Goal: Information Seeking & Learning: Learn about a topic

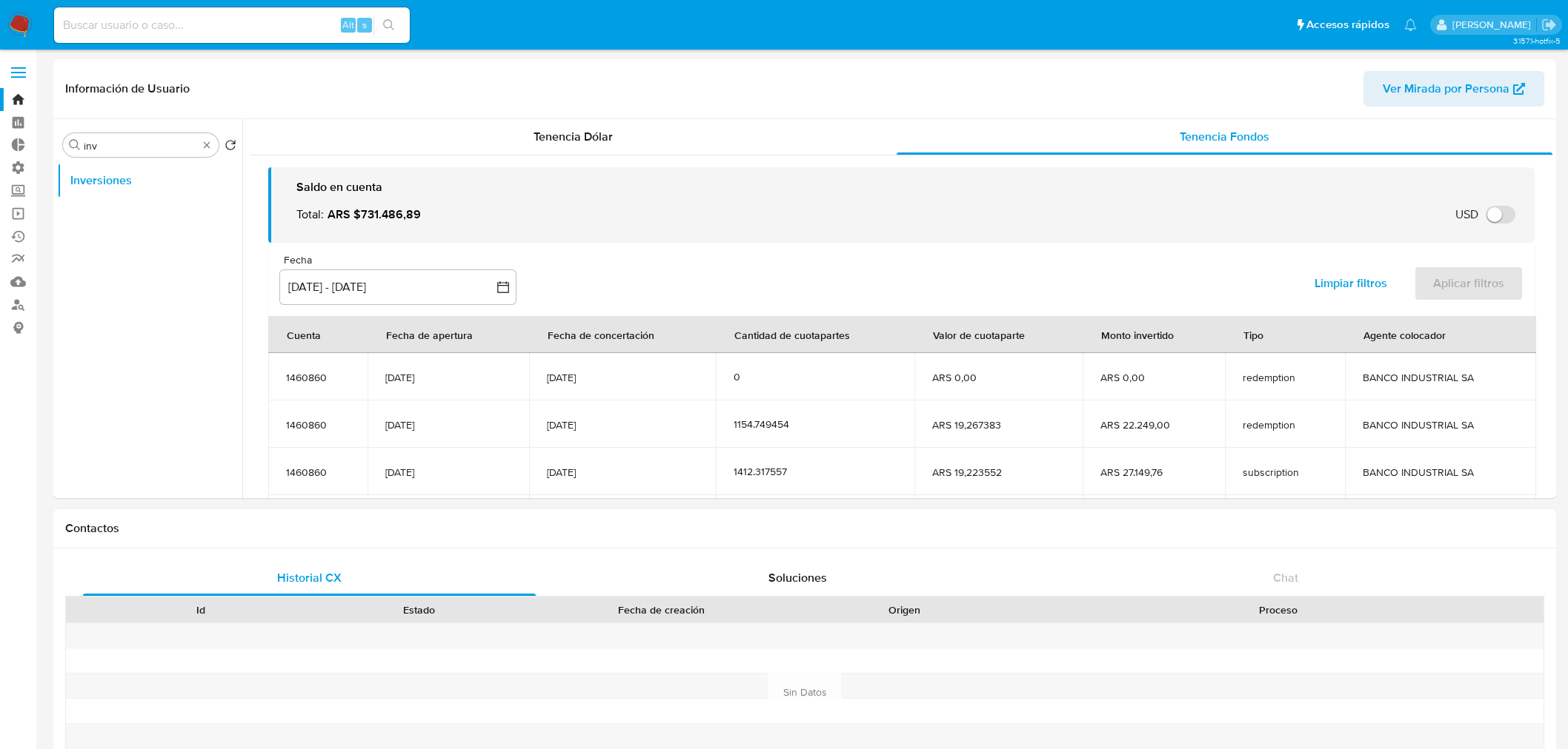
select select "10"
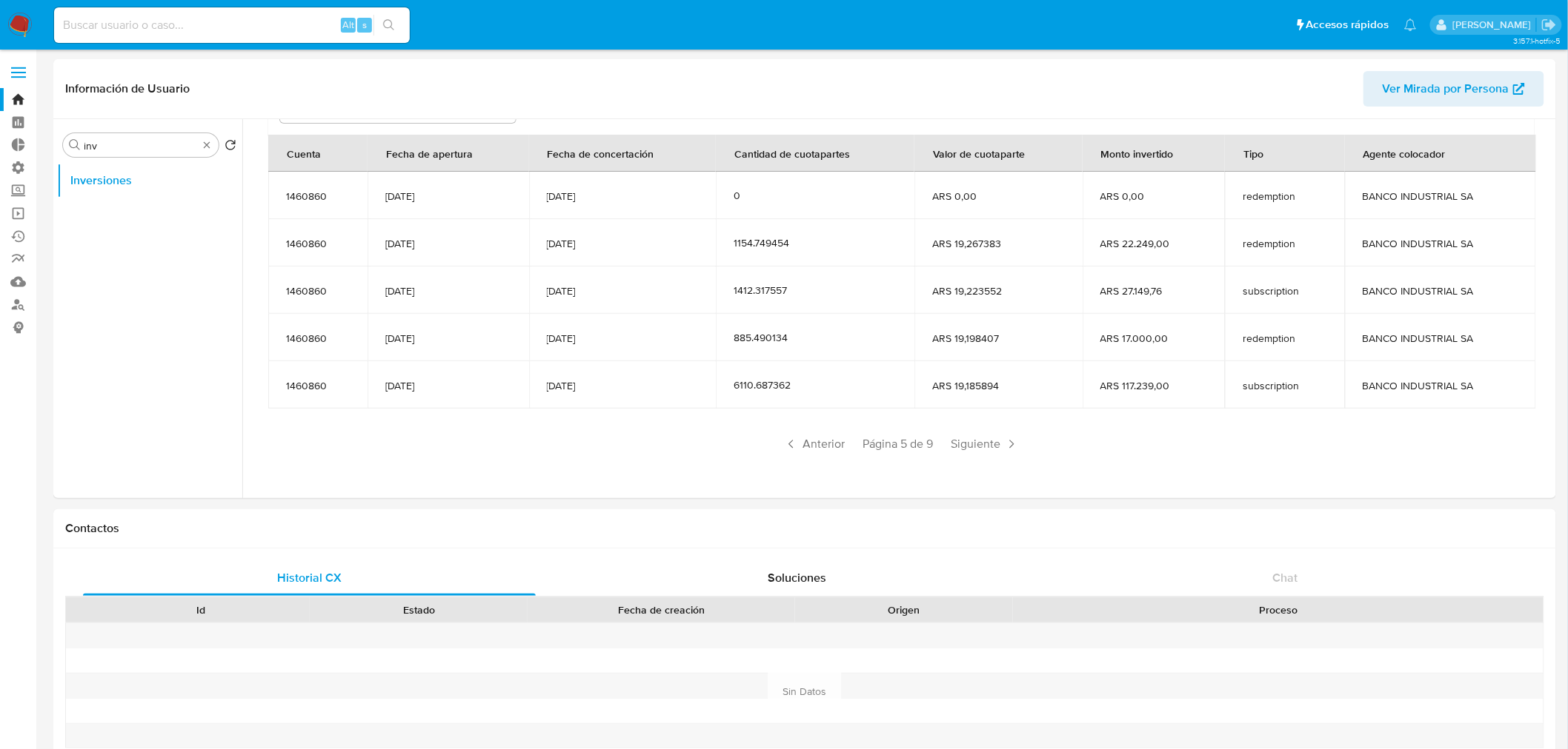
click at [225, 30] on input at bounding box center [231, 25] width 356 height 20
type input "fravega"
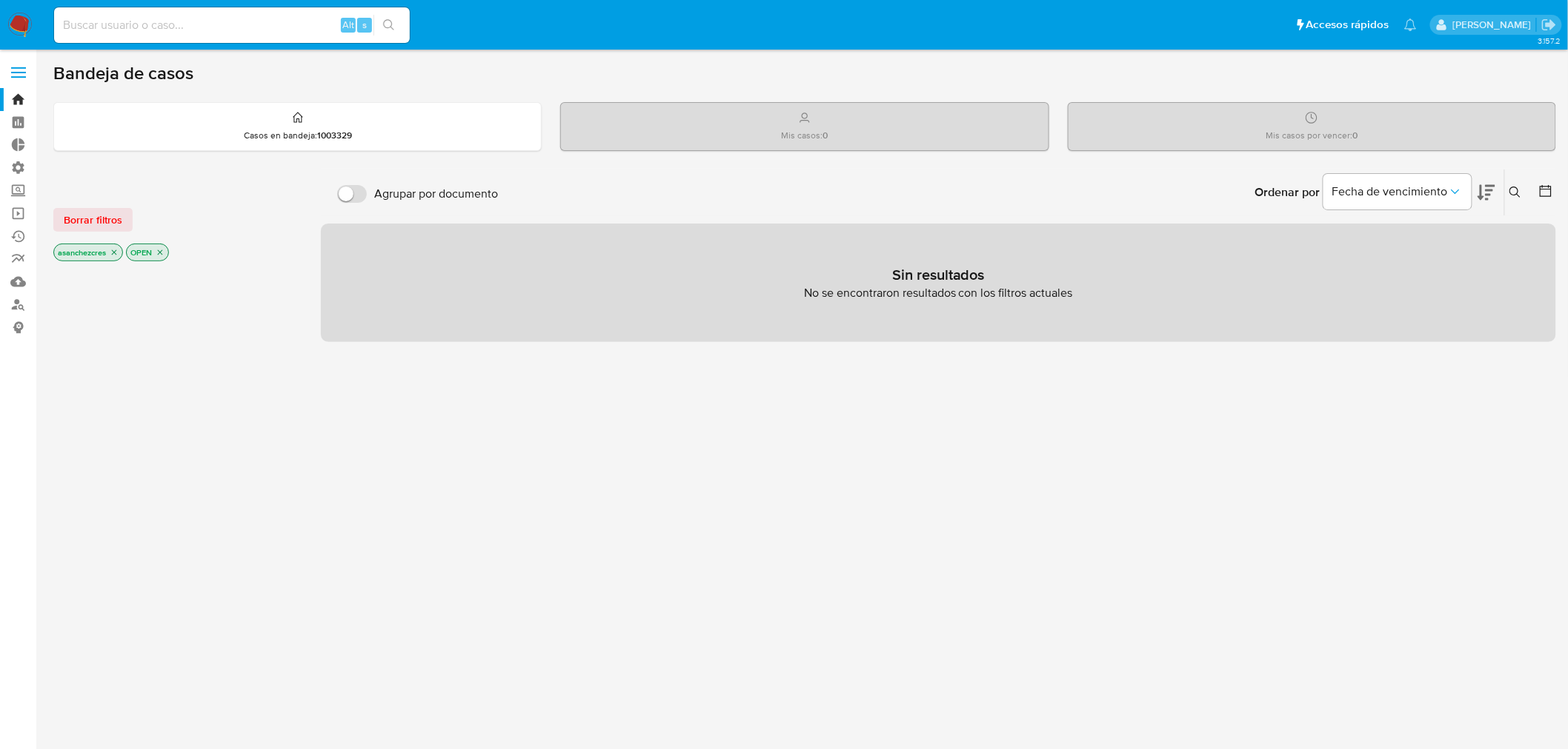
click at [137, 36] on div "Alt s" at bounding box center [231, 26] width 356 height 36
click at [138, 30] on input at bounding box center [231, 25] width 356 height 20
type input "fravega"
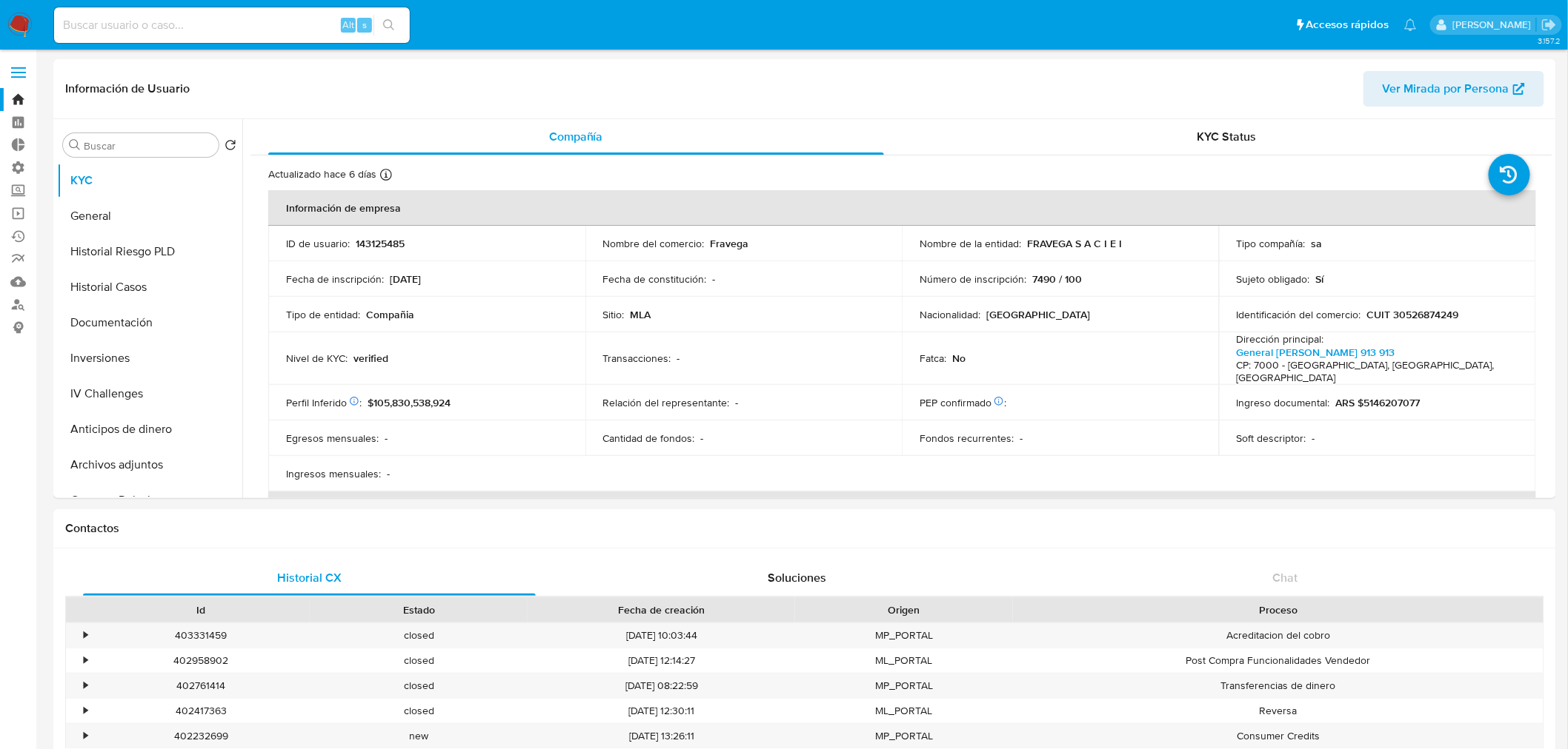
select select "10"
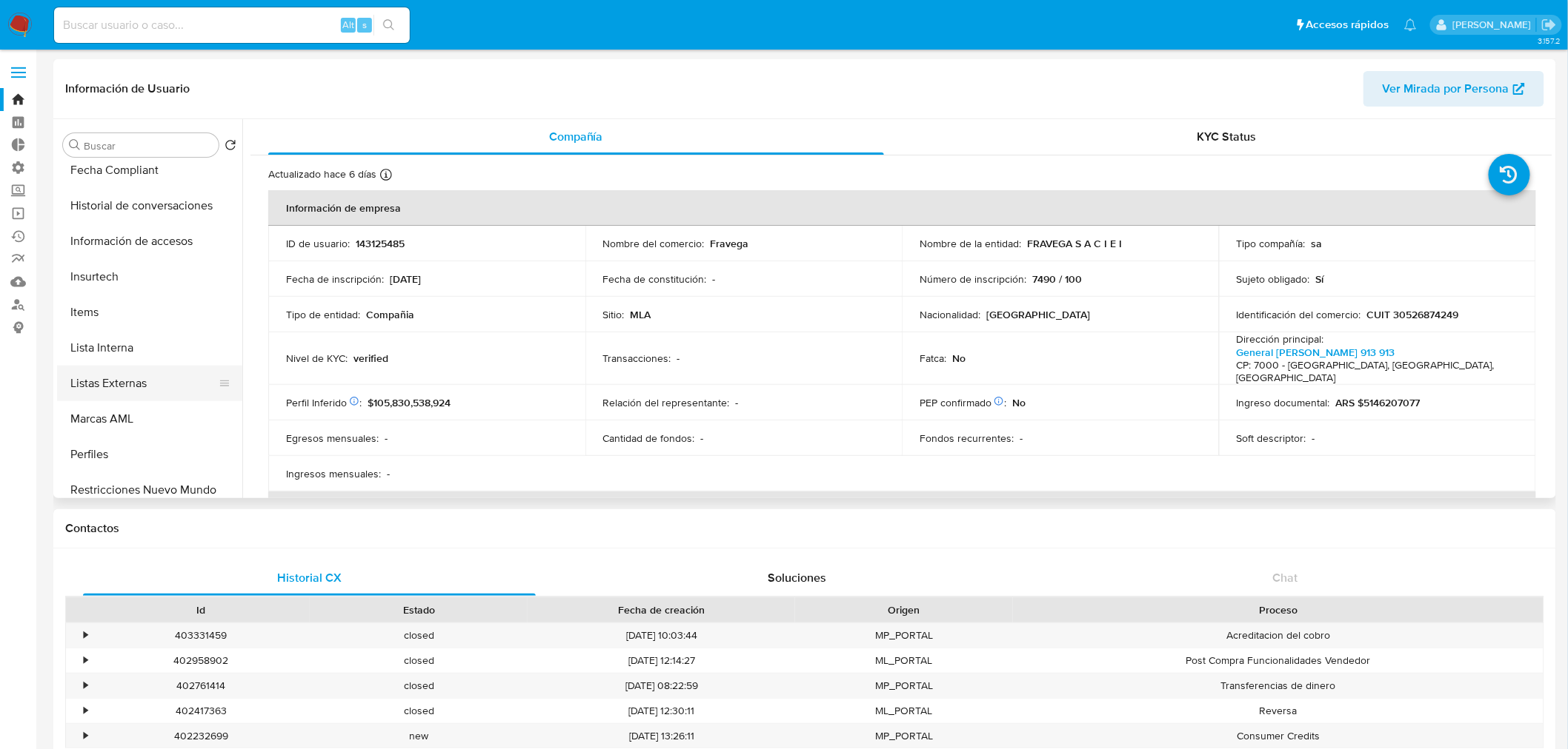
click at [155, 376] on button "Listas Externas" at bounding box center [143, 383] width 173 height 36
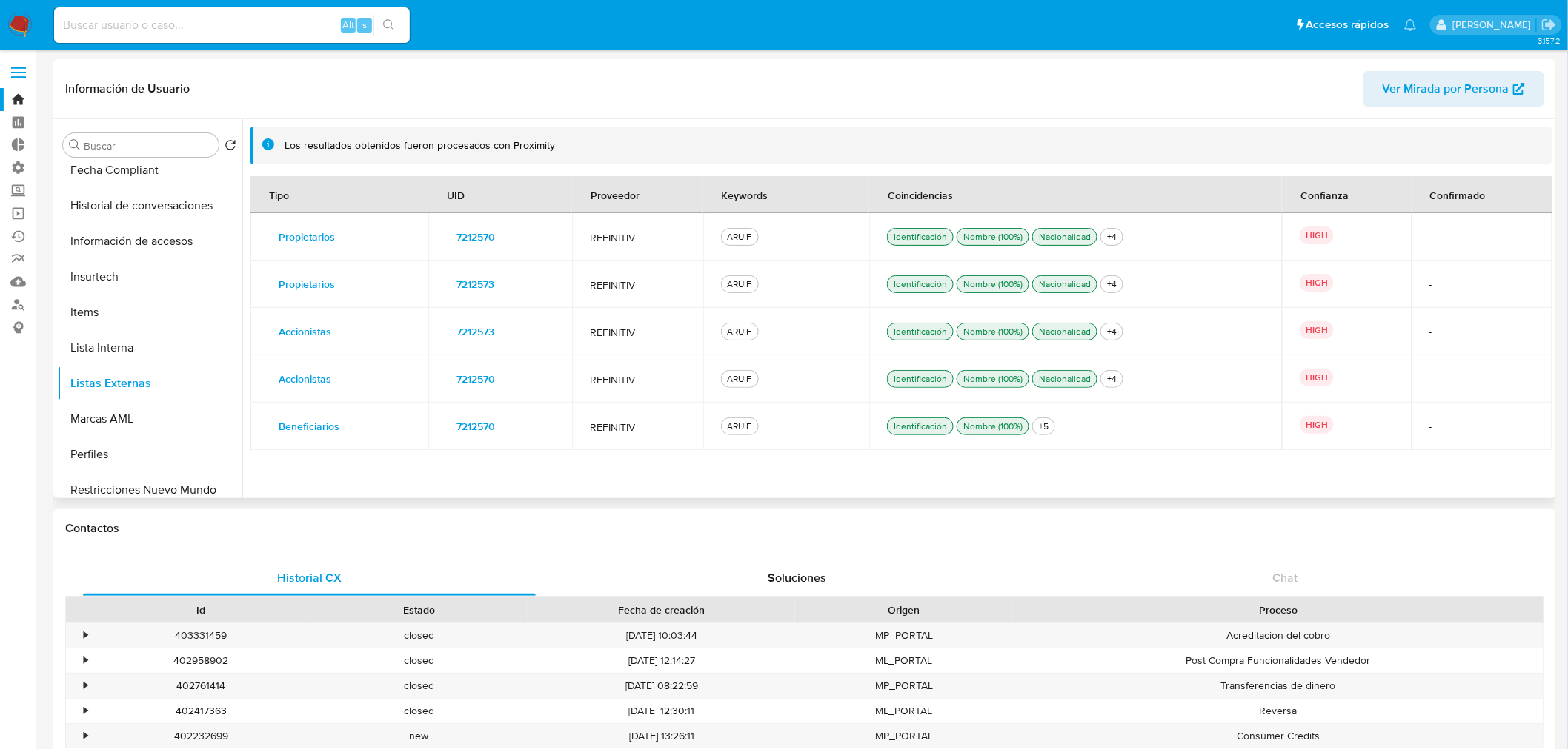
click at [1490, 89] on span "Ver Mirada por Persona" at bounding box center [1445, 89] width 127 height 36
click at [135, 336] on button "Lista Interna" at bounding box center [143, 349] width 173 height 36
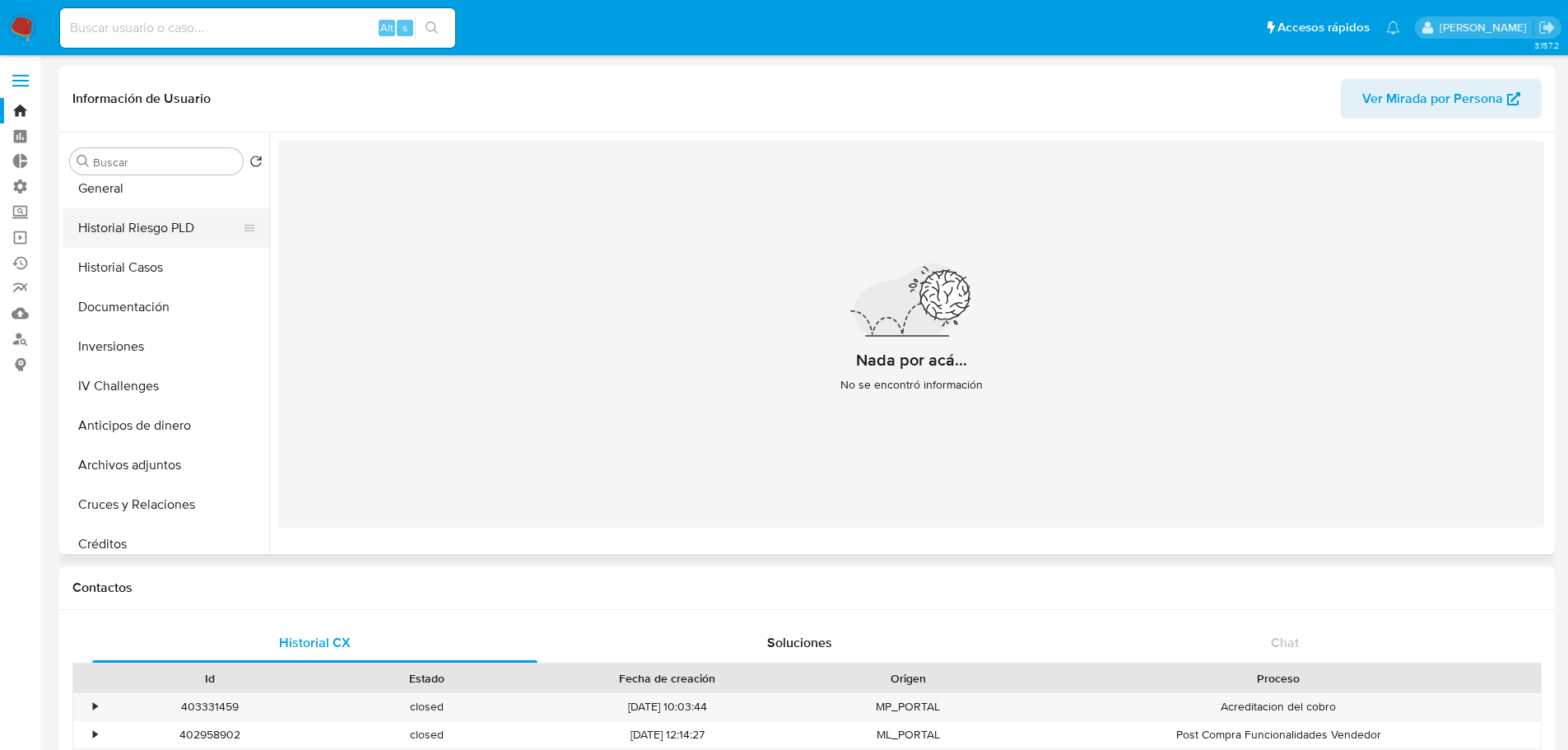
scroll to position [0, 0]
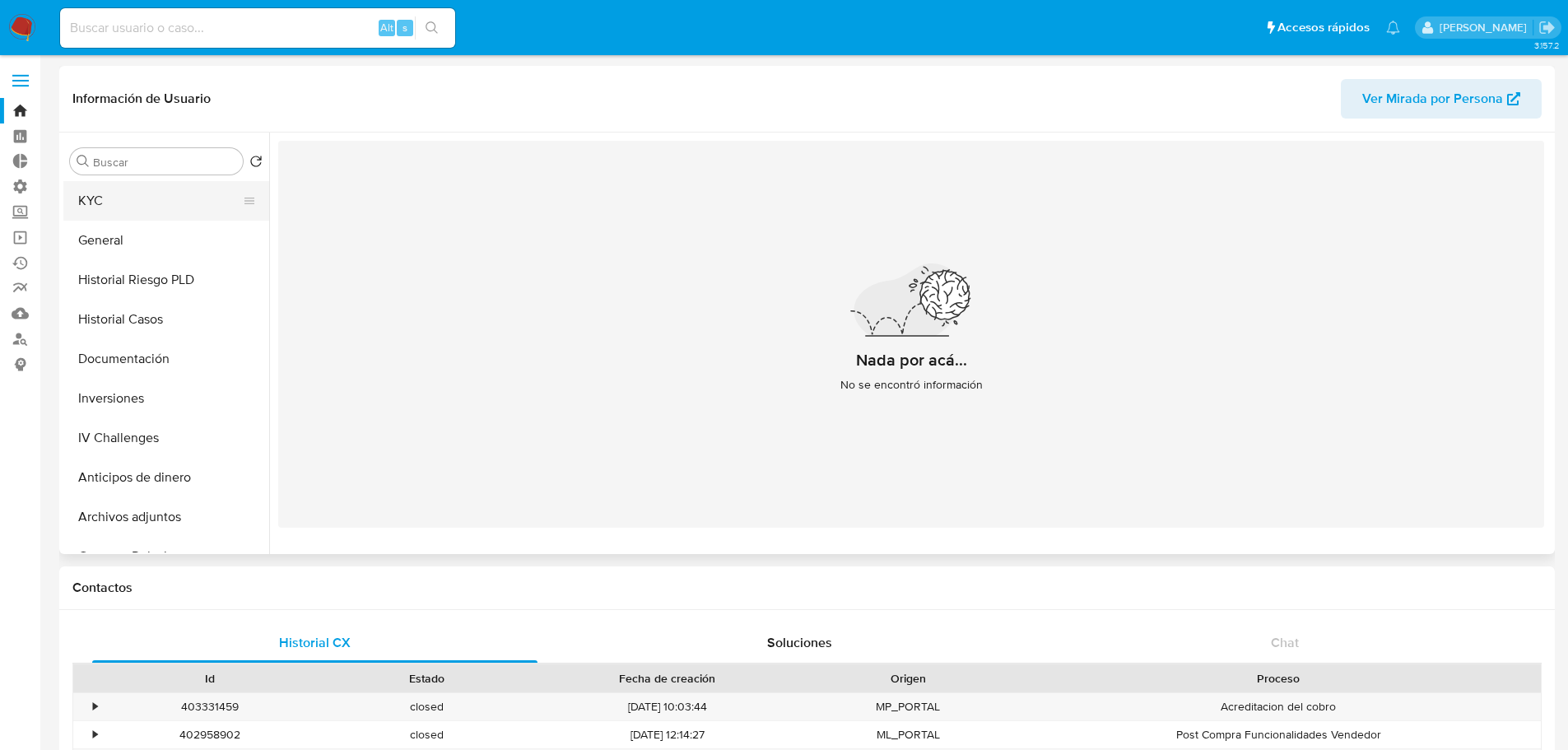
click at [130, 207] on button "KYC" at bounding box center [159, 201] width 192 height 40
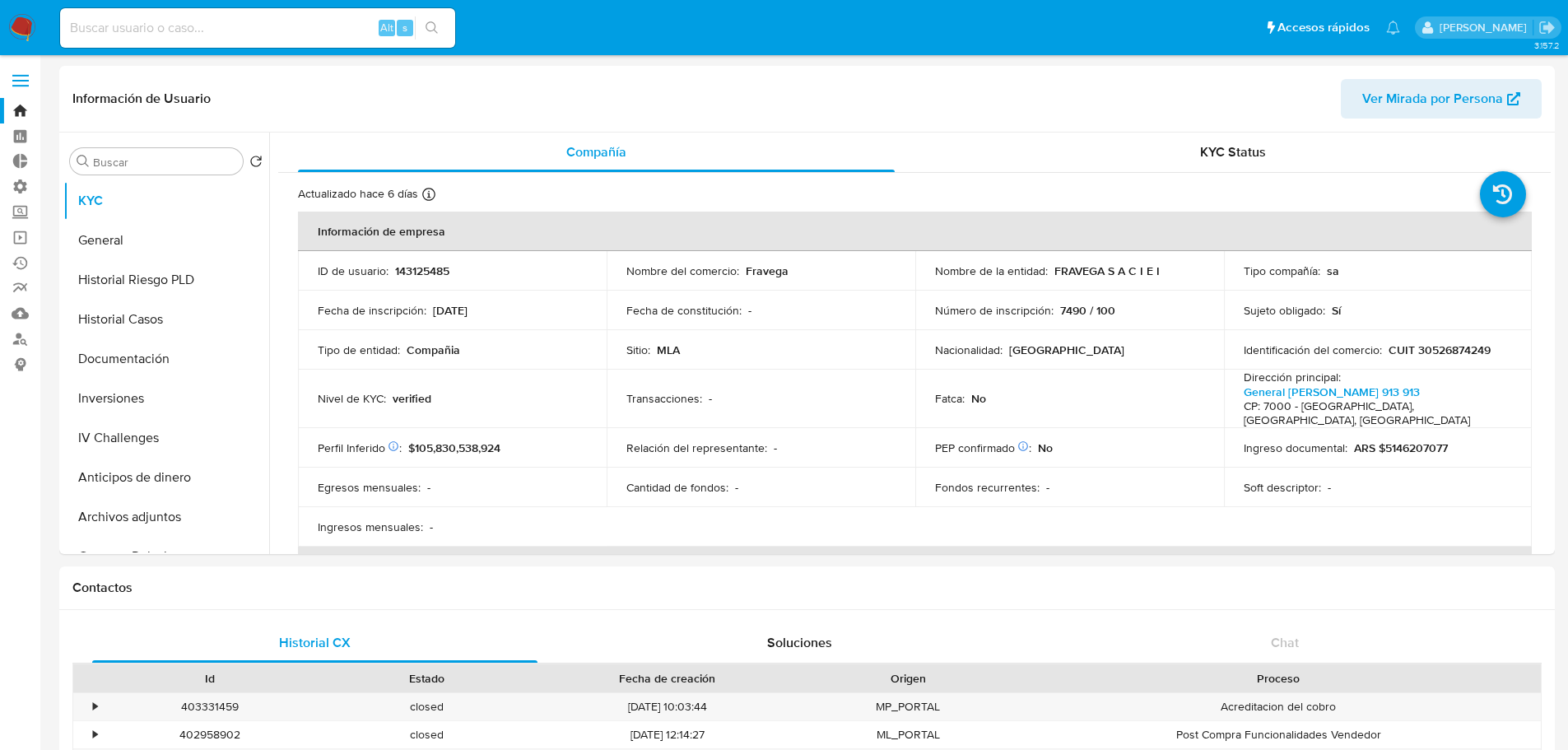
click at [235, 39] on div "Alt s" at bounding box center [257, 28] width 395 height 40
click at [235, 23] on input at bounding box center [257, 27] width 395 height 22
type input "fravega"
click at [94, 24] on input "fravega" at bounding box center [257, 27] width 395 height 22
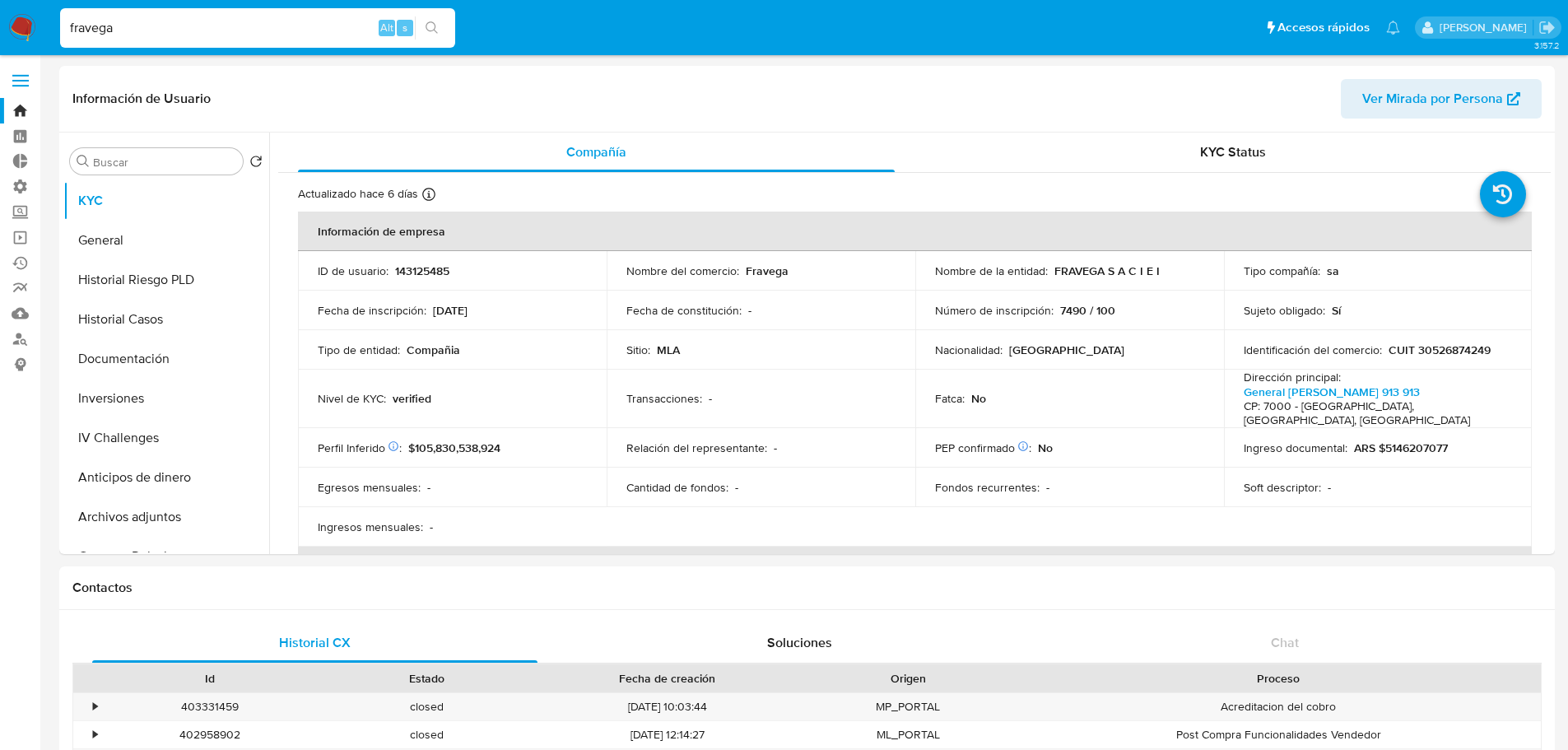
drag, startPoint x: 1379, startPoint y: 349, endPoint x: 1502, endPoint y: 352, distance: 123.0
click at [1502, 352] on div "Identificación del comercio : CUIT 30526874249" at bounding box center [1379, 349] width 269 height 15
click at [78, 22] on input "fravega" at bounding box center [257, 27] width 395 height 22
click at [78, 21] on input "fravega" at bounding box center [257, 27] width 395 height 22
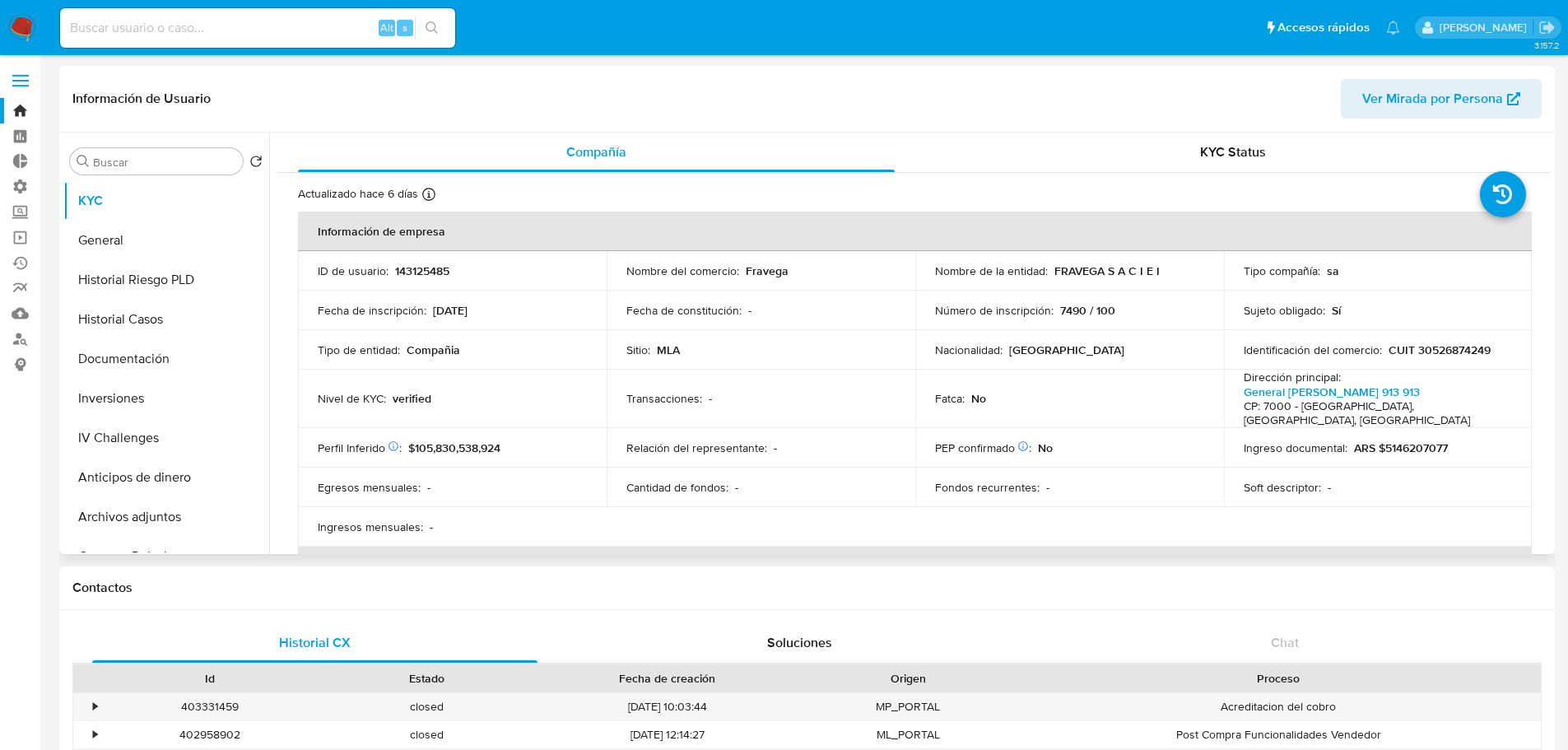
click at [610, 77] on div "Información de Usuario Ver Mirada por Persona" at bounding box center [807, 99] width 1496 height 66
click at [24, 84] on span at bounding box center [20, 85] width 16 height 3
click at [0, 0] on input "checkbox" at bounding box center [0, 0] width 0 height 0
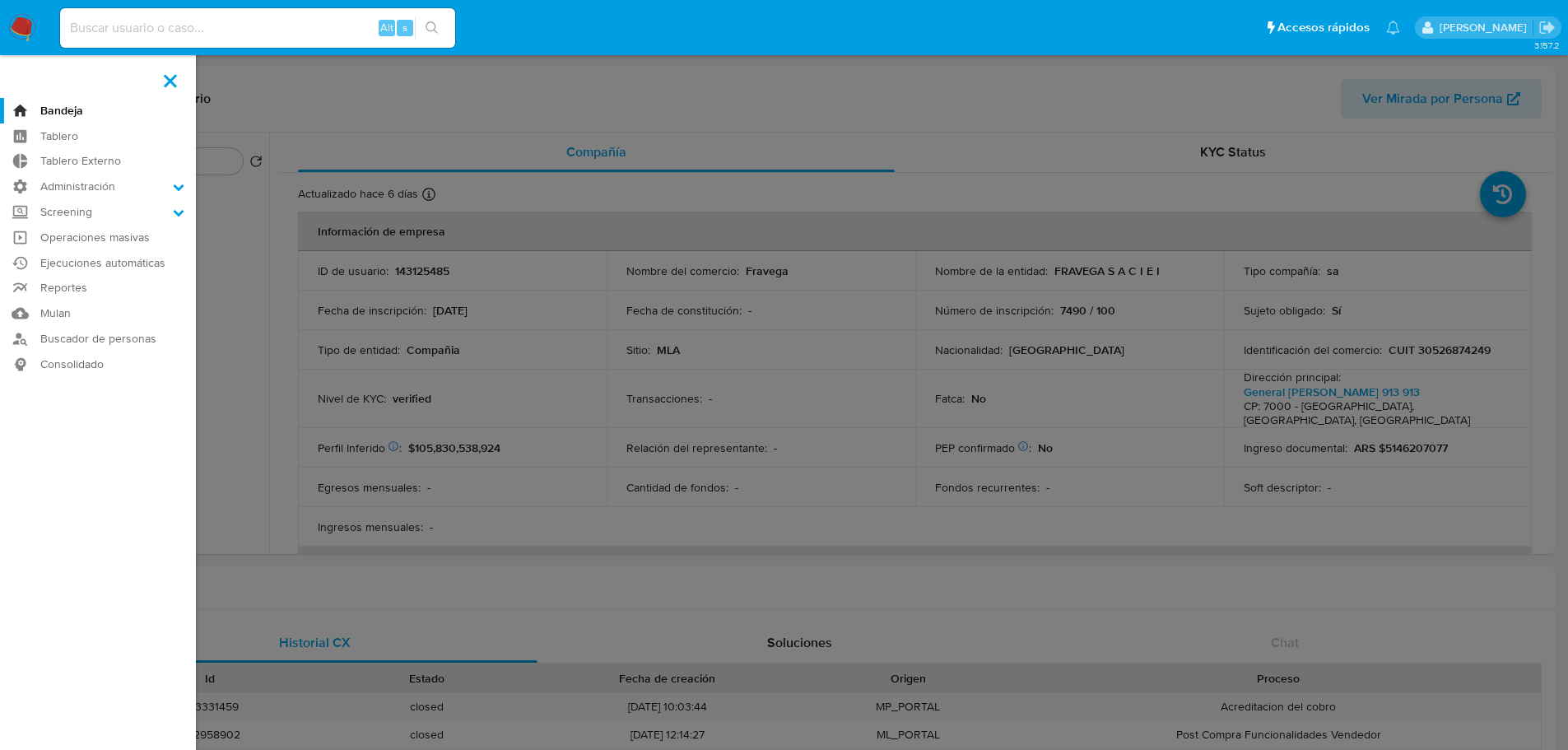
click at [178, 80] on label at bounding box center [170, 80] width 41 height 34
click at [0, 0] on input "checkbox" at bounding box center [0, 0] width 0 height 0
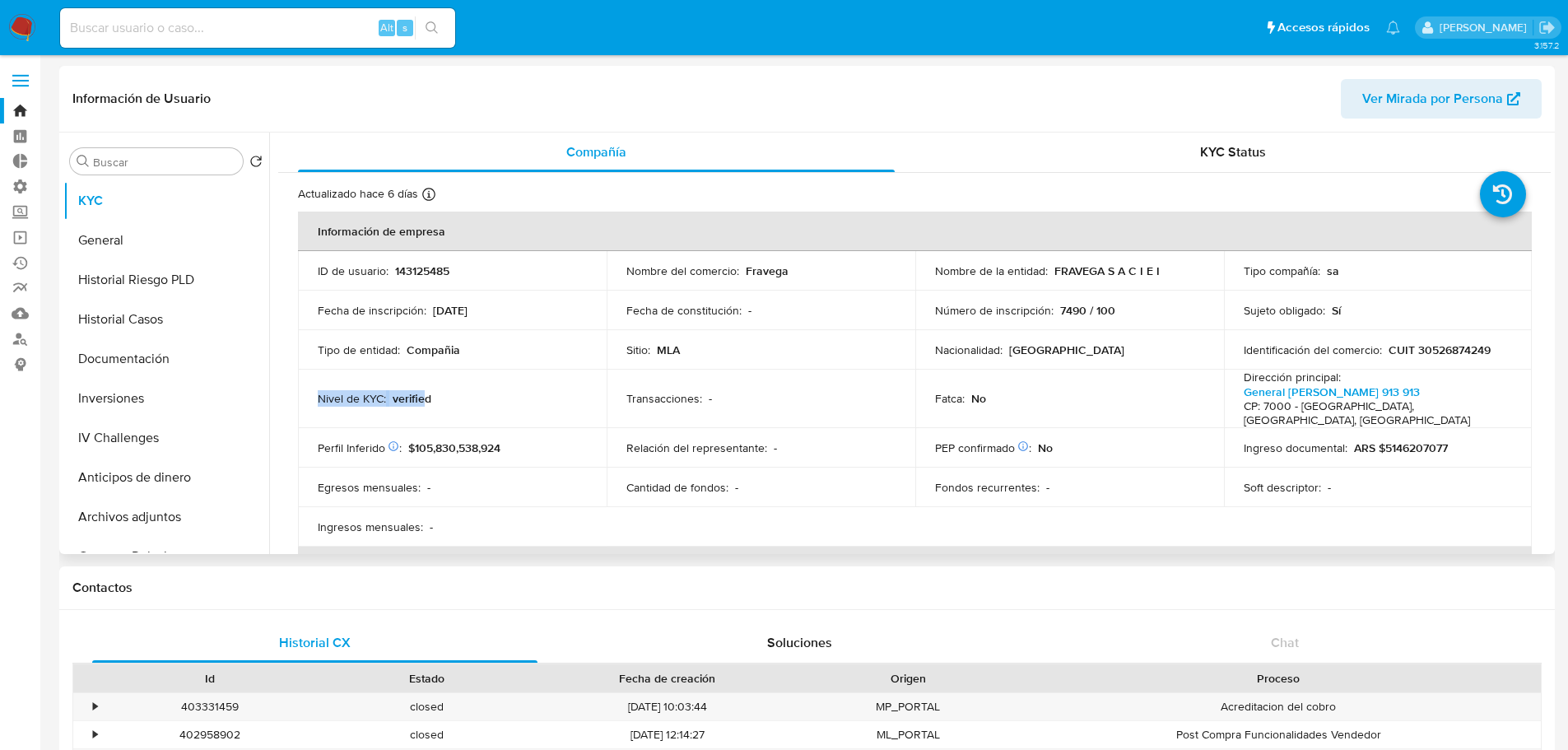
drag, startPoint x: 419, startPoint y: 384, endPoint x: 376, endPoint y: 381, distance: 43.1
click at [376, 381] on td "Nivel de KYC : verified" at bounding box center [453, 399] width 309 height 59
click at [473, 391] on div "Nivel de KYC : verified" at bounding box center [452, 399] width 269 height 15
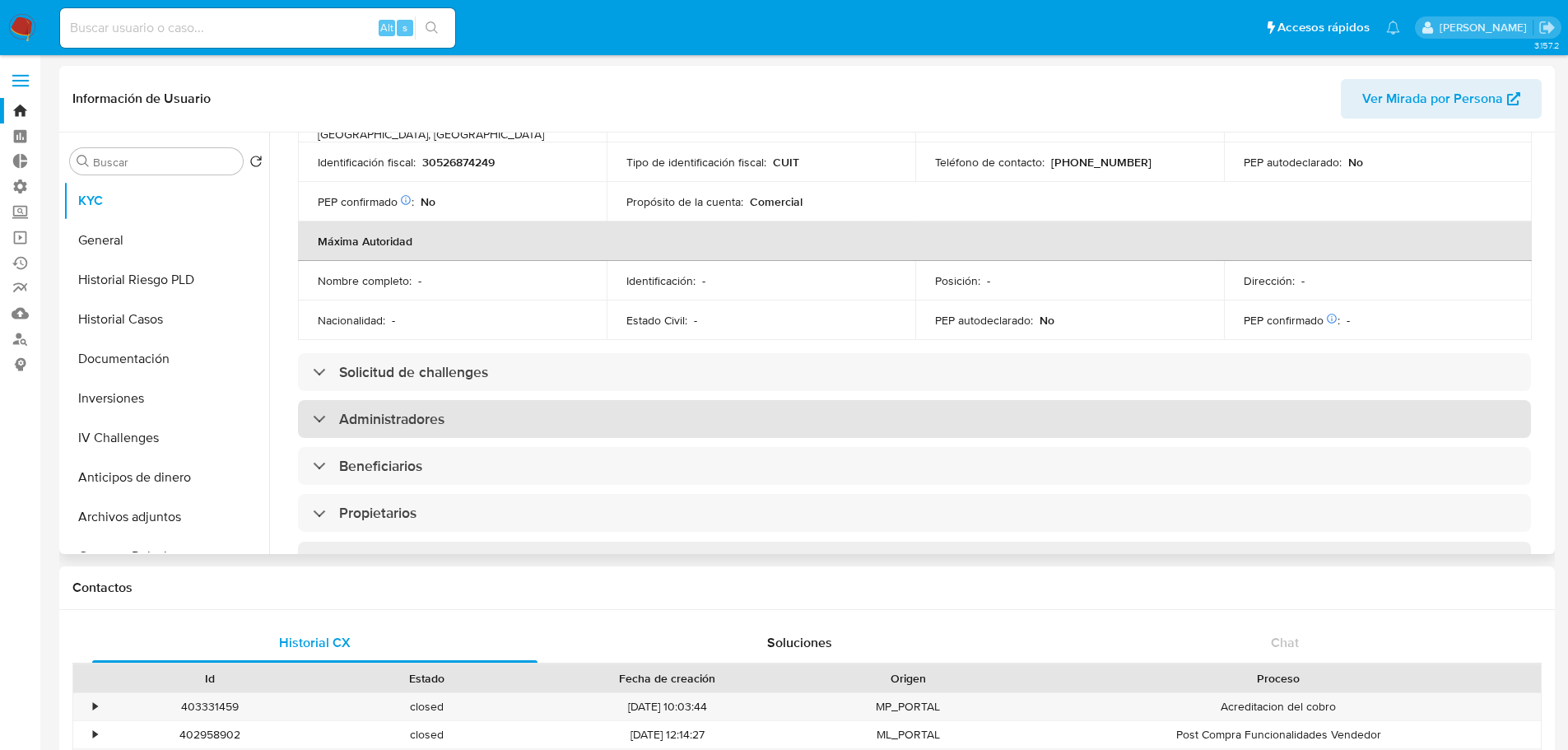
scroll to position [658, 0]
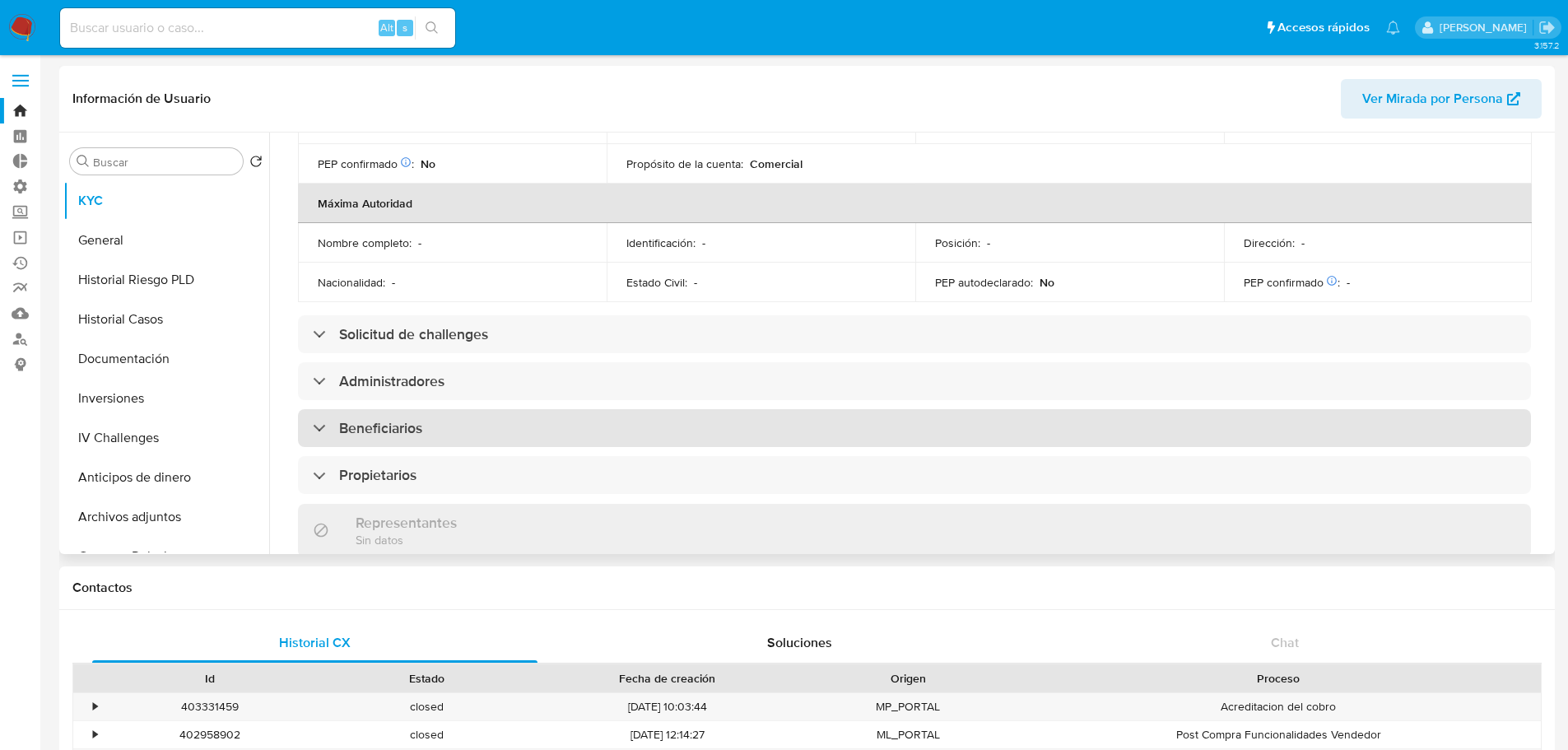
click at [549, 409] on div "Beneficiarios" at bounding box center [915, 428] width 1234 height 38
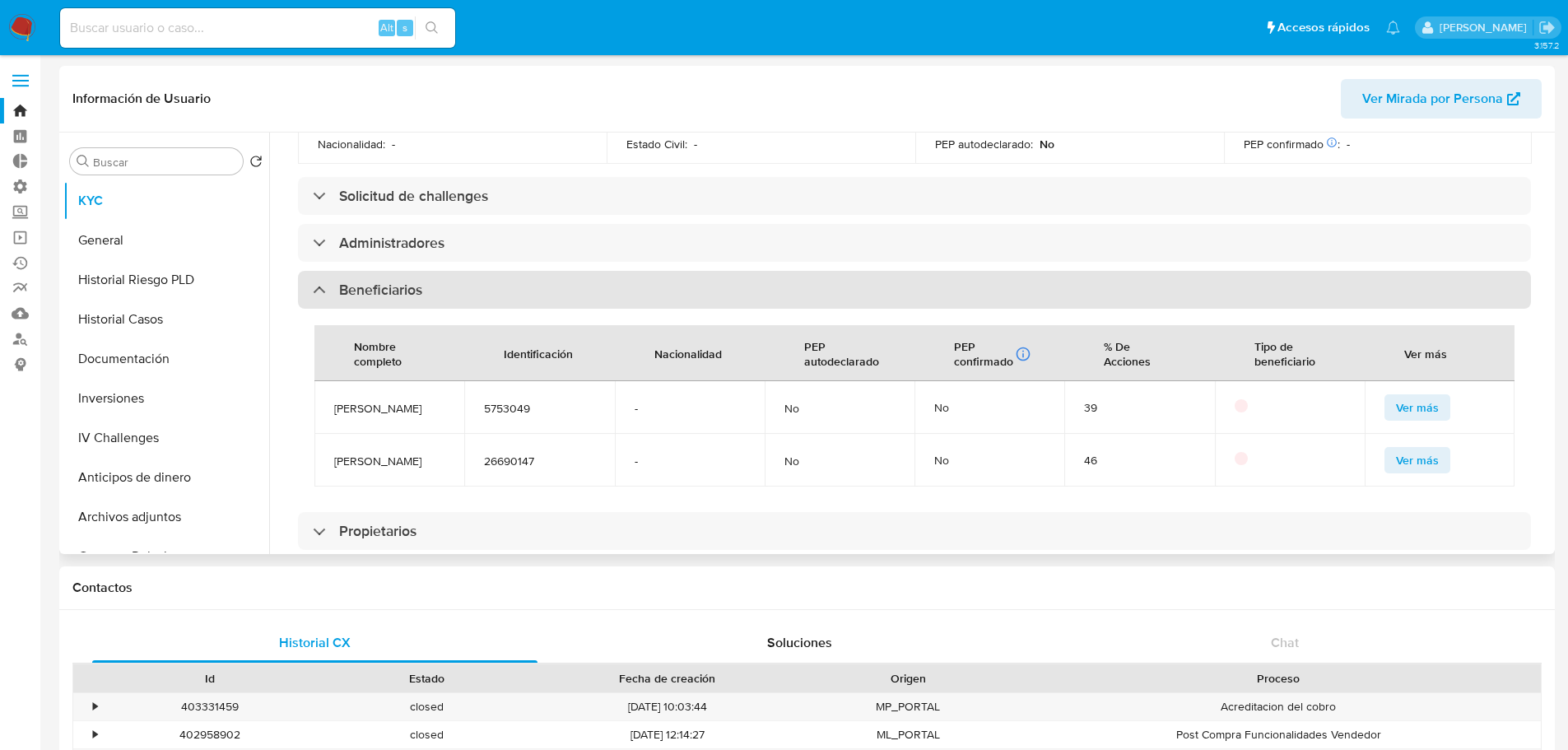
scroll to position [823, 0]
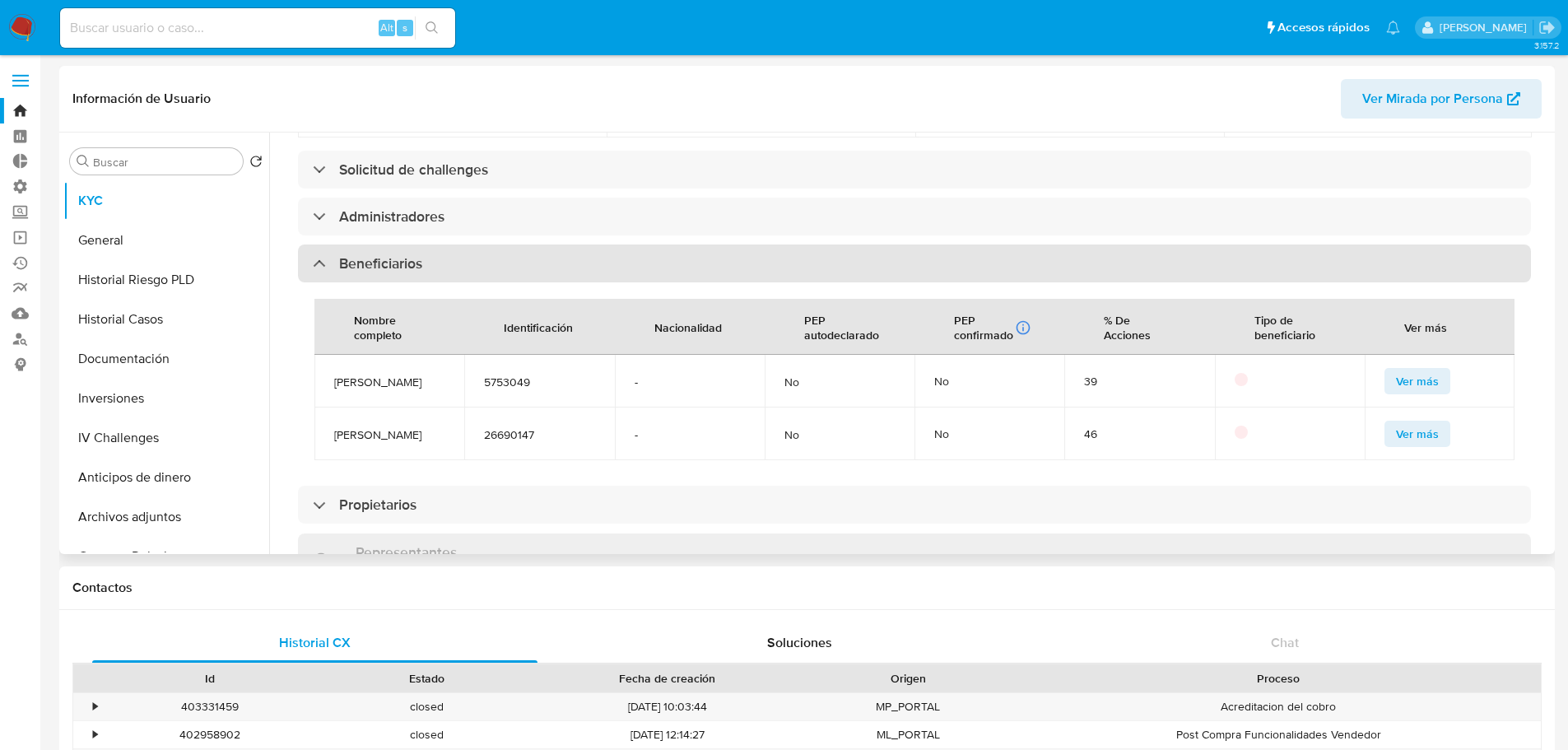
click at [447, 244] on div "Beneficiarios" at bounding box center [915, 263] width 1234 height 38
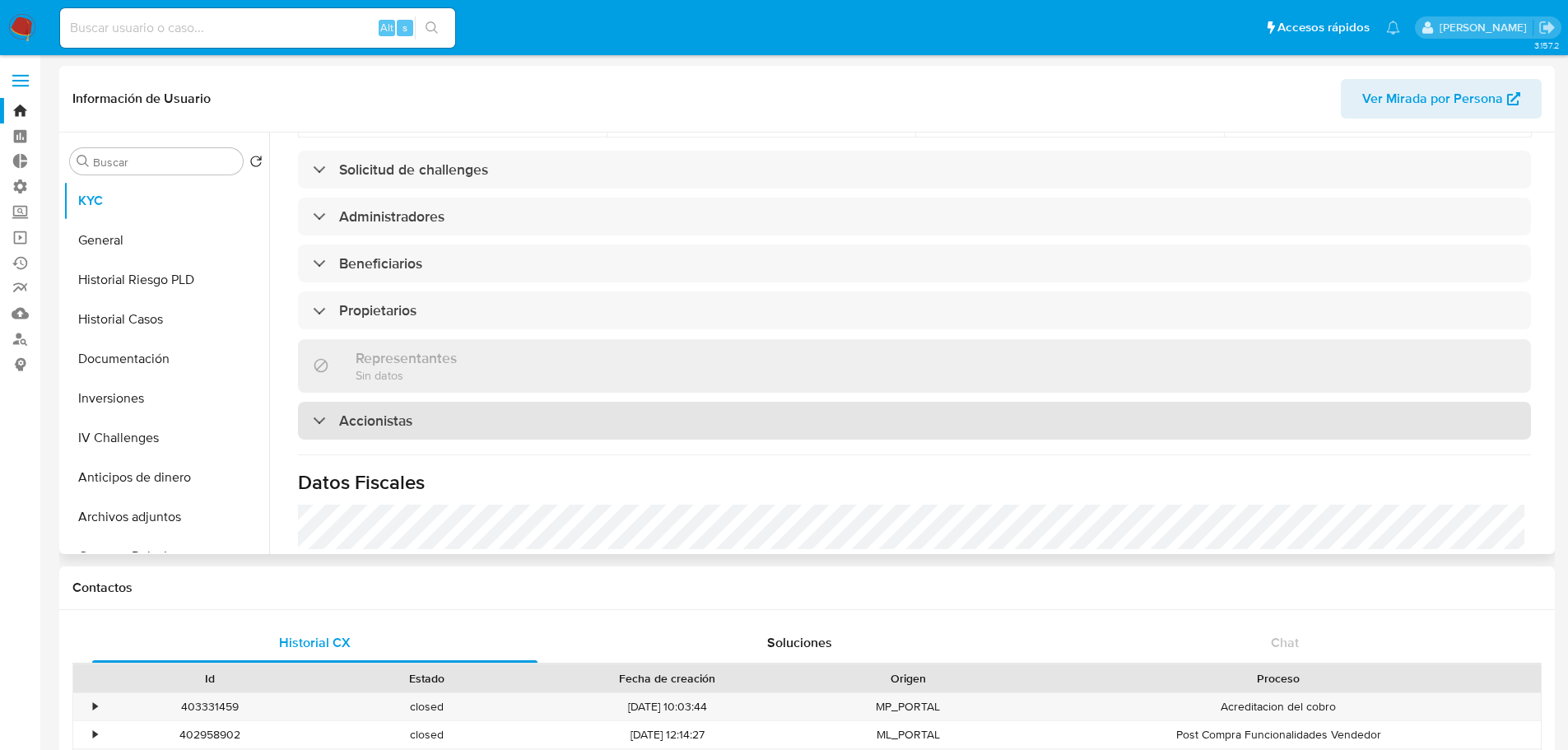
click at [444, 402] on div "Accionistas" at bounding box center [915, 420] width 1234 height 38
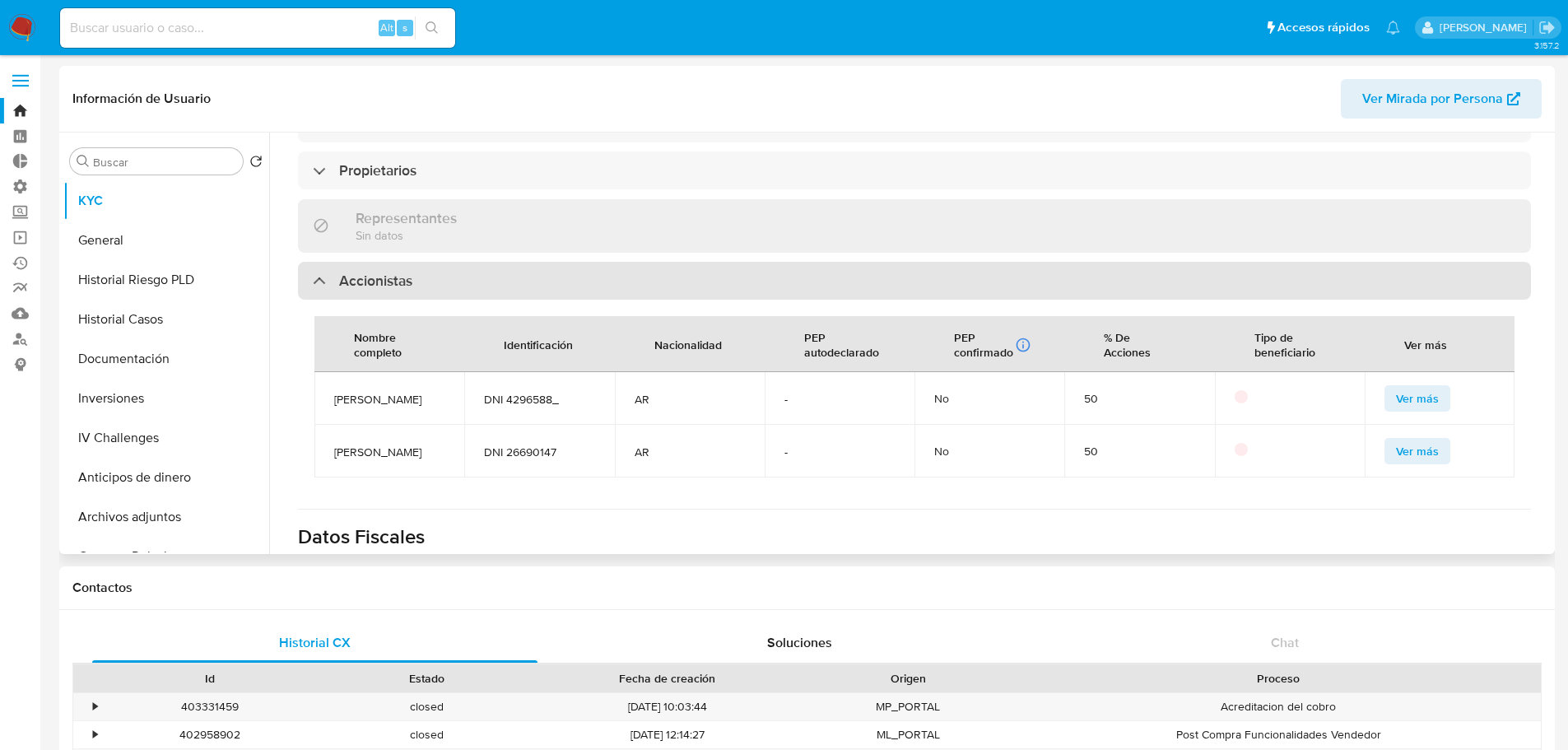
scroll to position [988, 0]
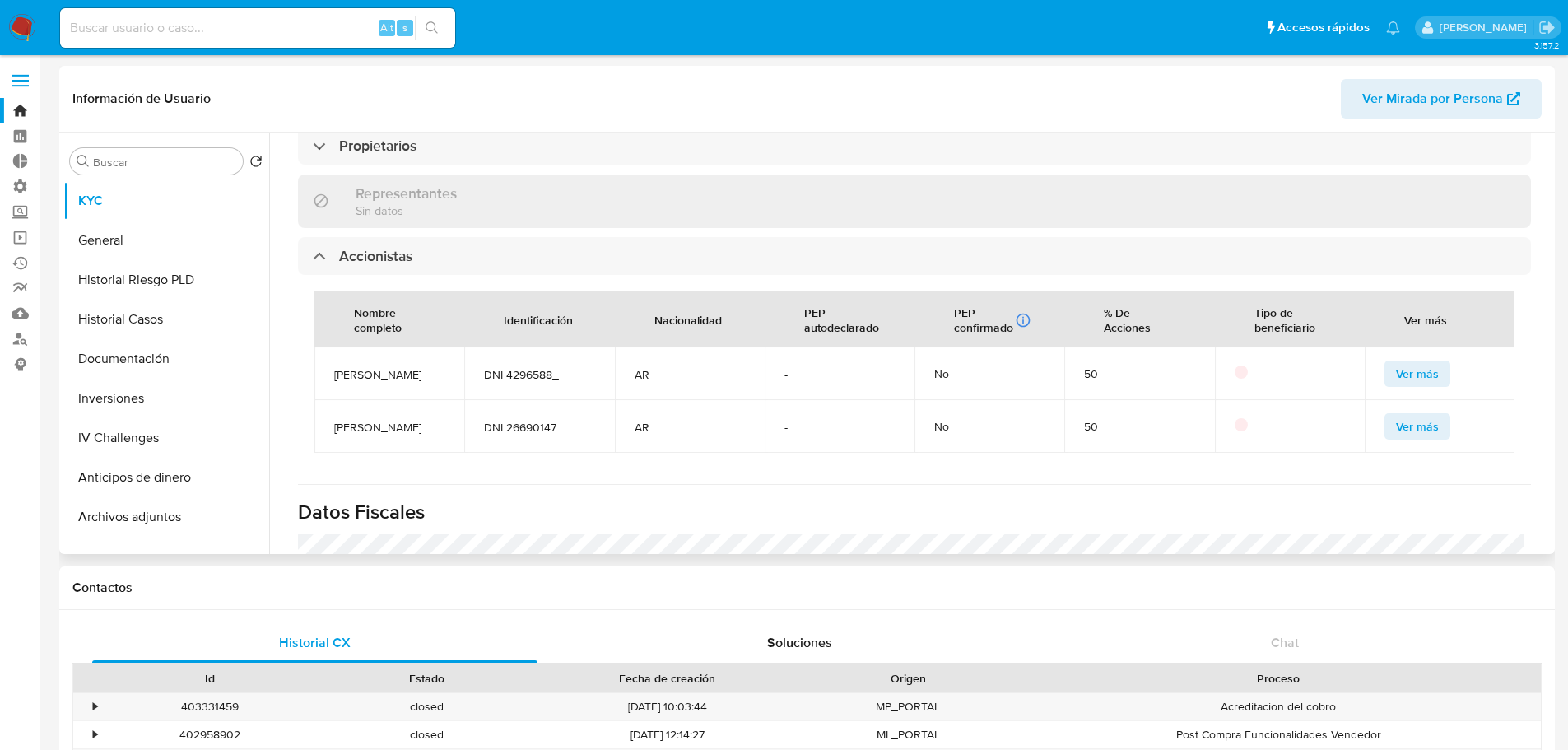
click at [1090, 366] on div "50" at bounding box center [1139, 374] width 110 height 15
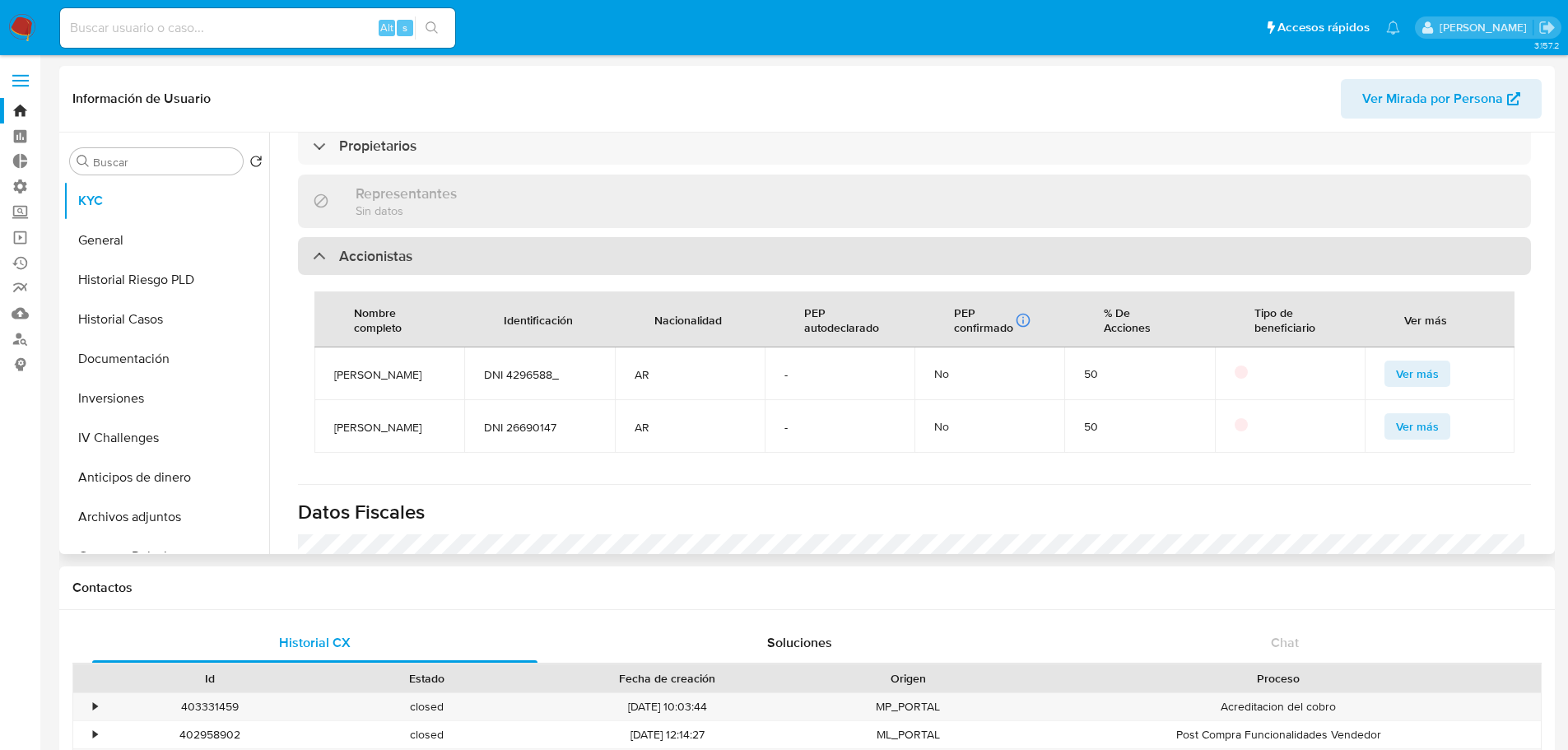
click at [373, 247] on h3 "Accionistas" at bounding box center [375, 256] width 73 height 18
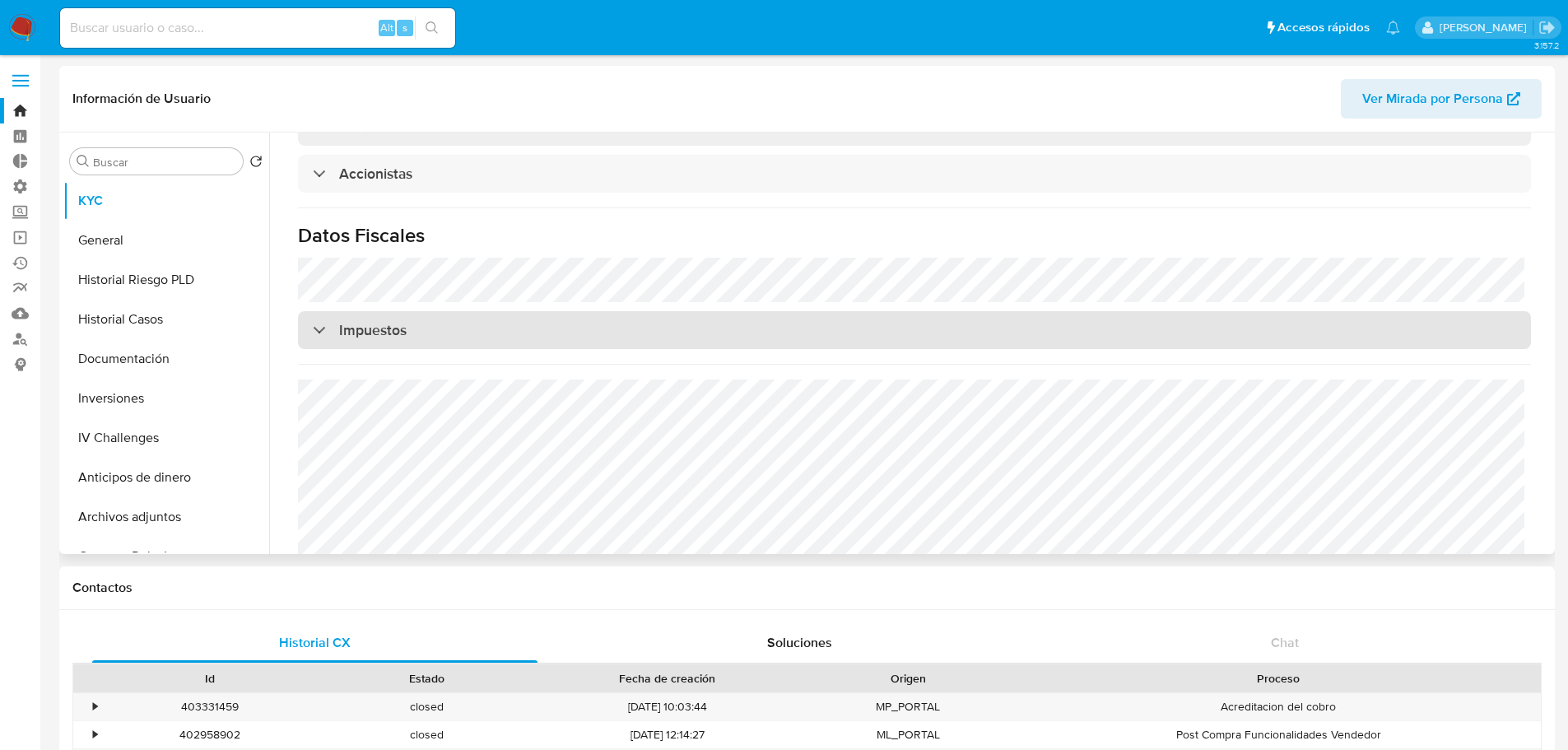
scroll to position [1082, 0]
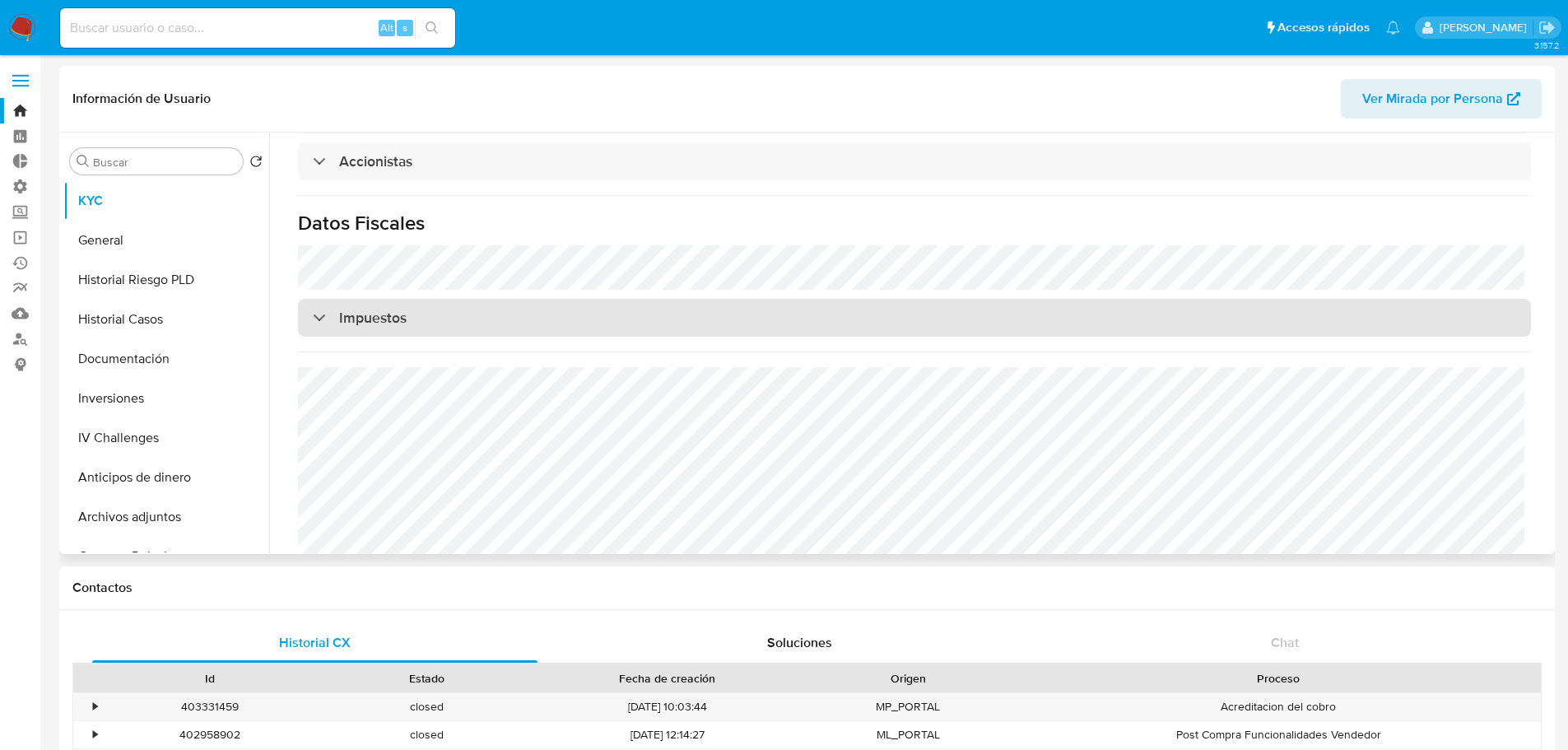
click at [480, 298] on div "Impuestos" at bounding box center [915, 317] width 1234 height 38
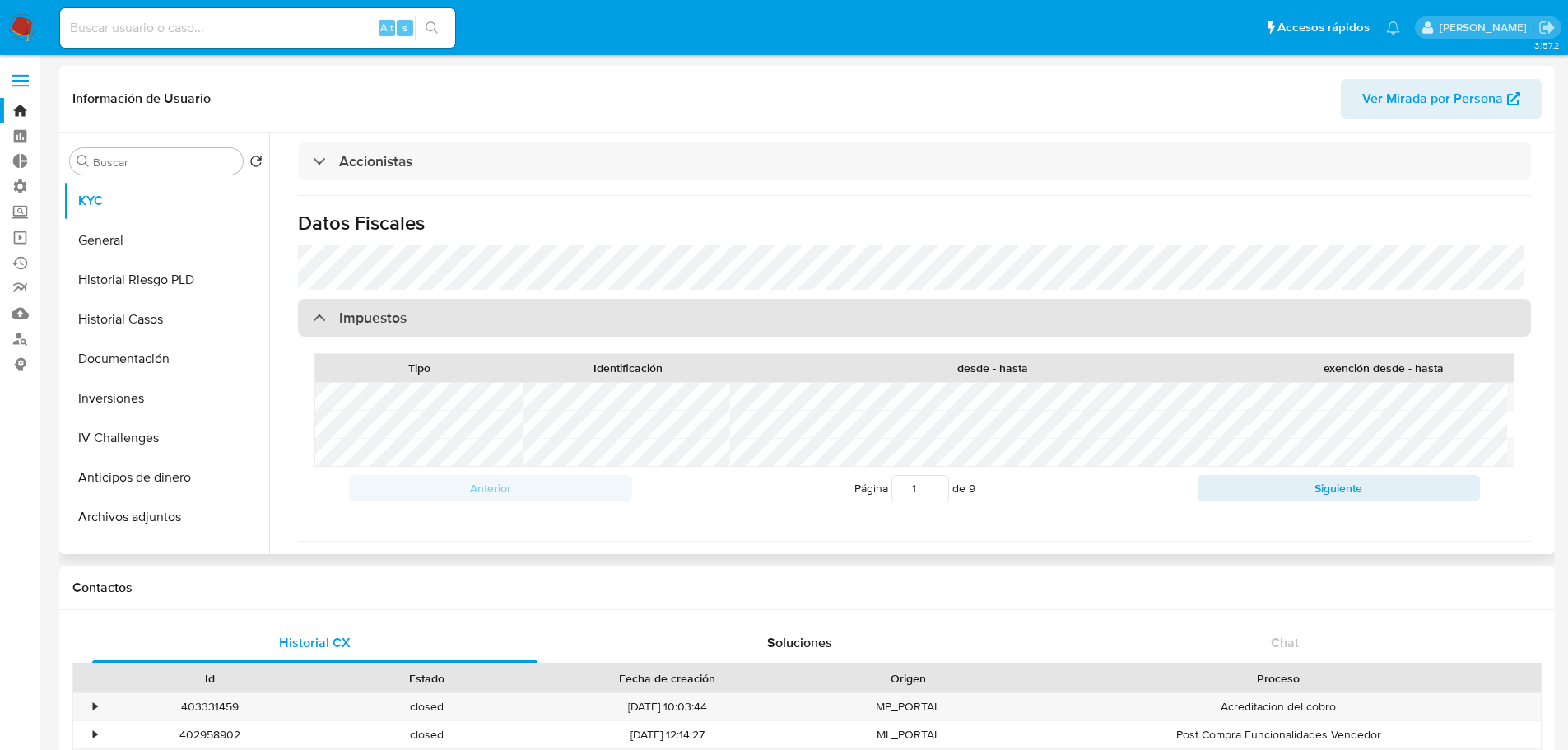
click at [543, 298] on div "Impuestos" at bounding box center [915, 317] width 1234 height 38
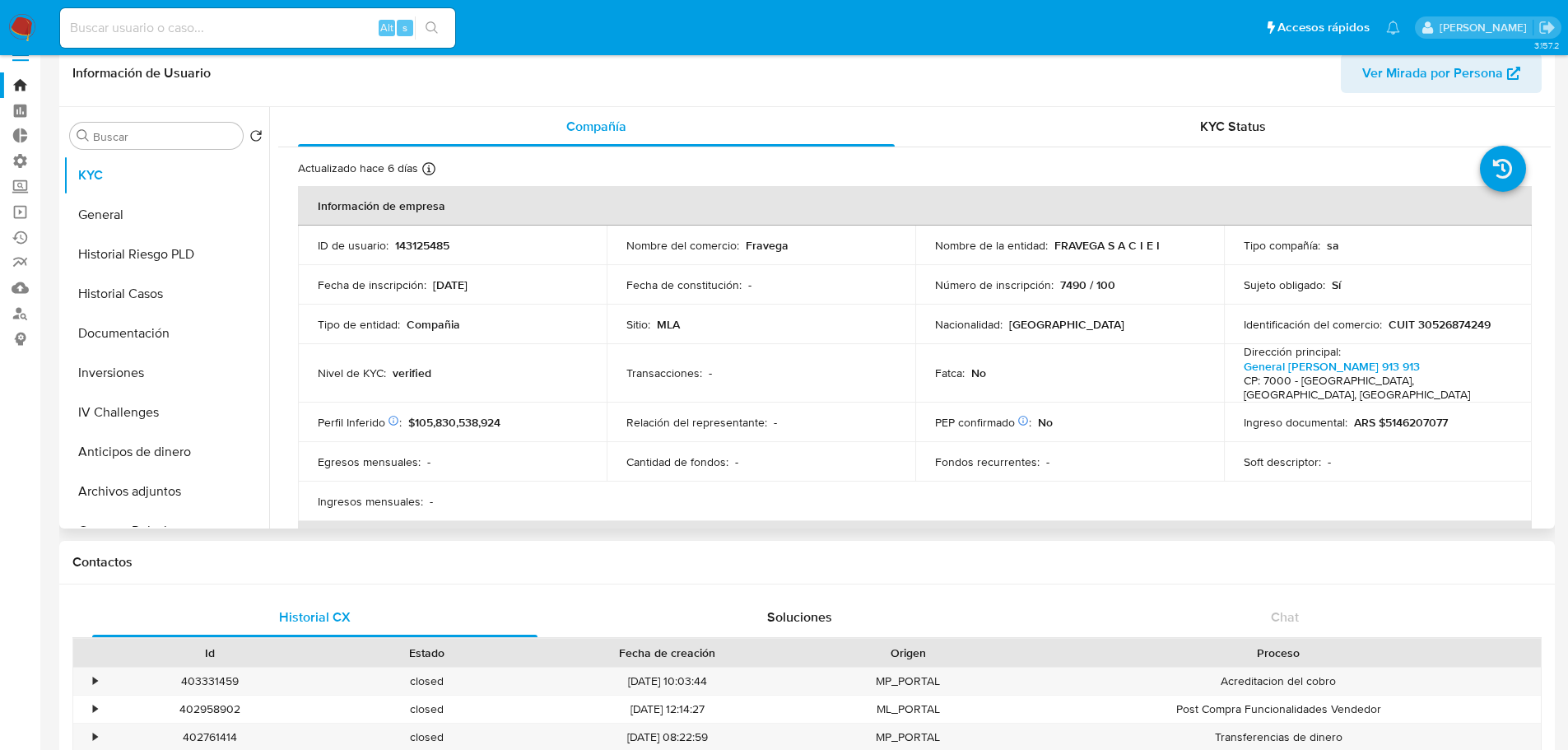
scroll to position [0, 0]
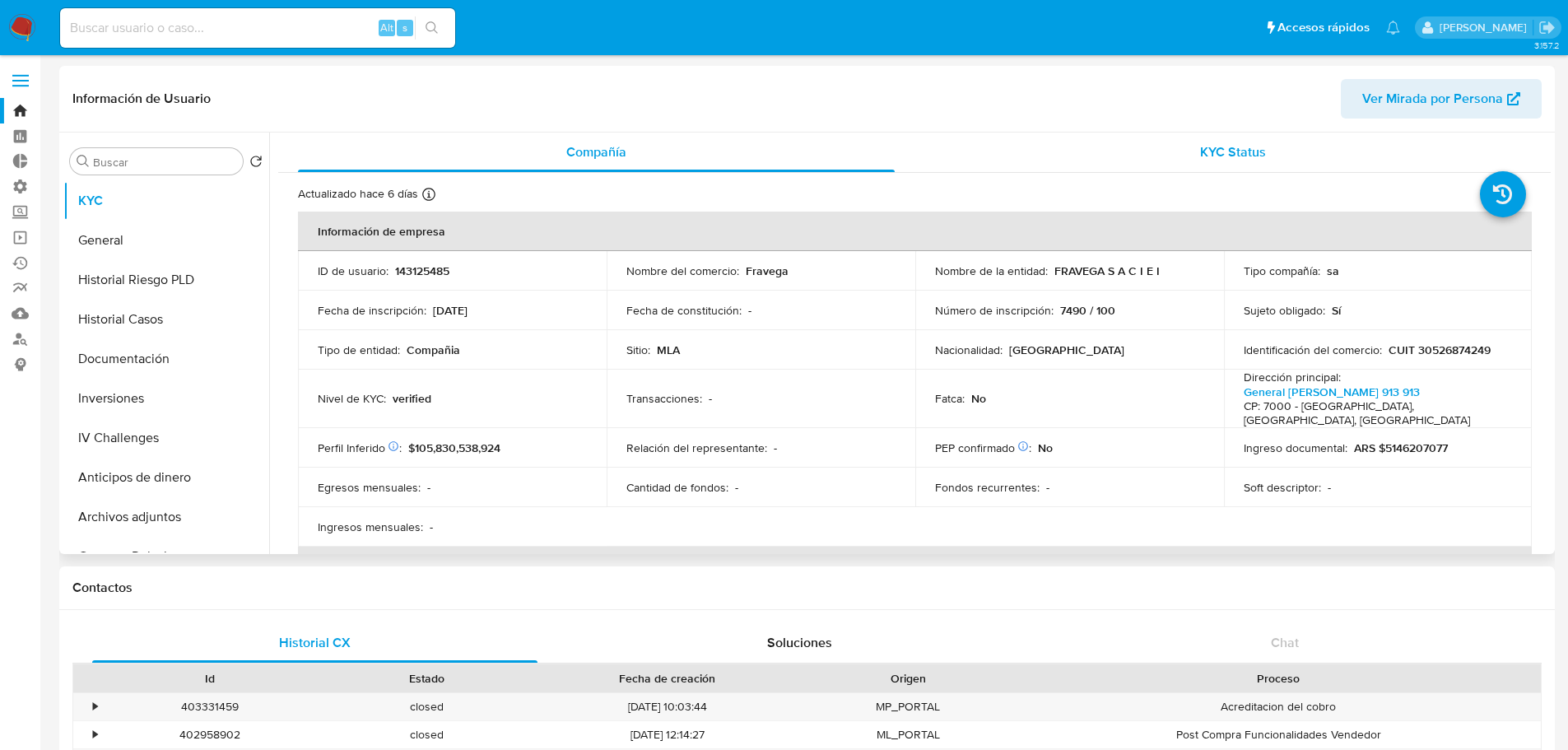
click at [1266, 158] on div "KYC Status" at bounding box center [1233, 152] width 597 height 40
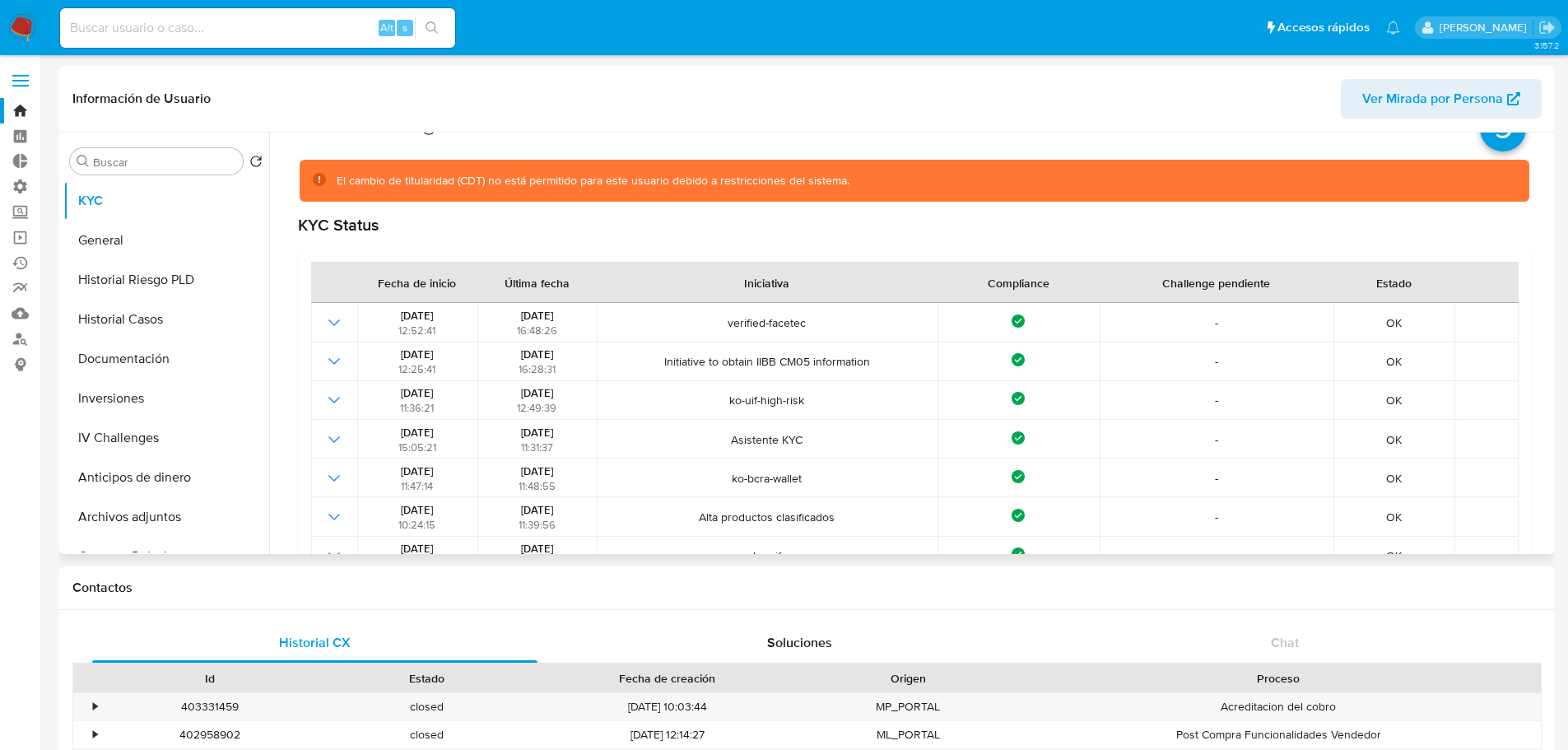
scroll to position [82, 0]
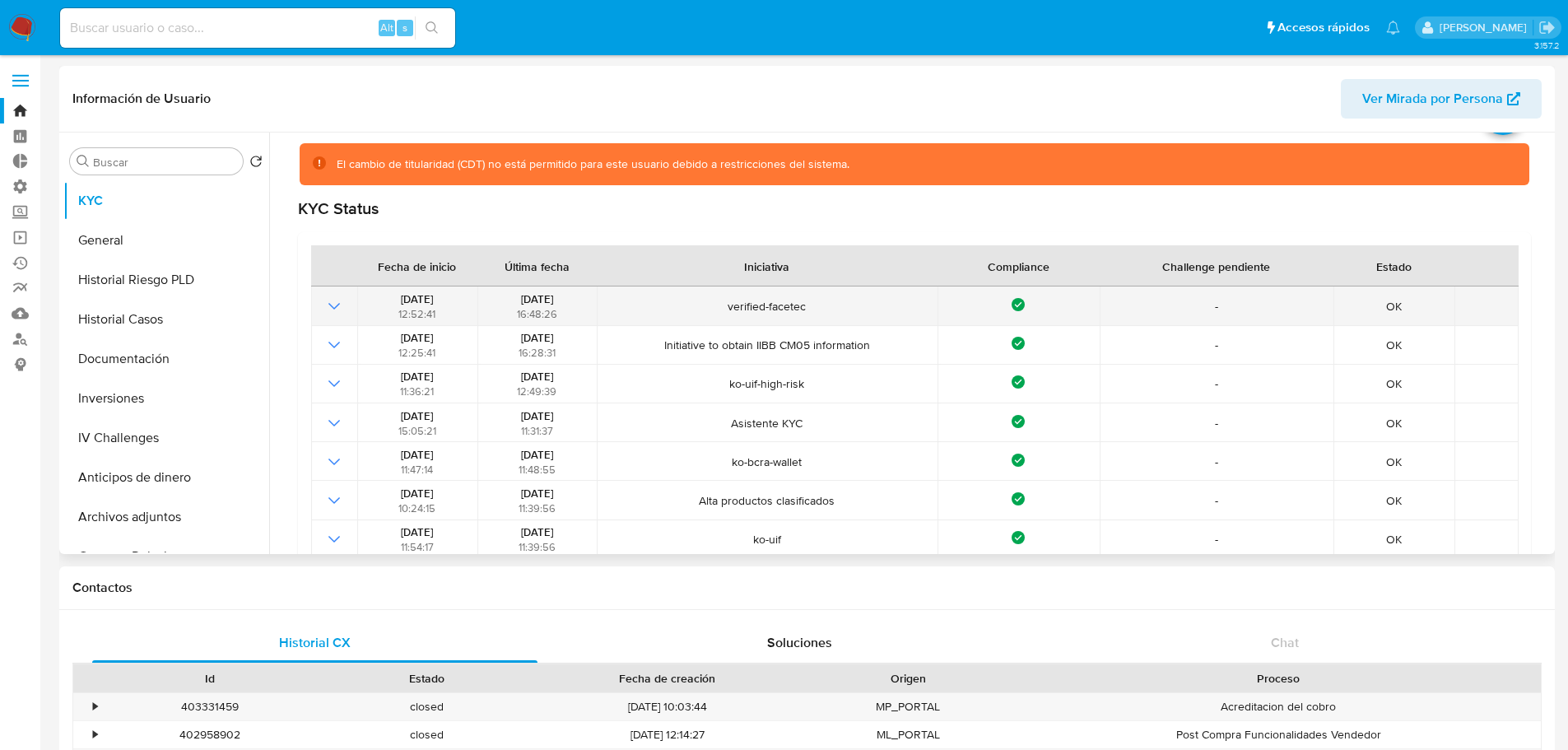
click at [334, 299] on icon "Mostrar operación" at bounding box center [333, 306] width 20 height 20
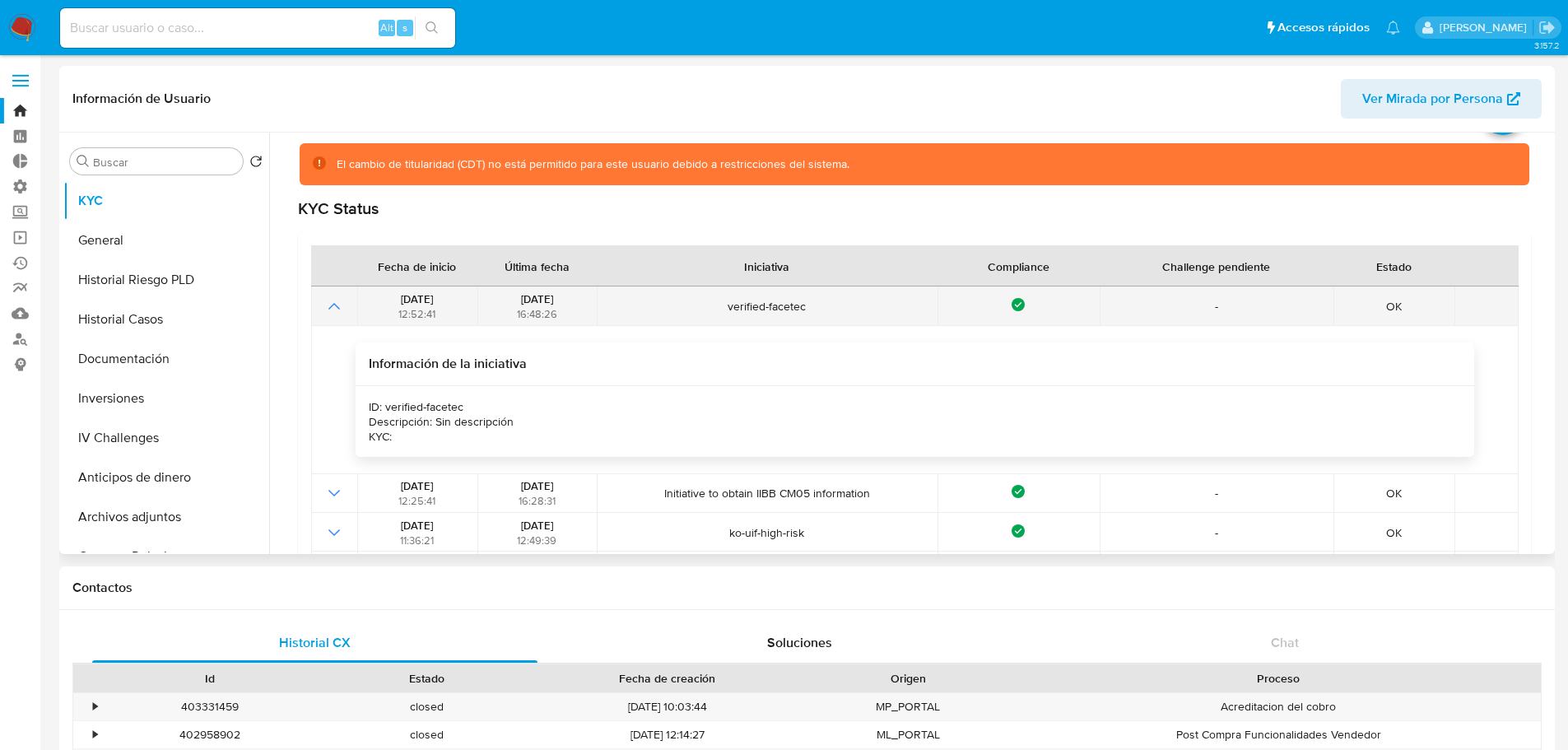
click at [335, 301] on icon "Mostrar operación" at bounding box center [333, 306] width 20 height 20
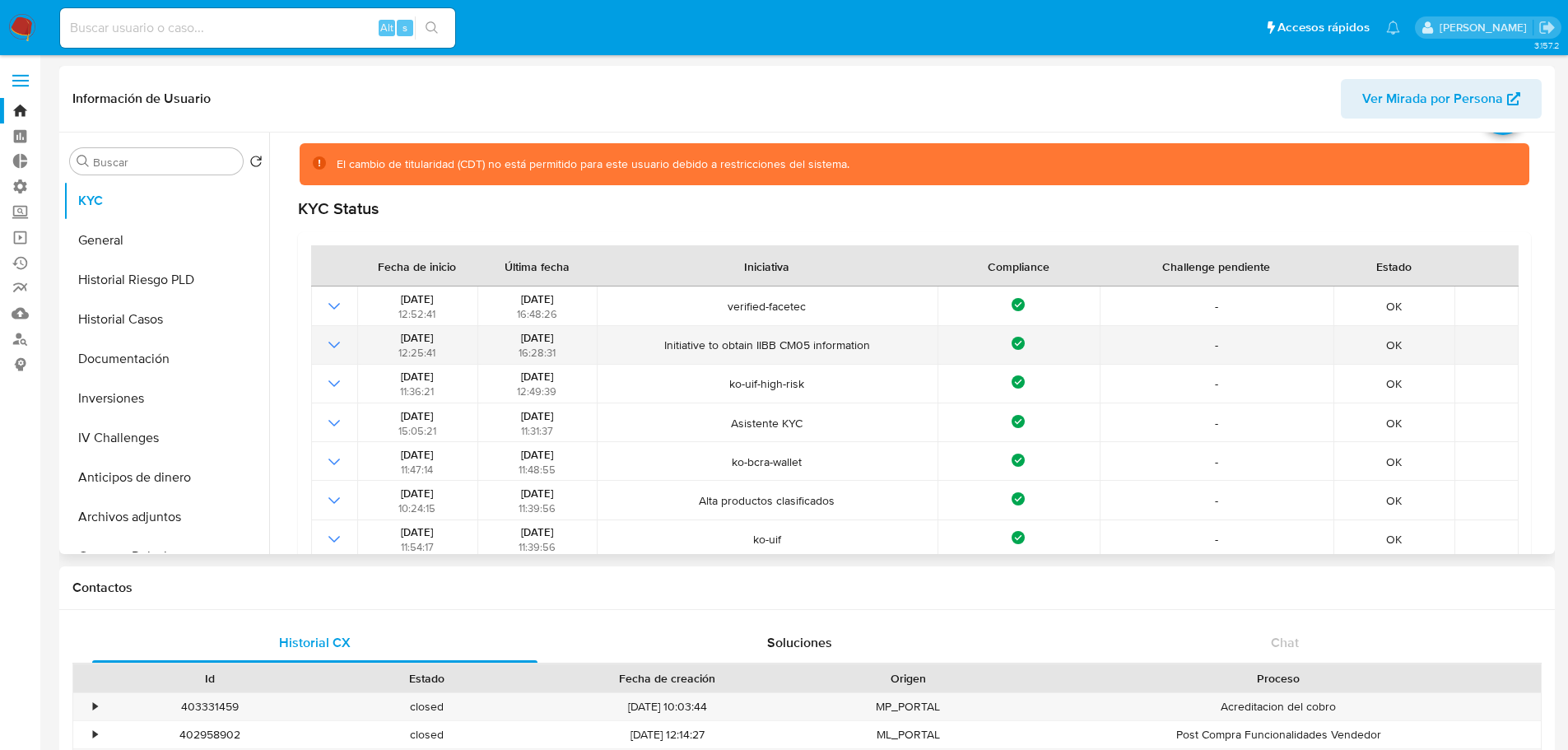
click at [335, 348] on icon "Mostrar operación" at bounding box center [333, 345] width 20 height 20
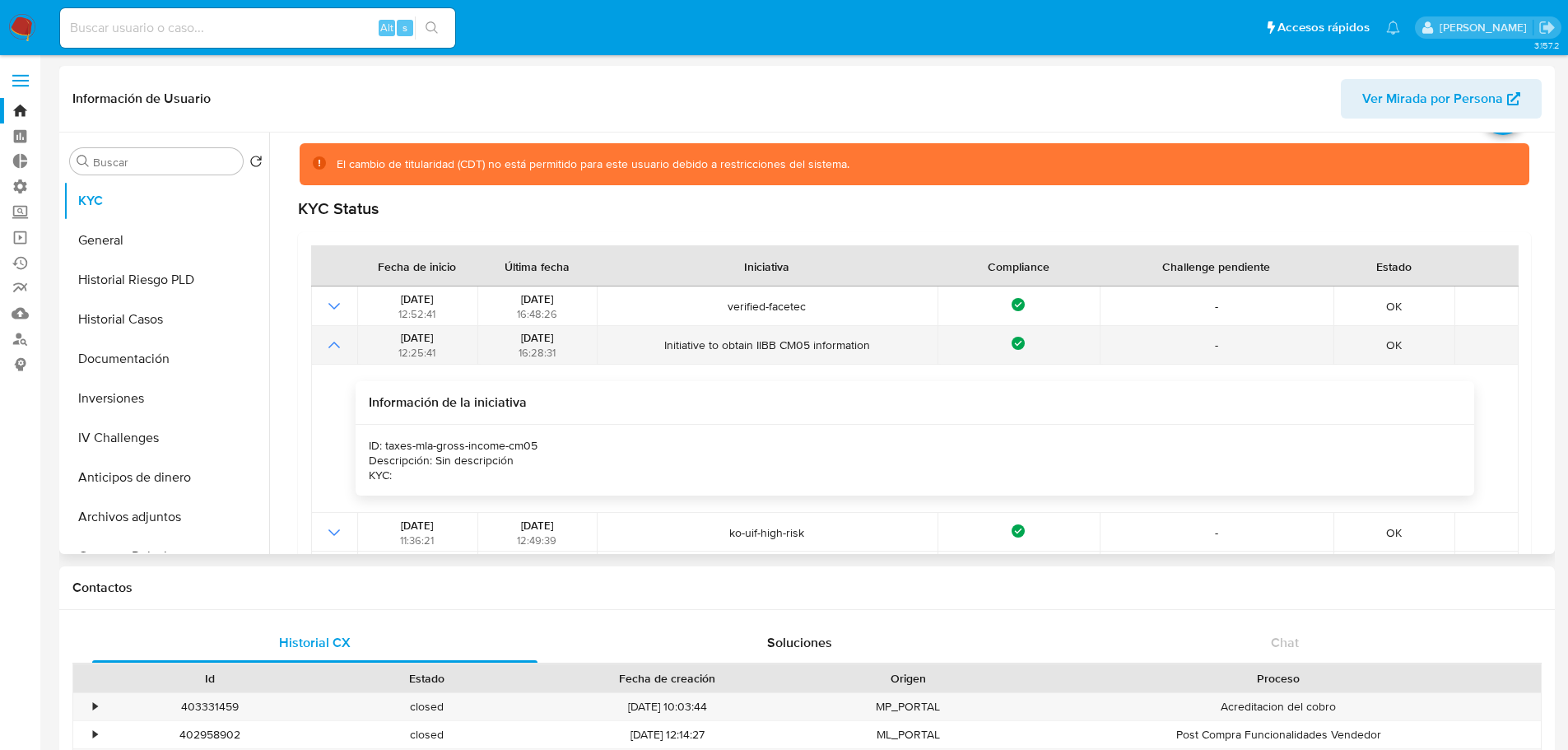
click at [337, 350] on icon "Mostrar operación" at bounding box center [333, 345] width 20 height 20
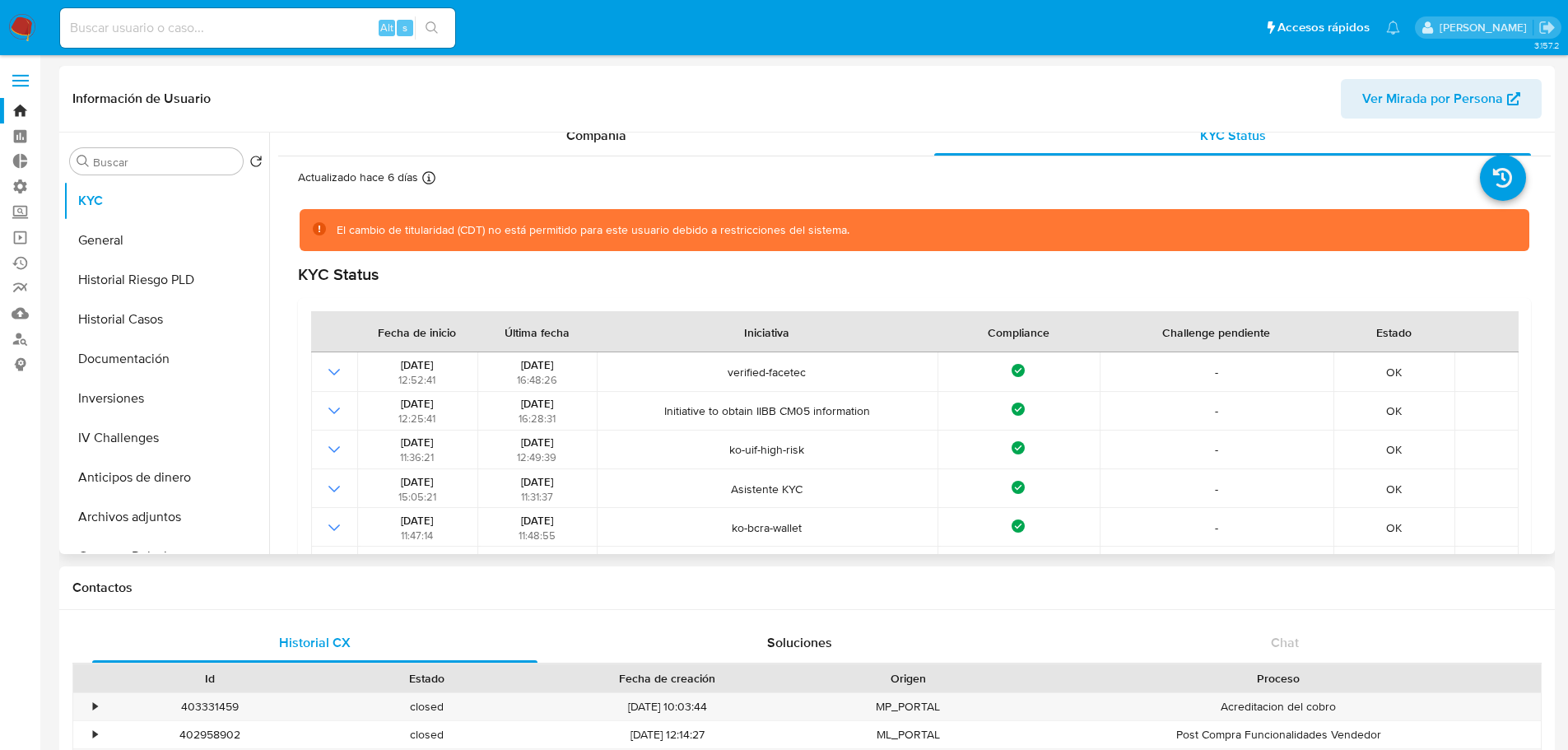
scroll to position [0, 0]
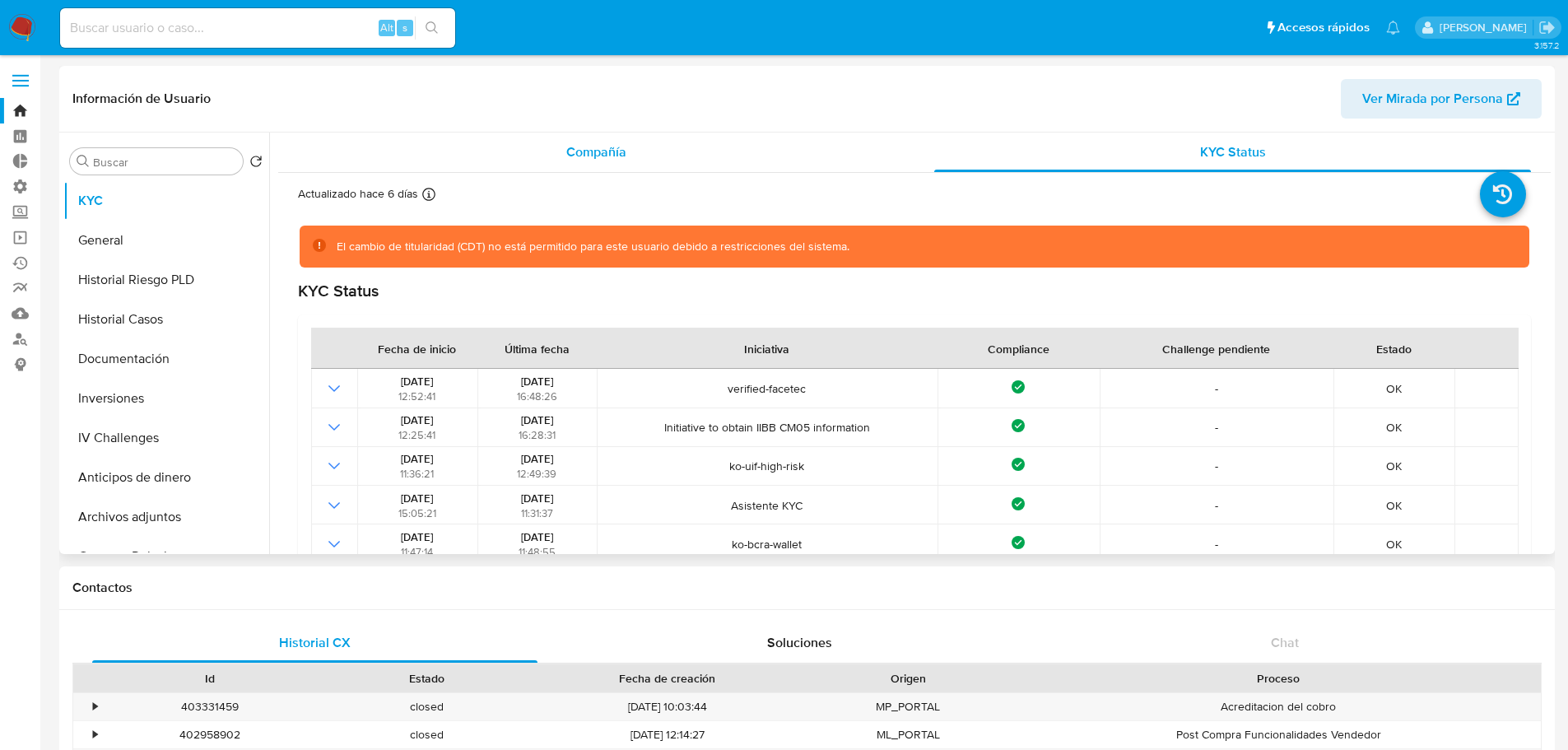
click at [574, 166] on div "Compañía" at bounding box center [597, 152] width 597 height 40
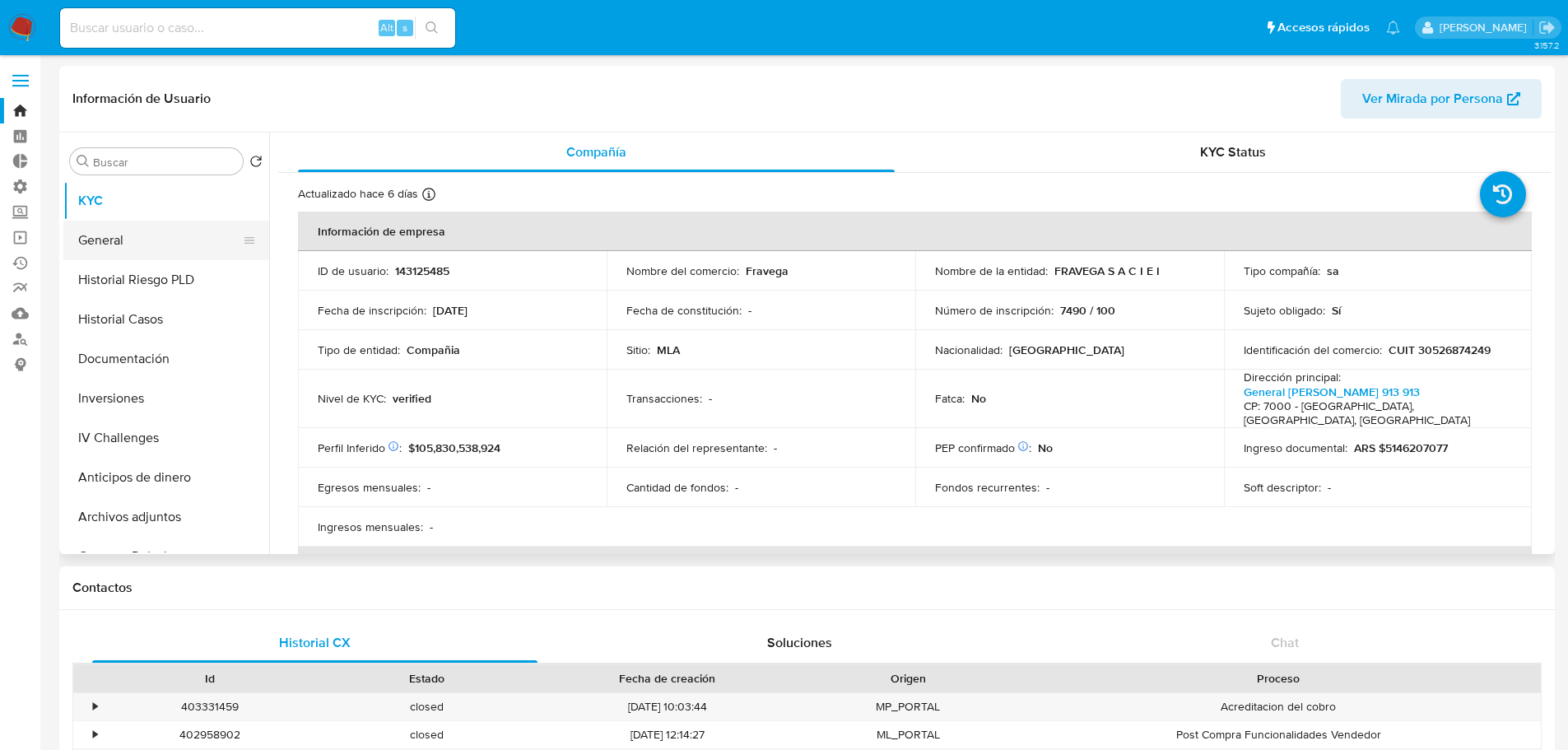
click at [188, 244] on button "General" at bounding box center [159, 241] width 192 height 40
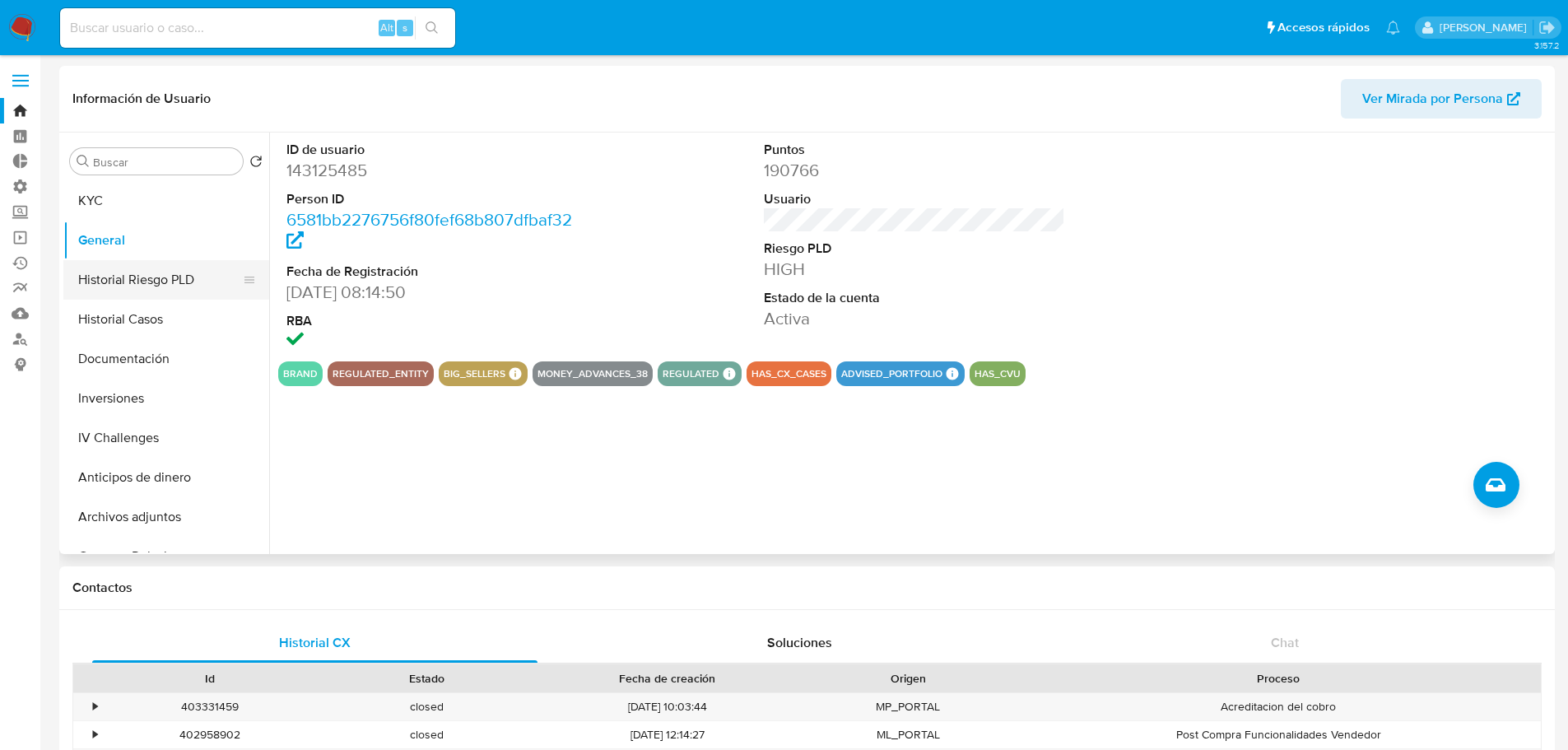
click at [162, 285] on button "Historial Riesgo PLD" at bounding box center [159, 280] width 192 height 40
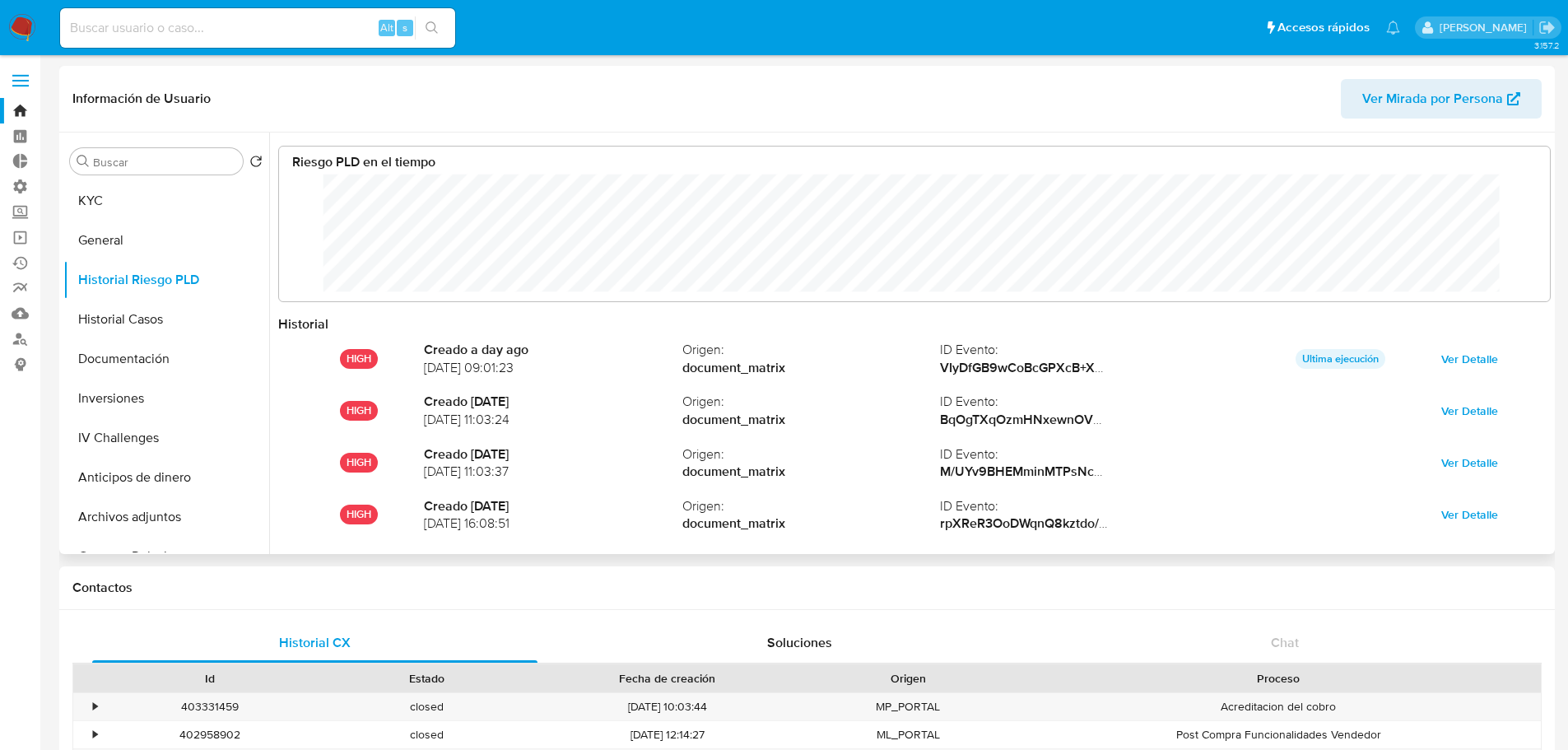
scroll to position [123, 1238]
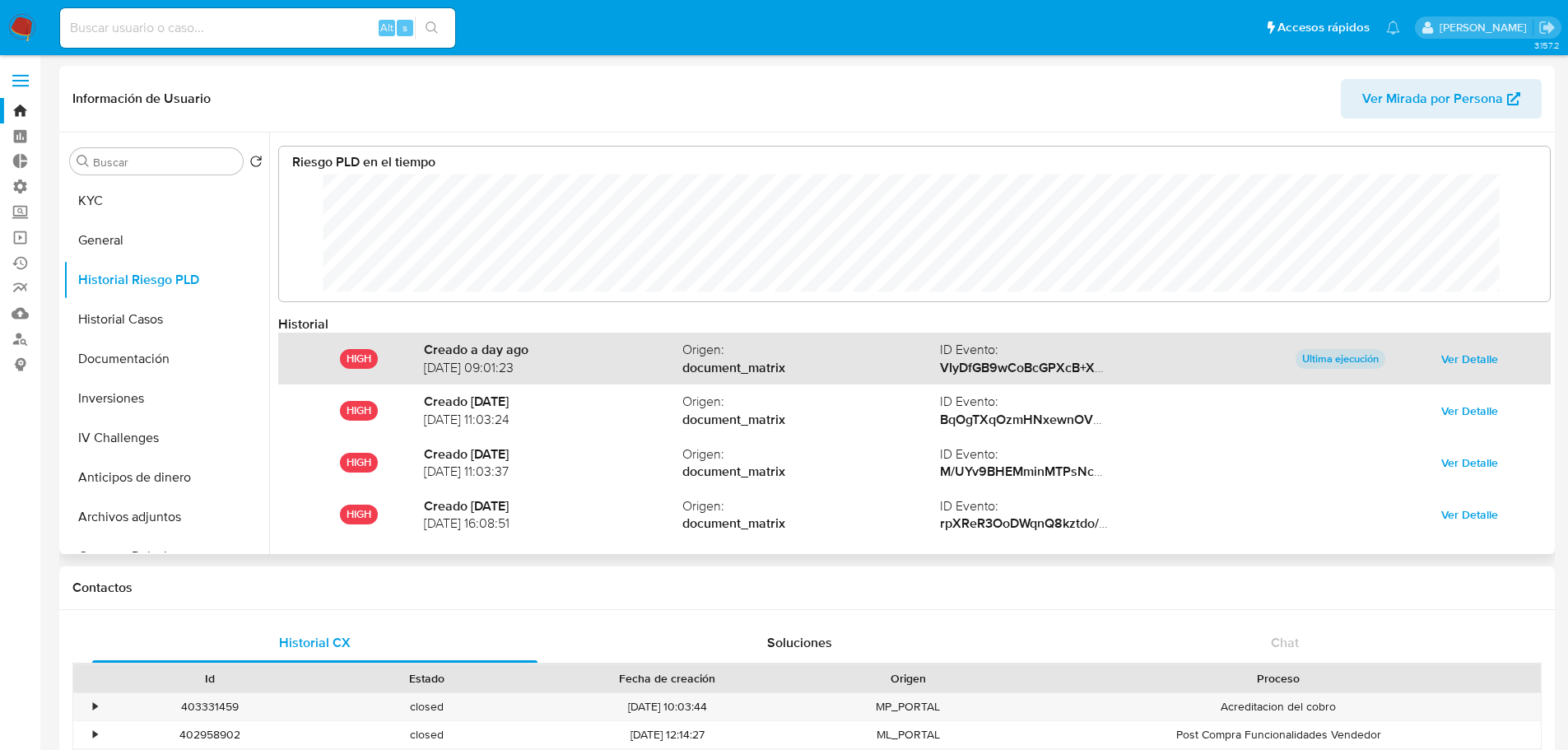
click at [1459, 364] on span "Ver Detalle" at bounding box center [1469, 359] width 57 height 23
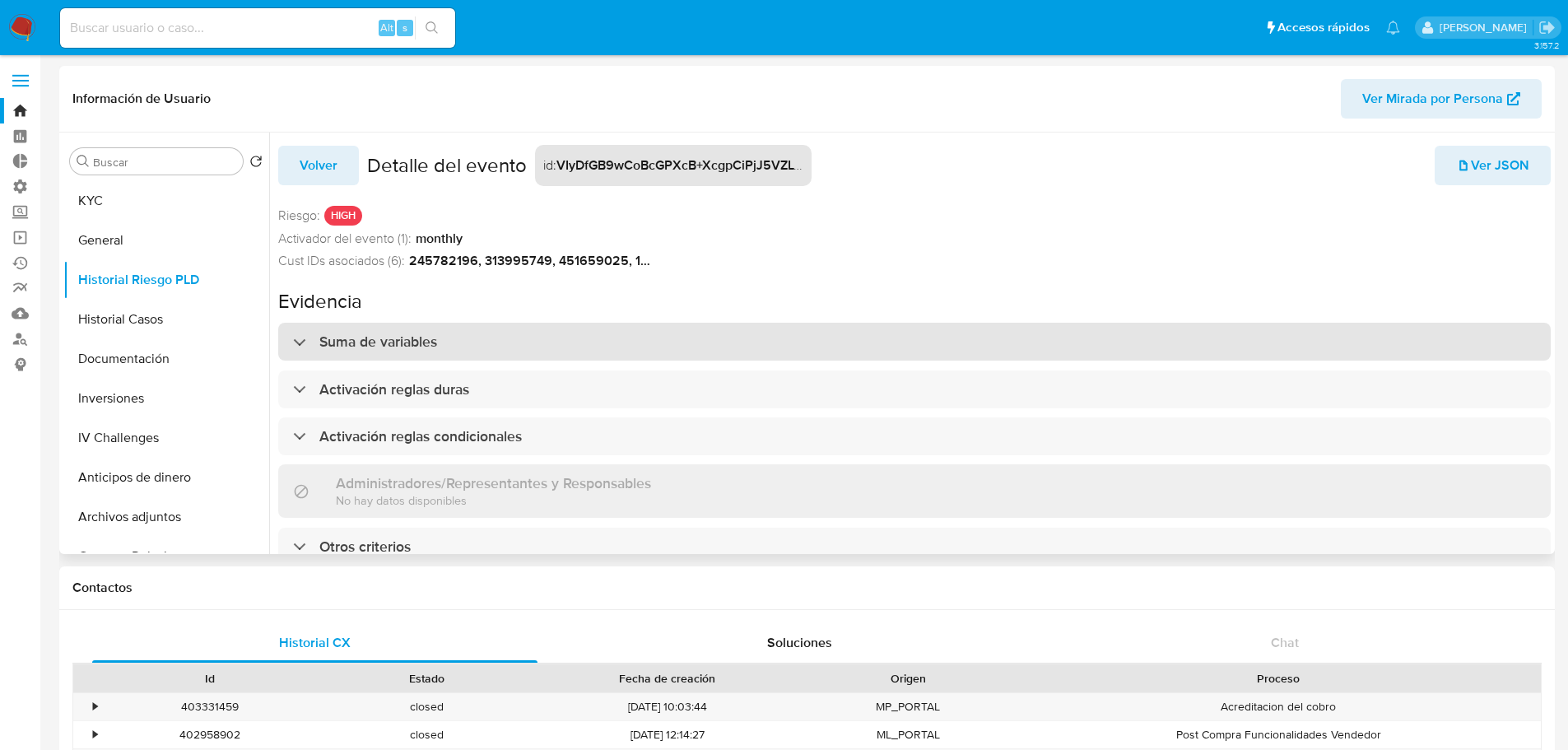
click at [596, 337] on div "Suma de variables" at bounding box center [914, 342] width 1272 height 38
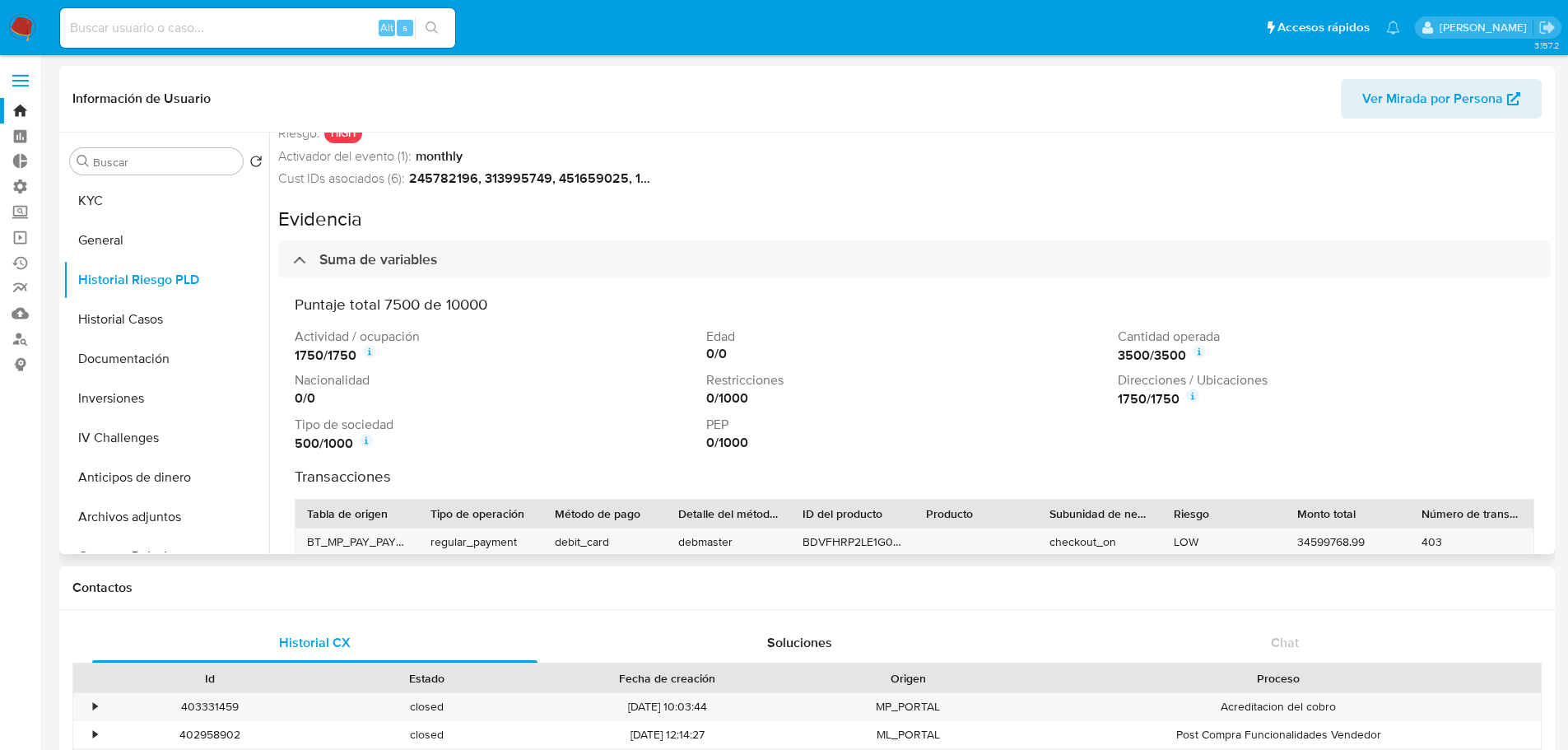
scroll to position [165, 0]
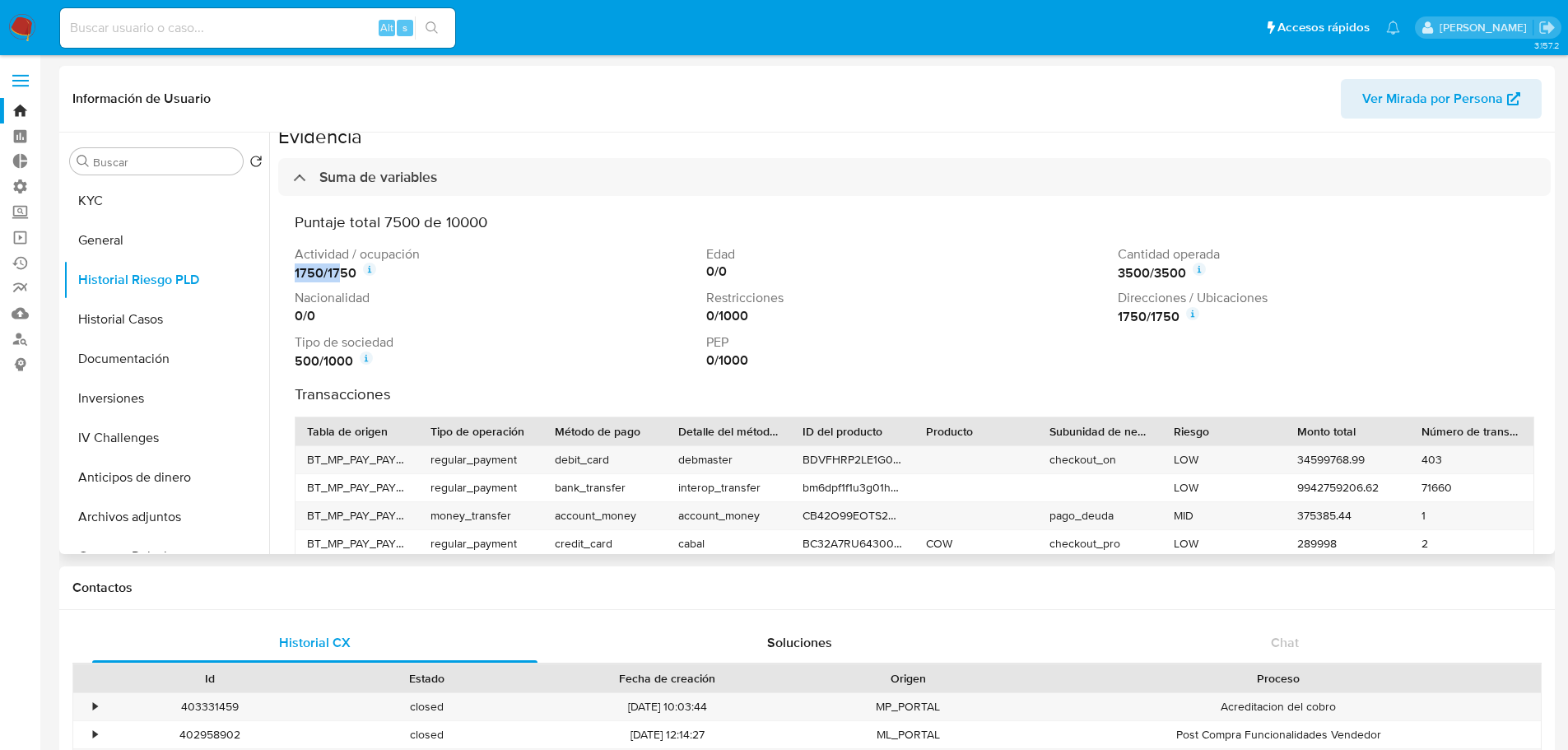
drag, startPoint x: 292, startPoint y: 277, endPoint x: 348, endPoint y: 282, distance: 56.2
click at [348, 282] on div "Puntaje total 7500 de 10000 Actividad / ocupación 1750 / 1750 Edad 0 / 0 Cantid…" at bounding box center [914, 420] width 1272 height 449
click at [434, 270] on div "1750 / 1750" at bounding box center [497, 272] width 406 height 20
drag, startPoint x: 333, startPoint y: 317, endPoint x: 284, endPoint y: 314, distance: 49.1
click at [284, 314] on div "Puntaje total 7500 de 10000 Actividad / ocupación 1750 / 1750 Edad 0 / 0 Cantid…" at bounding box center [914, 420] width 1272 height 449
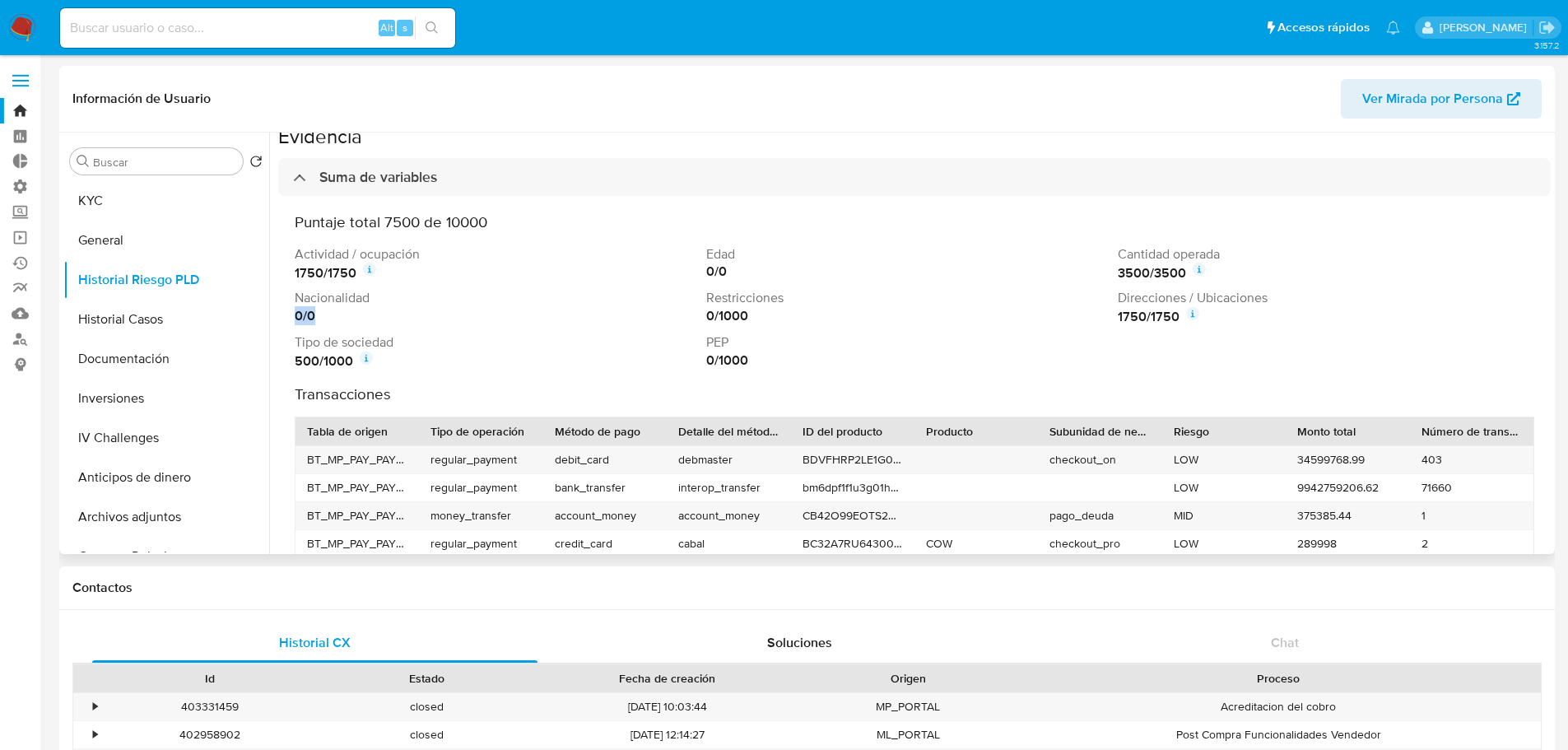
click at [368, 311] on div "0 / 0" at bounding box center [497, 315] width 406 height 18
drag, startPoint x: 301, startPoint y: 360, endPoint x: 343, endPoint y: 359, distance: 42.0
click at [343, 359] on strong "500 / 1000" at bounding box center [324, 361] width 59 height 18
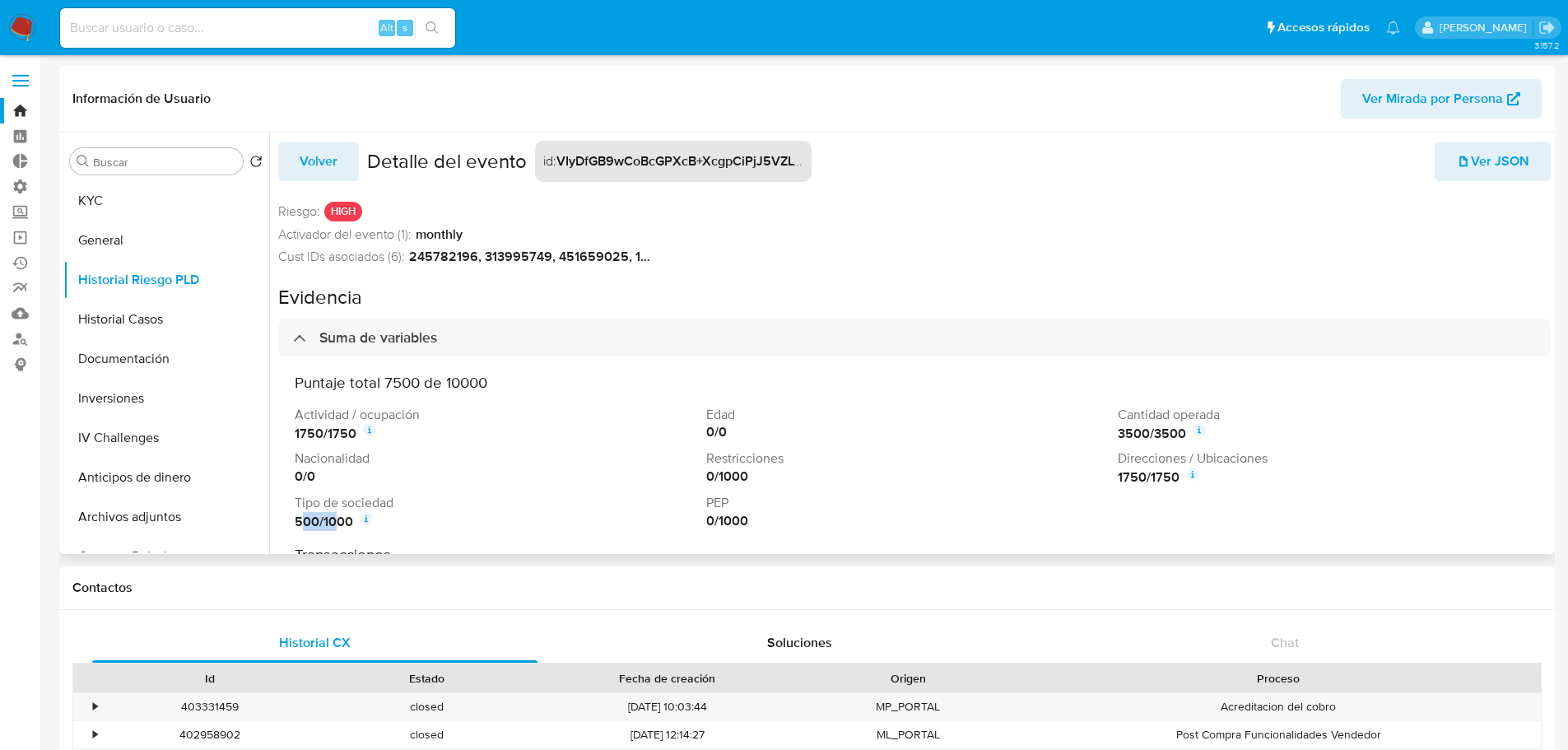
scroll to position [0, 0]
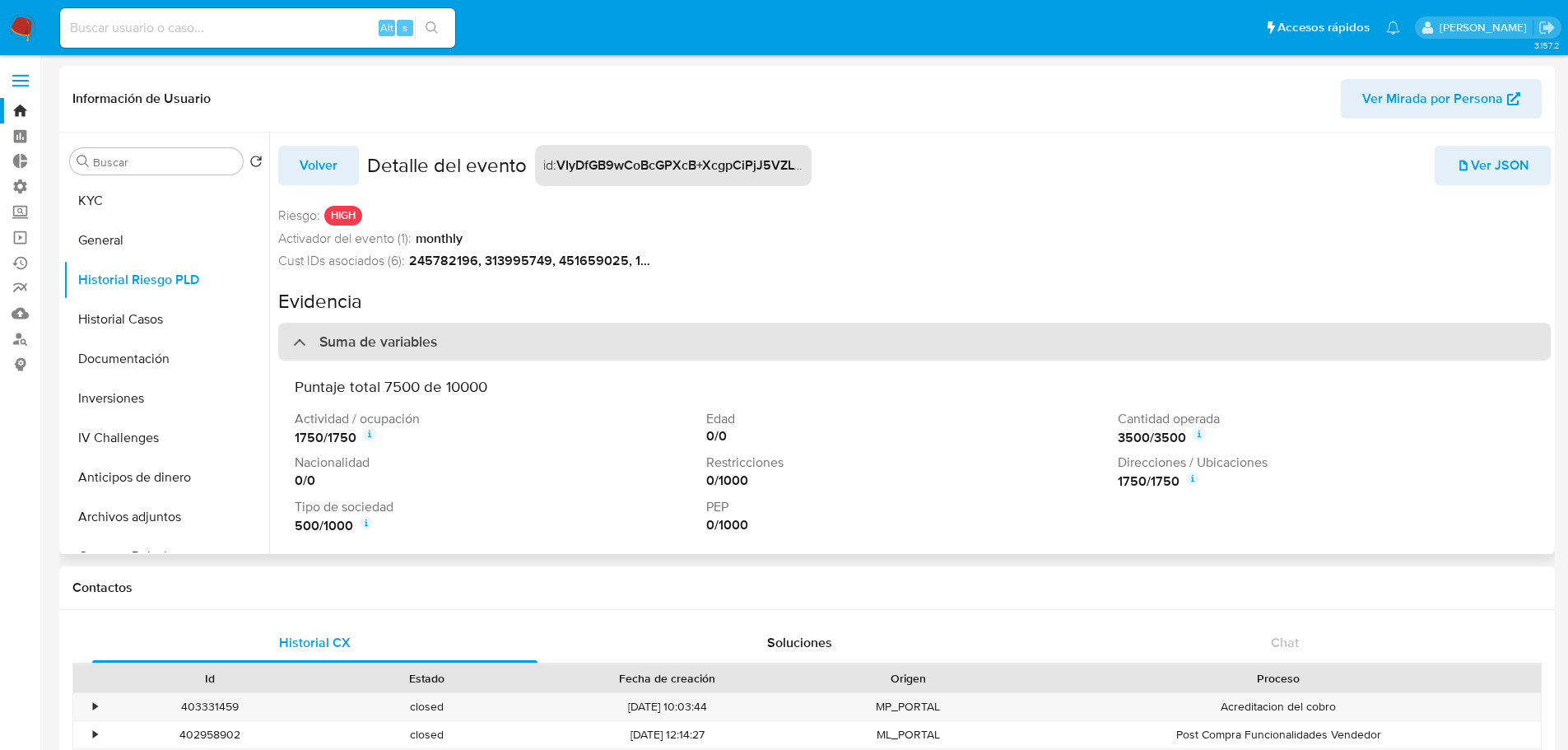
click at [459, 341] on div "Suma de variables" at bounding box center [914, 342] width 1272 height 38
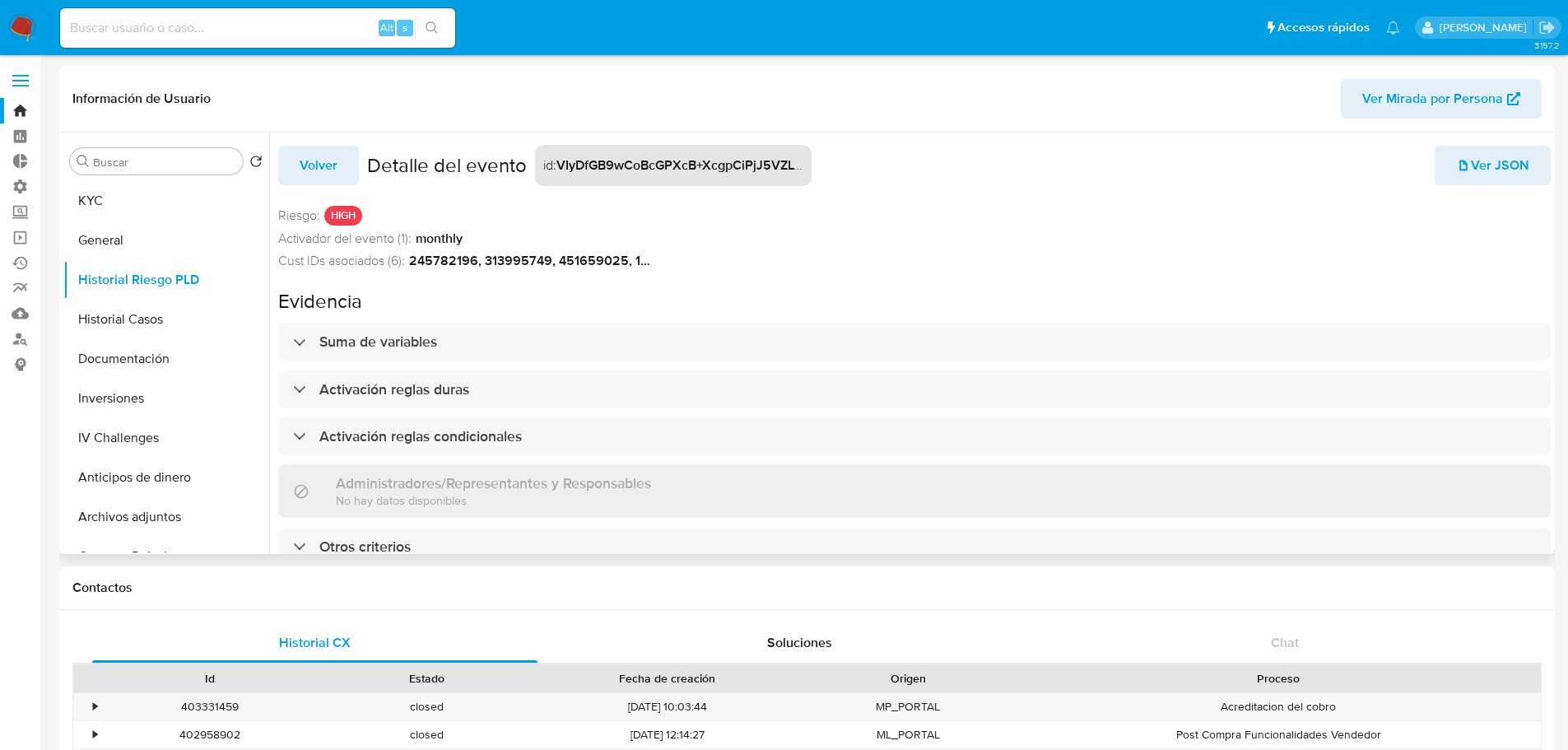
click at [315, 167] on span "Volver" at bounding box center [318, 166] width 38 height 36
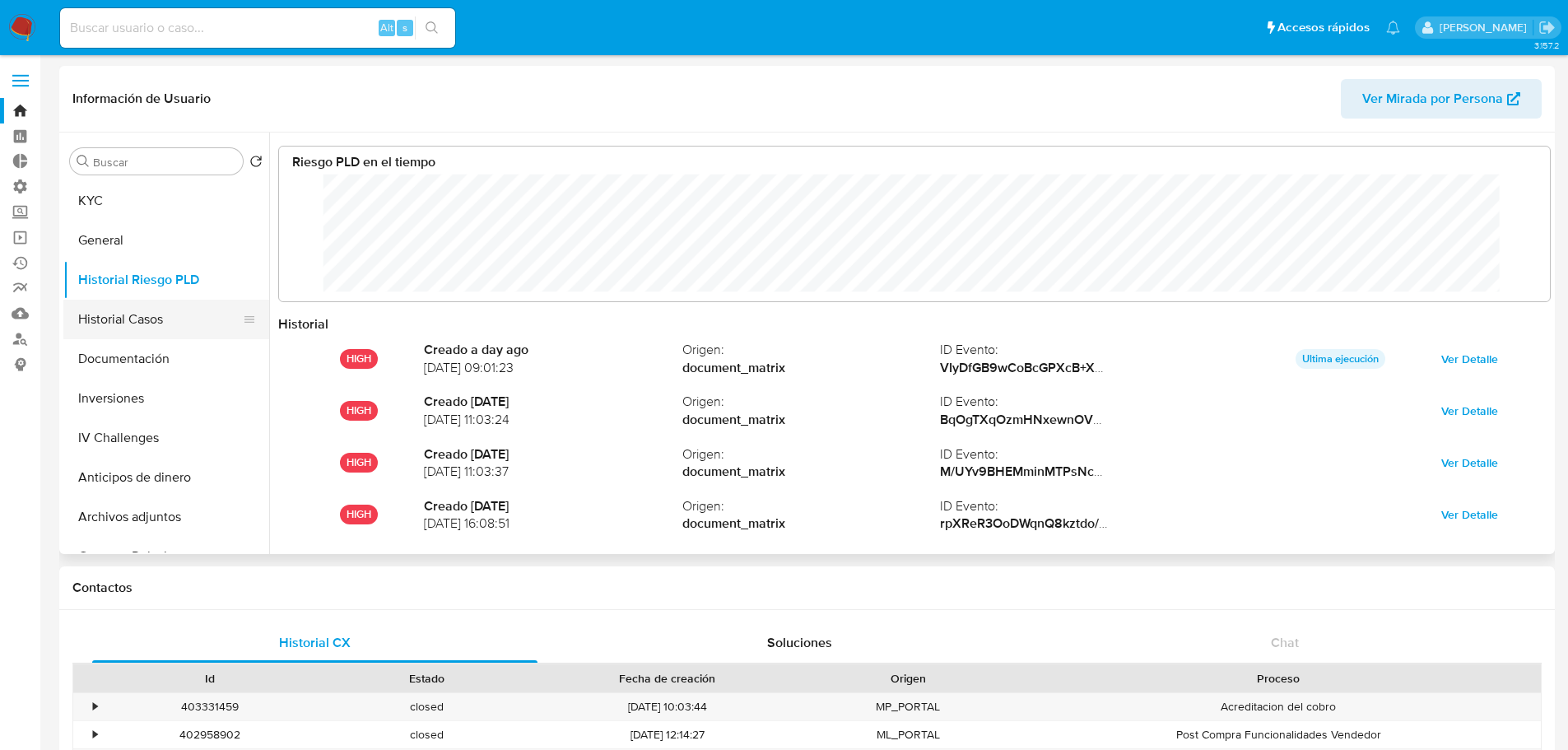
scroll to position [123, 1238]
click at [153, 316] on button "Historial Casos" at bounding box center [159, 319] width 192 height 40
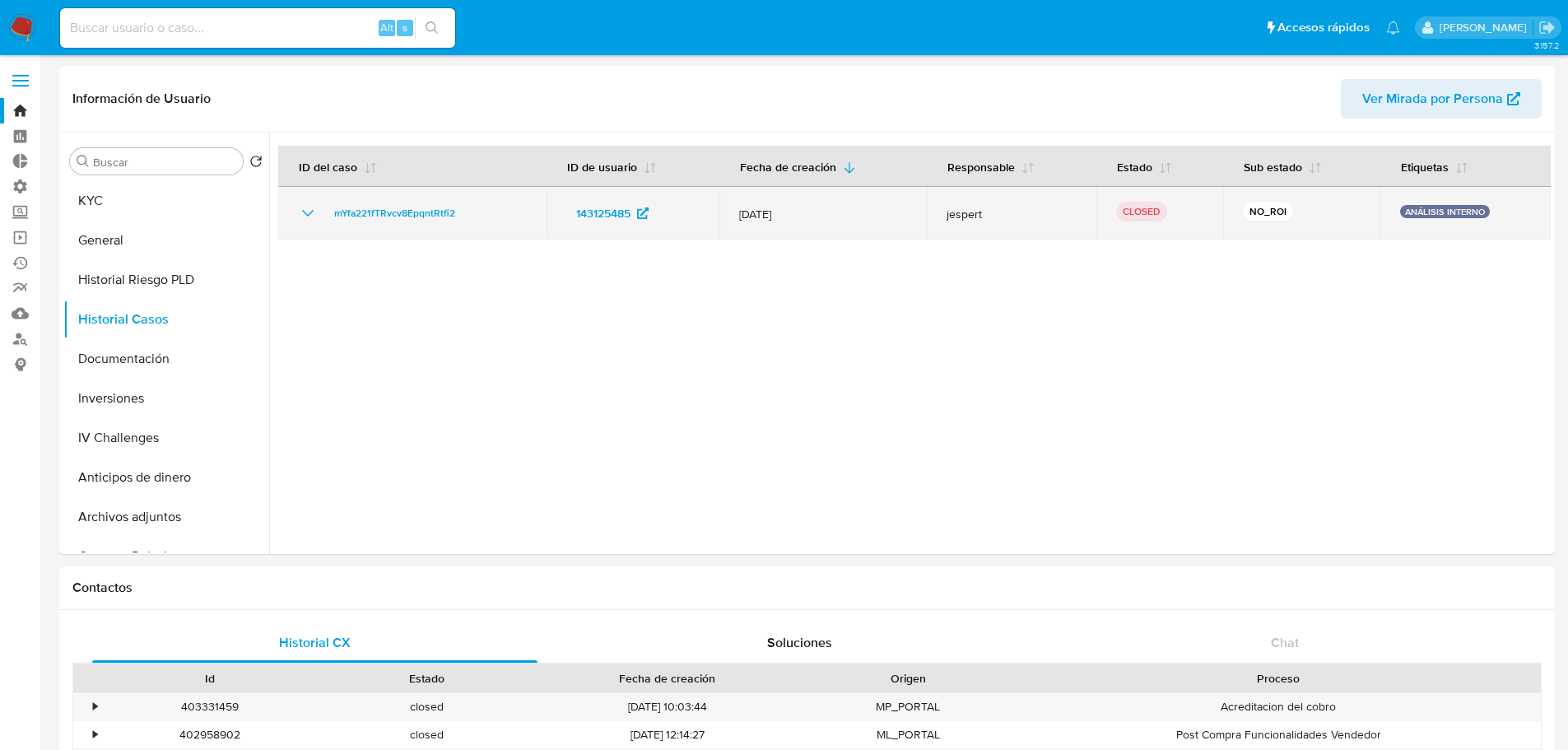
click at [304, 219] on icon "Mostrar/Ocultar" at bounding box center [308, 213] width 20 height 20
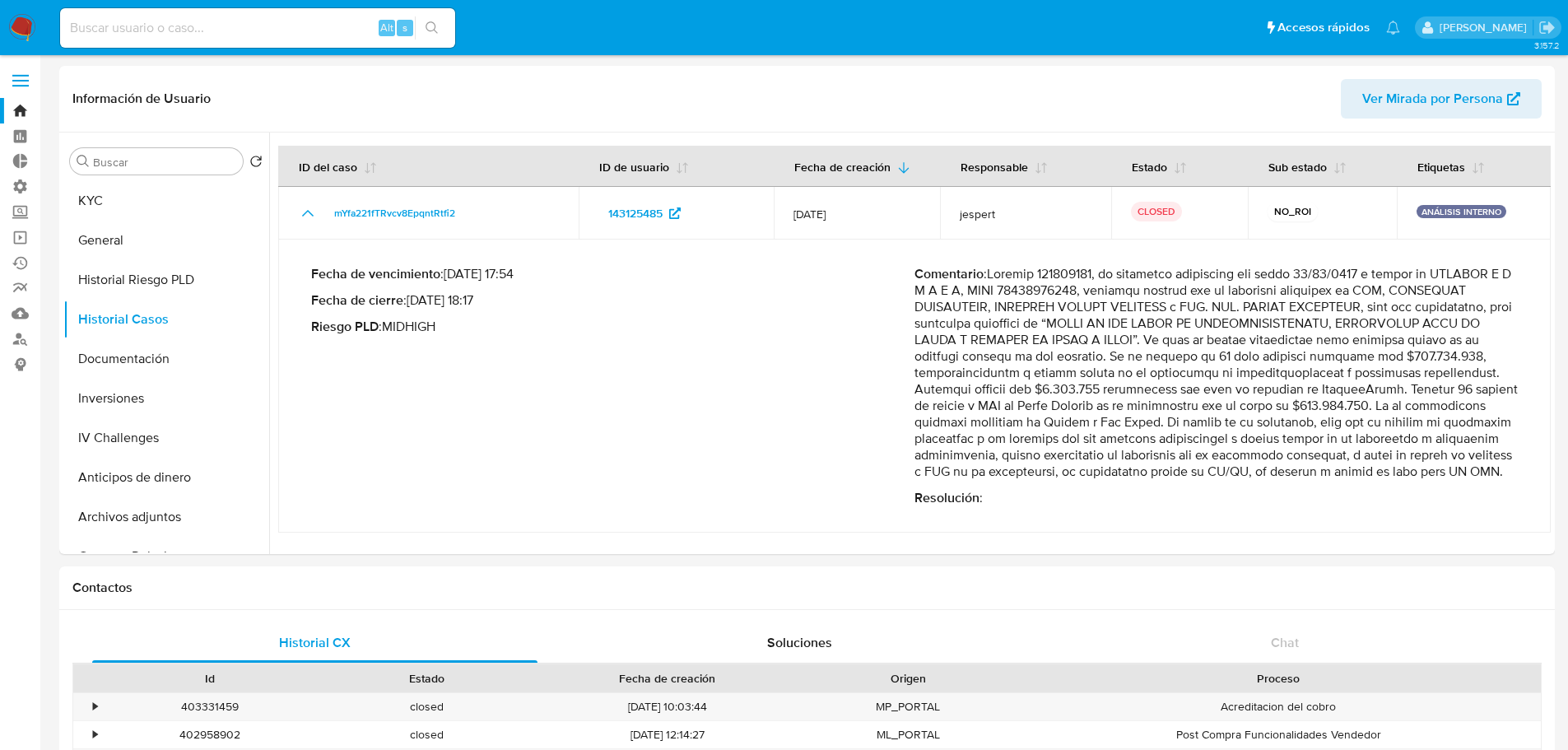
drag, startPoint x: 447, startPoint y: 329, endPoint x: 311, endPoint y: 331, distance: 136.0
click at [311, 331] on div "Fecha de vencimiento : 21/08/2020 17:54 Fecha de cierre : 23/06/2020 18:17 Ries…" at bounding box center [915, 386] width 1234 height 267
click at [627, 354] on div "Fecha de vencimiento : 21/08/2020 17:54 Fecha de cierre : 23/06/2020 18:17 Ries…" at bounding box center [612, 386] width 604 height 241
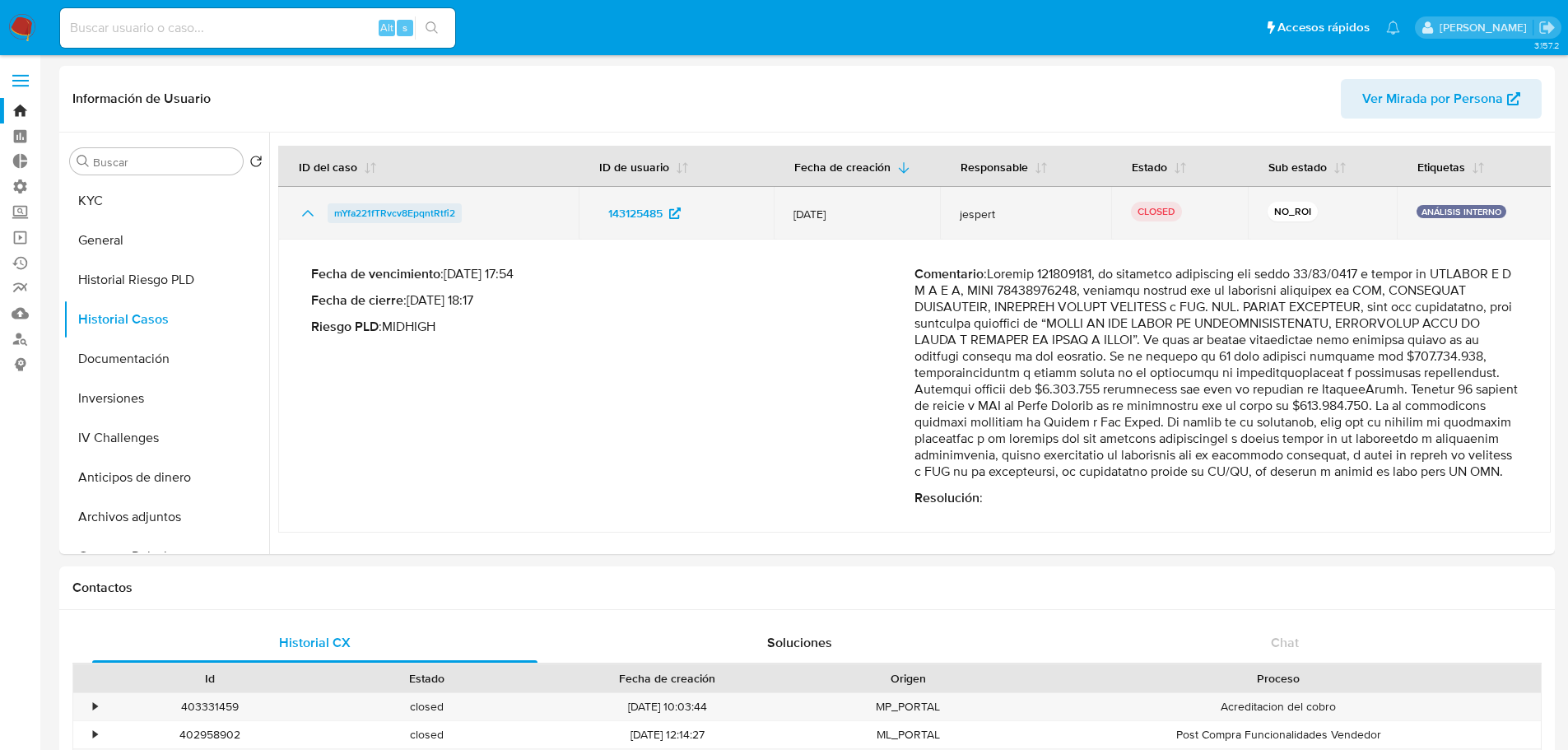
drag, startPoint x: 466, startPoint y: 217, endPoint x: 330, endPoint y: 216, distance: 136.0
click at [331, 218] on div "mYfa221fTRvcv8EpqntRtfi2" at bounding box center [428, 213] width 261 height 20
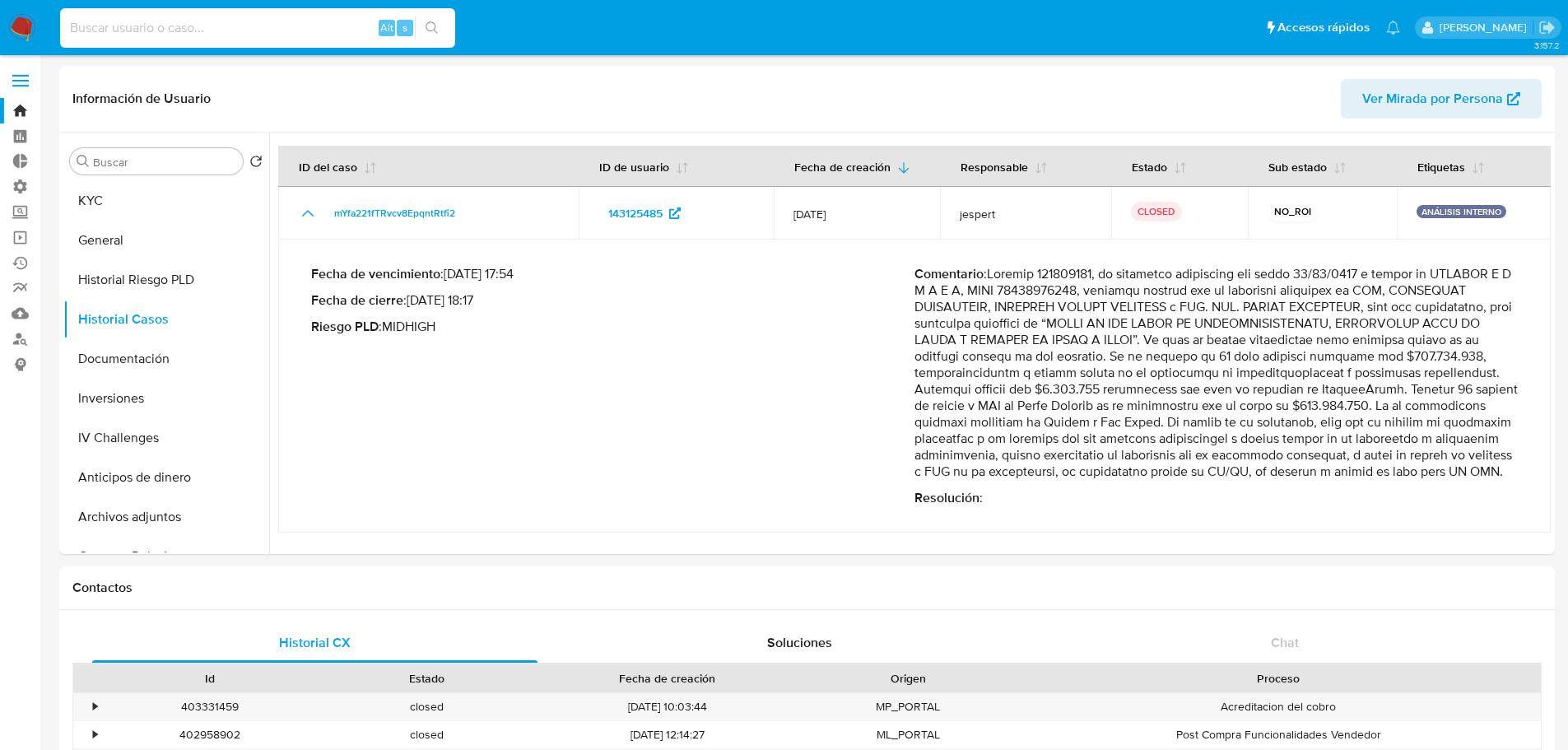
drag, startPoint x: 267, startPoint y: 36, endPoint x: 266, endPoint y: 27, distance: 9.1
click at [267, 34] on input at bounding box center [257, 27] width 395 height 22
paste input "mYfa221fTRvcv8EpqntRtfi2"
type input "mYfa221fTRvcv8EpqntRtfi2"
drag, startPoint x: 237, startPoint y: 27, endPoint x: 52, endPoint y: 38, distance: 185.3
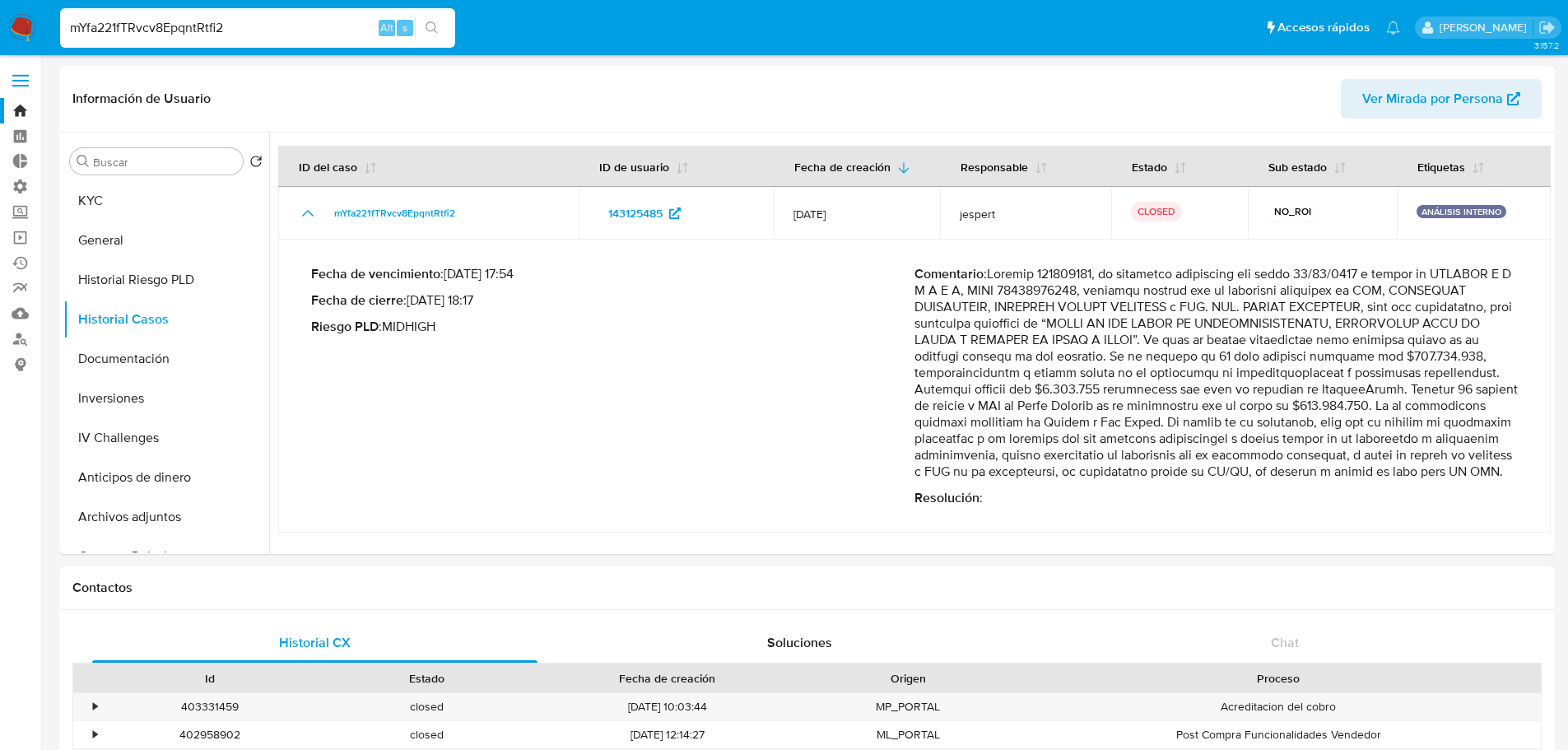
click at [53, 38] on ul "Pausado Ver notificaciones mYfa221fTRvcv8EpqntRtfi2 Alt s Accesos rápidos Presi…" at bounding box center [730, 27] width 1357 height 41
drag, startPoint x: 1007, startPoint y: 277, endPoint x: 1255, endPoint y: 460, distance: 308.2
click at [1255, 460] on p "Comentario :" at bounding box center [1216, 373] width 604 height 214
click at [1248, 480] on p "Comentario :" at bounding box center [1216, 373] width 604 height 214
click at [134, 363] on button "Documentación" at bounding box center [159, 359] width 192 height 40
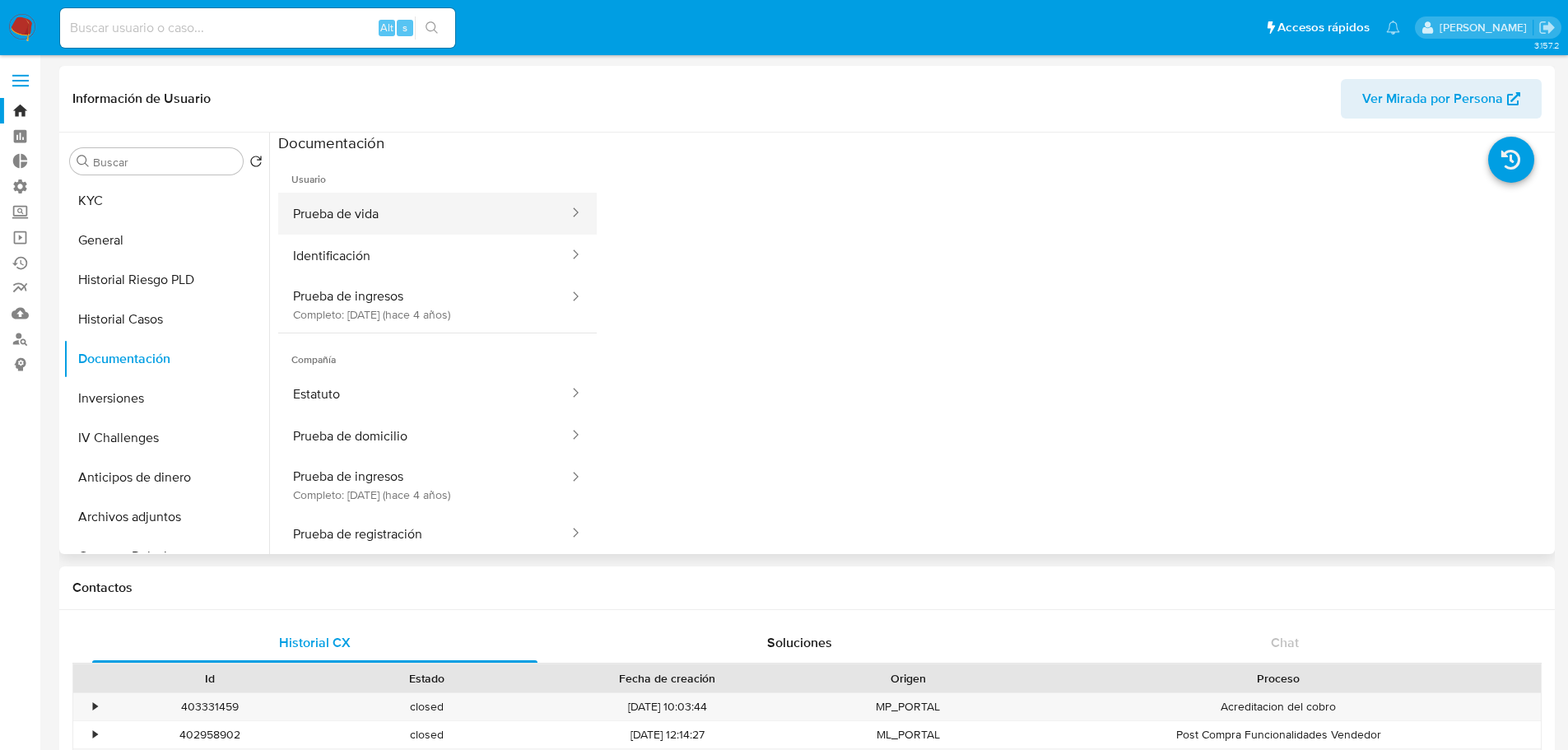
click at [342, 222] on button "Prueba de vida" at bounding box center [424, 213] width 292 height 42
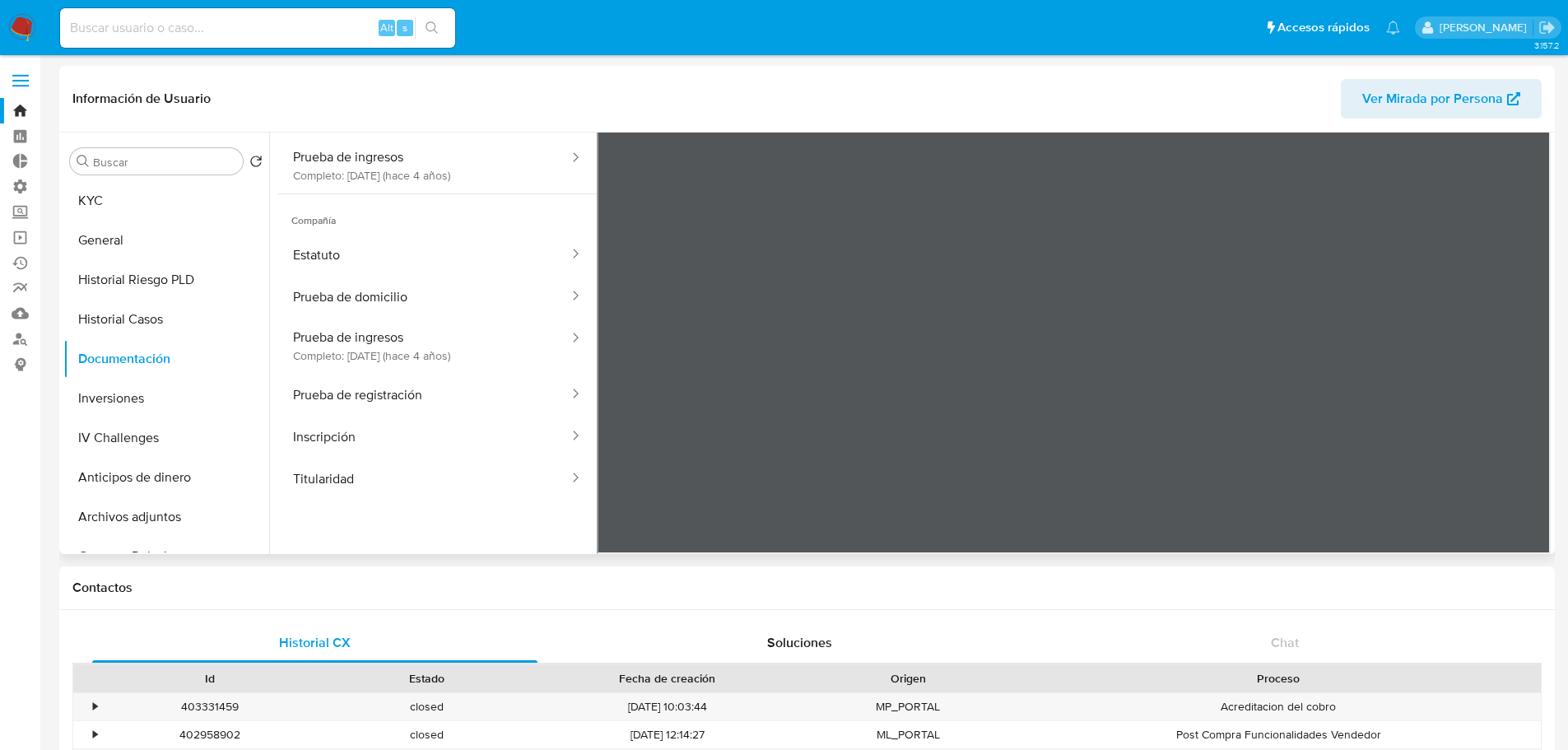
scroll to position [0, 0]
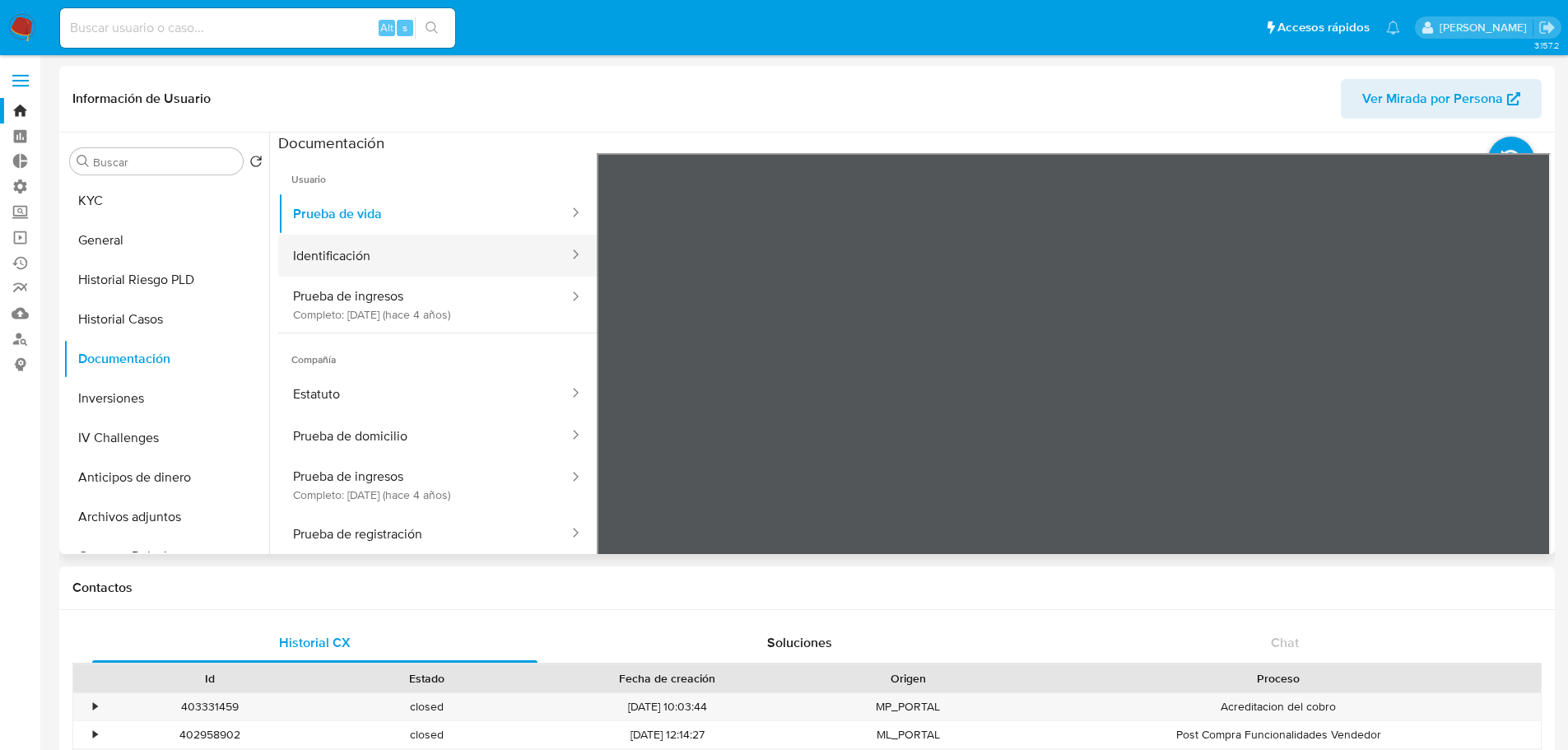
click at [348, 243] on button "Identificación" at bounding box center [424, 256] width 292 height 42
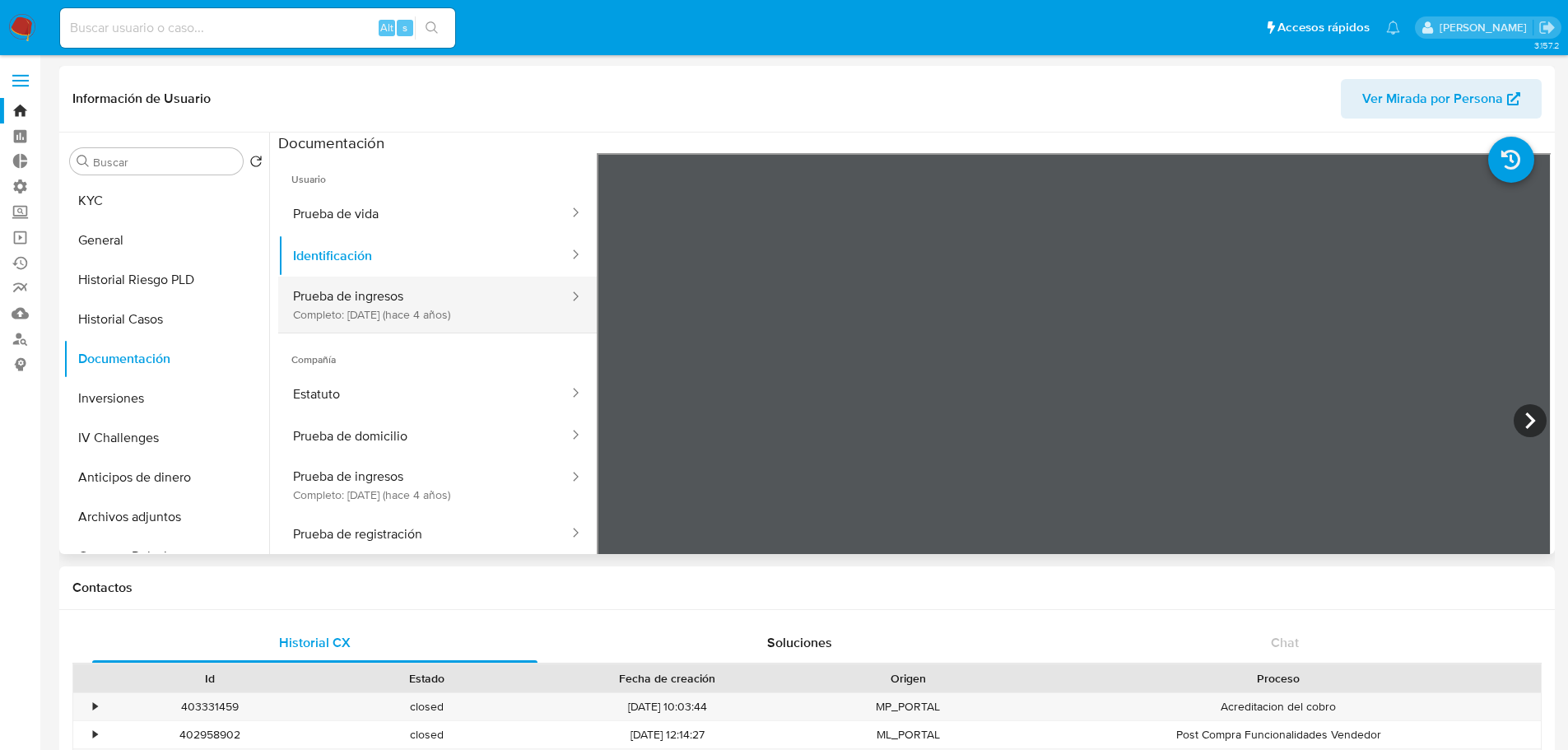
click at [400, 298] on button "Prueba de ingresos Completo: 11/11/2021 (hace 4 años)" at bounding box center [424, 304] width 292 height 56
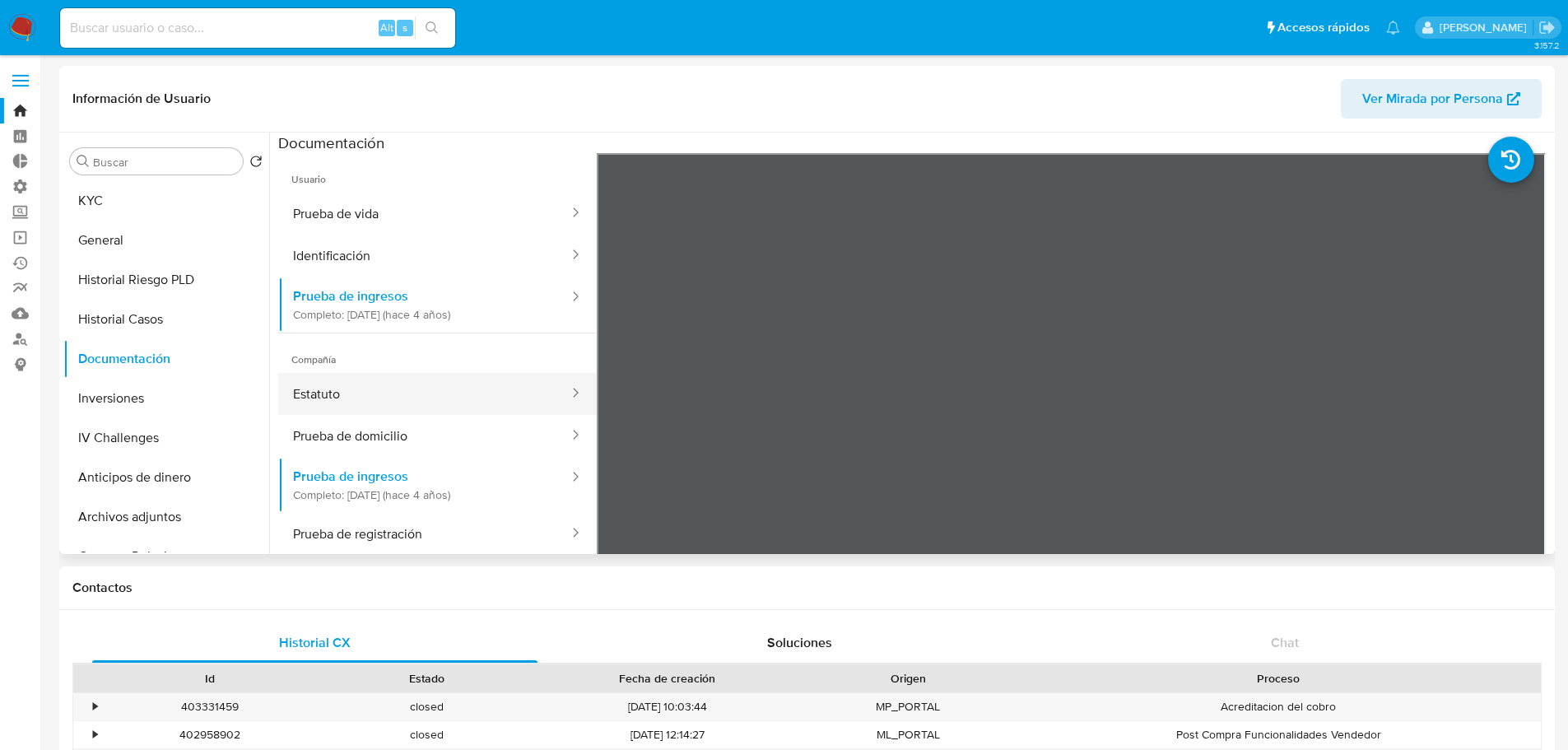
click at [384, 393] on button "Estatuto" at bounding box center [424, 394] width 292 height 42
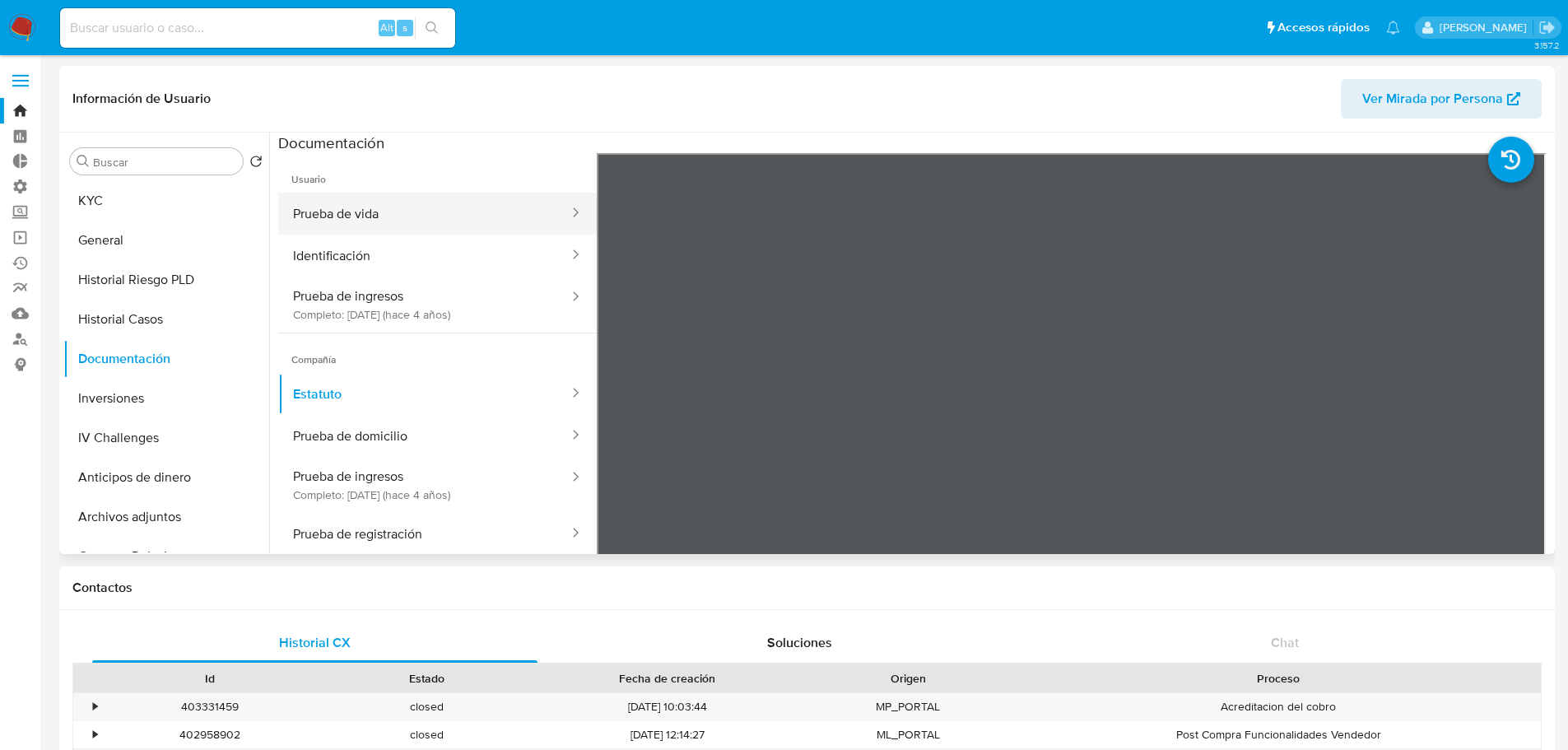
click at [422, 210] on button "Prueba de vida" at bounding box center [424, 213] width 292 height 42
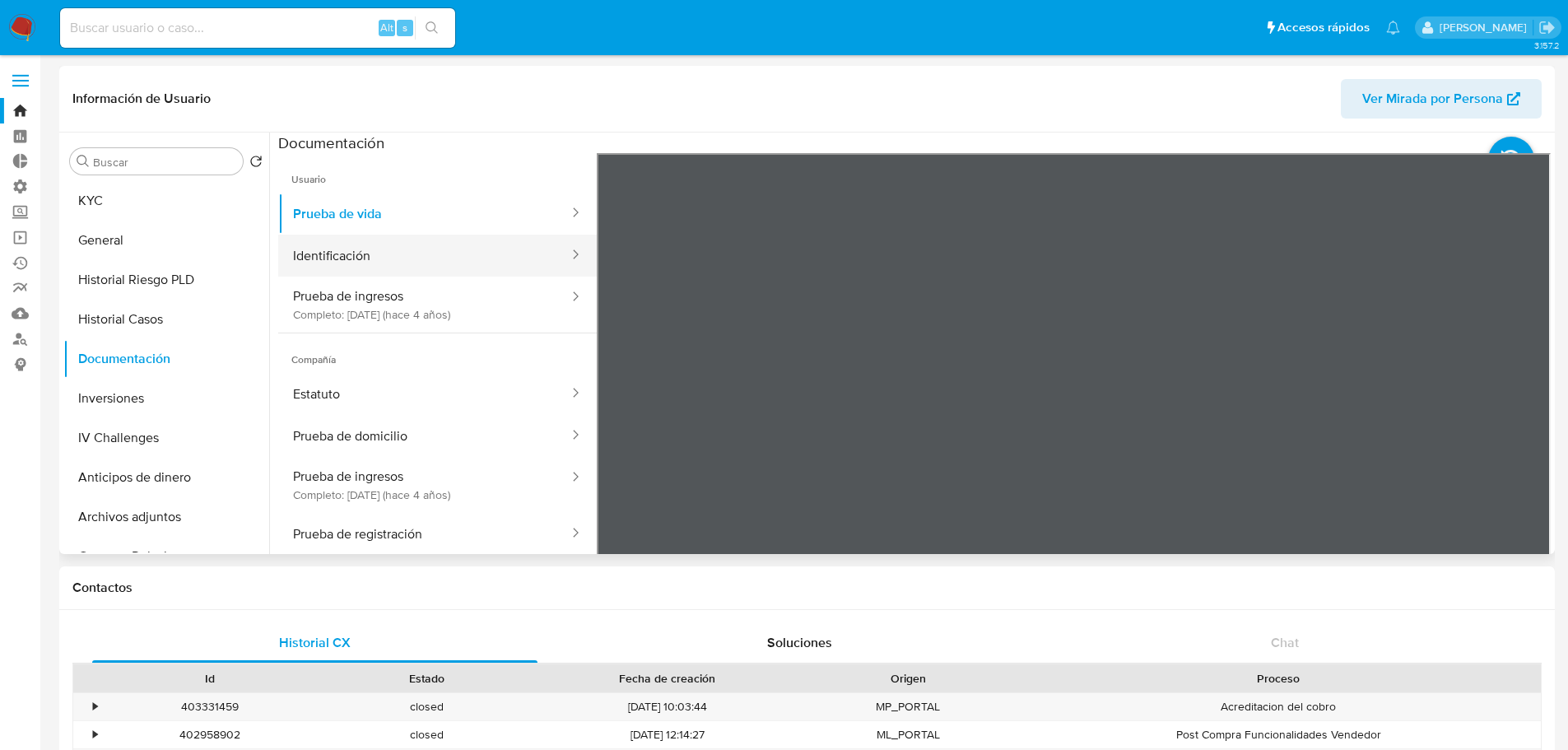
click at [387, 246] on button "Identificación" at bounding box center [424, 256] width 292 height 42
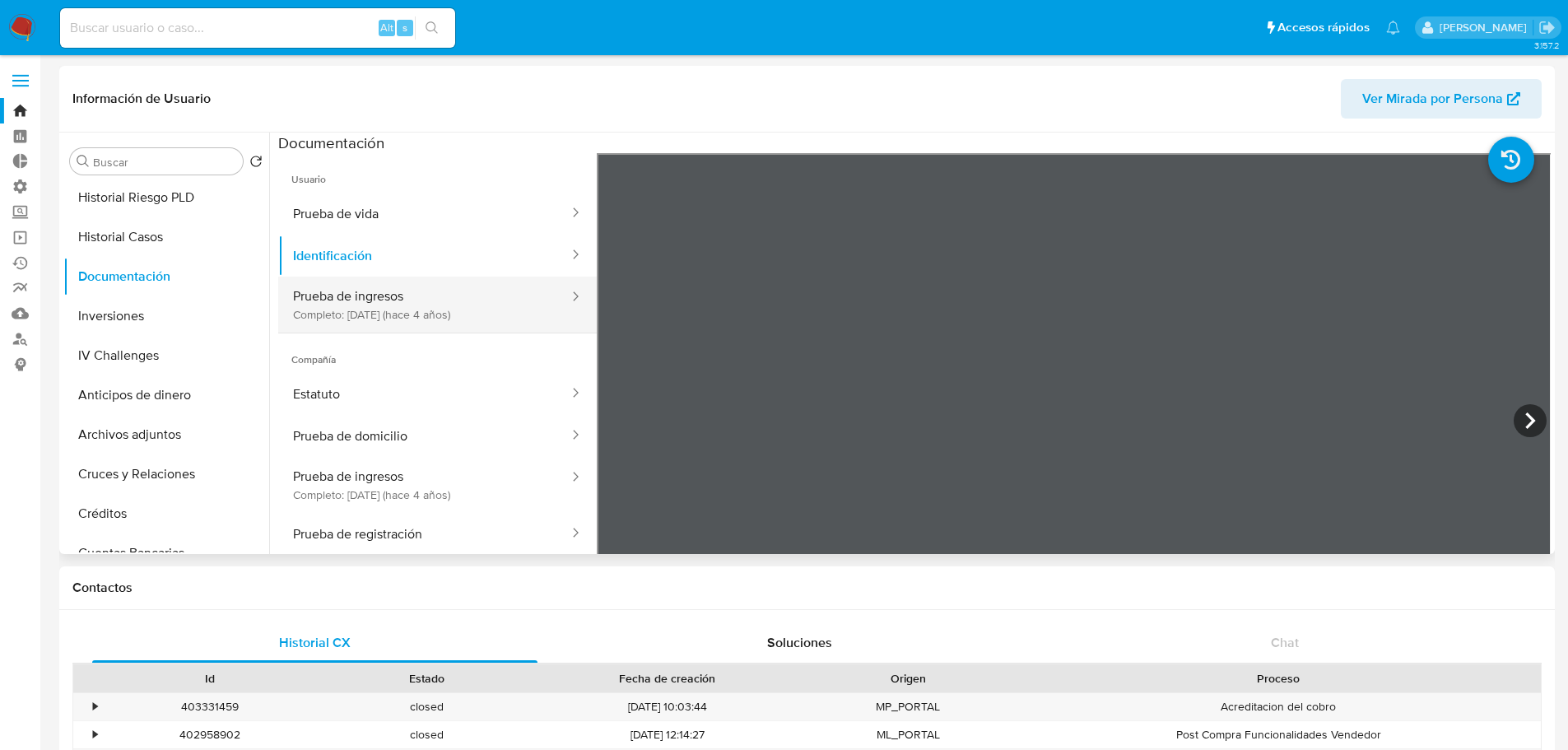
click at [390, 311] on button "Prueba de ingresos Completo: 11/11/2021 (hace 4 años)" at bounding box center [424, 304] width 292 height 56
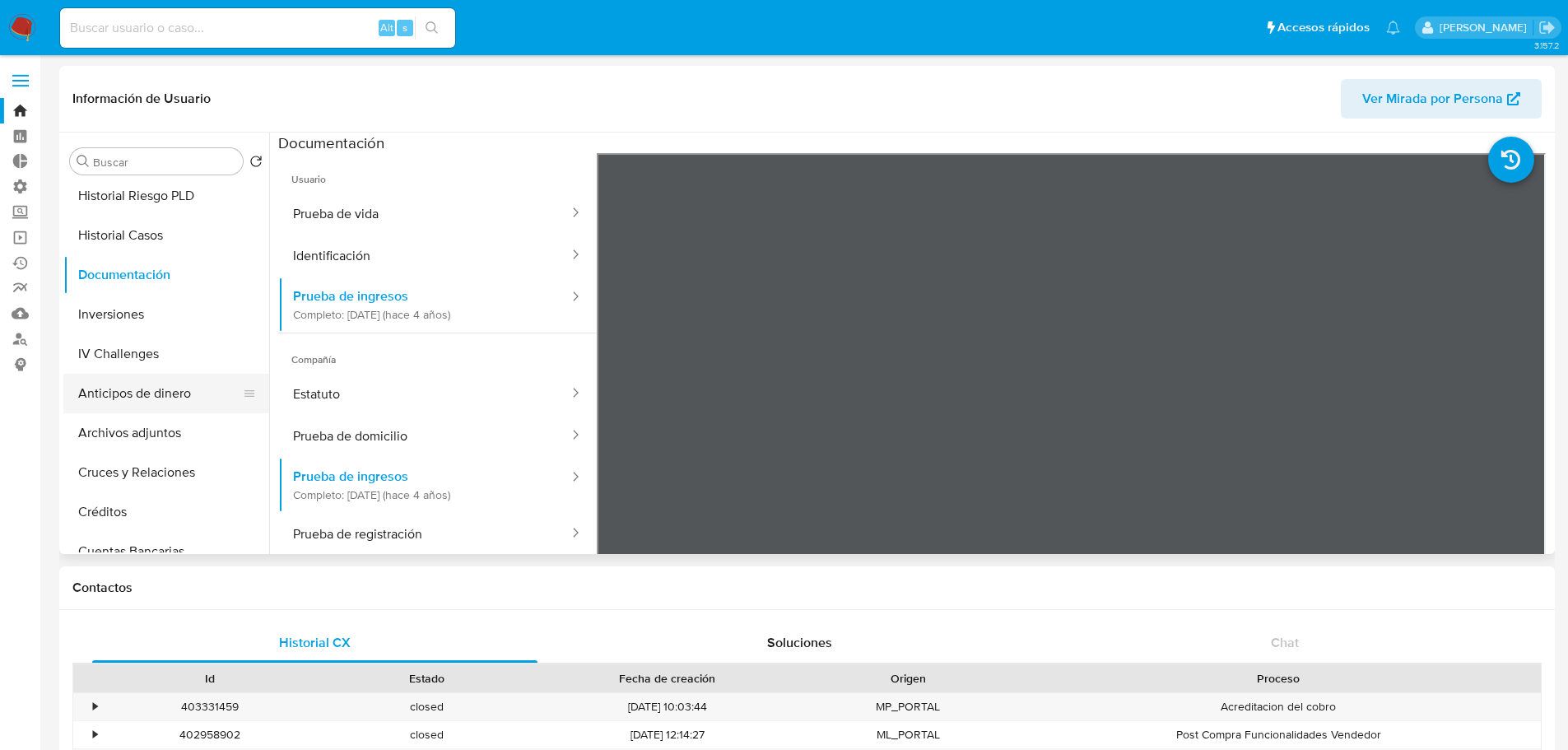
scroll to position [82, 0]
click at [186, 305] on button "Inversiones" at bounding box center [159, 316] width 192 height 40
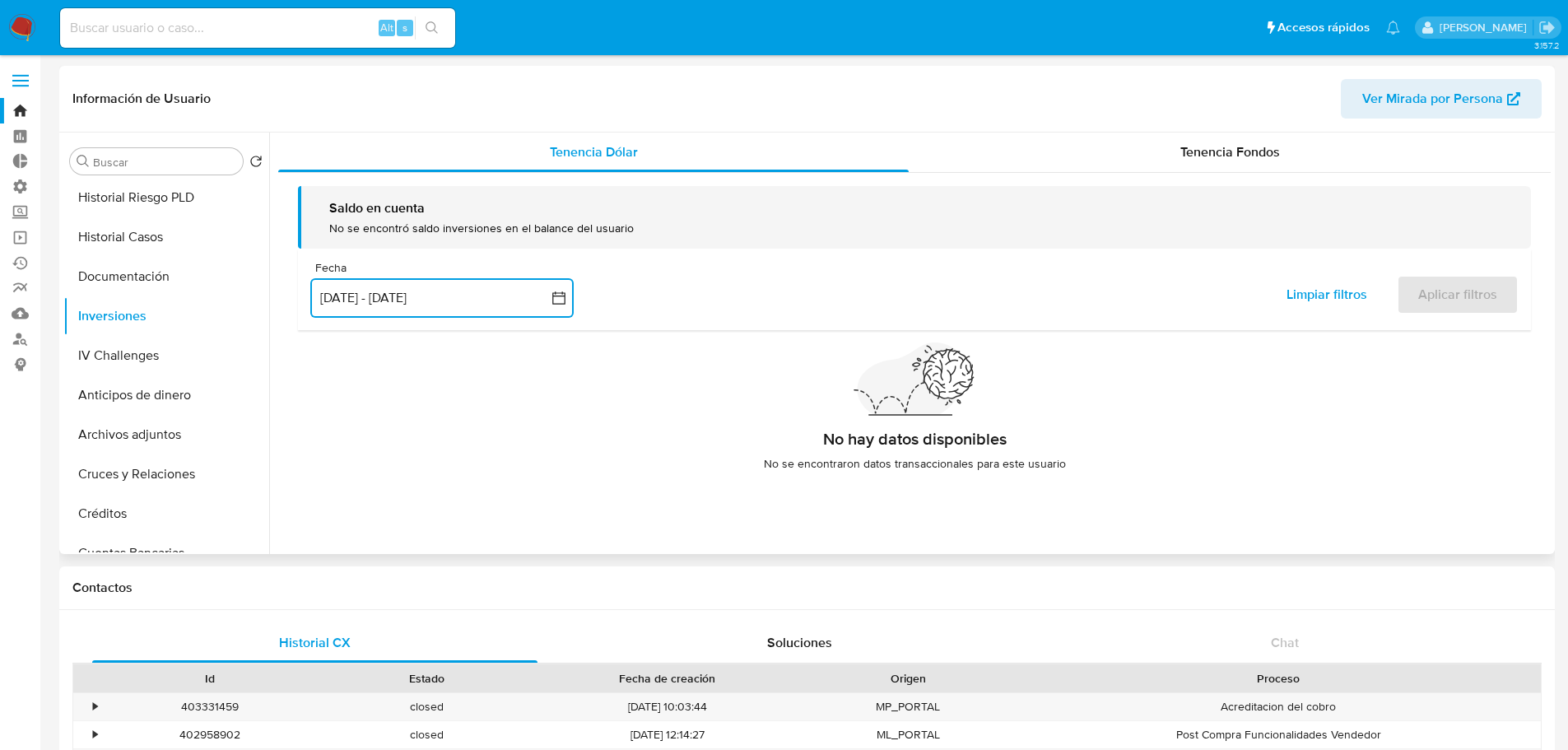
click at [550, 299] on button "6 jun 2025 - 3 sep 2025" at bounding box center [442, 298] width 263 height 40
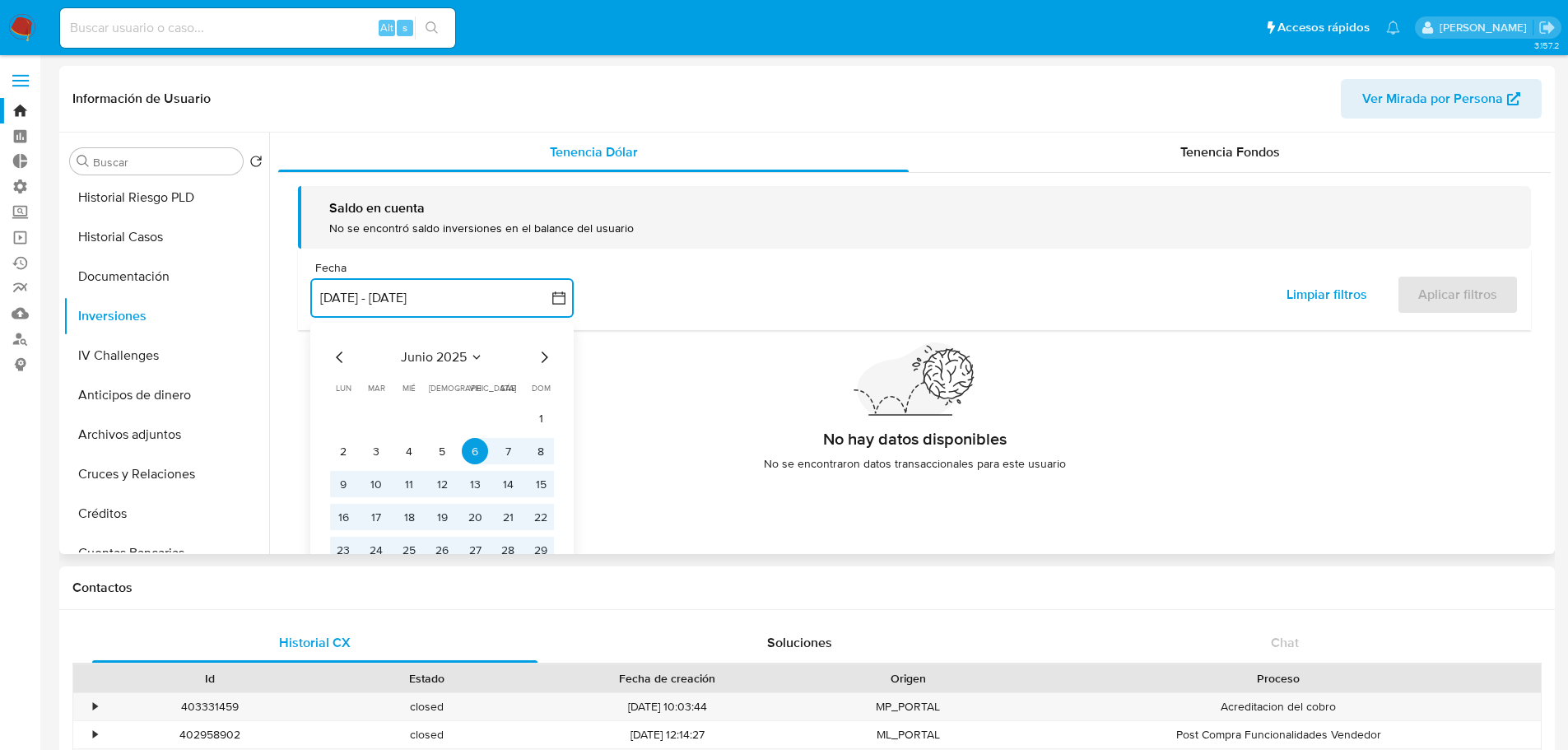
click at [321, 357] on div "junio 2025 junio 2025 lun lunes mar martes mié miércoles jue jueves vie viernes…" at bounding box center [442, 469] width 263 height 293
click at [333, 362] on icon "Mes anterior" at bounding box center [339, 357] width 20 height 20
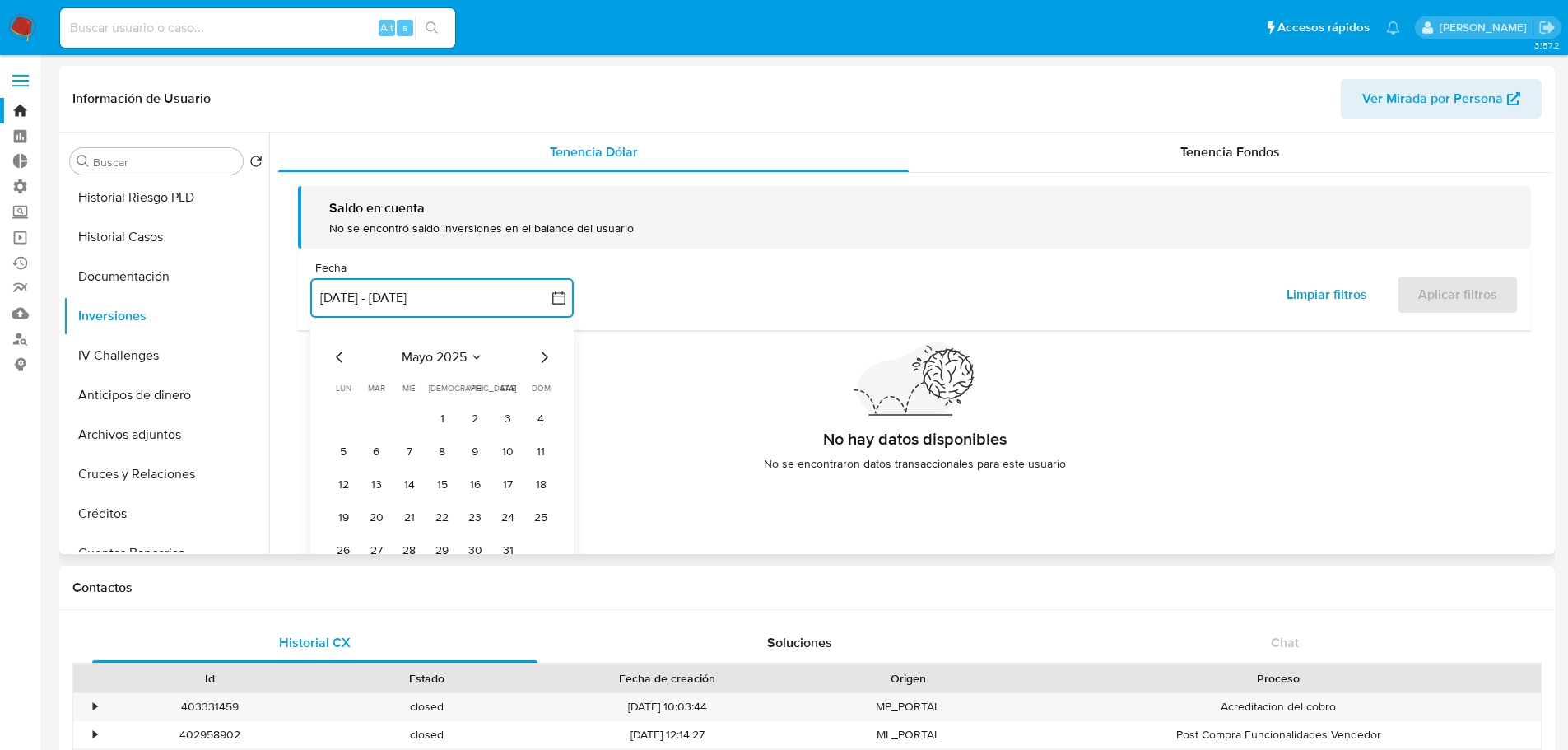
click at [336, 361] on icon "Mes anterior" at bounding box center [339, 357] width 20 height 20
click at [336, 360] on icon "Mes anterior" at bounding box center [339, 357] width 20 height 20
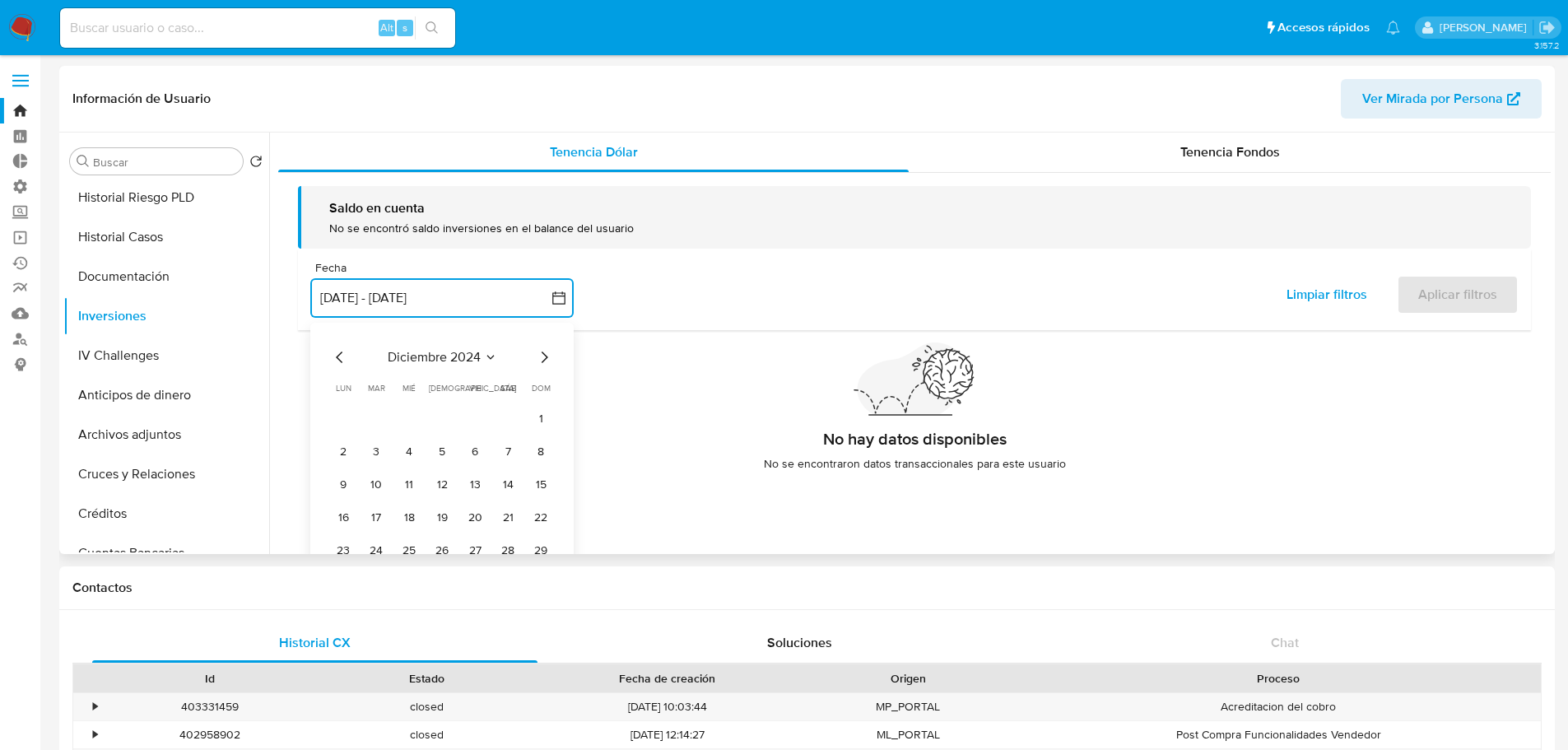
click at [336, 360] on icon "Mes anterior" at bounding box center [339, 357] width 20 height 20
click at [482, 427] on button "1" at bounding box center [475, 419] width 27 height 27
click at [549, 363] on icon "Mes siguiente" at bounding box center [544, 357] width 20 height 20
click at [548, 363] on icon "Mes siguiente" at bounding box center [544, 357] width 20 height 20
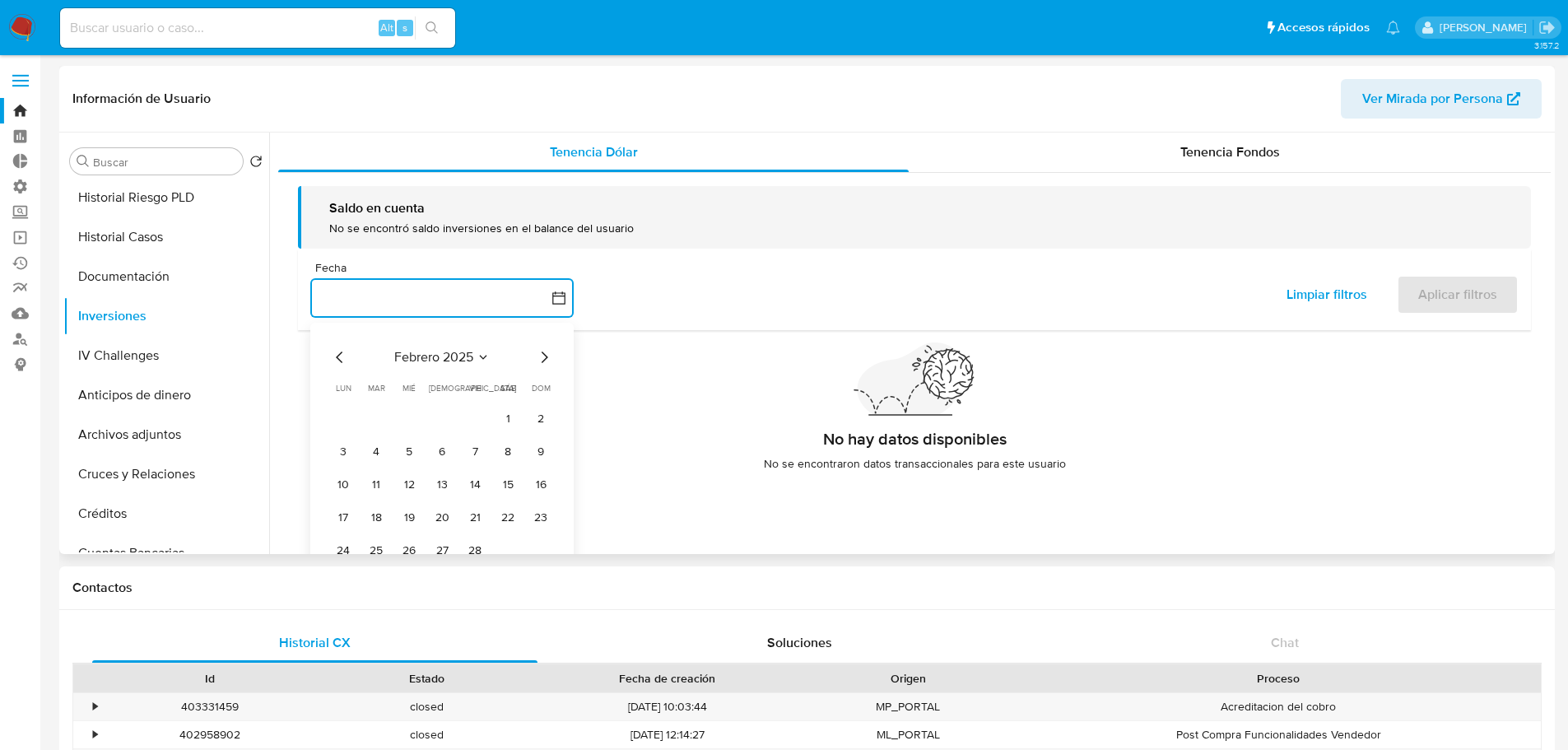
click at [548, 363] on icon "Mes siguiente" at bounding box center [544, 357] width 20 height 20
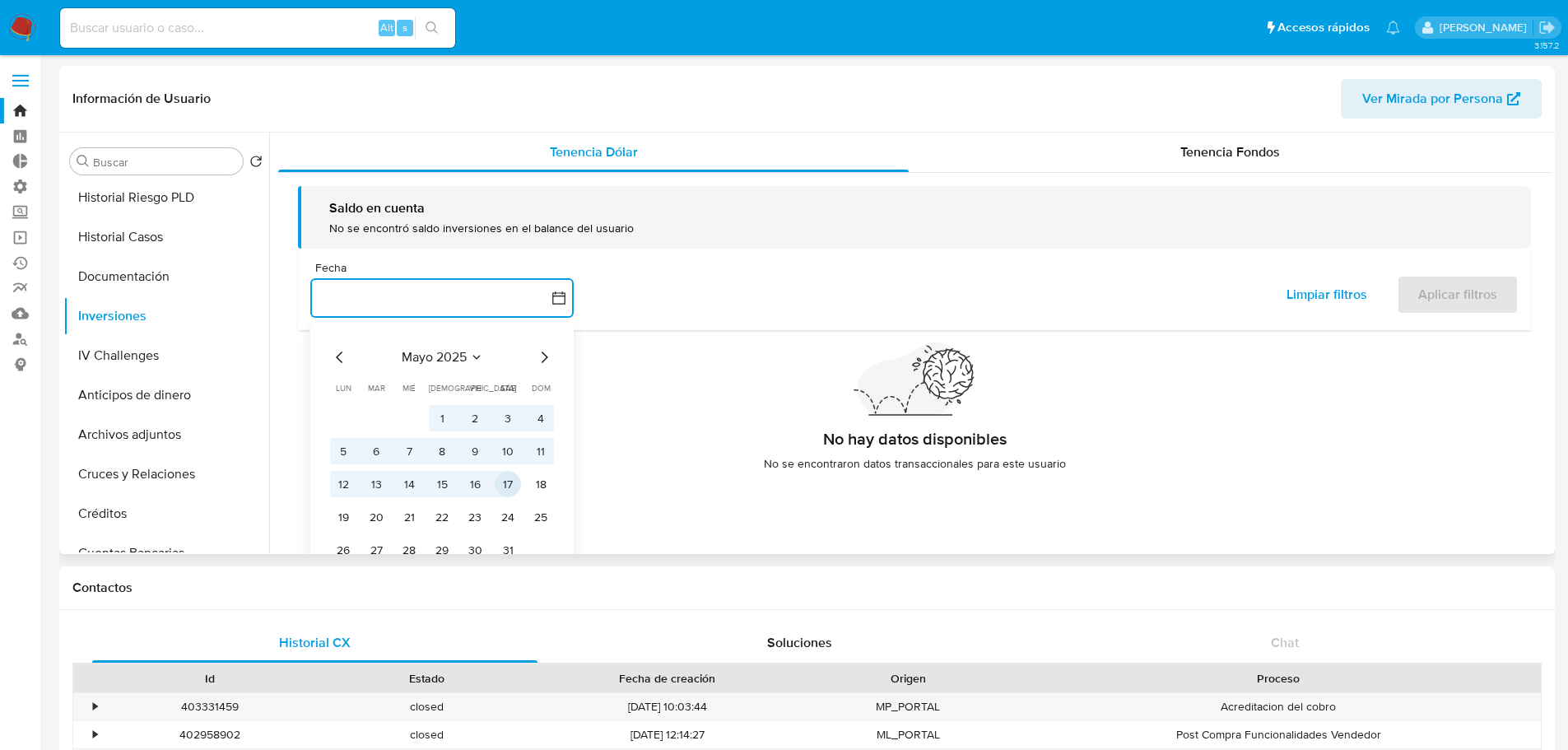
click at [505, 487] on button "17" at bounding box center [508, 484] width 27 height 27
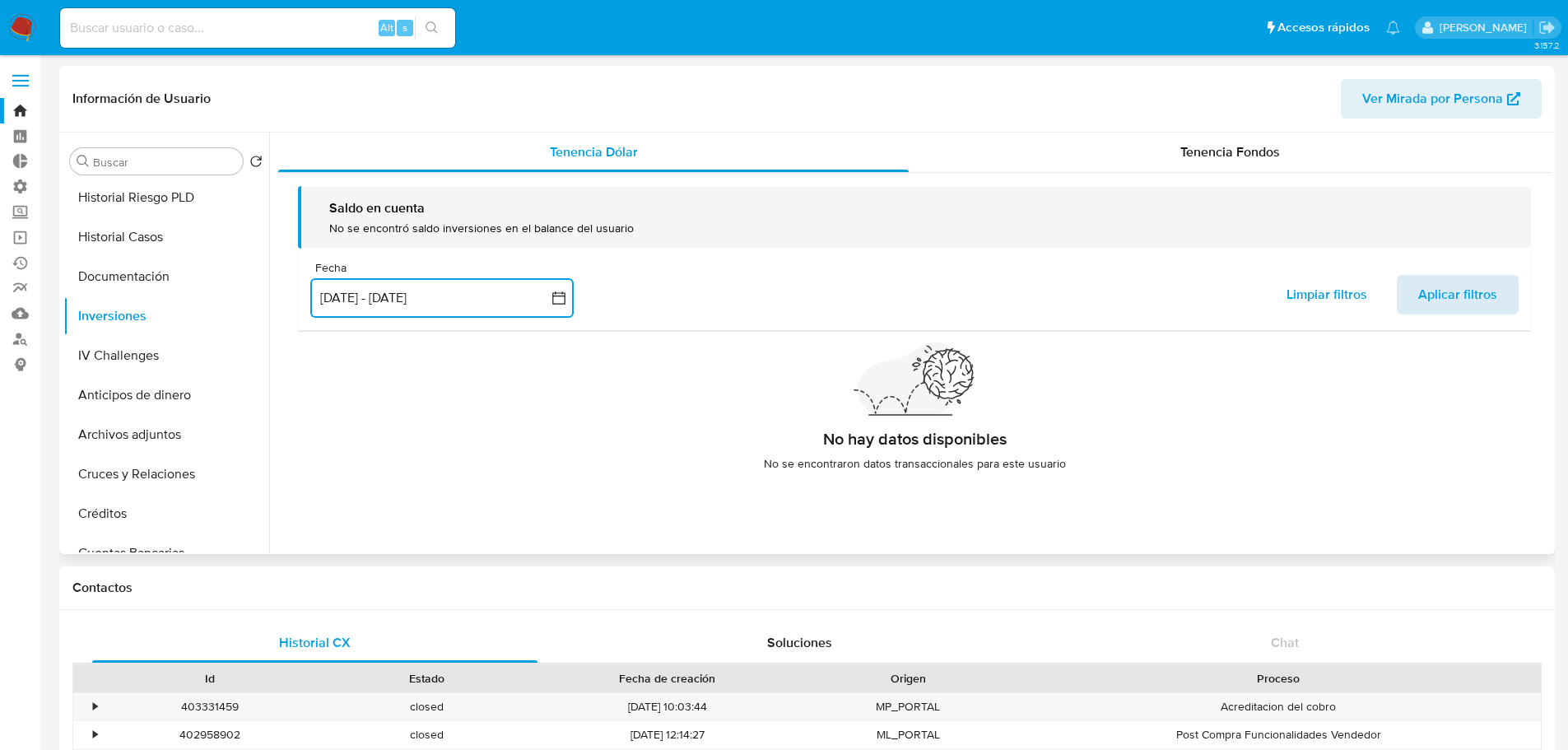
click at [1435, 295] on span "Aplicar filtros" at bounding box center [1457, 295] width 79 height 36
click at [1188, 137] on div "Tenencia Fondos" at bounding box center [1230, 152] width 642 height 40
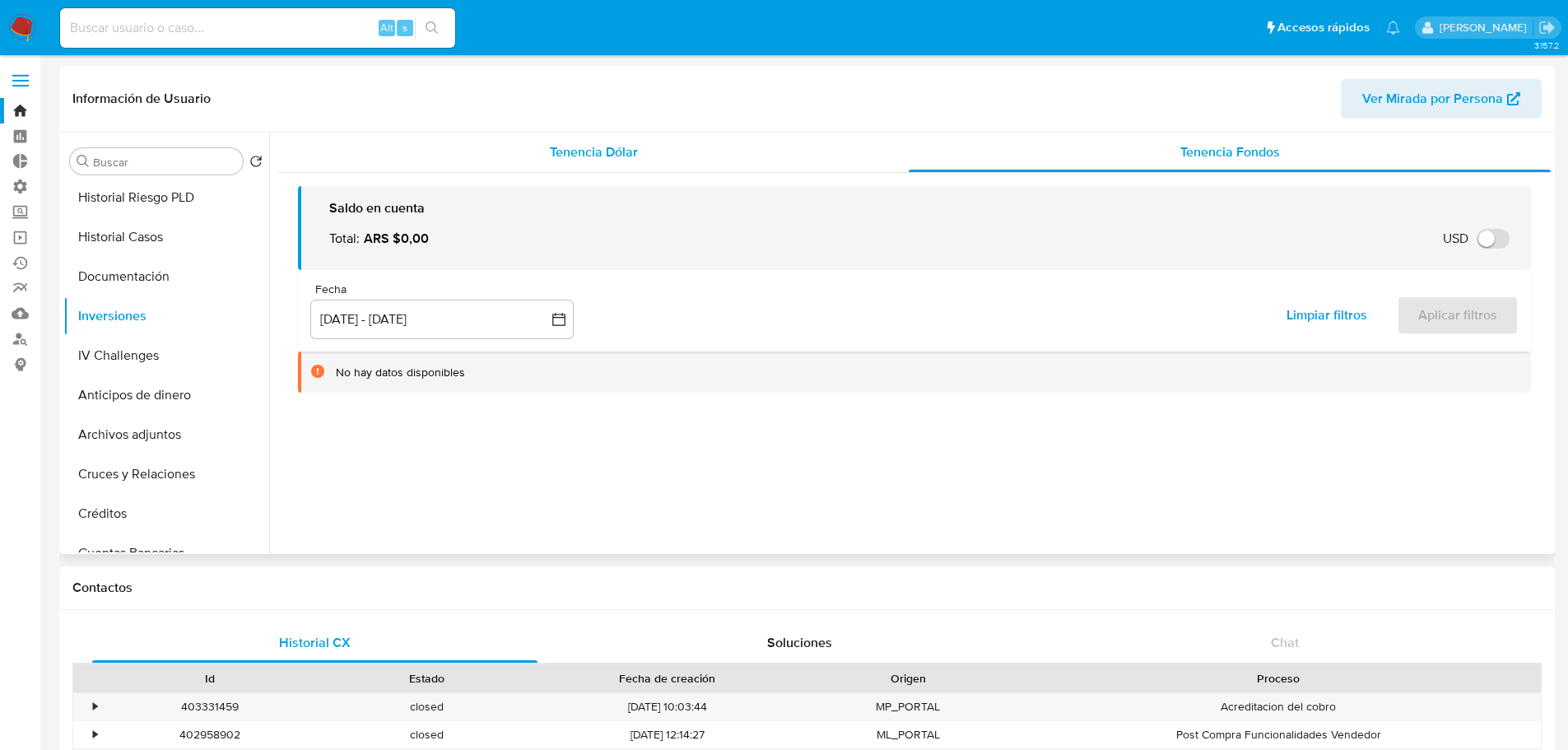
click at [630, 168] on div "Tenencia Dólar" at bounding box center [594, 152] width 631 height 40
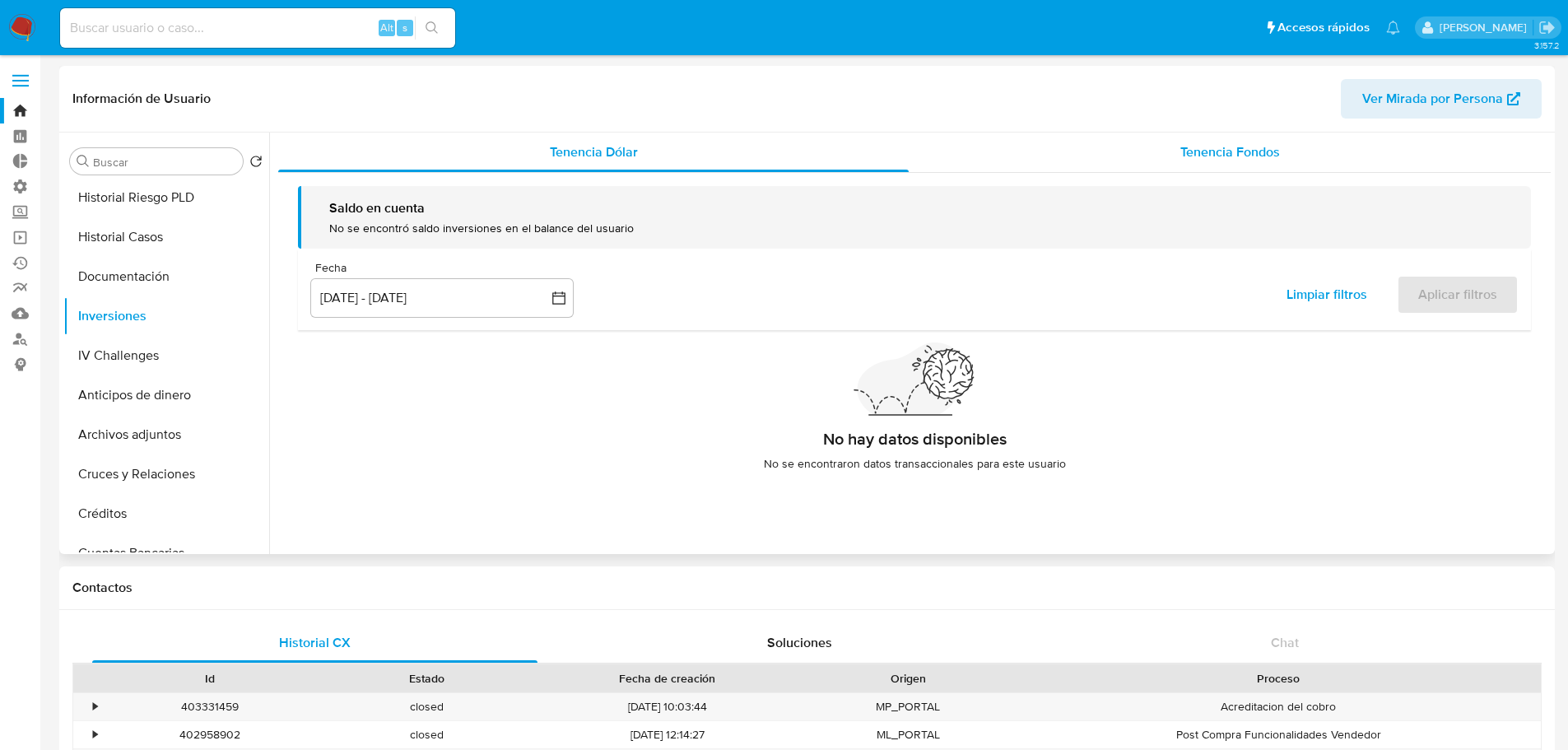
click at [1222, 152] on span "Tenencia Fondos" at bounding box center [1230, 152] width 99 height 19
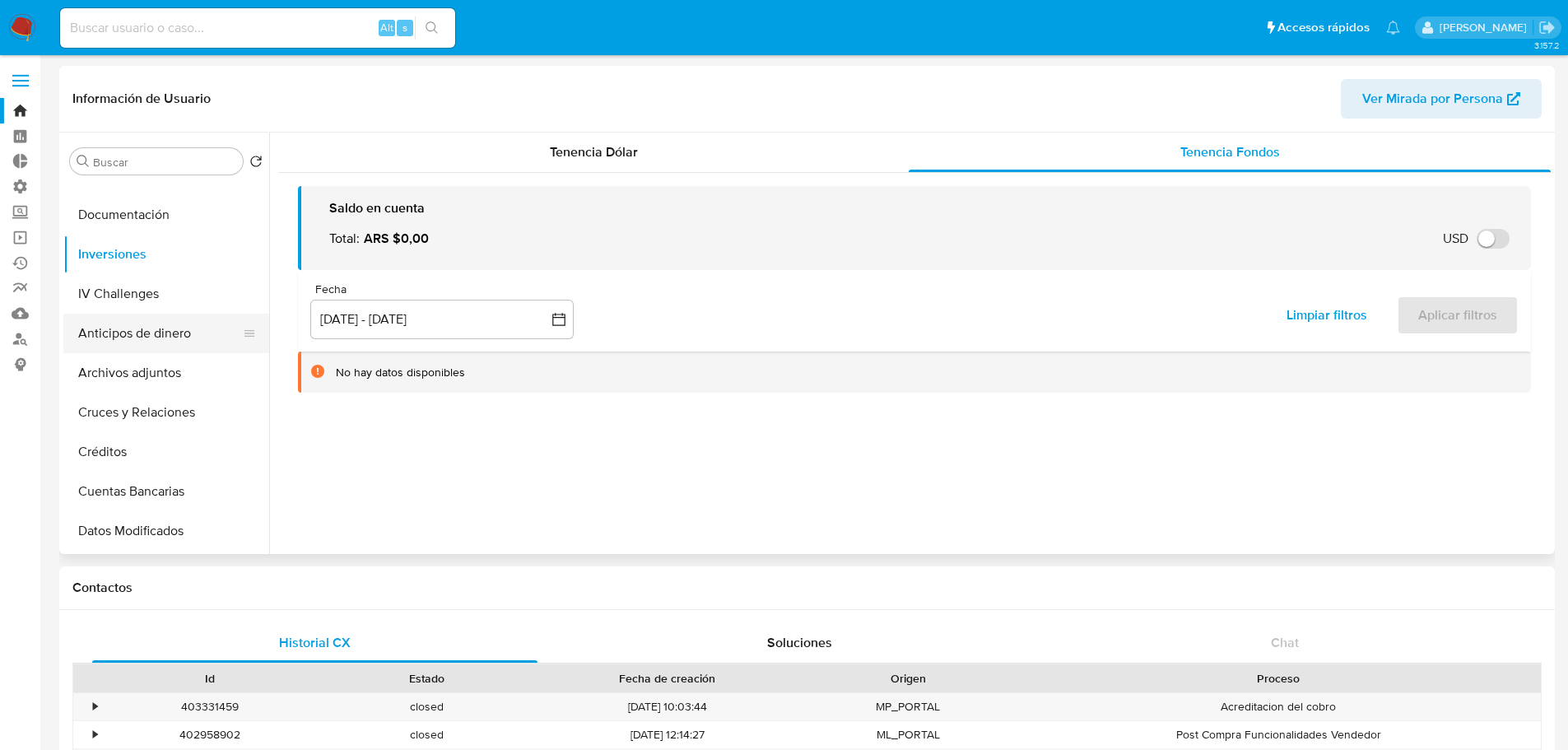
scroll to position [165, 0]
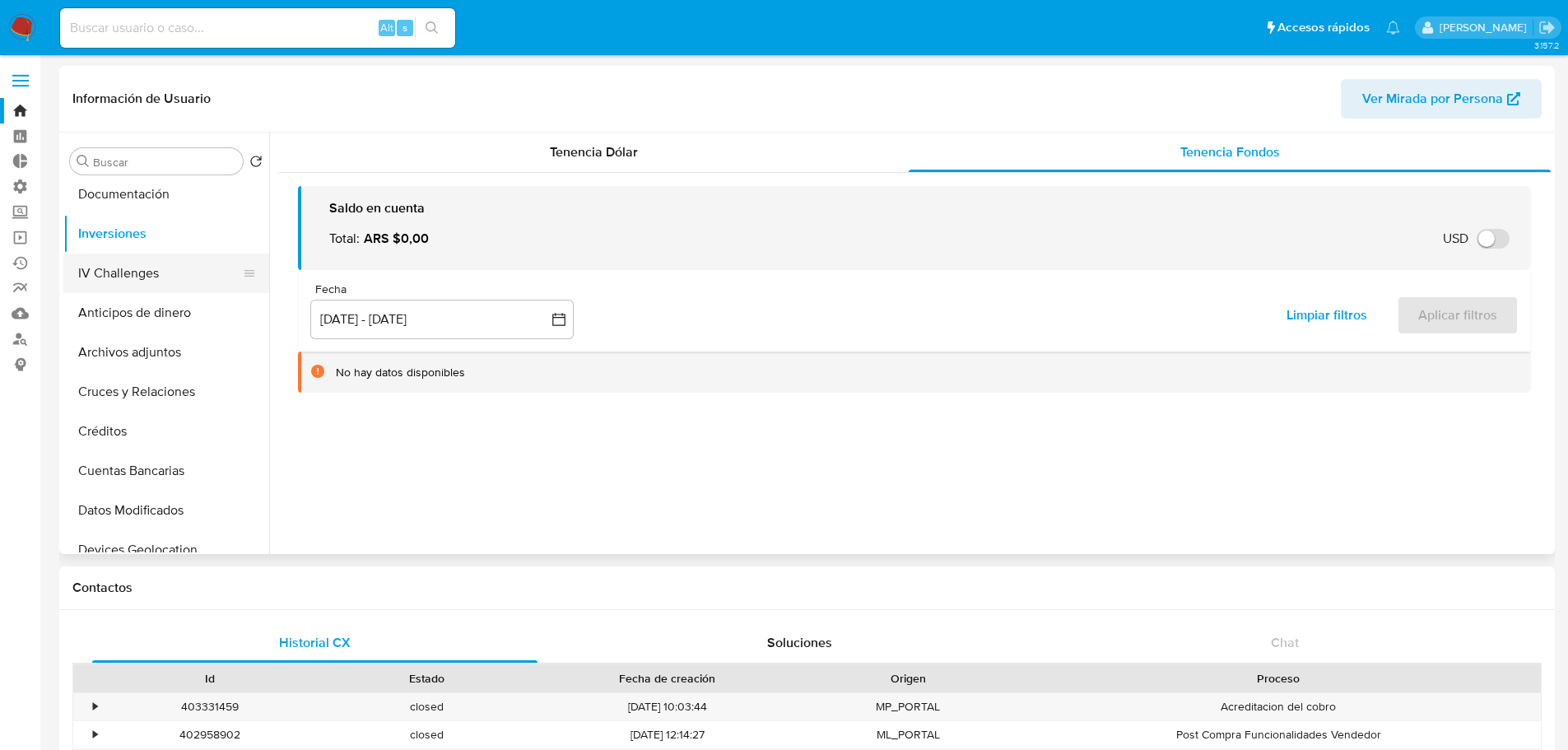
click at [169, 270] on button "IV Challenges" at bounding box center [159, 274] width 192 height 40
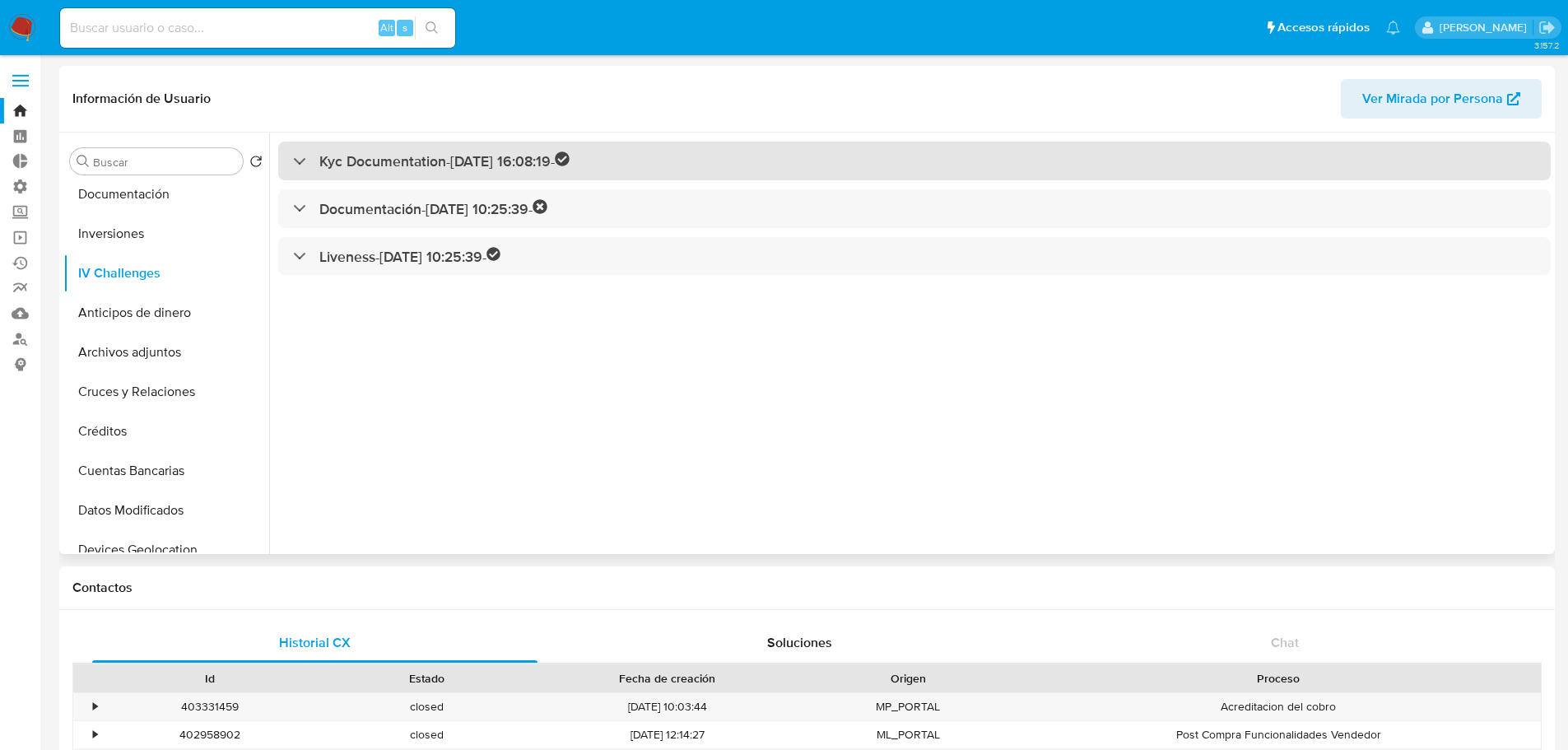
click at [297, 165] on div "Kyc Documentation - 11/11/2021 16:08:19 -" at bounding box center [431, 161] width 277 height 19
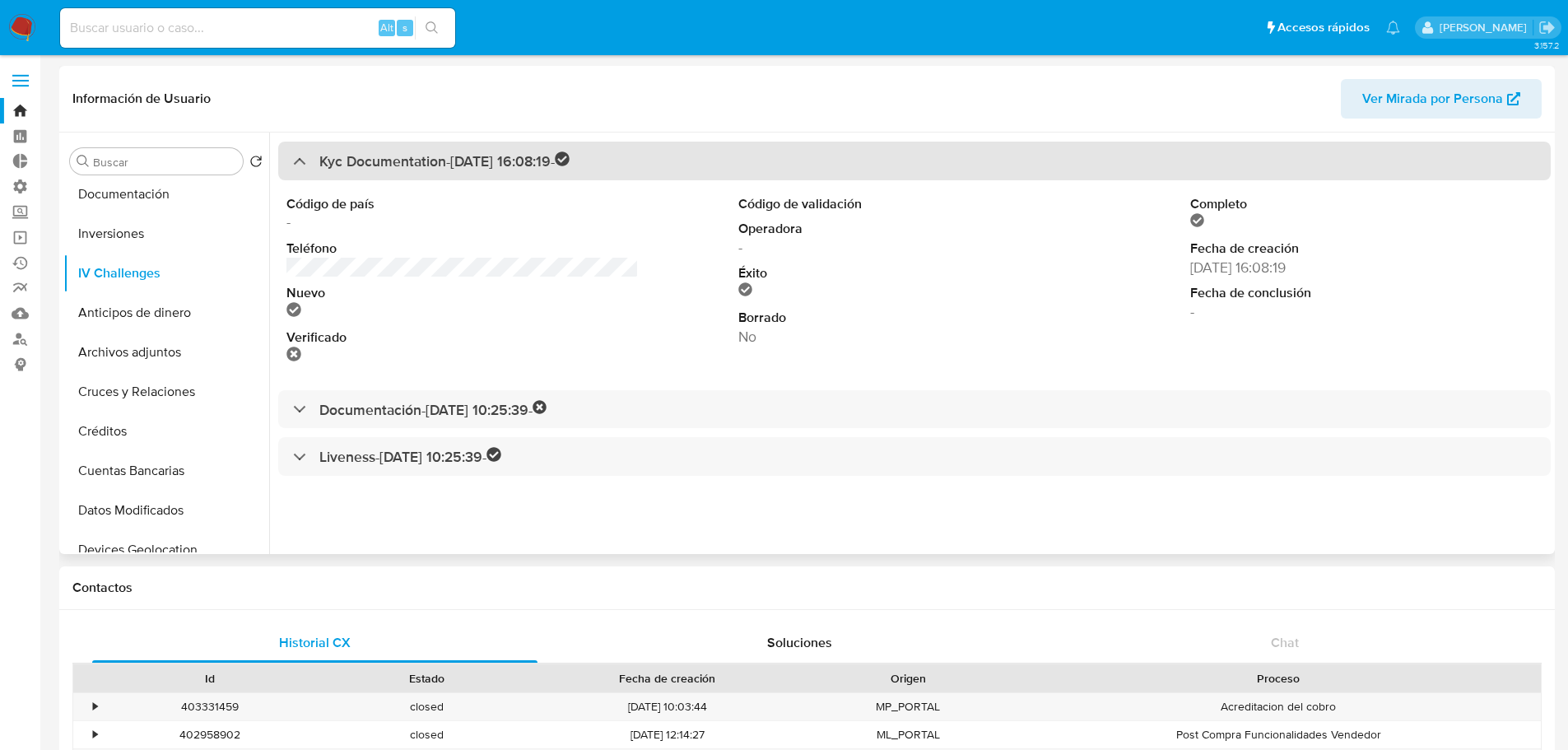
click at [293, 160] on div at bounding box center [293, 160] width 0 height 0
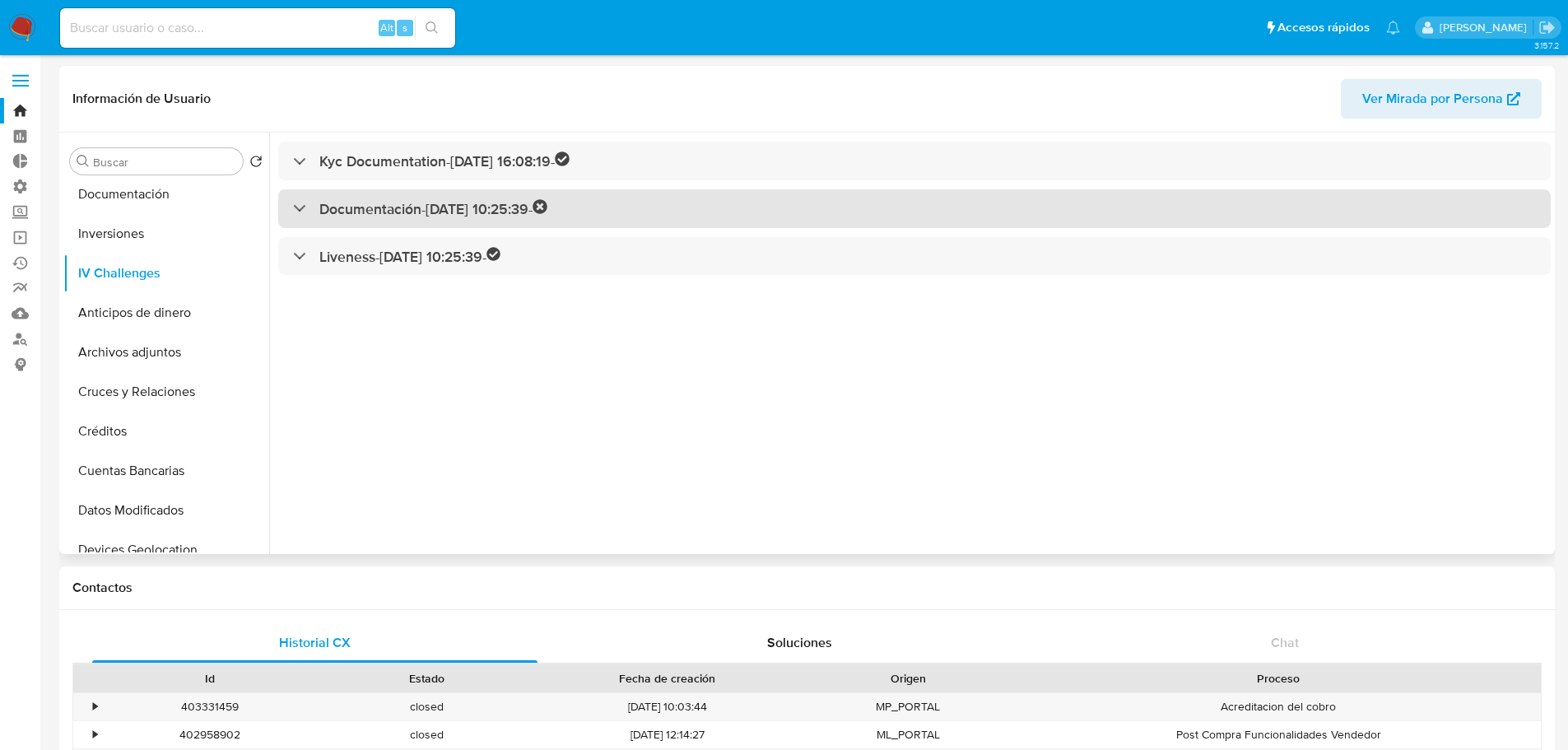
click at [307, 216] on div "Documentación - 11/09/2024 10:25:39 -" at bounding box center [420, 208] width 254 height 19
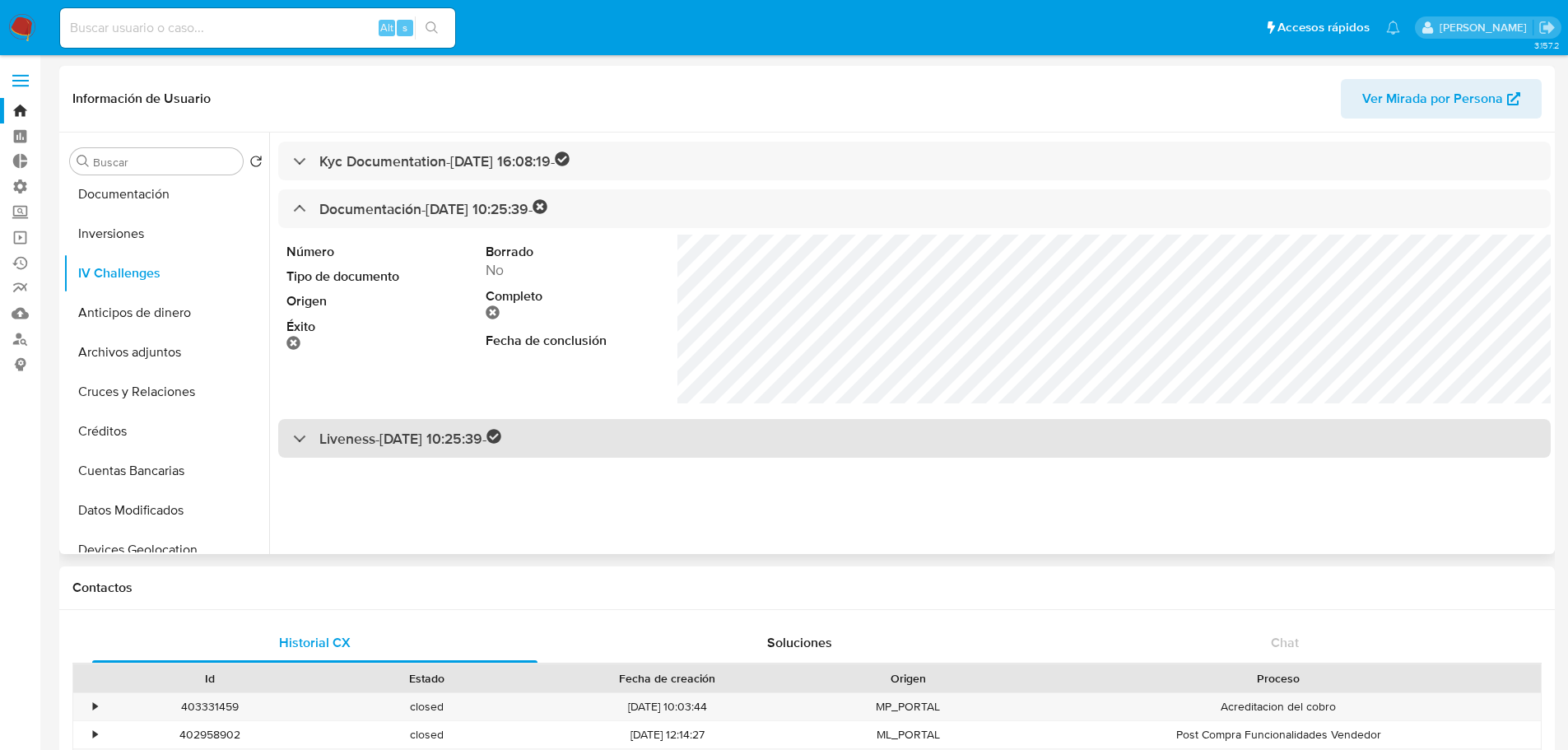
click at [397, 449] on div "Liveness - 11/09/2024 10:25:39 -" at bounding box center [914, 438] width 1272 height 39
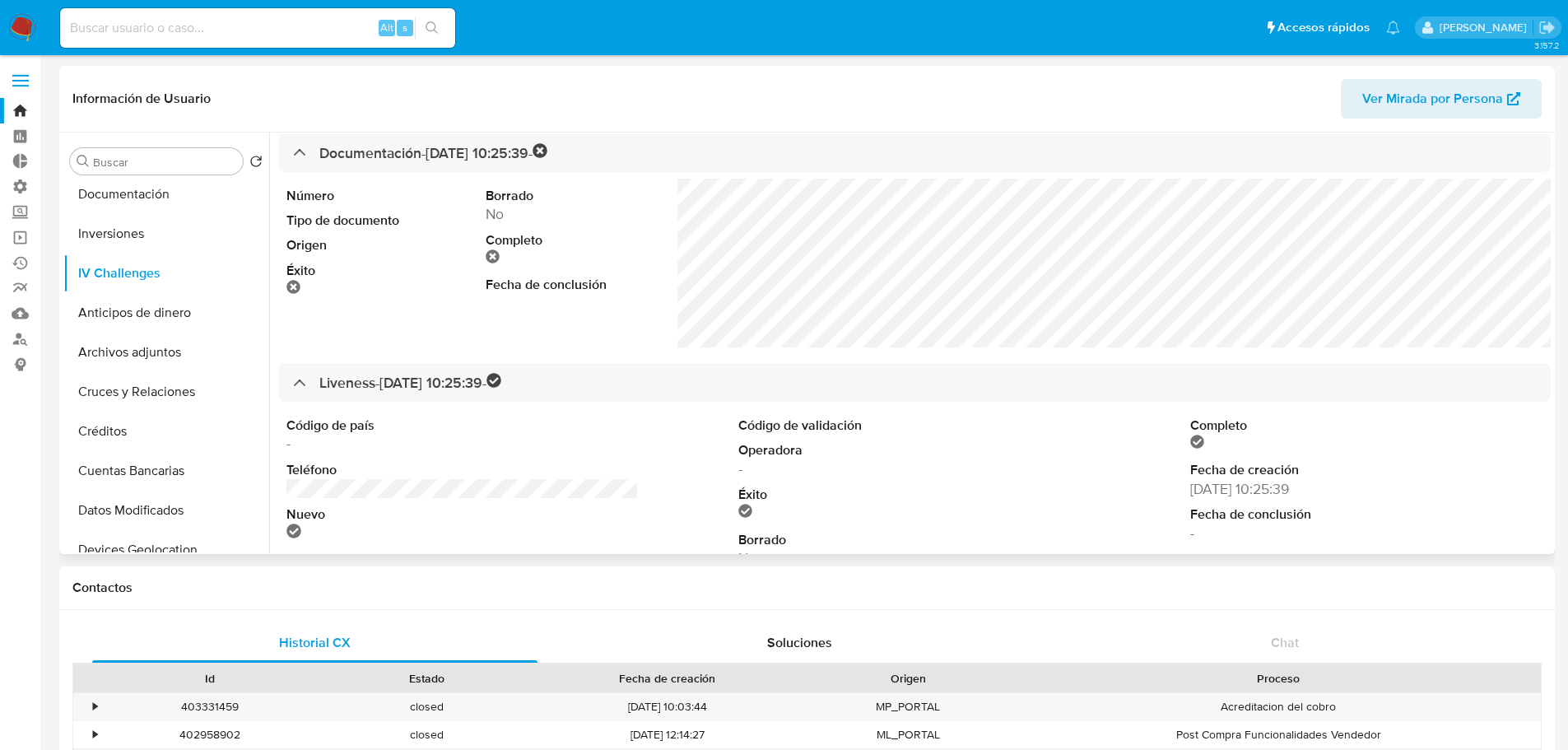
scroll to position [82, 0]
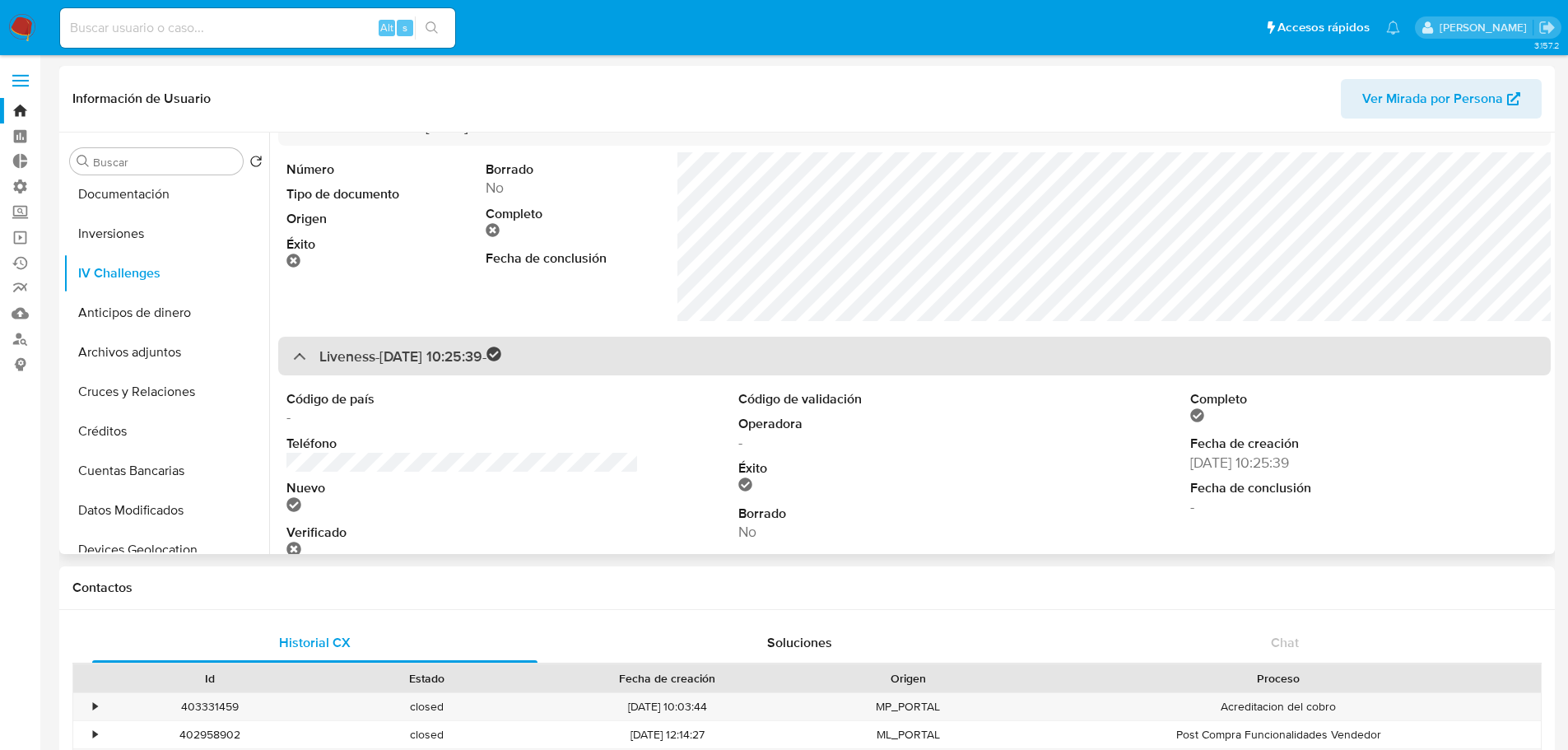
click at [299, 362] on div "Liveness - 11/09/2024 10:25:39 -" at bounding box center [397, 356] width 208 height 19
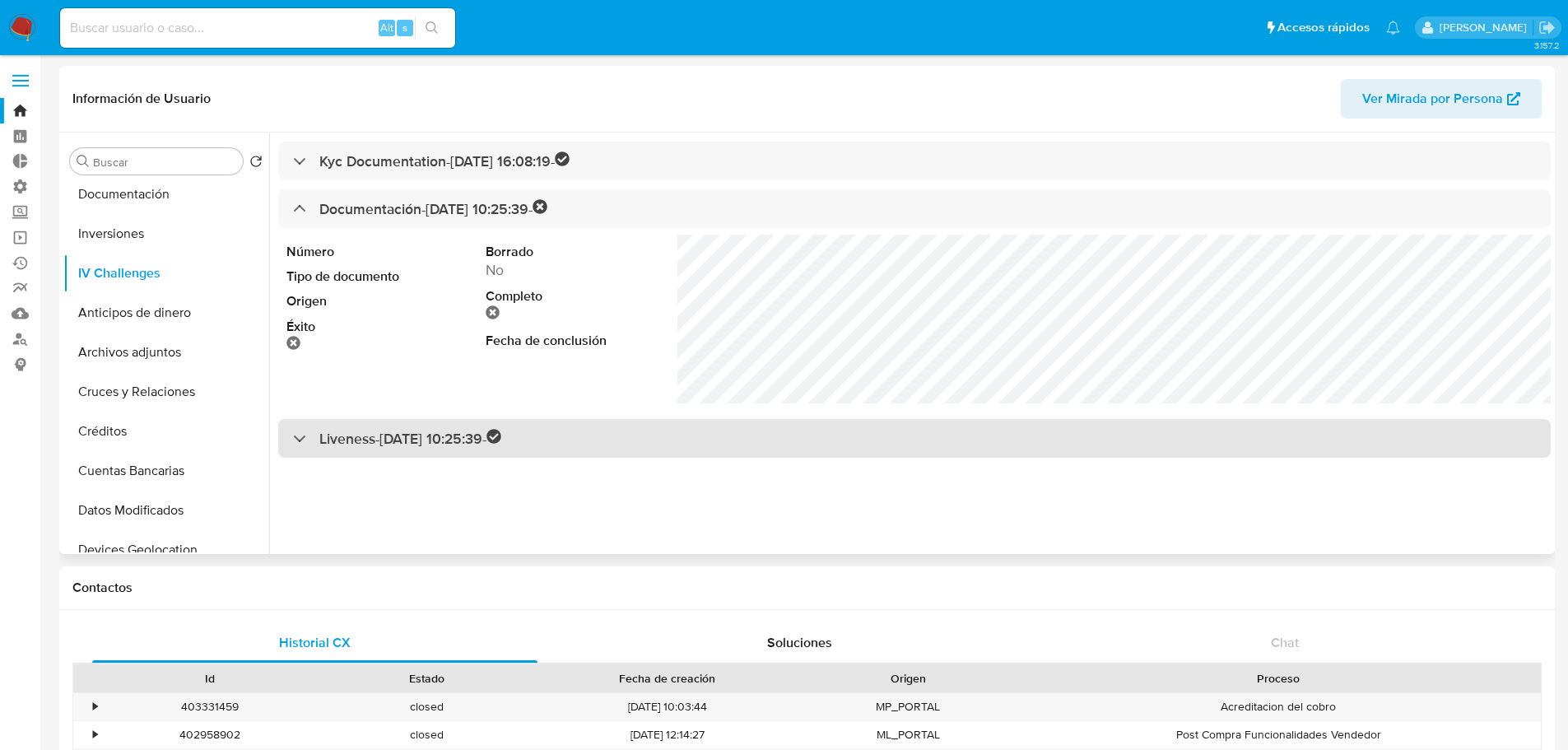
scroll to position [0, 0]
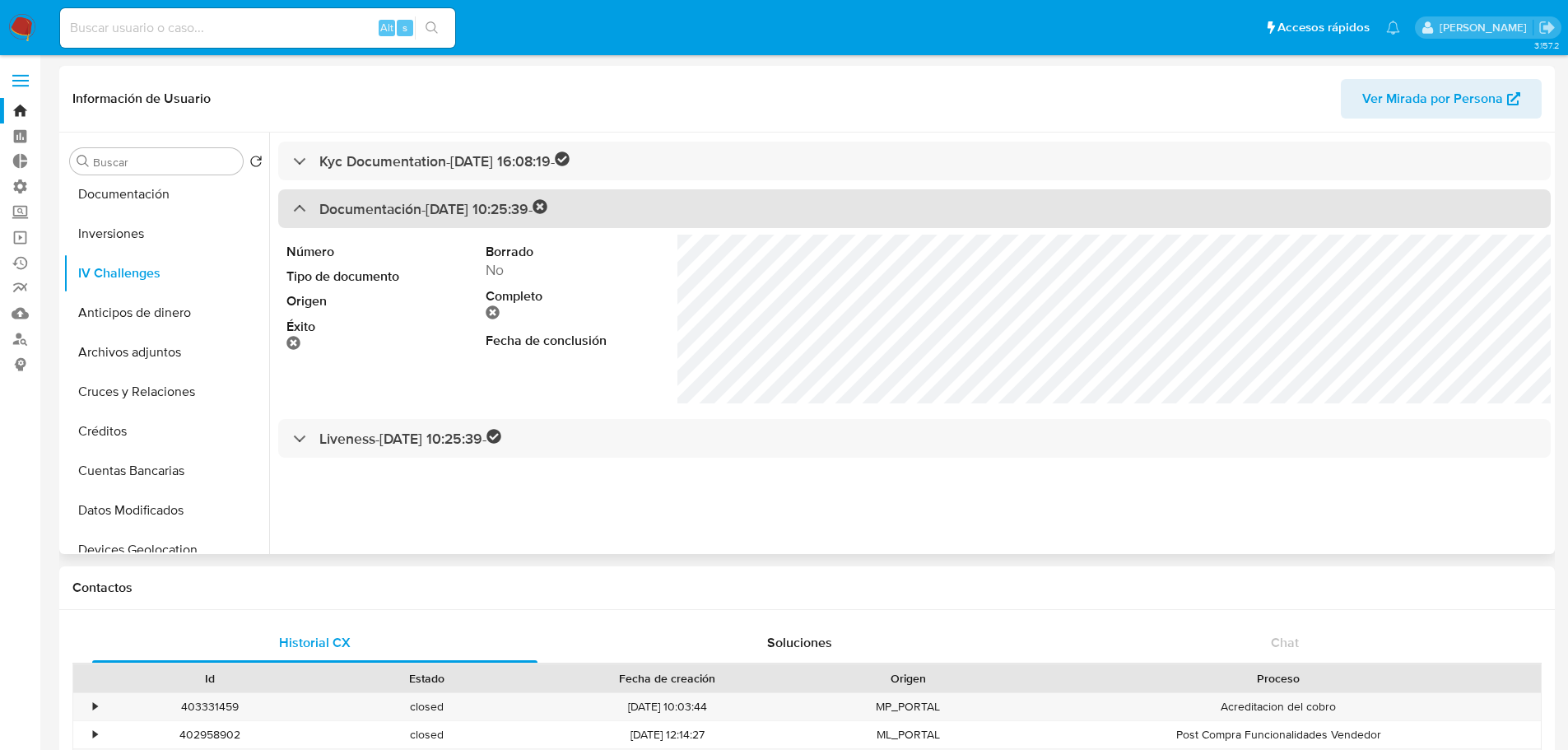
click at [293, 207] on div at bounding box center [293, 207] width 0 height 0
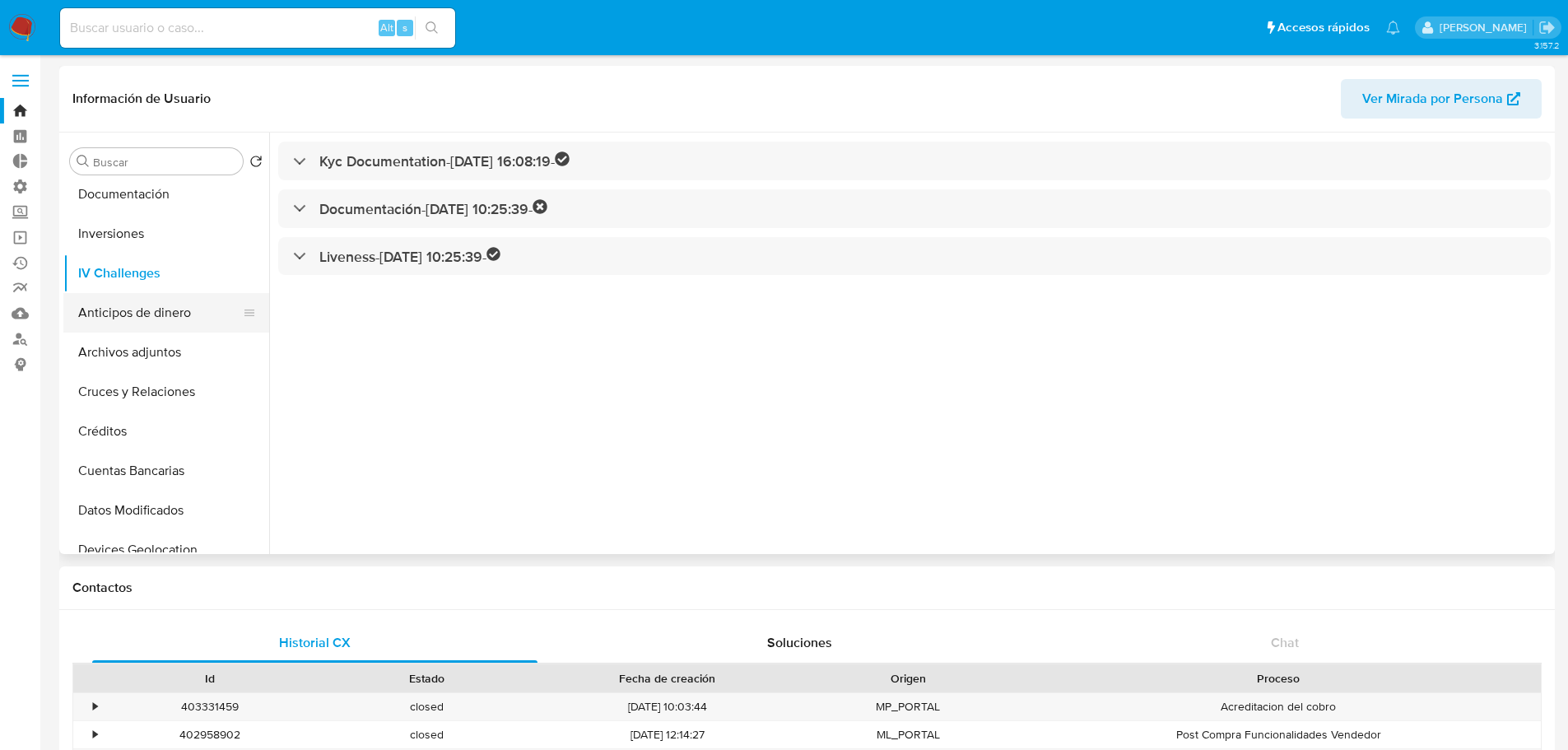
click at [144, 322] on button "Anticipos de dinero" at bounding box center [159, 312] width 192 height 40
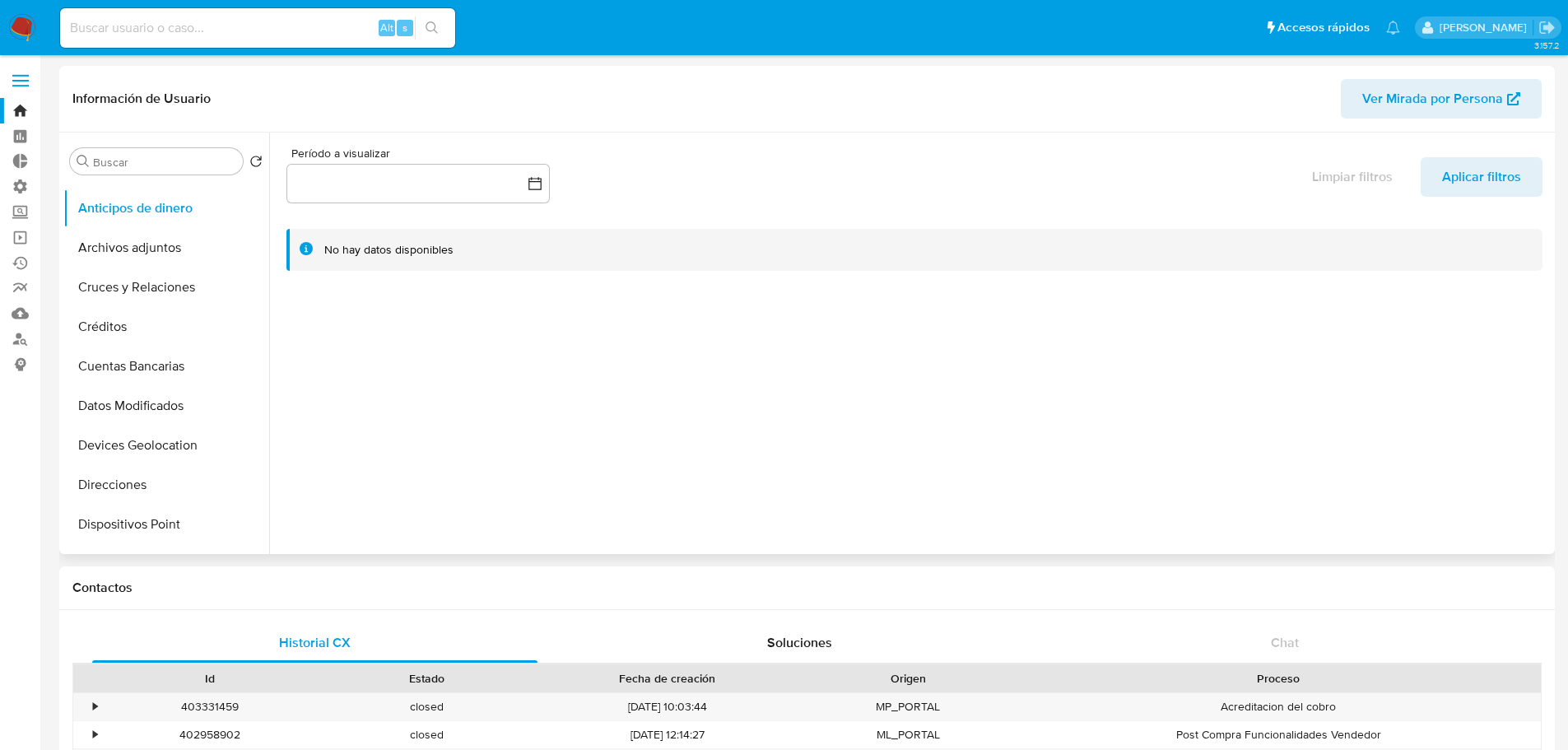
scroll to position [259, 0]
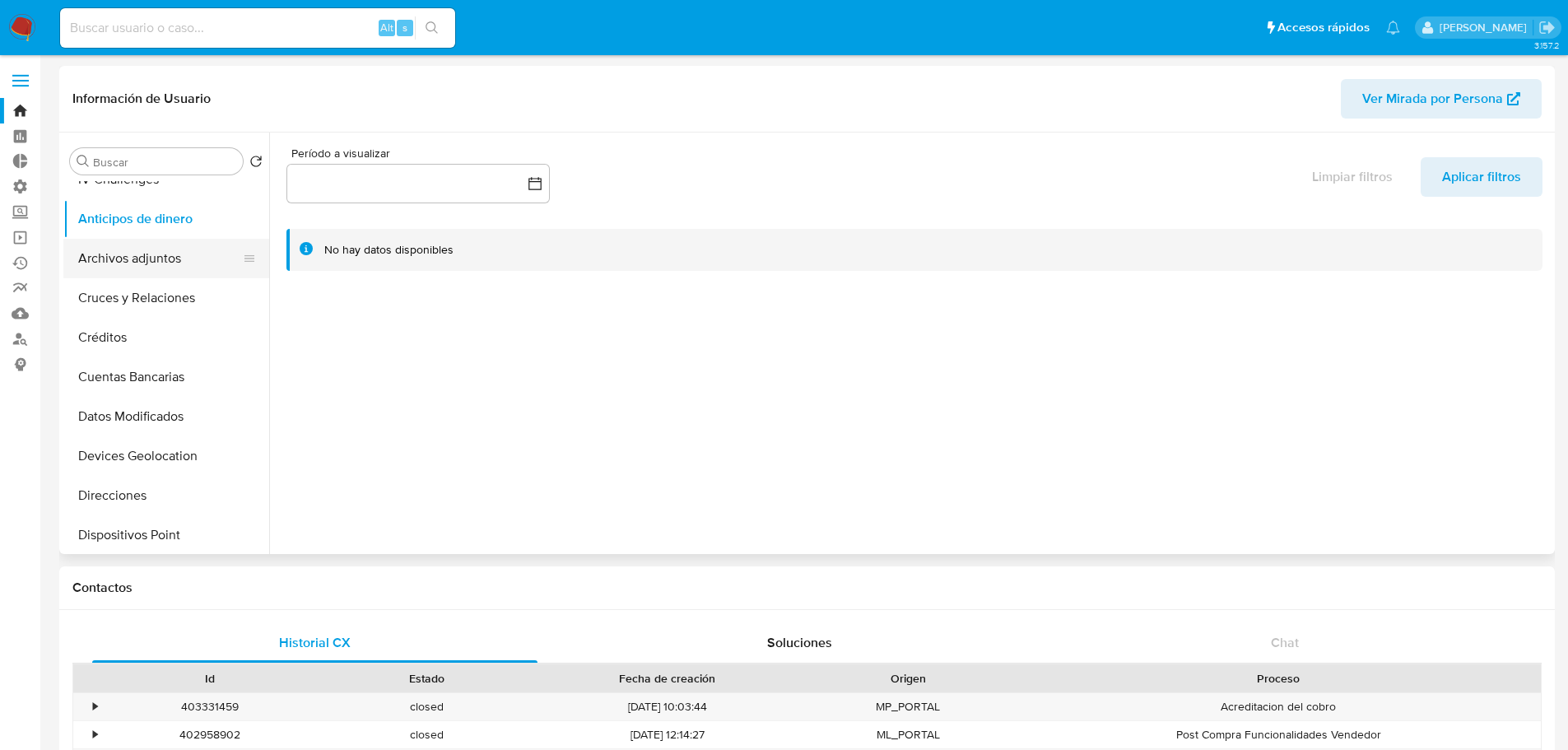
click at [163, 254] on button "Archivos adjuntos" at bounding box center [159, 259] width 192 height 40
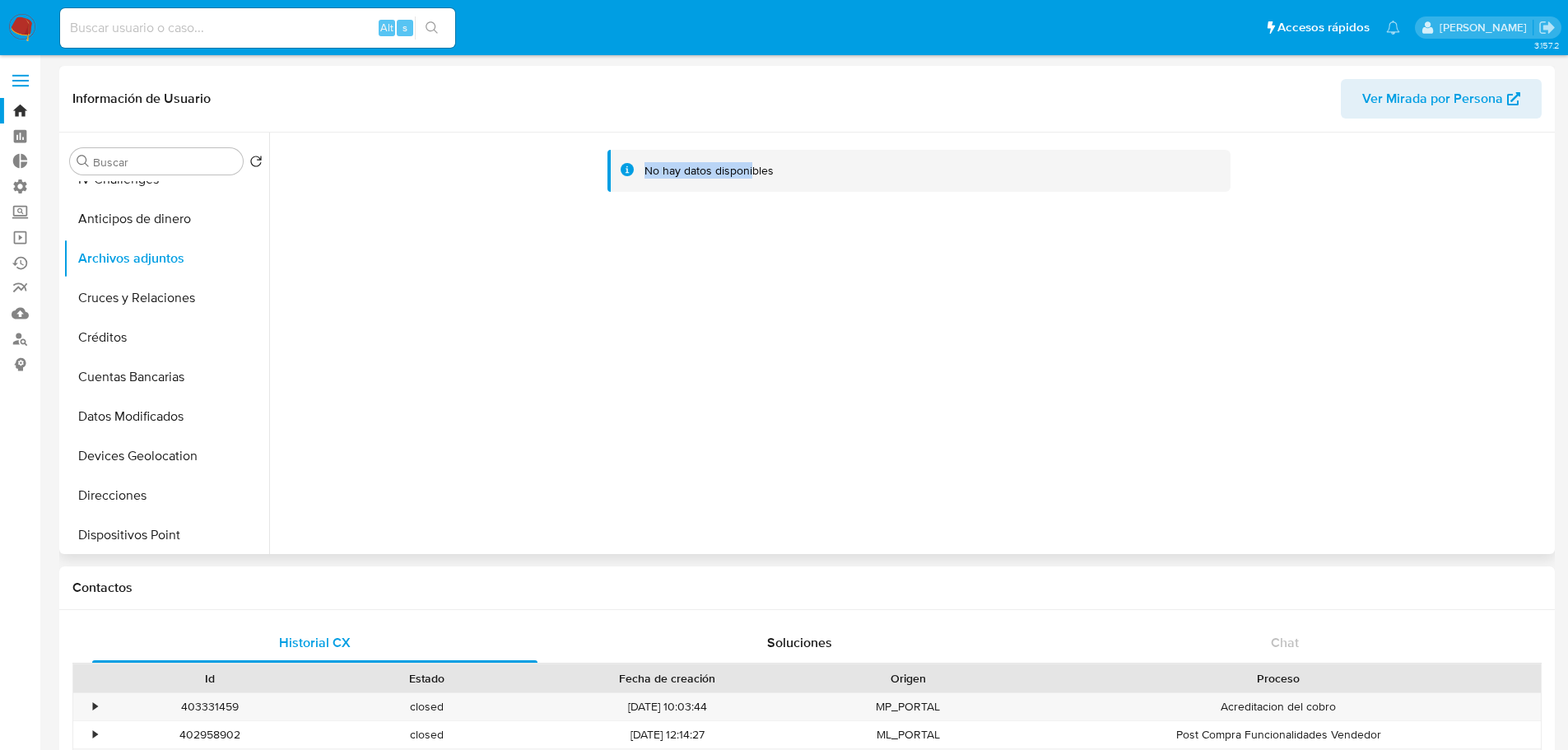
drag, startPoint x: 630, startPoint y: 170, endPoint x: 657, endPoint y: 180, distance: 28.8
click at [628, 170] on div "No hay datos disponibles" at bounding box center [919, 170] width 623 height 42
click at [708, 188] on div "No hay datos disponibles" at bounding box center [919, 170] width 623 height 42
click at [182, 298] on button "Cruces y Relaciones" at bounding box center [159, 298] width 192 height 40
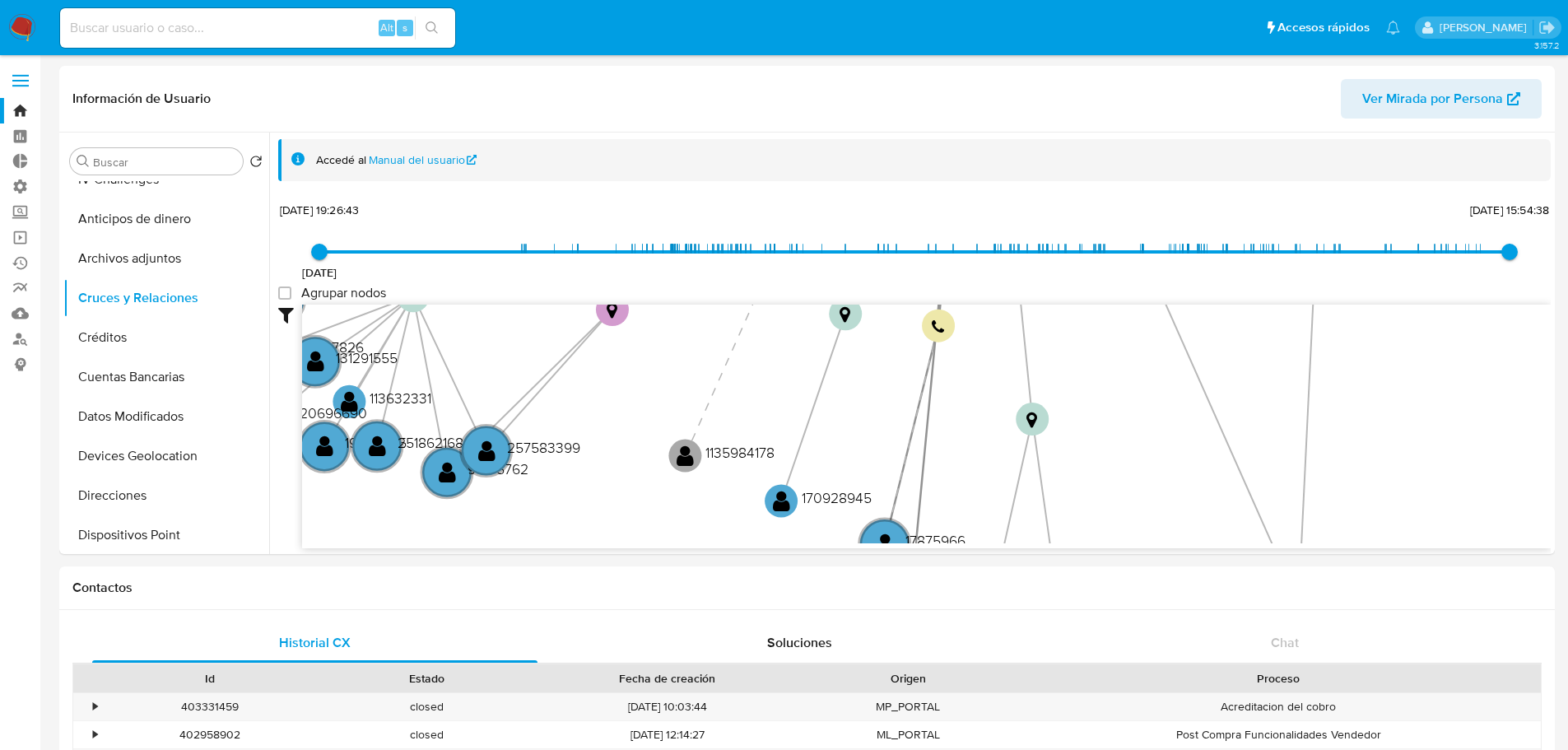
click at [17, 81] on span at bounding box center [20, 80] width 16 height 3
click at [0, 0] on input "checkbox" at bounding box center [0, 0] width 0 height 0
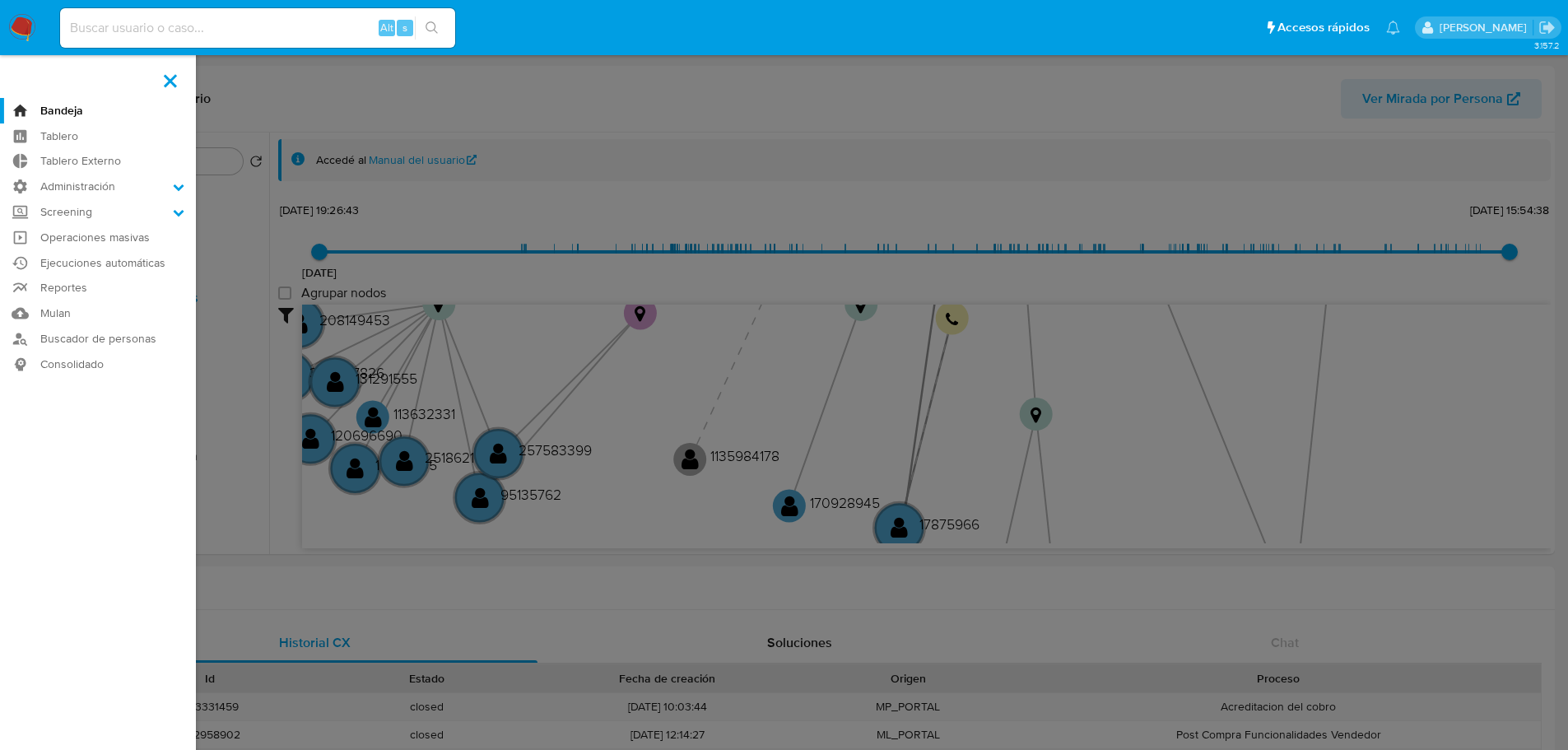
click at [175, 80] on label at bounding box center [170, 80] width 41 height 34
click at [0, 0] on input "checkbox" at bounding box center [0, 0] width 0 height 0
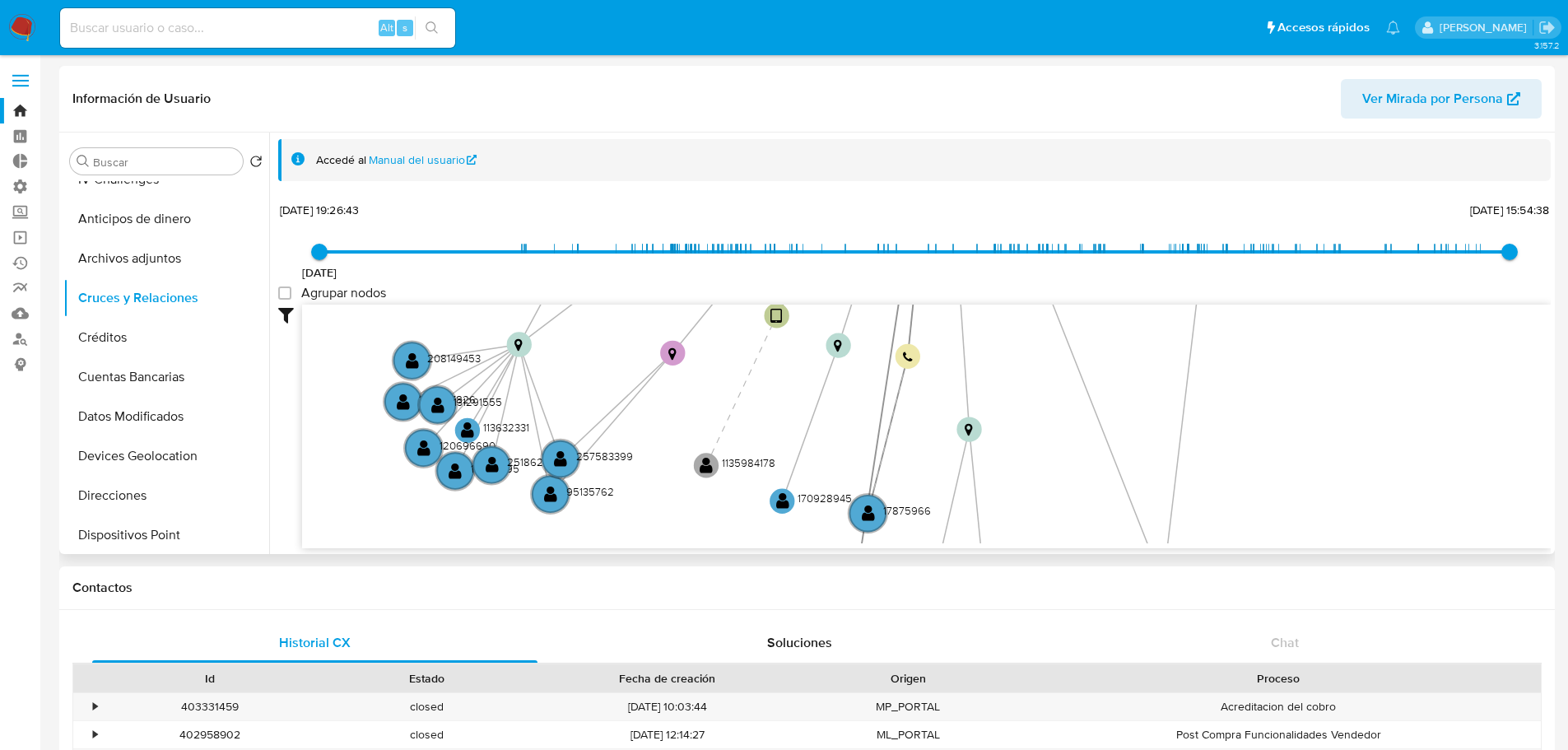
click at [668, 434] on icon "device-62d5a77d08813b001780bc00  user-143125485  143125485 device-62cc21ec088…" at bounding box center [927, 423] width 1249 height 239
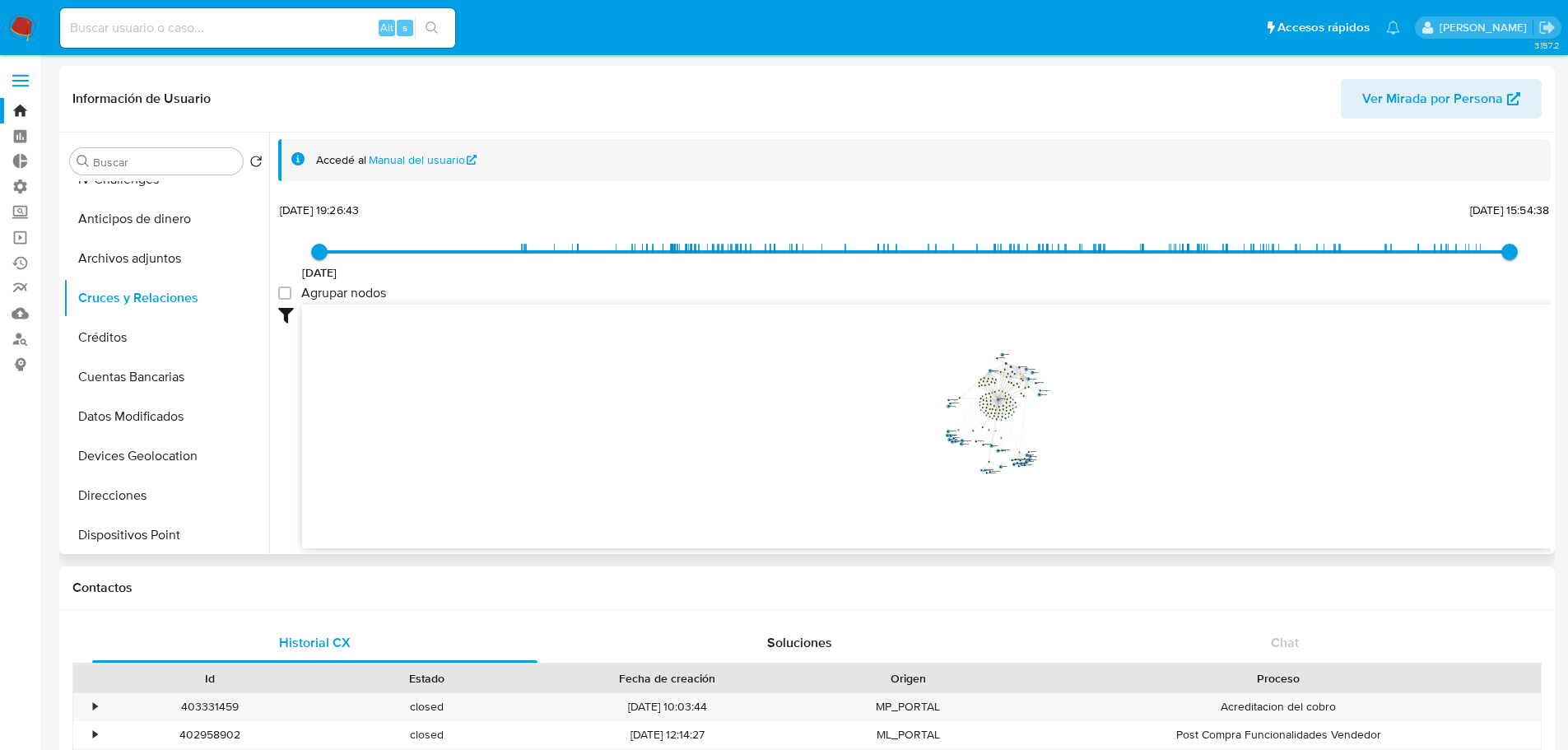
drag, startPoint x: 1225, startPoint y: 434, endPoint x: 1123, endPoint y: 434, distance: 102.0
click at [1123, 434] on icon "device-62d5a77d08813b001780bc00  user-143125485  143125485 device-62cc21ec088…" at bounding box center [927, 423] width 1249 height 239
click at [990, 461] on icon "device-62d5a77d08813b001780bc00  user-143125485  143125485 device-62cc21ec088…" at bounding box center [927, 423] width 1249 height 239
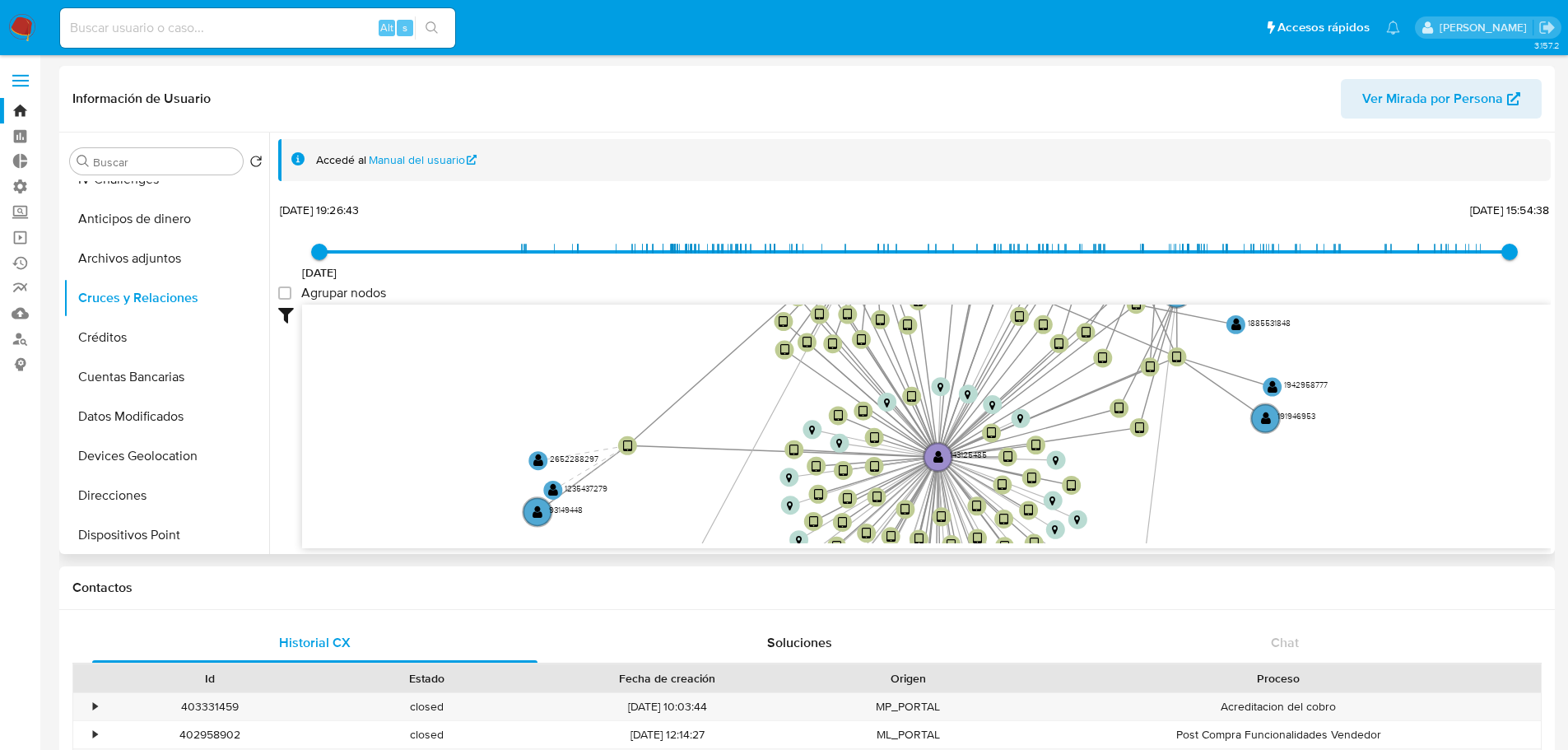
drag, startPoint x: 916, startPoint y: 444, endPoint x: 952, endPoint y: 500, distance: 66.6
click at [952, 500] on icon "device-62d5a77d08813b001780bc00  user-143125485  143125485 device-62cc21ec088…" at bounding box center [927, 423] width 1249 height 239
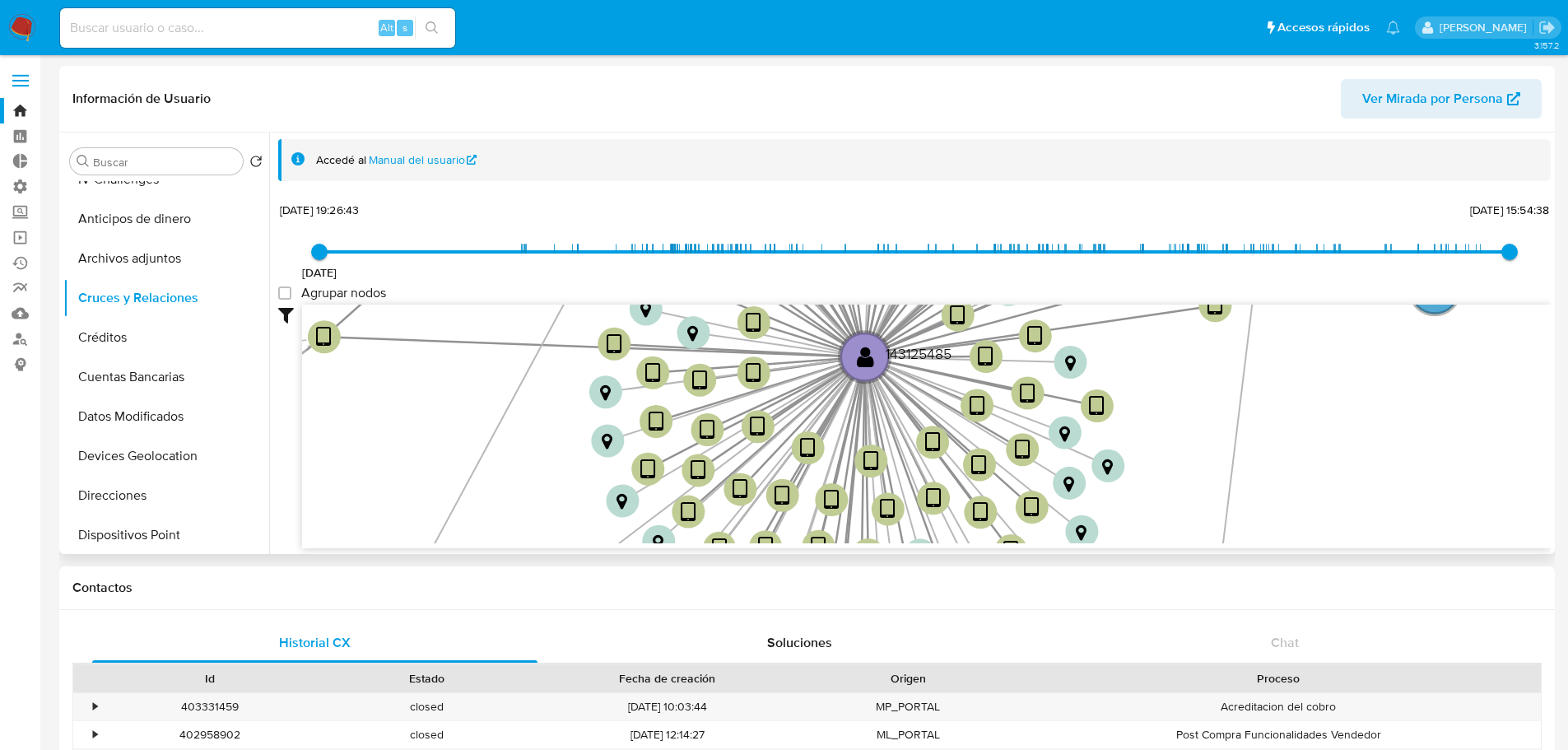
drag, startPoint x: 943, startPoint y: 491, endPoint x: 871, endPoint y: 414, distance: 105.4
click at [871, 414] on icon "device-62d5a77d08813b001780bc00  user-143125485  143125485 device-62cc21ec088…" at bounding box center [927, 423] width 1249 height 239
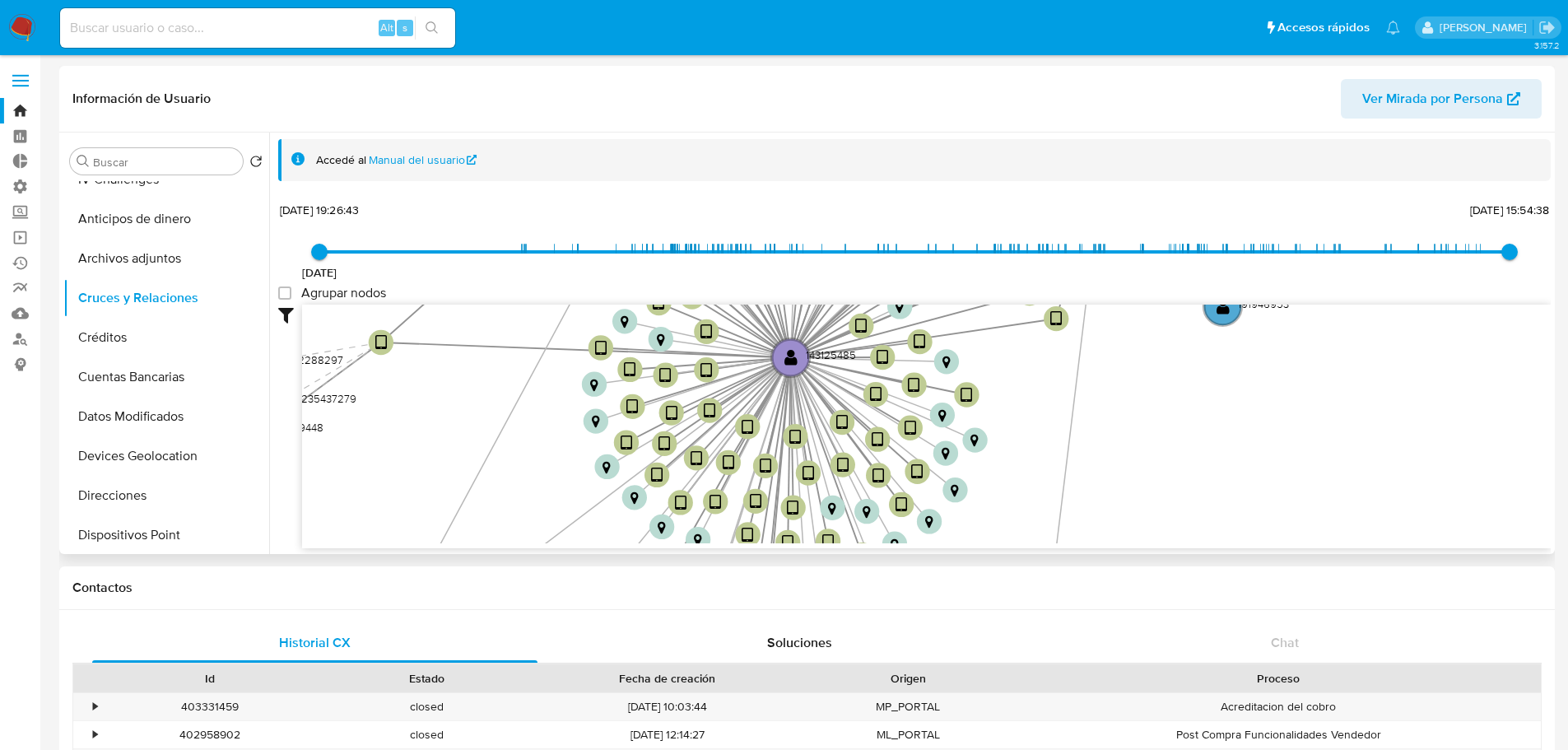
drag, startPoint x: 499, startPoint y: 462, endPoint x: 514, endPoint y: 438, distance: 28.3
click at [514, 438] on icon "device-62d5a77d08813b001780bc00  user-143125485  143125485 device-62cc21ec088…" at bounding box center [927, 423] width 1249 height 239
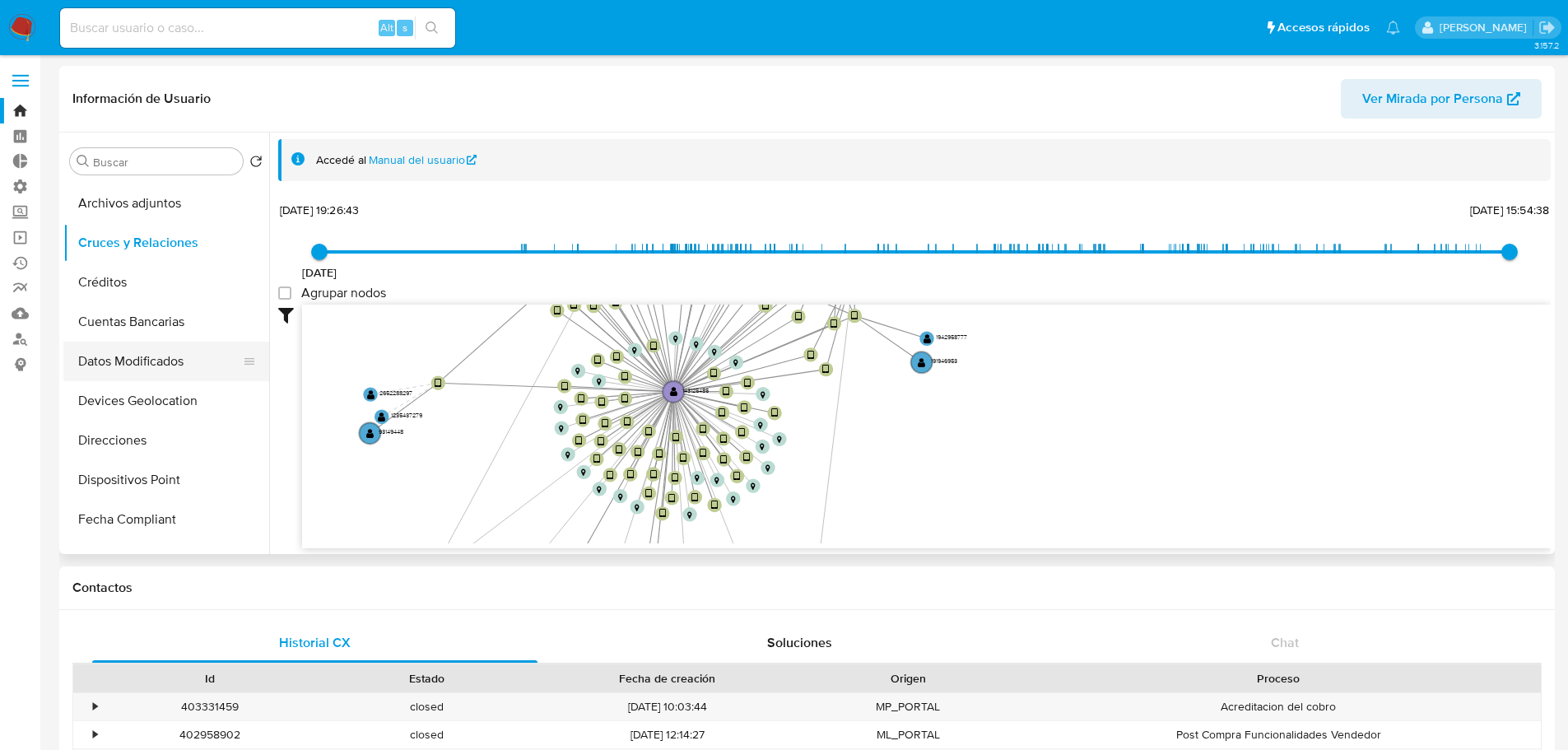
scroll to position [341, 0]
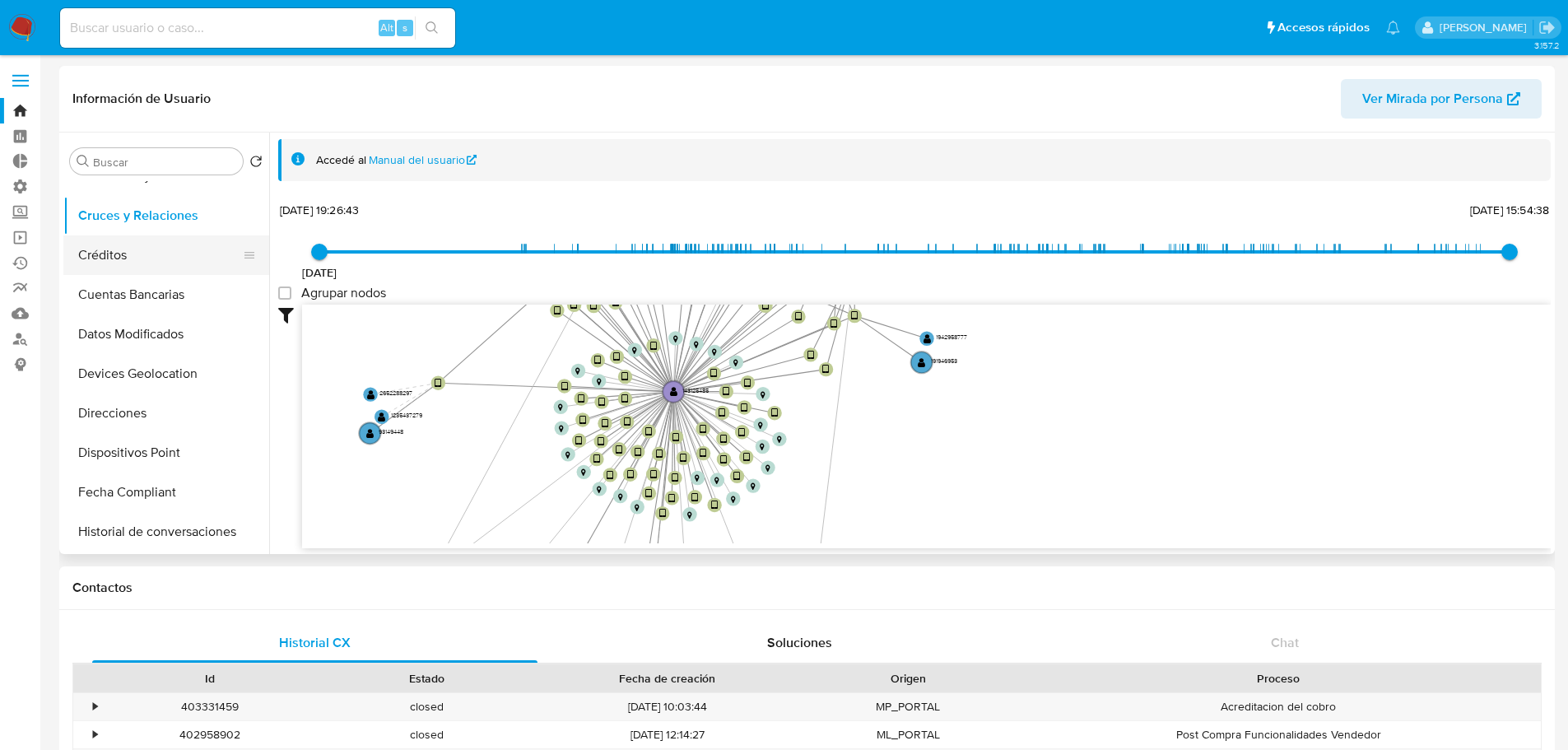
click at [153, 255] on button "Créditos" at bounding box center [159, 256] width 192 height 40
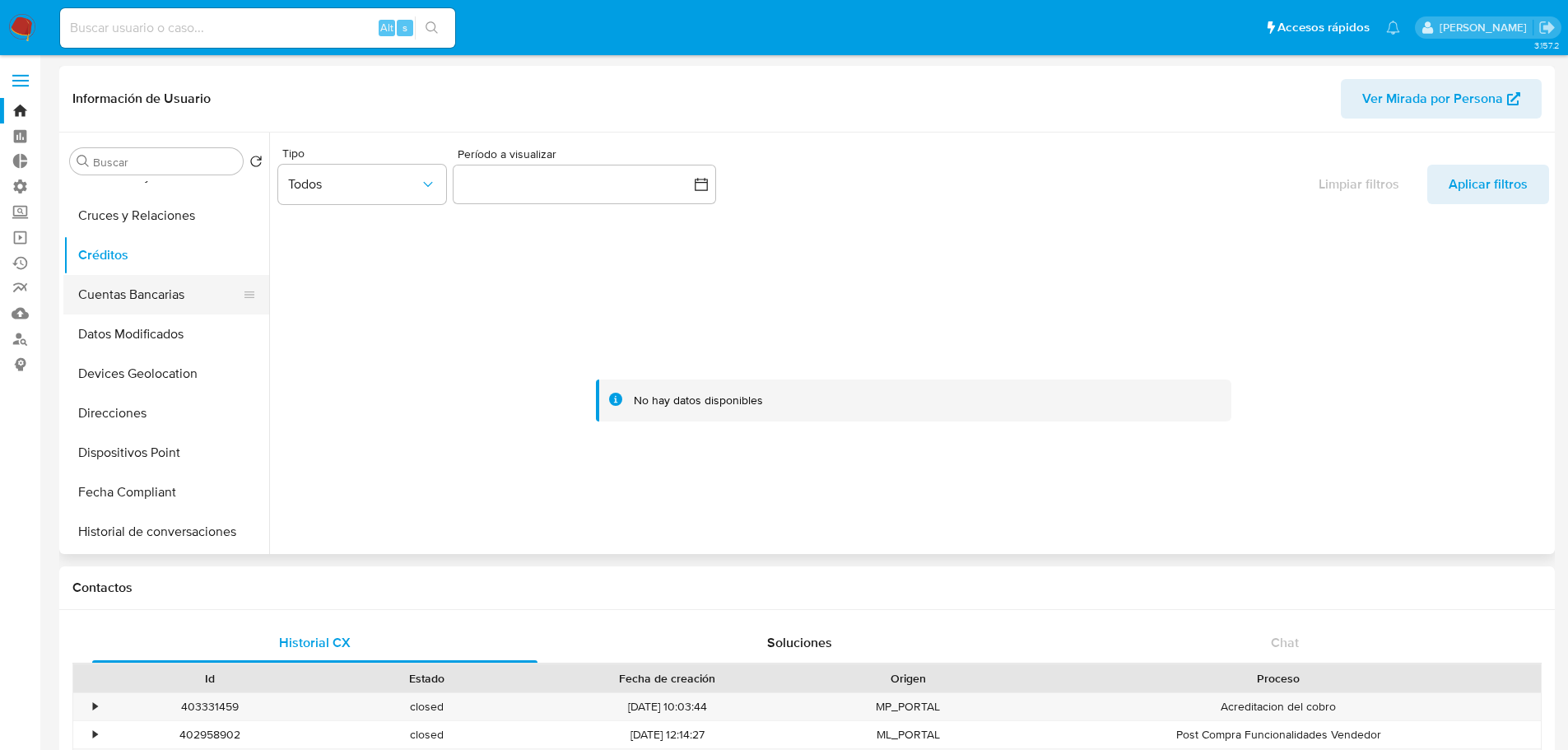
click at [140, 295] on button "Cuentas Bancarias" at bounding box center [159, 295] width 192 height 40
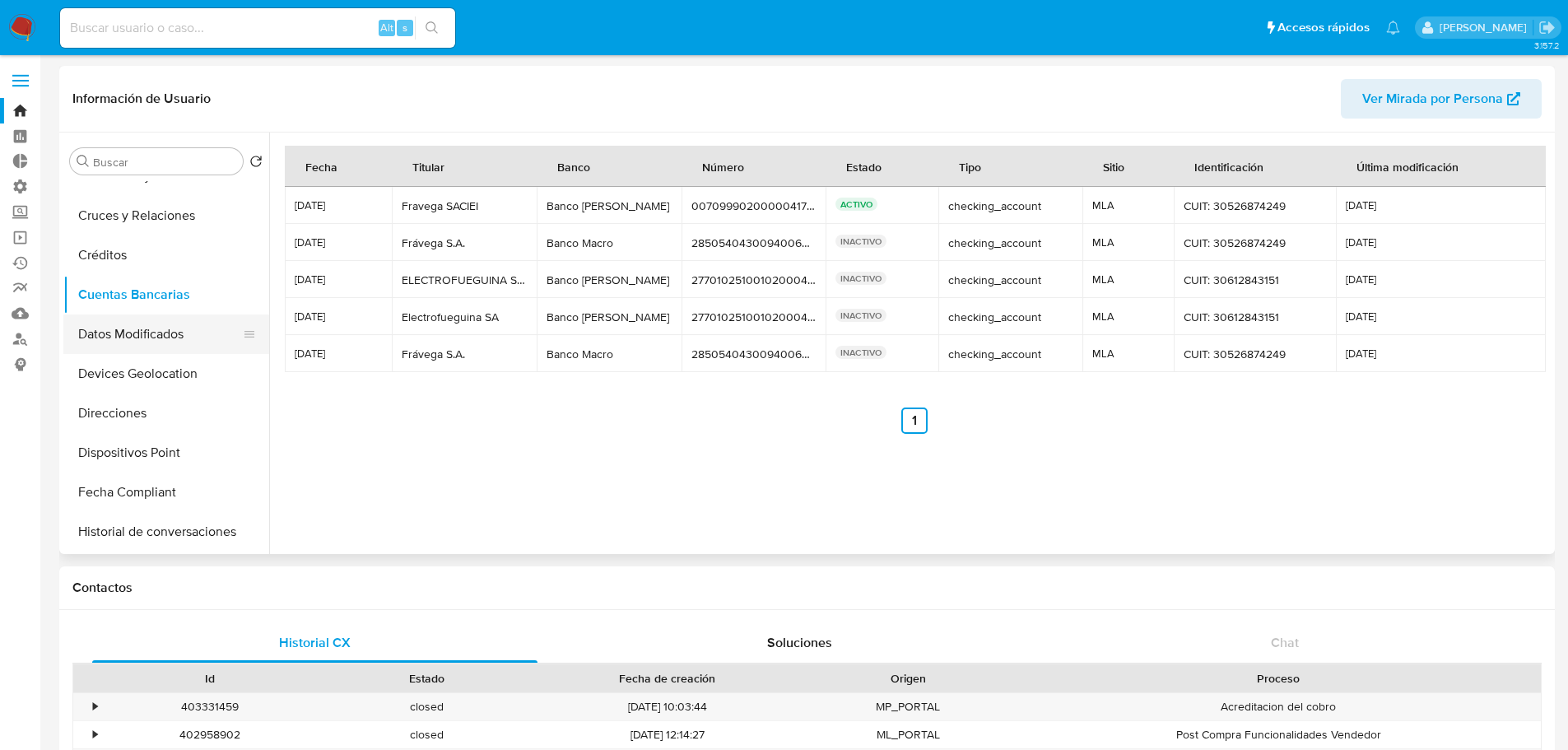
click at [160, 329] on button "Datos Modificados" at bounding box center [159, 334] width 192 height 40
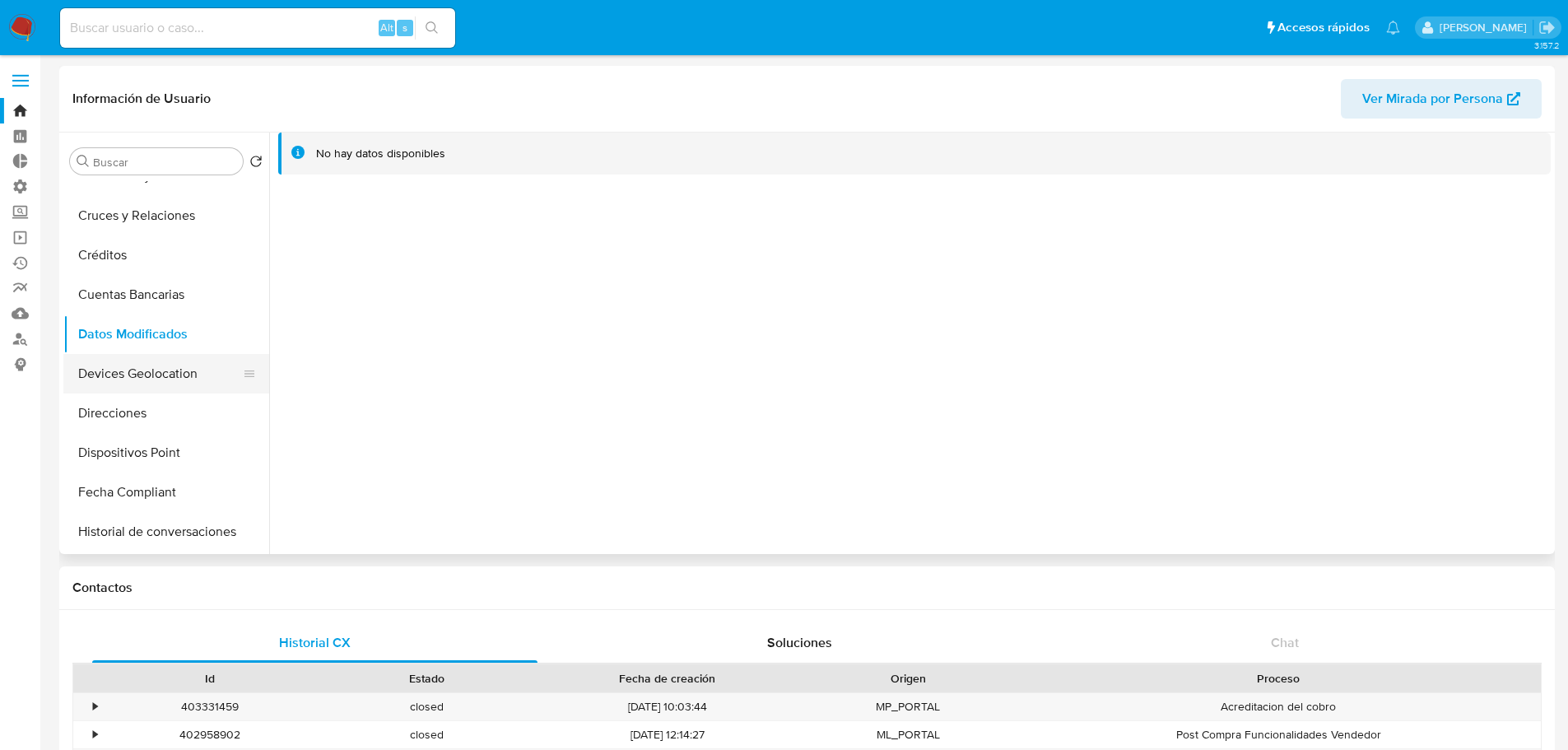
click at [189, 370] on button "Devices Geolocation" at bounding box center [159, 374] width 192 height 40
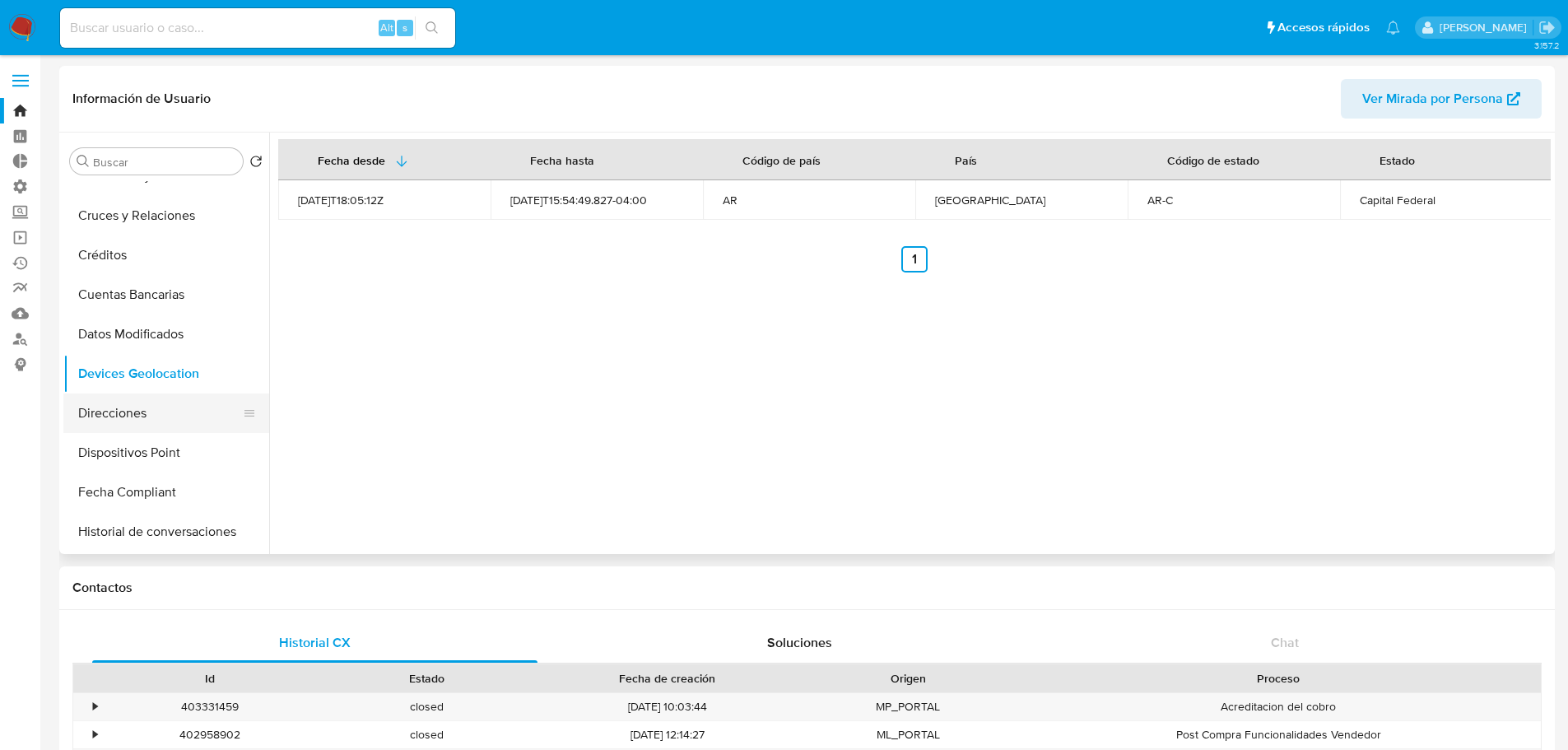
click at [120, 413] on button "Direcciones" at bounding box center [159, 413] width 192 height 40
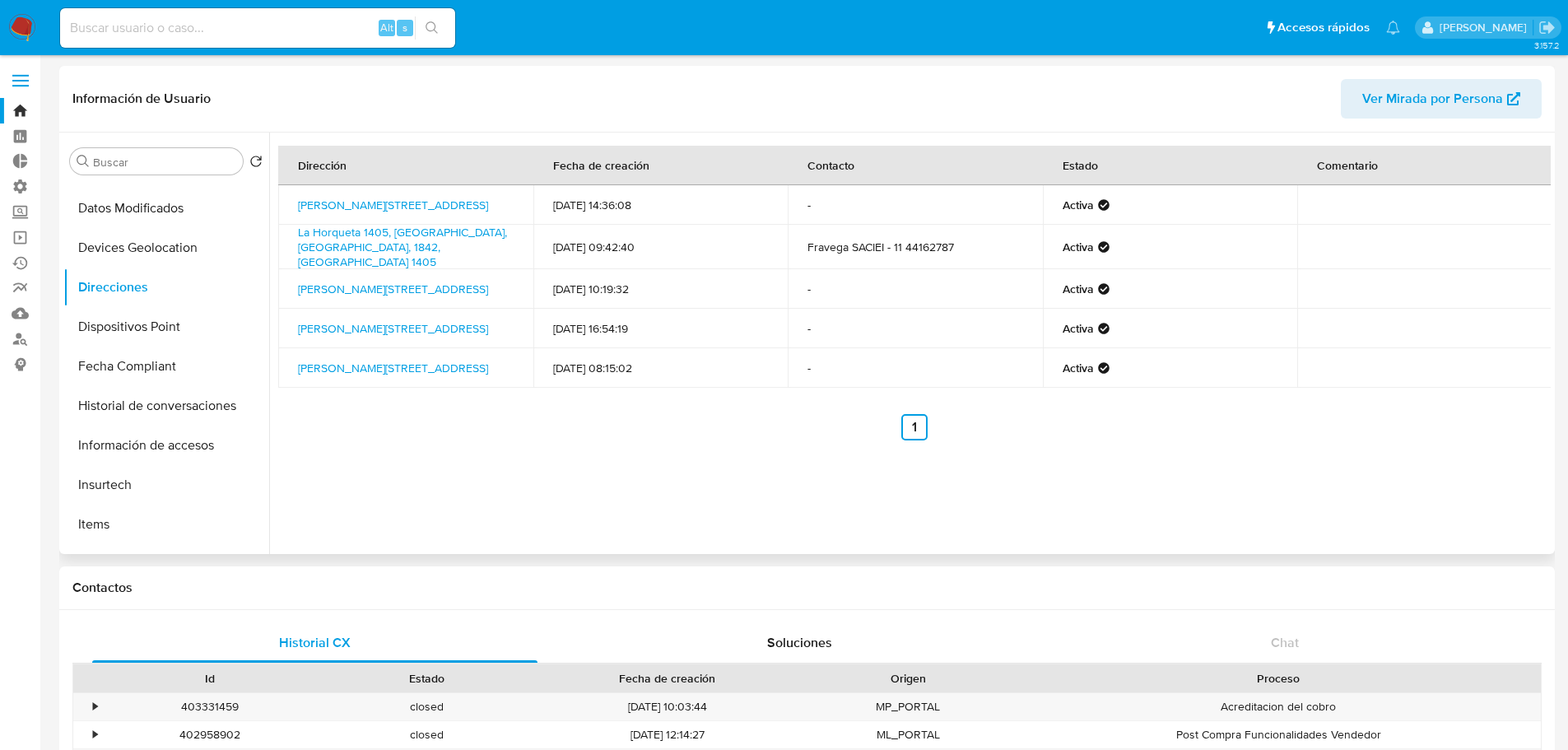
scroll to position [473, 0]
click at [166, 317] on button "Dispositivos Point" at bounding box center [159, 321] width 192 height 40
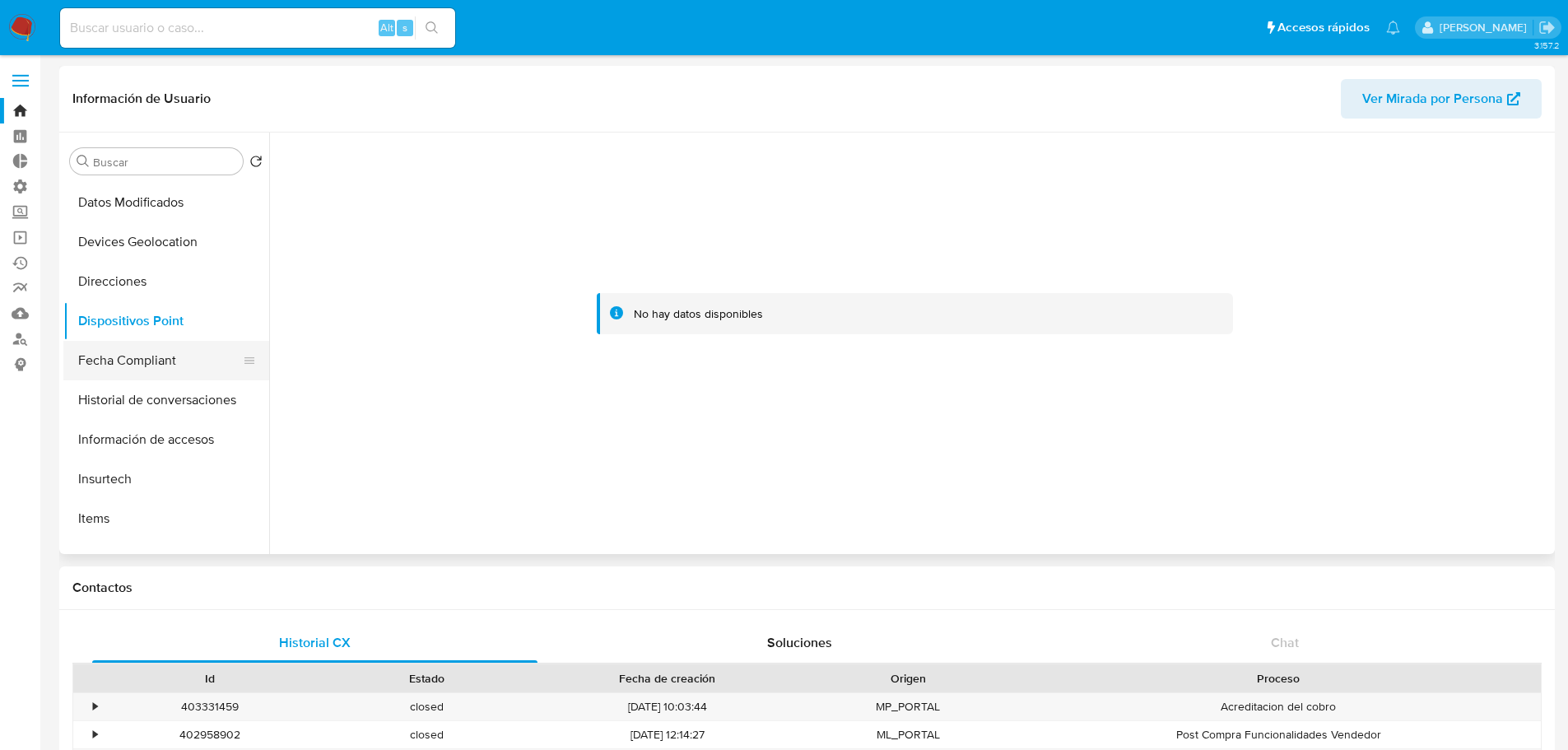
click at [155, 353] on button "Fecha Compliant" at bounding box center [159, 361] width 192 height 40
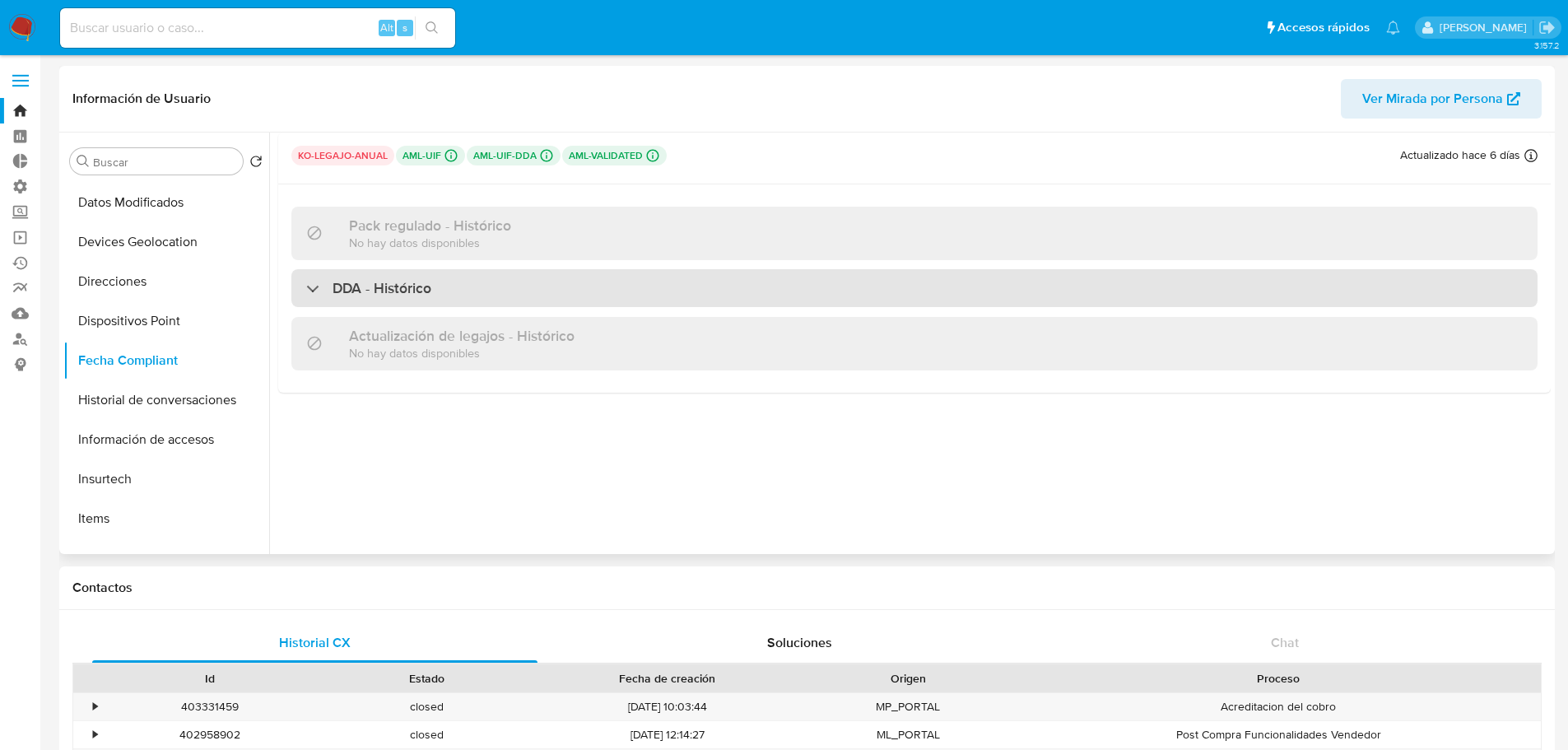
click at [400, 293] on h3 "DDA - Histórico" at bounding box center [382, 288] width 99 height 18
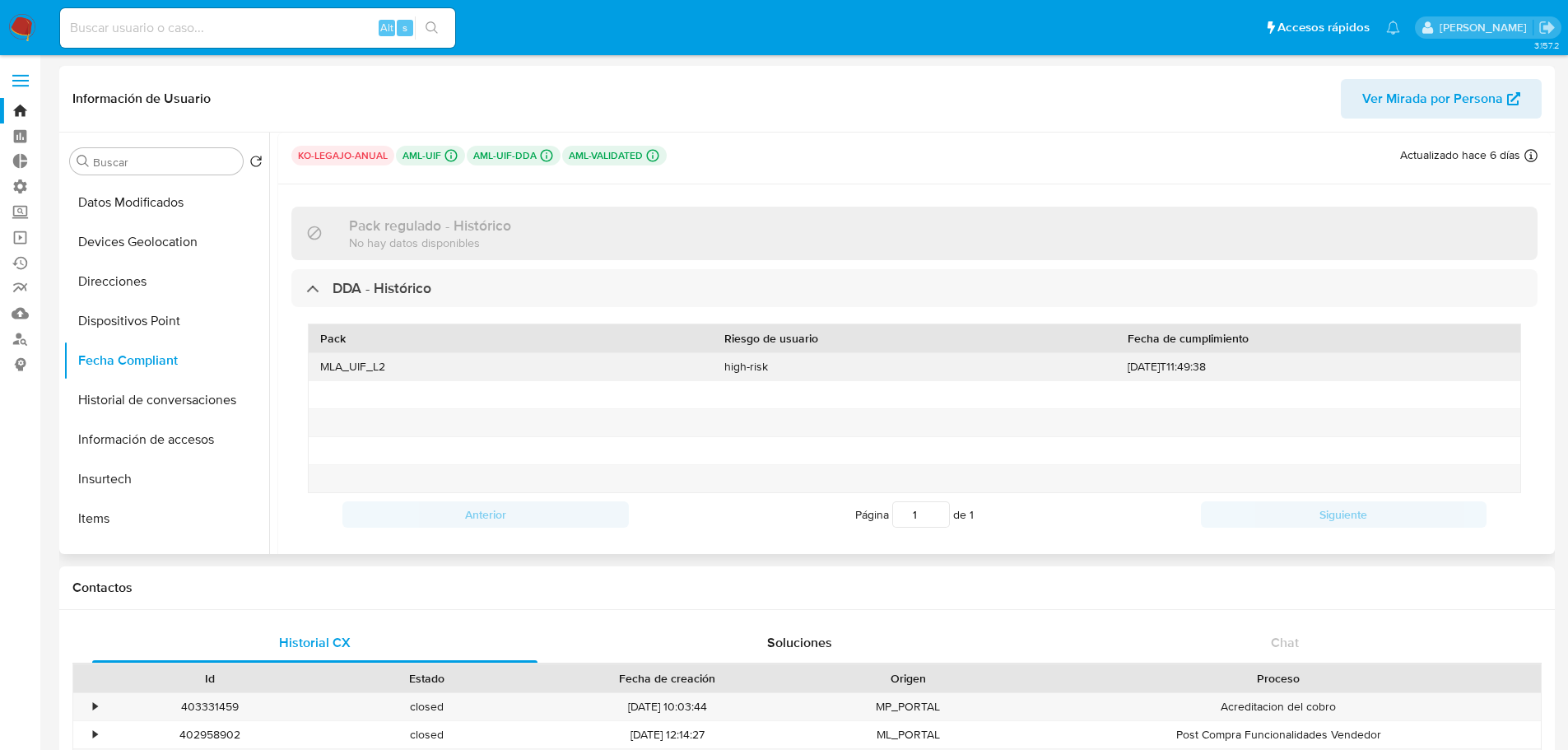
drag, startPoint x: 1114, startPoint y: 362, endPoint x: 1235, endPoint y: 364, distance: 121.0
click at [1235, 364] on div "2021-11-12T11:49:38" at bounding box center [1318, 366] width 405 height 27
click at [1237, 372] on div "2021-11-12T11:49:38" at bounding box center [1318, 366] width 405 height 27
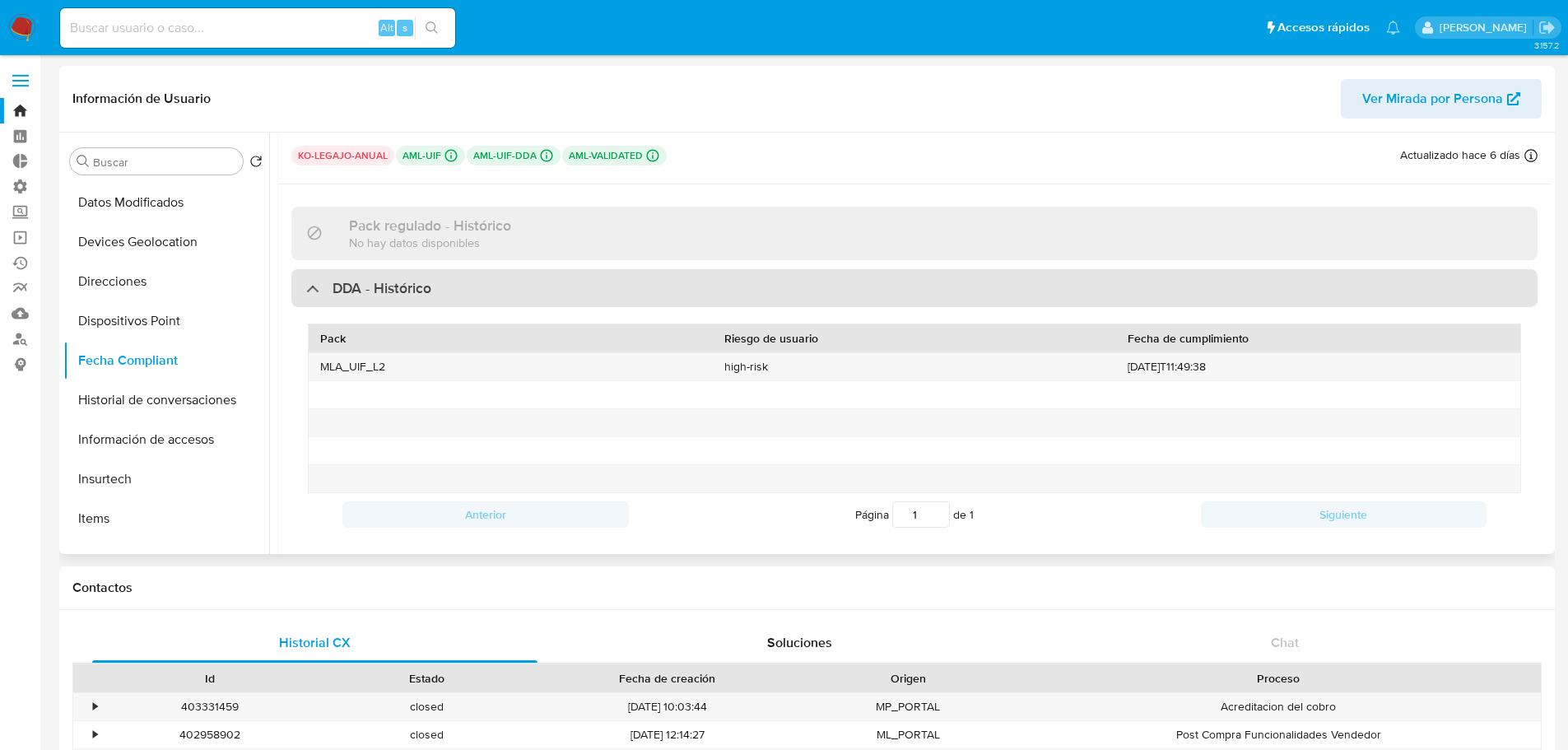
click at [317, 295] on div "DDA - Histórico" at bounding box center [369, 288] width 125 height 18
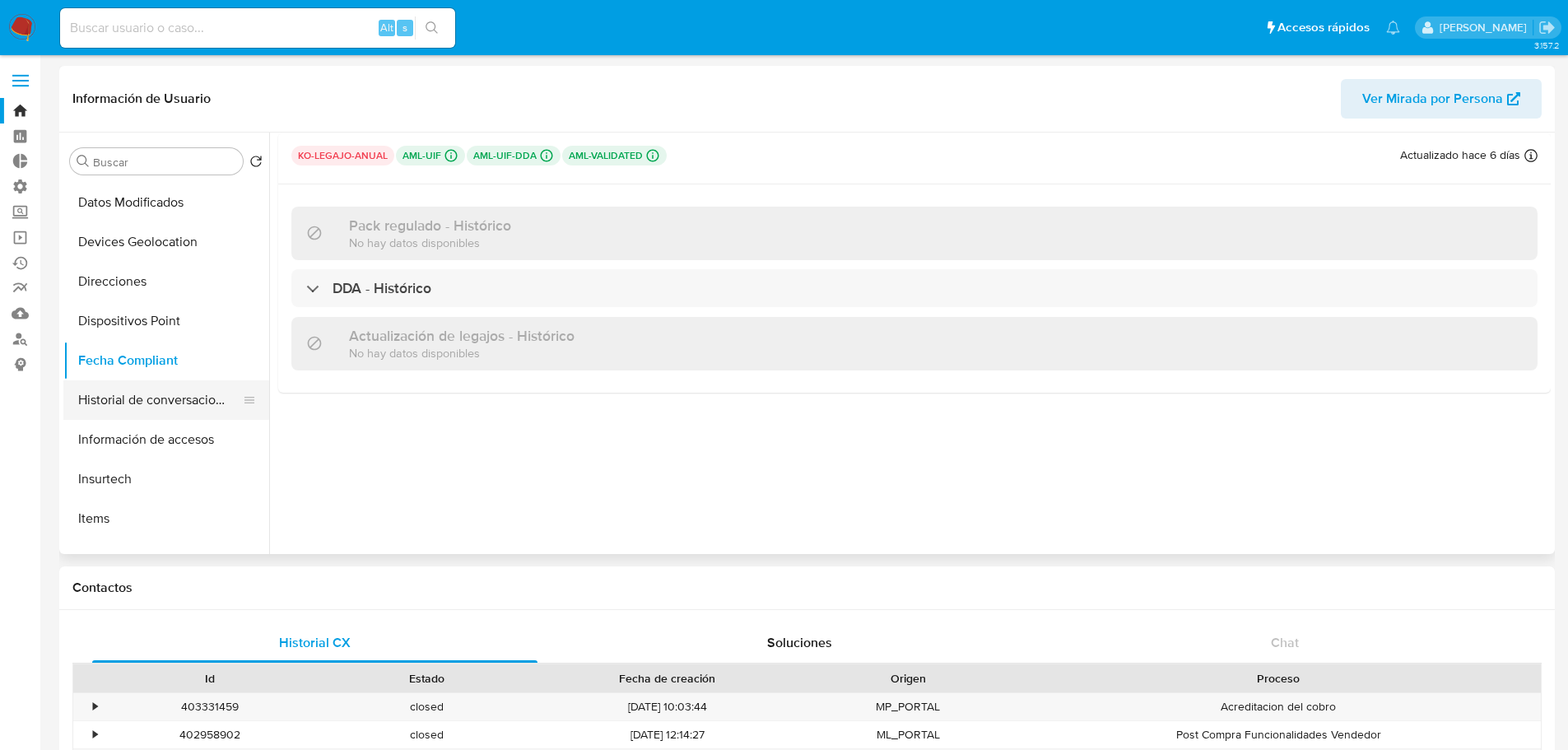
click at [201, 401] on button "Historial de conversaciones" at bounding box center [159, 400] width 192 height 40
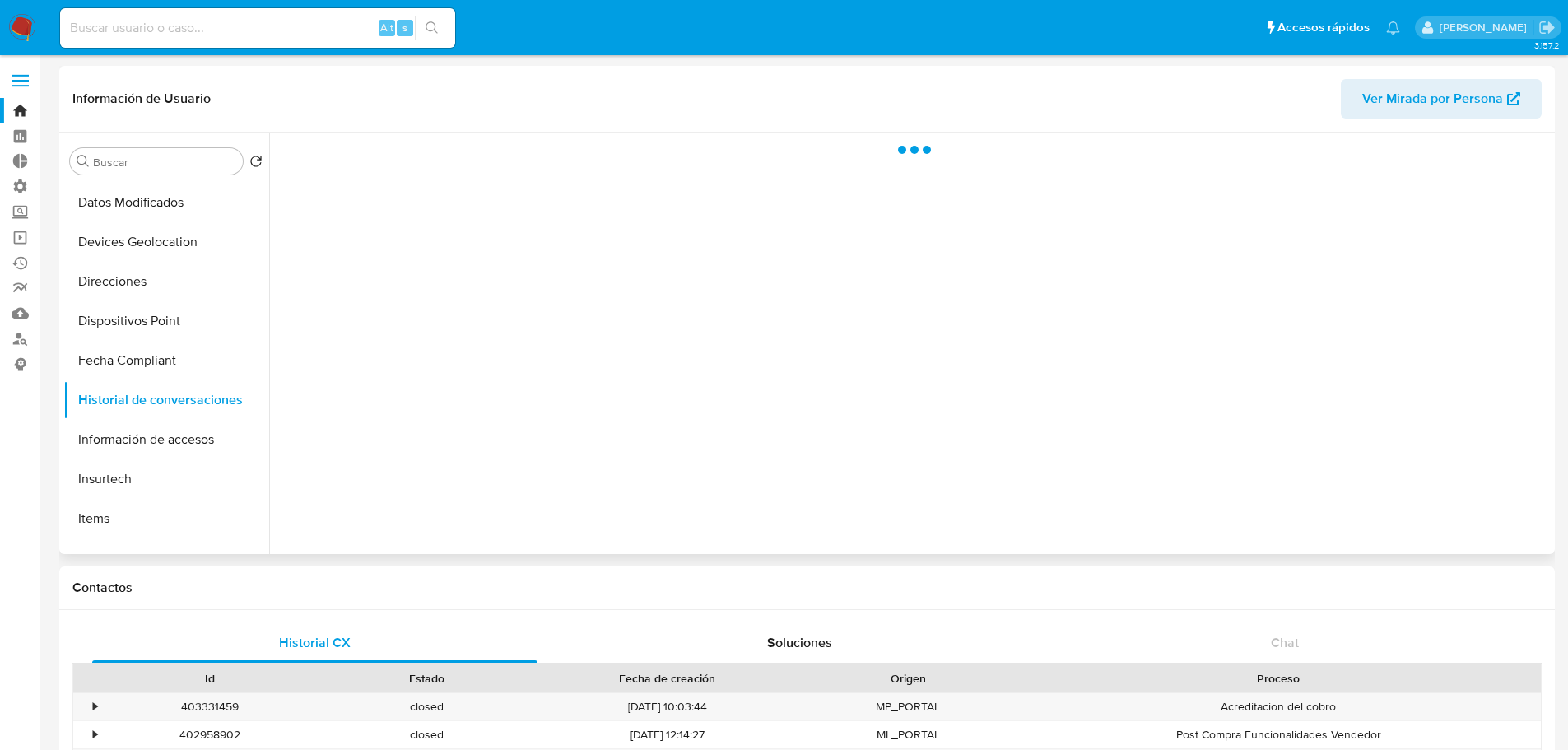
click at [185, 361] on button "Fecha Compliant" at bounding box center [166, 361] width 206 height 40
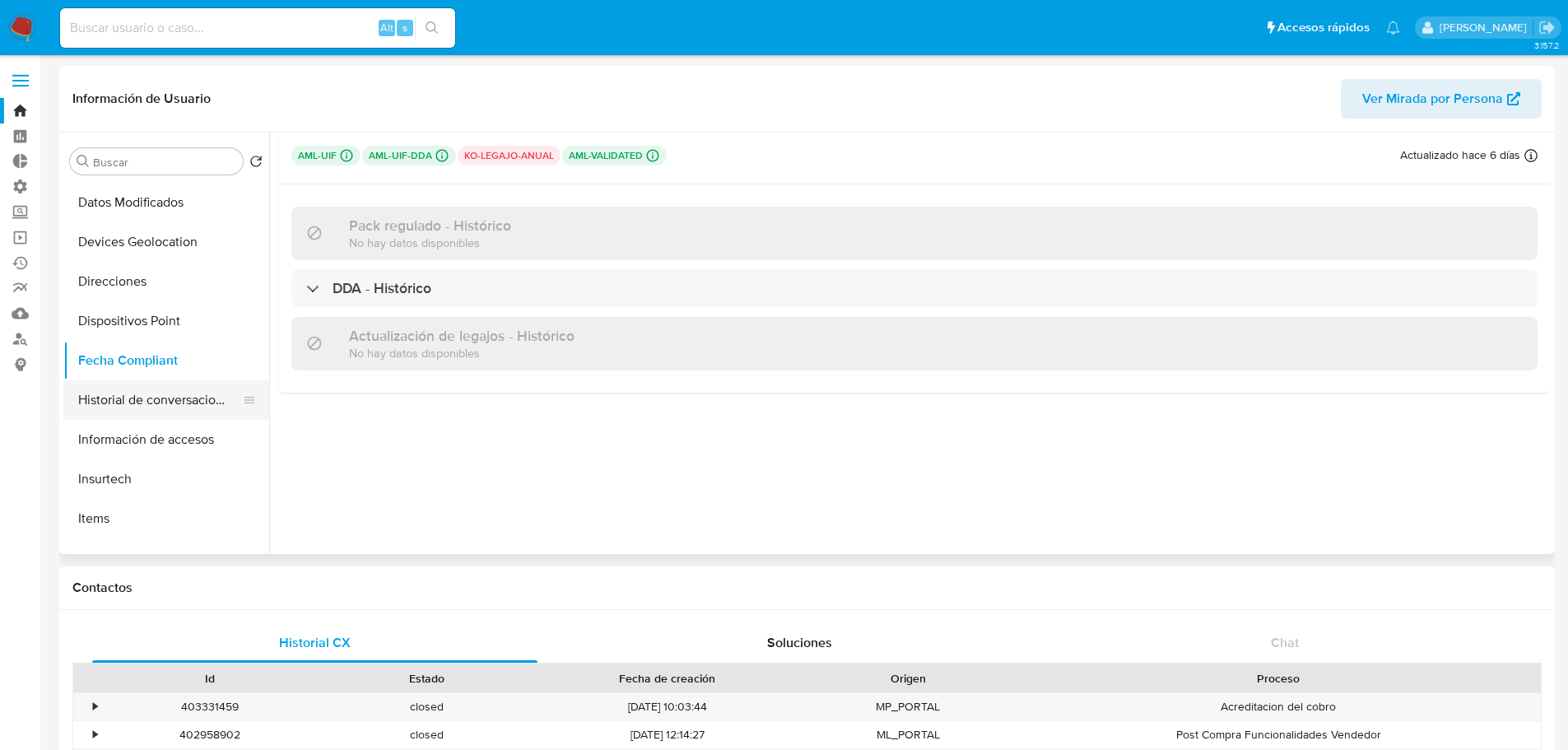
click at [139, 398] on button "Historial de conversaciones" at bounding box center [159, 400] width 192 height 40
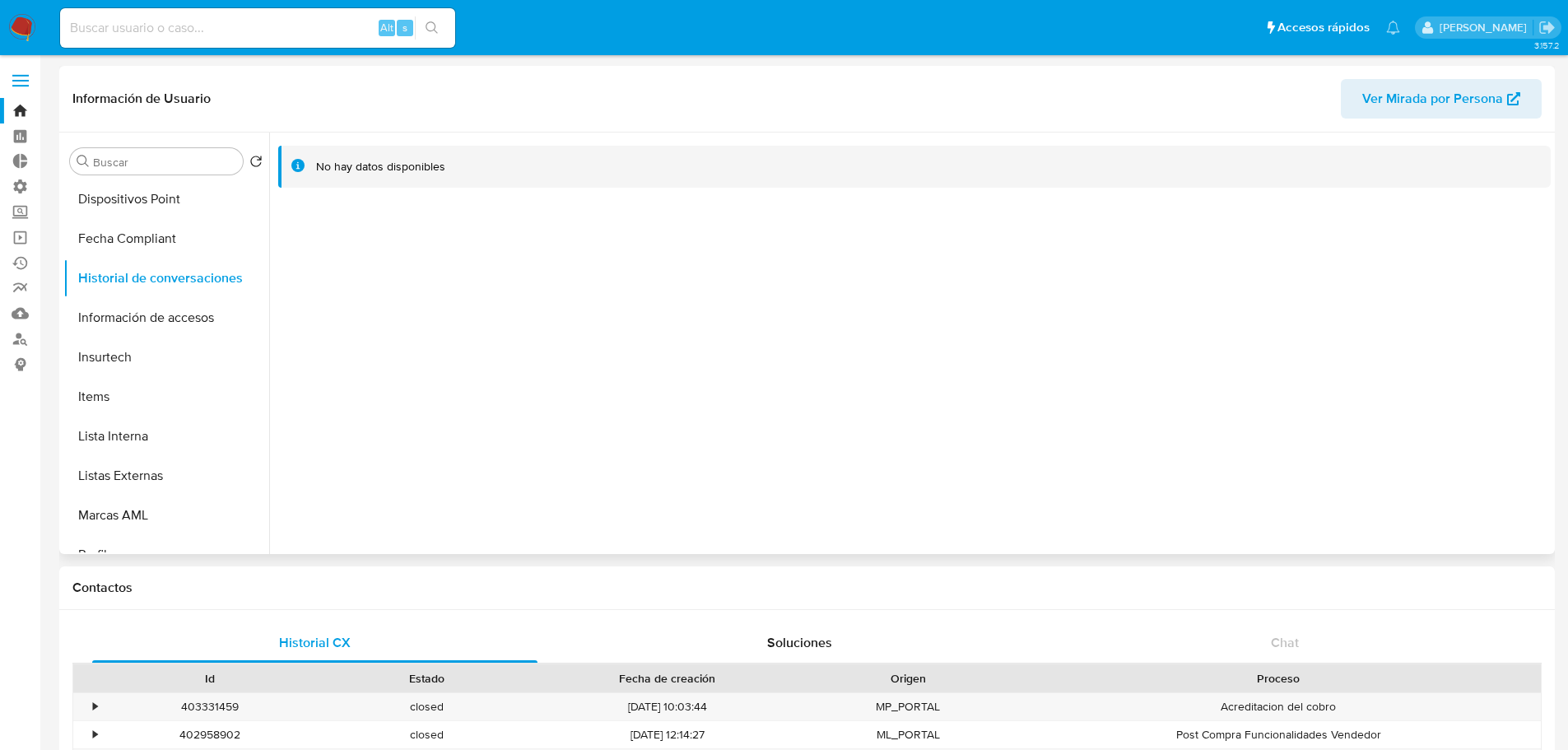
scroll to position [624, 0]
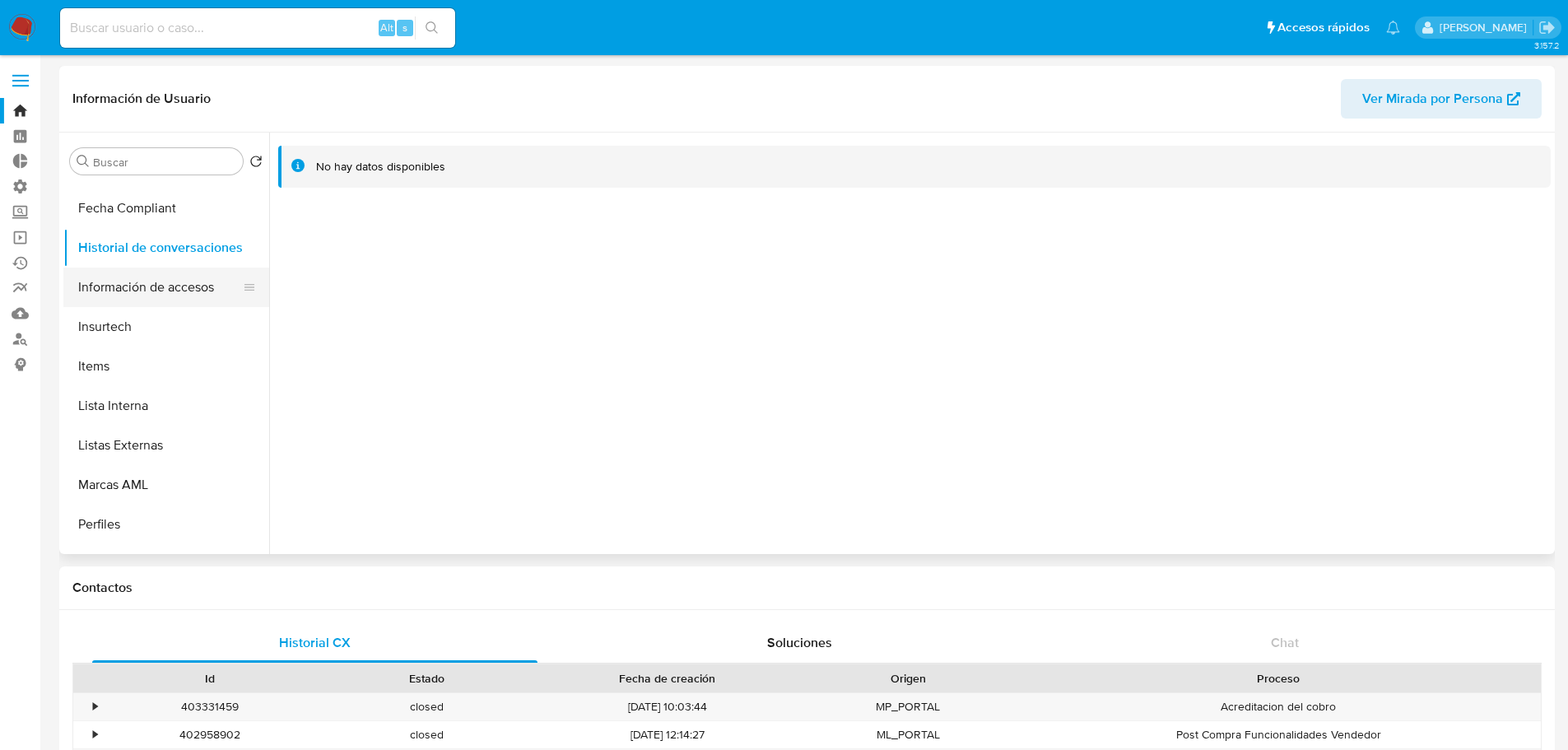
click at [191, 286] on button "Información de accesos" at bounding box center [159, 287] width 192 height 40
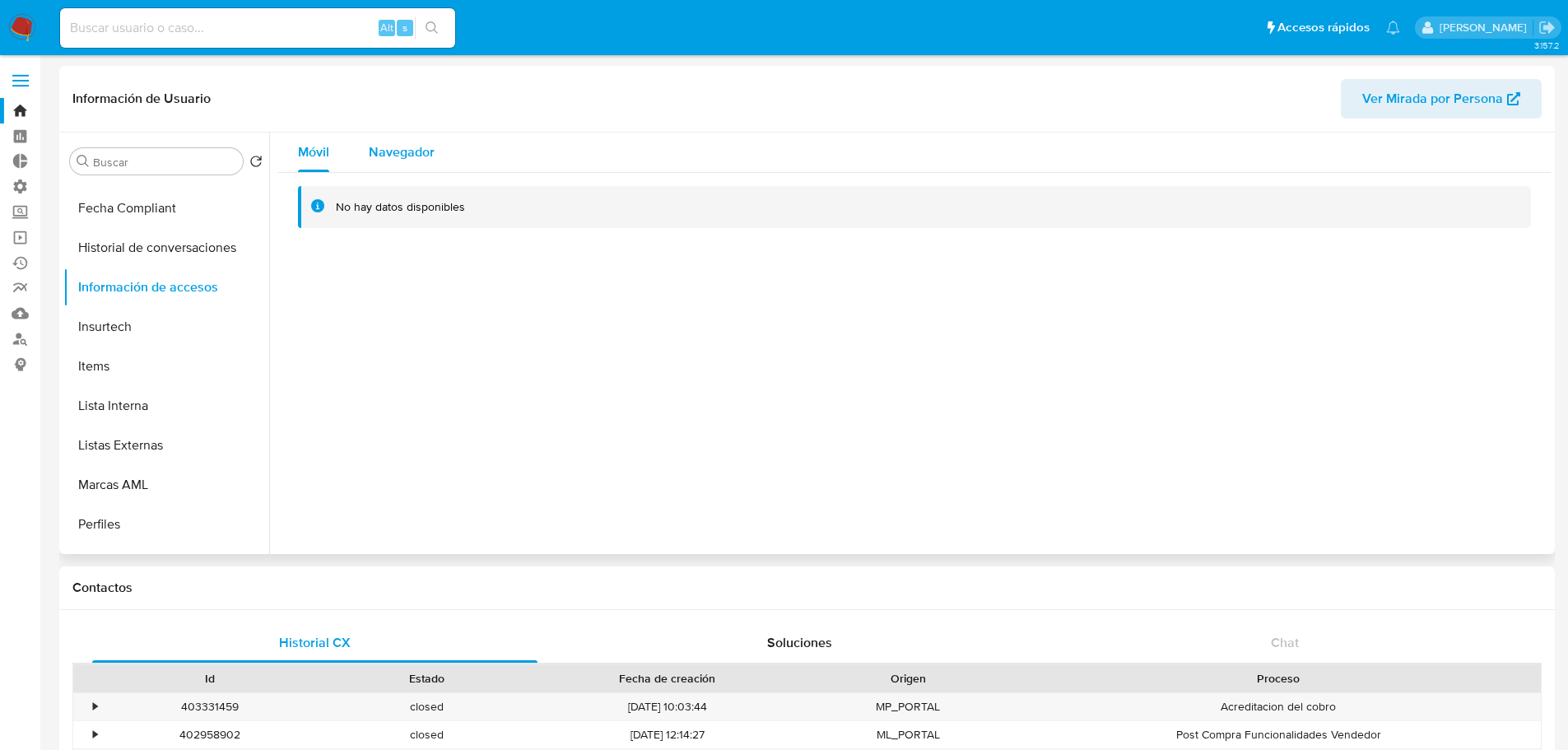
drag, startPoint x: 407, startPoint y: 160, endPoint x: 407, endPoint y: 148, distance: 12.0
click at [407, 156] on span "Navegador" at bounding box center [402, 152] width 66 height 19
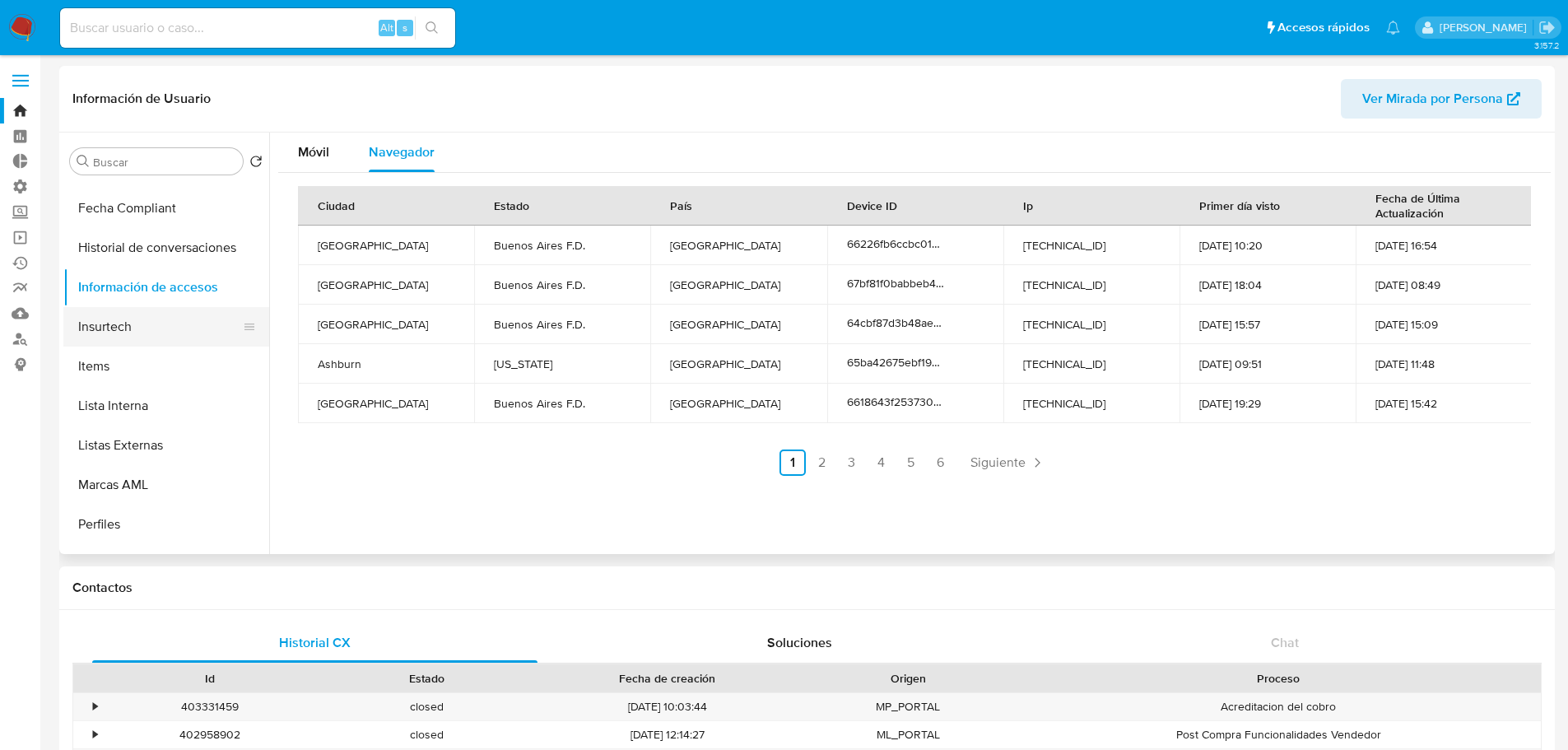
click at [123, 330] on button "Insurtech" at bounding box center [159, 327] width 192 height 40
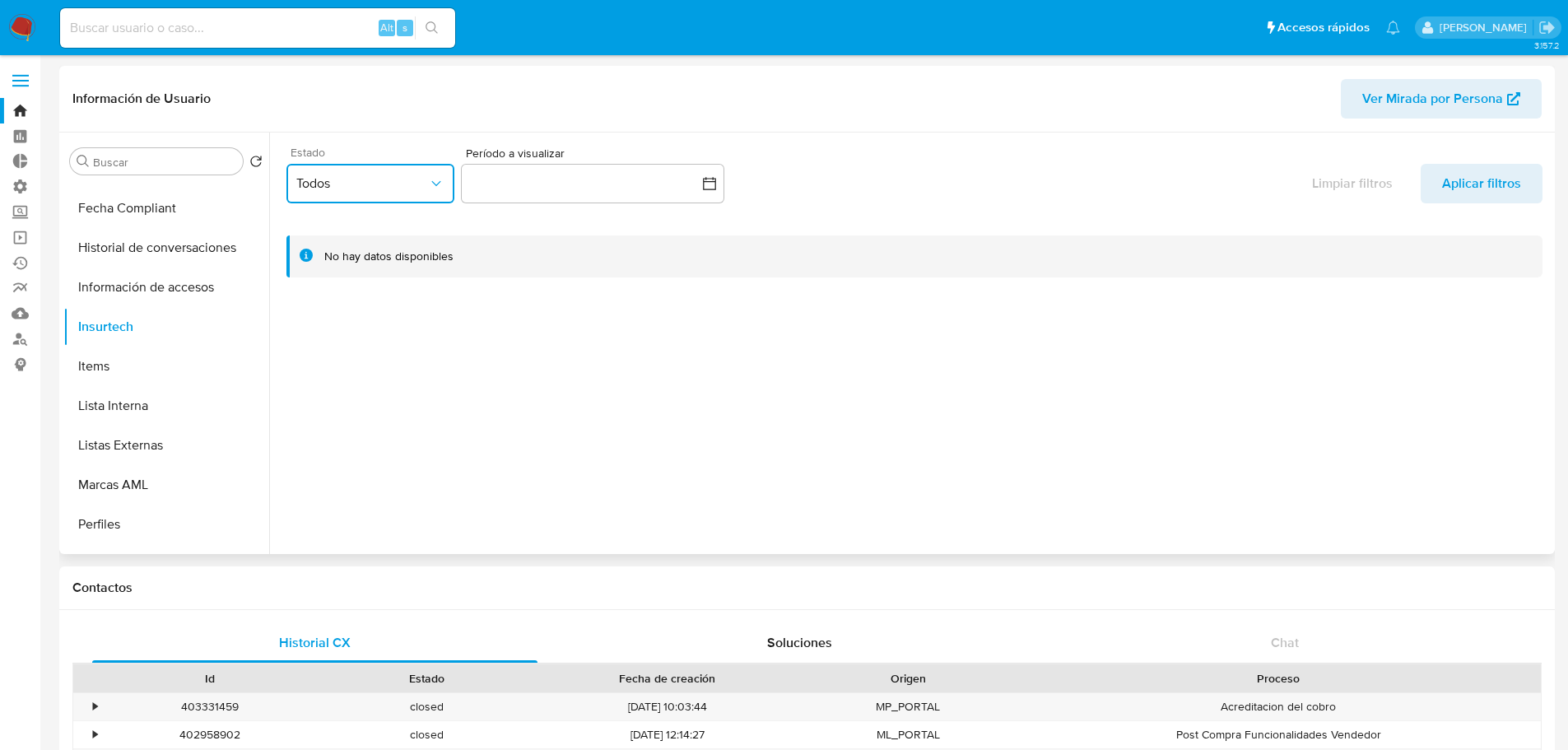
click at [380, 166] on button "Todos" at bounding box center [369, 184] width 168 height 40
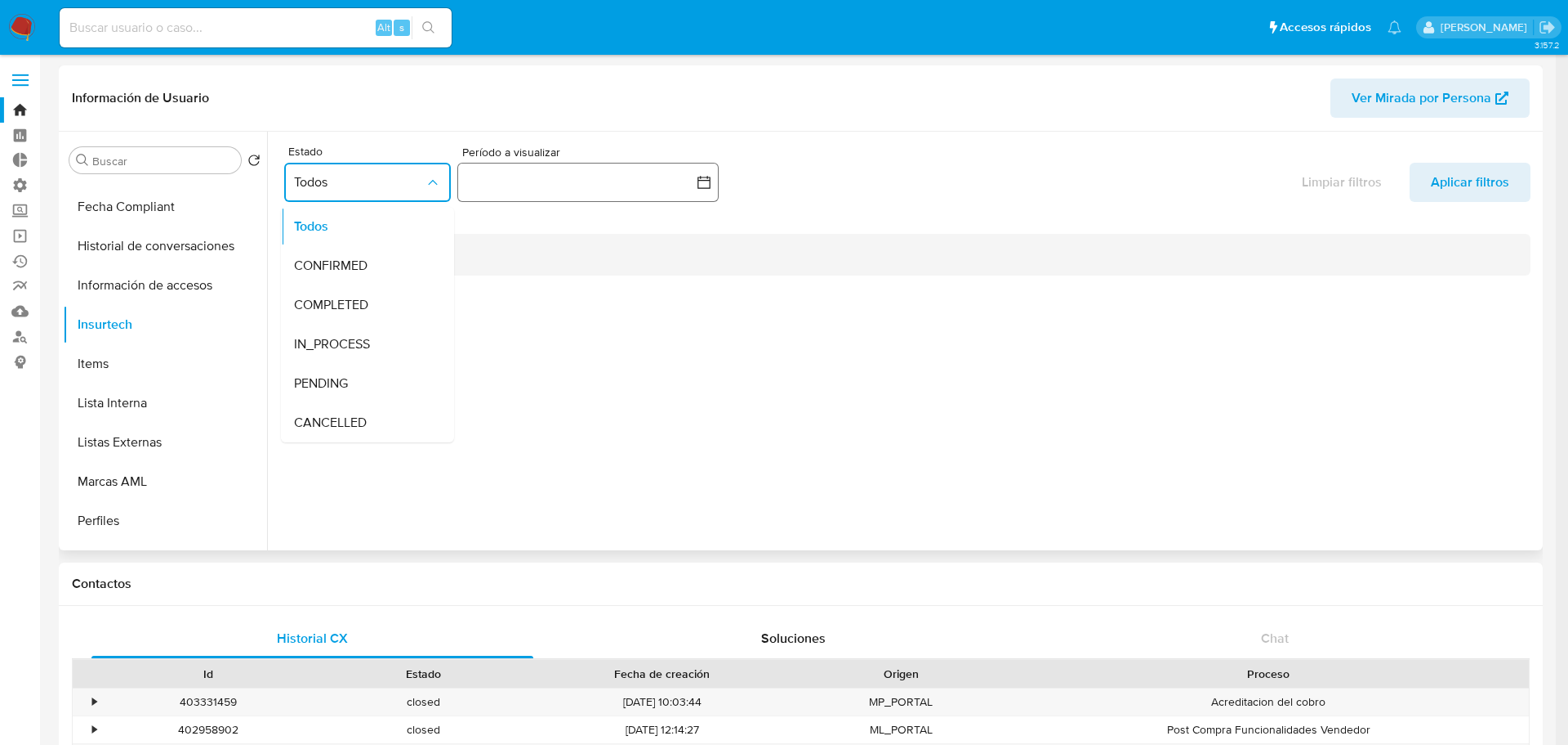
click at [534, 181] on button "button" at bounding box center [588, 182] width 261 height 40
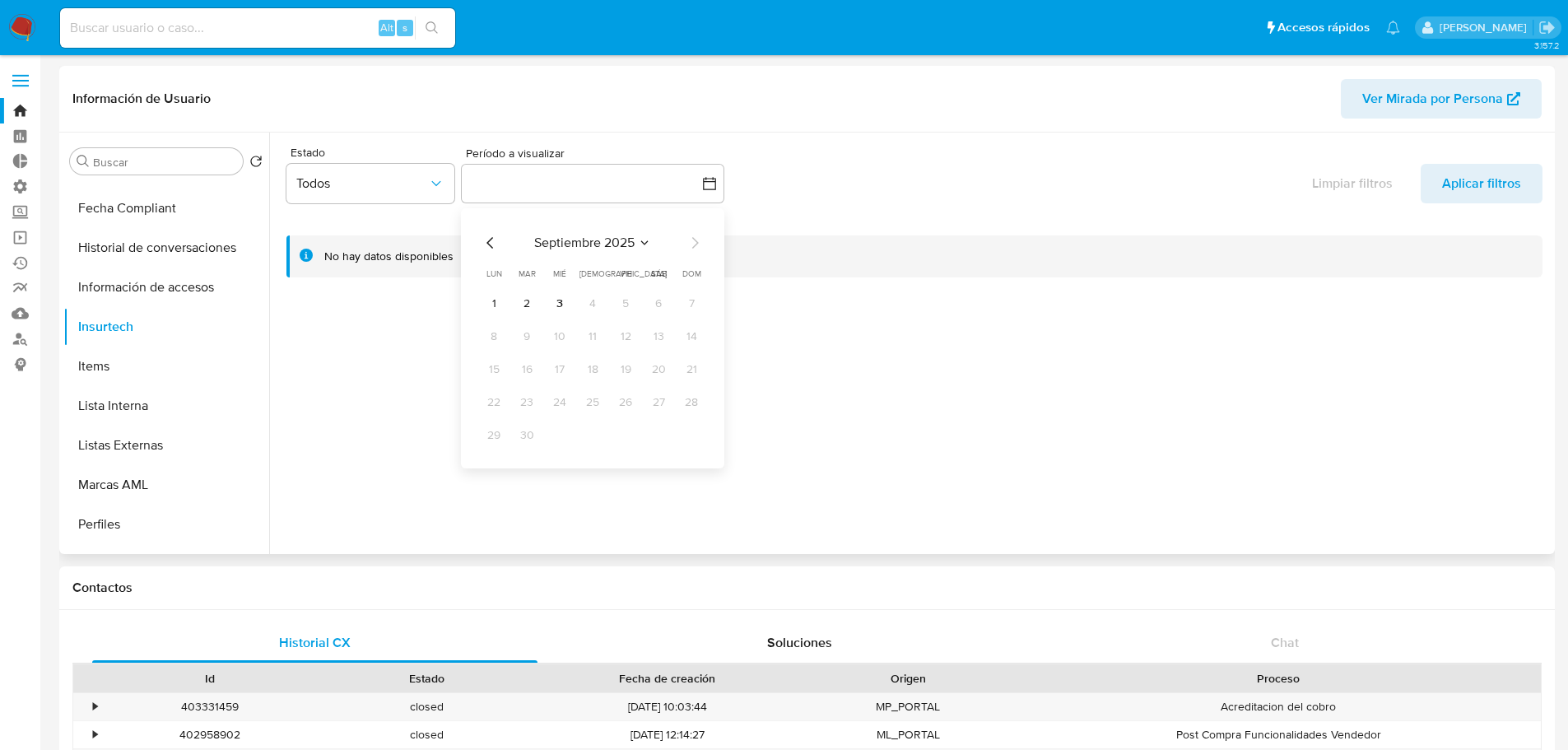
click at [348, 364] on div at bounding box center [910, 343] width 1282 height 421
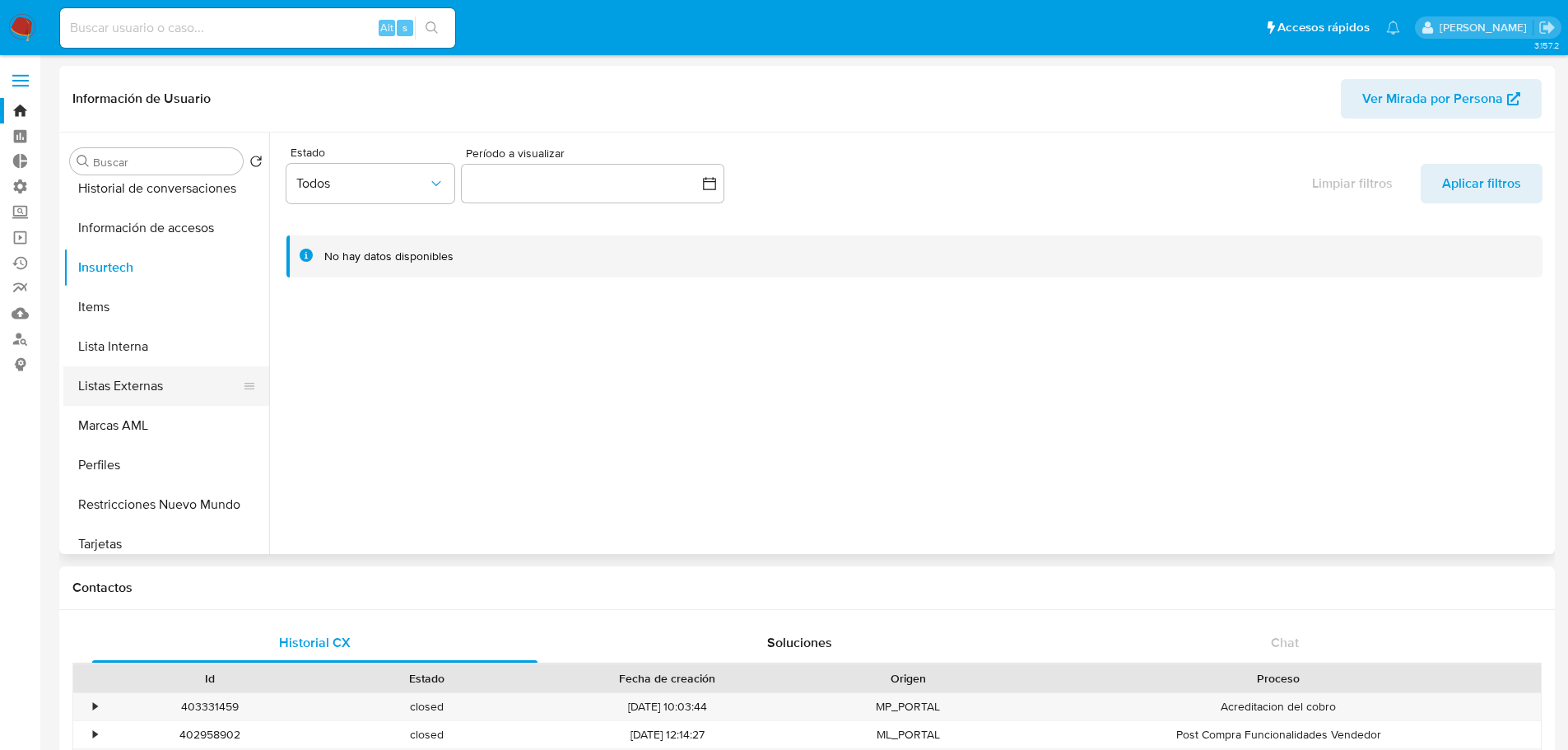
scroll to position [706, 0]
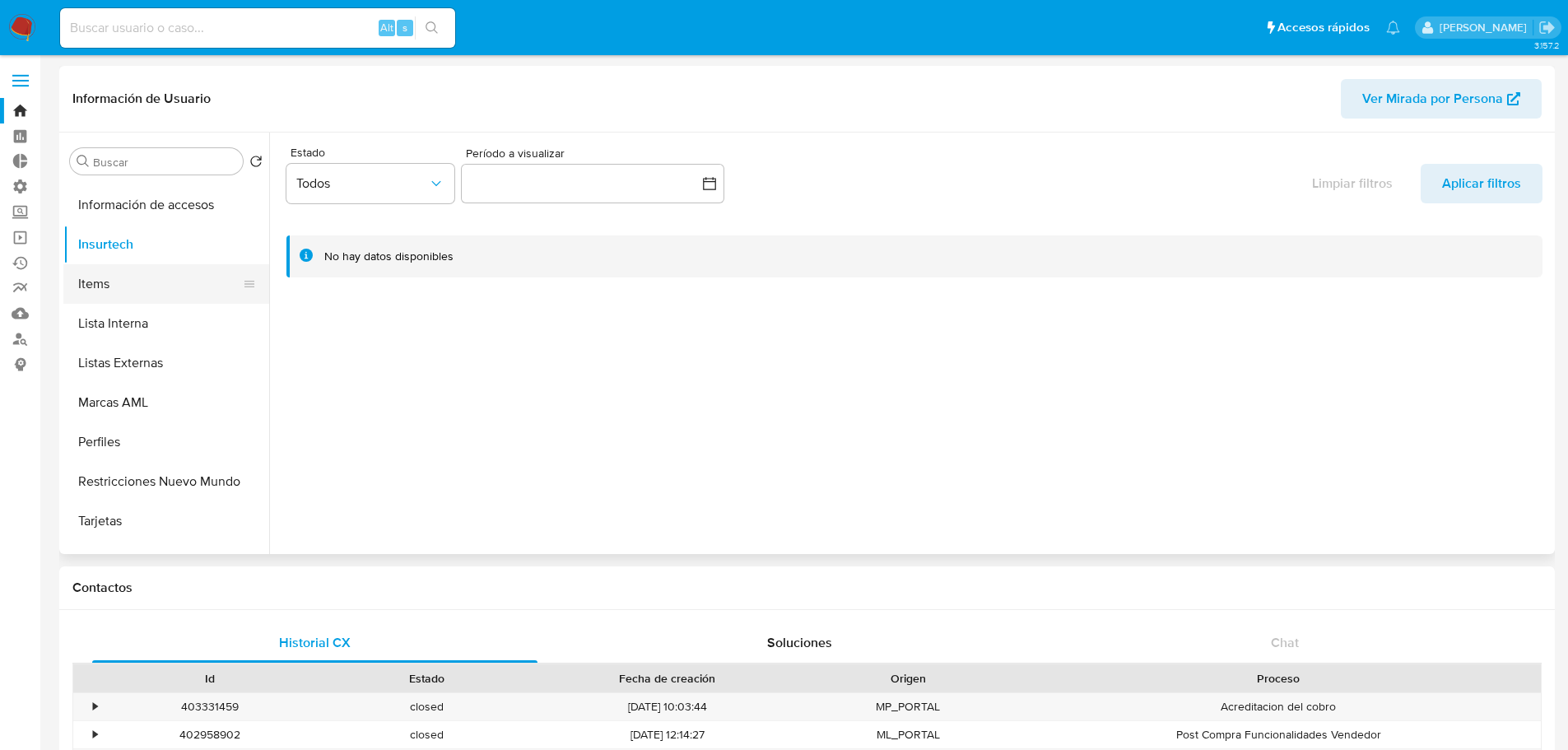
click at [173, 281] on button "Items" at bounding box center [159, 284] width 192 height 40
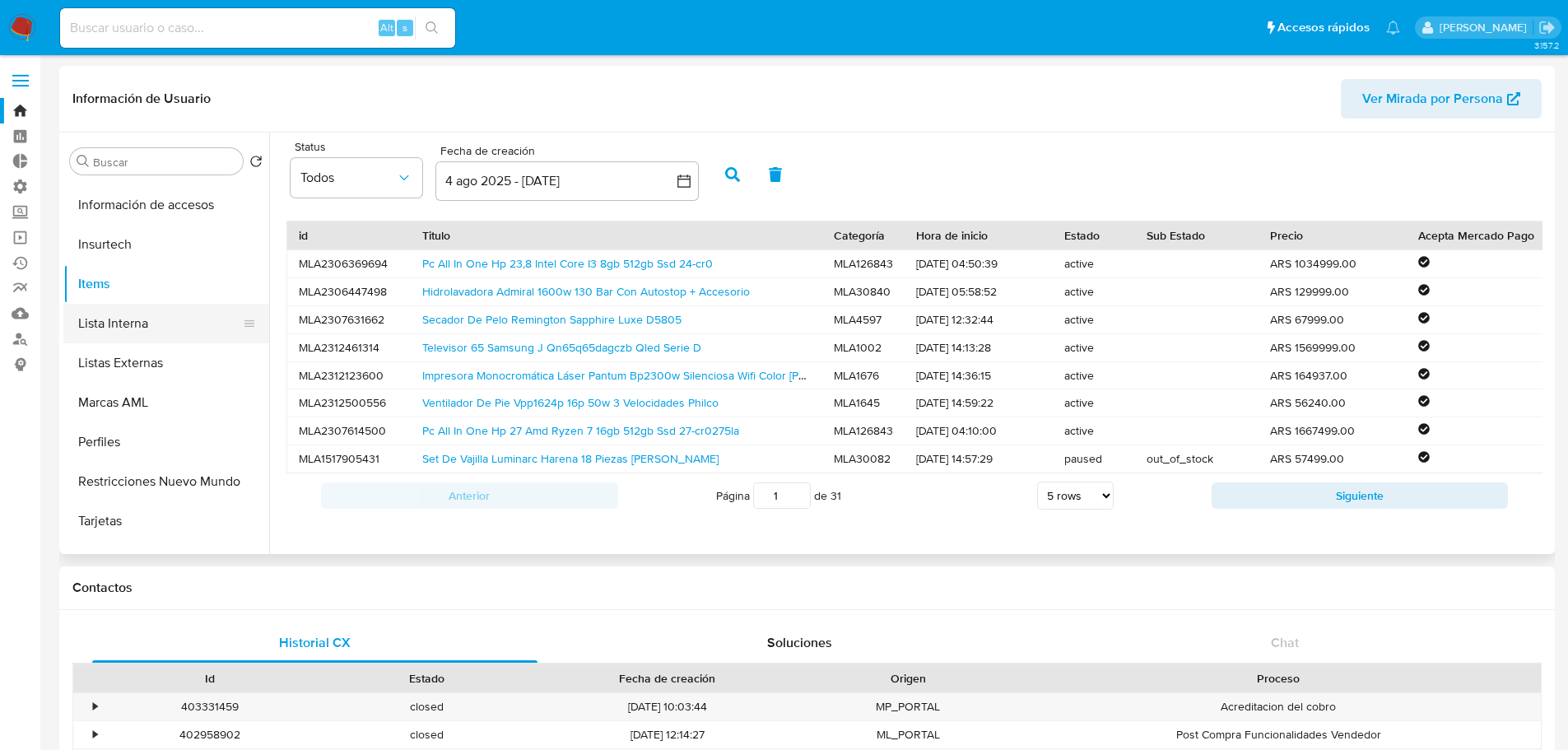
click at [150, 323] on button "Lista Interna" at bounding box center [159, 324] width 192 height 40
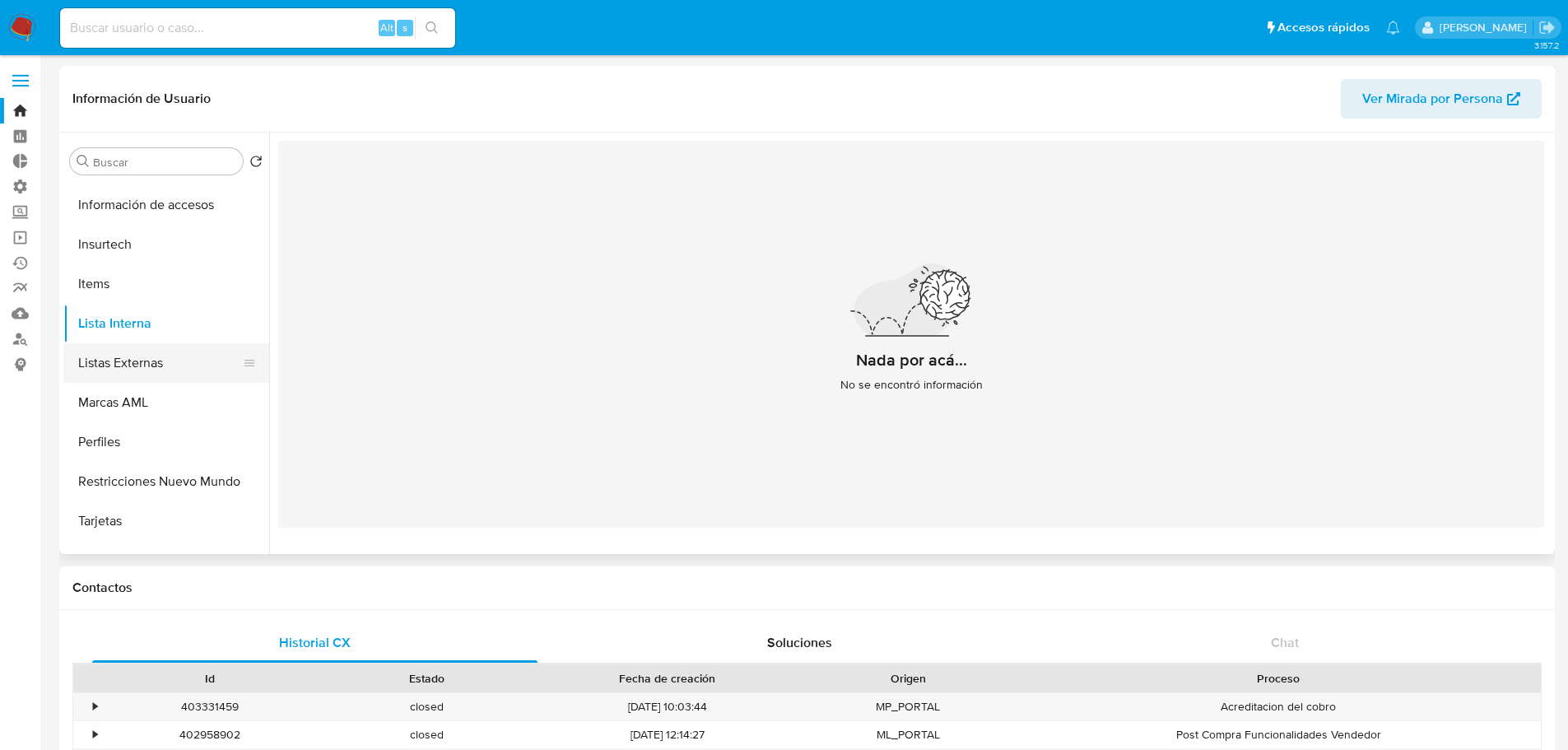
click at [175, 358] on button "Listas Externas" at bounding box center [159, 363] width 192 height 40
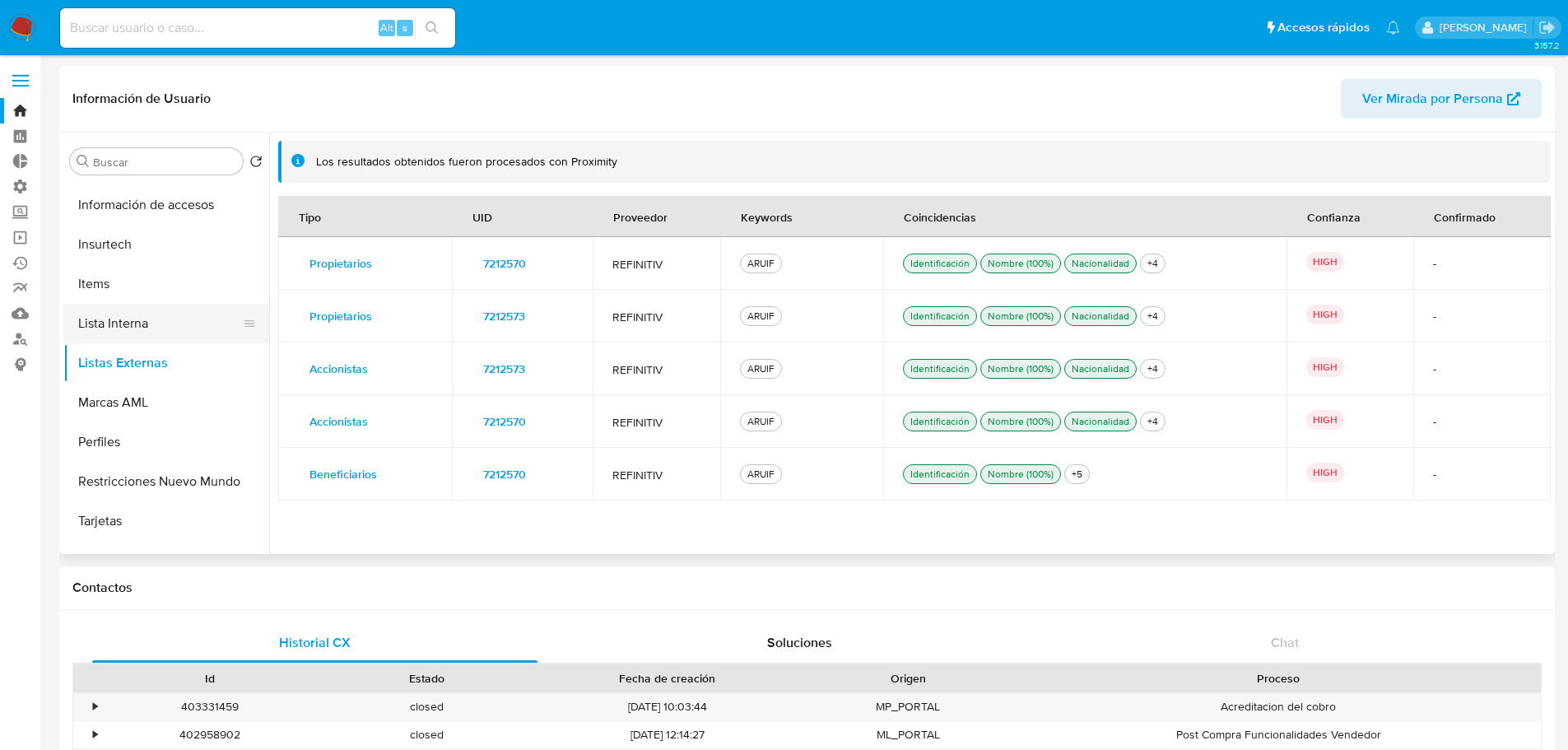
click at [160, 332] on button "Lista Interna" at bounding box center [159, 324] width 192 height 40
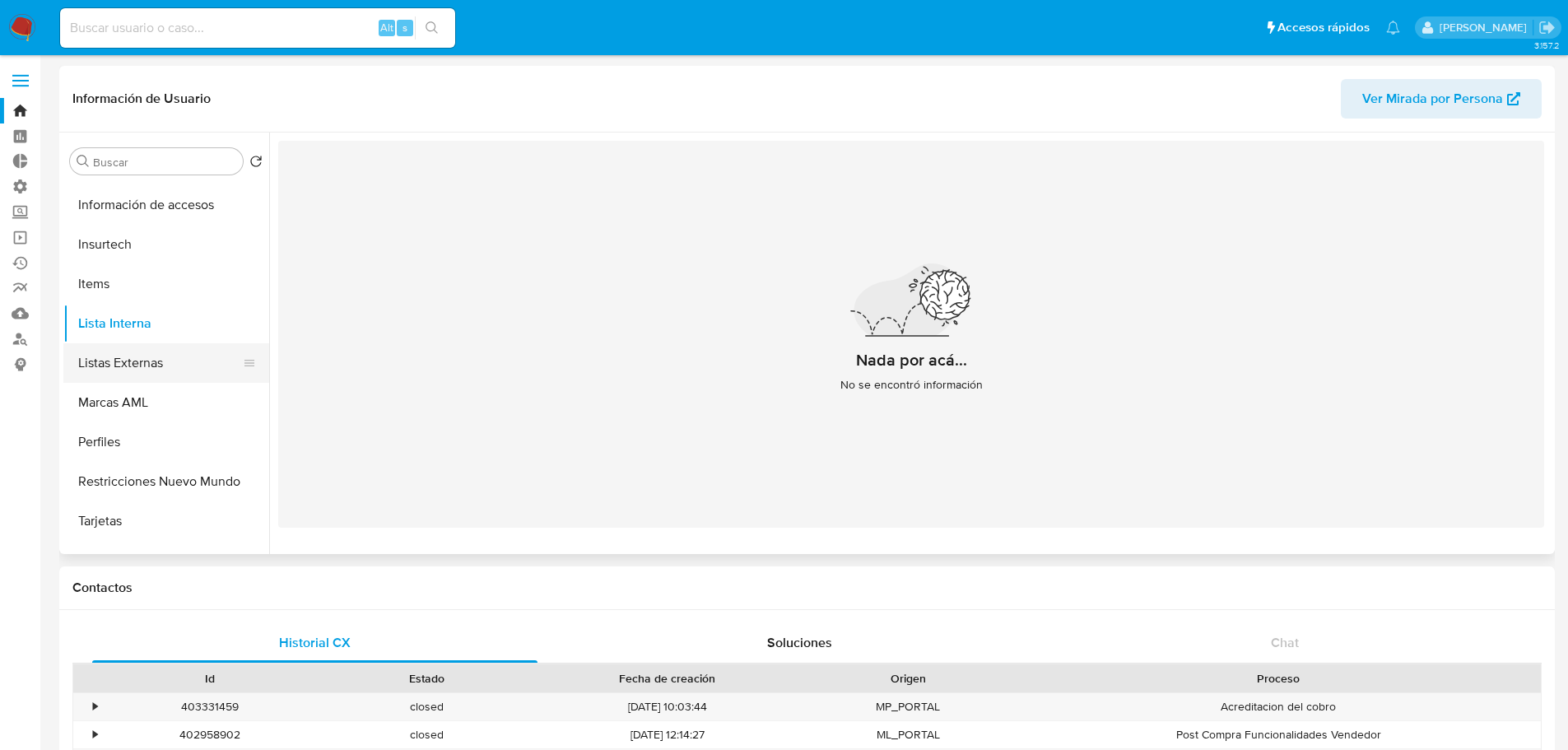
click at [169, 363] on button "Listas Externas" at bounding box center [159, 363] width 192 height 40
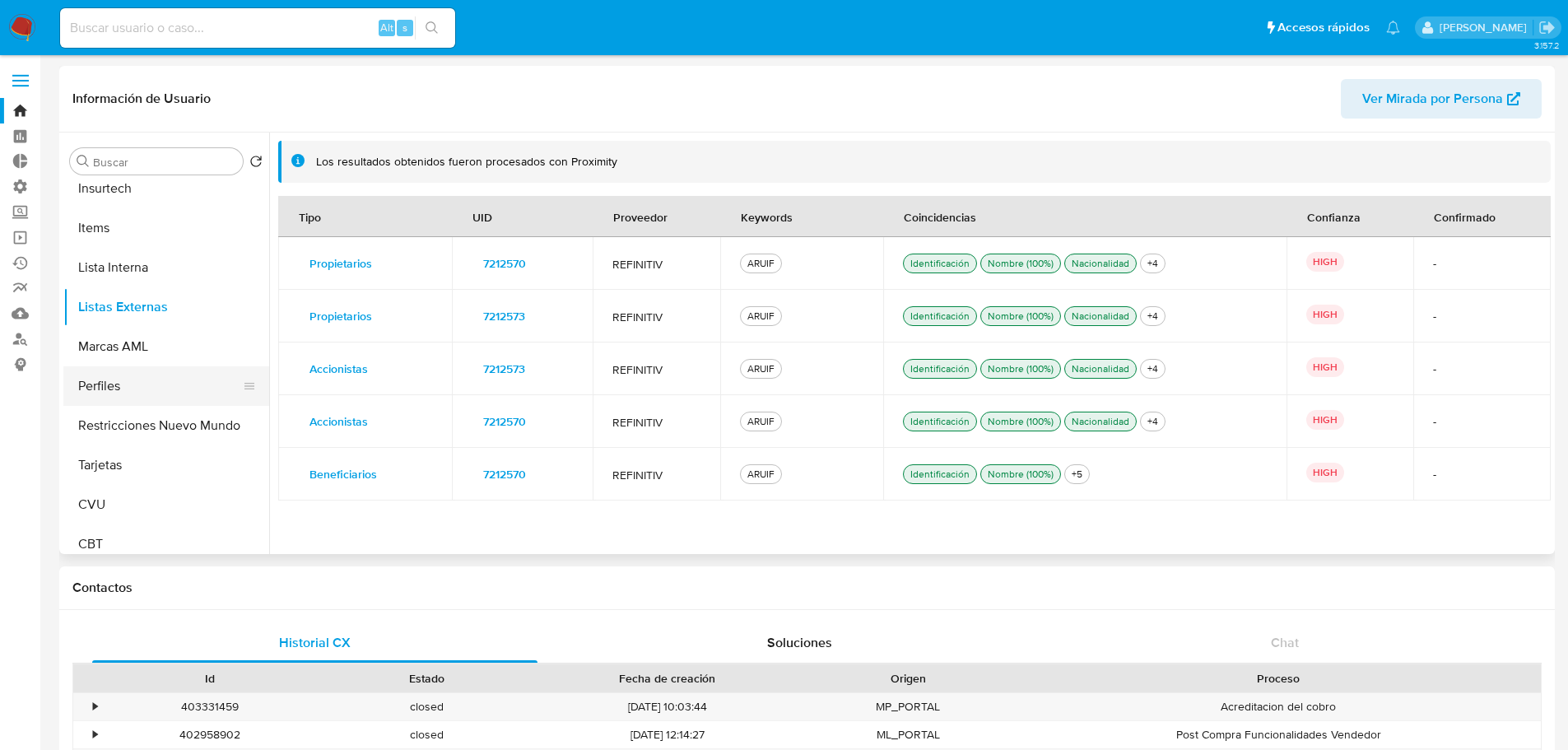
scroll to position [775, 0]
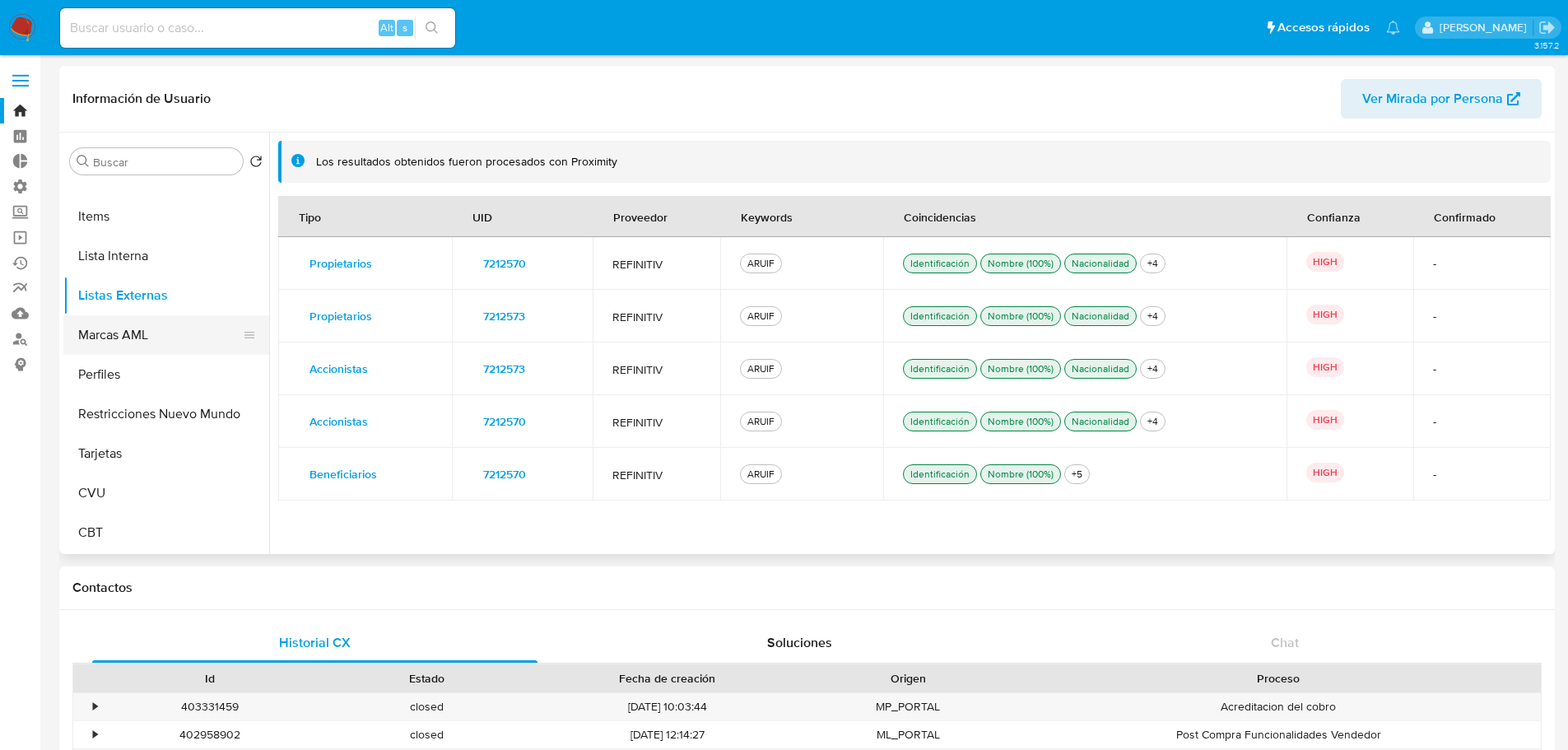
click at [163, 343] on button "Marcas AML" at bounding box center [159, 335] width 192 height 40
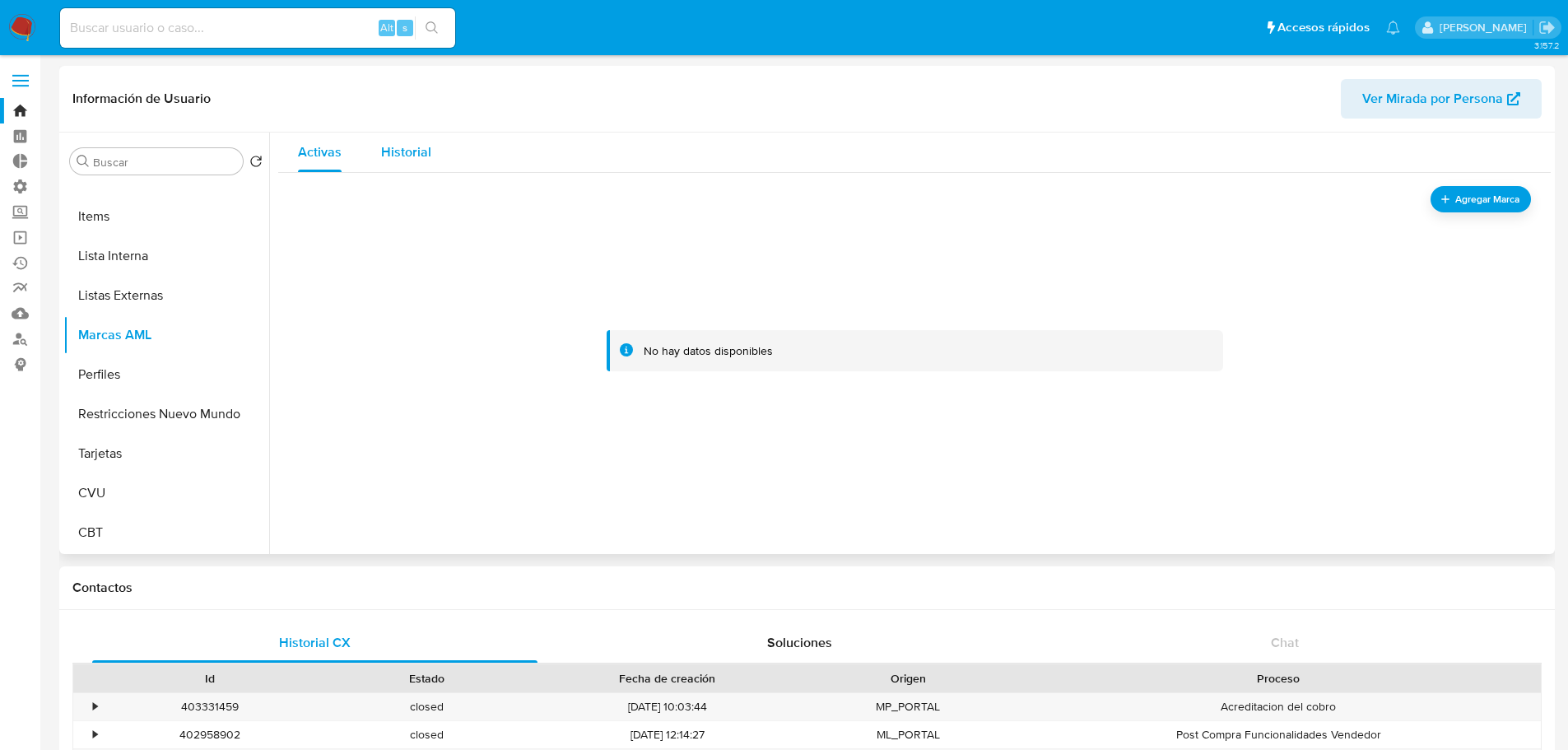
click at [411, 162] on div "Historial" at bounding box center [406, 152] width 50 height 40
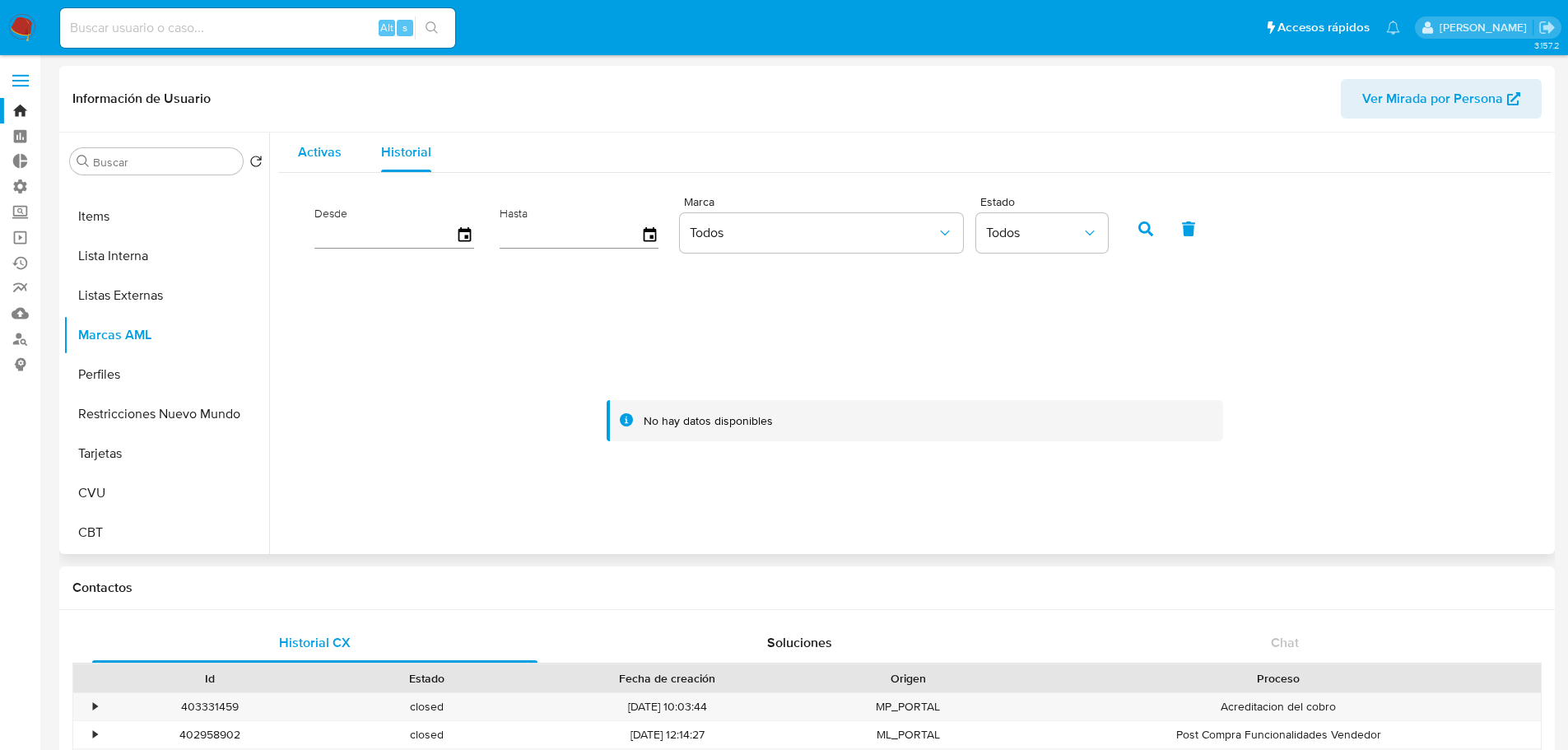
click at [317, 152] on span "Activas" at bounding box center [320, 152] width 44 height 19
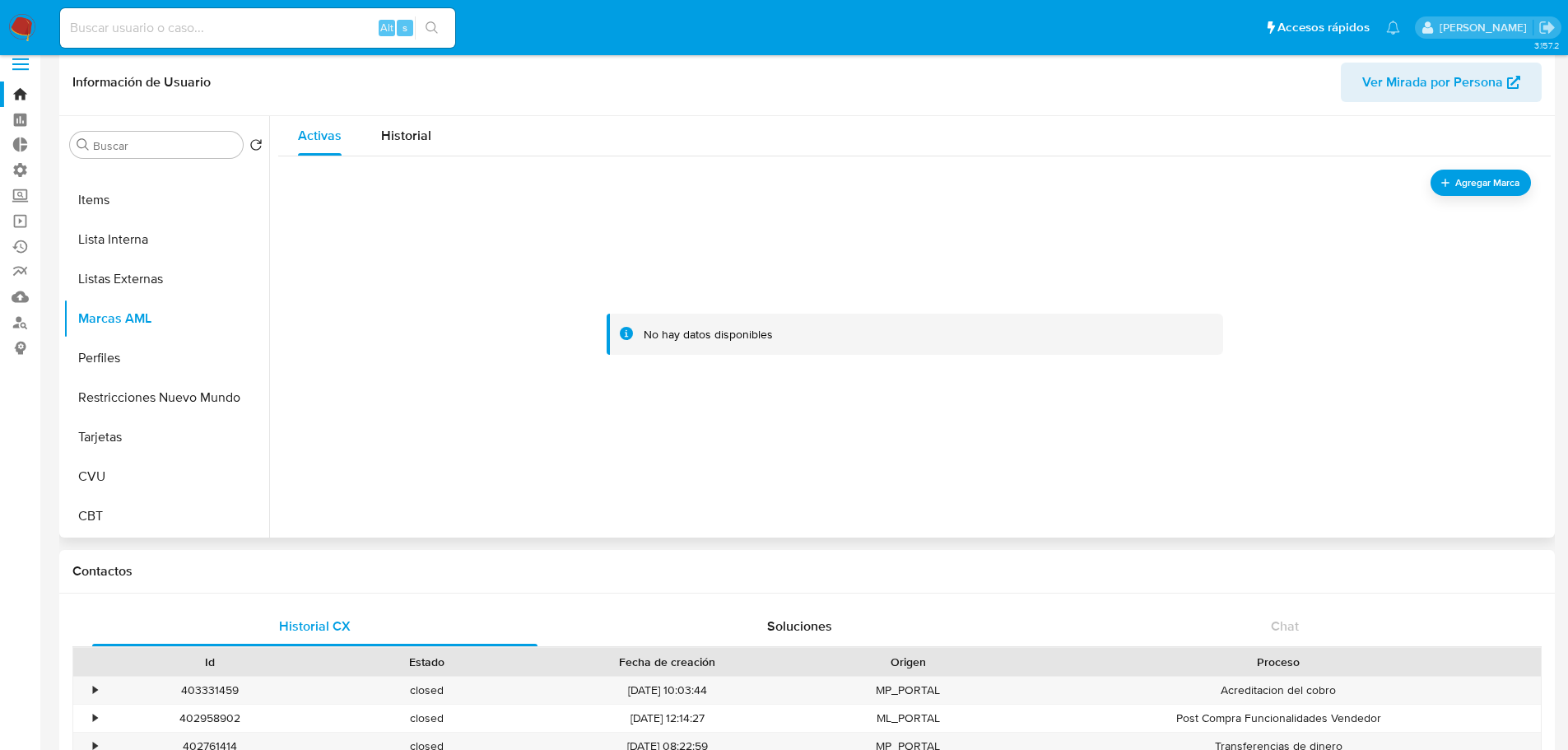
scroll to position [0, 0]
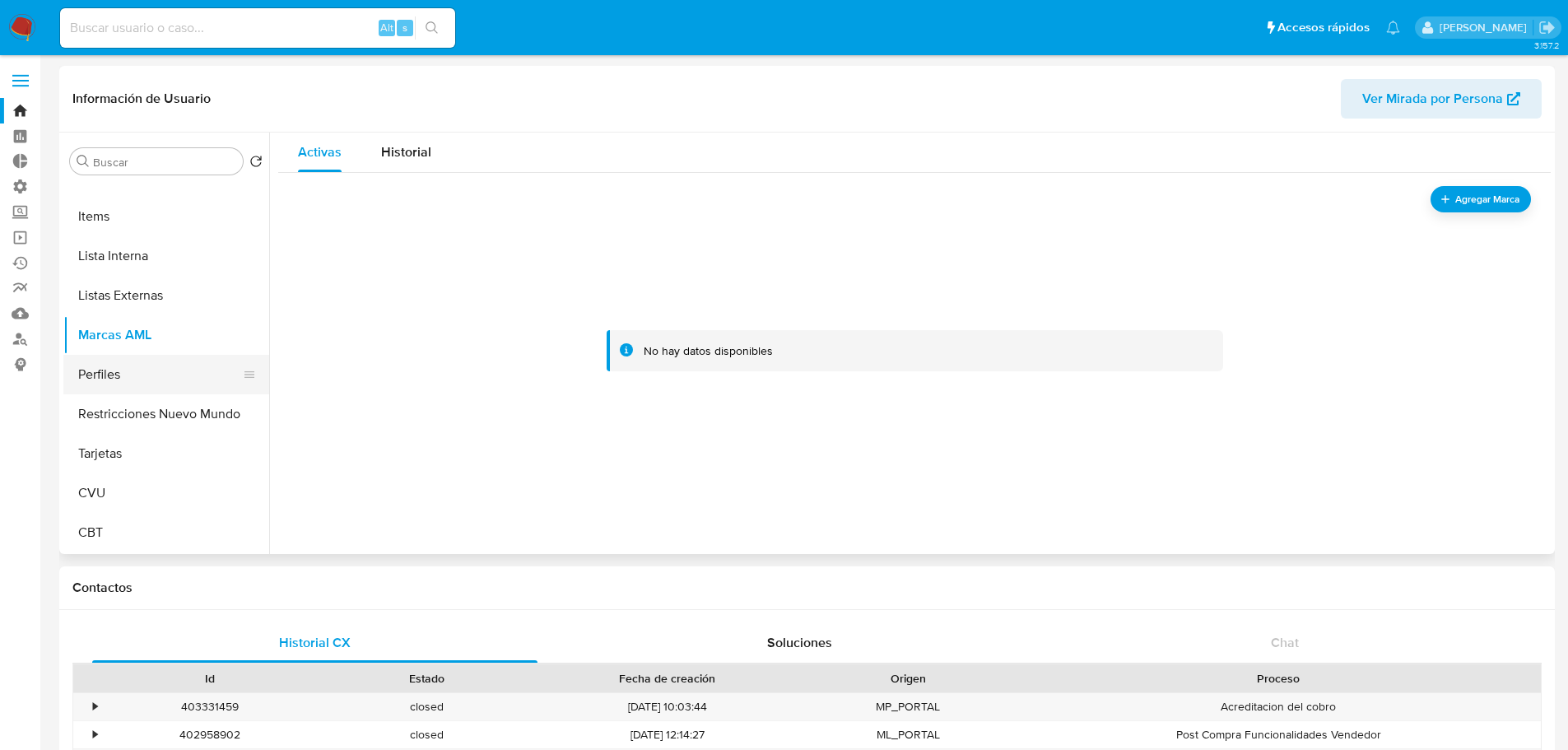
click at [177, 378] on button "Perfiles" at bounding box center [159, 374] width 192 height 40
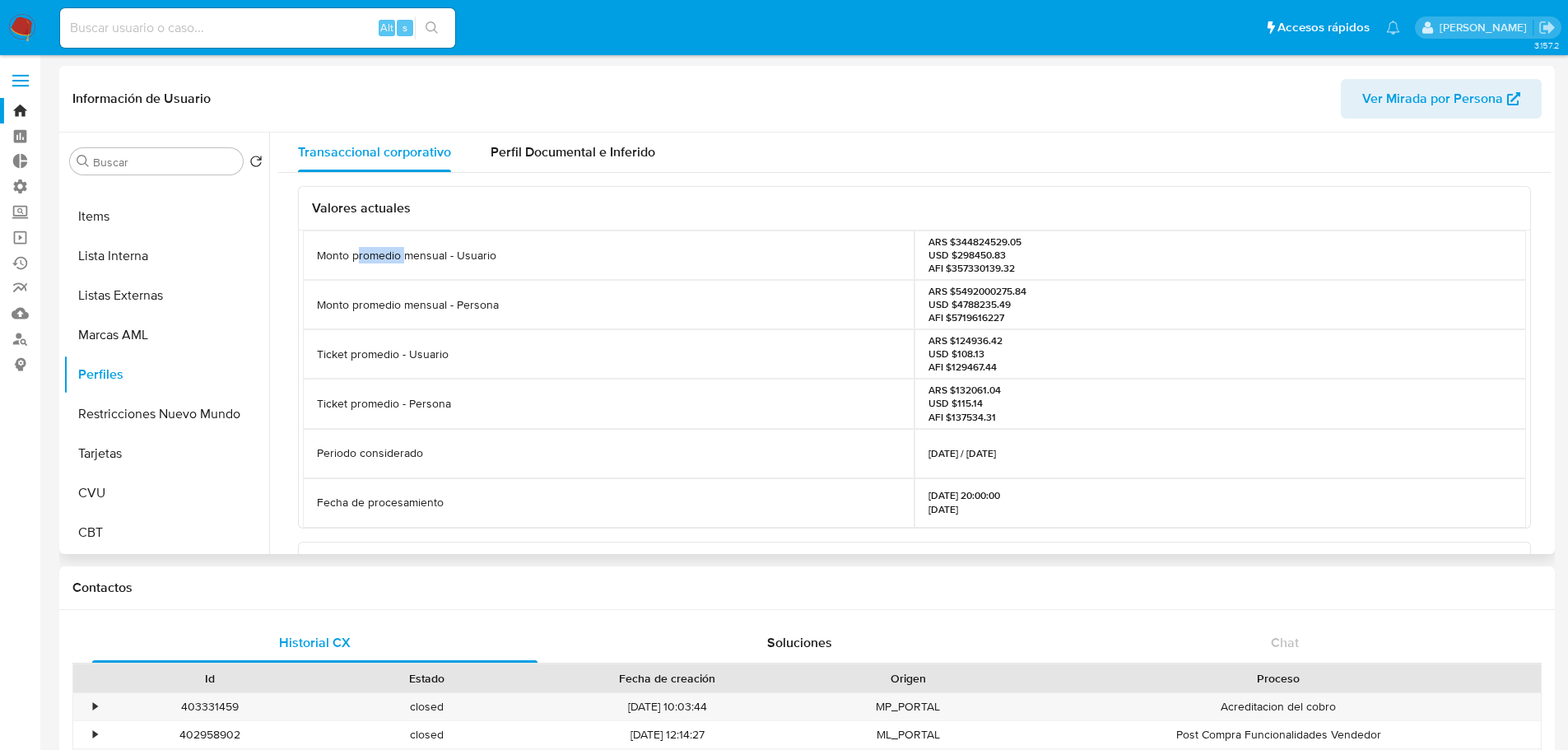
drag, startPoint x: 356, startPoint y: 254, endPoint x: 406, endPoint y: 251, distance: 50.1
click at [406, 251] on p "Monto promedio mensual - Usuario" at bounding box center [406, 256] width 179 height 16
drag, startPoint x: 468, startPoint y: 309, endPoint x: 524, endPoint y: 309, distance: 56.0
click at [524, 309] on div "Monto promedio mensual - Persona" at bounding box center [609, 304] width 612 height 49
click at [472, 253] on p "Monto promedio mensual - Usuario" at bounding box center [406, 256] width 179 height 16
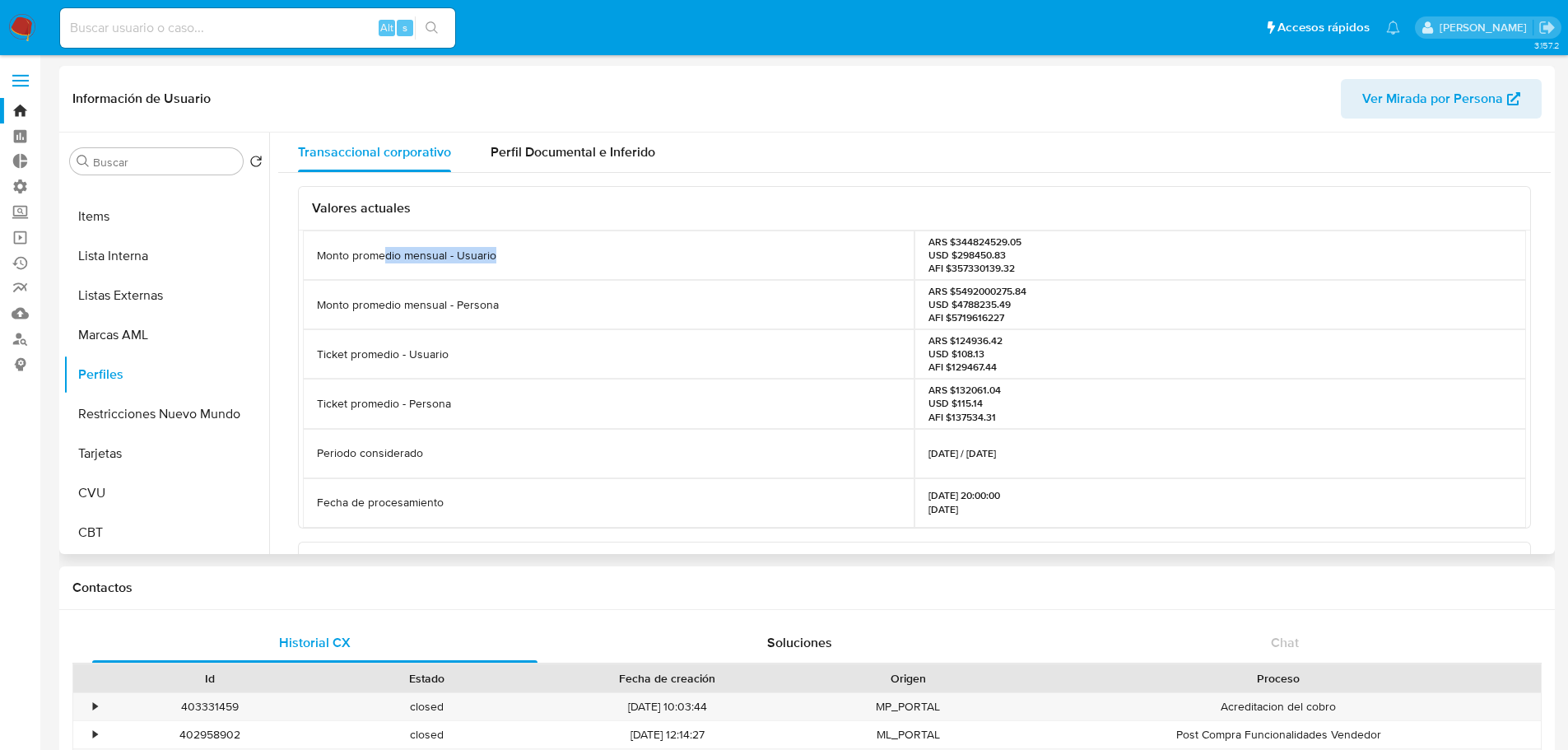
drag, startPoint x: 418, startPoint y: 259, endPoint x: 705, endPoint y: 263, distance: 287.0
click at [705, 263] on div "Monto promedio mensual - Usuario" at bounding box center [609, 255] width 612 height 49
click at [484, 288] on div "Monto promedio mensual - Persona" at bounding box center [609, 304] width 612 height 49
drag, startPoint x: 1038, startPoint y: 240, endPoint x: 926, endPoint y: 241, distance: 112.0
click at [926, 241] on div "ARS $344824529.05 USD $298450.83 AFI $357330139.32" at bounding box center [1220, 255] width 612 height 49
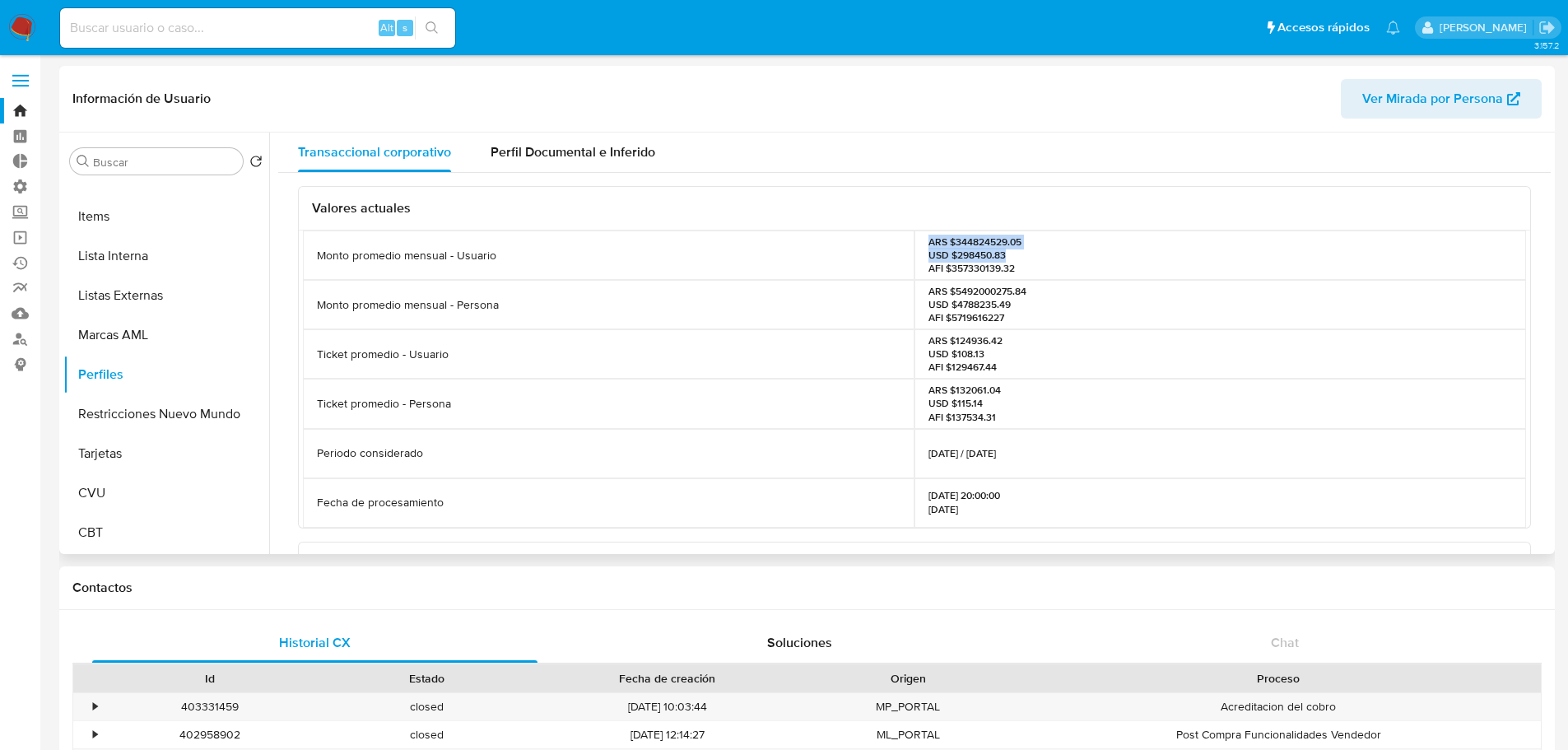
drag, startPoint x: 1001, startPoint y: 259, endPoint x: 913, endPoint y: 234, distance: 91.5
click at [914, 234] on div "ARS $344824529.05 USD $298450.83 AFI $357330139.32" at bounding box center [1220, 255] width 612 height 49
click at [537, 137] on div "Perfil Documental e Inferido" at bounding box center [573, 152] width 165 height 40
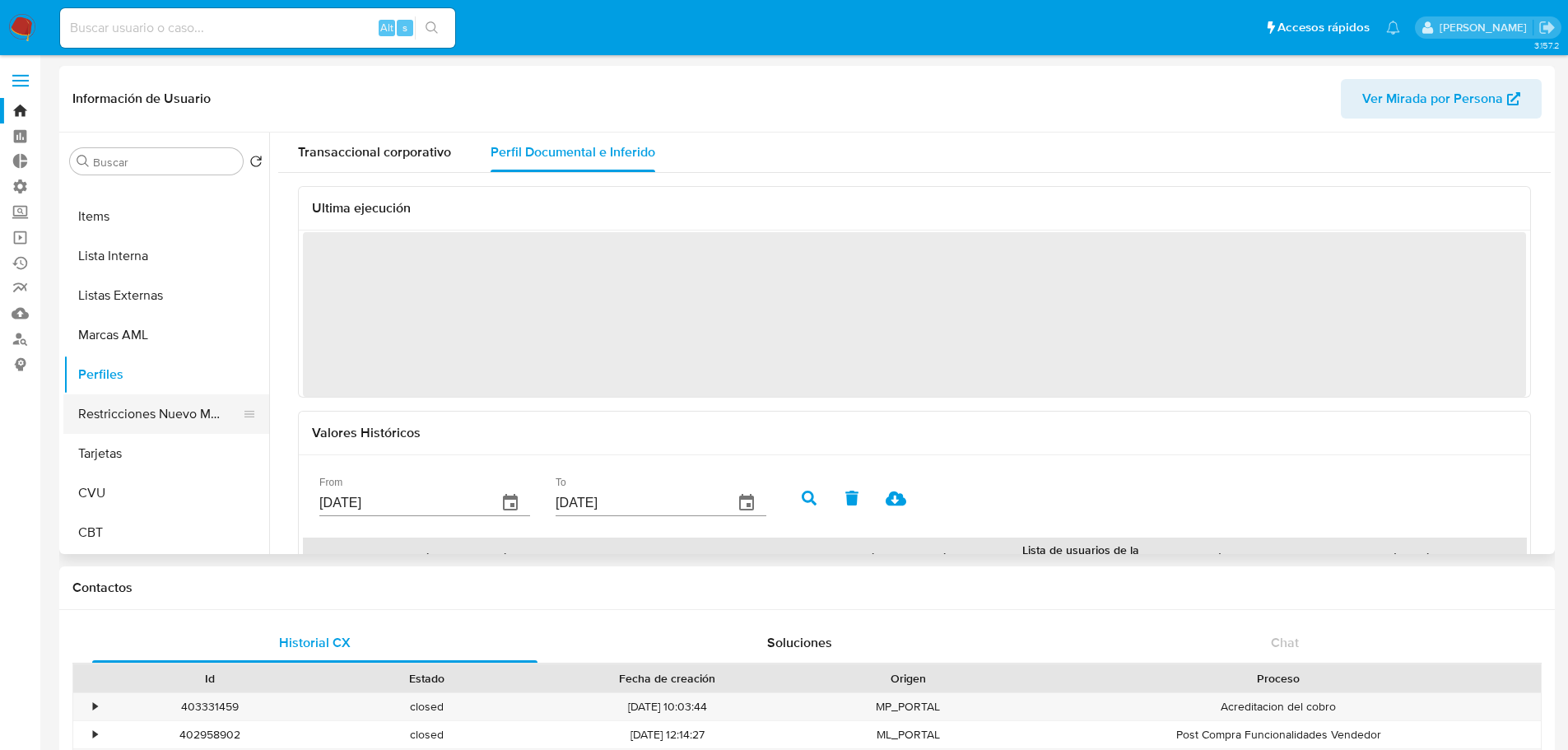
click at [138, 424] on button "Restricciones Nuevo Mundo" at bounding box center [159, 414] width 192 height 40
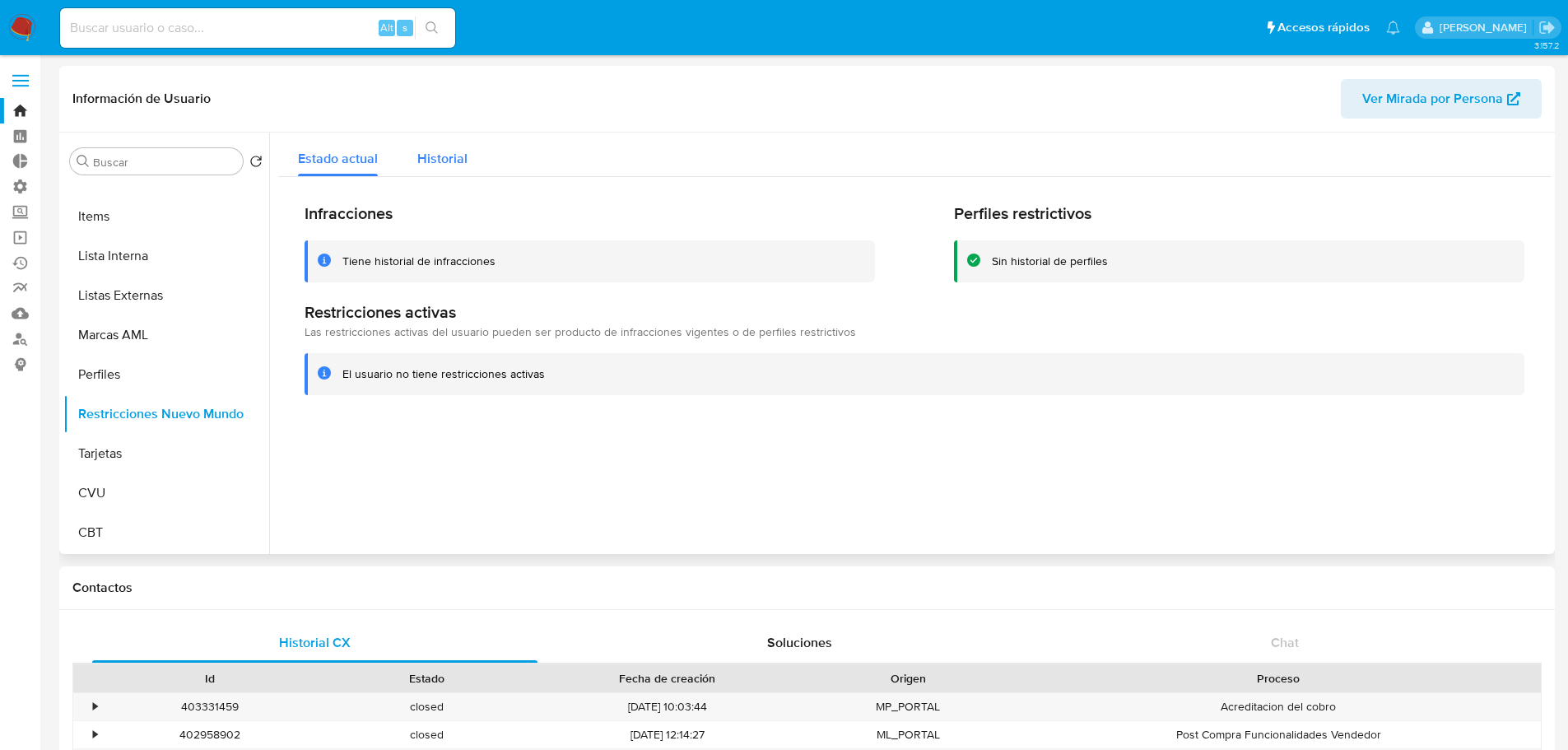
click at [428, 155] on span "Historial" at bounding box center [442, 158] width 50 height 19
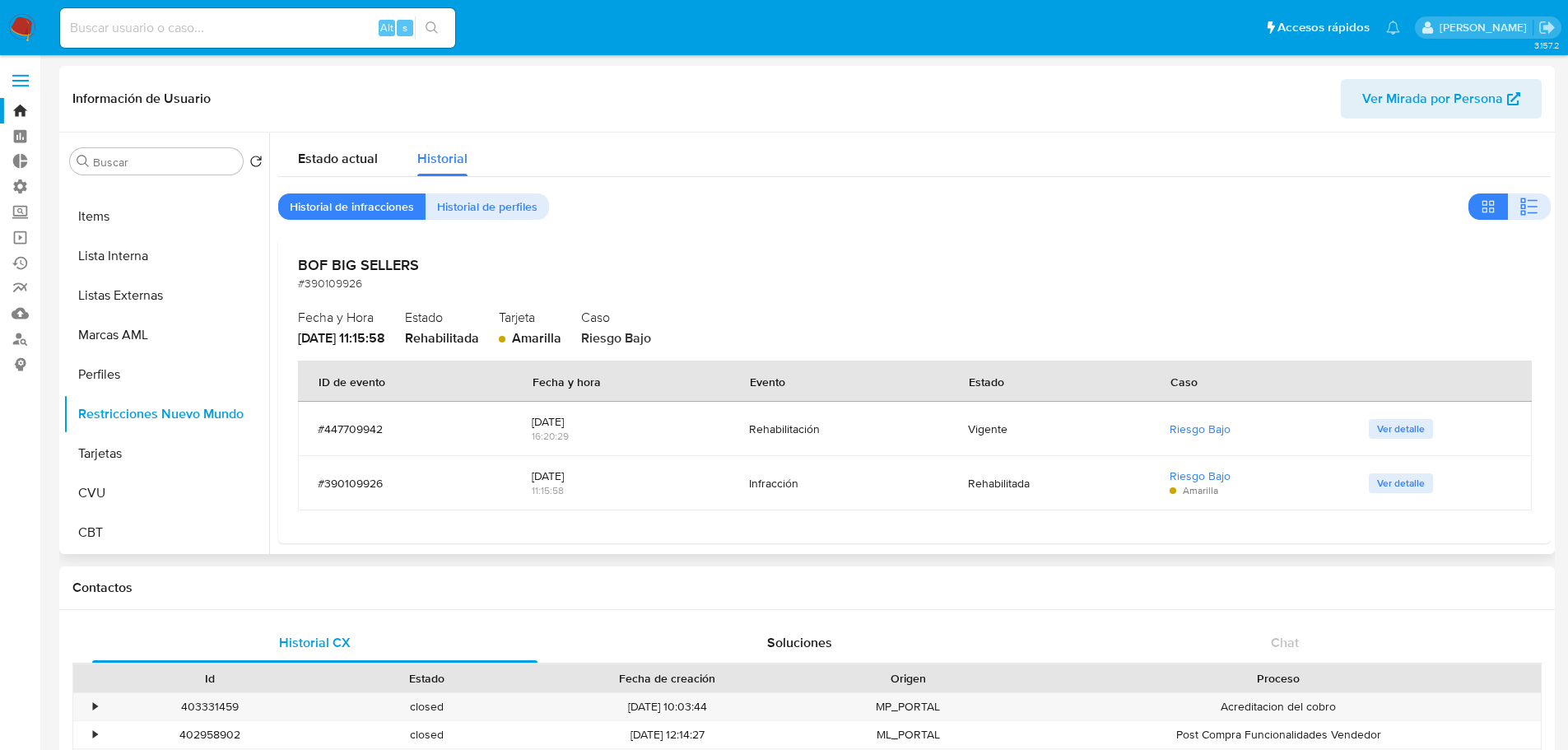
drag, startPoint x: 433, startPoint y: 265, endPoint x: 311, endPoint y: 264, distance: 122.0
click at [292, 260] on div "BOF BIG SELLERS #390109926 Fecha y Hora 2024-10-29 - 11:15:58 Estado Rehabilita…" at bounding box center [914, 389] width 1272 height 307
click at [437, 269] on h2 "BOF BIG SELLERS" at bounding box center [915, 264] width 1234 height 18
drag, startPoint x: 380, startPoint y: 341, endPoint x: 423, endPoint y: 341, distance: 43.0
click at [423, 341] on div "BOF BIG SELLERS #390109926 Fecha y Hora 2024-10-29 - 11:15:58 Estado Rehabilita…" at bounding box center [914, 389] width 1272 height 307
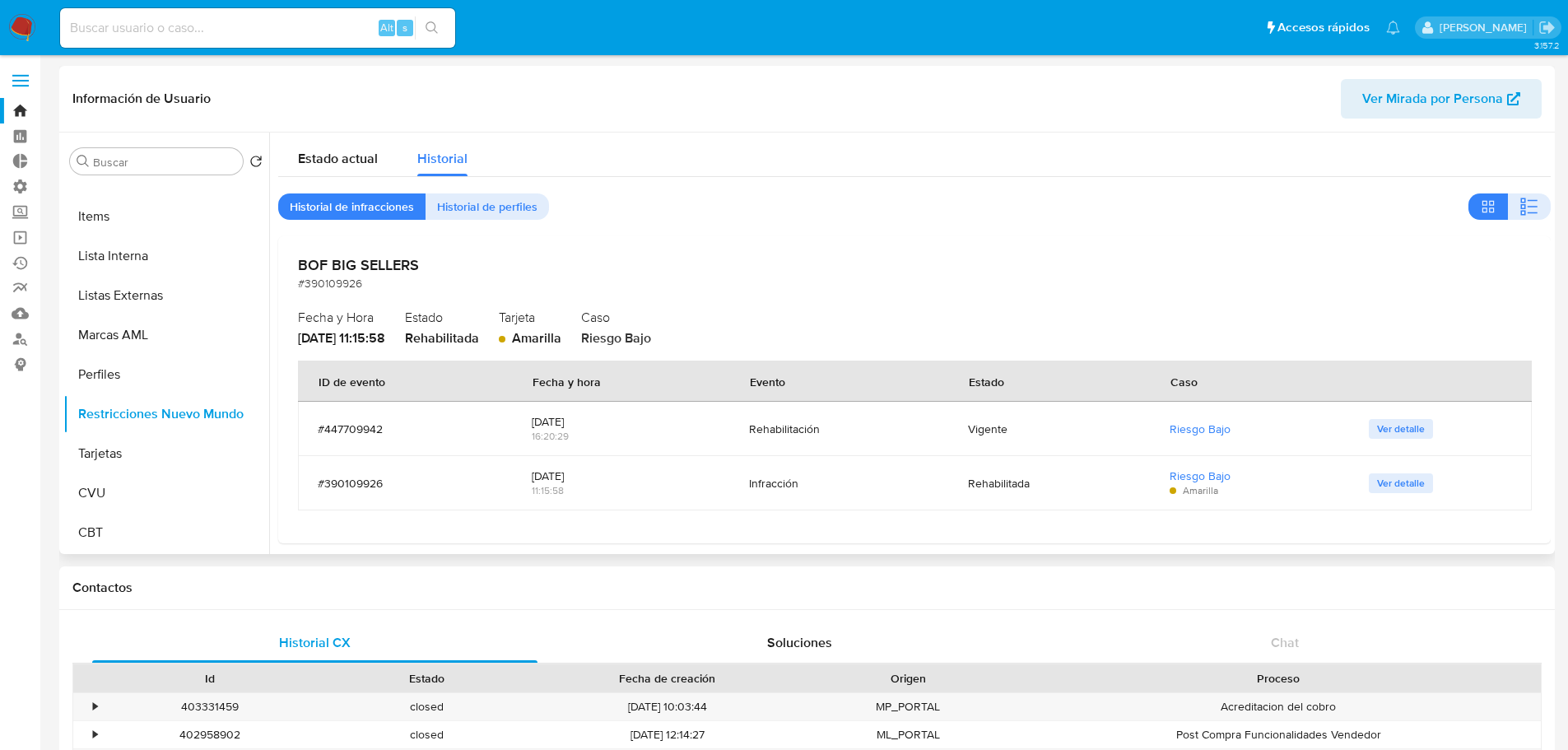
click at [427, 336] on div "Fecha y Hora 2024-10-29 - 11:15:58 Estado Rehabilitada Tarjeta Amarilla Caso Ri…" at bounding box center [915, 325] width 1234 height 43
click at [424, 335] on div "Fecha y Hora 2024-10-29 - 11:15:58 Estado Rehabilitada Tarjeta Amarilla Caso Ri…" at bounding box center [915, 325] width 1234 height 43
drag, startPoint x: 439, startPoint y: 317, endPoint x: 476, endPoint y: 342, distance: 44.7
click at [476, 342] on div "Fecha y Hora 2024-10-29 - 11:15:58 Estado Rehabilitada Tarjeta Amarilla Caso Ri…" at bounding box center [915, 325] width 1234 height 43
click at [479, 342] on div "Rehabilitada" at bounding box center [442, 338] width 74 height 18
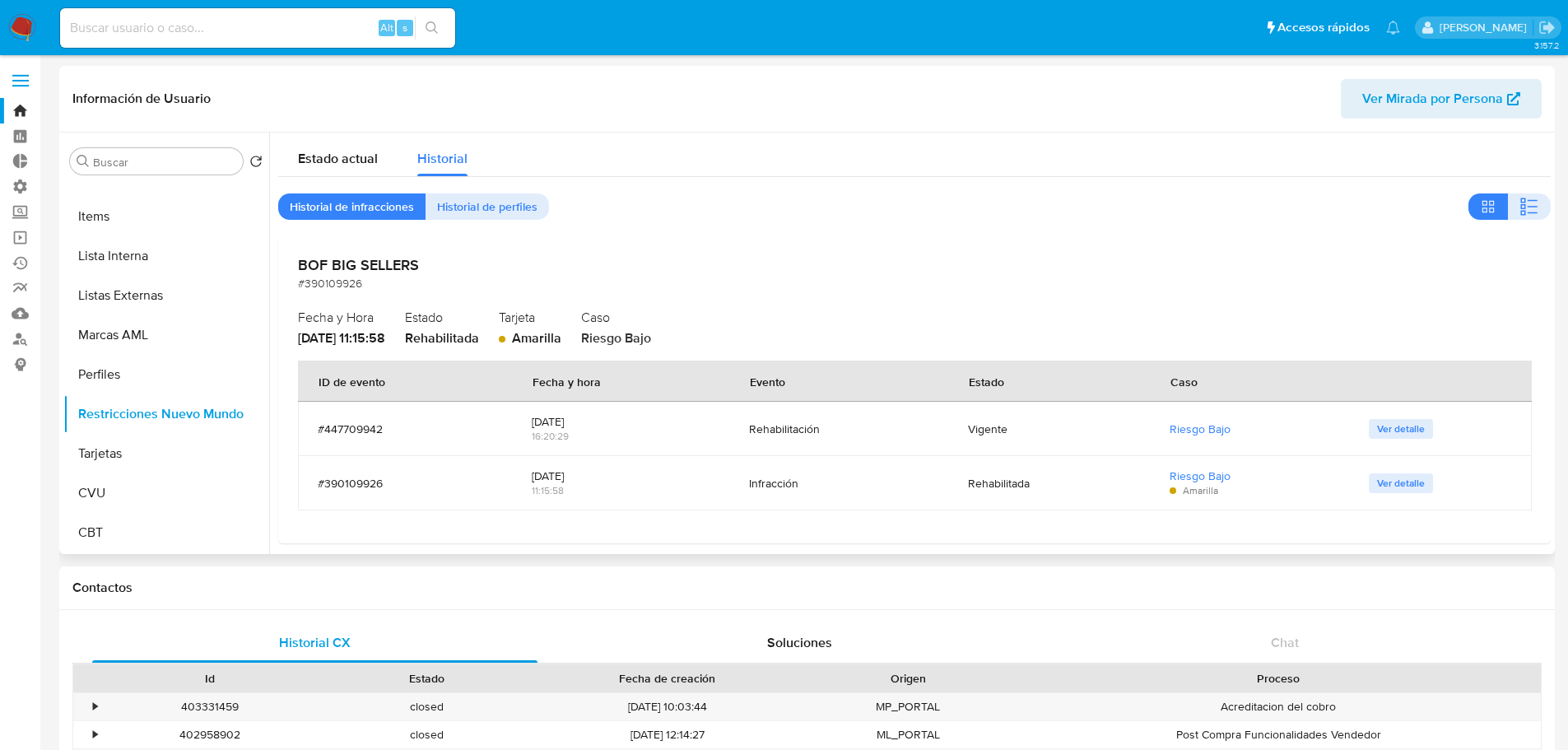
drag, startPoint x: 624, startPoint y: 318, endPoint x: 635, endPoint y: 318, distance: 11.0
click at [635, 318] on h2 "Caso" at bounding box center [1055, 316] width 950 height 25
drag, startPoint x: 624, startPoint y: 337, endPoint x: 694, endPoint y: 339, distance: 70.0
click at [694, 339] on div "Caso Riesgo Bajo" at bounding box center [1055, 325] width 950 height 43
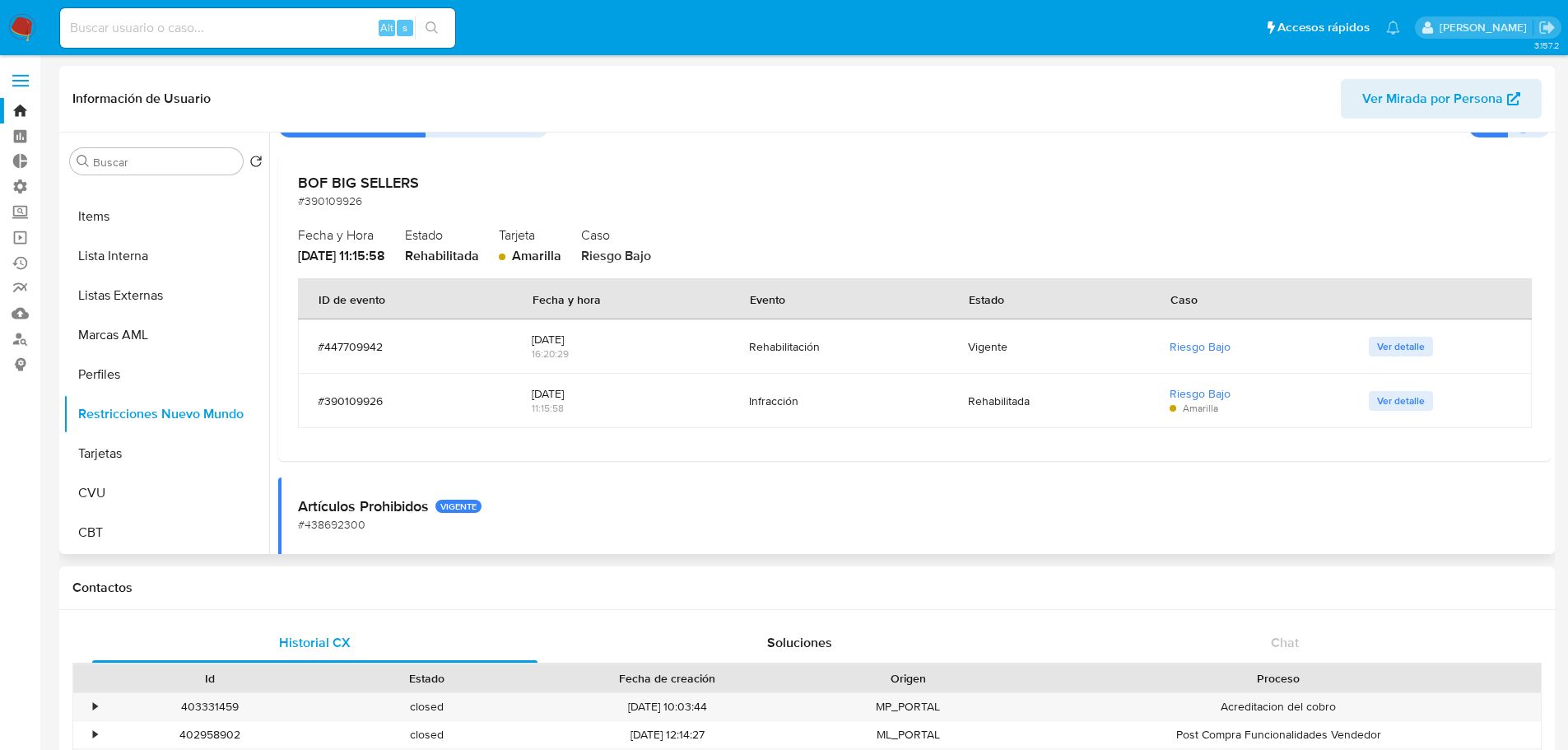
click at [323, 345] on div "#447709942" at bounding box center [405, 347] width 174 height 15
click at [369, 402] on div "#390109926" at bounding box center [405, 401] width 174 height 15
drag, startPoint x: 720, startPoint y: 395, endPoint x: 885, endPoint y: 398, distance: 165.0
click at [885, 398] on tr "#390109926 2024-10-29 11:15:58 Infracción Rehabilitada Riesgo Bajo Amarilla Ver…" at bounding box center [915, 400] width 1234 height 54
drag, startPoint x: 756, startPoint y: 343, endPoint x: 846, endPoint y: 348, distance: 90.1
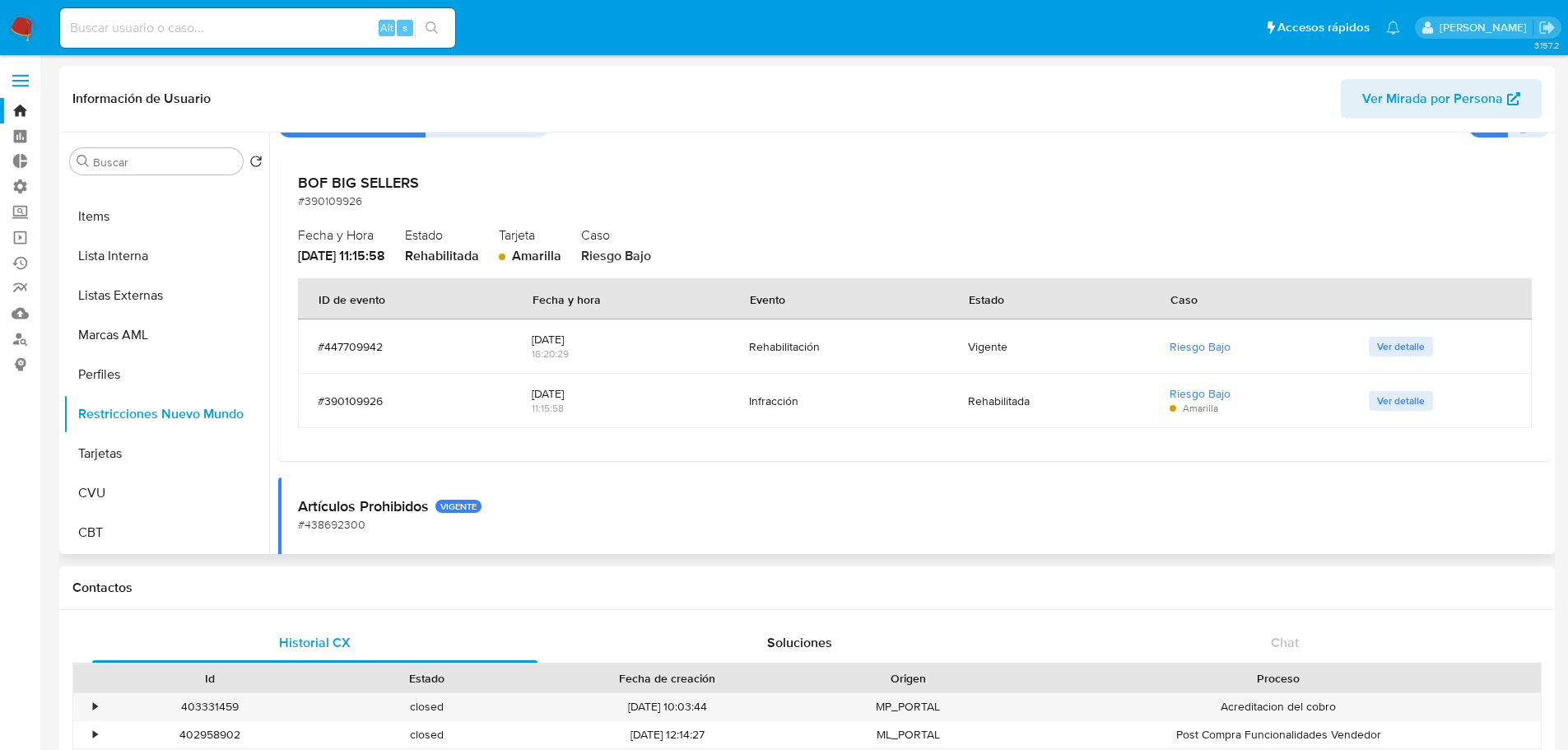
click at [846, 348] on div "Rehabilitación" at bounding box center [838, 347] width 179 height 15
click at [882, 348] on div "Rehabilitación" at bounding box center [838, 347] width 179 height 15
click at [1431, 411] on td "Ver detalle" at bounding box center [1440, 400] width 183 height 54
click at [1409, 408] on span "Ver detalle" at bounding box center [1401, 400] width 47 height 16
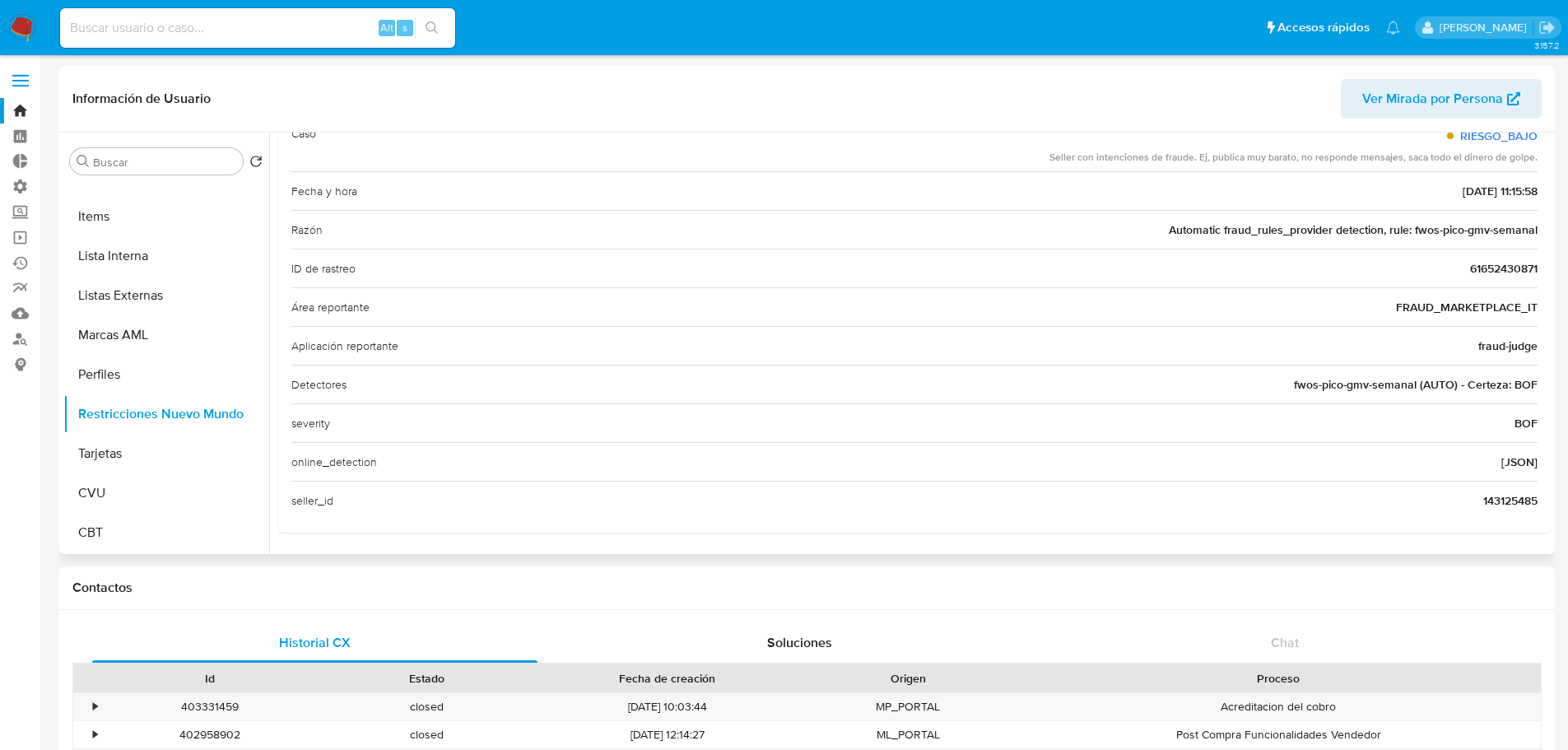
scroll to position [0, 0]
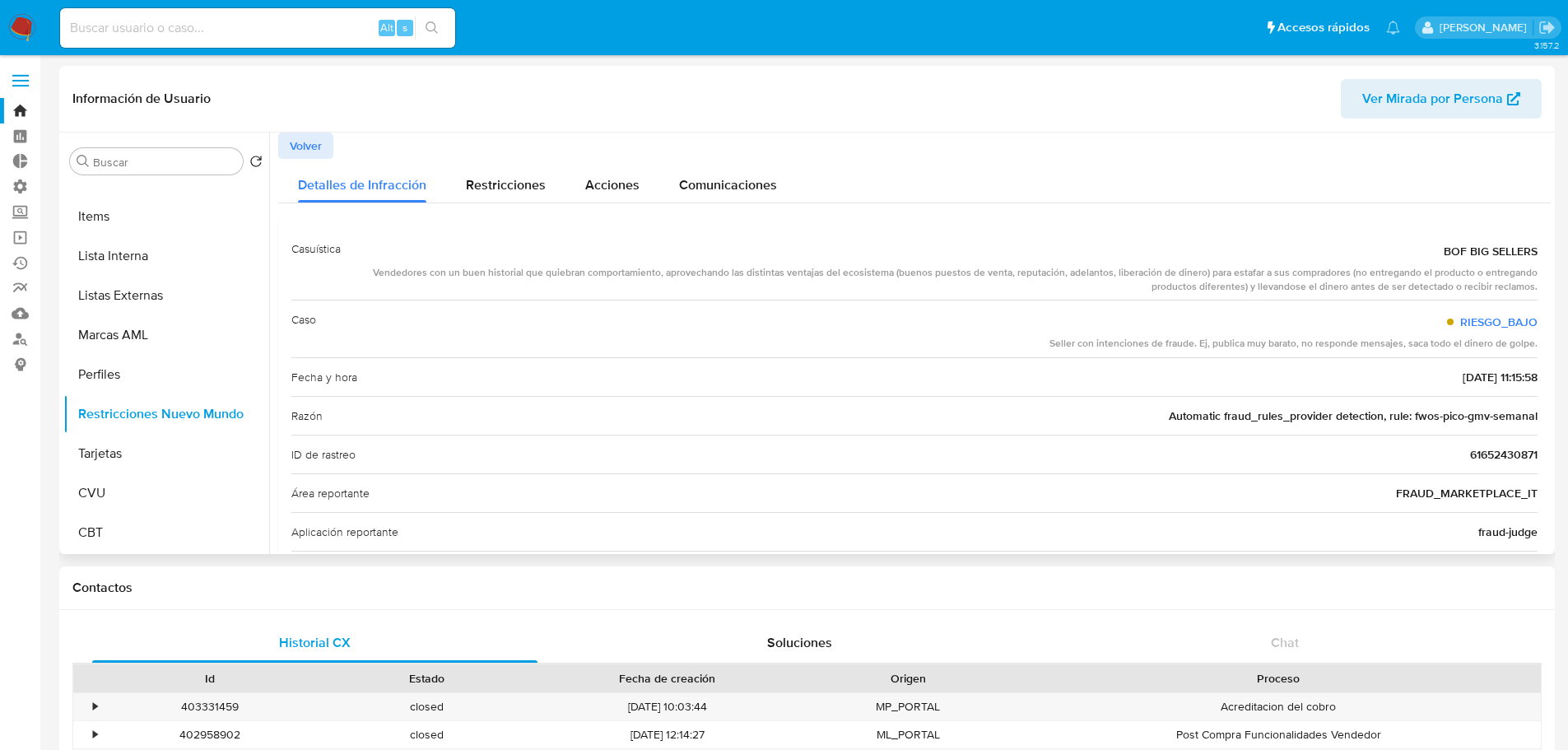
click at [312, 147] on span "Volver" at bounding box center [306, 146] width 32 height 23
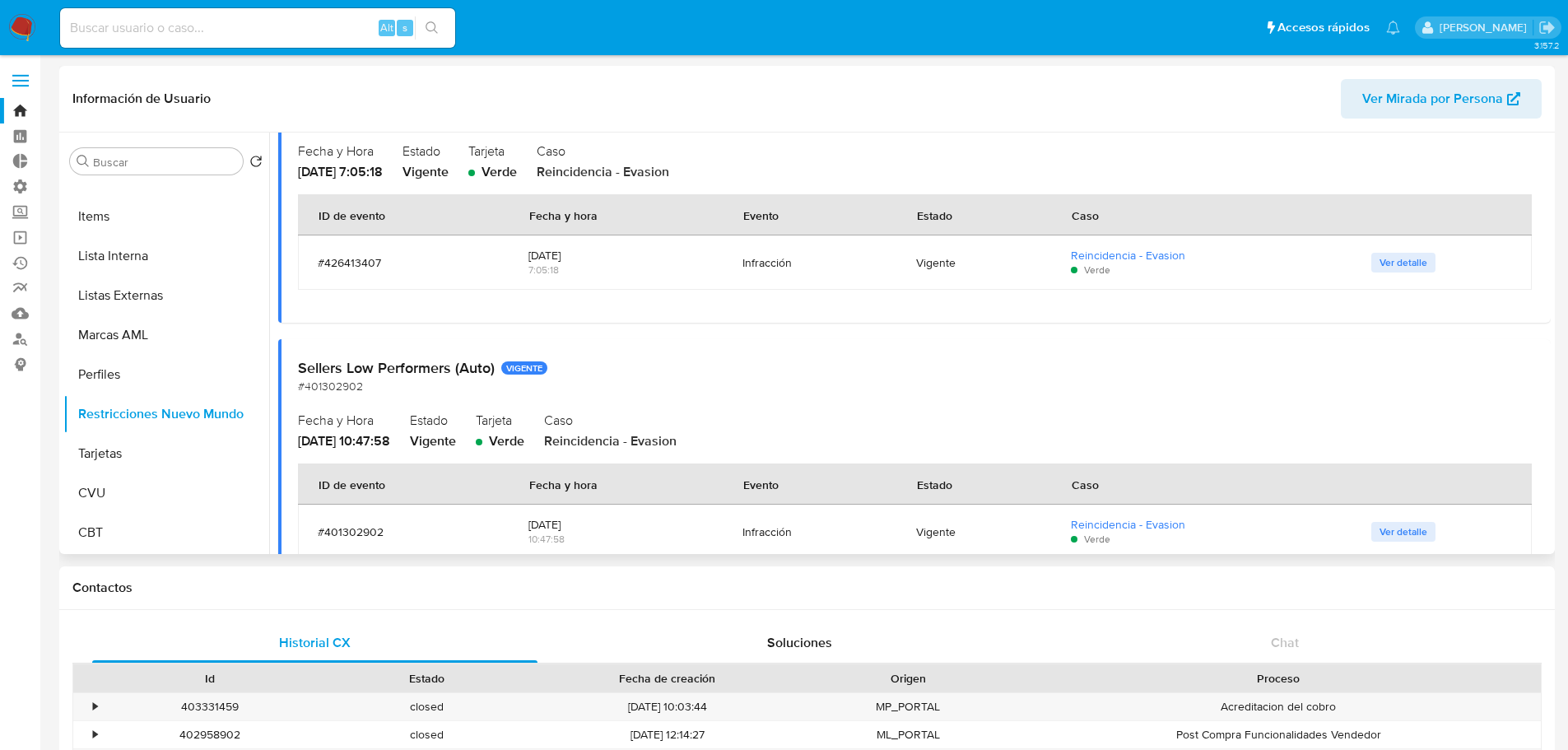
scroll to position [1316, 0]
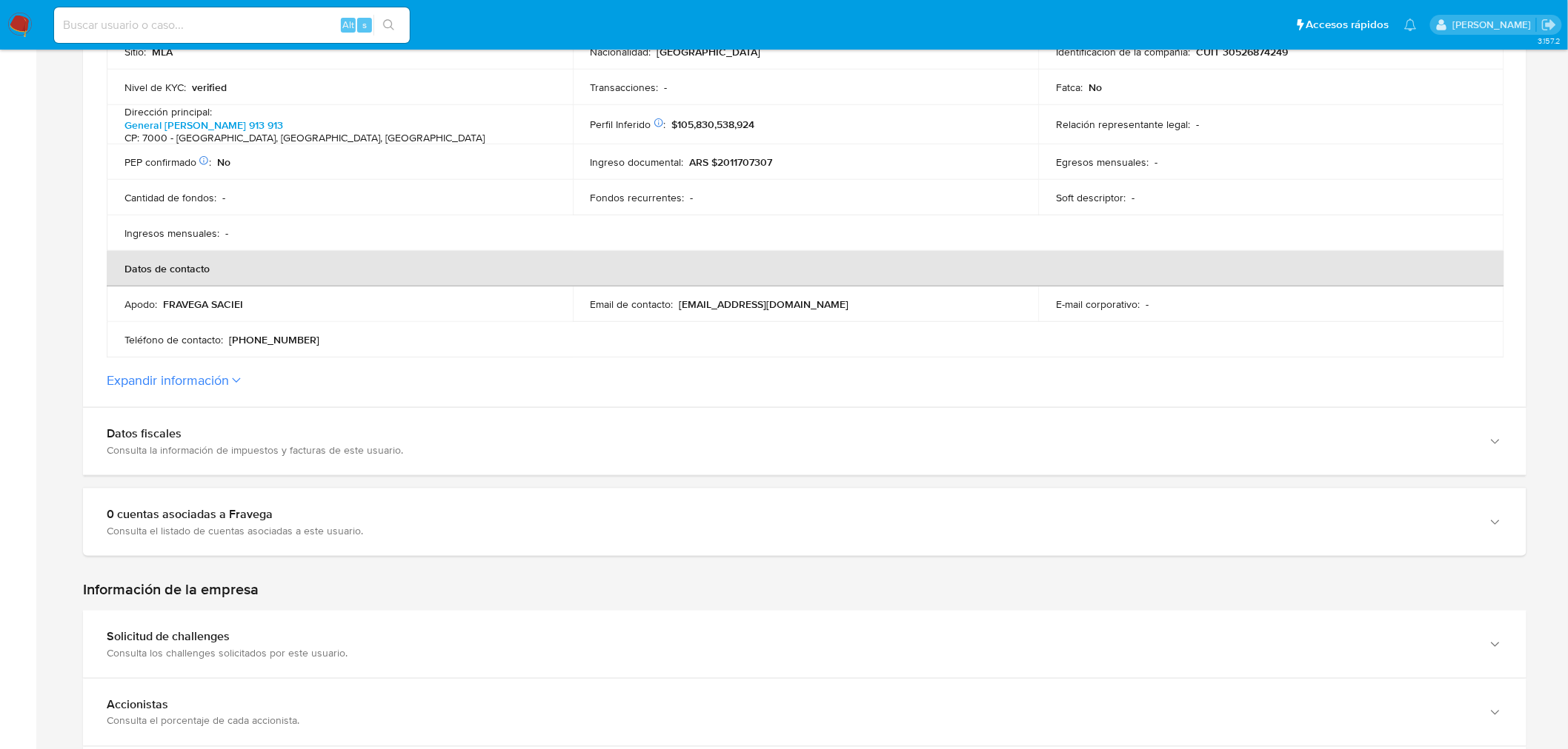
scroll to position [493, 0]
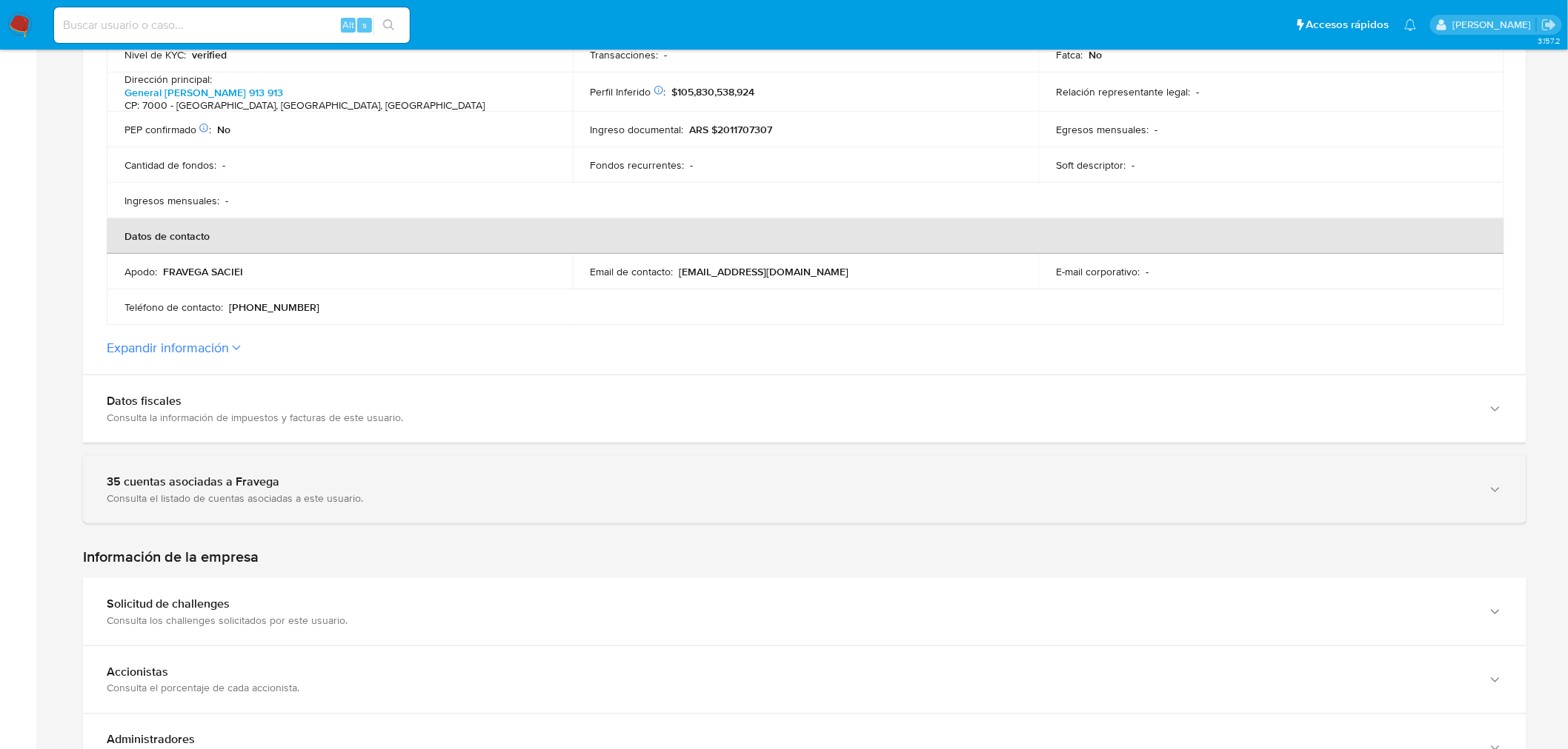
click at [152, 492] on div "Consulta el listado de cuentas asociadas a este usuario." at bounding box center [790, 498] width 1366 height 14
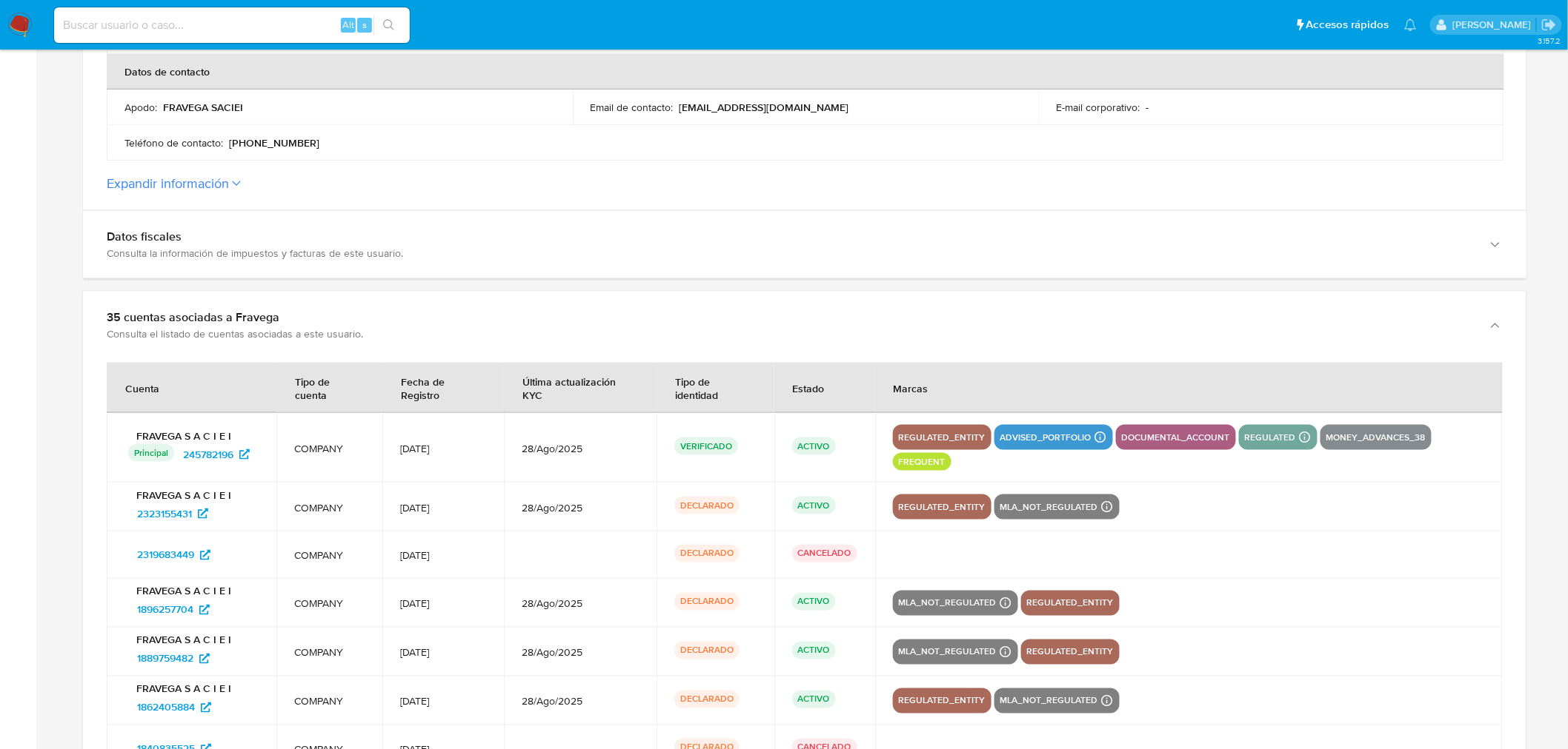
scroll to position [740, 0]
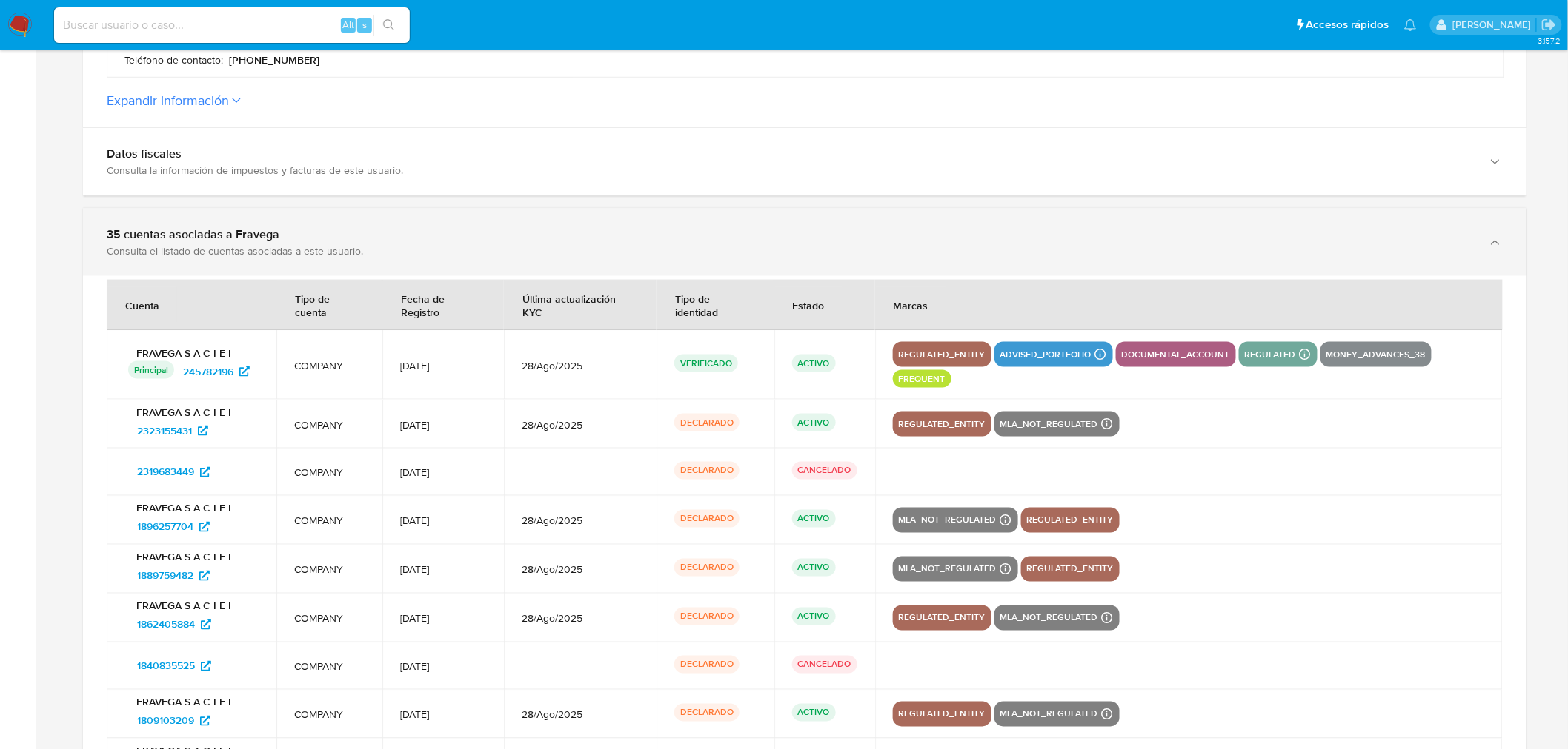
click at [205, 250] on div "Consulta el listado de cuentas asociadas a este usuario." at bounding box center [790, 251] width 1366 height 14
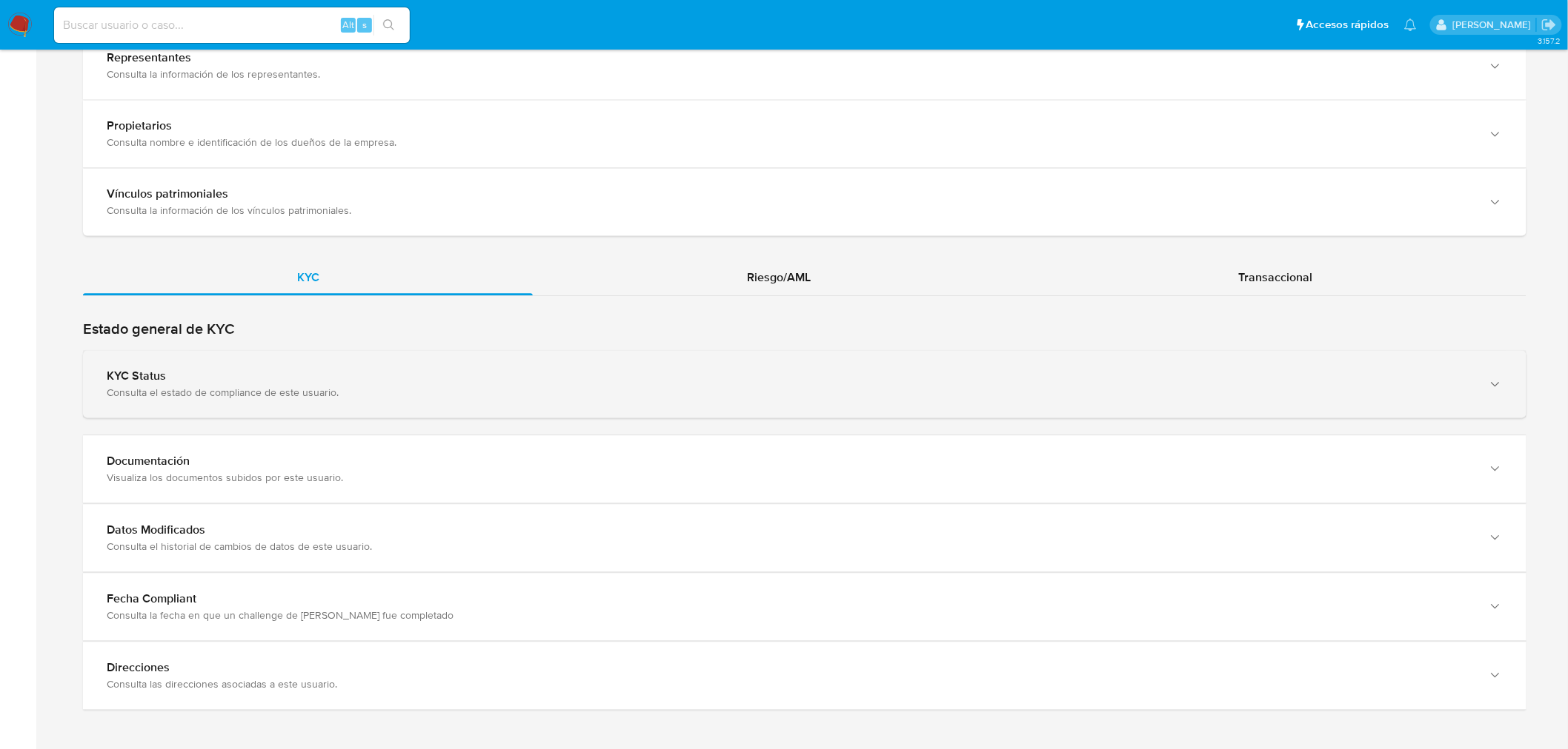
scroll to position [1313, 0]
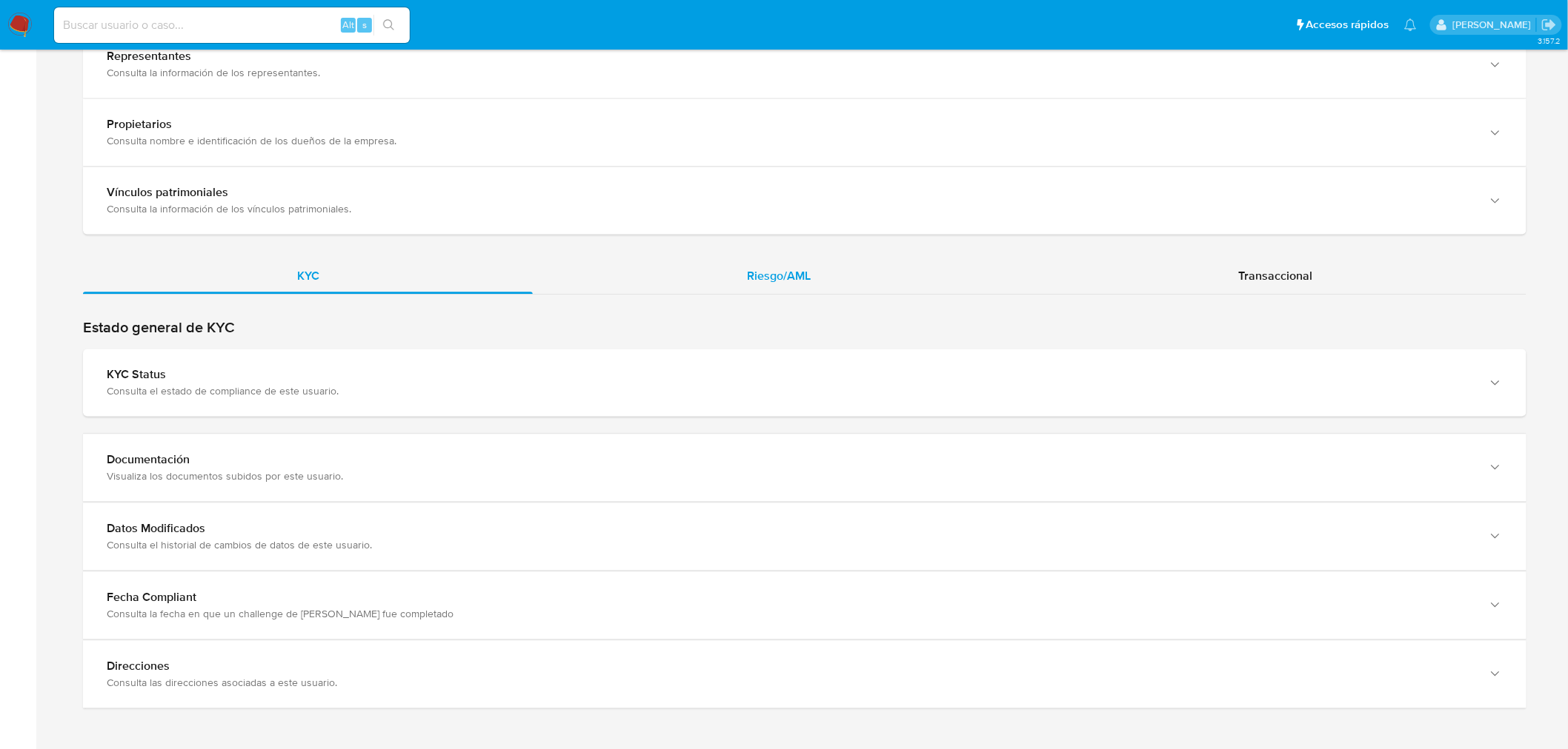
click at [839, 274] on div "Riesgo/AML" at bounding box center [778, 276] width 491 height 36
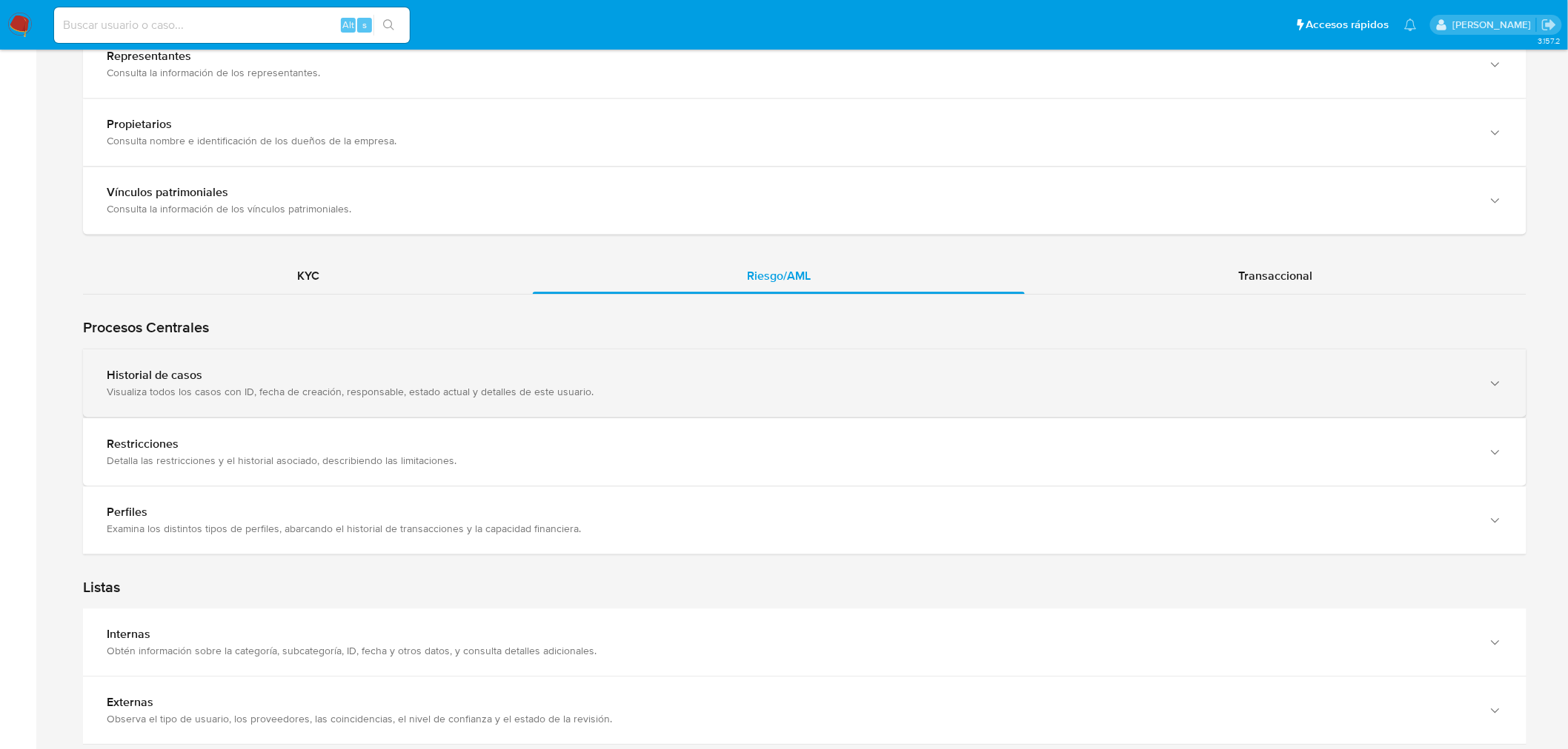
click at [150, 374] on div "Historial de casos" at bounding box center [790, 375] width 1366 height 14
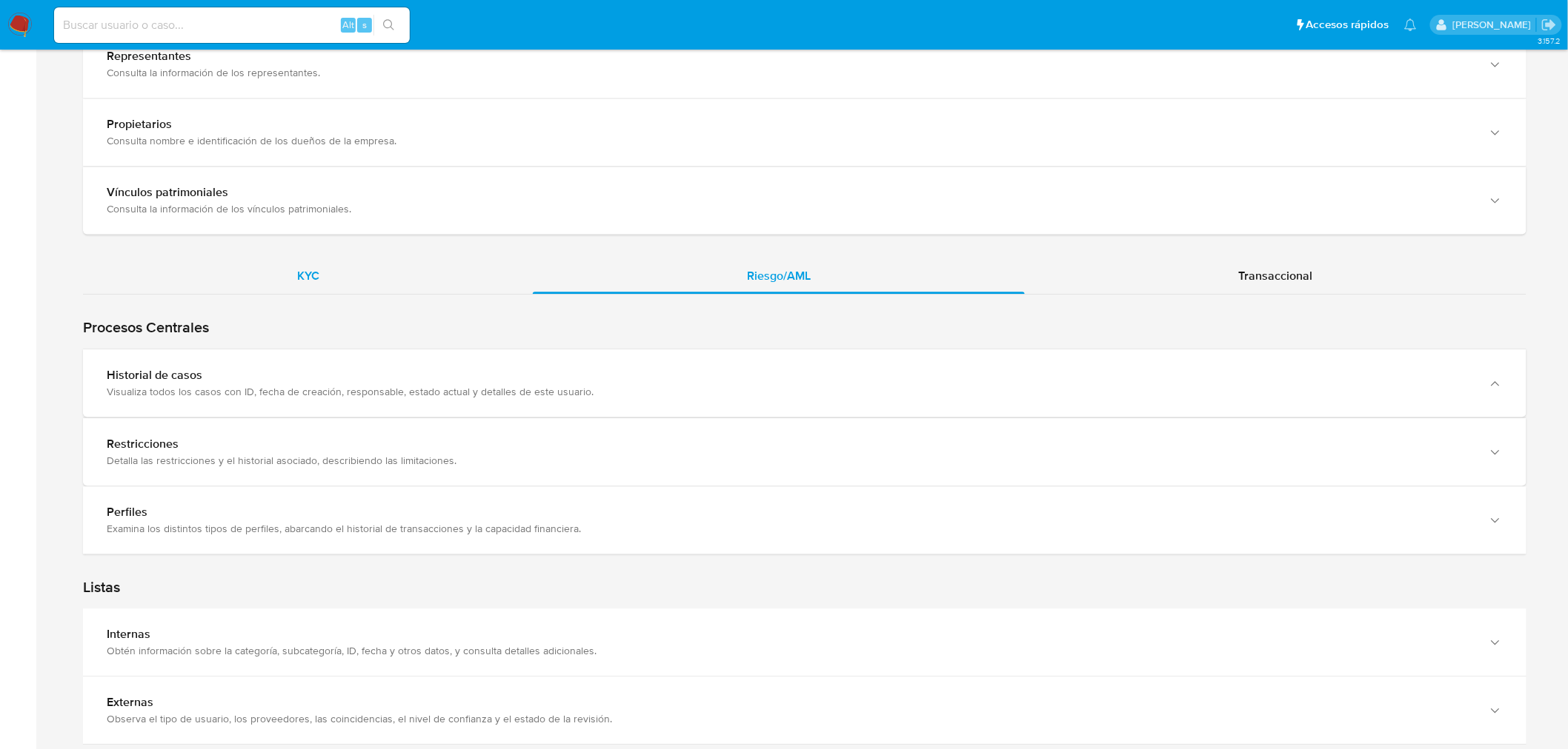
click at [276, 287] on div "KYC" at bounding box center [307, 276] width 449 height 36
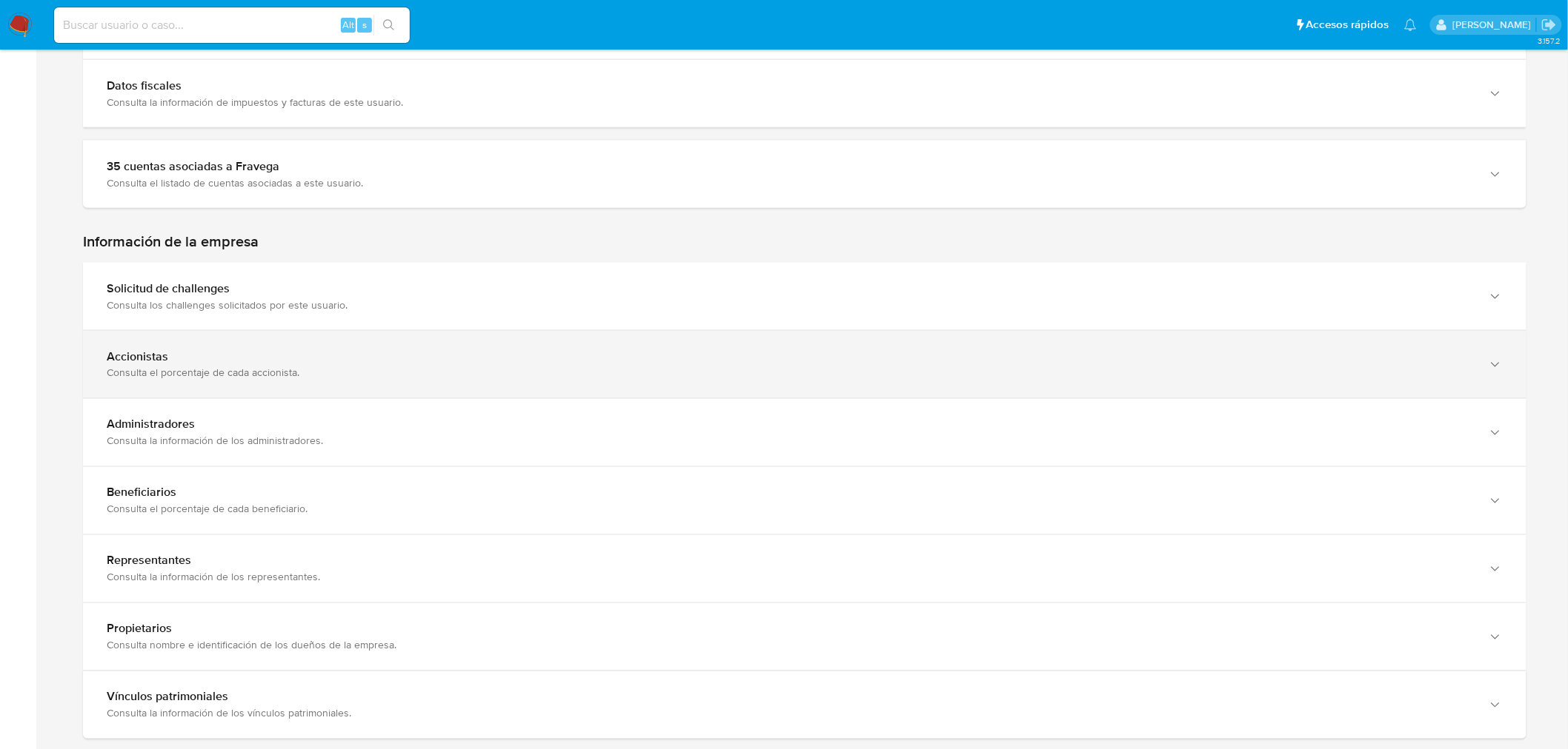
scroll to position [961, 0]
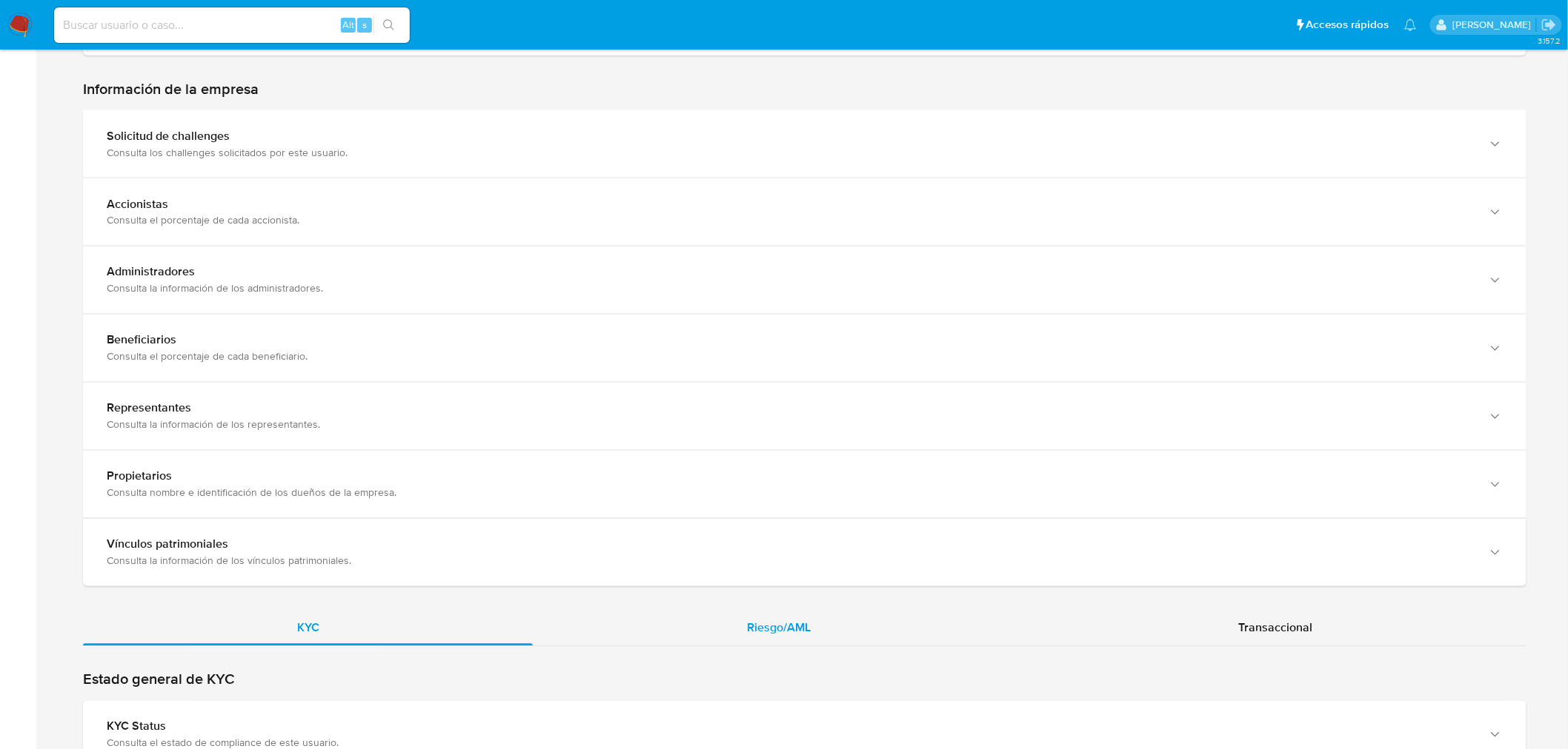
click at [801, 625] on span "Riesgo/AML" at bounding box center [778, 628] width 64 height 17
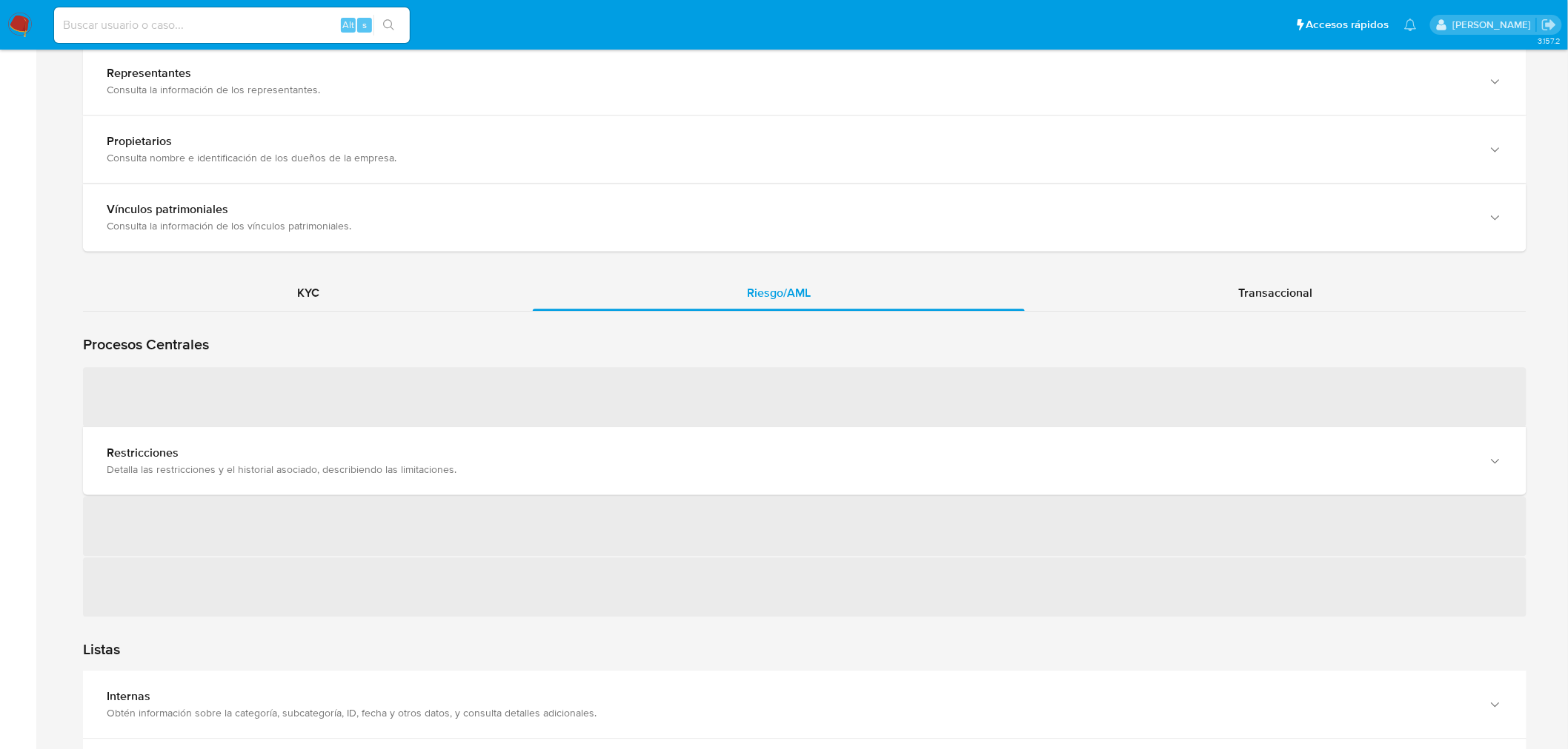
scroll to position [1373, 0]
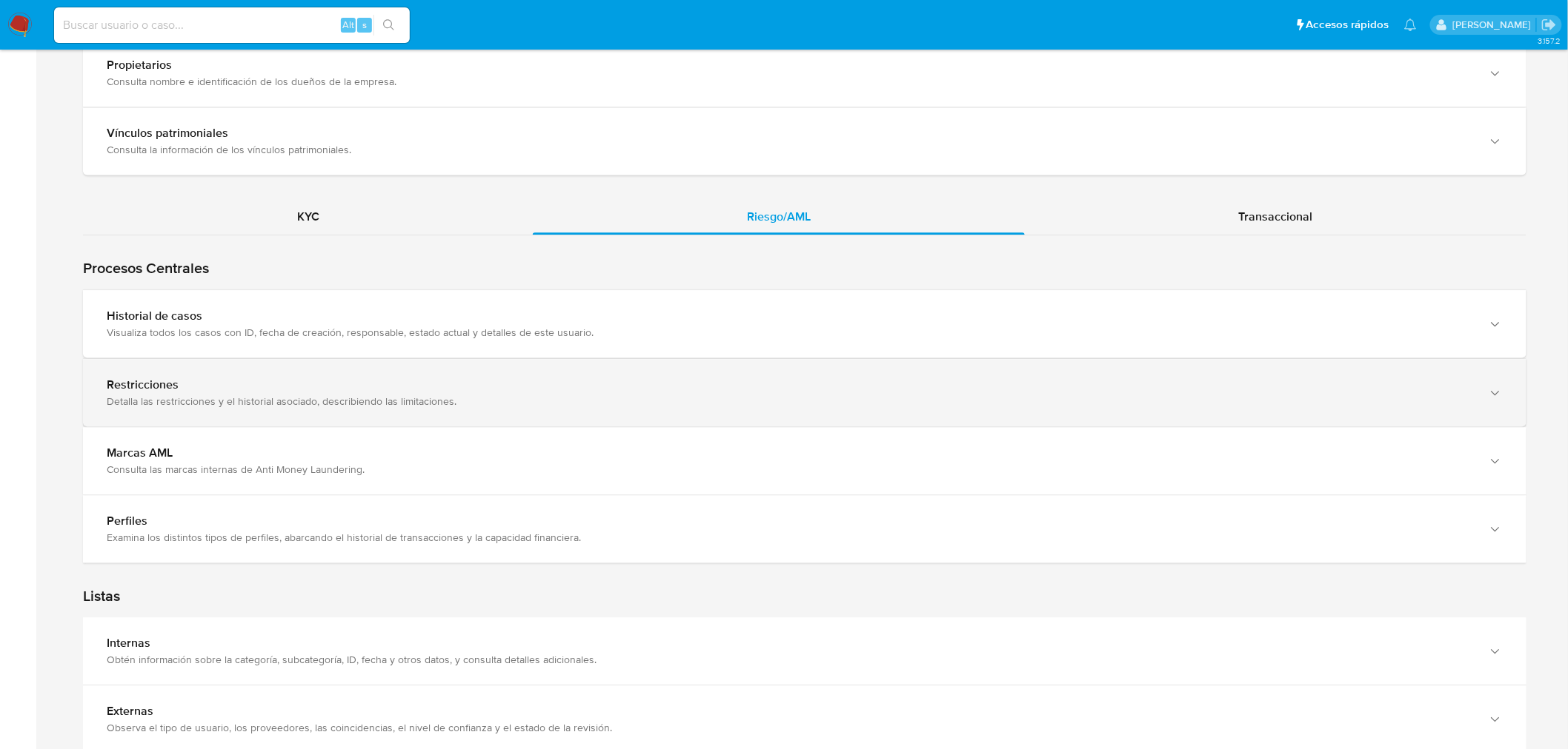
click at [198, 319] on div "Historial de casos Visualiza todos los casos con ID, fecha de creación, respons…" at bounding box center [790, 324] width 1366 height 31
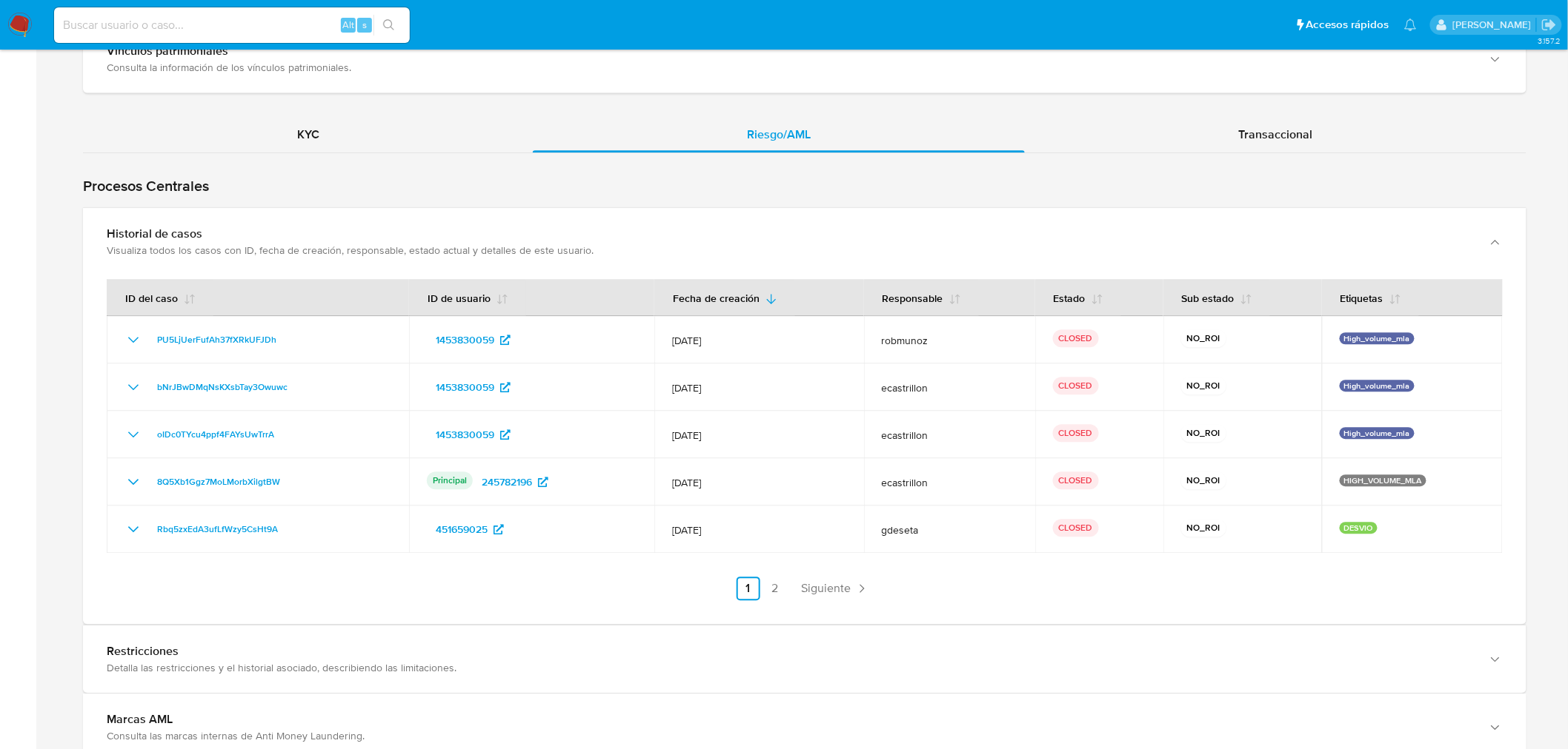
scroll to position [1537, 0]
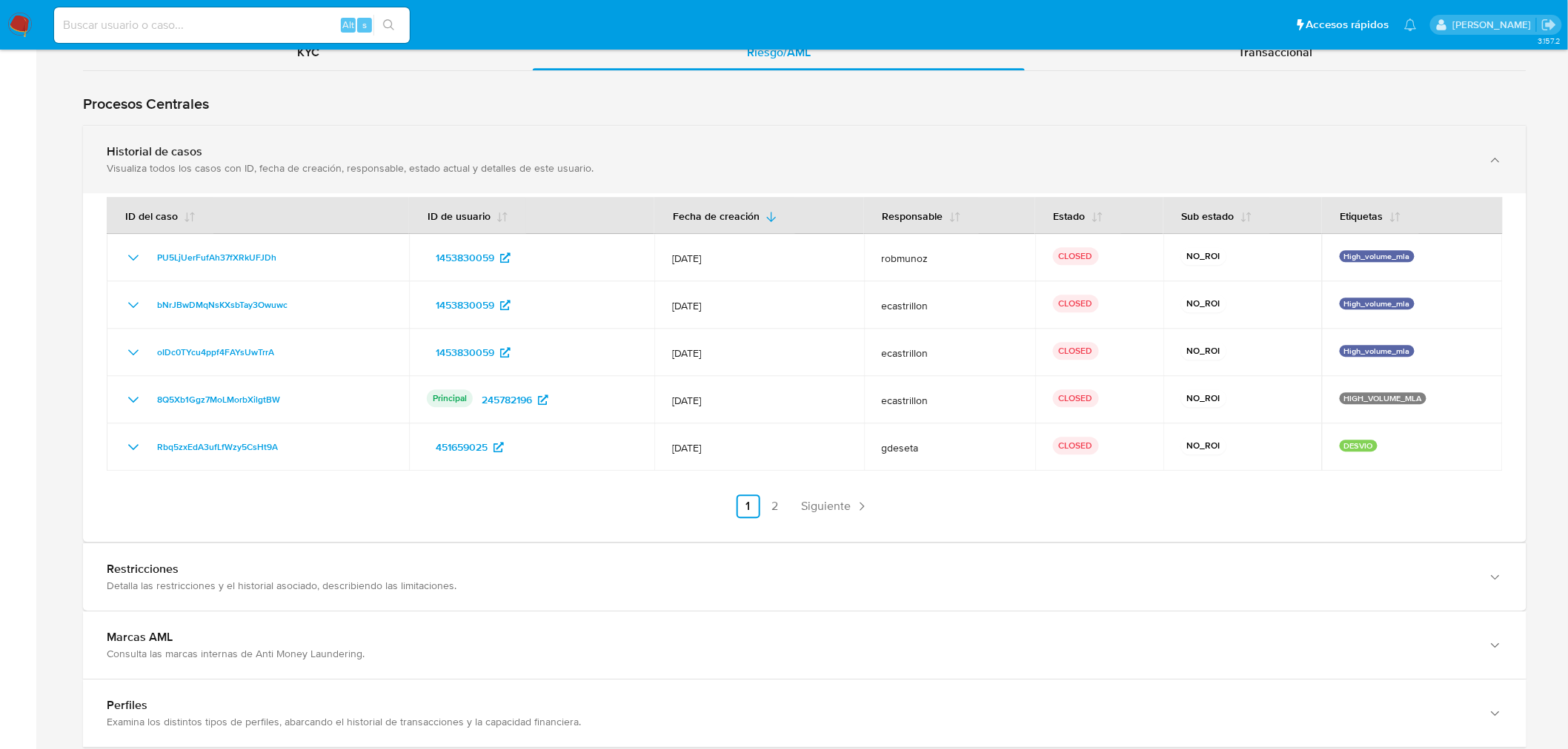
click at [292, 167] on div "Visualiza todos los casos con ID, fecha de creación, responsable, estado actual…" at bounding box center [790, 168] width 1366 height 14
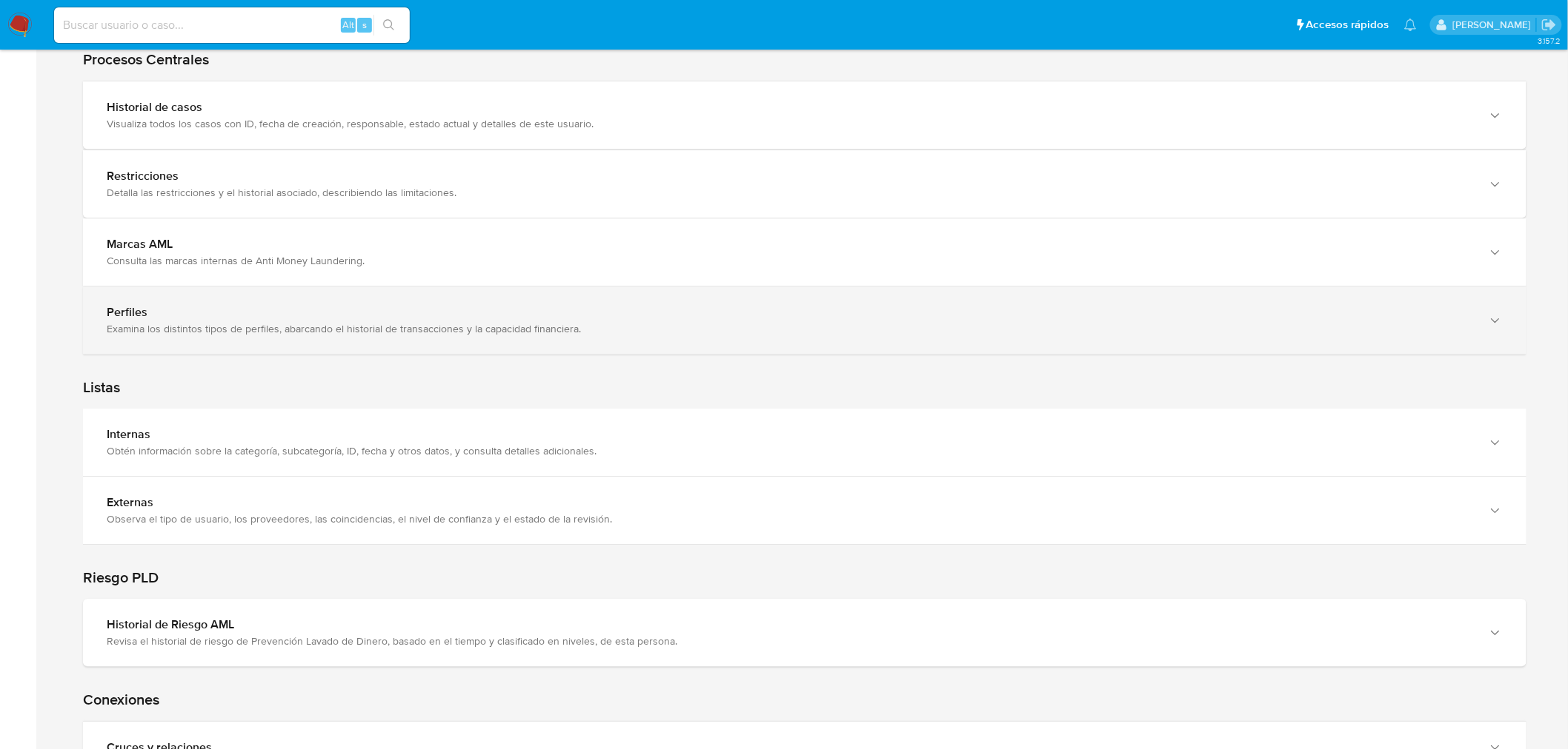
scroll to position [1619, 0]
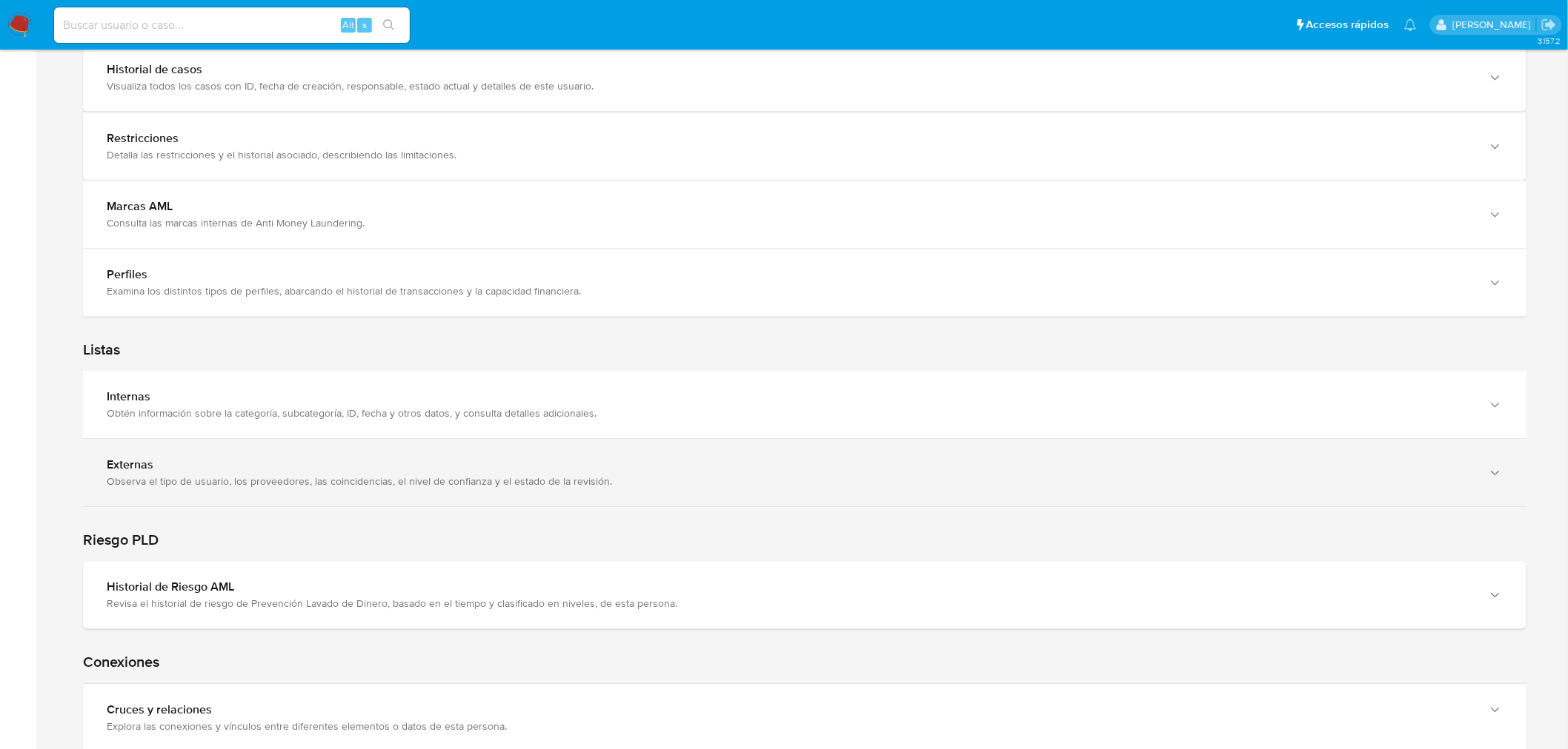
click at [275, 468] on div "Externas" at bounding box center [790, 464] width 1366 height 14
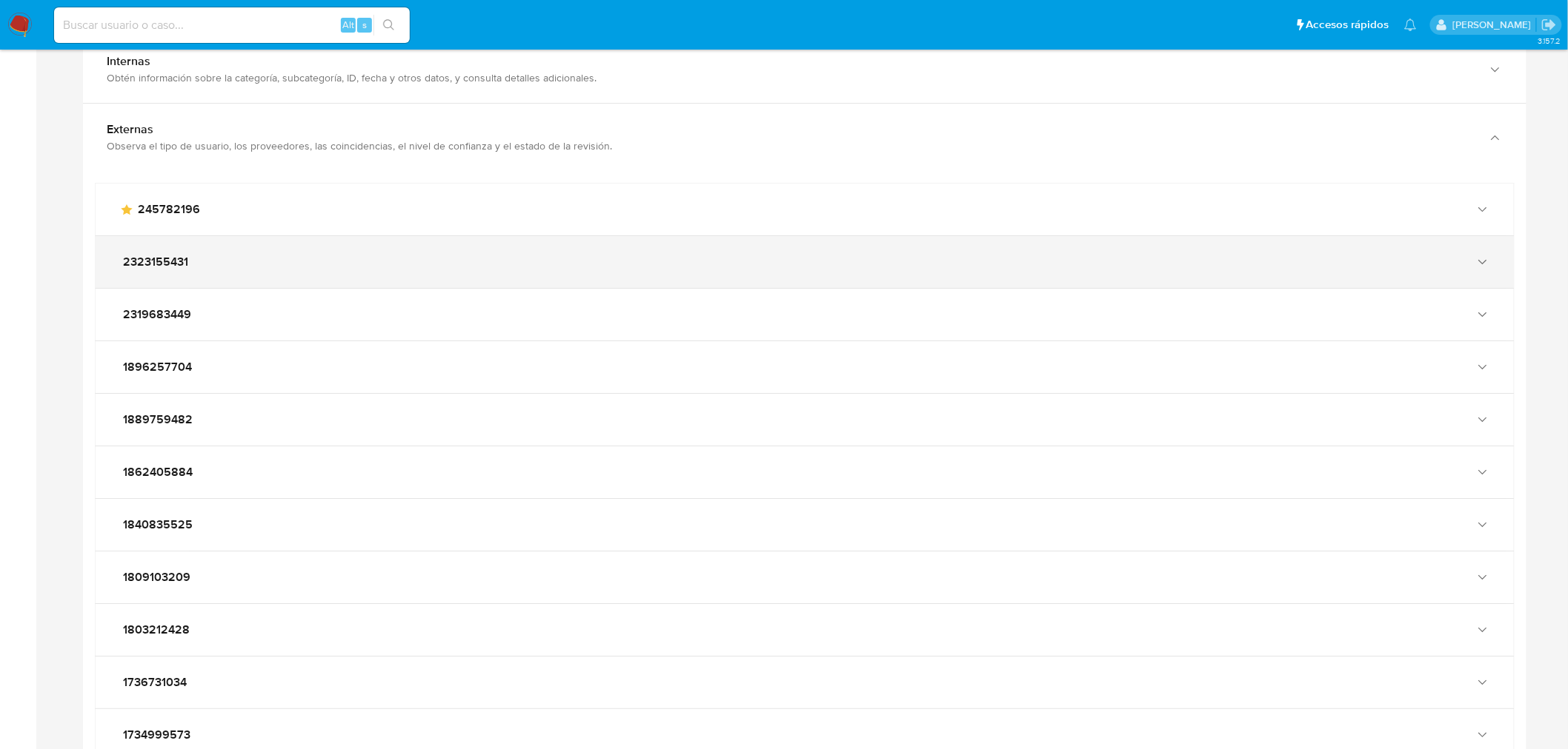
scroll to position [1702, 0]
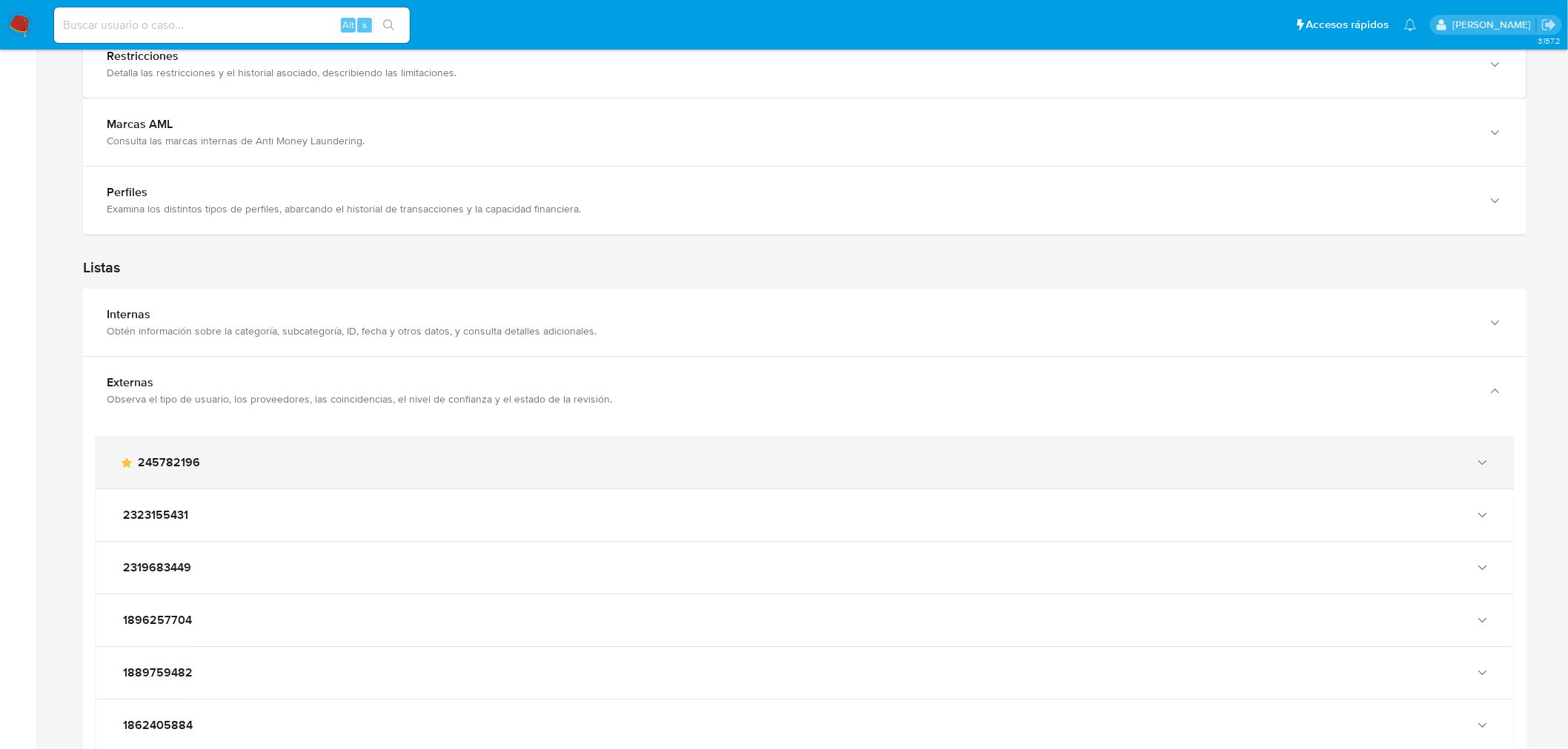
click at [289, 449] on div "main-user-icon 245782196" at bounding box center [804, 463] width 1418 height 52
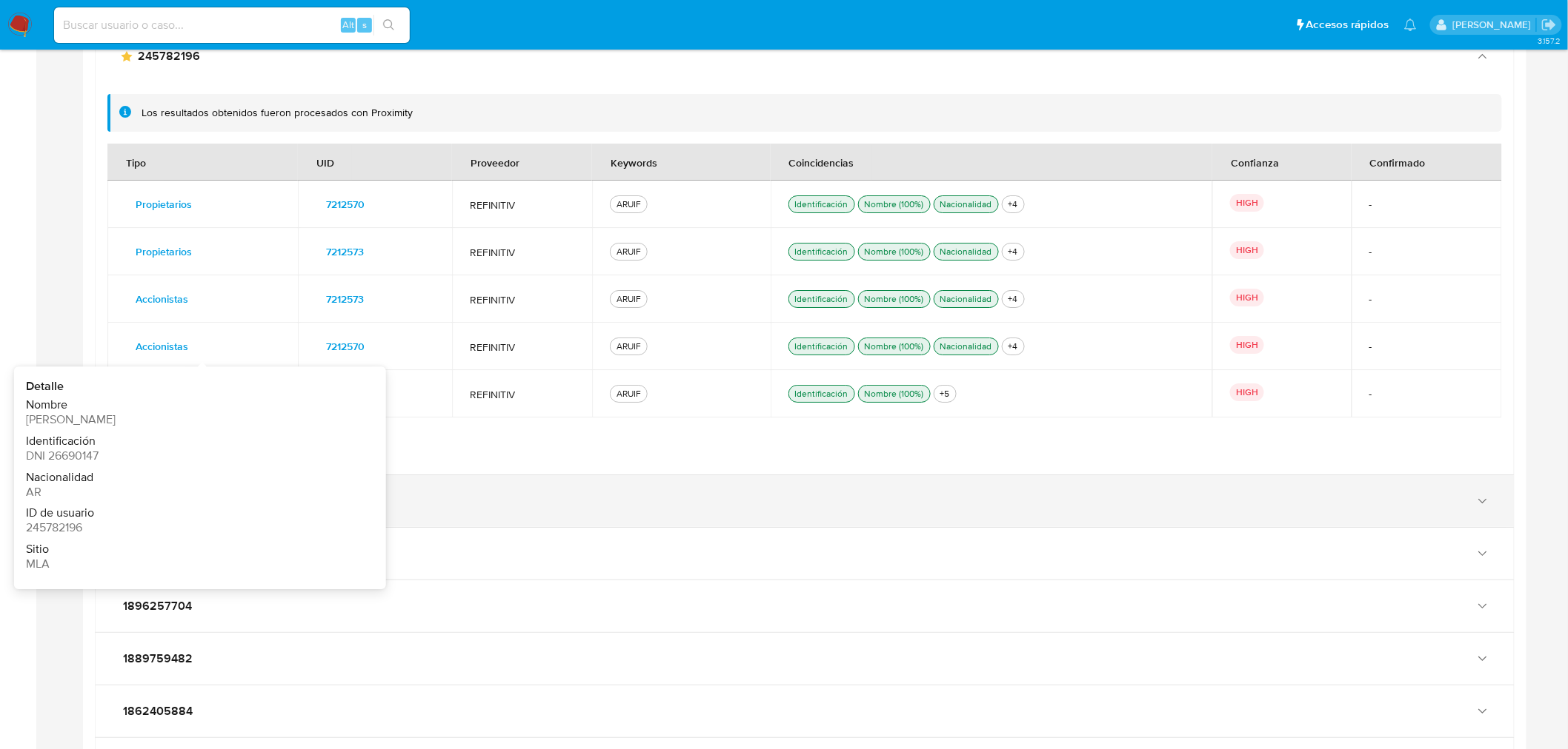
scroll to position [2113, 0]
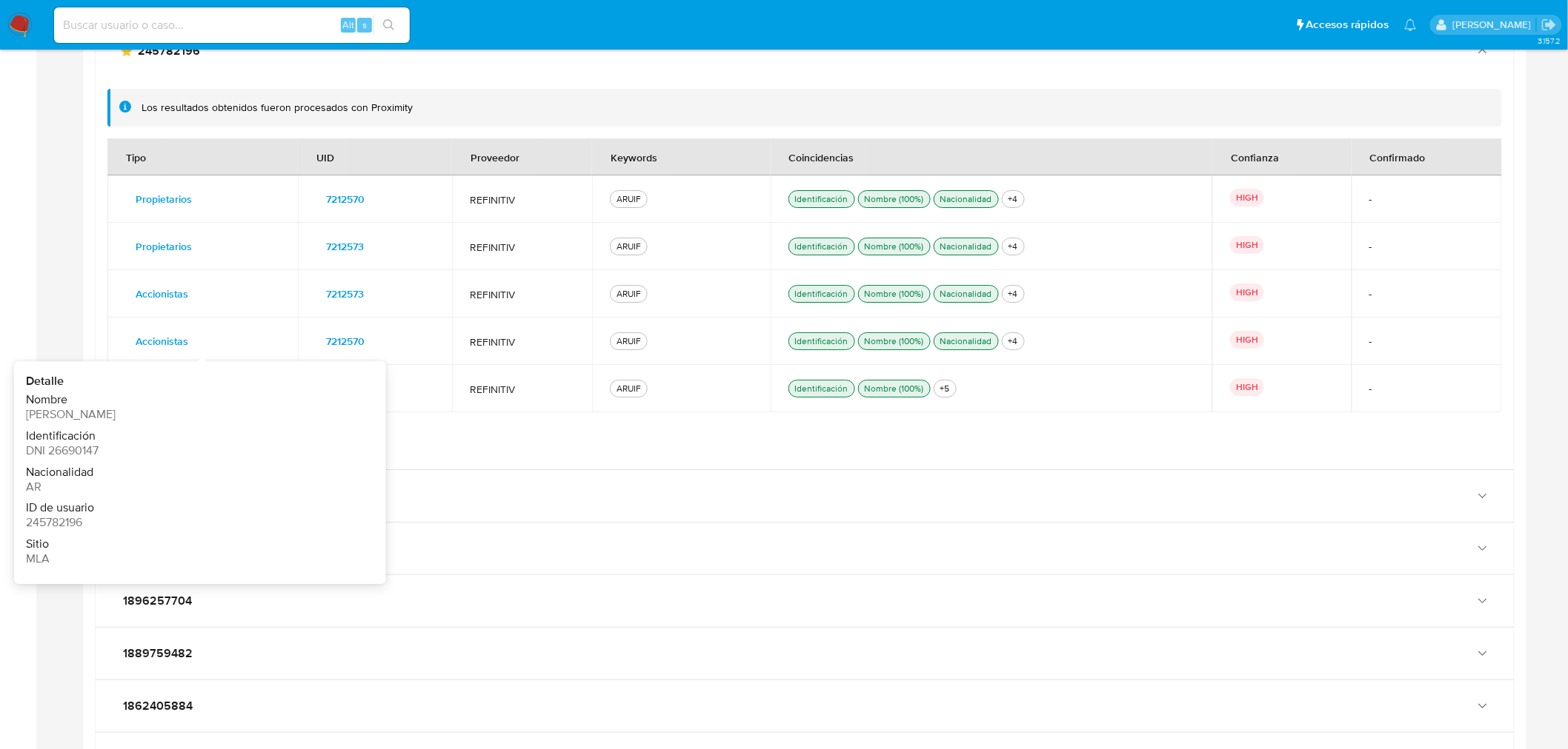
click at [246, 482] on div "Nacionalidad AR" at bounding box center [194, 481] width 336 height 31
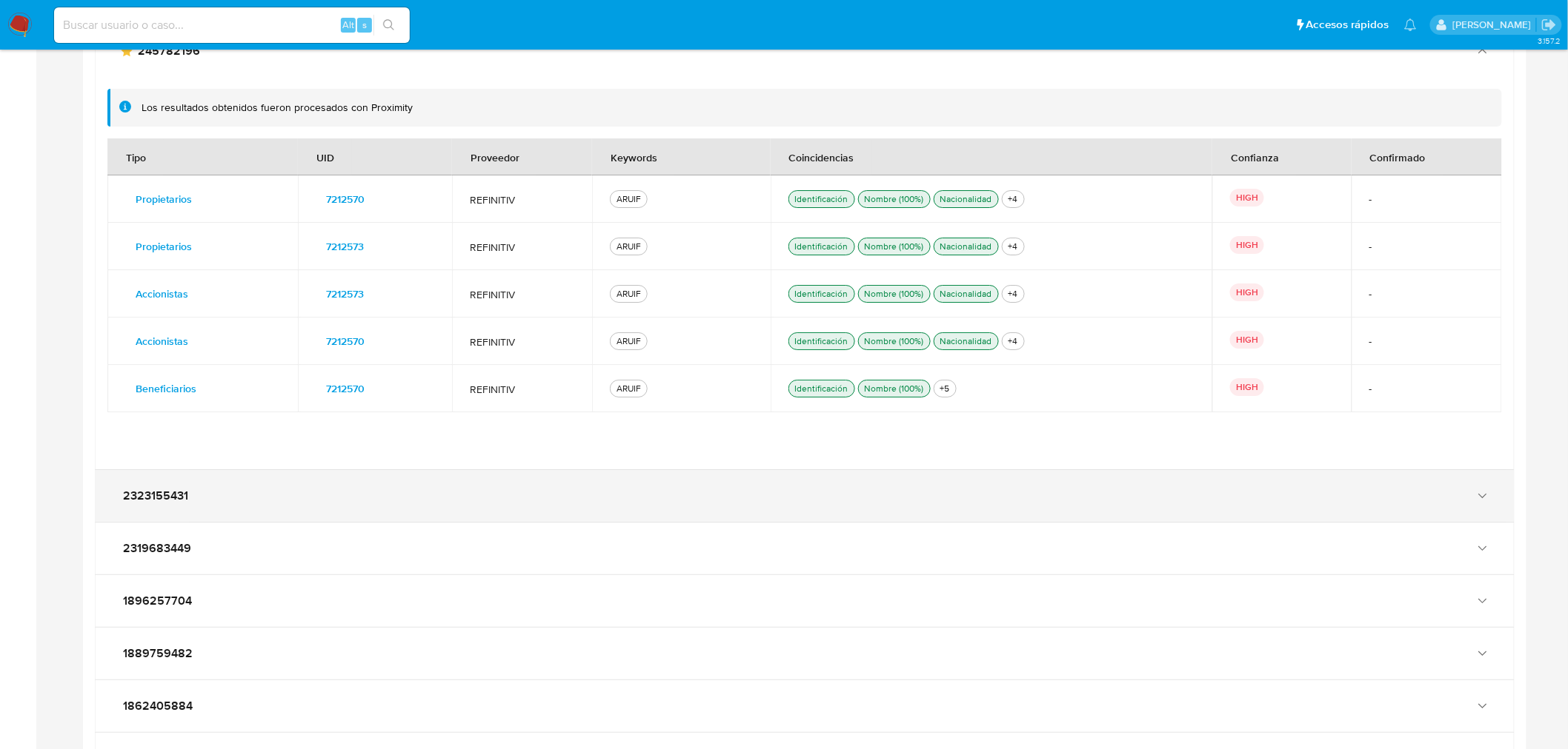
click at [649, 497] on div "2323155431" at bounding box center [790, 495] width 1341 height 14
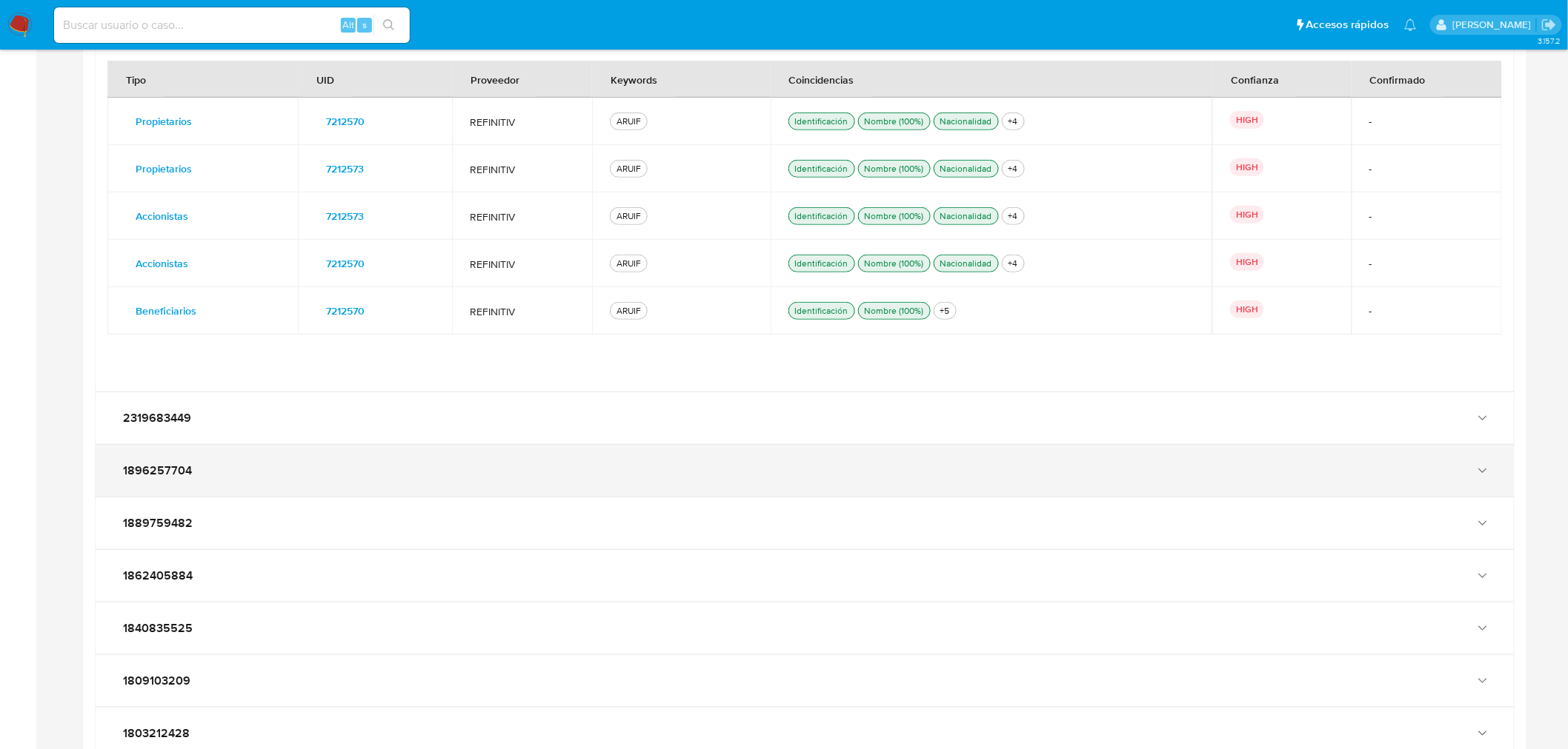
scroll to position [2689, 0]
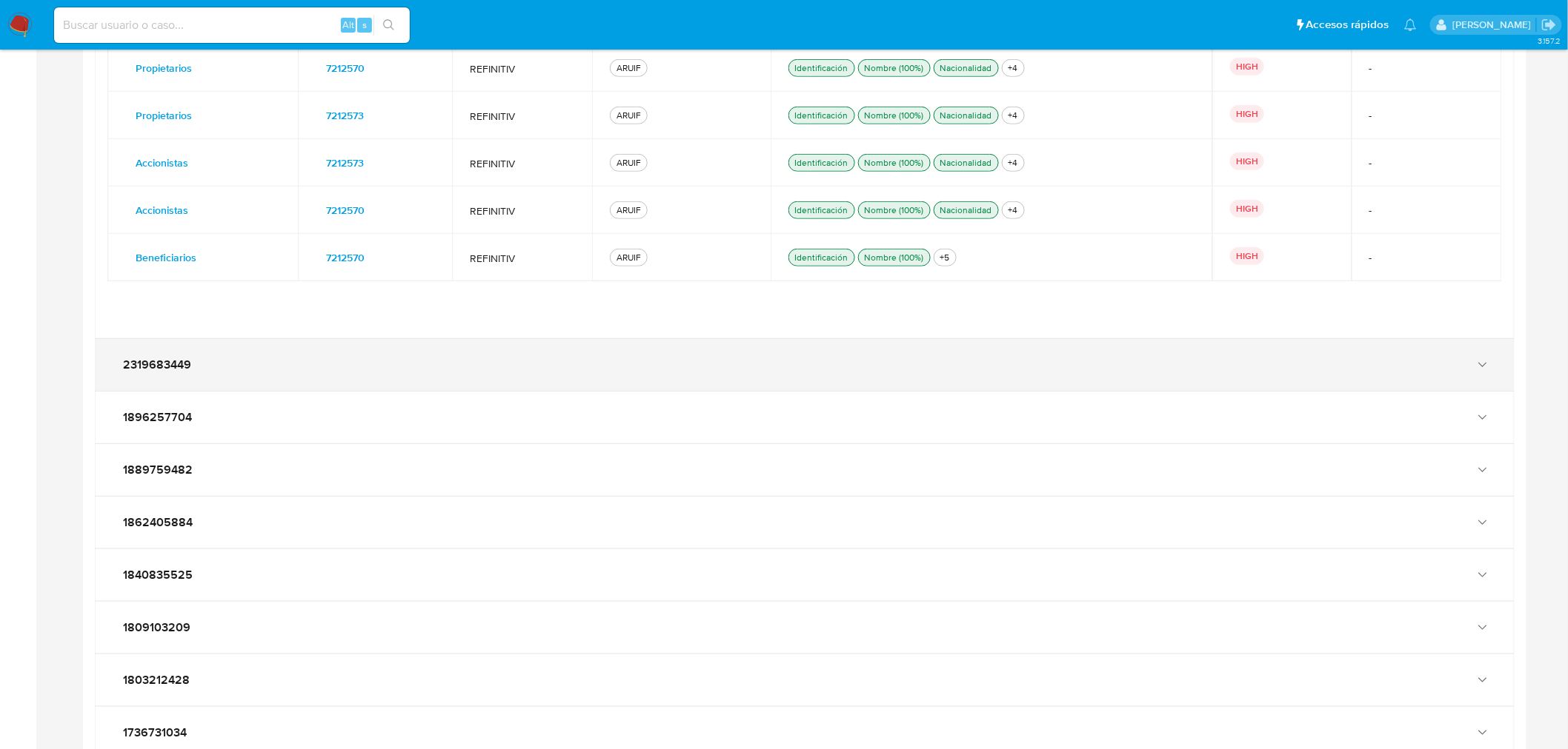
click at [435, 372] on div "2319683449" at bounding box center [804, 365] width 1418 height 52
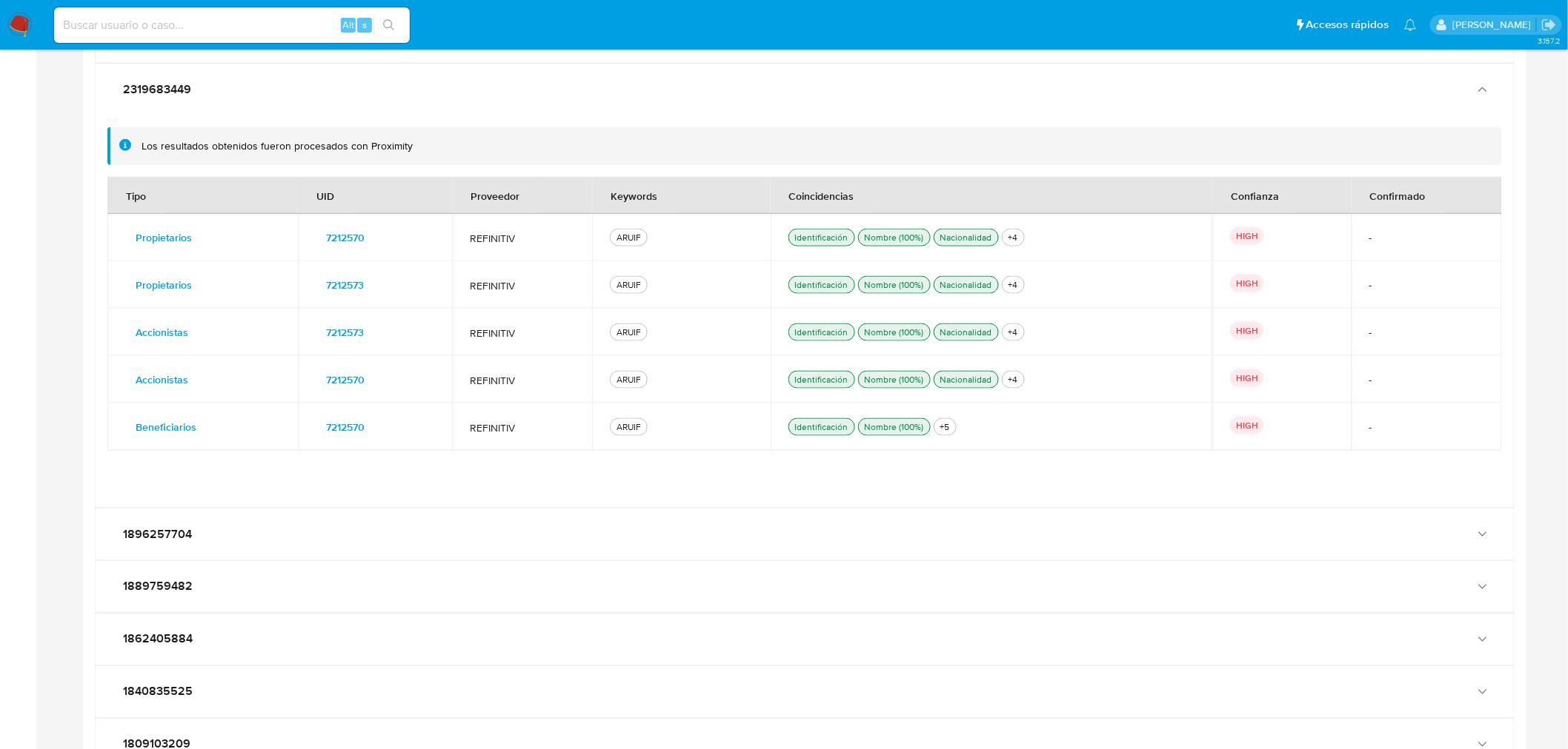
scroll to position [3018, 0]
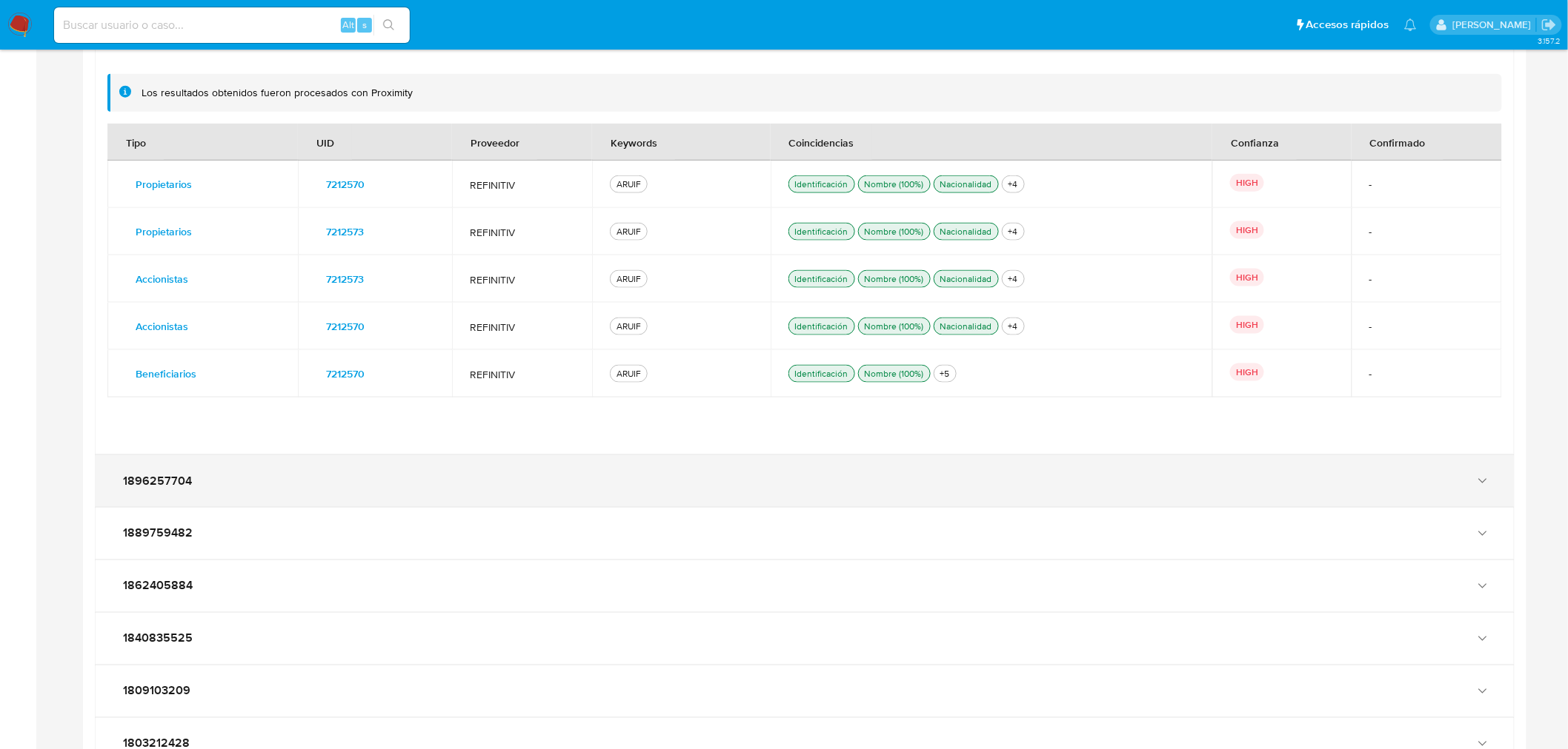
click at [438, 475] on div "1896257704" at bounding box center [790, 481] width 1341 height 14
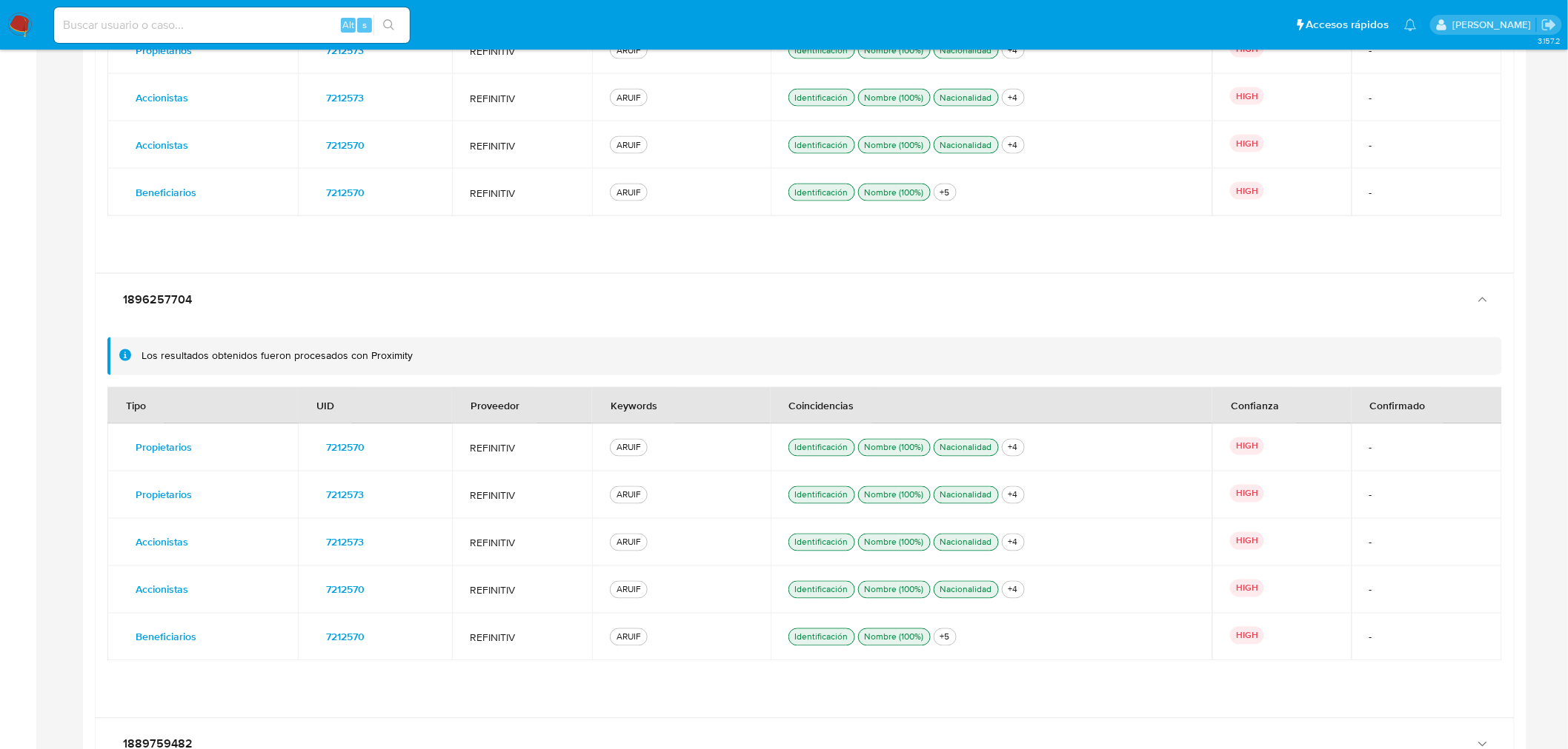
scroll to position [3183, 0]
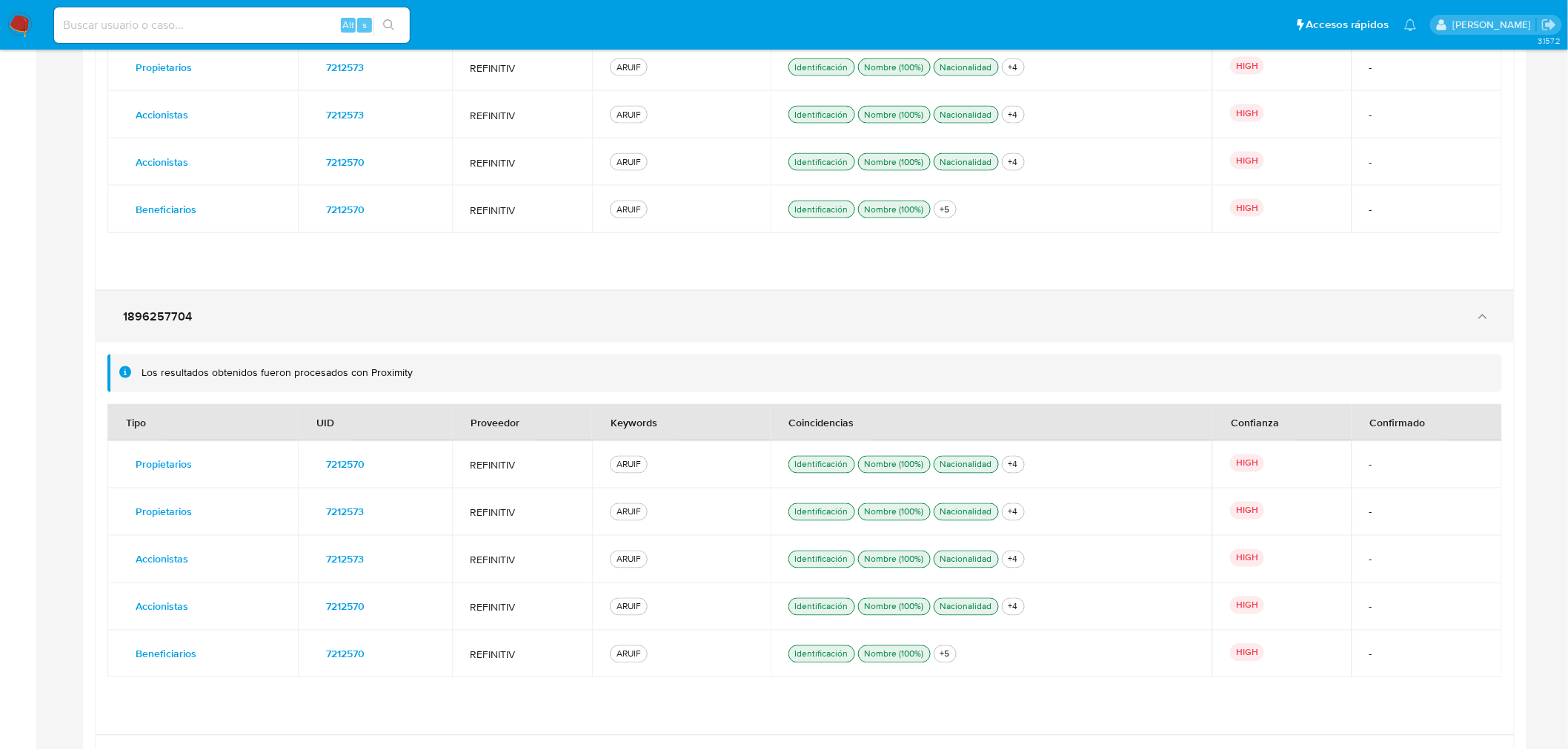
click at [304, 313] on div "1896257704" at bounding box center [790, 316] width 1341 height 14
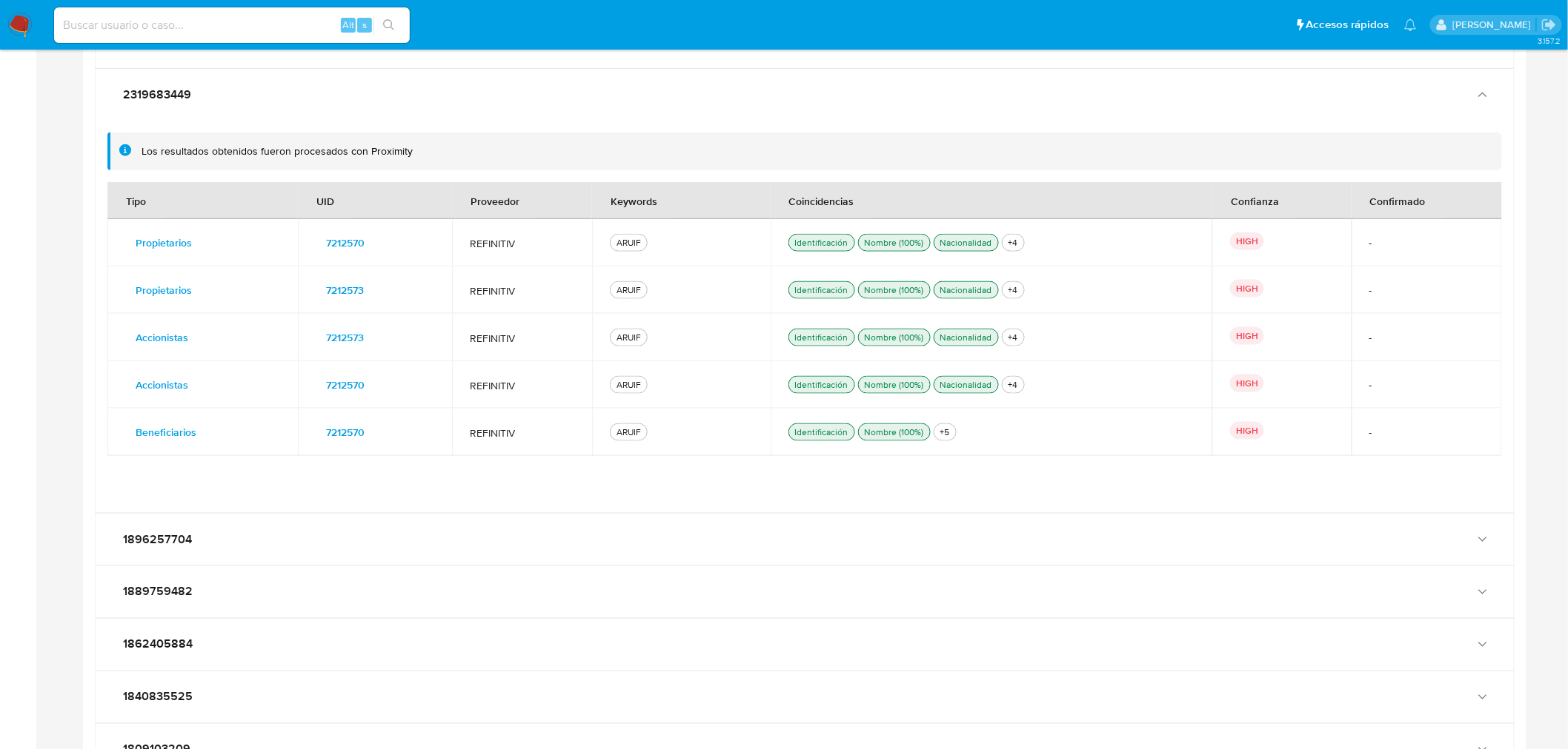
scroll to position [2854, 0]
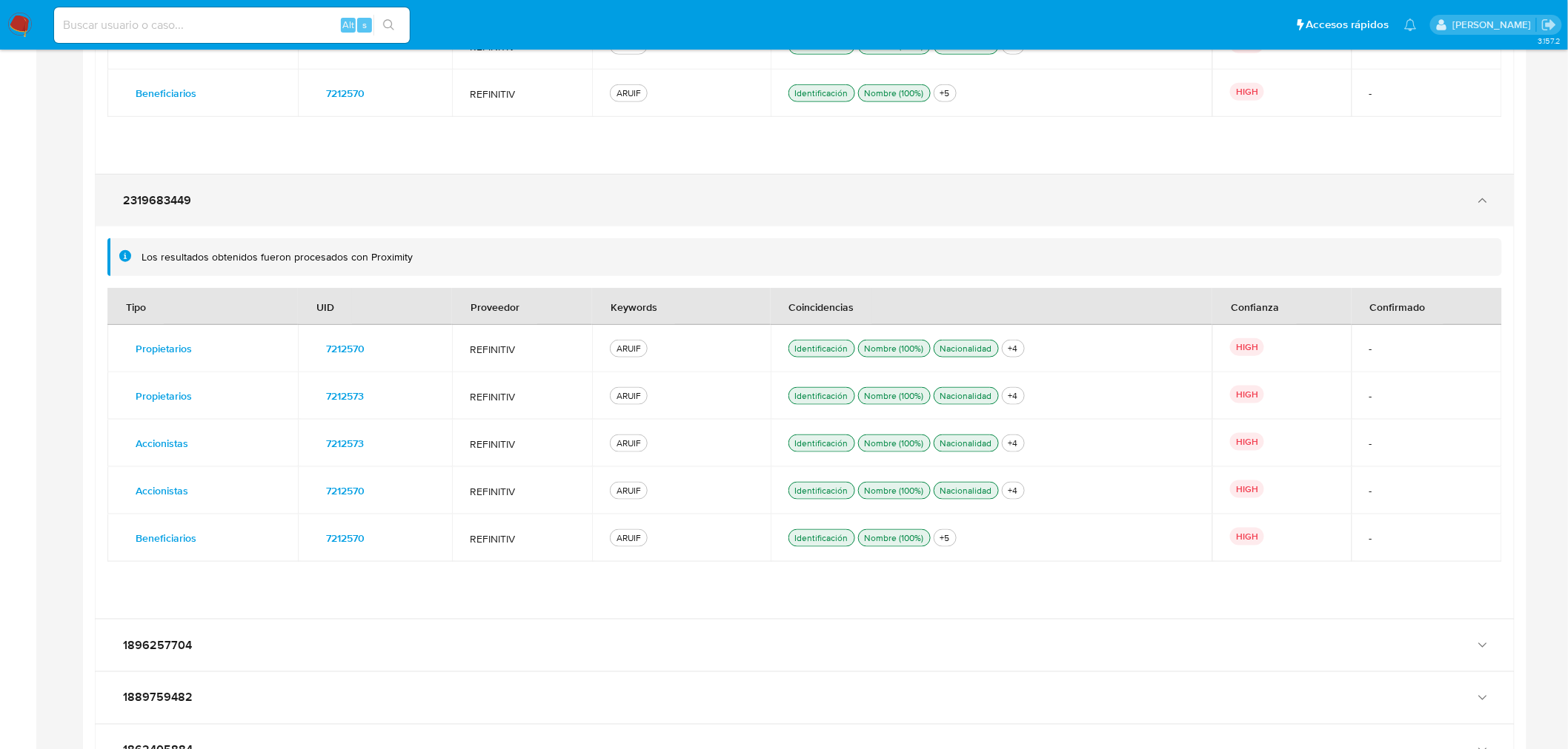
click at [262, 216] on div "2319683449" at bounding box center [804, 200] width 1418 height 52
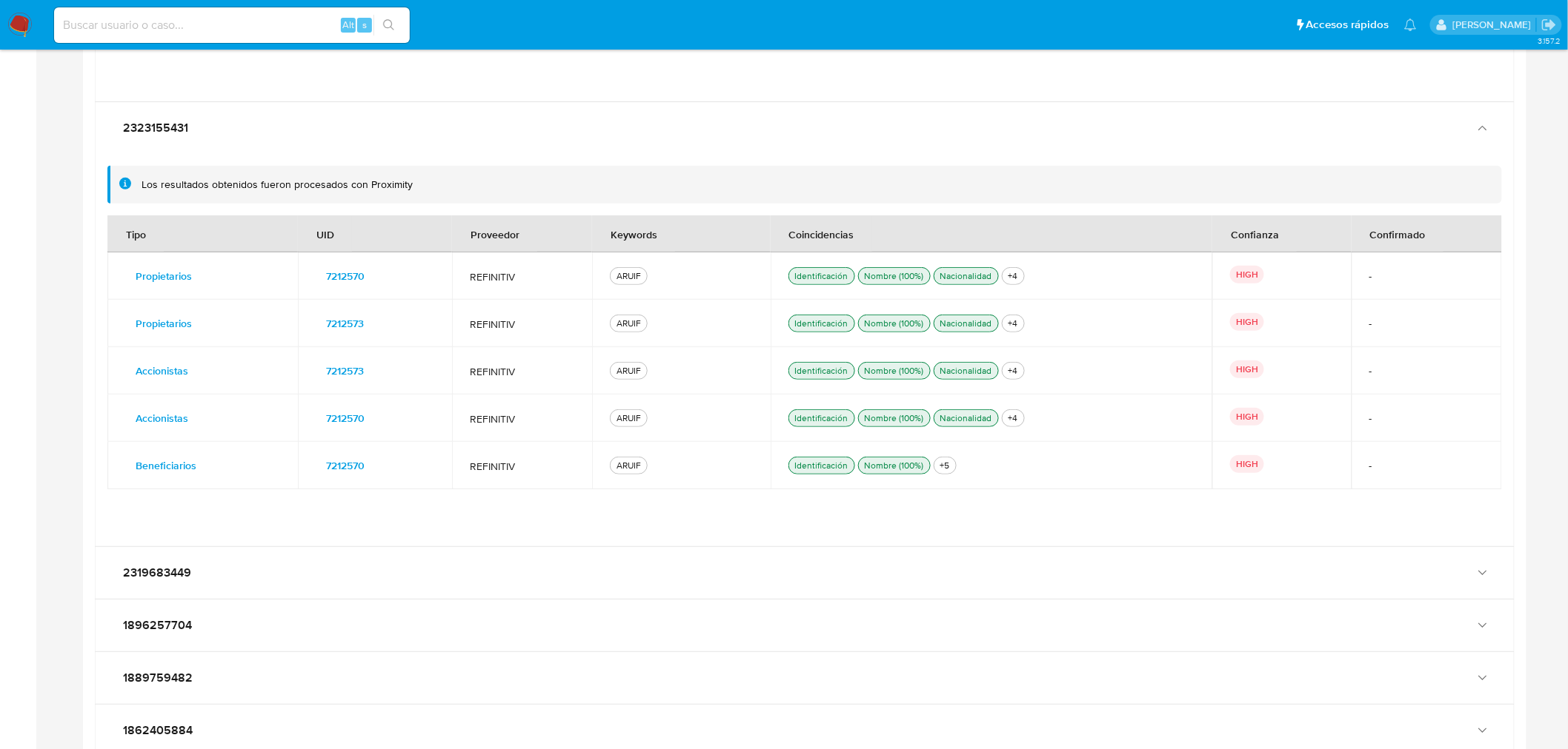
scroll to position [2442, 0]
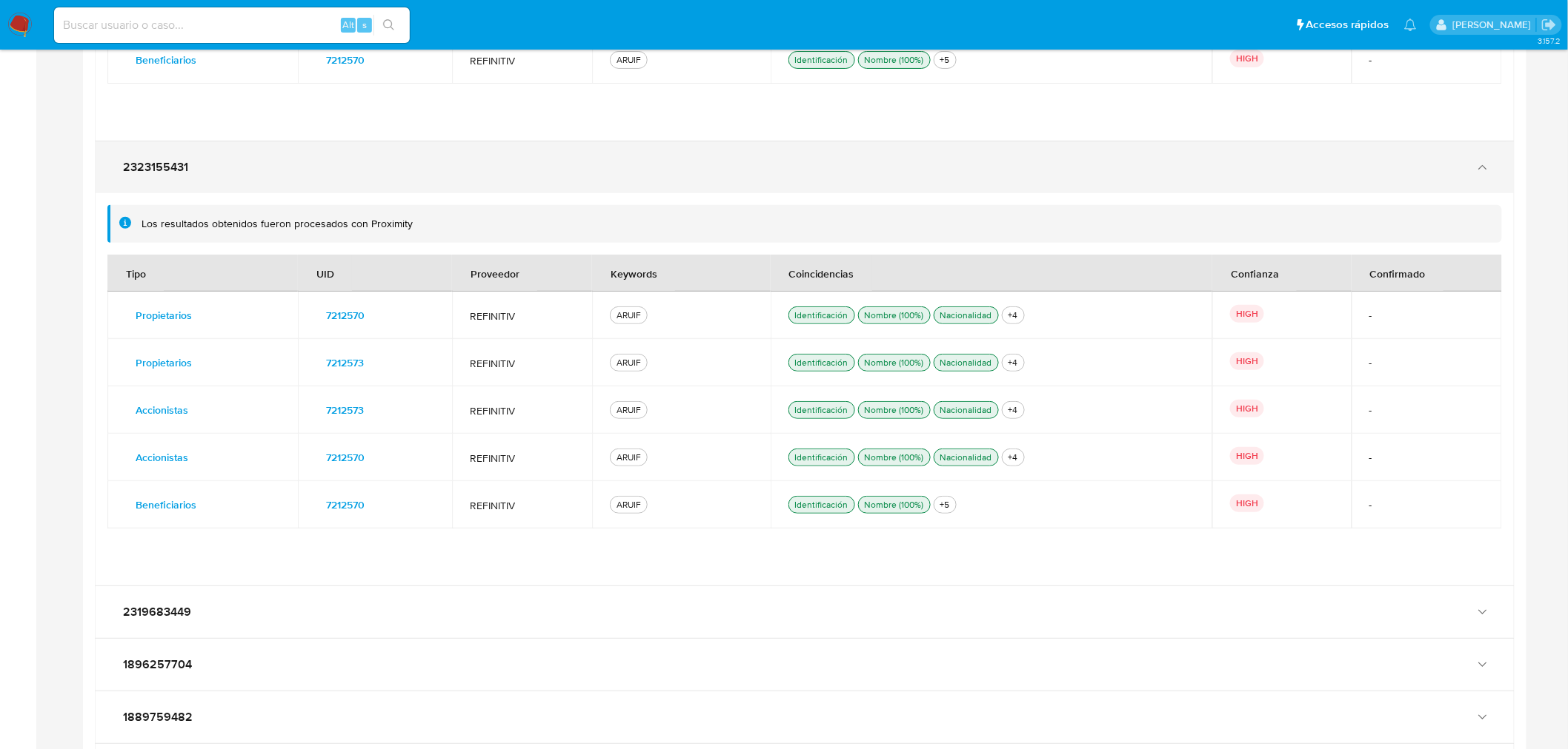
click at [240, 180] on div "2323155431" at bounding box center [804, 167] width 1418 height 52
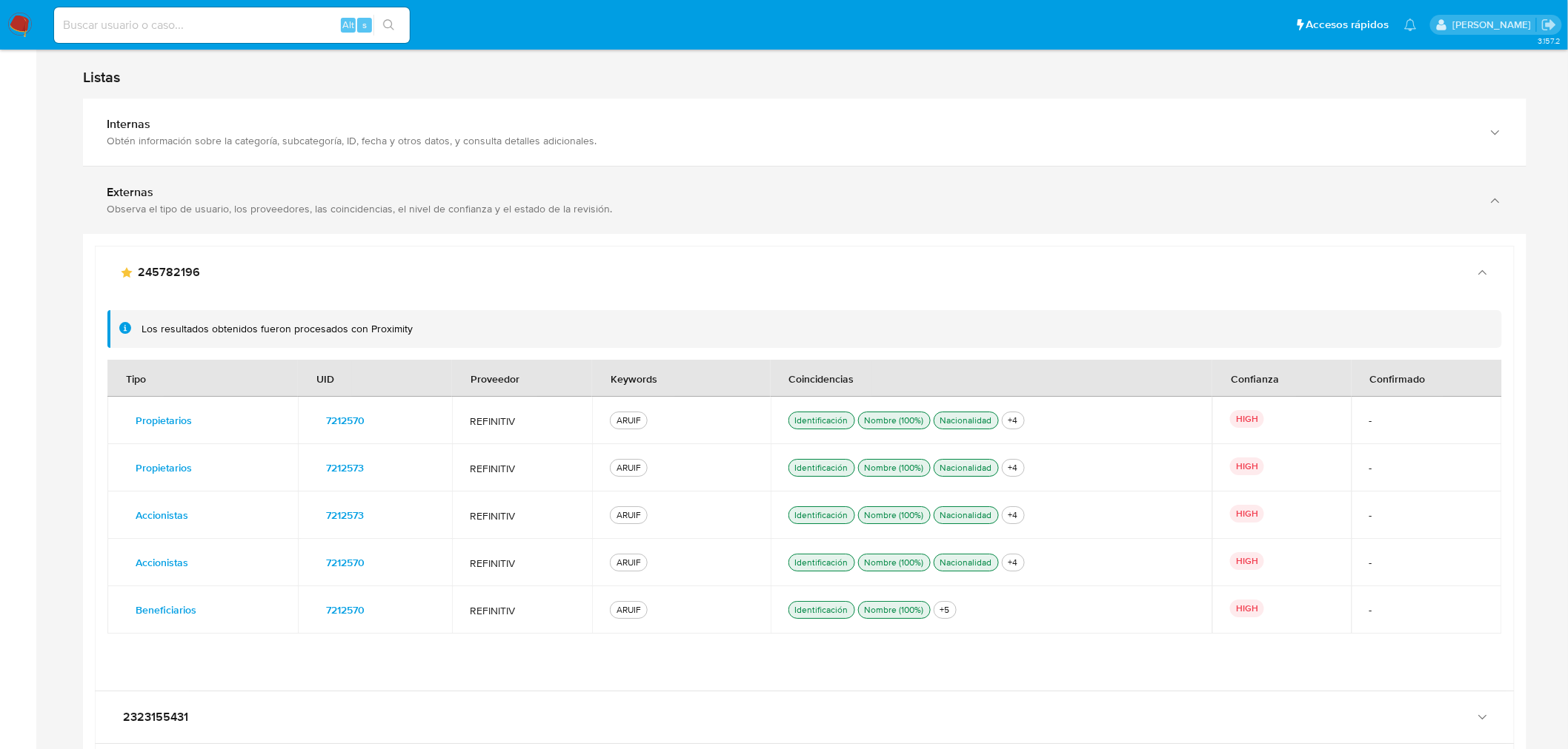
scroll to position [1867, 0]
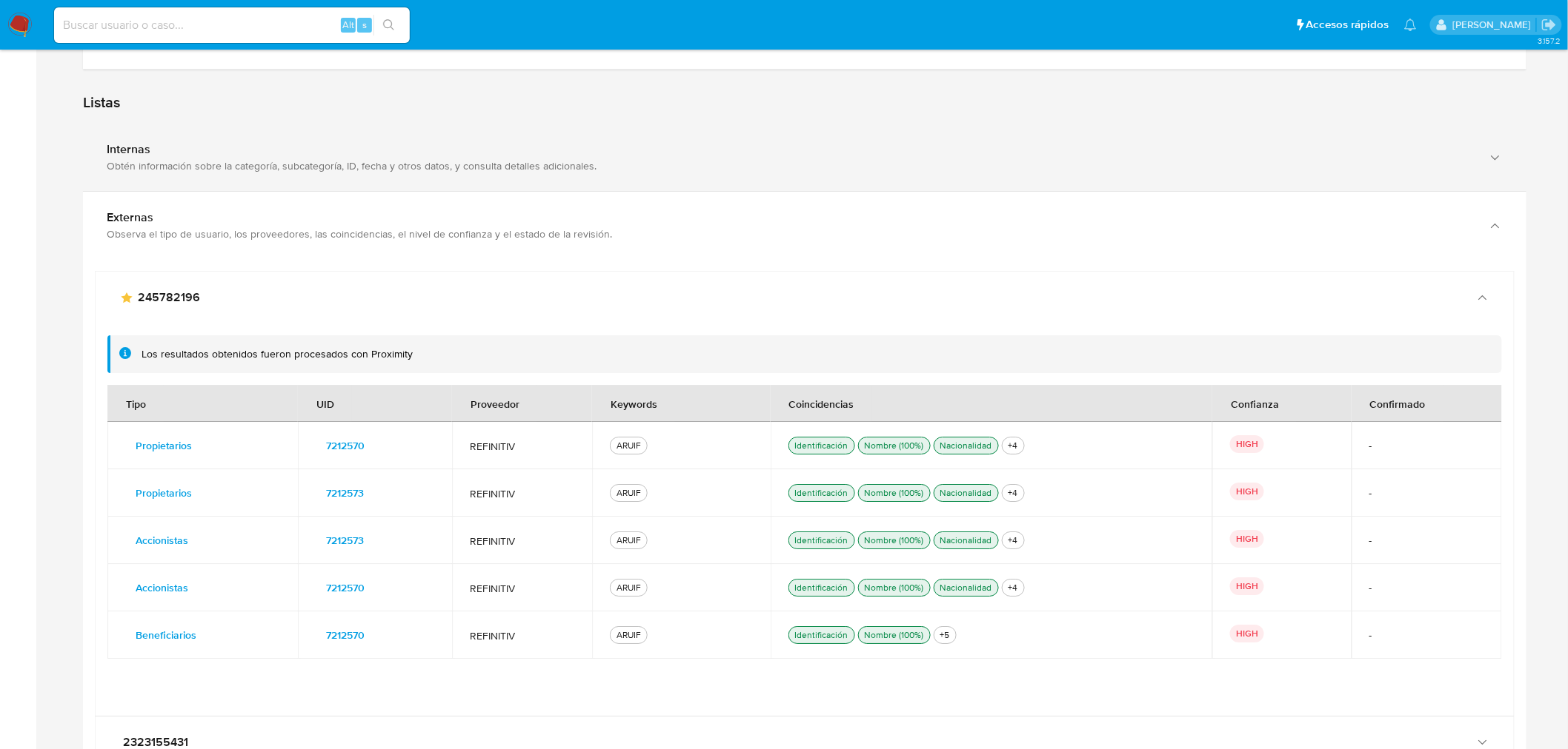
click at [134, 173] on div "Internas Obtén información sobre la categoría, subcategoría, ID, fecha y otros …" at bounding box center [804, 157] width 1444 height 67
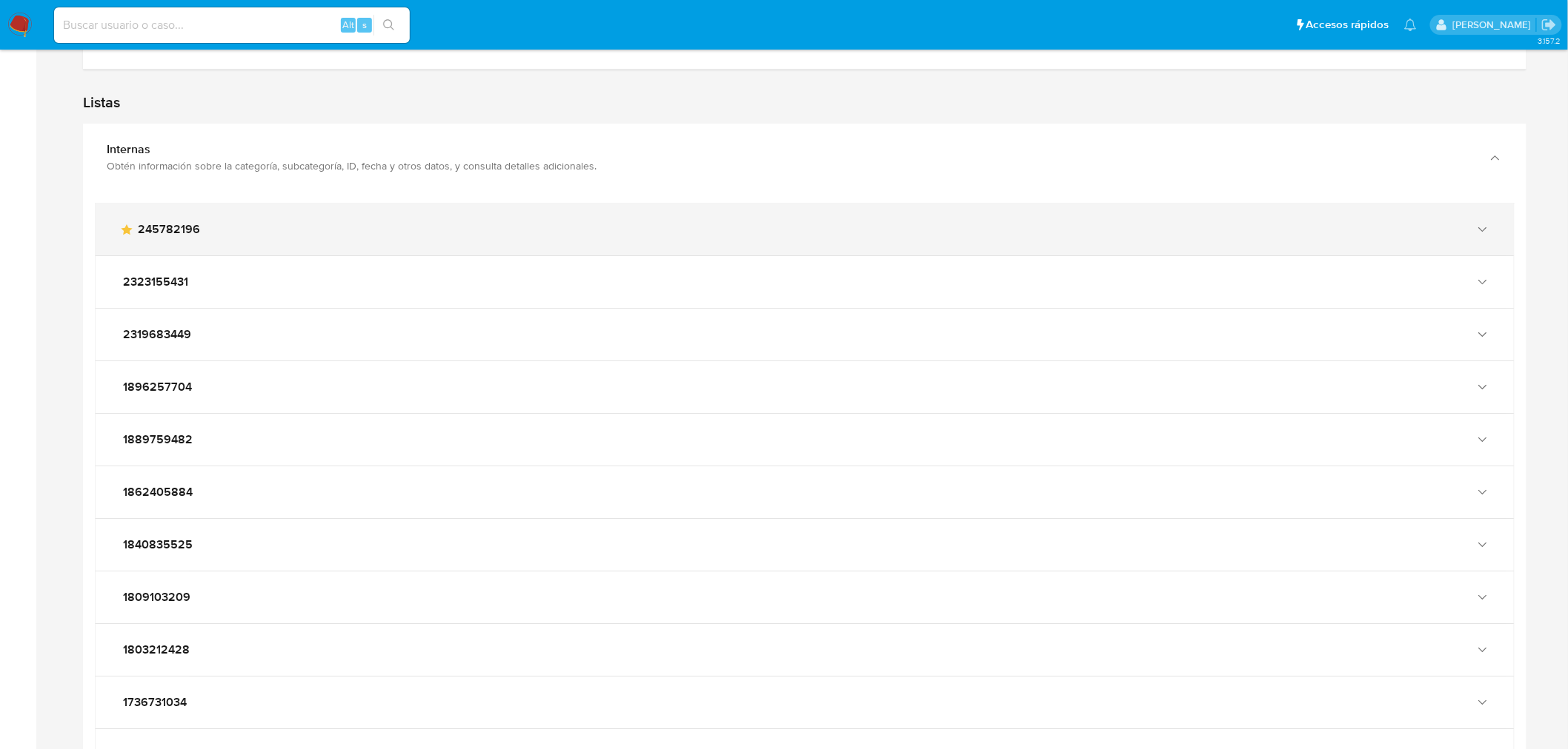
click at [191, 231] on span "245782196" at bounding box center [169, 229] width 62 height 14
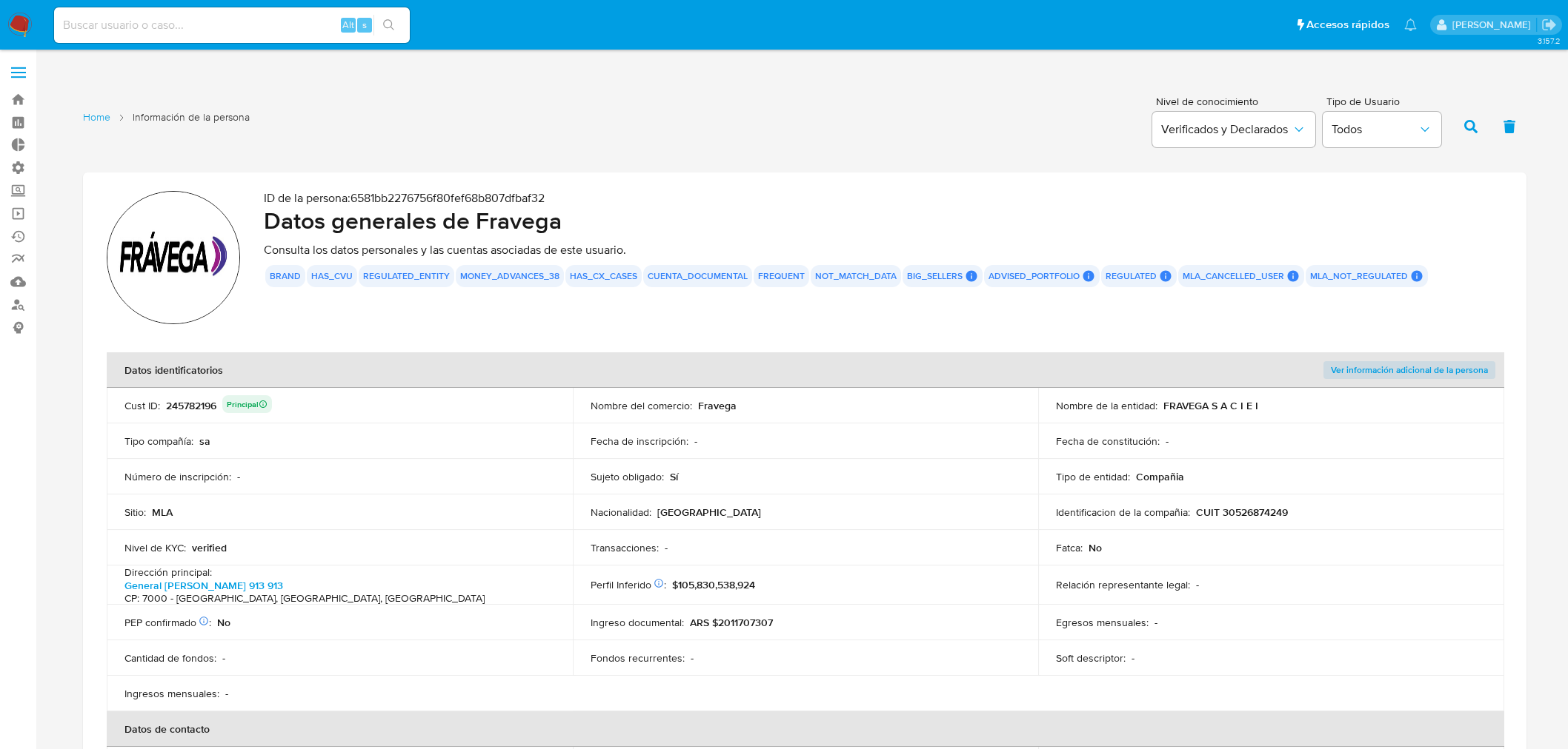
scroll to position [1537, 0]
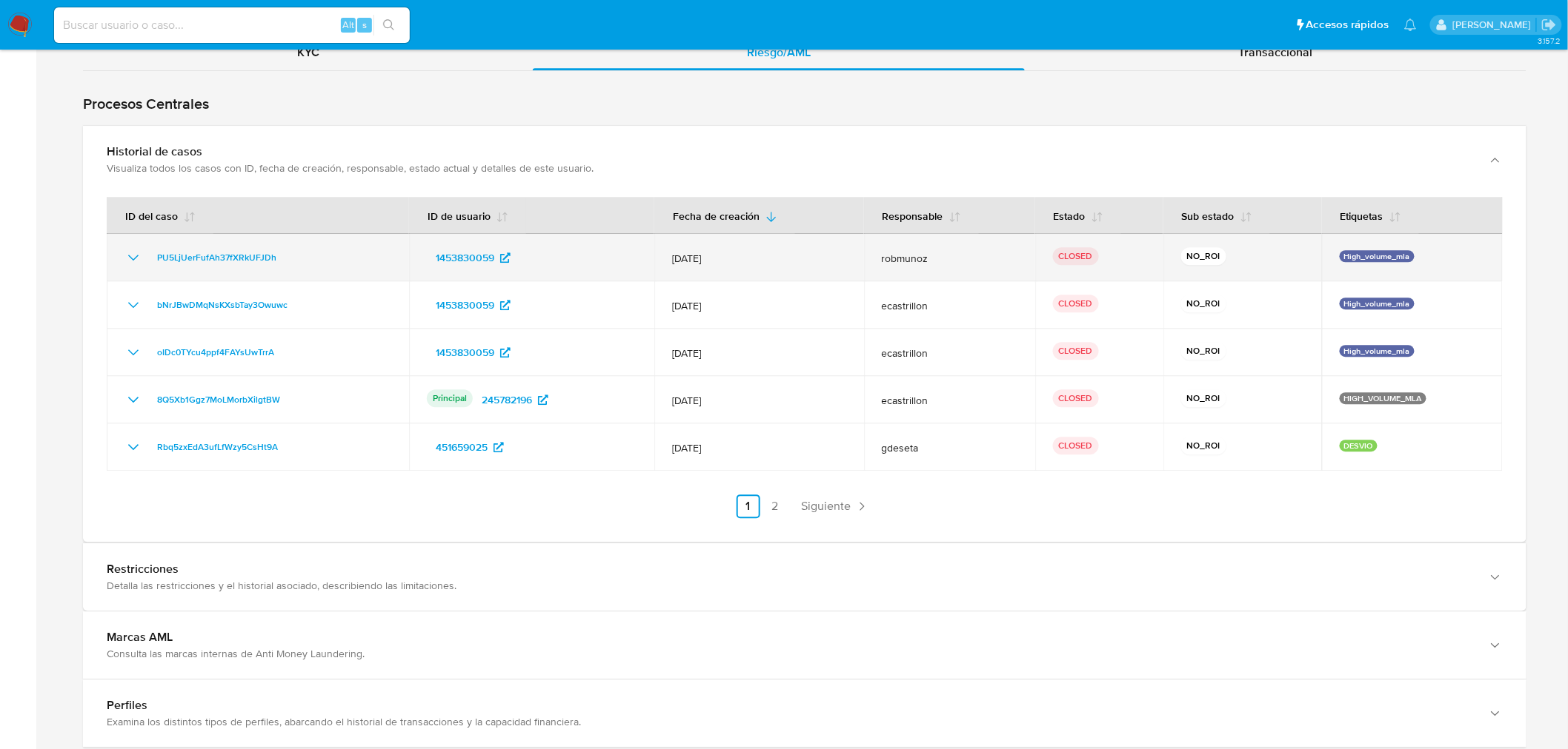
click at [127, 249] on icon "Mostrar/Ocultar" at bounding box center [133, 257] width 18 height 18
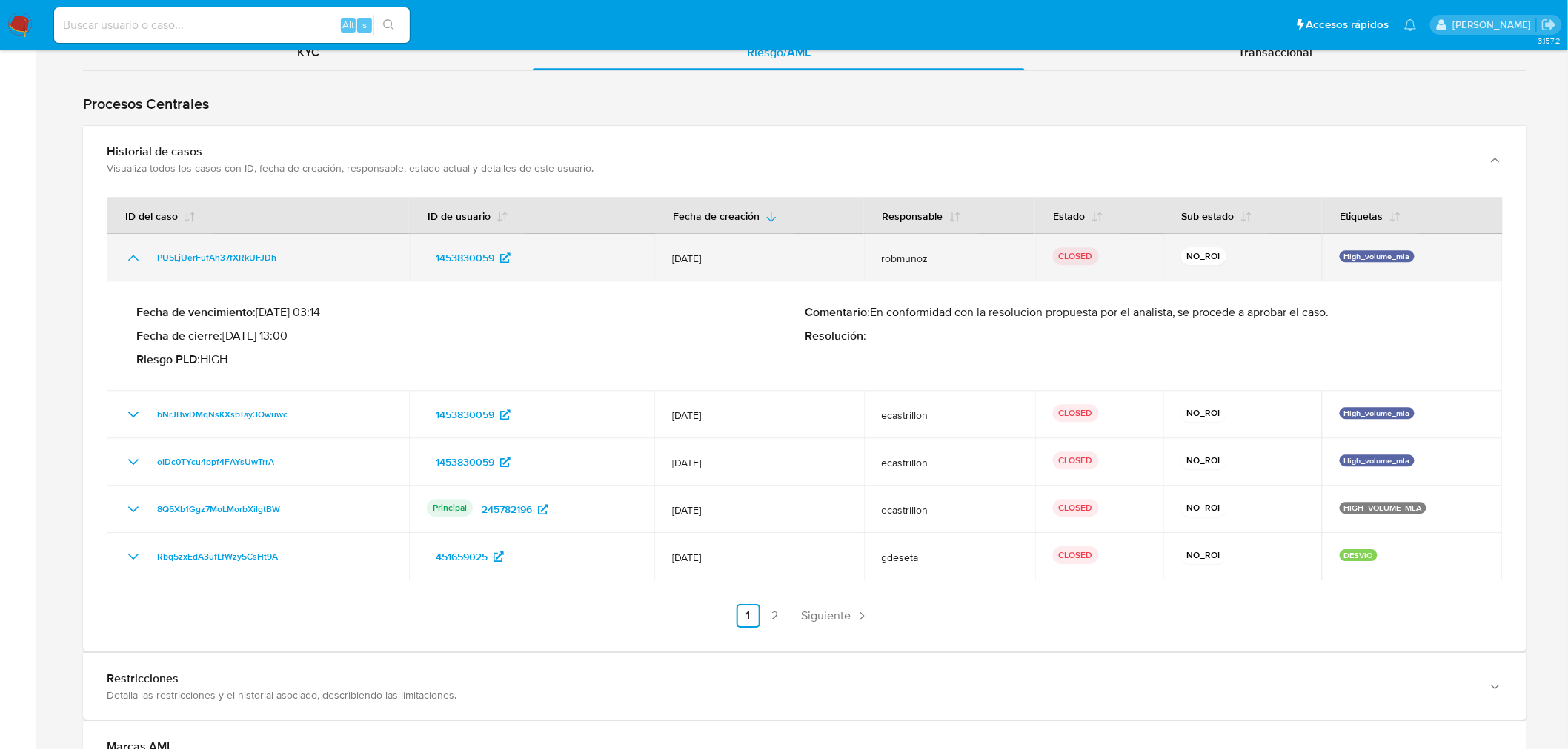
click at [127, 249] on icon "Mostrar/Ocultar" at bounding box center [133, 257] width 18 height 18
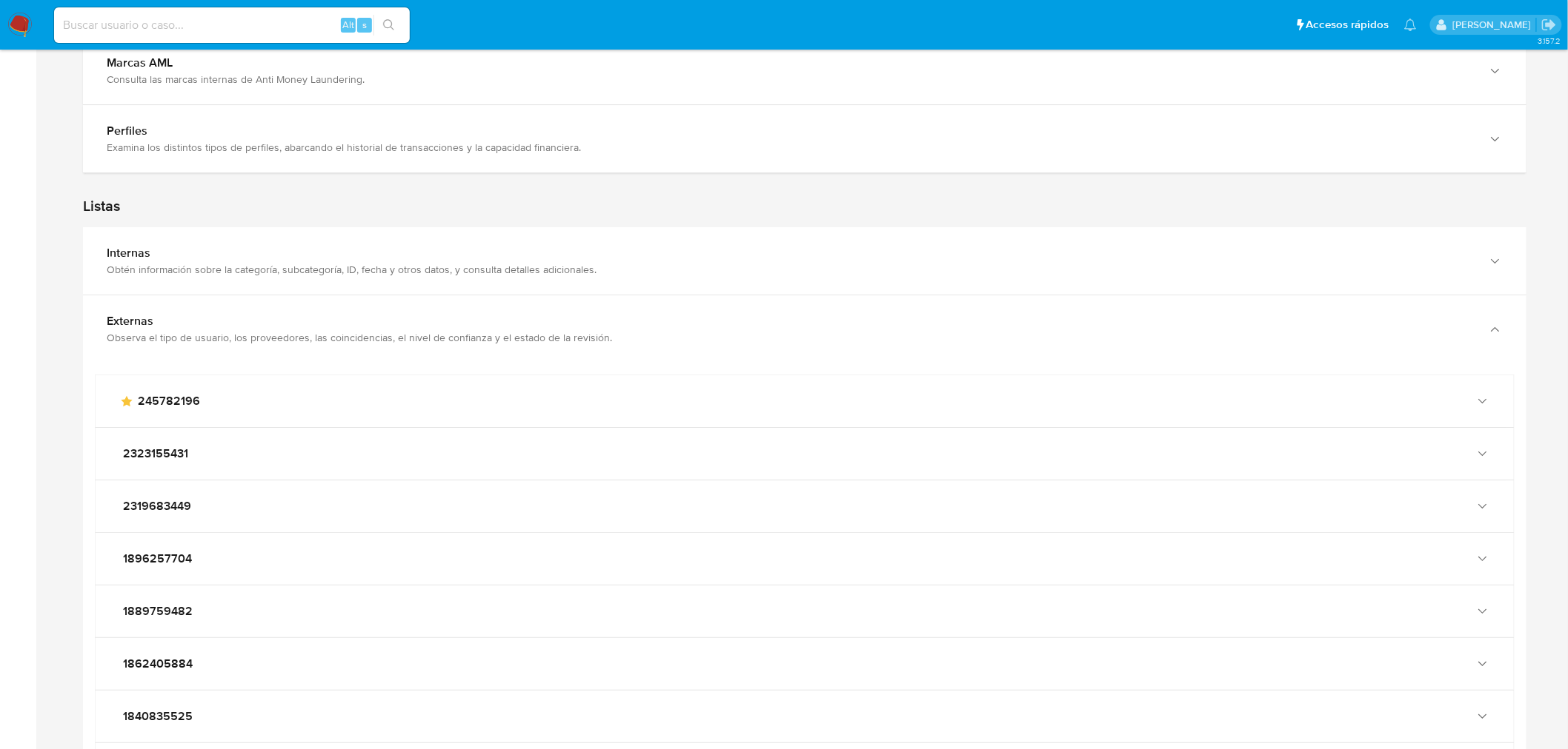
scroll to position [2113, 0]
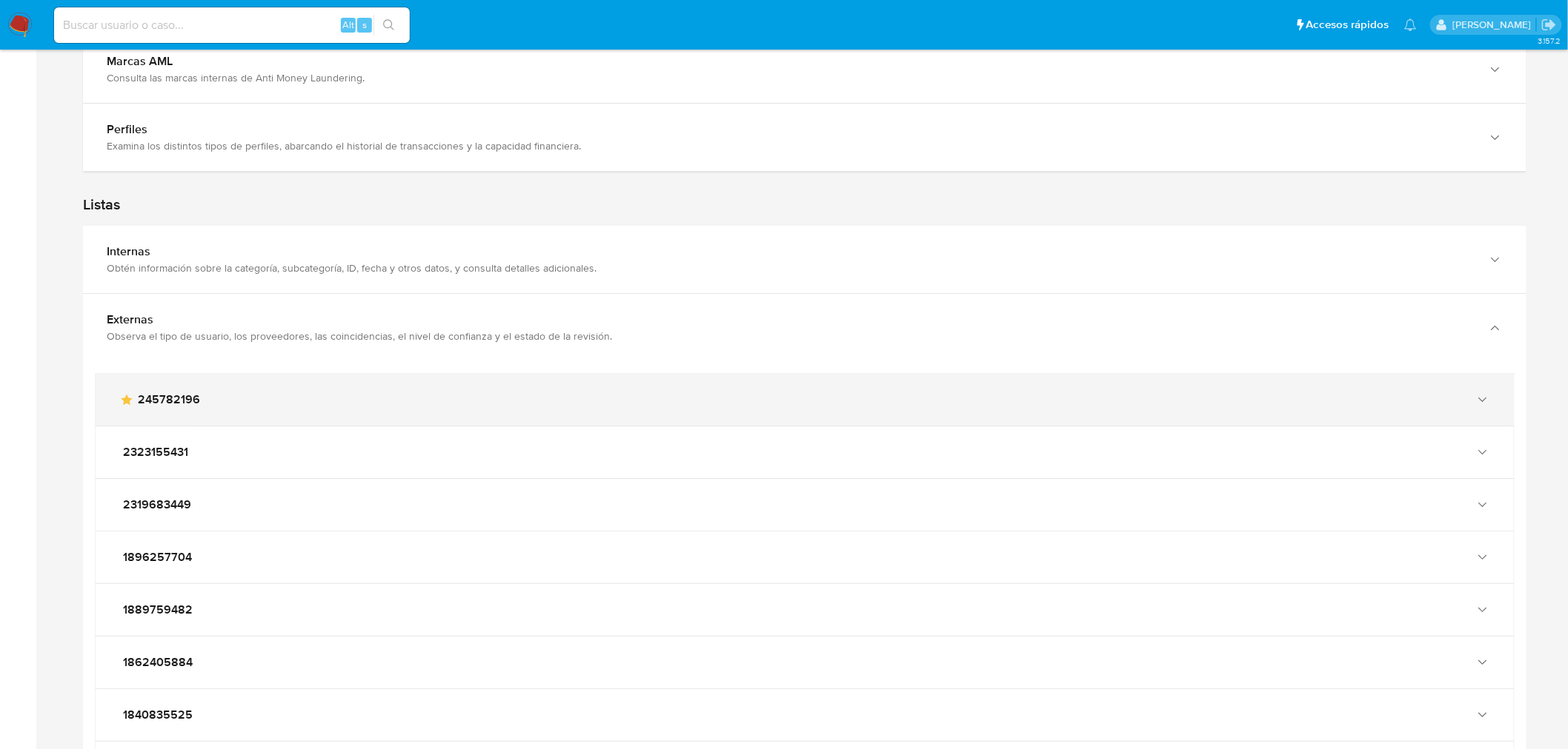
click at [250, 411] on div "main-user-icon 245782196" at bounding box center [804, 400] width 1418 height 52
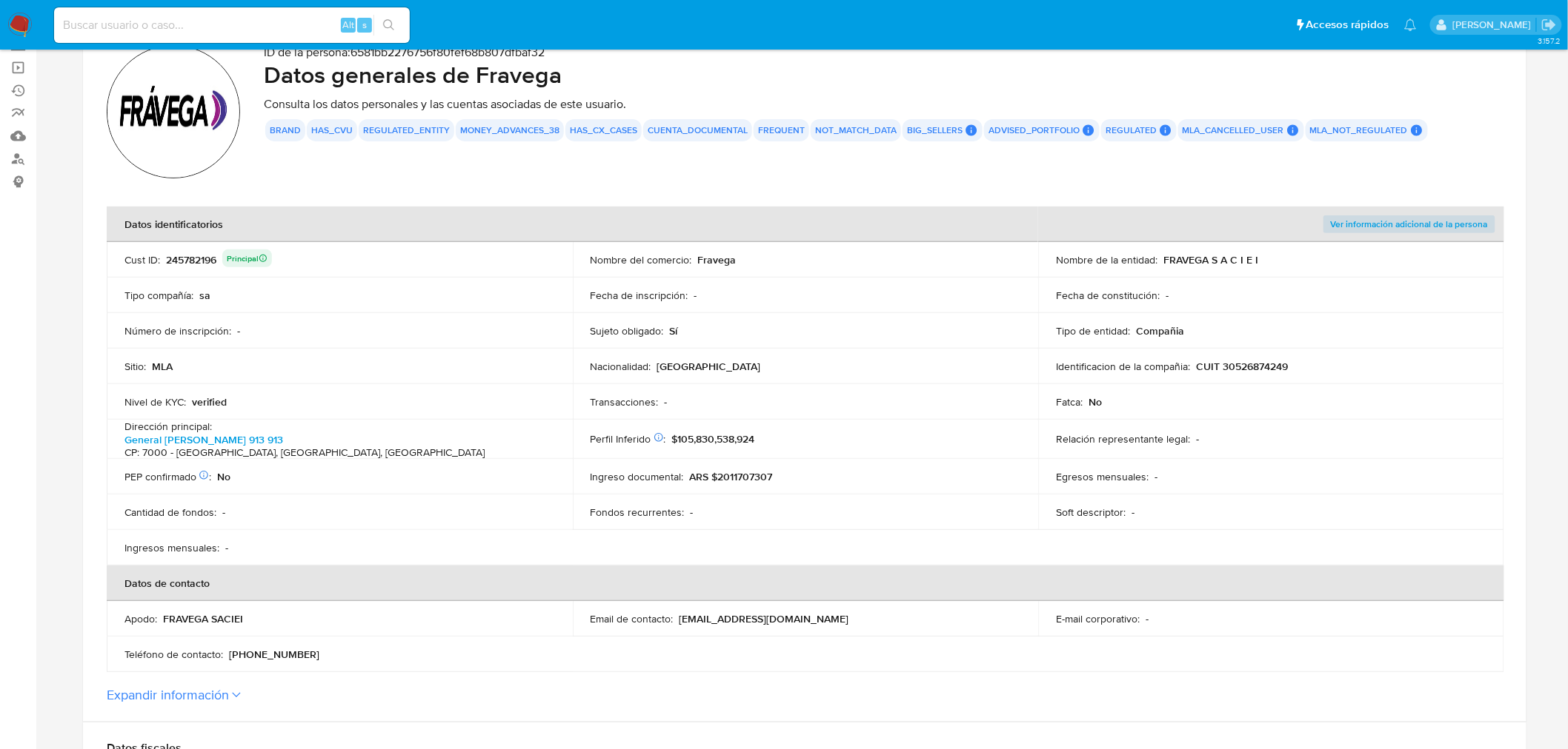
scroll to position [0, 0]
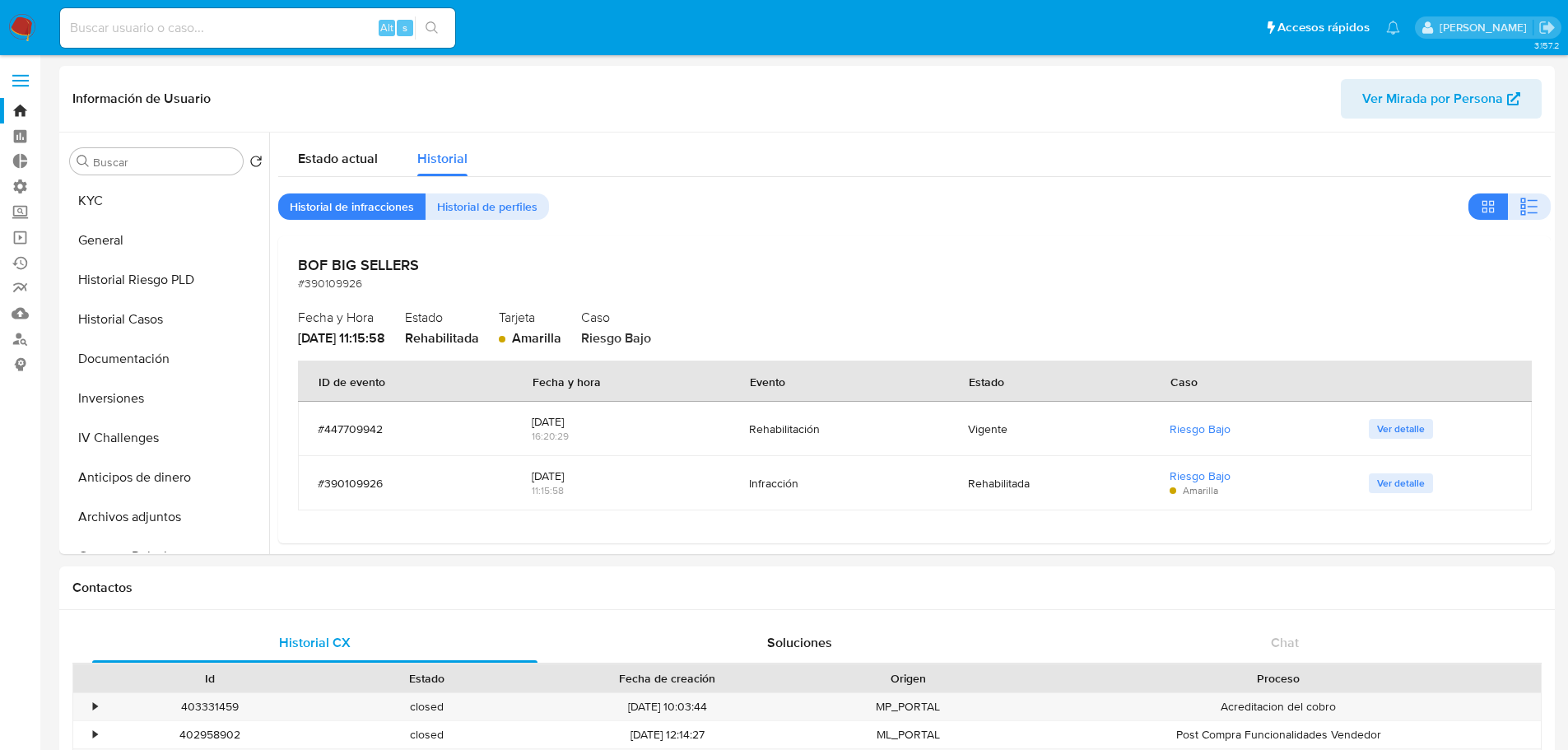
select select "10"
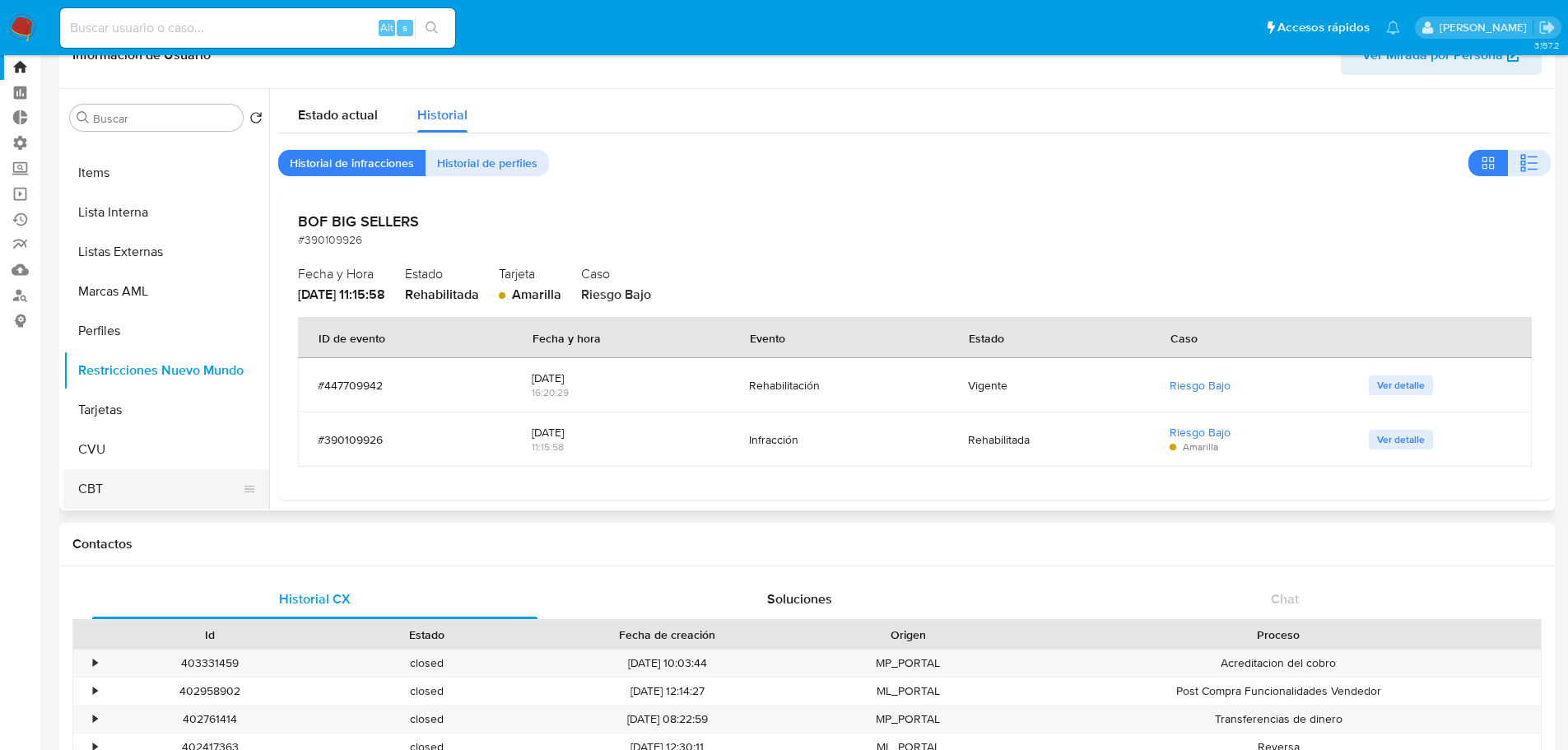
scroll to position [82, 0]
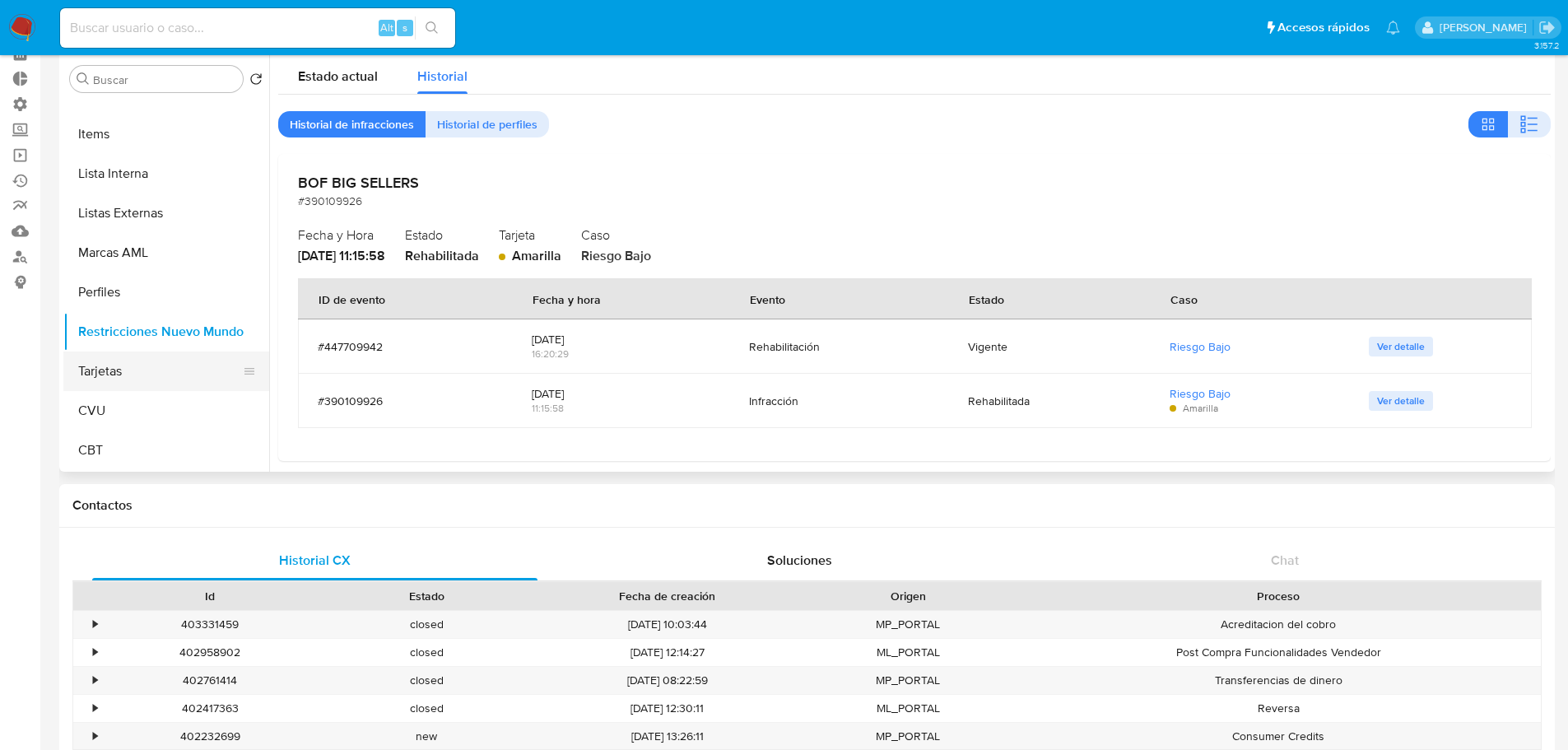
click at [138, 379] on button "Tarjetas" at bounding box center [159, 371] width 192 height 40
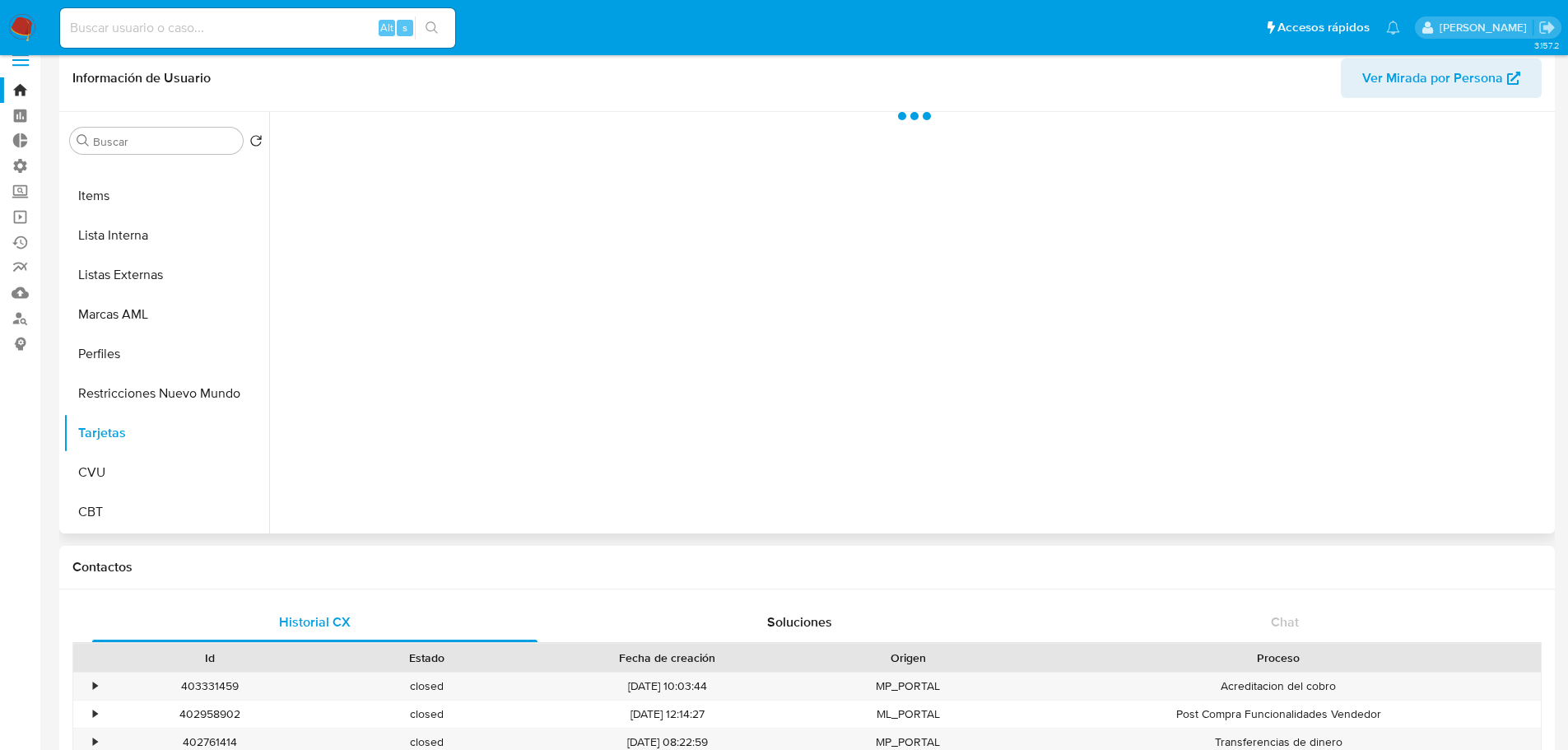
scroll to position [0, 0]
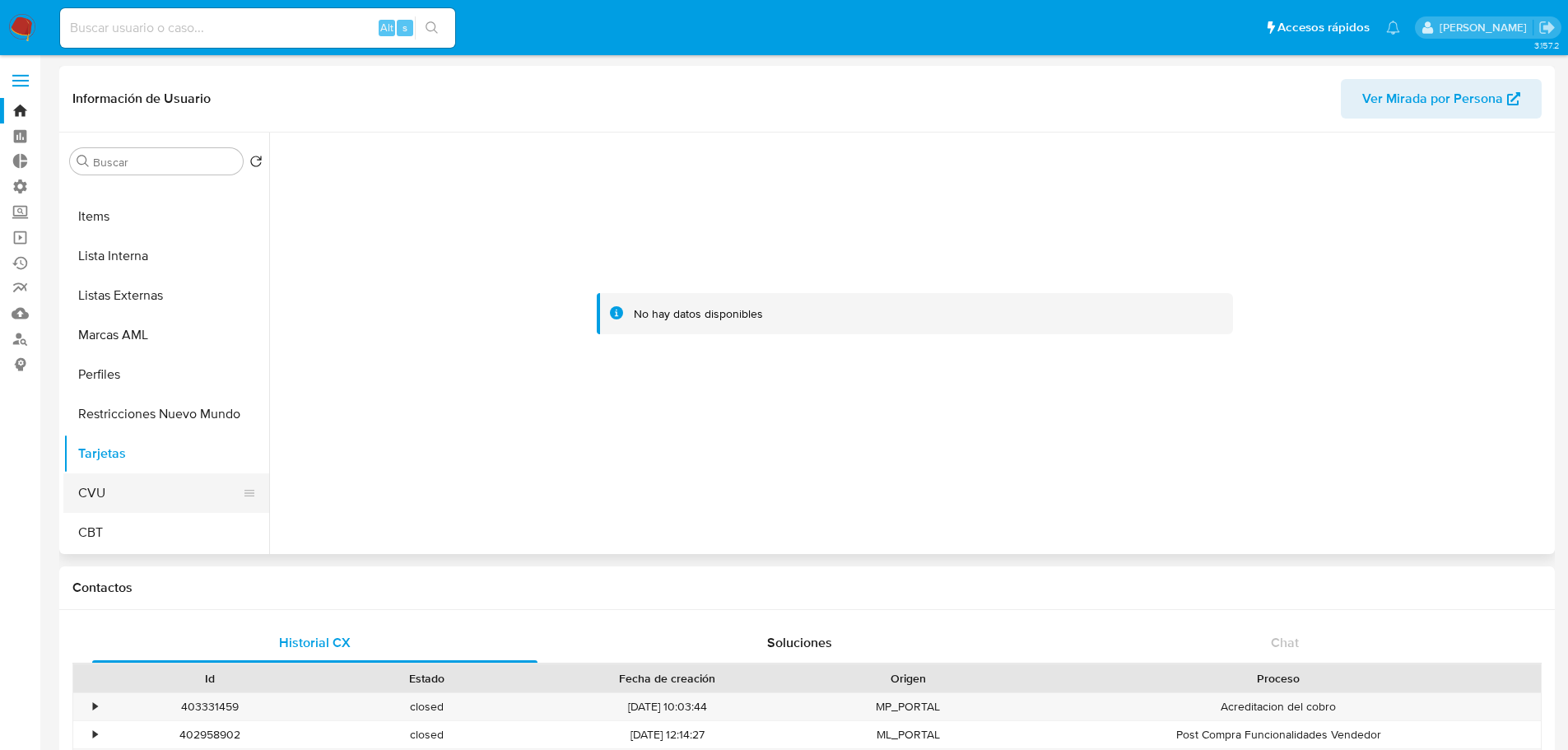
click at [179, 481] on button "CVU" at bounding box center [159, 493] width 192 height 40
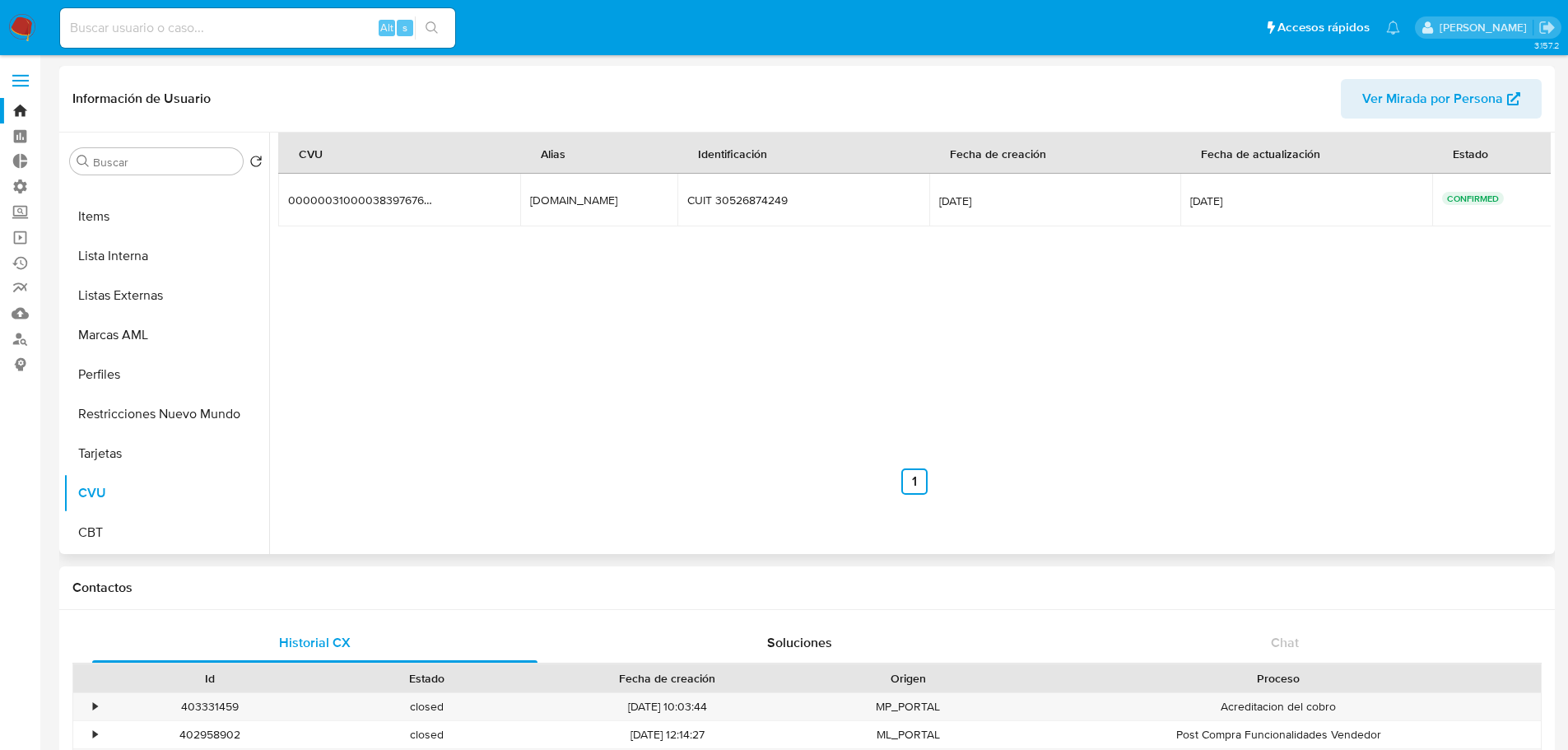
drag, startPoint x: 567, startPoint y: 204, endPoint x: 518, endPoint y: 202, distance: 49.0
click at [518, 202] on tr "0000003100003839767692 0000003100003839767692 fravega.mp fravega.mp CUIT 305268…" at bounding box center [915, 200] width 1274 height 53
click at [692, 324] on div "CVU Alias Identificación Fecha de creación Fecha de actualización Estado 000000…" at bounding box center [914, 313] width 1272 height 362
drag, startPoint x: 773, startPoint y: 206, endPoint x: 589, endPoint y: 205, distance: 184.0
click at [589, 205] on tr "0000003100003839767692 0000003100003839767692 fravega.mp fravega.mp CUIT 305268…" at bounding box center [915, 200] width 1274 height 53
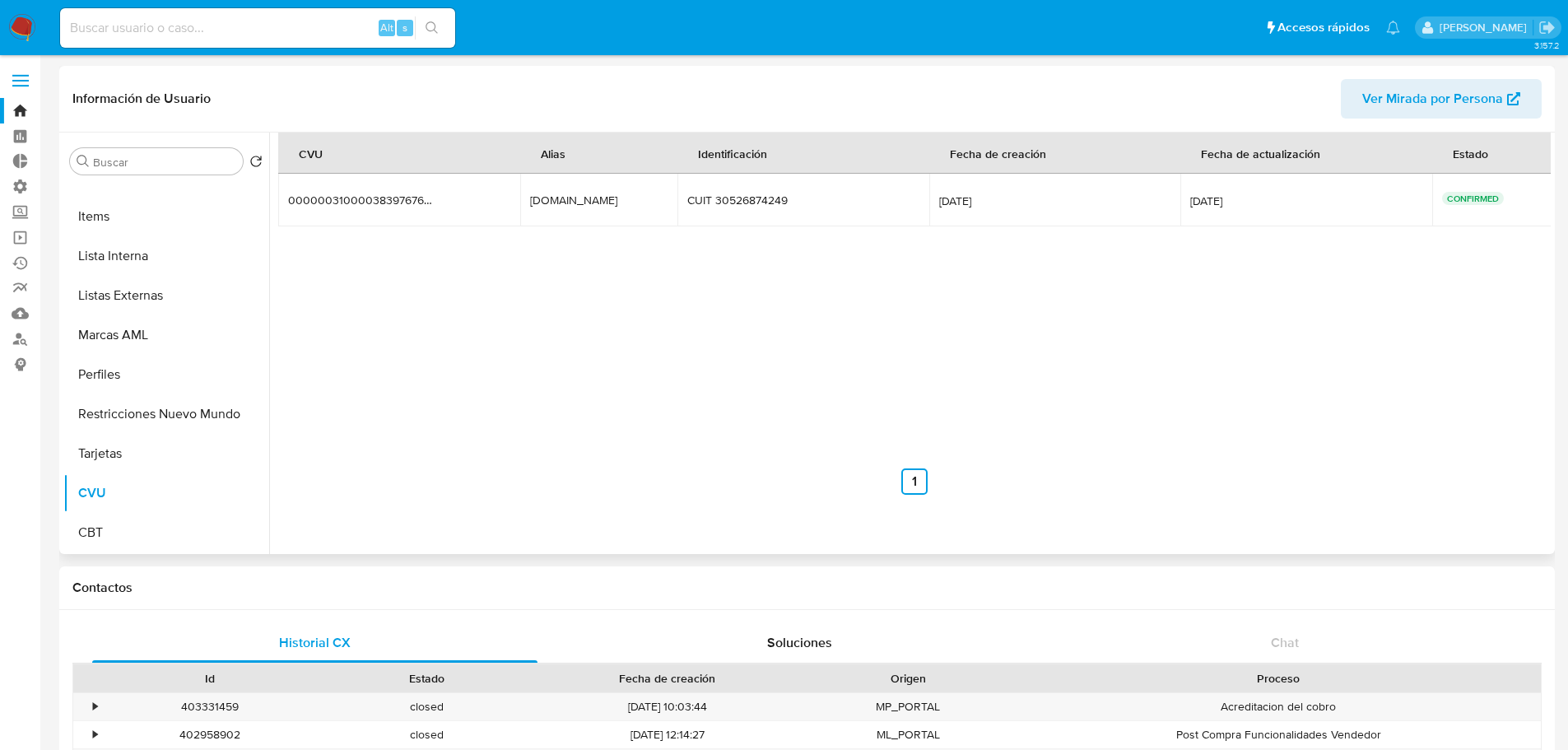
click at [1066, 405] on div "CVU Alias Identificación Fecha de creación Fecha de actualización Estado 000000…" at bounding box center [914, 313] width 1272 height 362
click at [138, 523] on button "CBT" at bounding box center [159, 532] width 192 height 40
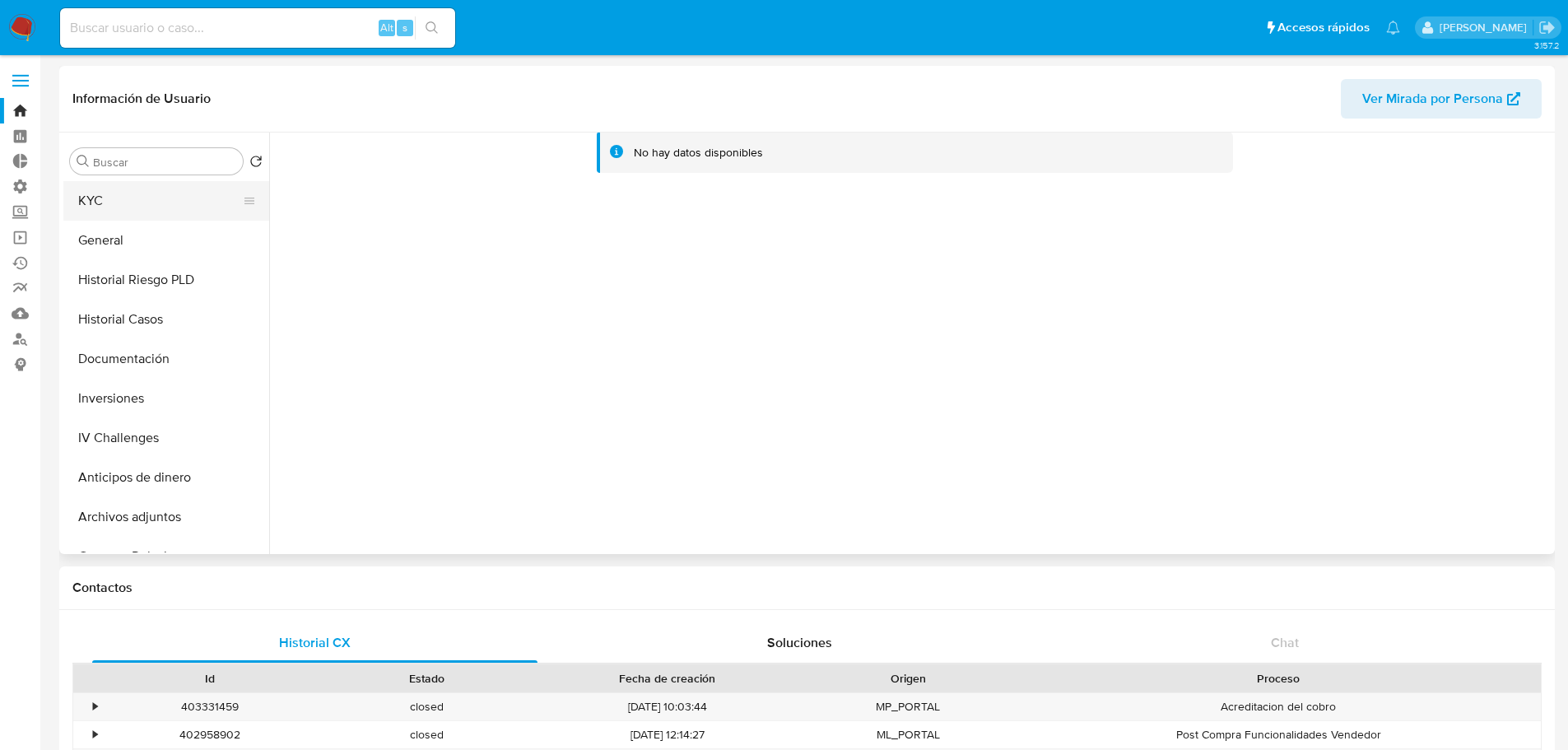
click at [218, 196] on button "KYC" at bounding box center [159, 201] width 192 height 40
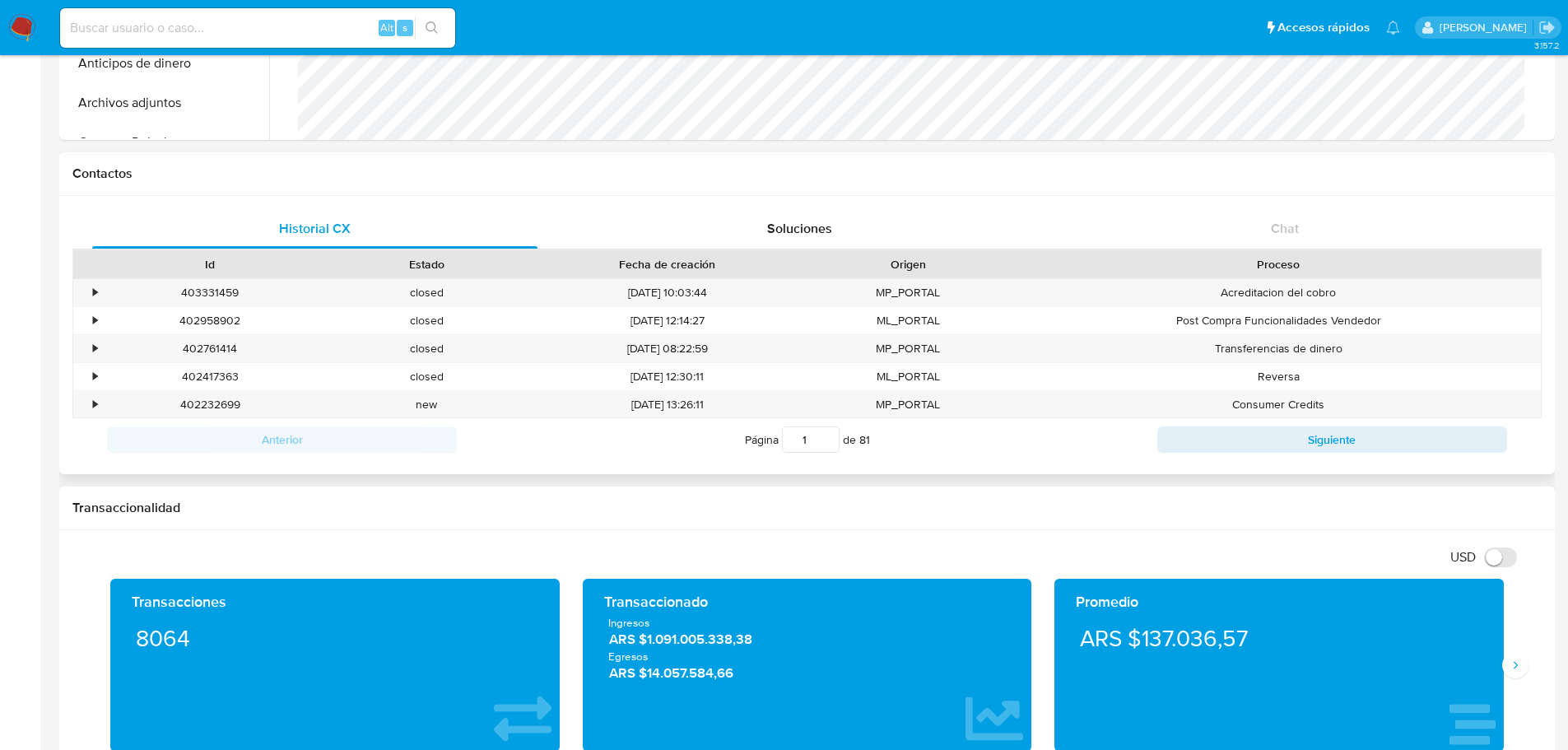
scroll to position [411, 0]
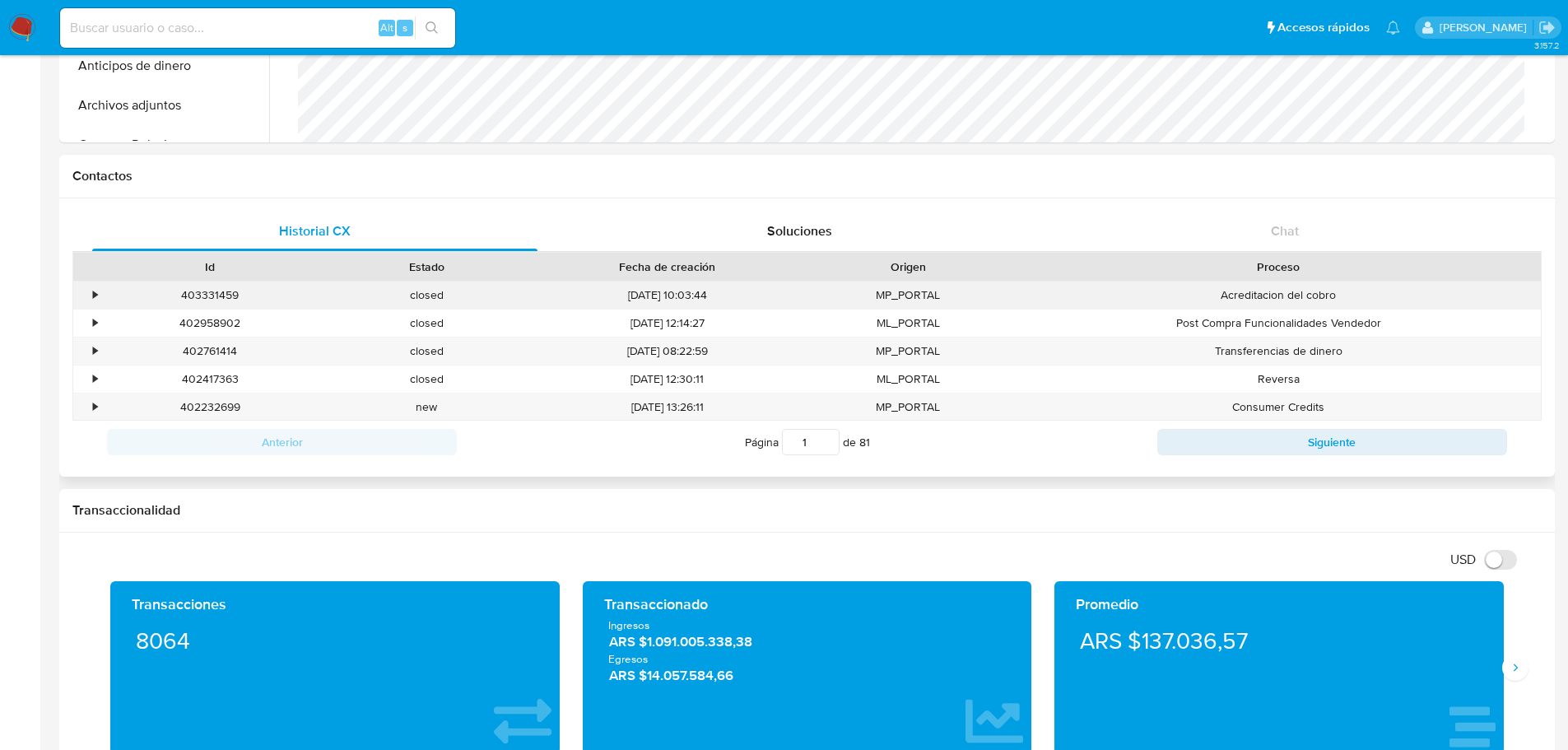
click at [94, 294] on div "•" at bounding box center [95, 295] width 4 height 16
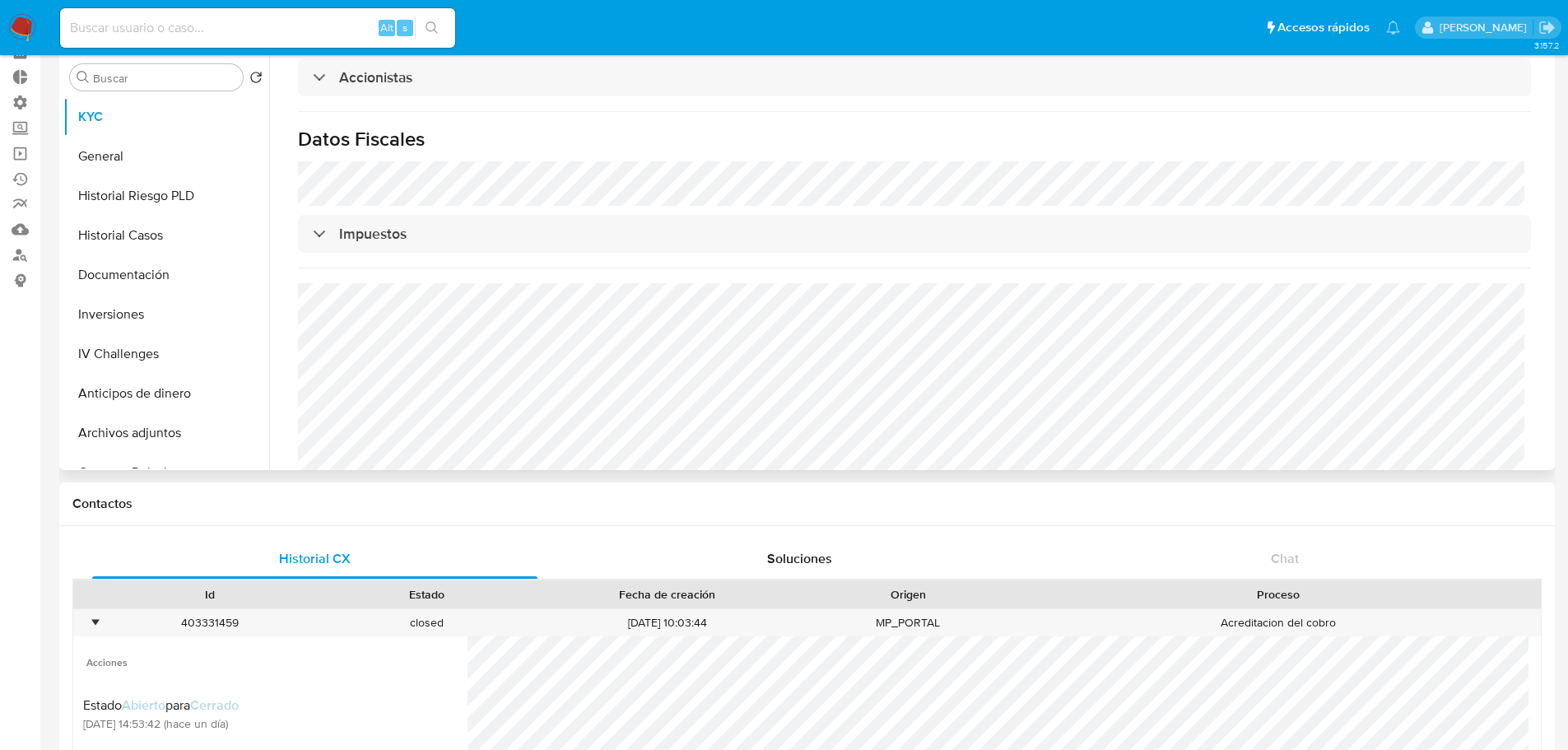
scroll to position [82, 0]
drag, startPoint x: 96, startPoint y: 617, endPoint x: 267, endPoint y: 582, distance: 174.5
click at [98, 618] on div "•" at bounding box center [95, 624] width 4 height 16
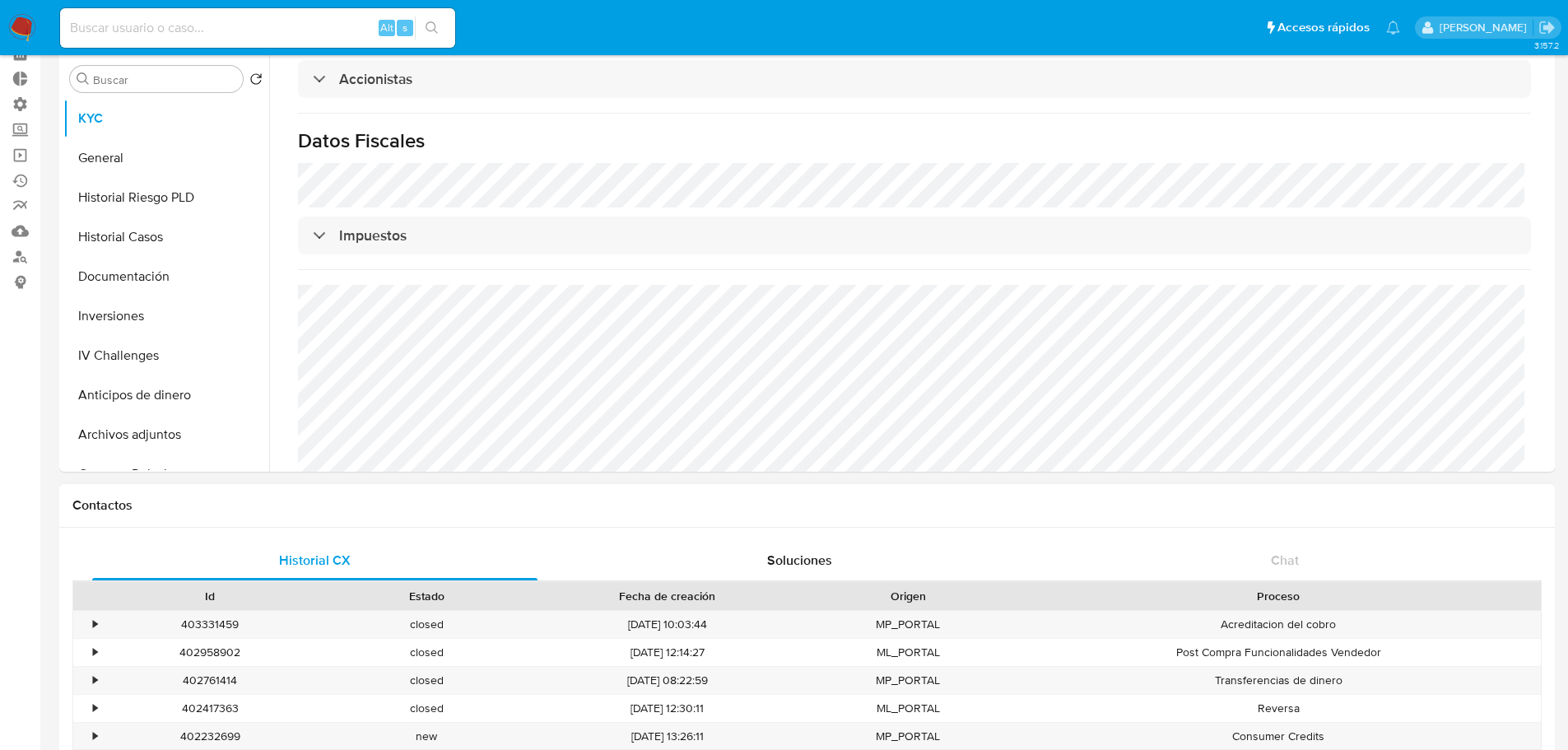
scroll to position [247, 0]
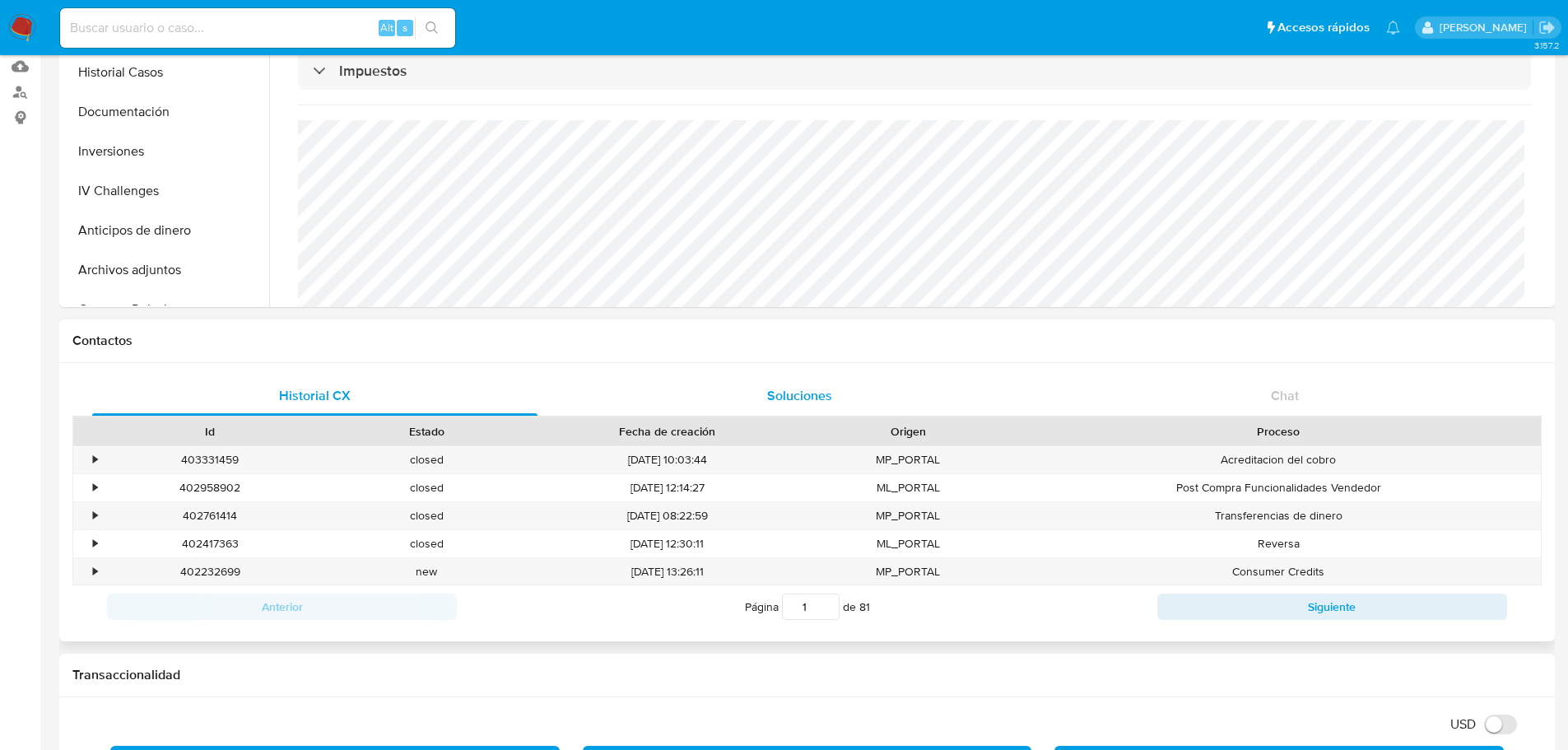
click at [808, 399] on span "Soluciones" at bounding box center [800, 396] width 65 height 19
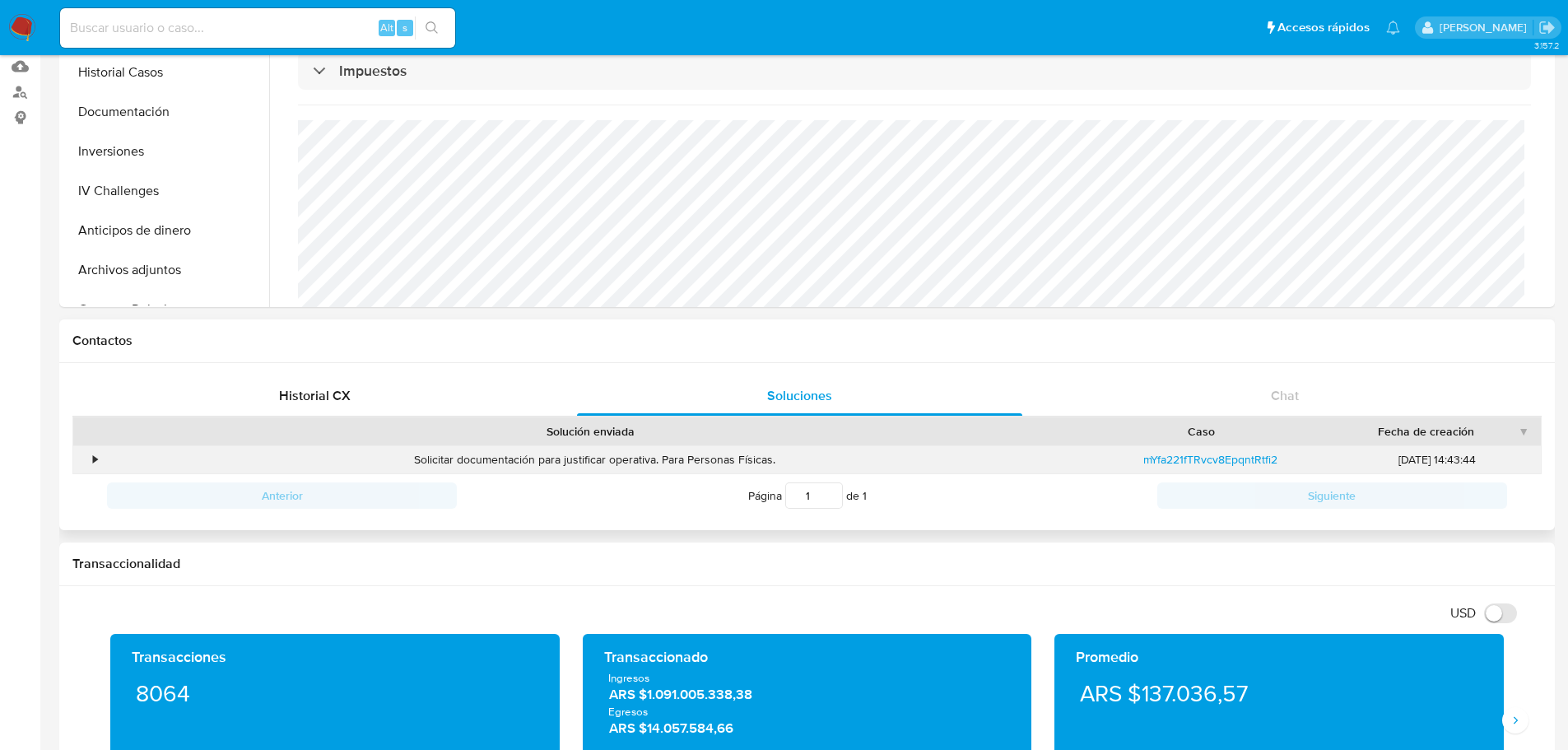
click at [87, 461] on div "•" at bounding box center [87, 459] width 28 height 27
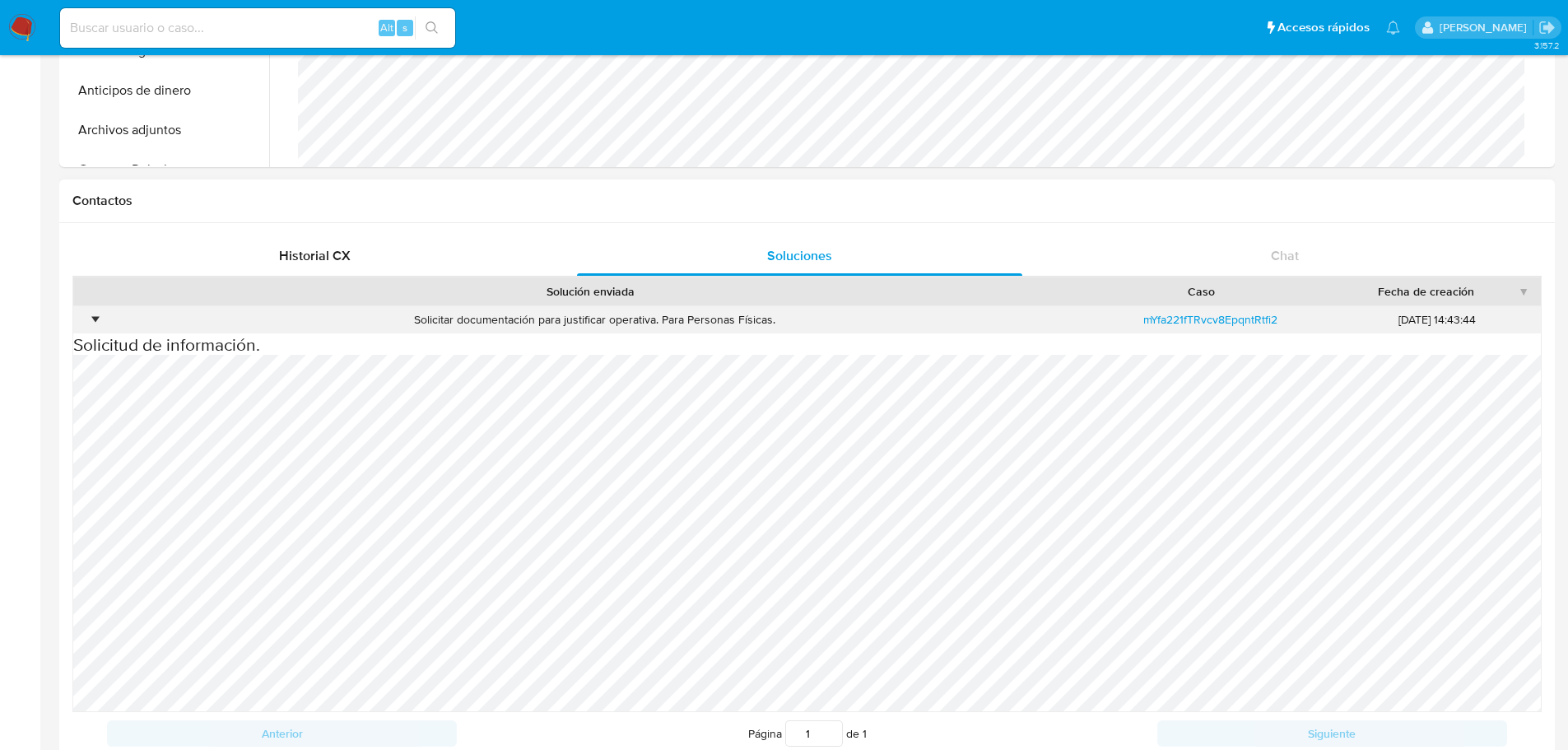
scroll to position [411, 0]
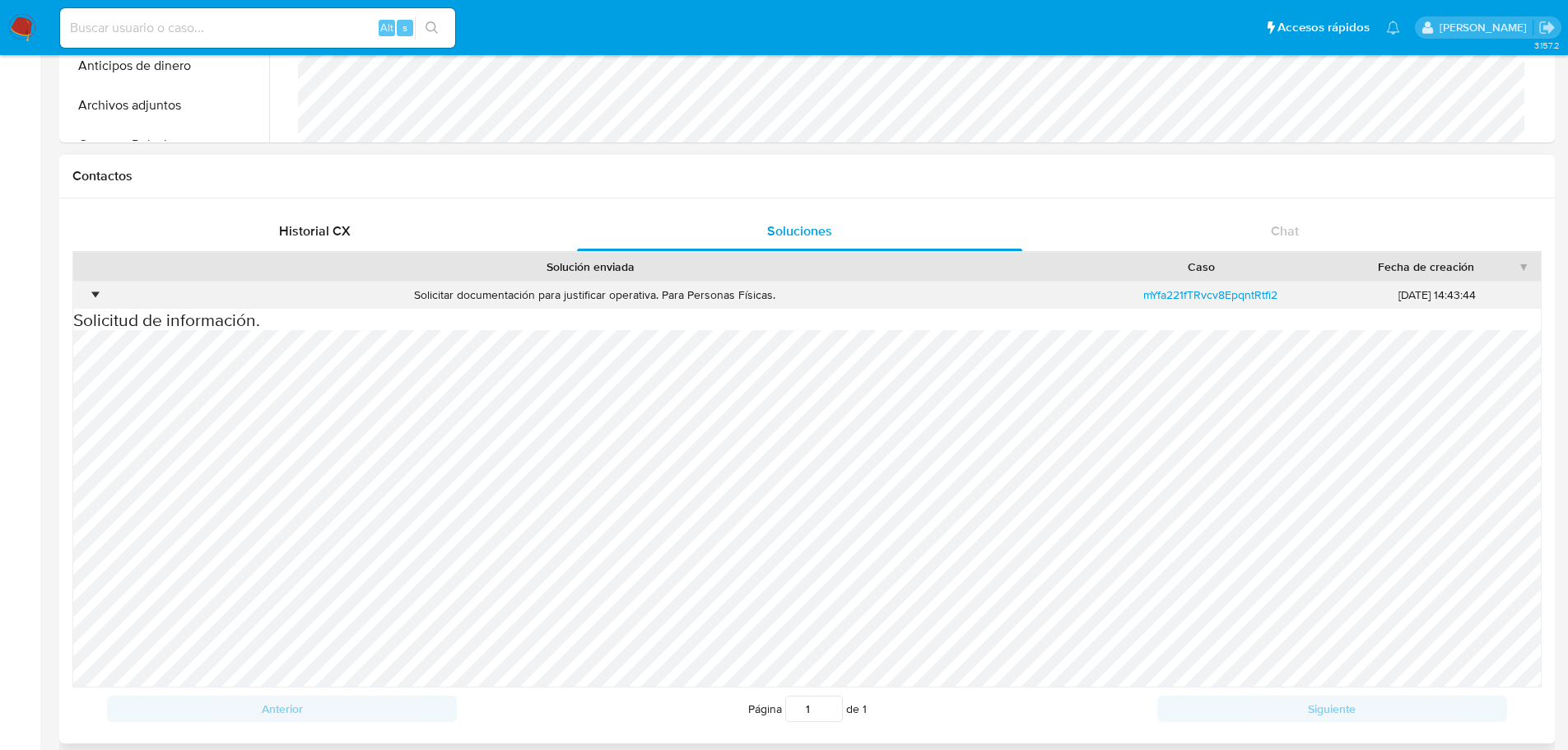
click at [88, 295] on div "•" at bounding box center [87, 295] width 28 height 27
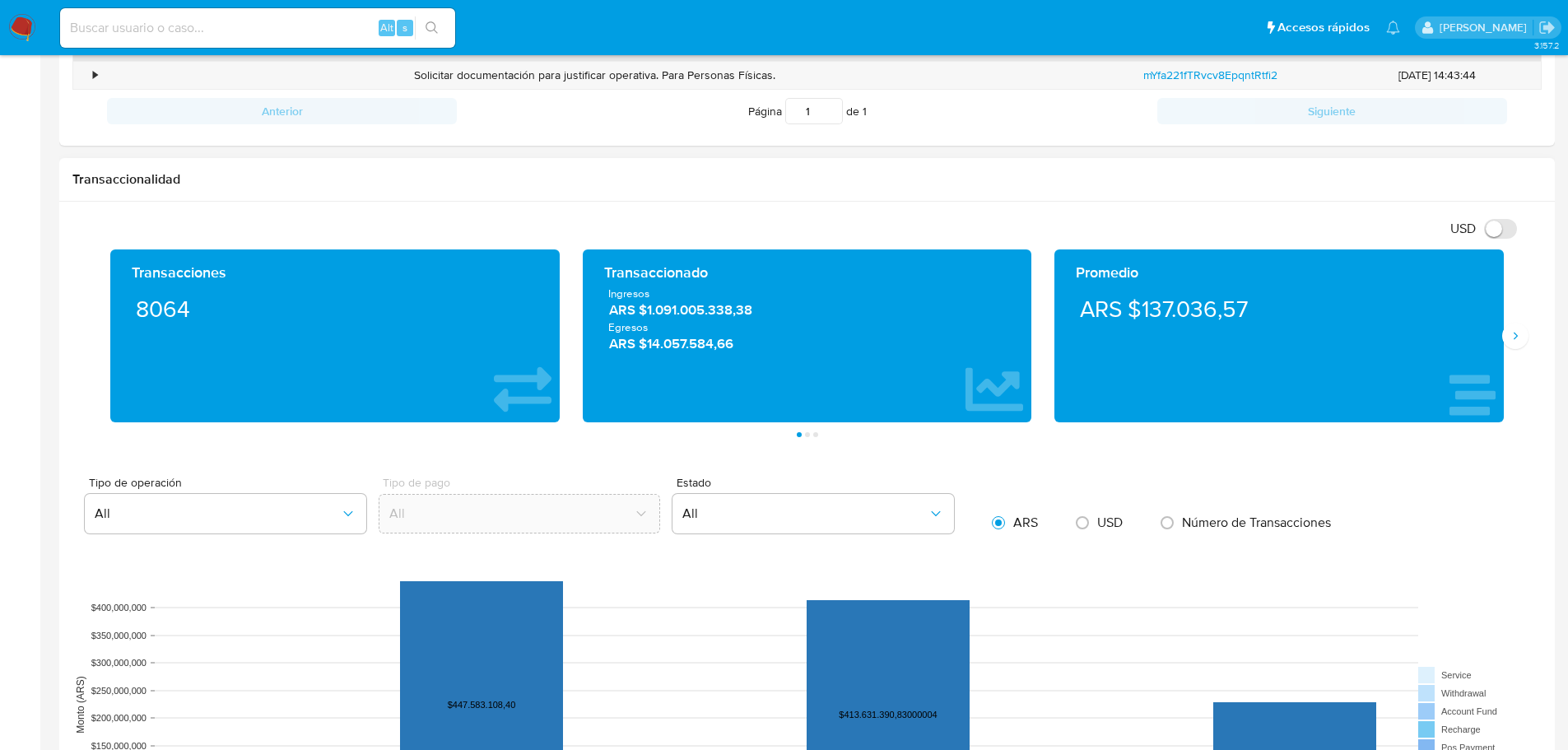
scroll to position [658, 0]
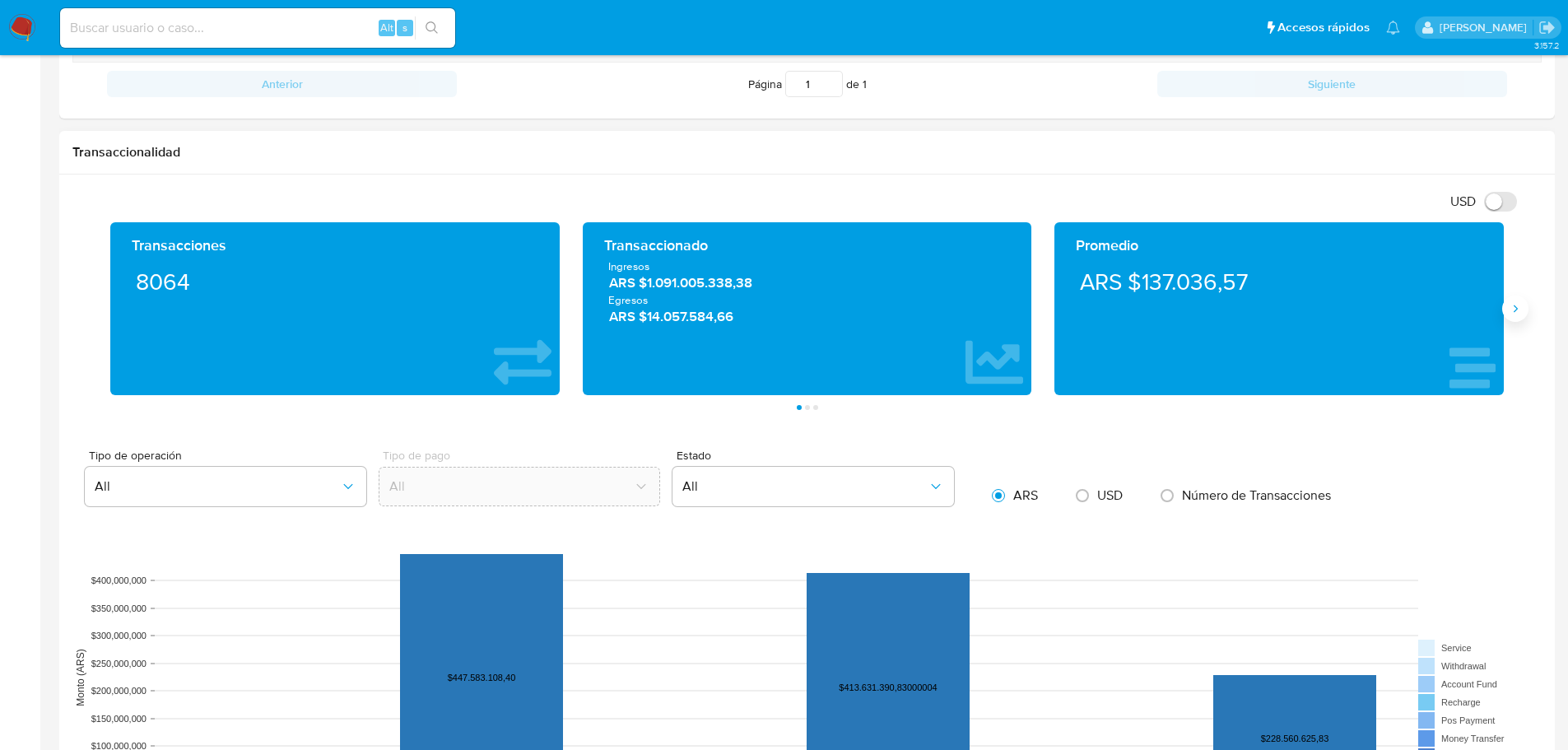
click at [1515, 308] on icon "Siguiente" at bounding box center [1516, 309] width 13 height 13
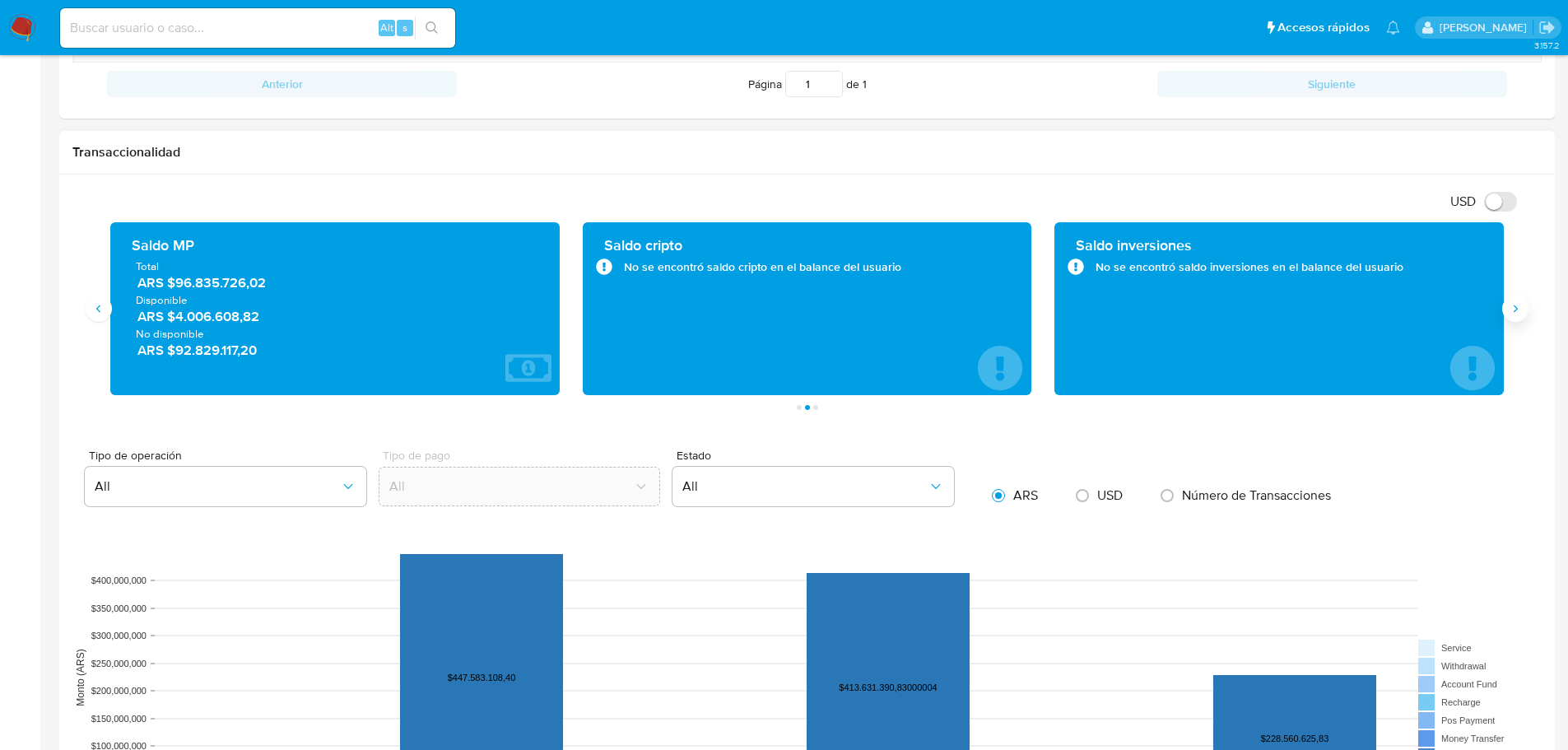
click at [1519, 314] on icon "Siguiente" at bounding box center [1516, 309] width 13 height 13
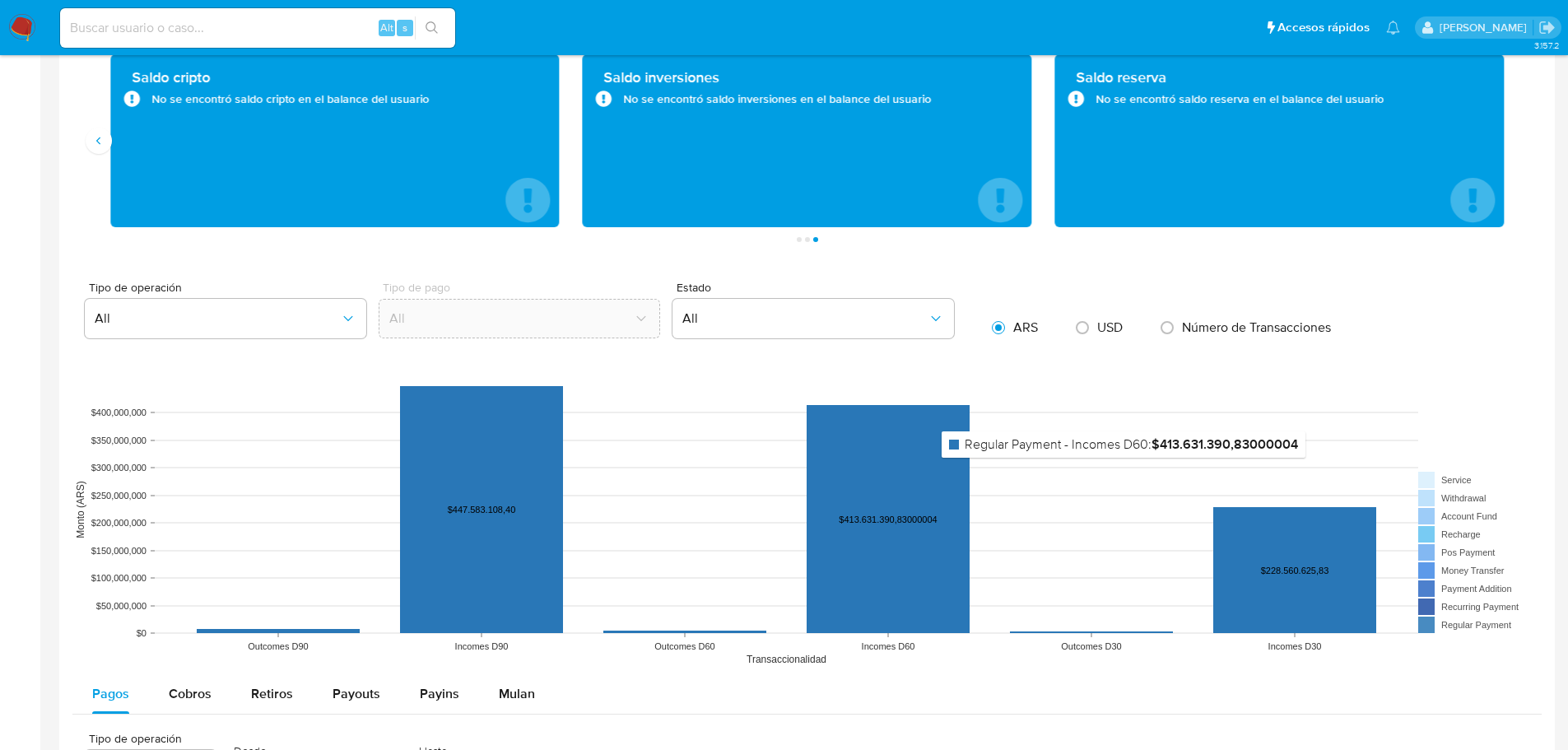
scroll to position [905, 0]
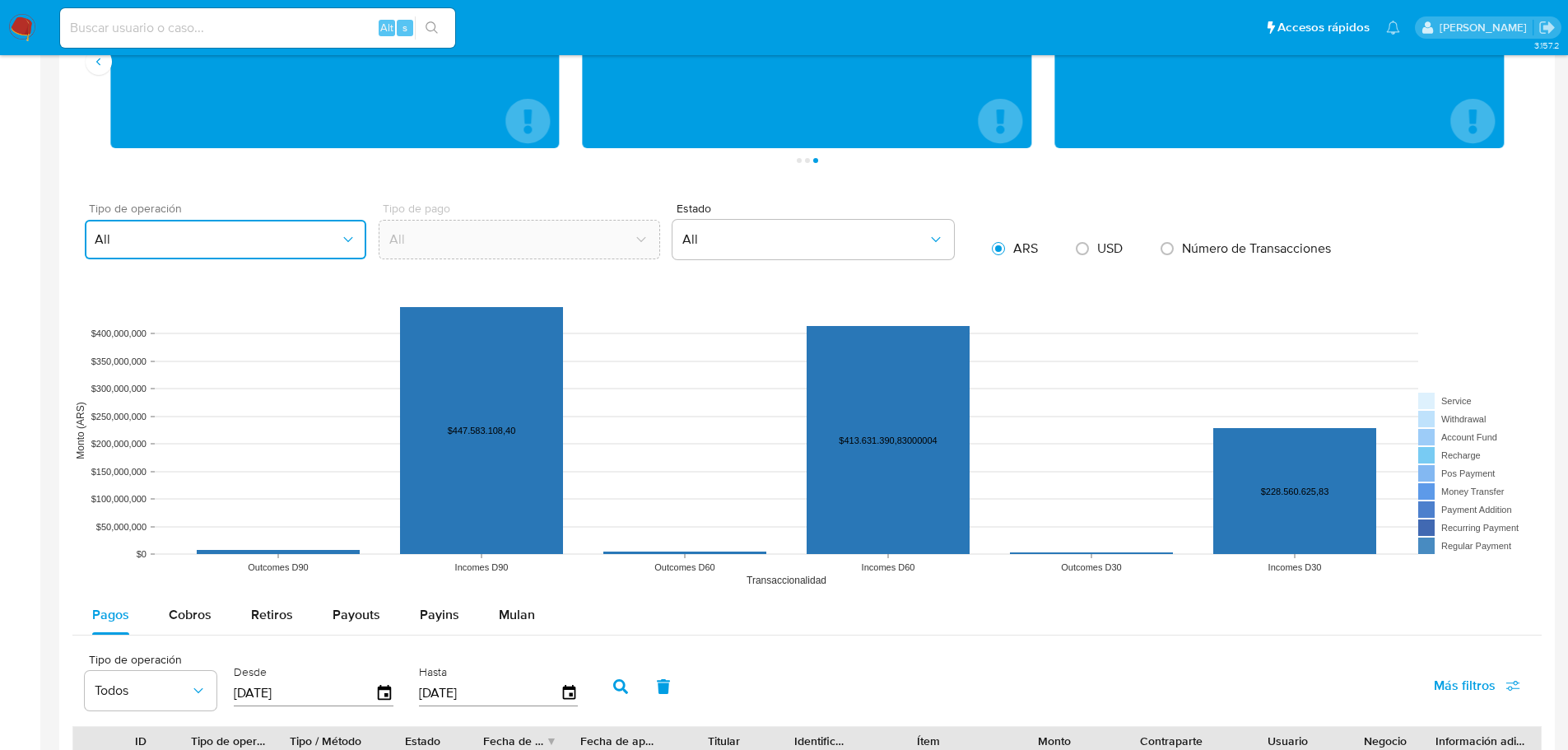
click at [315, 249] on button "All" at bounding box center [225, 240] width 281 height 40
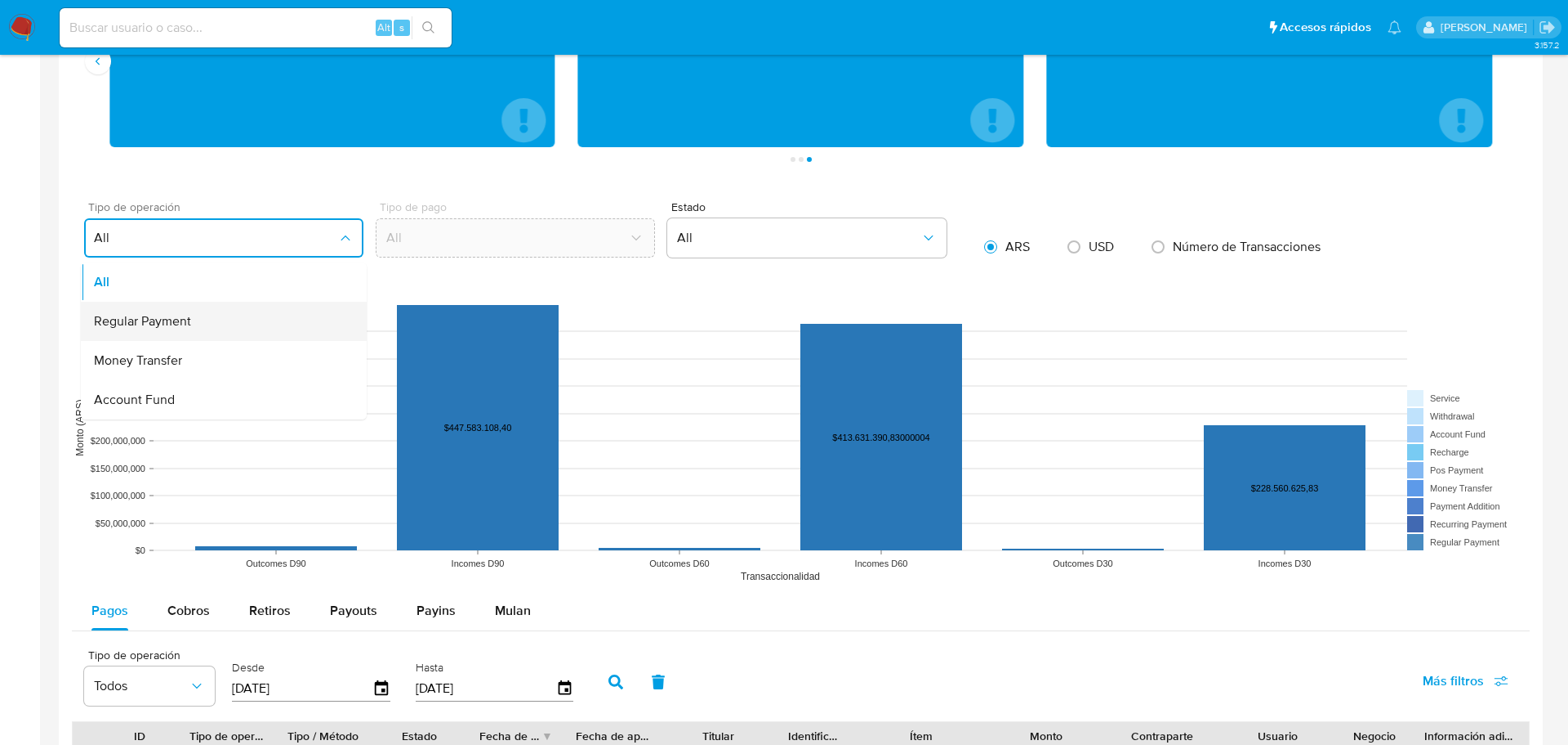
click at [196, 334] on div "Regular Payment" at bounding box center [219, 322] width 250 height 40
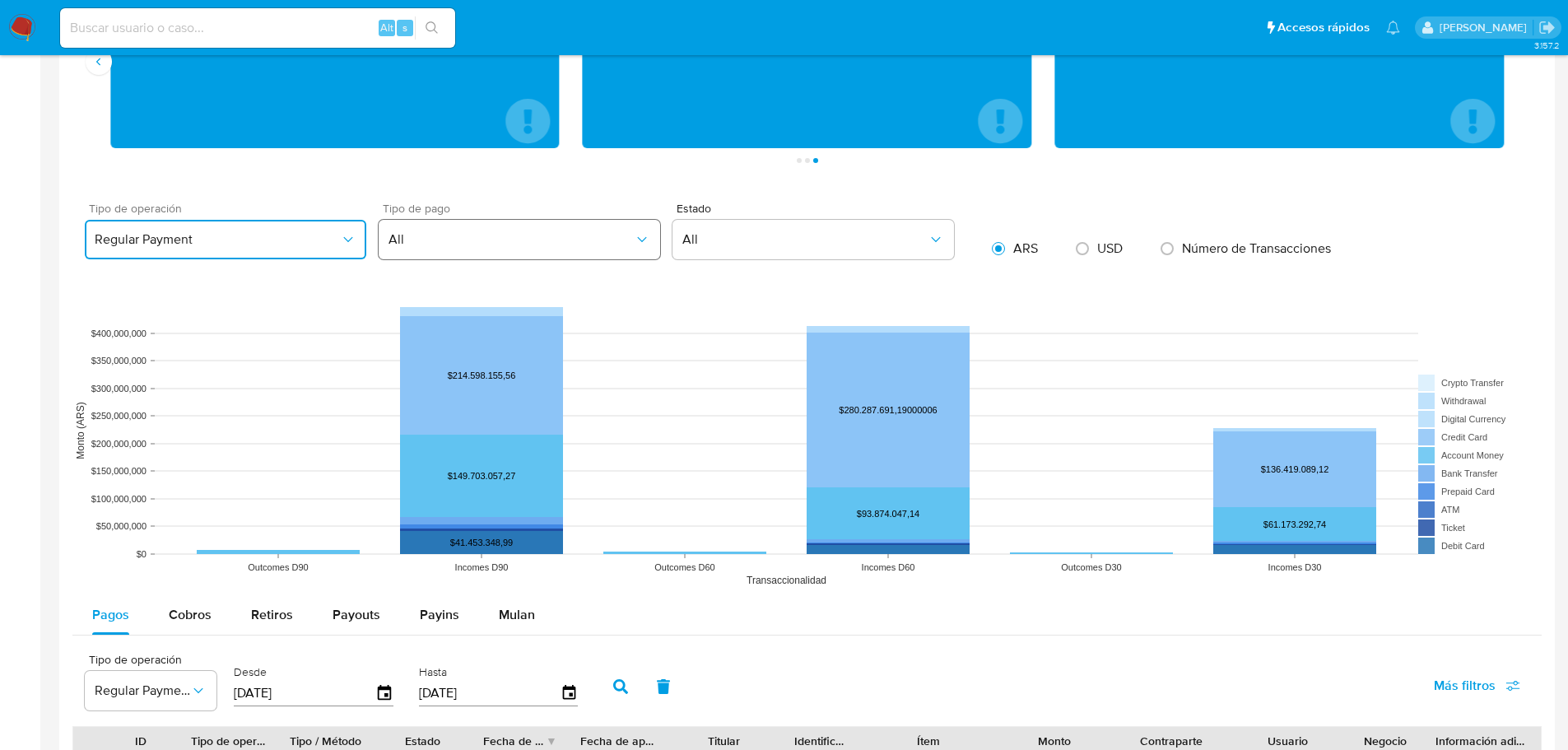
click at [614, 254] on button "All" at bounding box center [519, 240] width 281 height 40
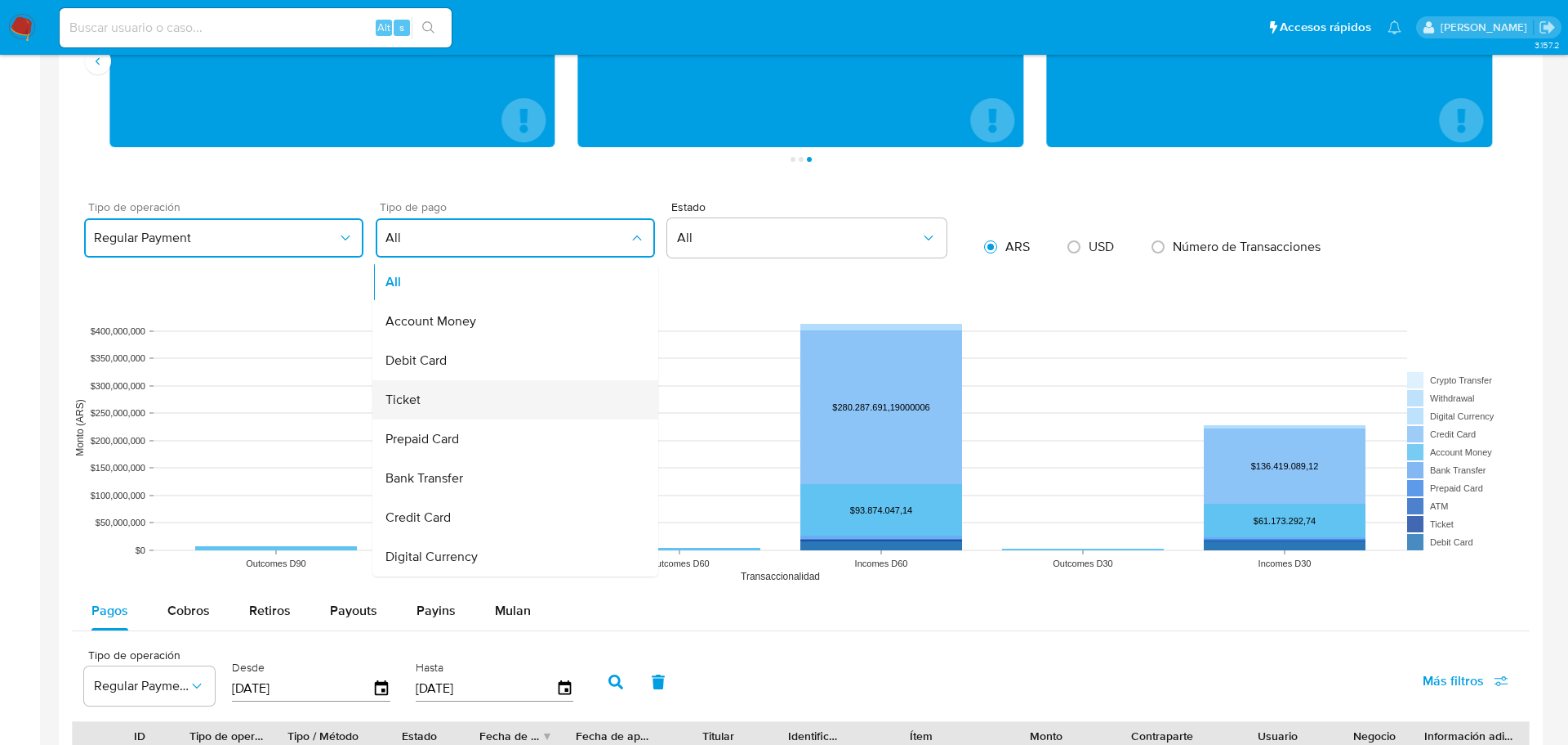
click at [543, 407] on div "Ticket" at bounding box center [510, 400] width 250 height 40
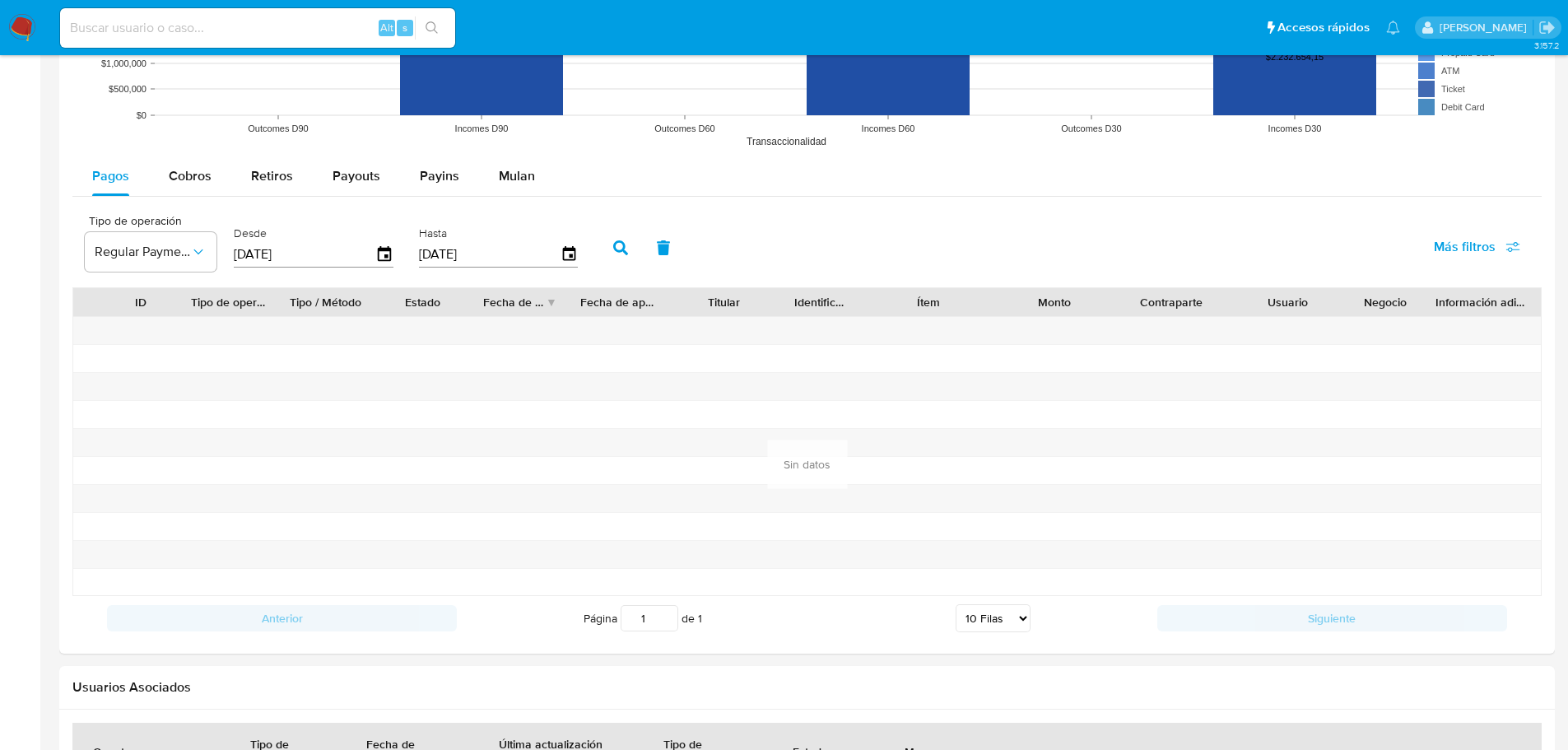
scroll to position [1316, 0]
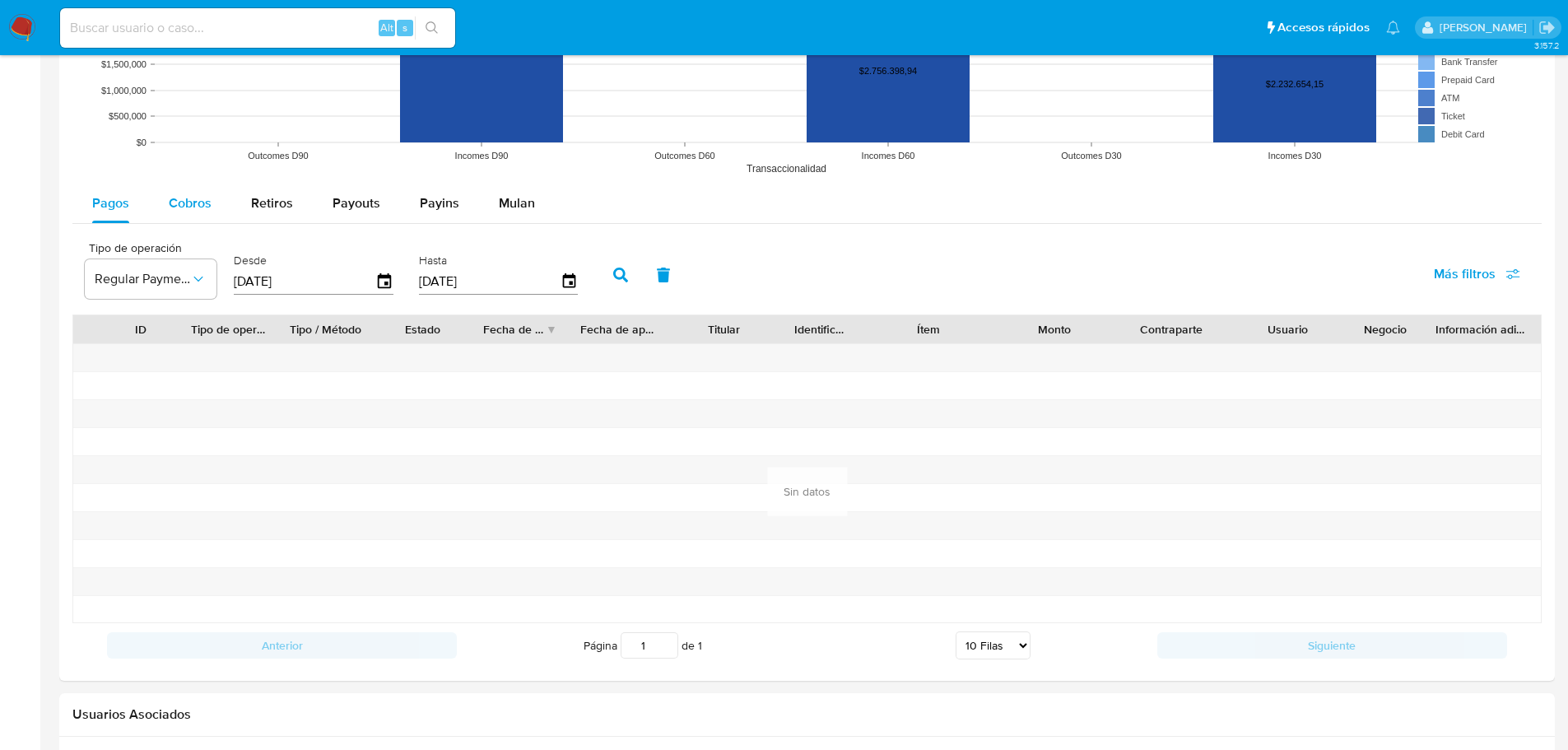
click at [189, 223] on div "Cobros" at bounding box center [189, 204] width 43 height 40
select select "10"
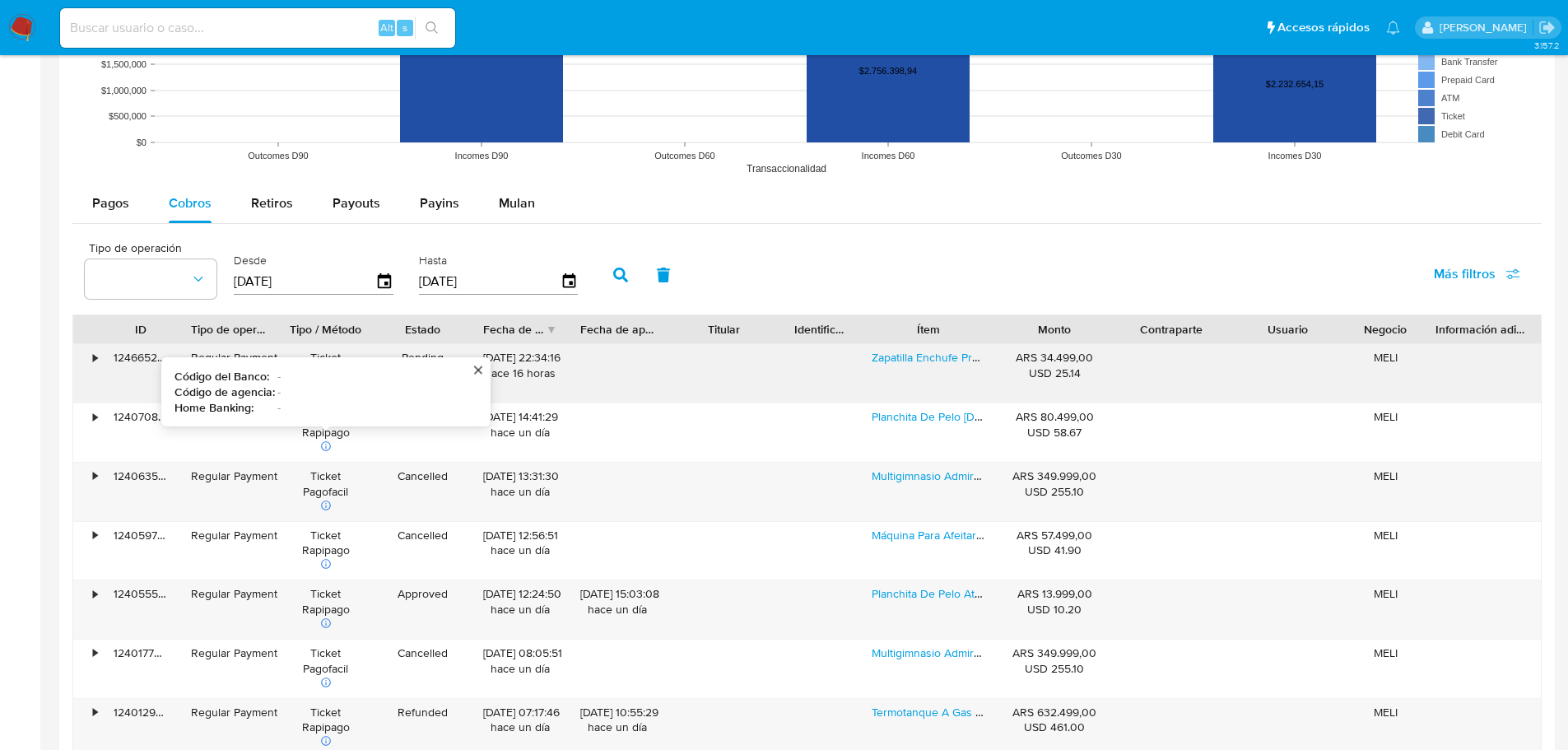
click at [90, 363] on div "•" at bounding box center [87, 373] width 28 height 59
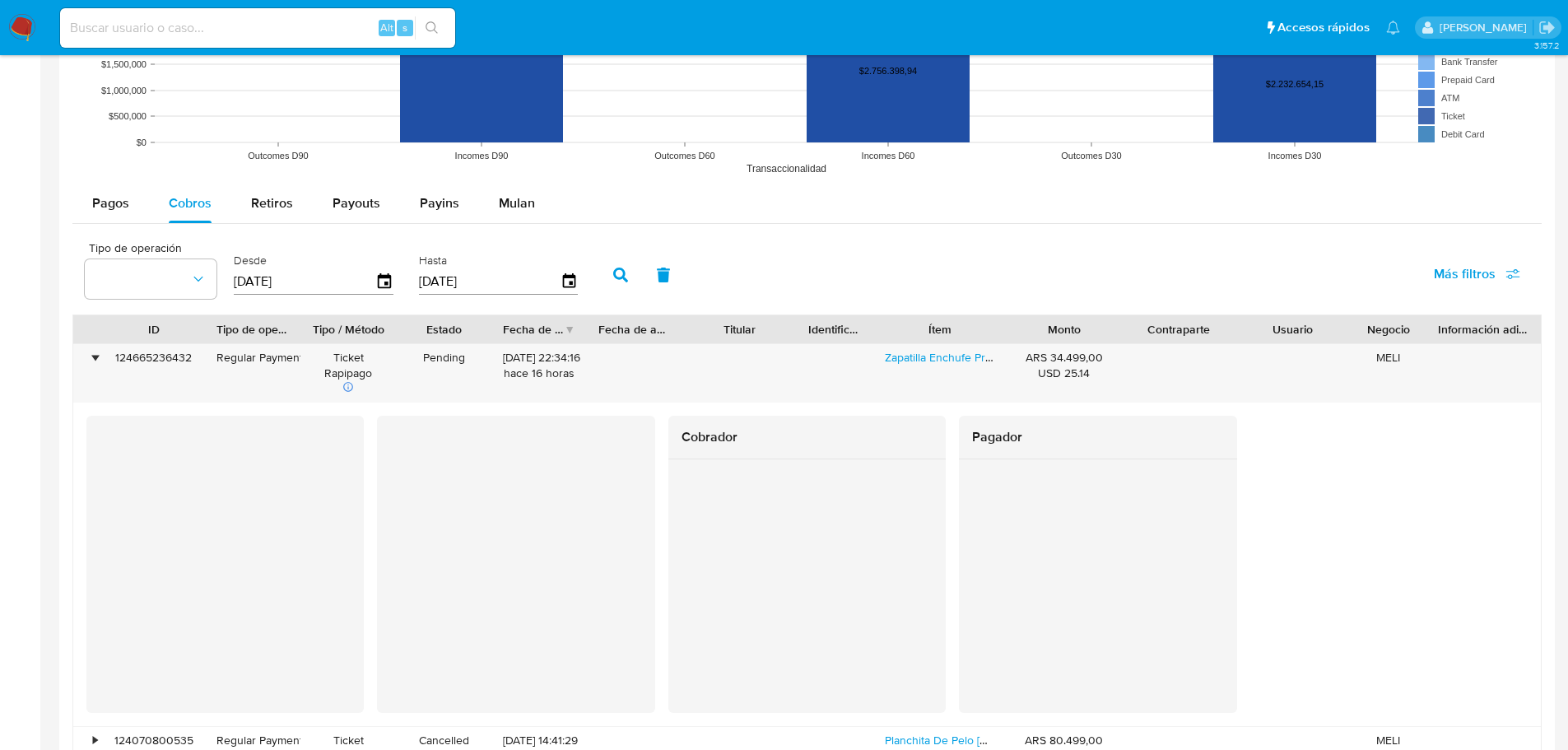
click at [200, 336] on div at bounding box center [205, 330] width 29 height 28
drag, startPoint x: 154, startPoint y: 361, endPoint x: 122, endPoint y: 361, distance: 32.0
click at [122, 361] on div "124665236432" at bounding box center [153, 373] width 103 height 59
click at [144, 373] on div "124665236432" at bounding box center [153, 373] width 103 height 59
click at [94, 356] on div "•" at bounding box center [95, 357] width 4 height 16
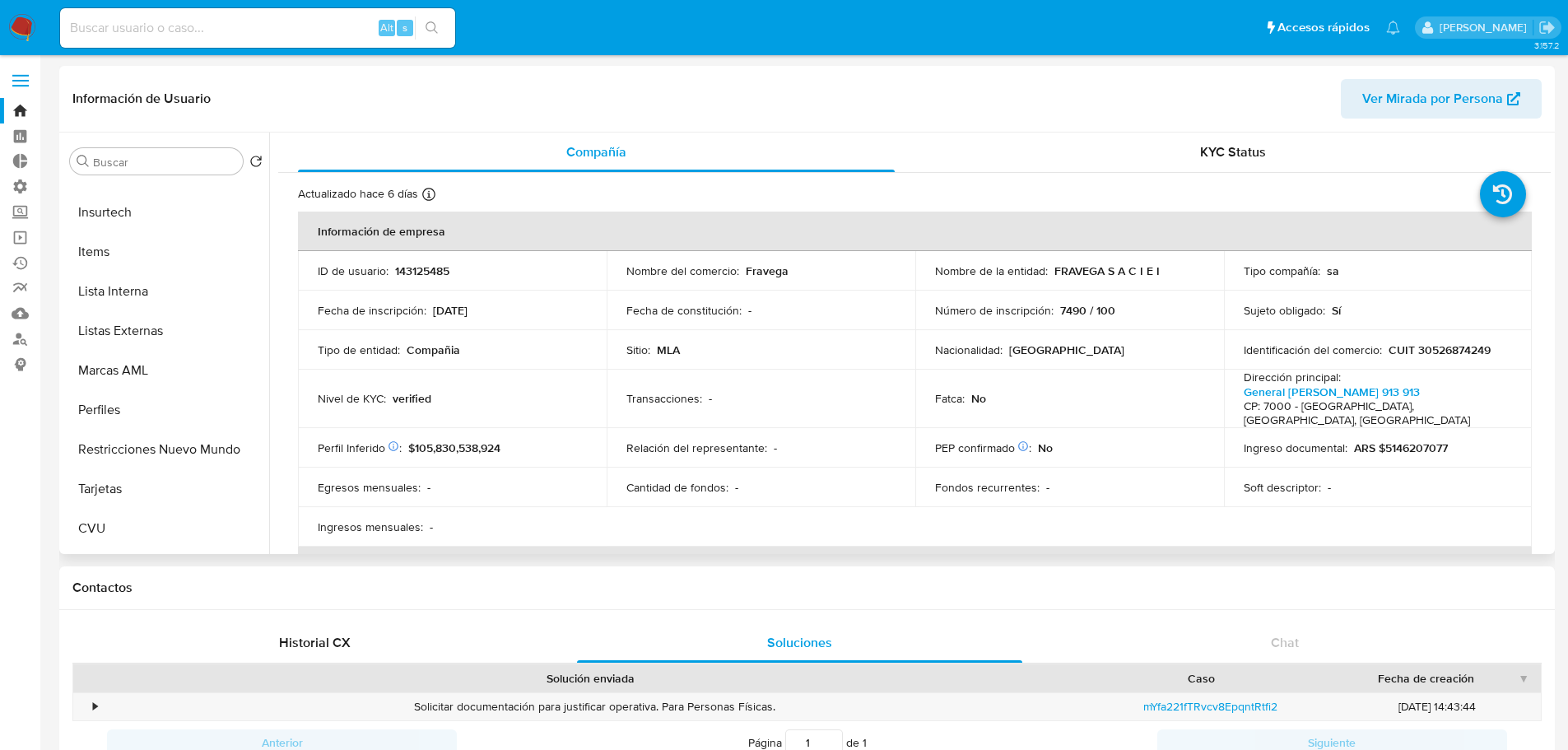
scroll to position [772, 0]
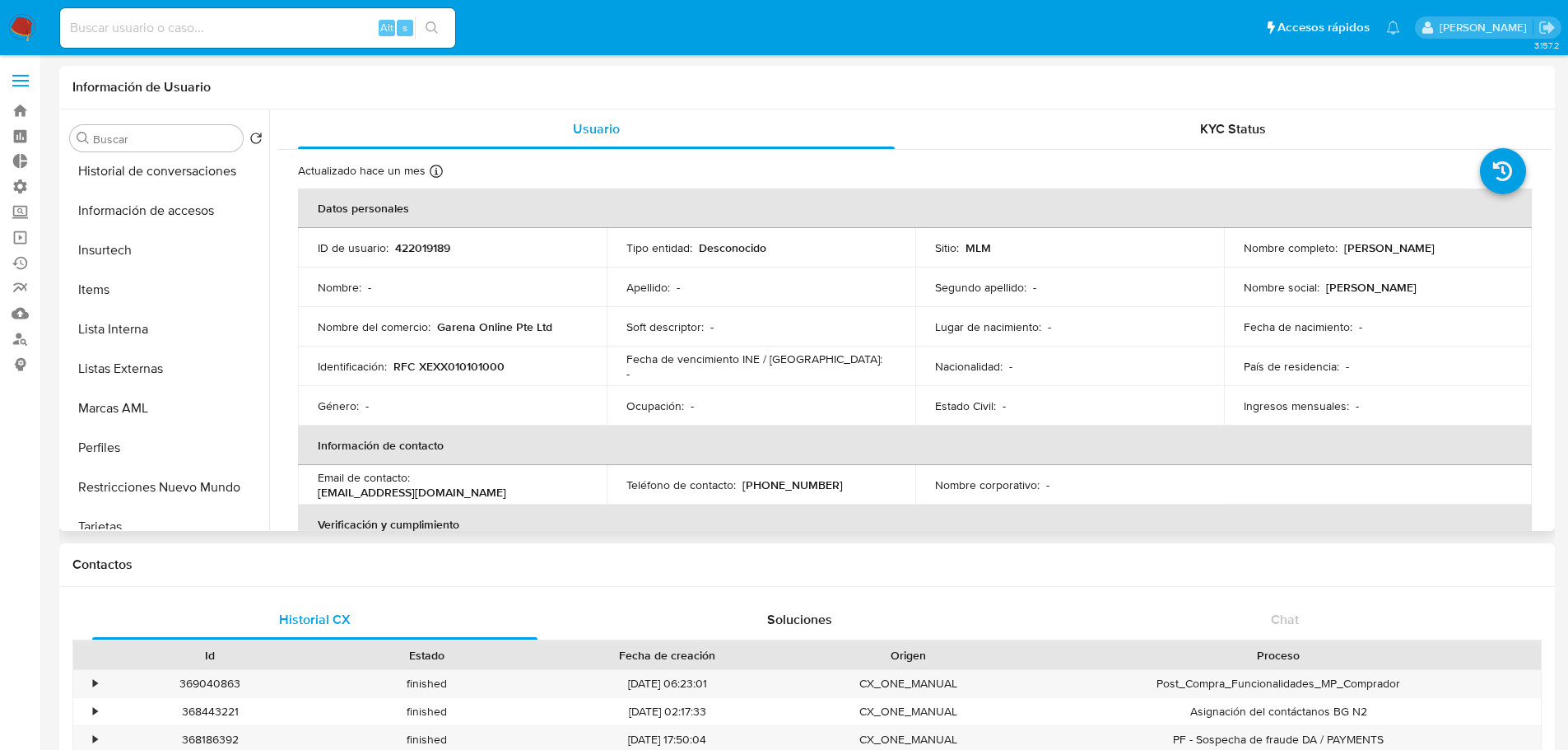
scroll to position [695, 0]
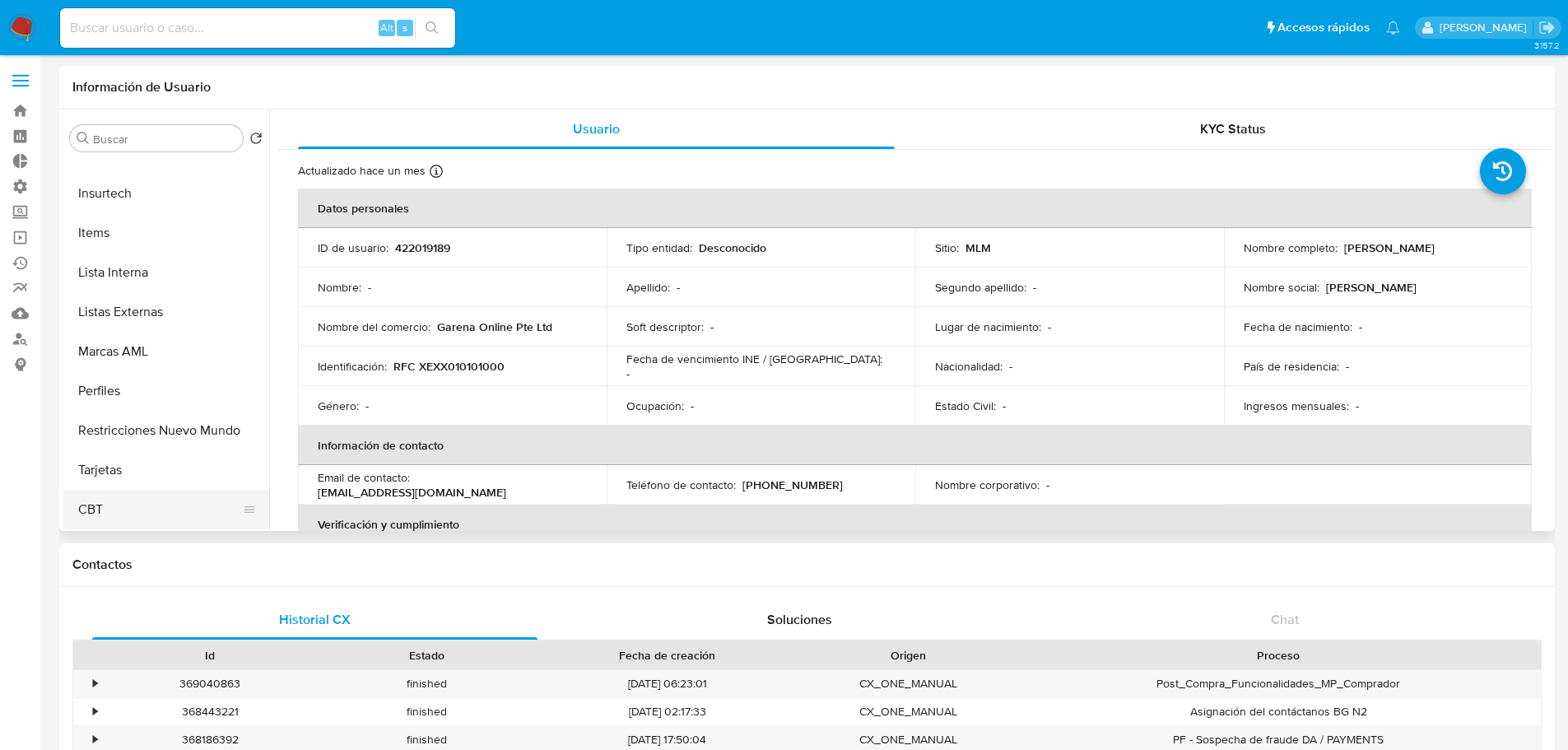
click at [185, 520] on button "CBT" at bounding box center [159, 509] width 192 height 40
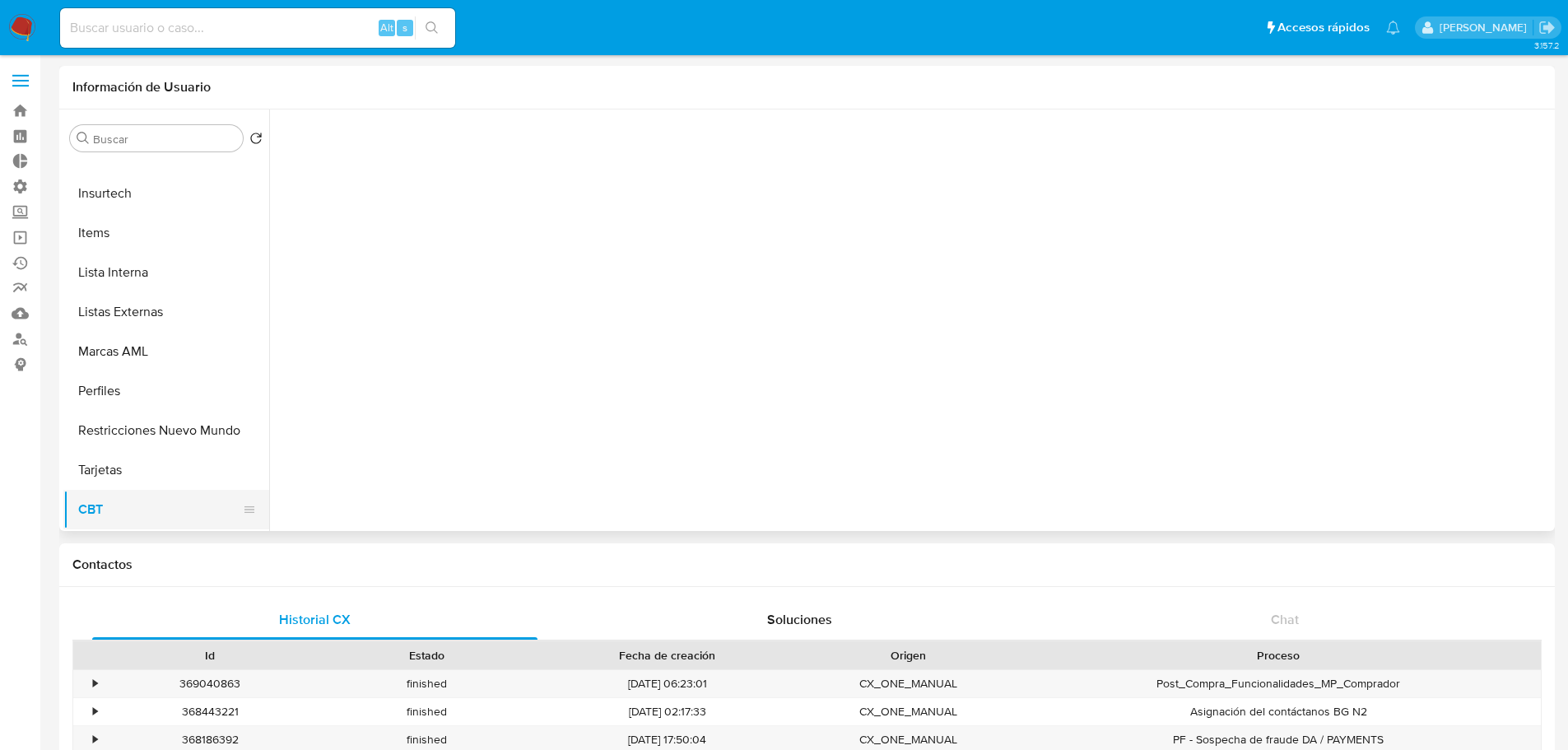
select select "10"
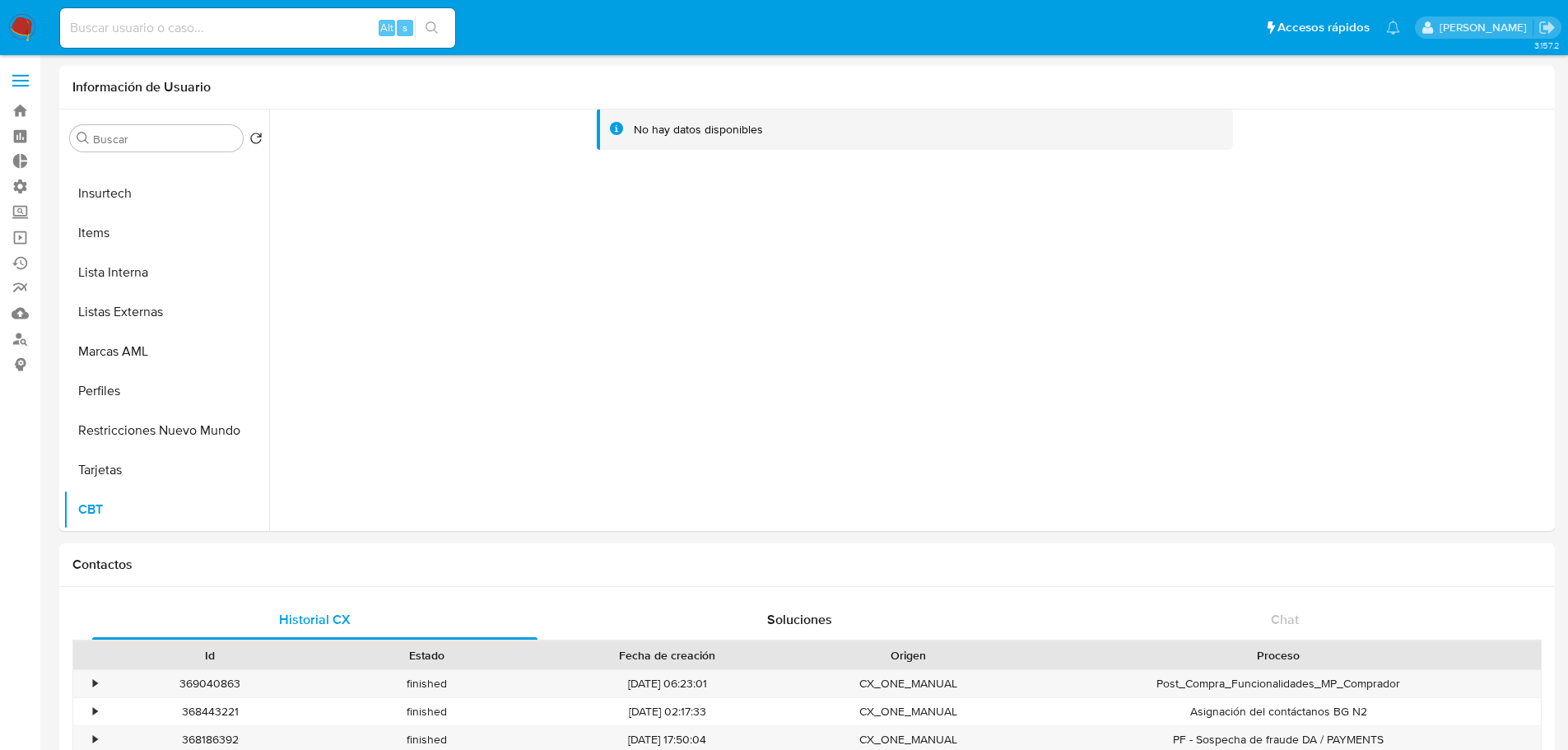
click at [276, 27] on input at bounding box center [257, 27] width 395 height 22
paste input "2011960273"
type input "2011960273"
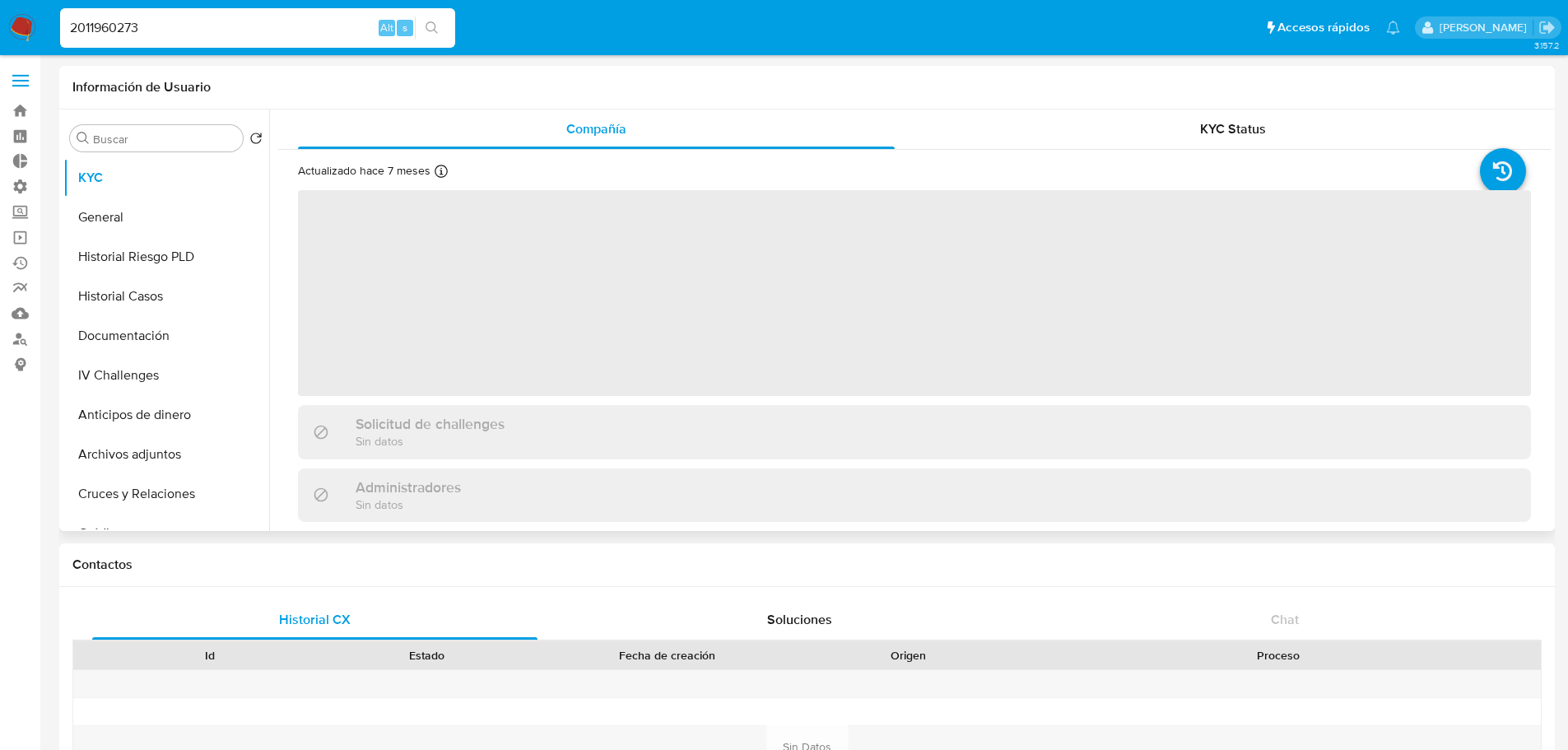
click at [266, 214] on ul "KYC General Historial Riesgo PLD Historial Casos Documentación IV Challenges An…" at bounding box center [166, 344] width 206 height 371
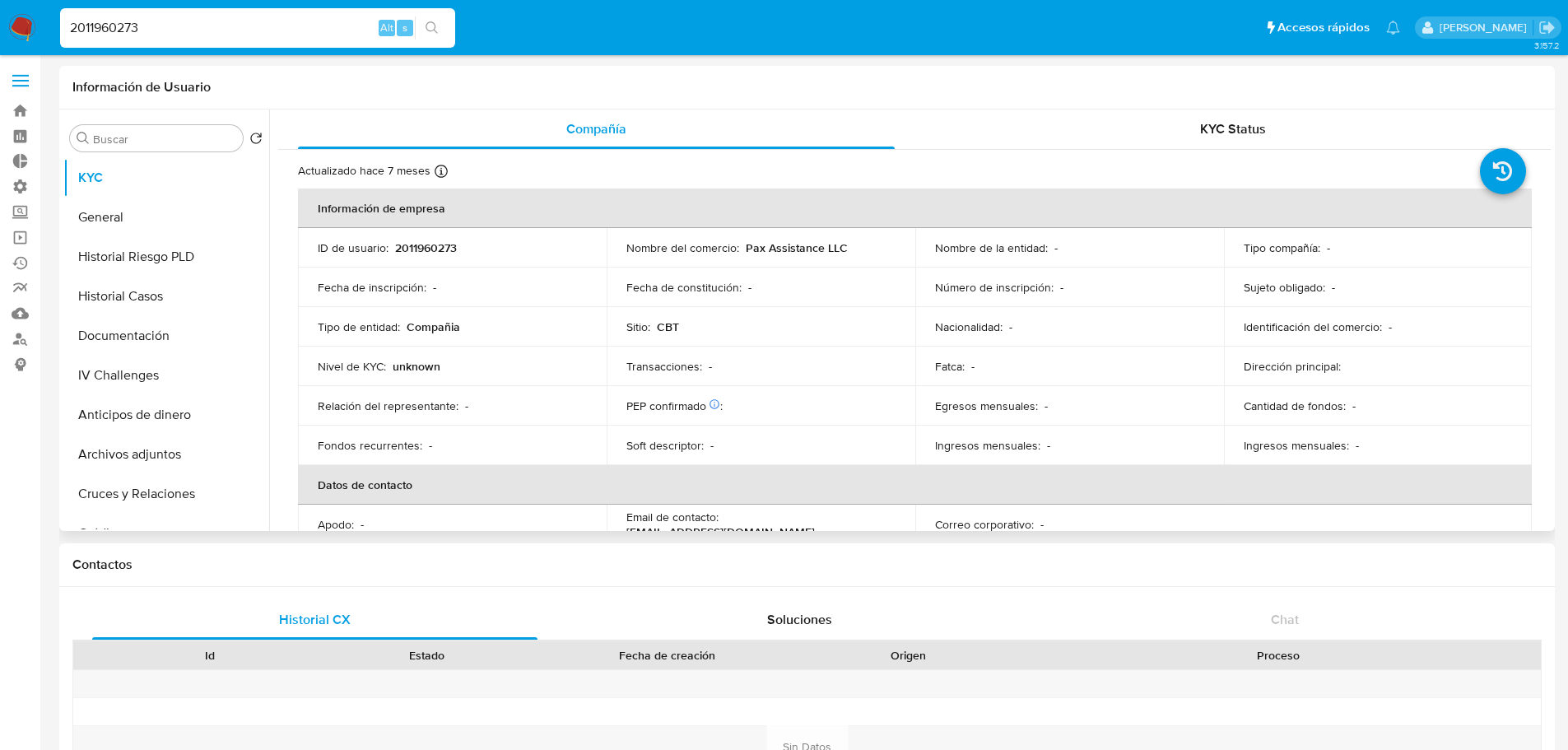
select select "10"
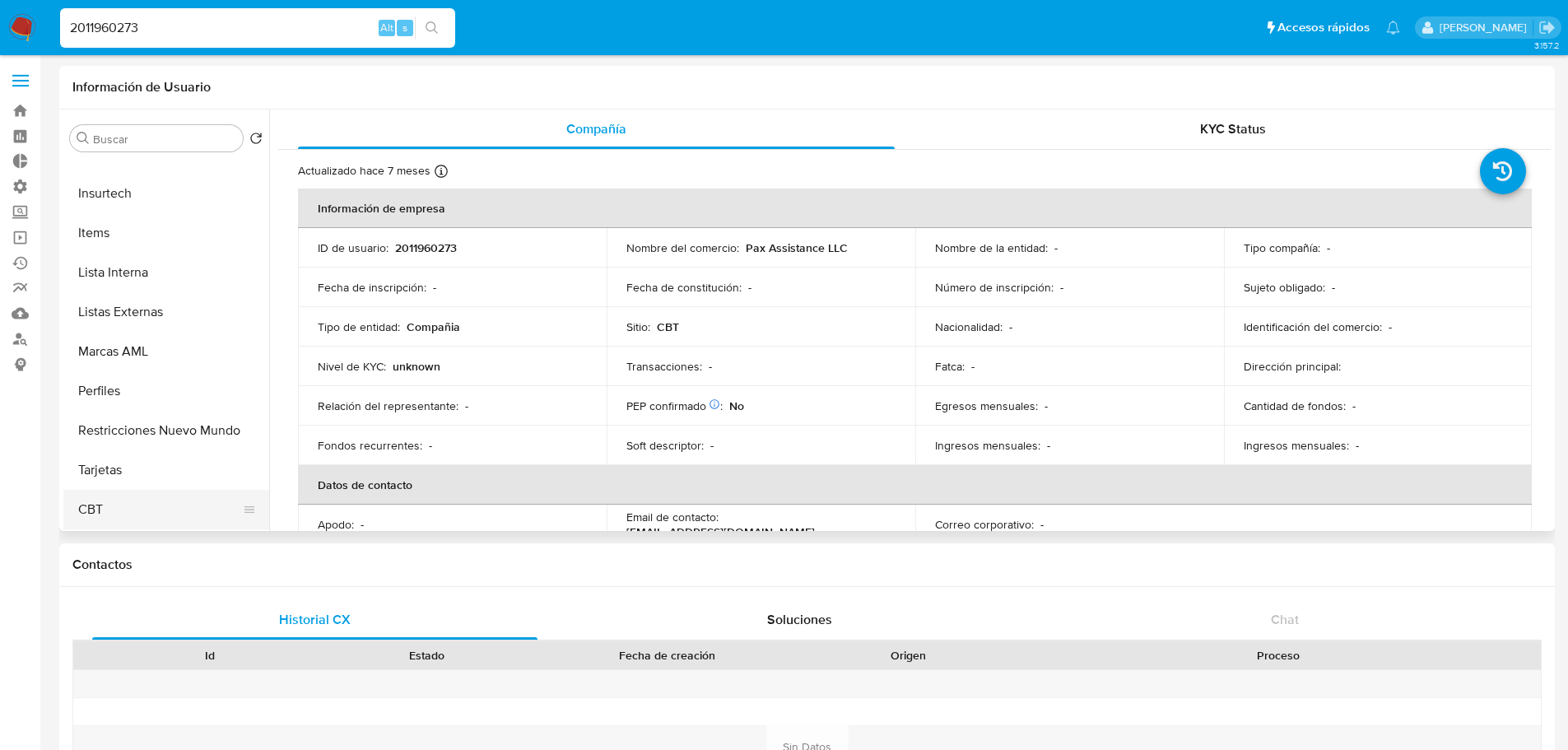
click at [179, 509] on button "CBT" at bounding box center [159, 509] width 192 height 40
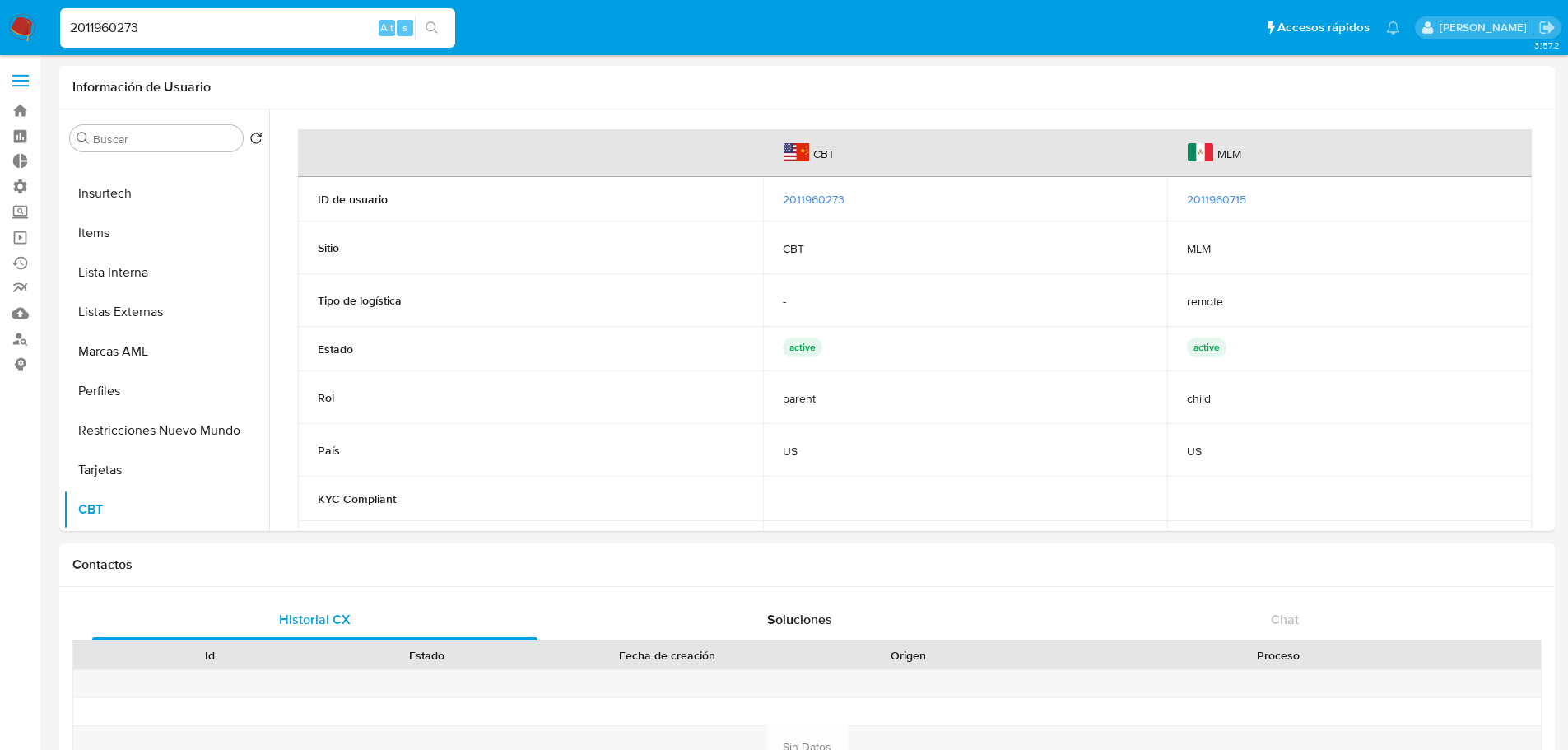
drag, startPoint x: 161, startPoint y: 34, endPoint x: 59, endPoint y: 30, distance: 102.1
click at [59, 30] on li "2011960273 Alt s" at bounding box center [258, 27] width 404 height 41
drag, startPoint x: 909, startPoint y: 202, endPoint x: 776, endPoint y: 197, distance: 133.1
click at [776, 197] on td "2011960273" at bounding box center [964, 199] width 405 height 45
click at [975, 192] on div "2011960273" at bounding box center [964, 199] width 365 height 15
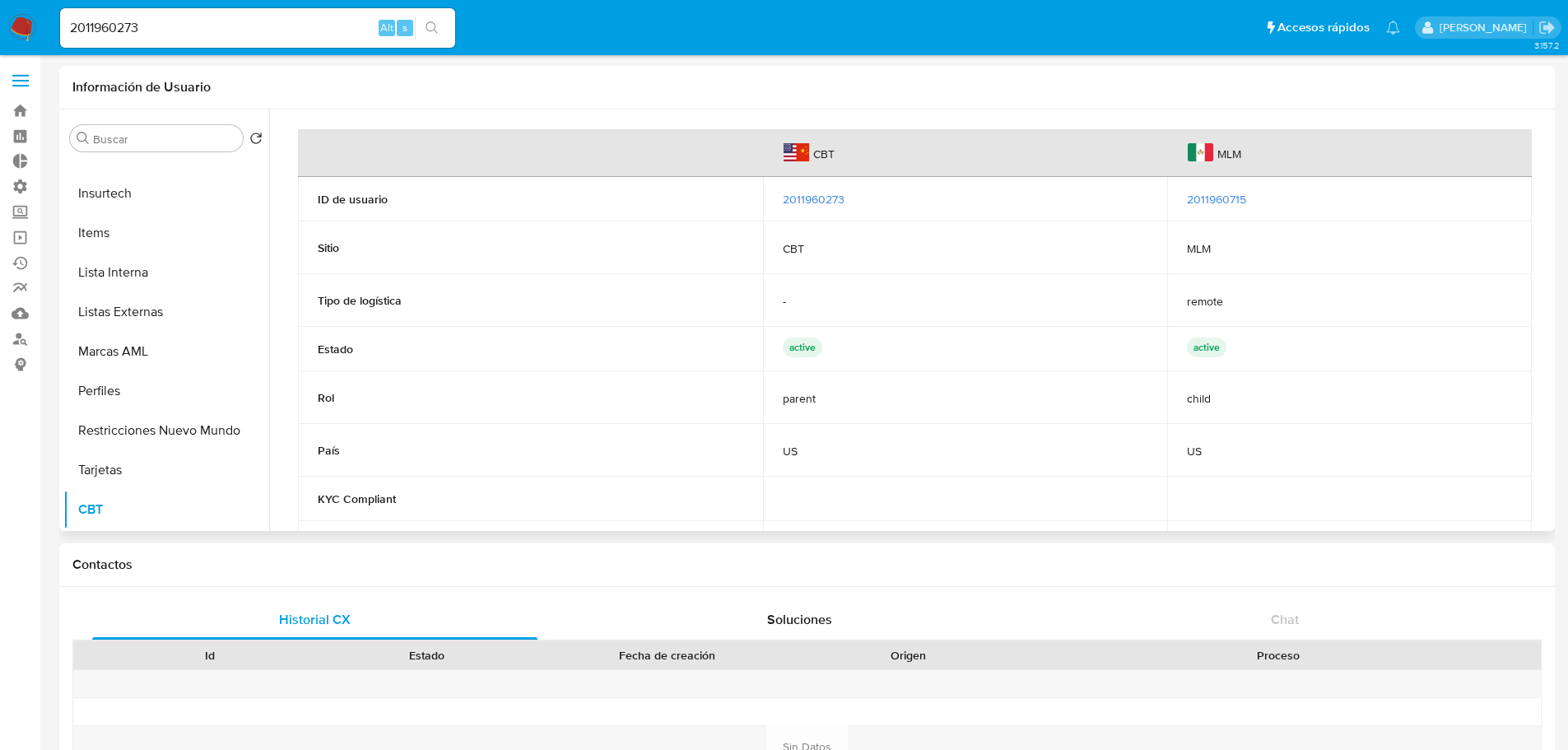
click at [1307, 153] on th "MLM" at bounding box center [1349, 152] width 365 height 47
drag, startPoint x: 1317, startPoint y: 196, endPoint x: 1162, endPoint y: 202, distance: 155.1
click at [1162, 202] on tr "ID de usuario 2011960273 2011960715" at bounding box center [915, 199] width 1234 height 45
drag, startPoint x: 1020, startPoint y: 204, endPoint x: 992, endPoint y: 205, distance: 28.0
click at [1019, 204] on div "2011960273" at bounding box center [964, 199] width 365 height 15
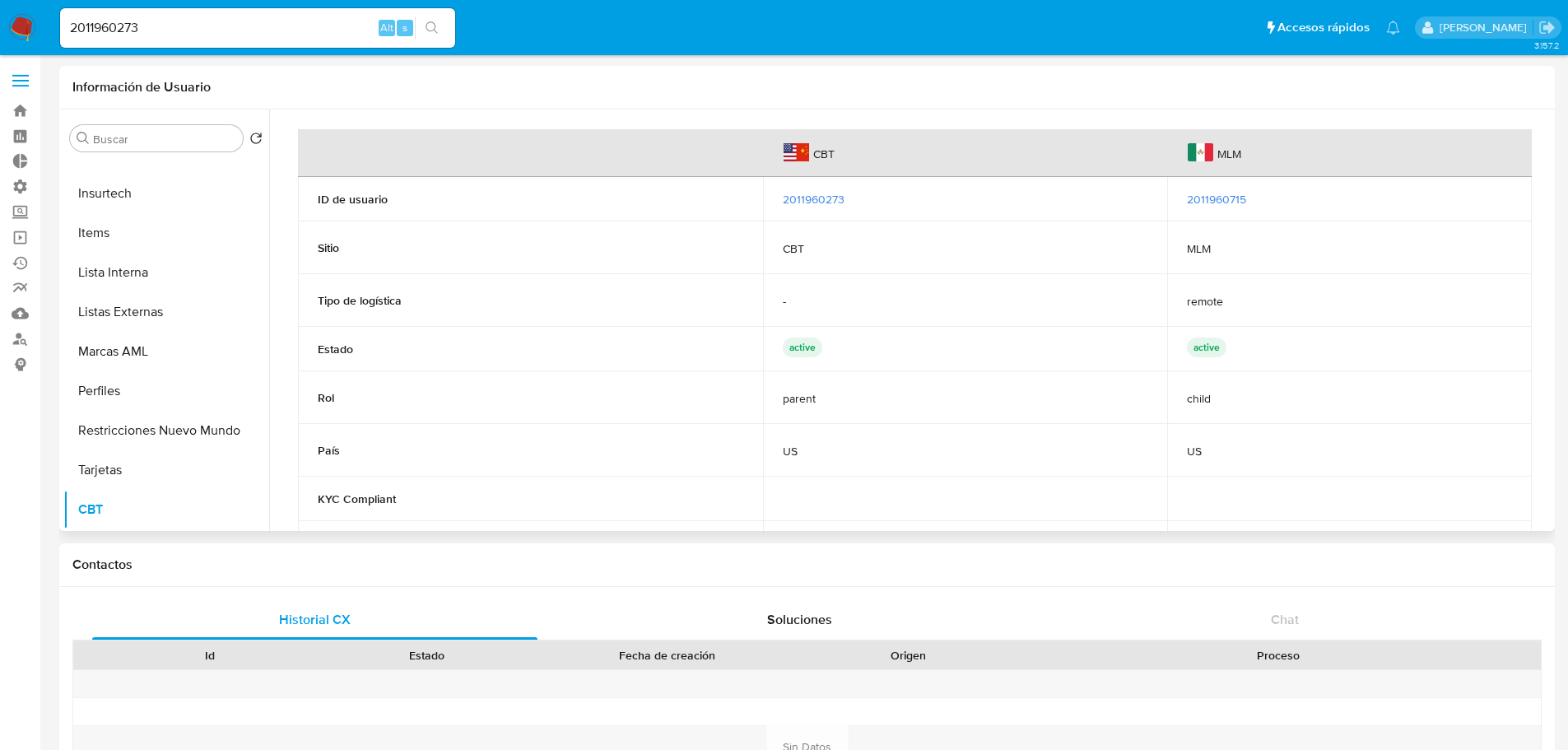
click at [958, 132] on th "CBT" at bounding box center [964, 152] width 405 height 47
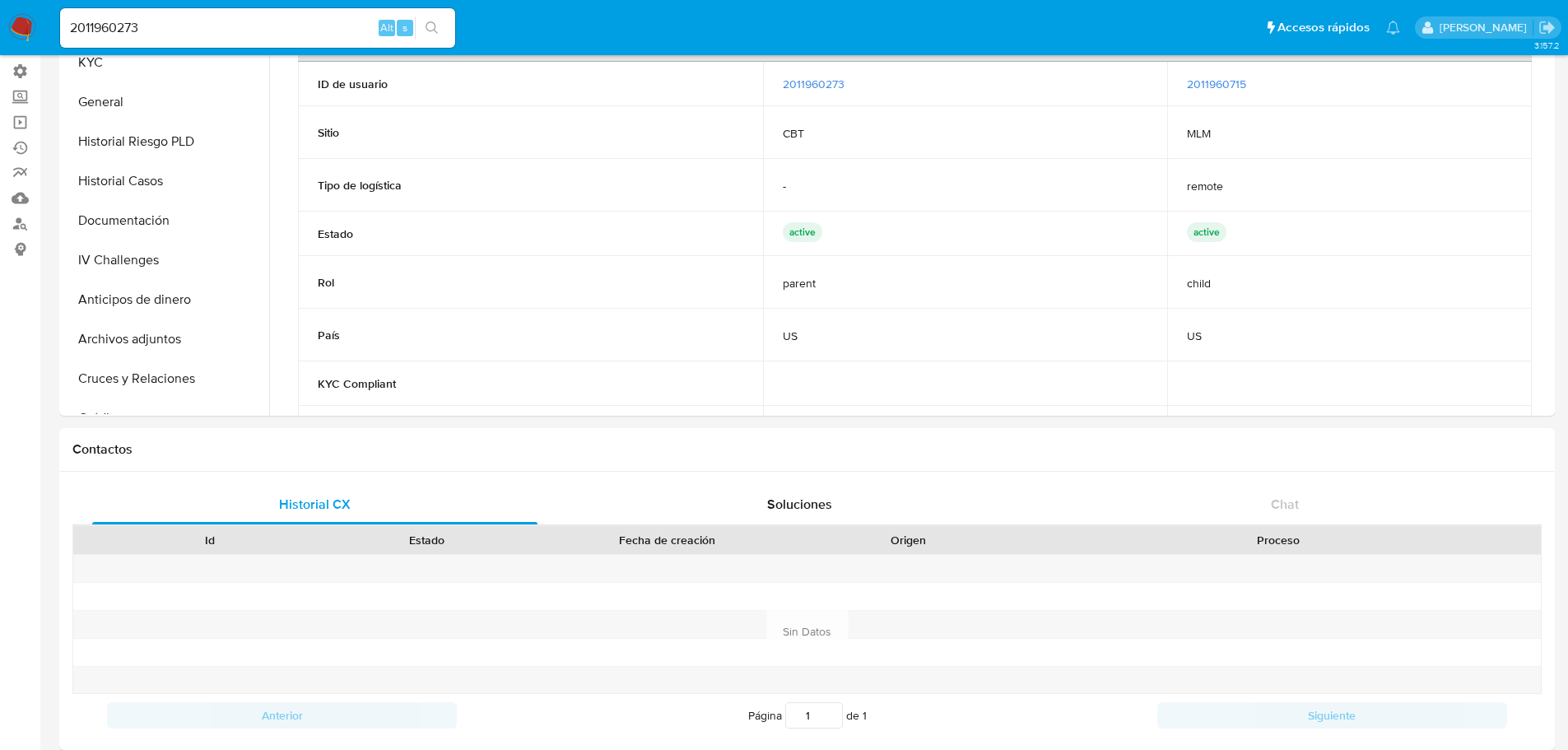
scroll to position [0, 0]
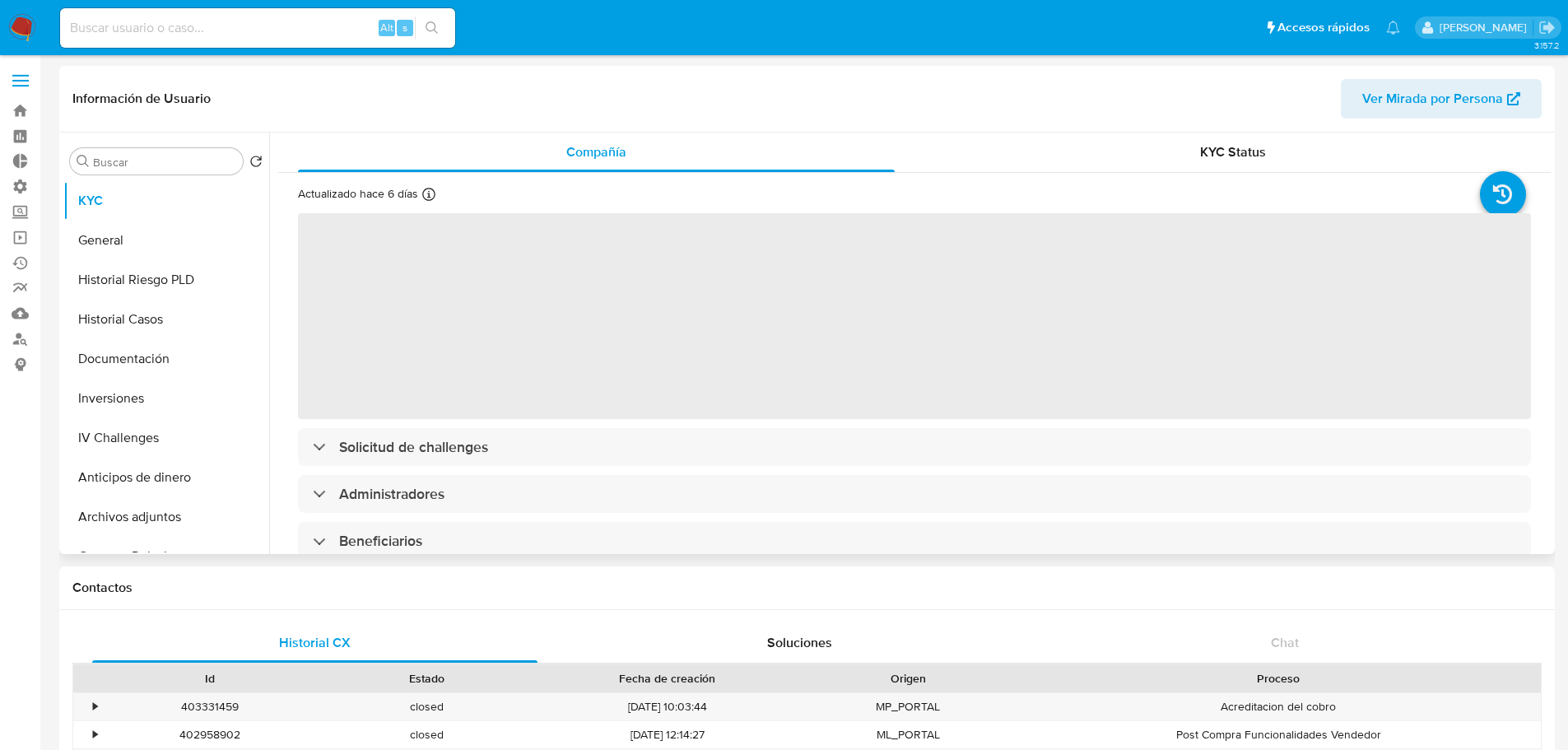
click at [1385, 105] on span "Ver Mirada por Persona" at bounding box center [1433, 98] width 141 height 40
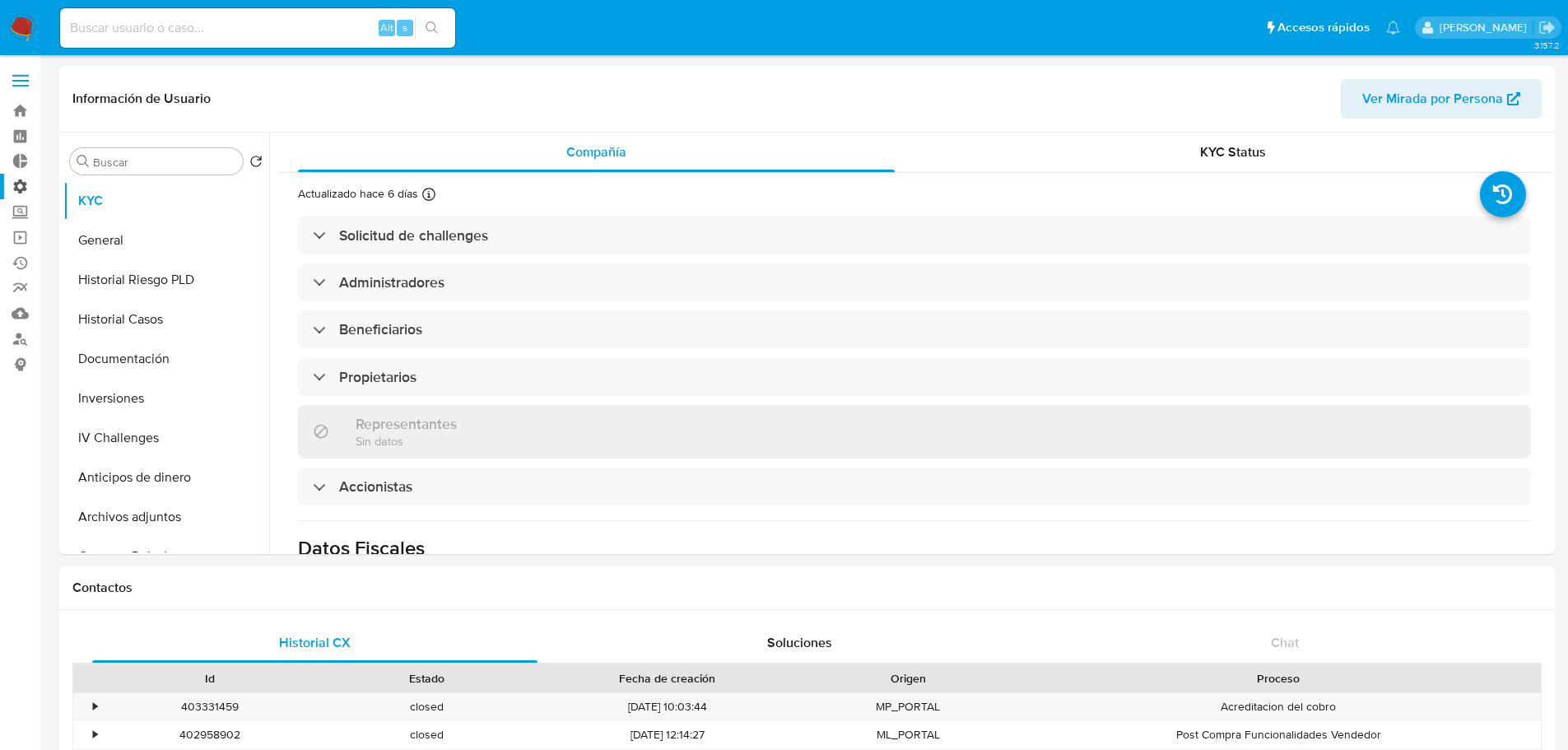
select select "10"
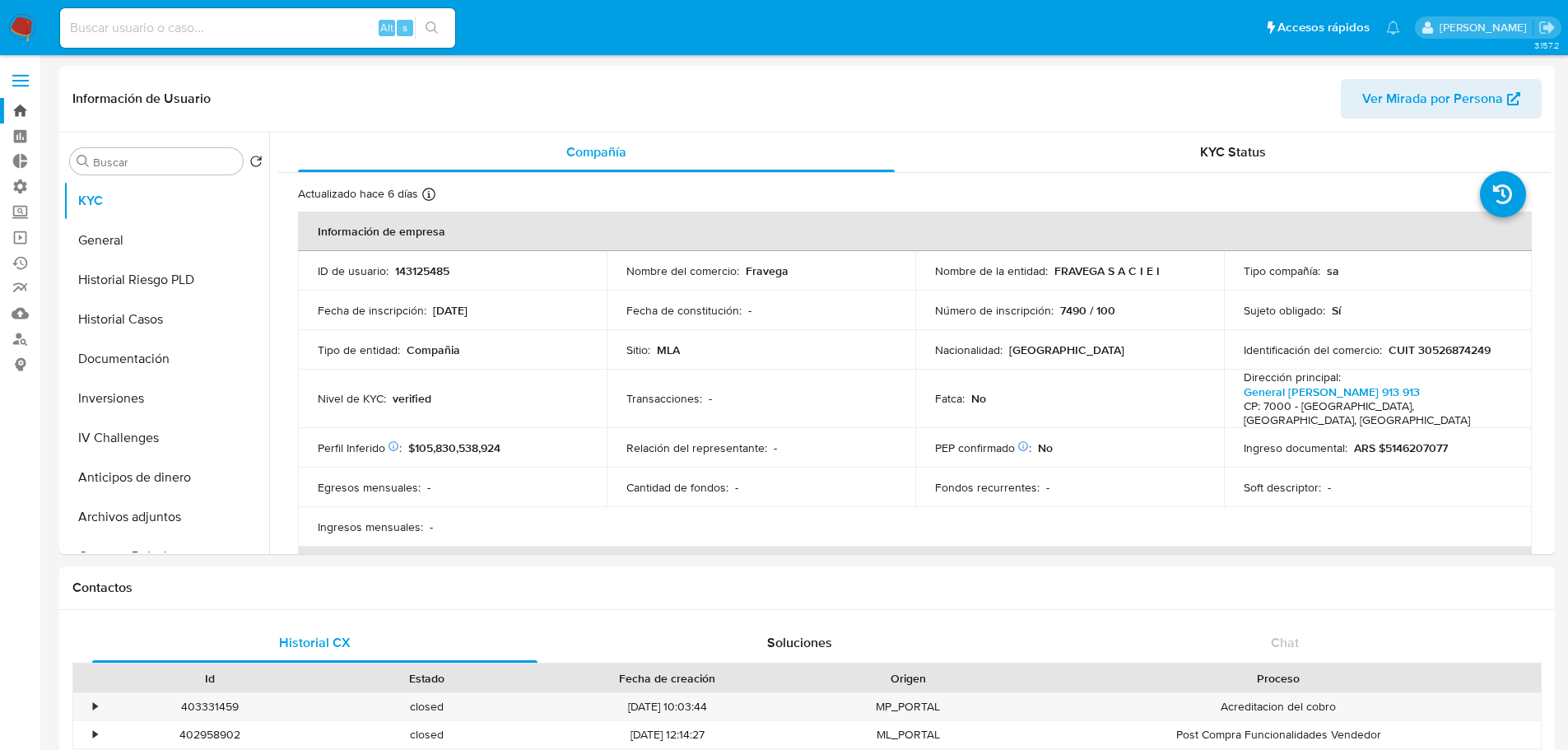
click at [20, 111] on link "Bandeja" at bounding box center [98, 110] width 196 height 26
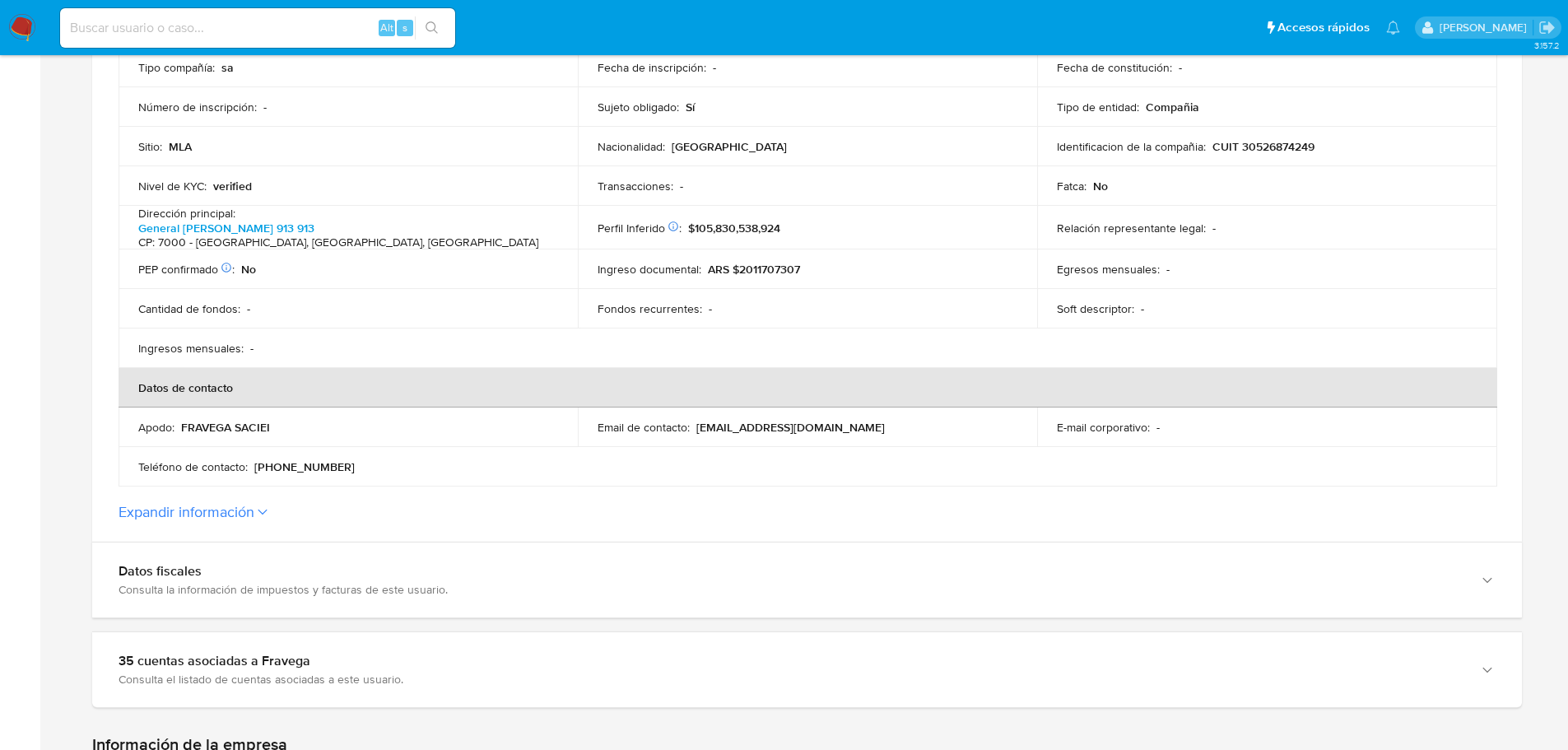
scroll to position [493, 0]
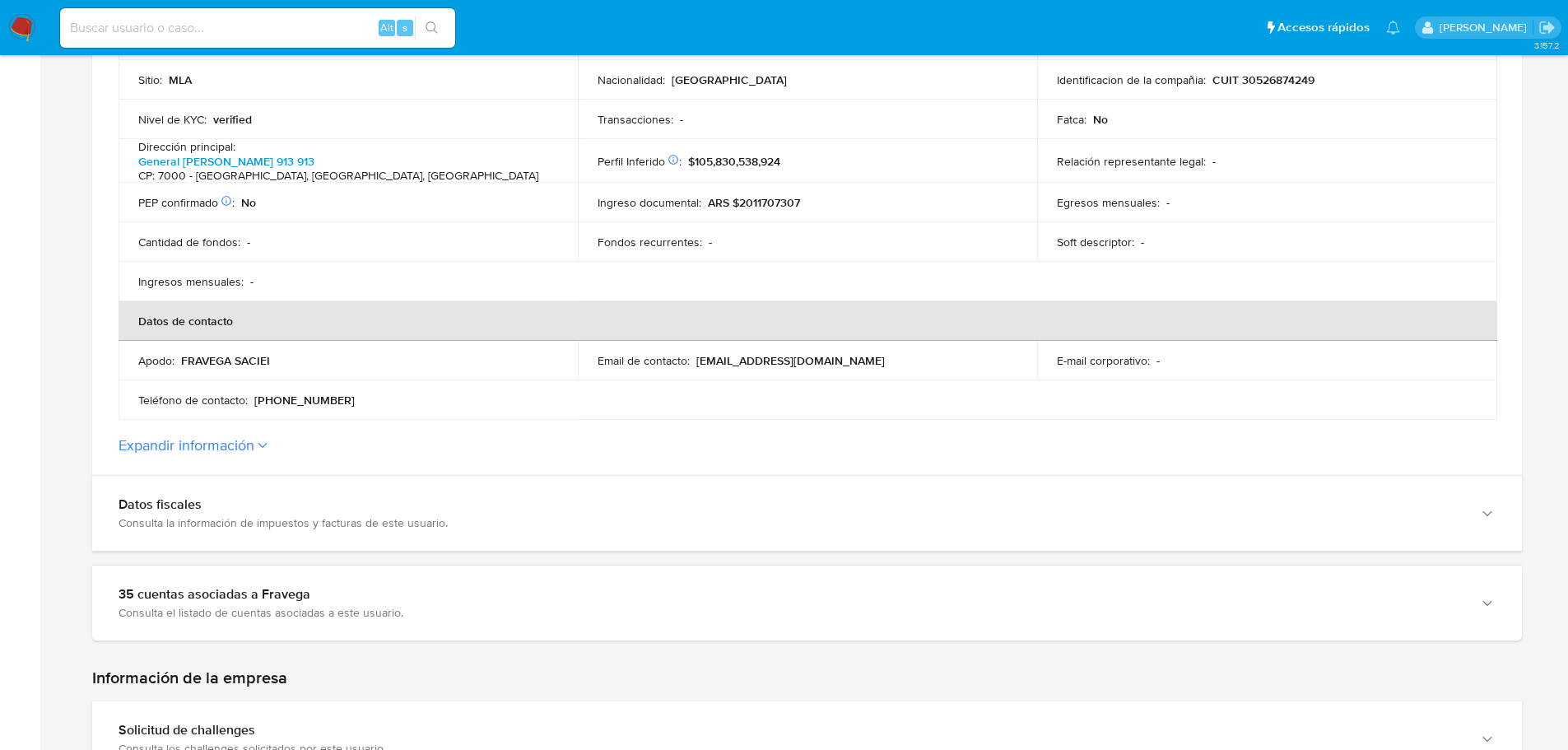
click at [260, 437] on label "Expandir información" at bounding box center [807, 445] width 1378 height 18
click at [254, 437] on button "Expandir información" at bounding box center [186, 445] width 135 height 18
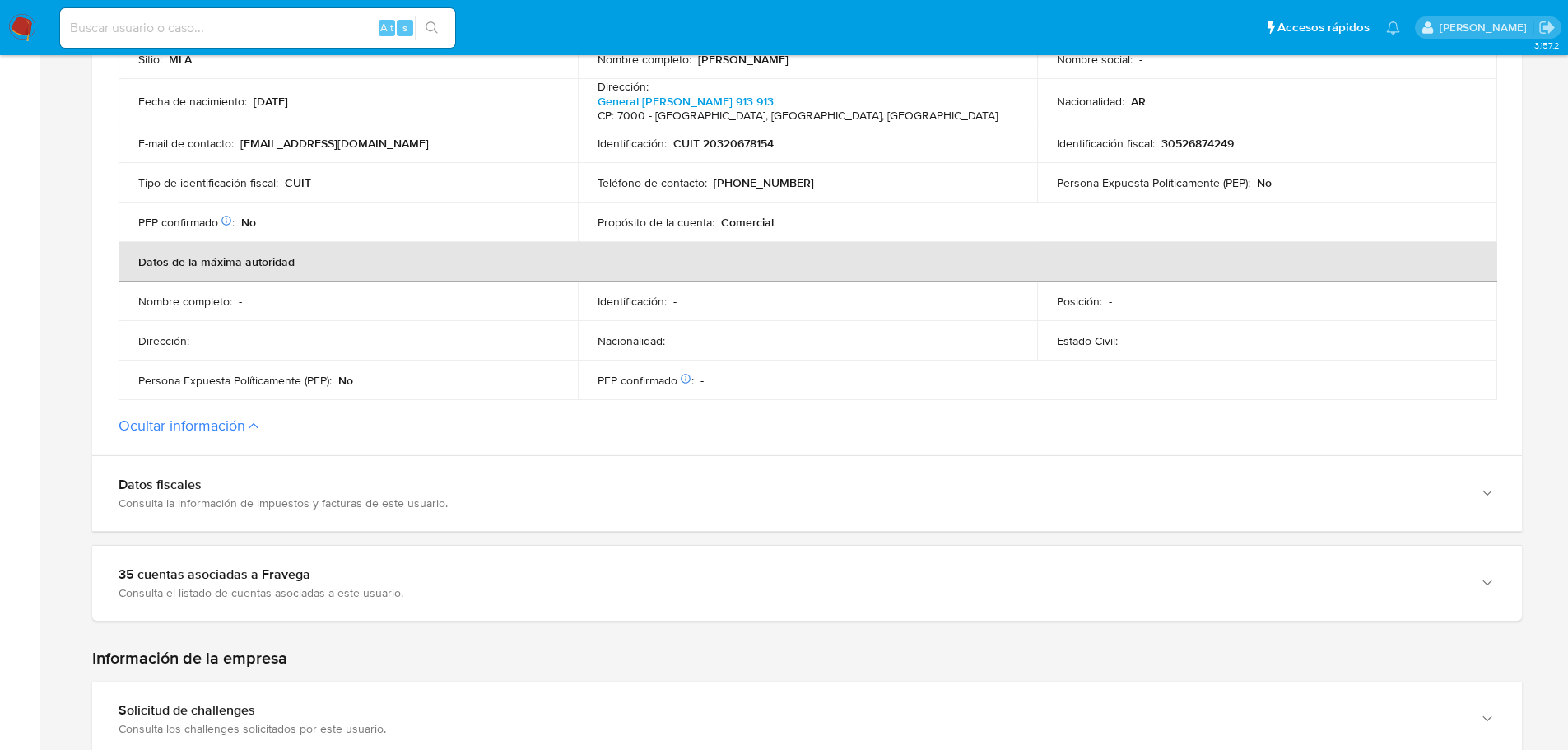
scroll to position [988, 0]
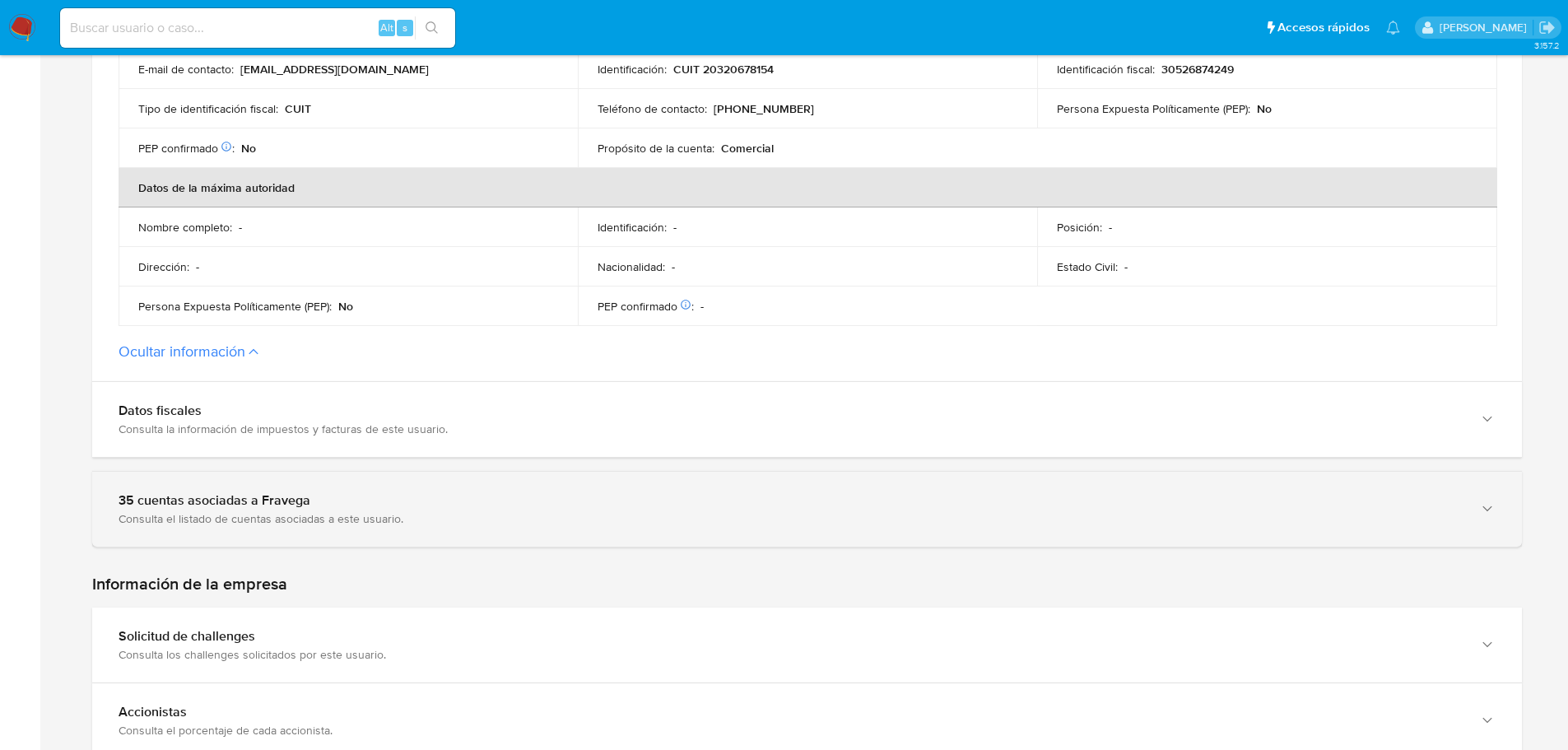
click at [329, 511] on div "Consulta el listado de cuentas asociadas a este usuario." at bounding box center [790, 519] width 1344 height 15
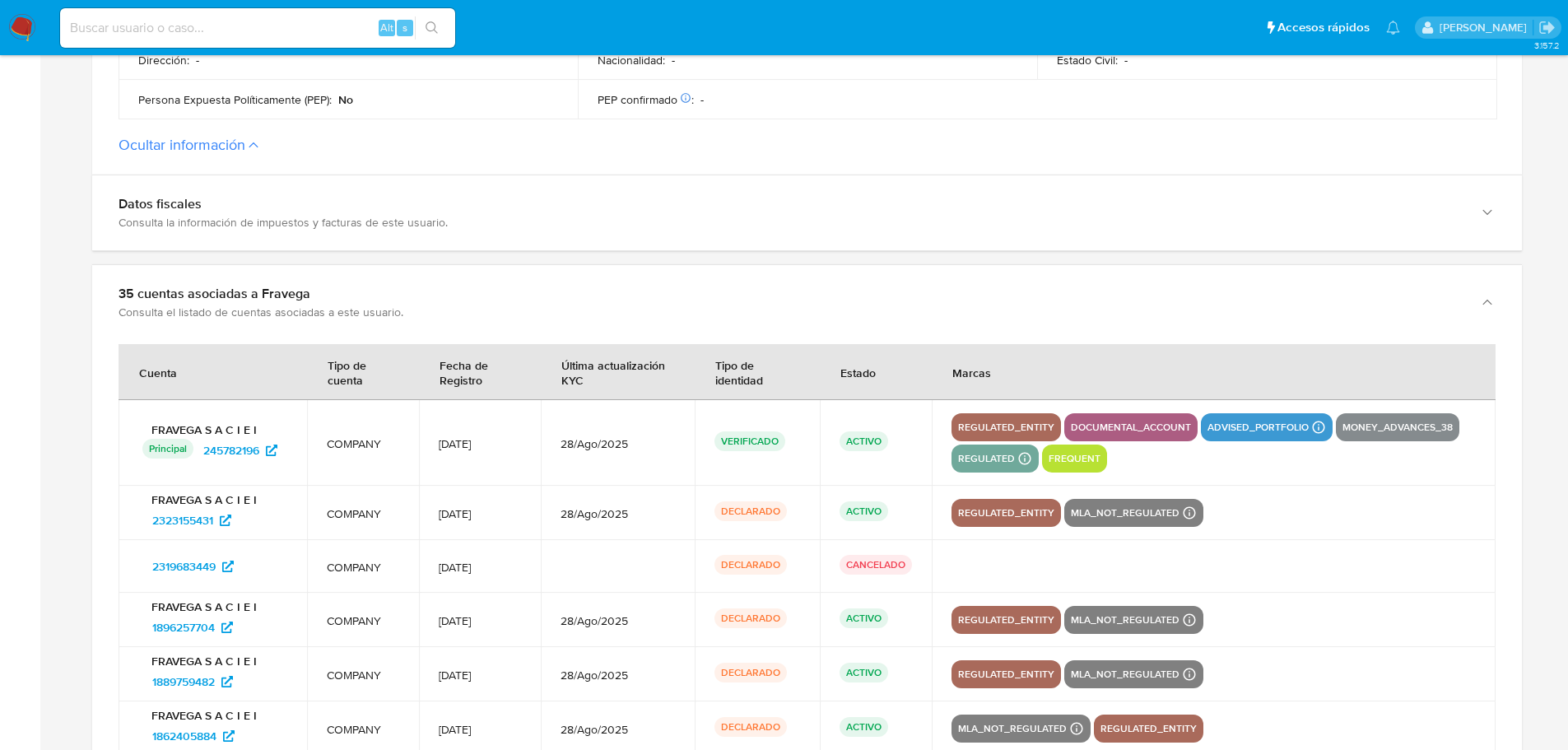
scroll to position [1234, 0]
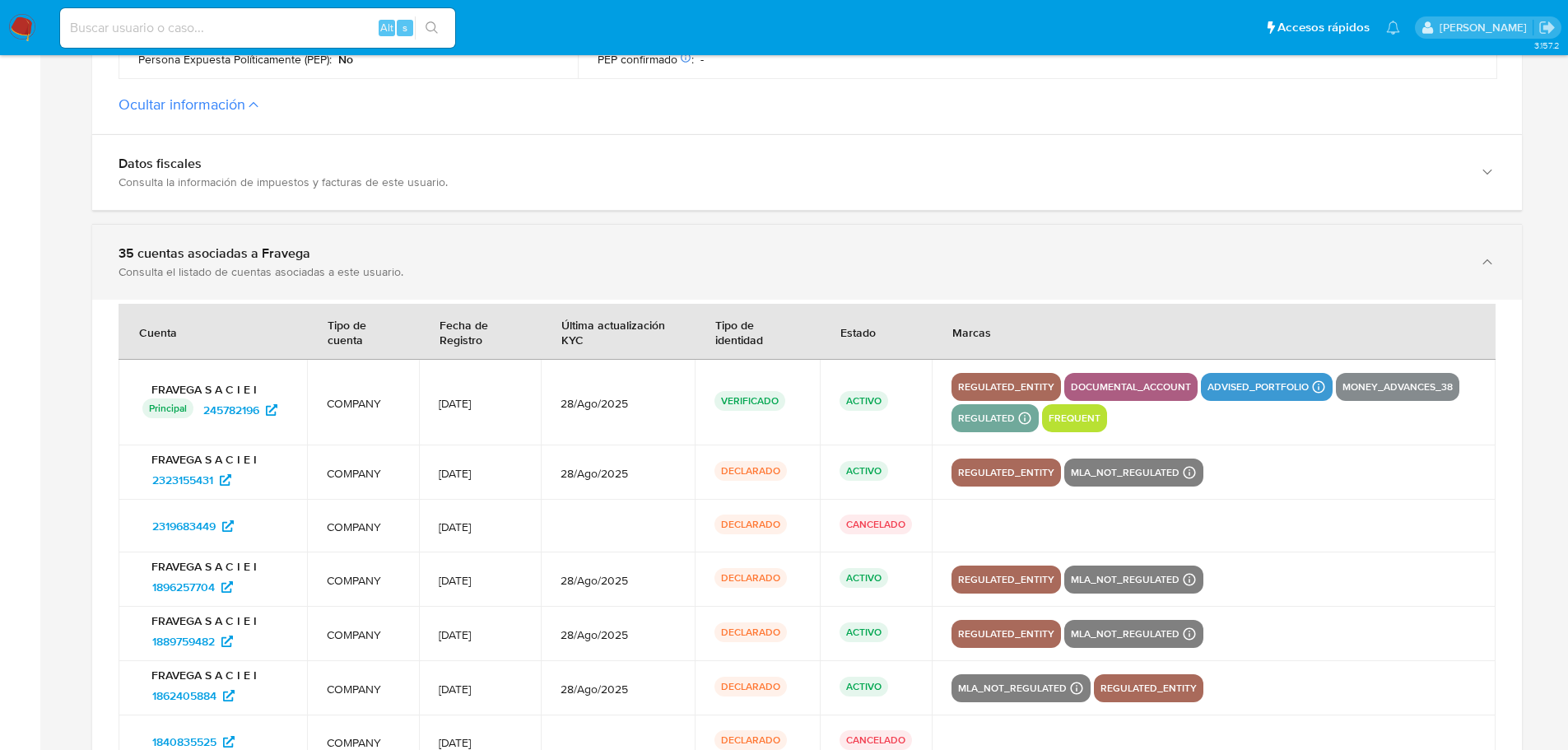
click at [292, 264] on div "Consulta el listado de cuentas asociadas a este usuario." at bounding box center [790, 272] width 1344 height 15
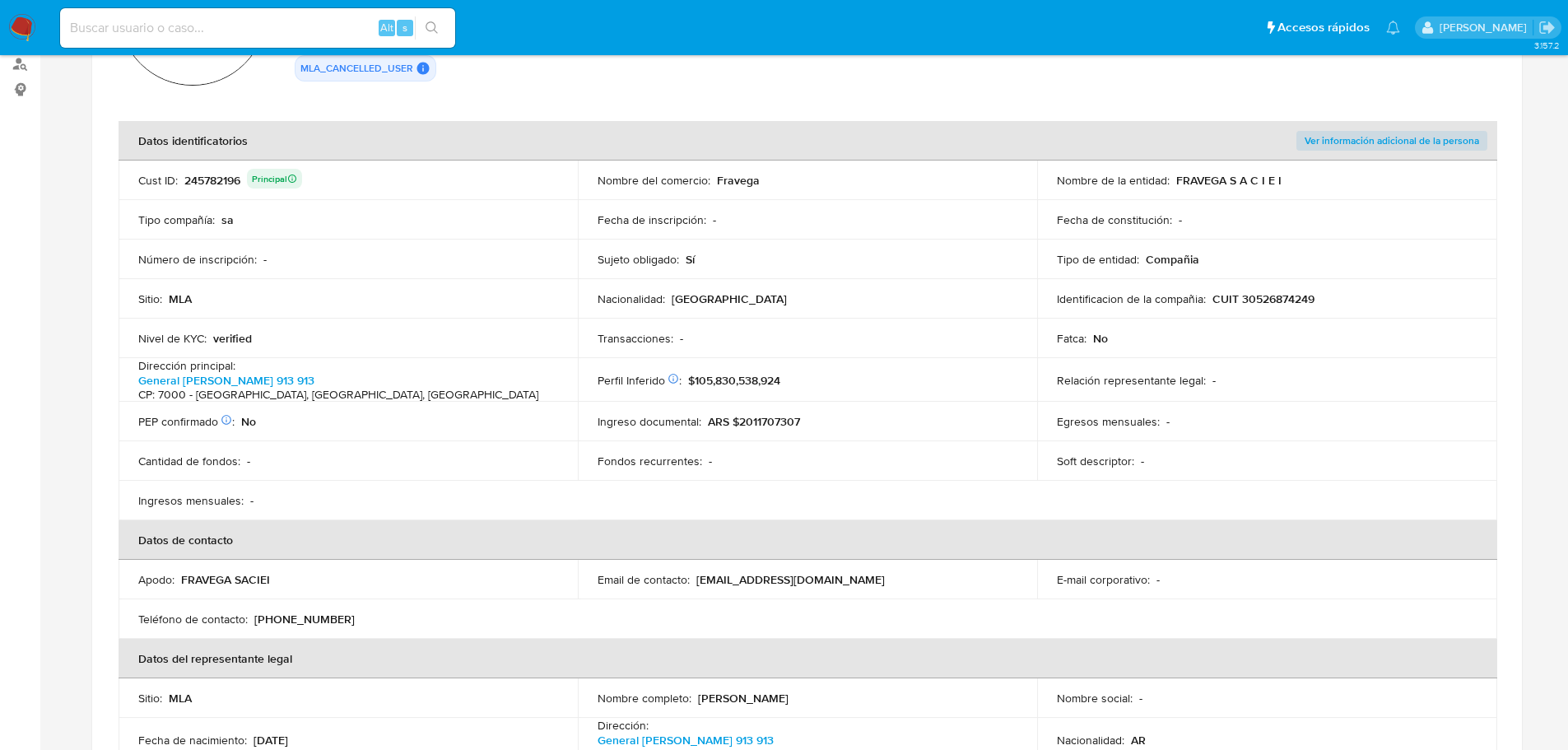
scroll to position [82, 0]
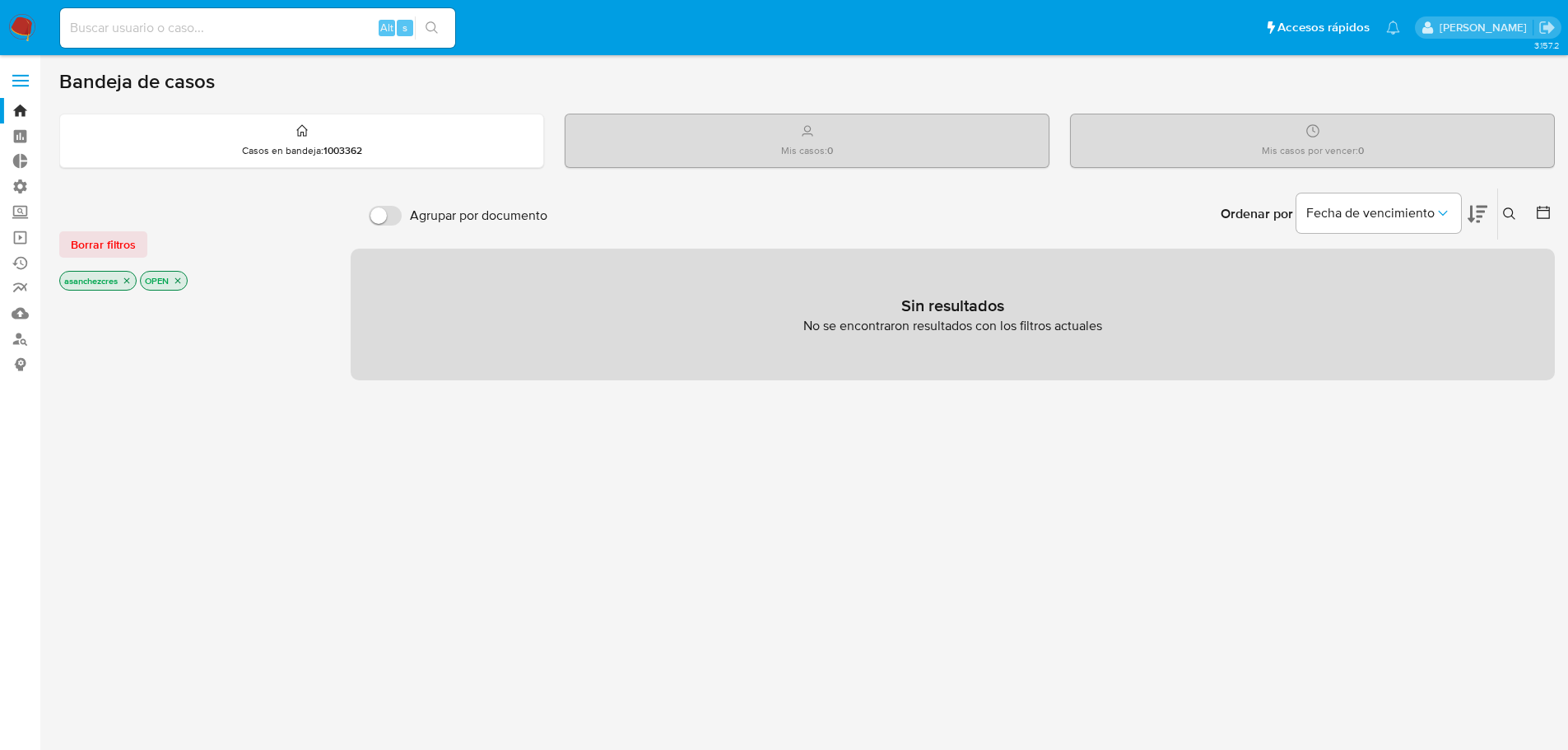
click at [129, 280] on icon "close-filter" at bounding box center [127, 281] width 6 height 6
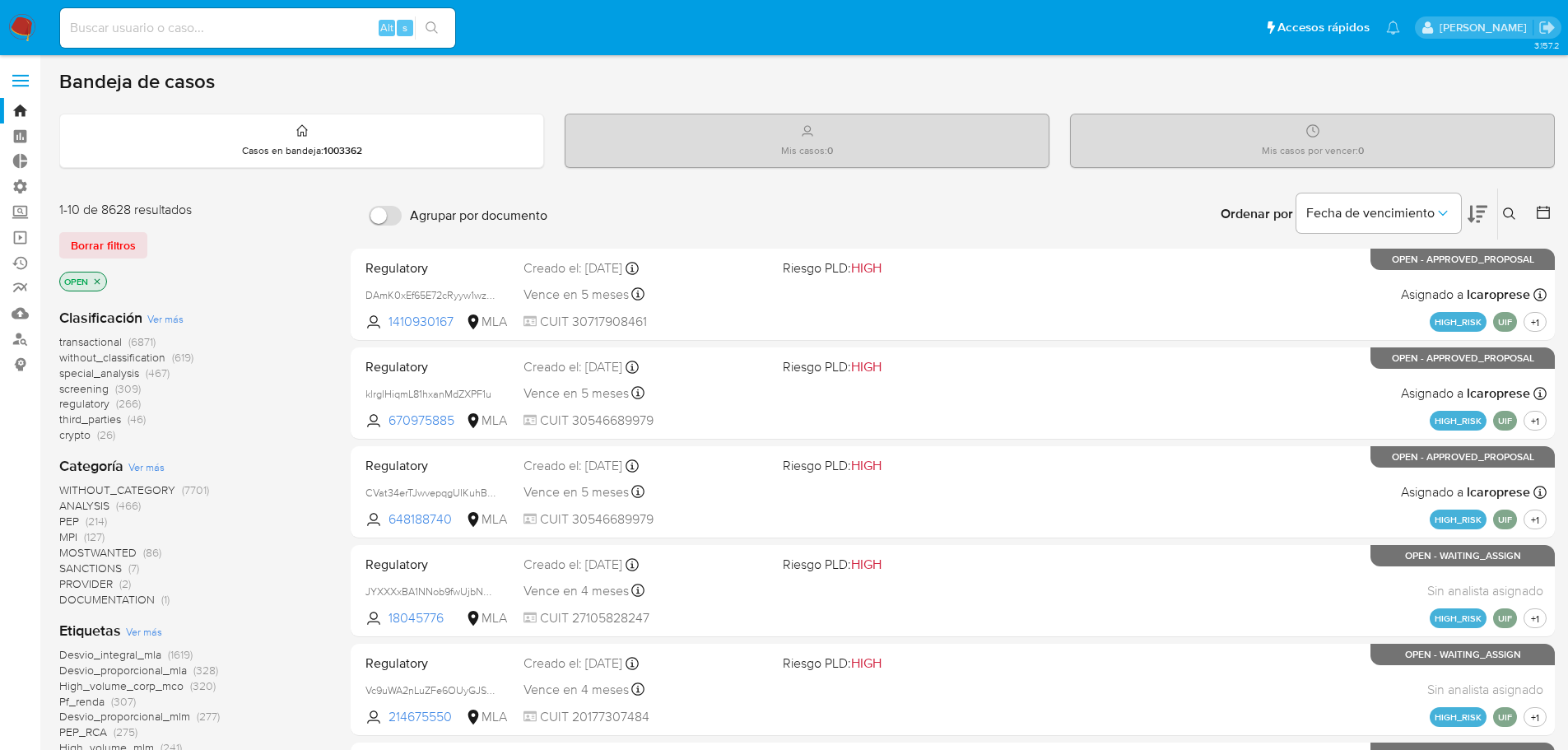
click at [100, 280] on icon "close-filter" at bounding box center [97, 281] width 9 height 9
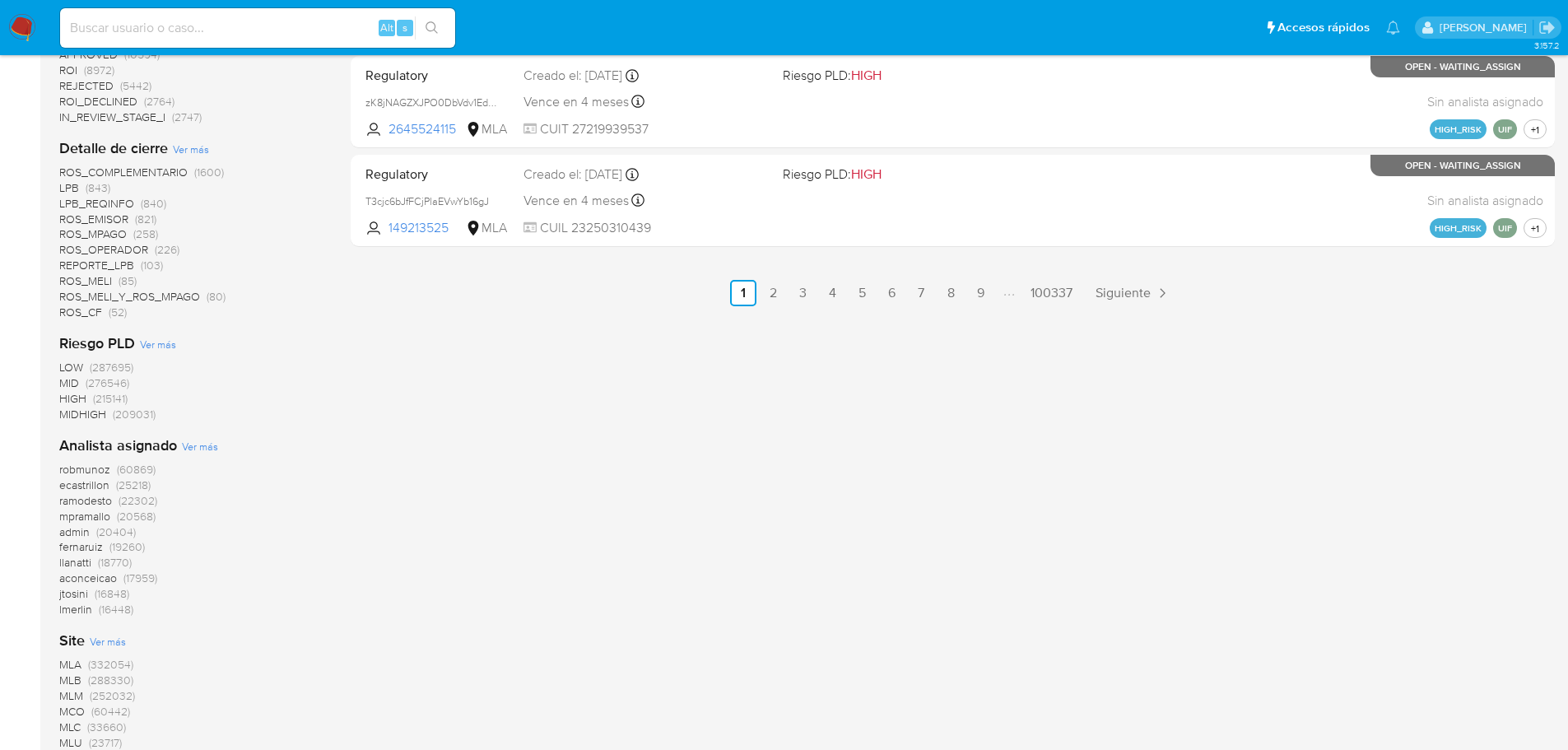
scroll to position [1136, 0]
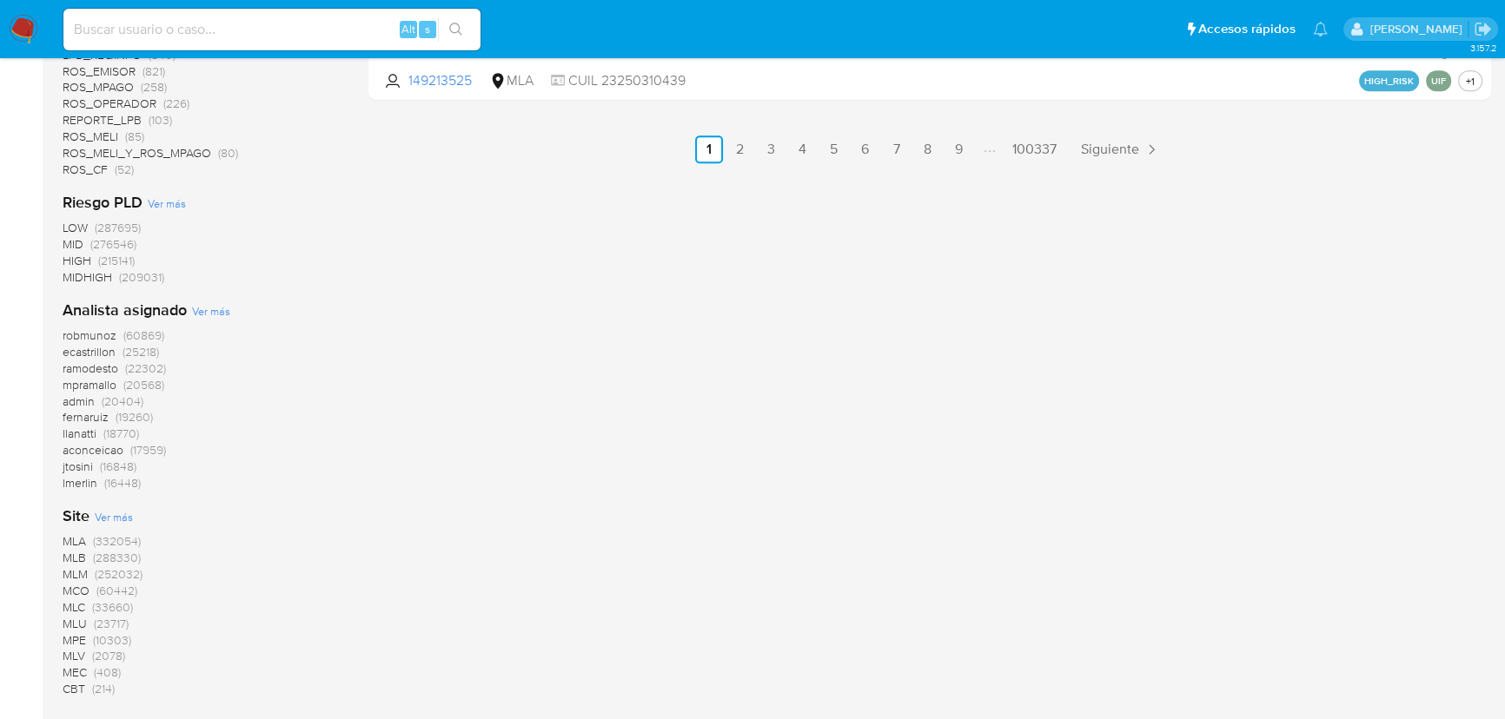
click at [74, 541] on span "MLA" at bounding box center [74, 541] width 23 height 17
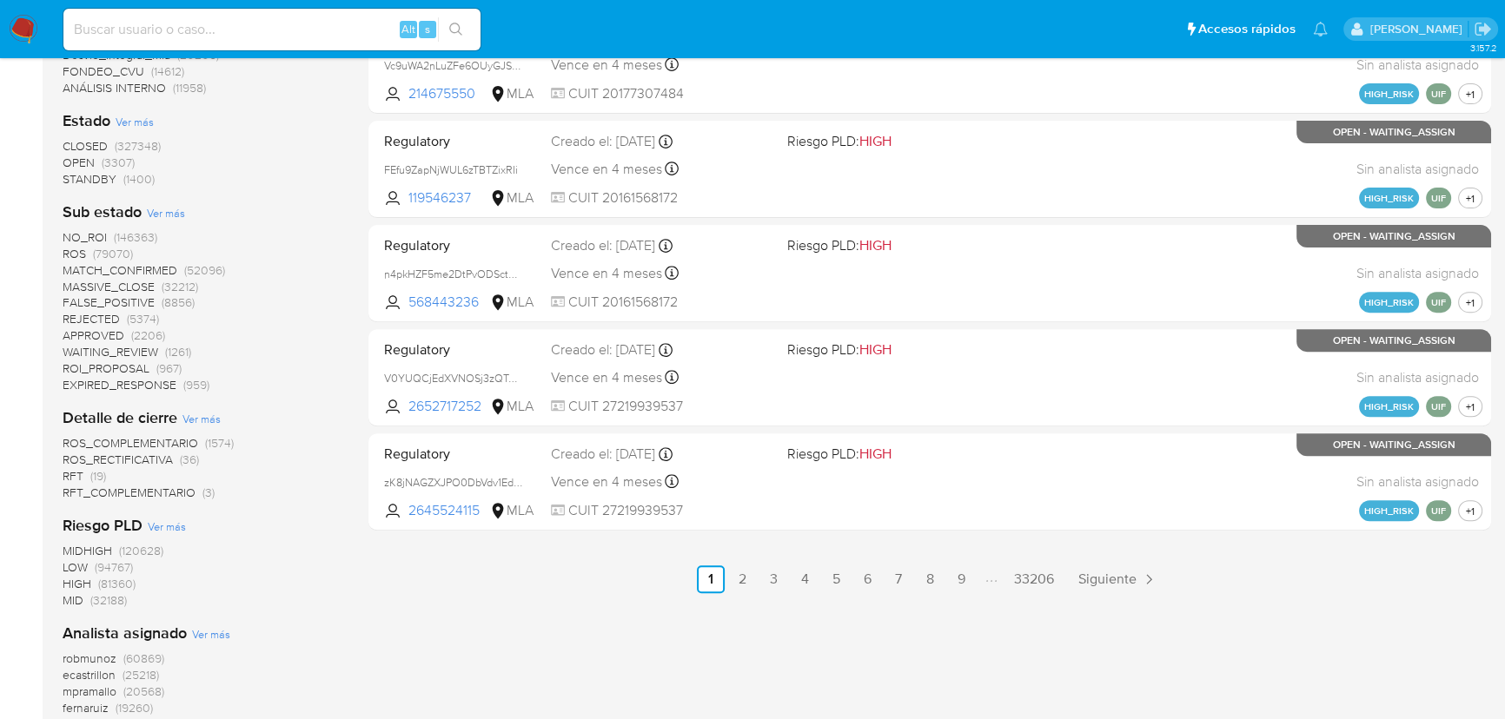
scroll to position [958, 0]
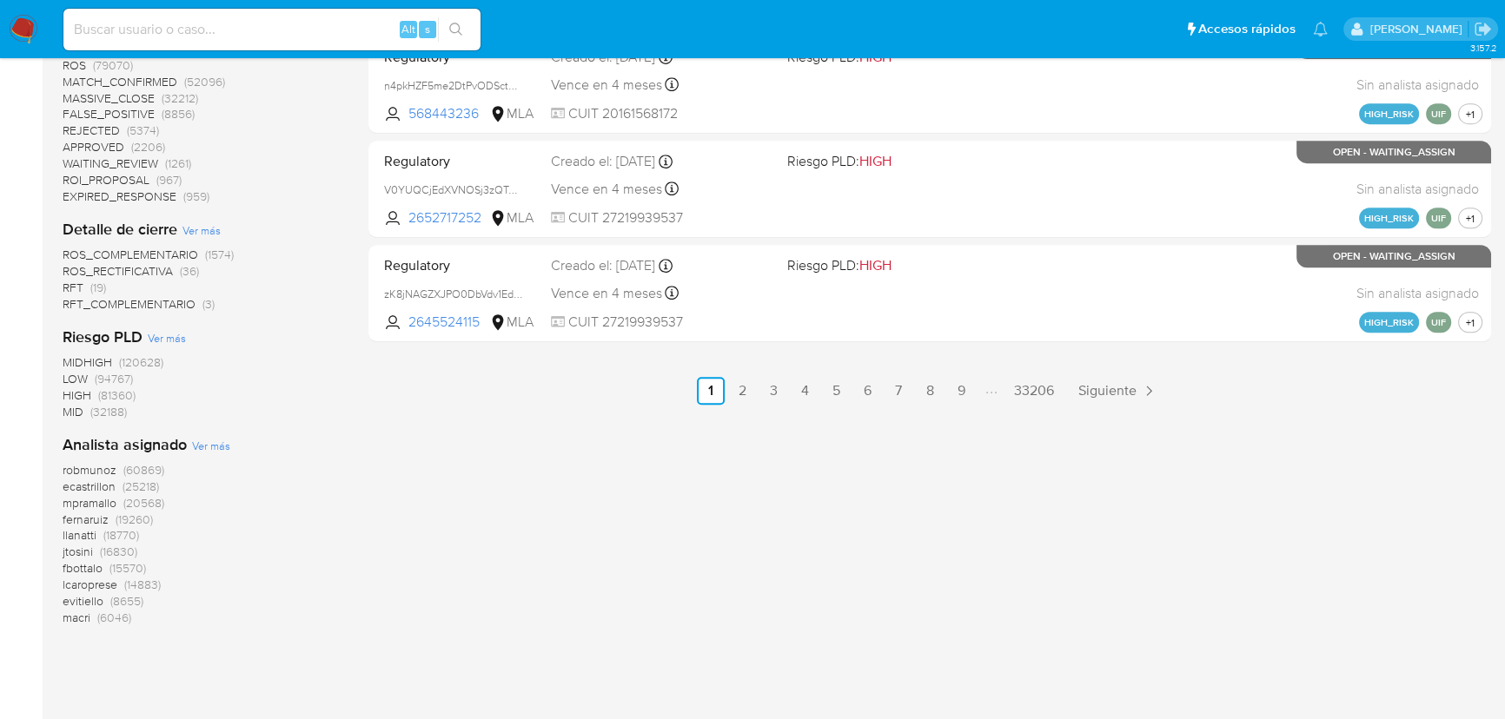
click at [87, 394] on span "HIGH" at bounding box center [77, 395] width 29 height 17
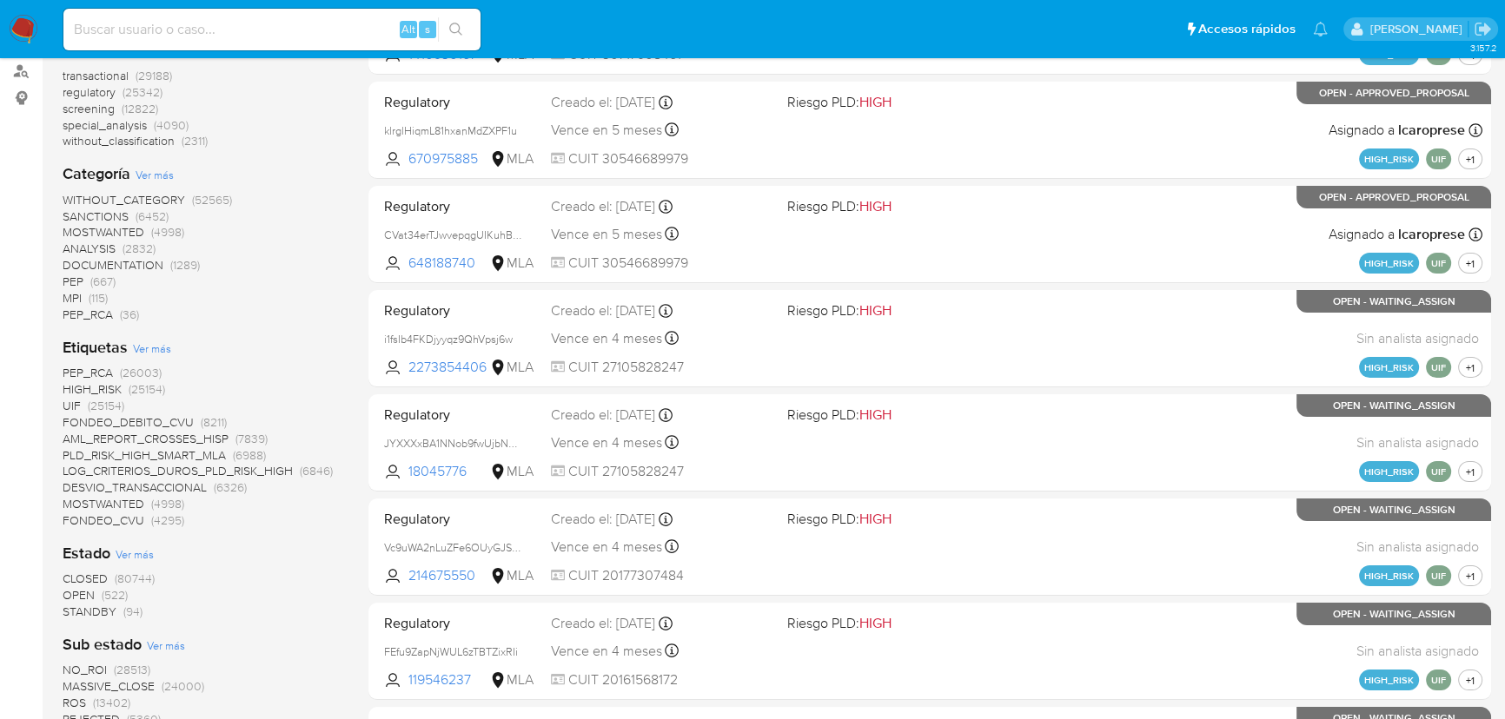
scroll to position [315, 0]
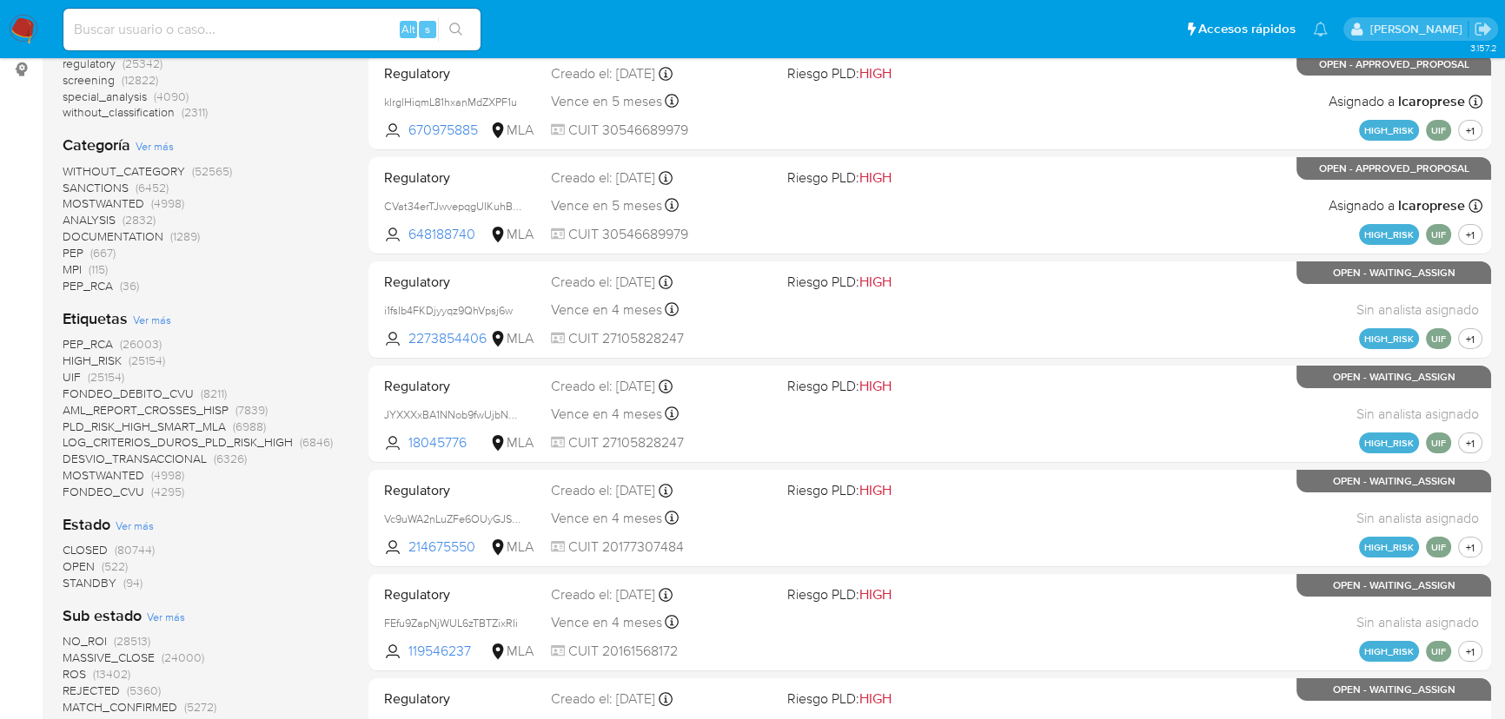
click at [87, 551] on span "CLOSED" at bounding box center [85, 549] width 45 height 17
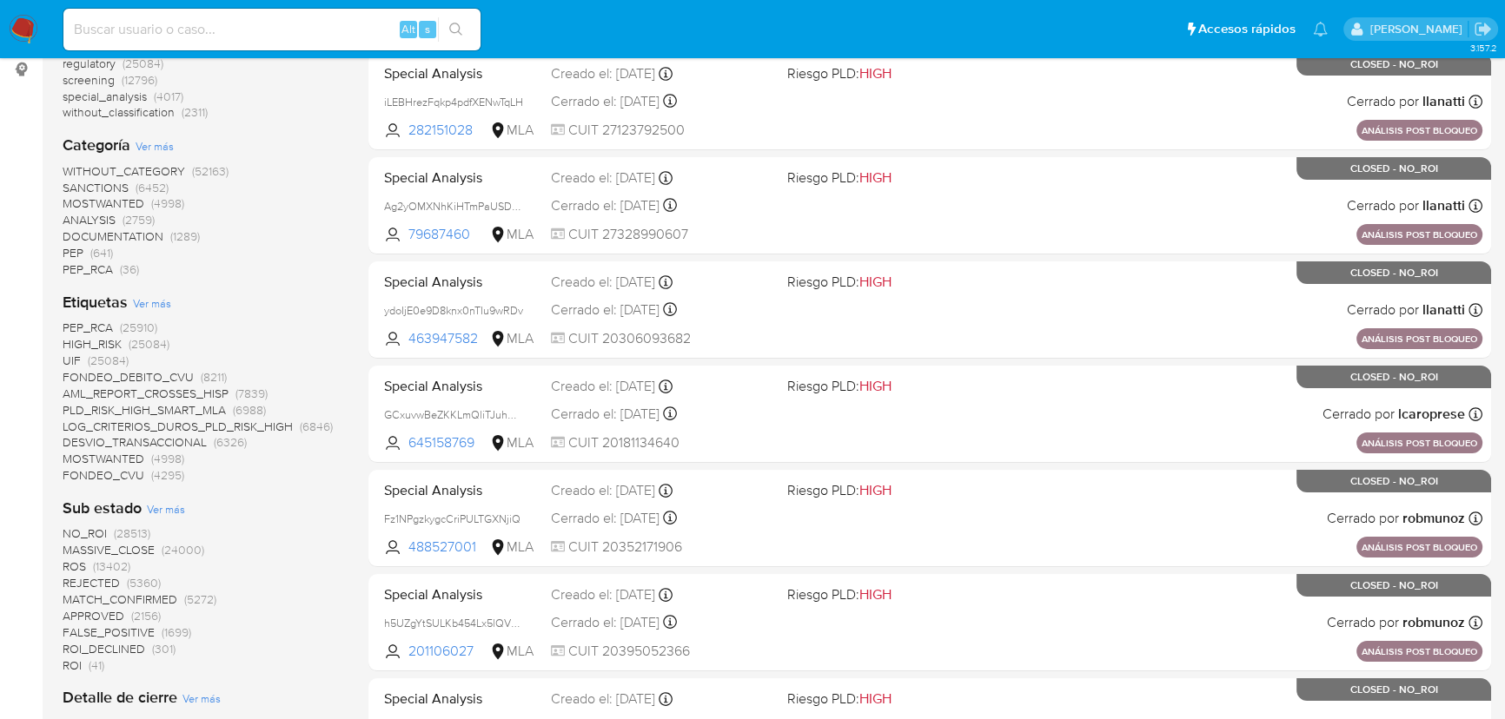
click at [83, 565] on span "ROS" at bounding box center [74, 566] width 23 height 17
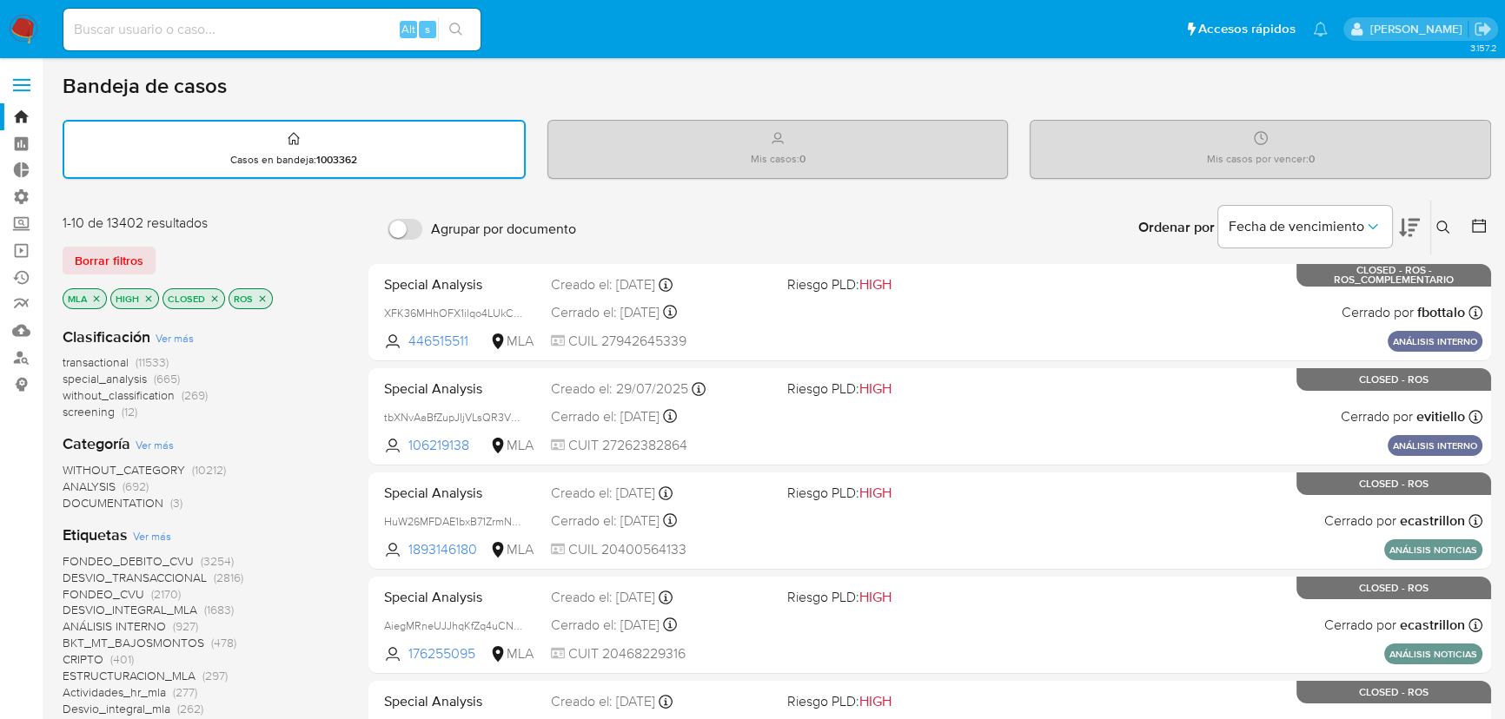
click at [1475, 223] on icon at bounding box center [1478, 225] width 17 height 17
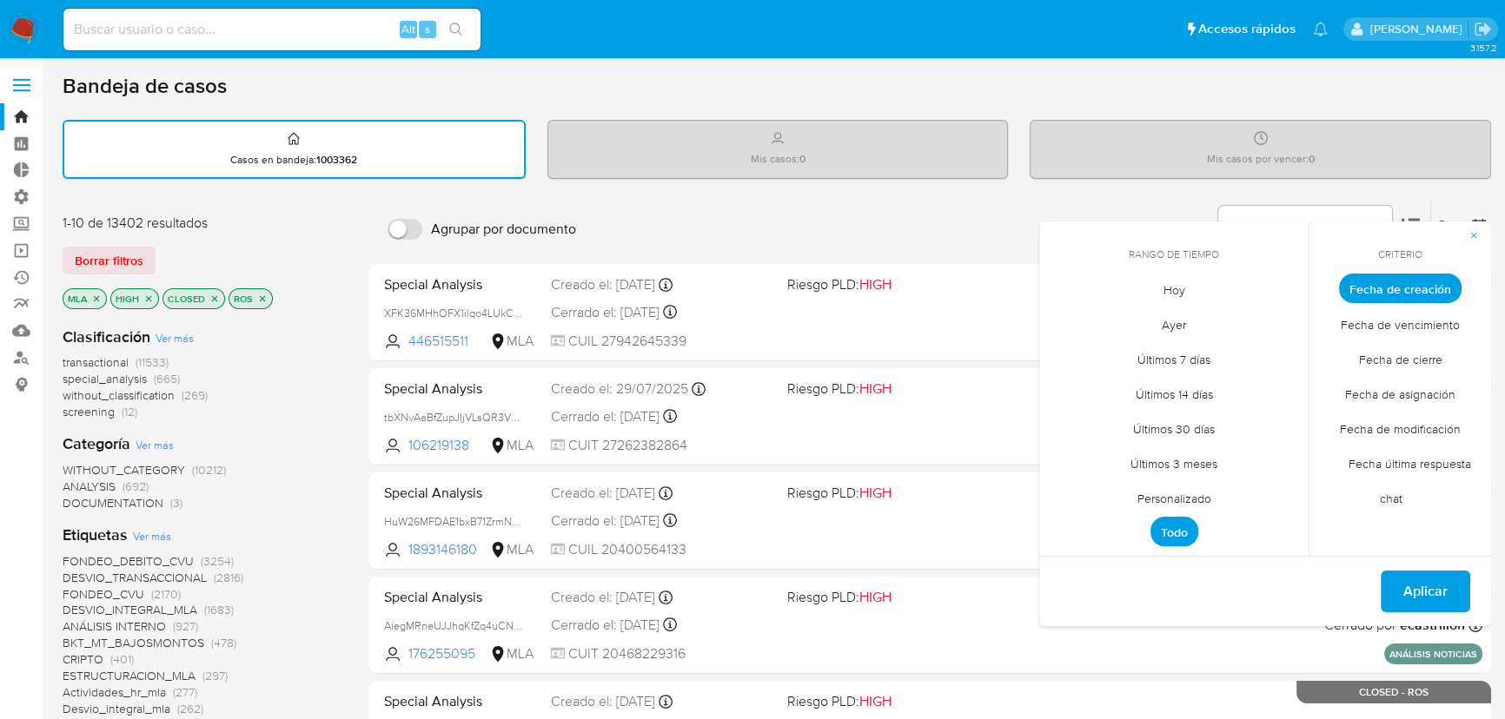
click at [1204, 425] on span "Últimos 30 días" at bounding box center [1174, 429] width 118 height 36
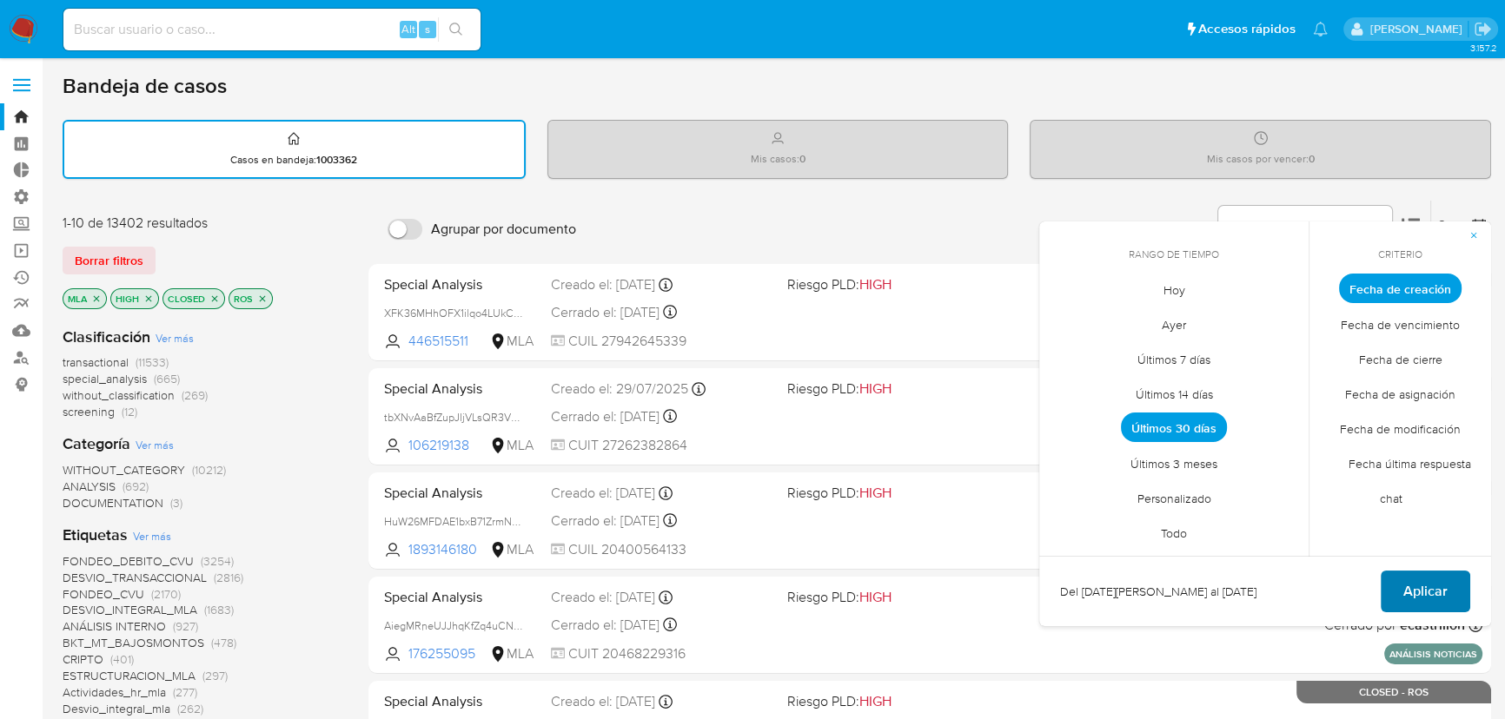
click at [1441, 589] on span "Aplicar" at bounding box center [1425, 592] width 44 height 38
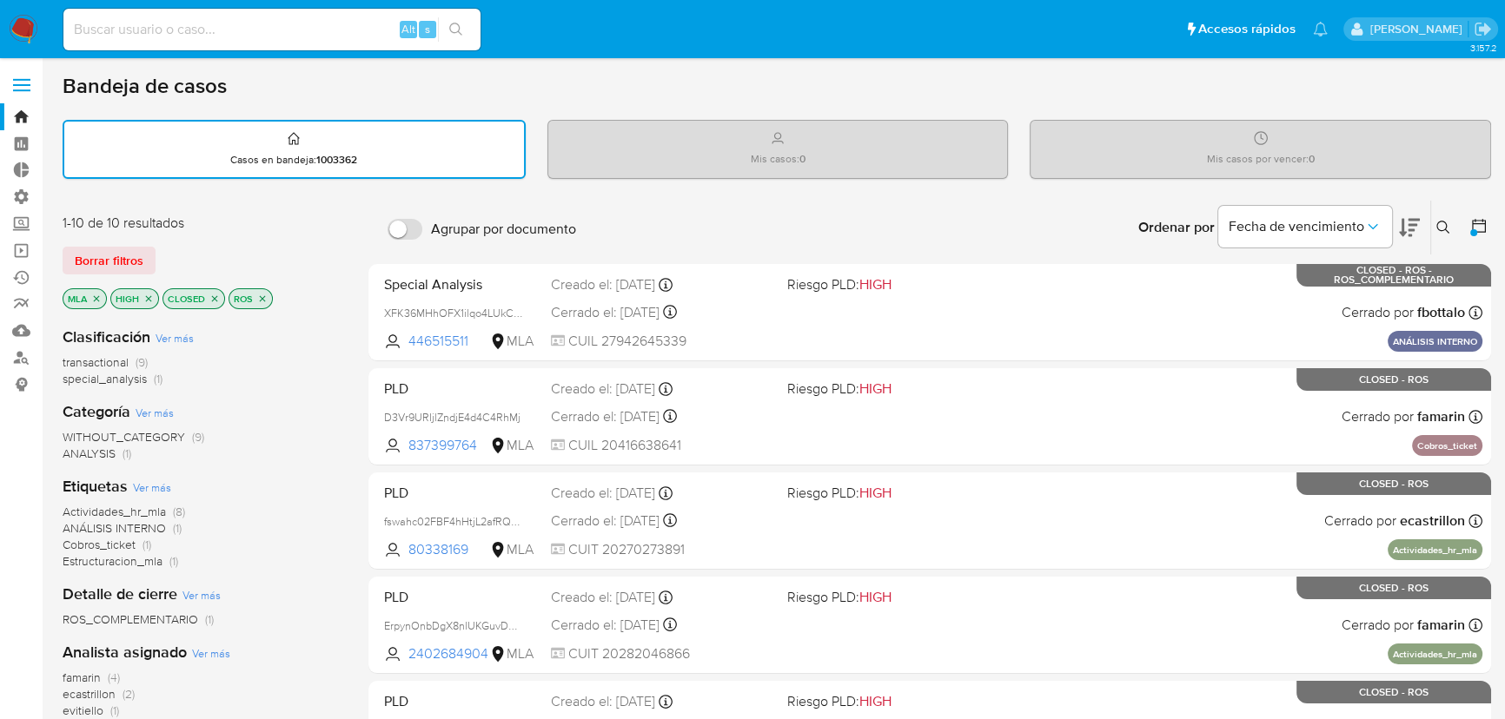
click at [126, 361] on span "transactional" at bounding box center [96, 362] width 66 height 17
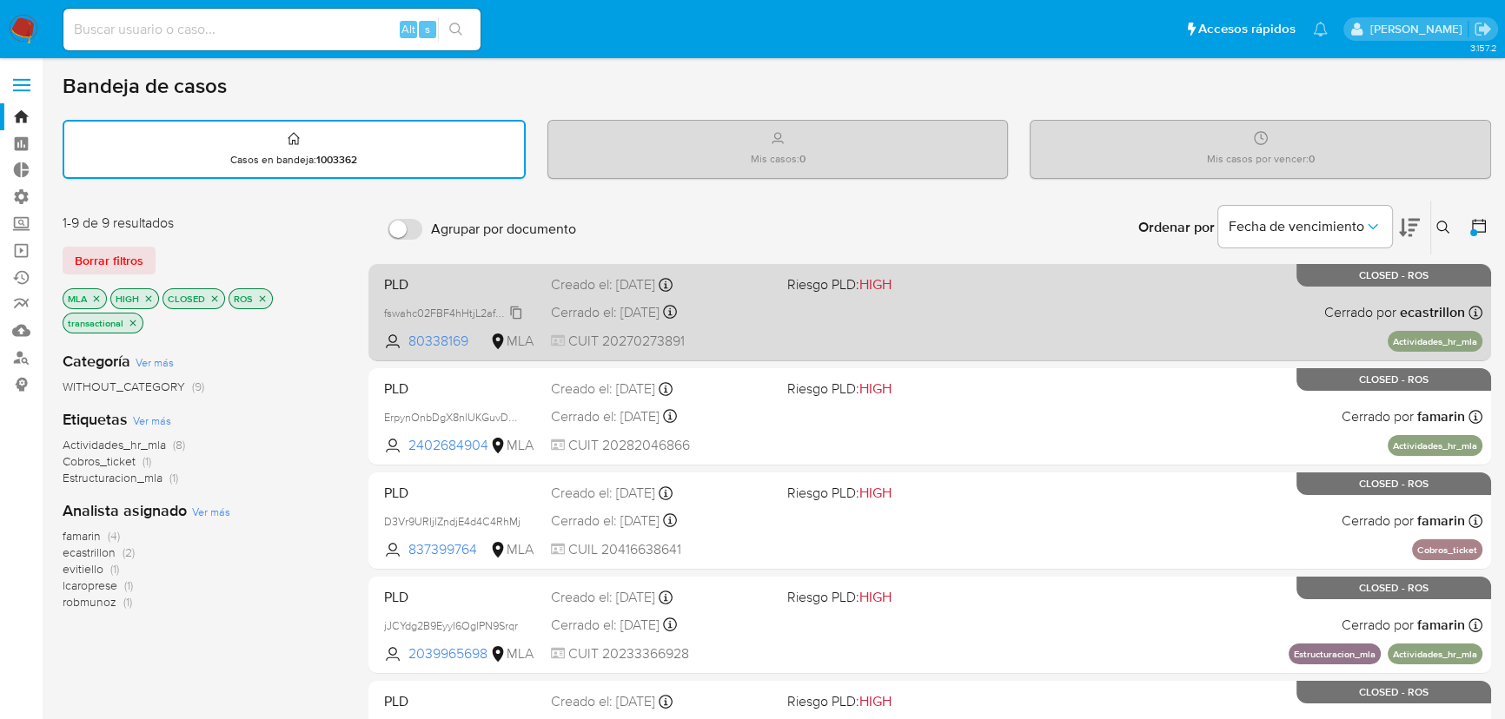
click at [520, 308] on span "fswahc02FBF4hHtjL2afRQ8K" at bounding box center [454, 311] width 140 height 19
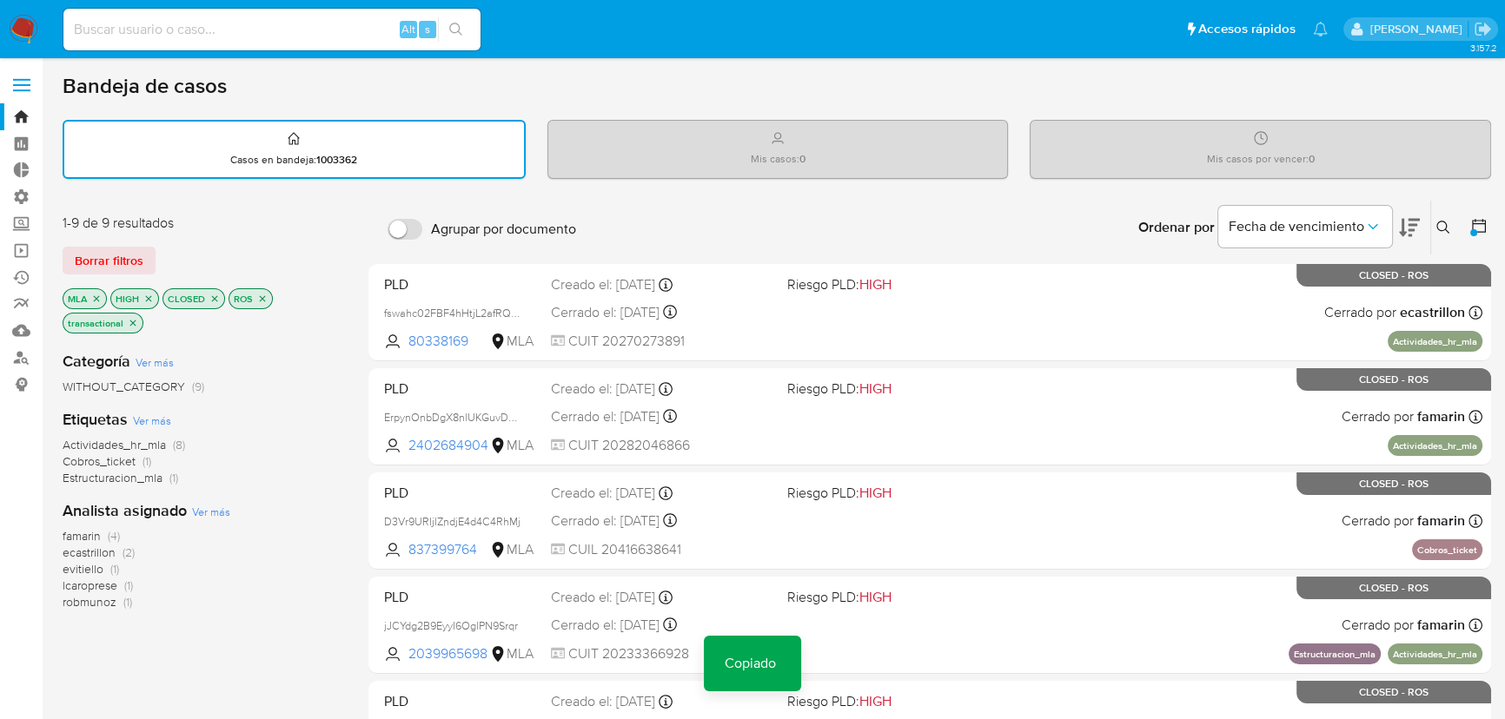
click at [295, 18] on input at bounding box center [271, 29] width 417 height 23
drag, startPoint x: 110, startPoint y: 258, endPoint x: 126, endPoint y: 288, distance: 33.4
click at [110, 258] on span "Borrar filtros" at bounding box center [109, 261] width 69 height 24
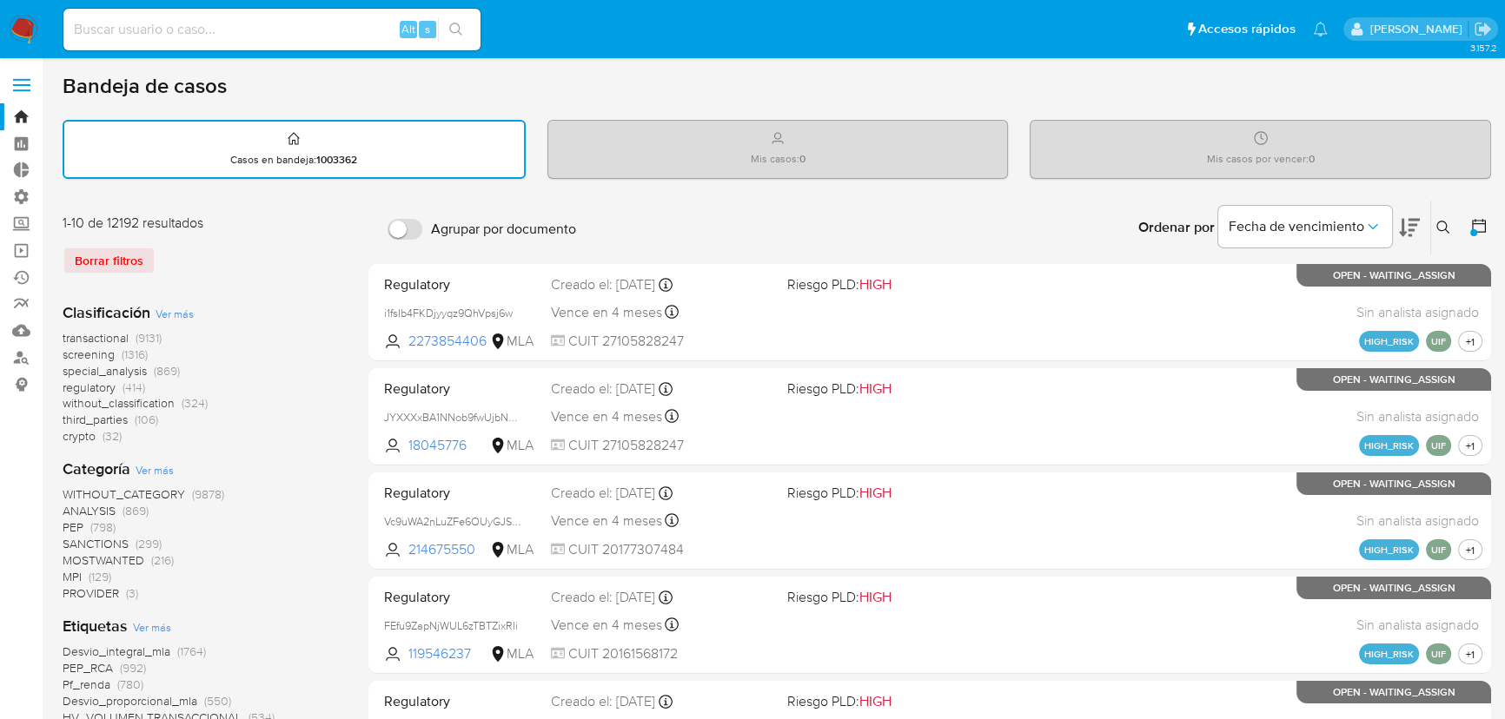
click at [124, 336] on span "transactional" at bounding box center [96, 337] width 66 height 17
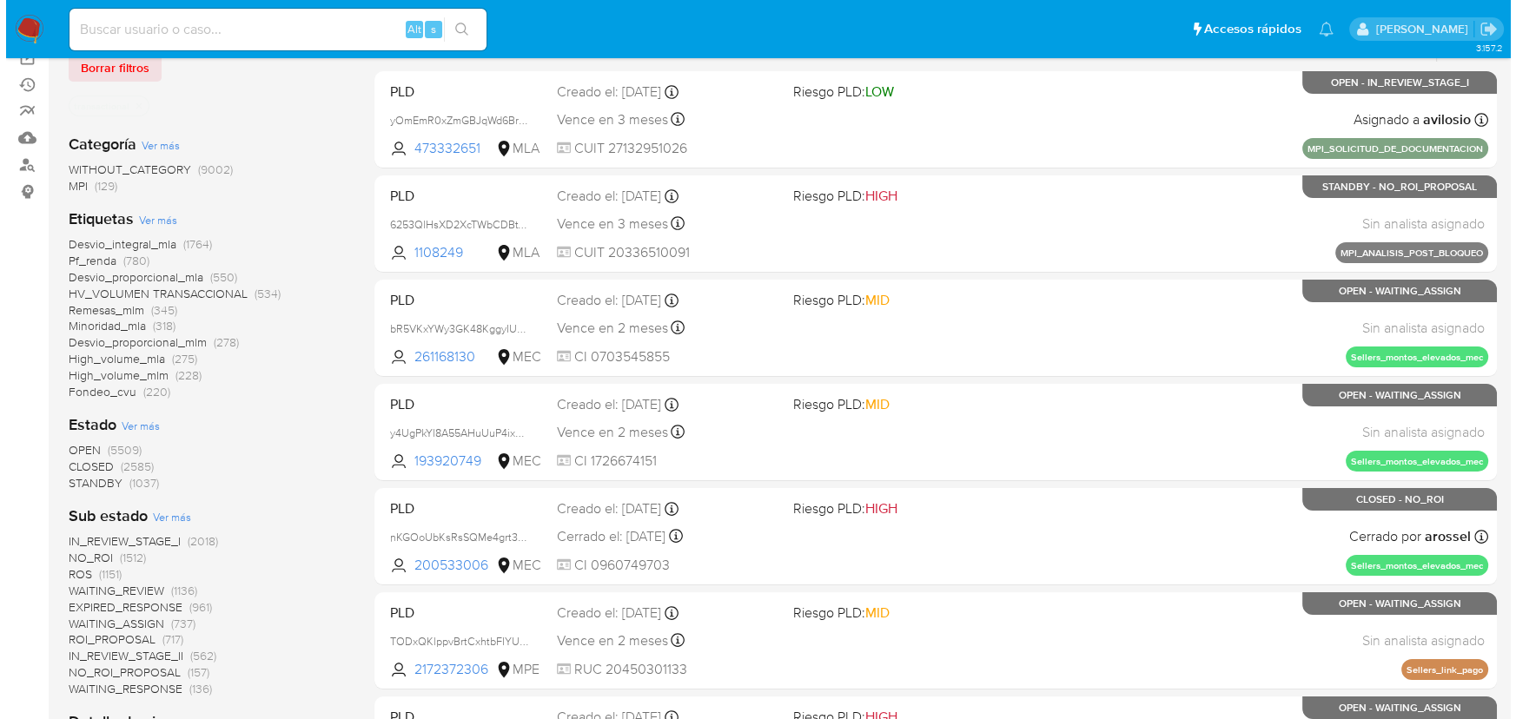
scroll to position [157, 0]
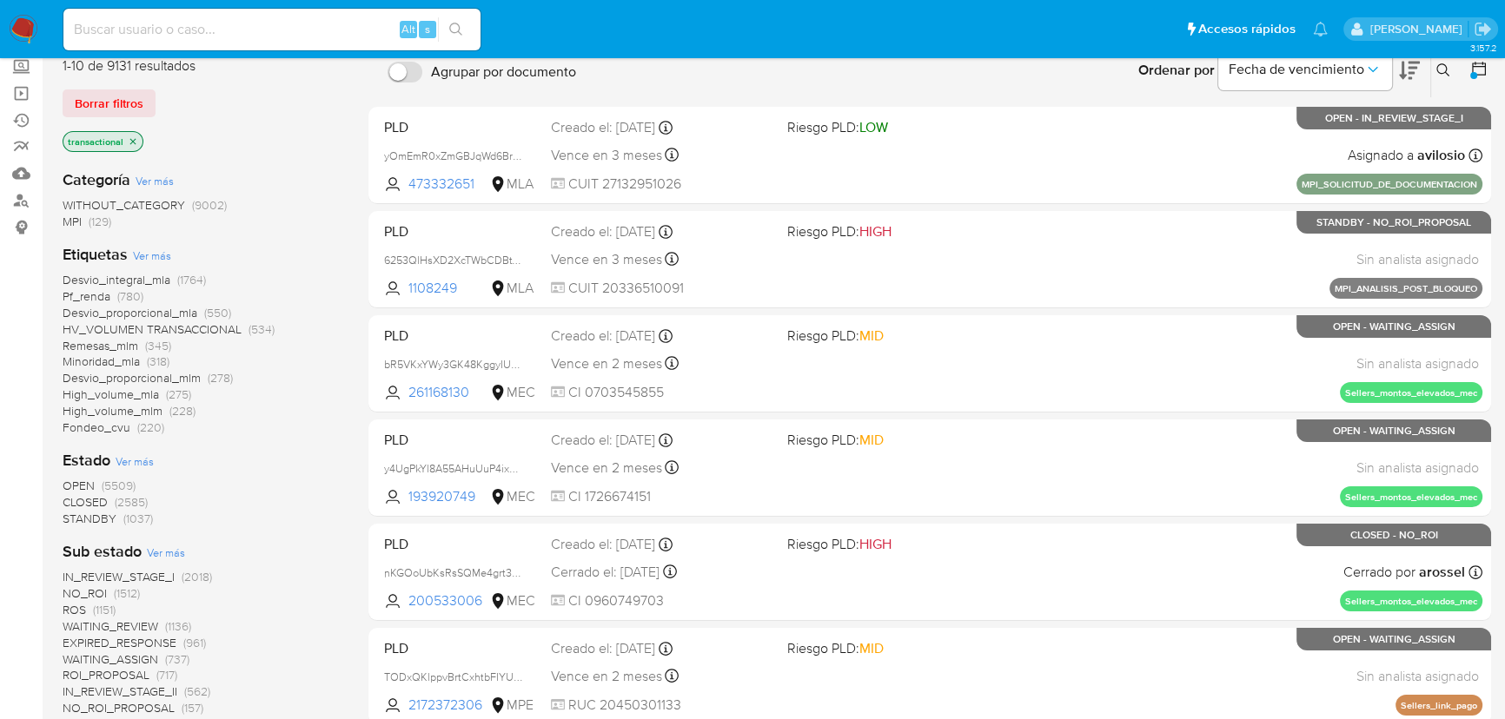
click at [146, 250] on span "Ver más" at bounding box center [152, 256] width 38 height 16
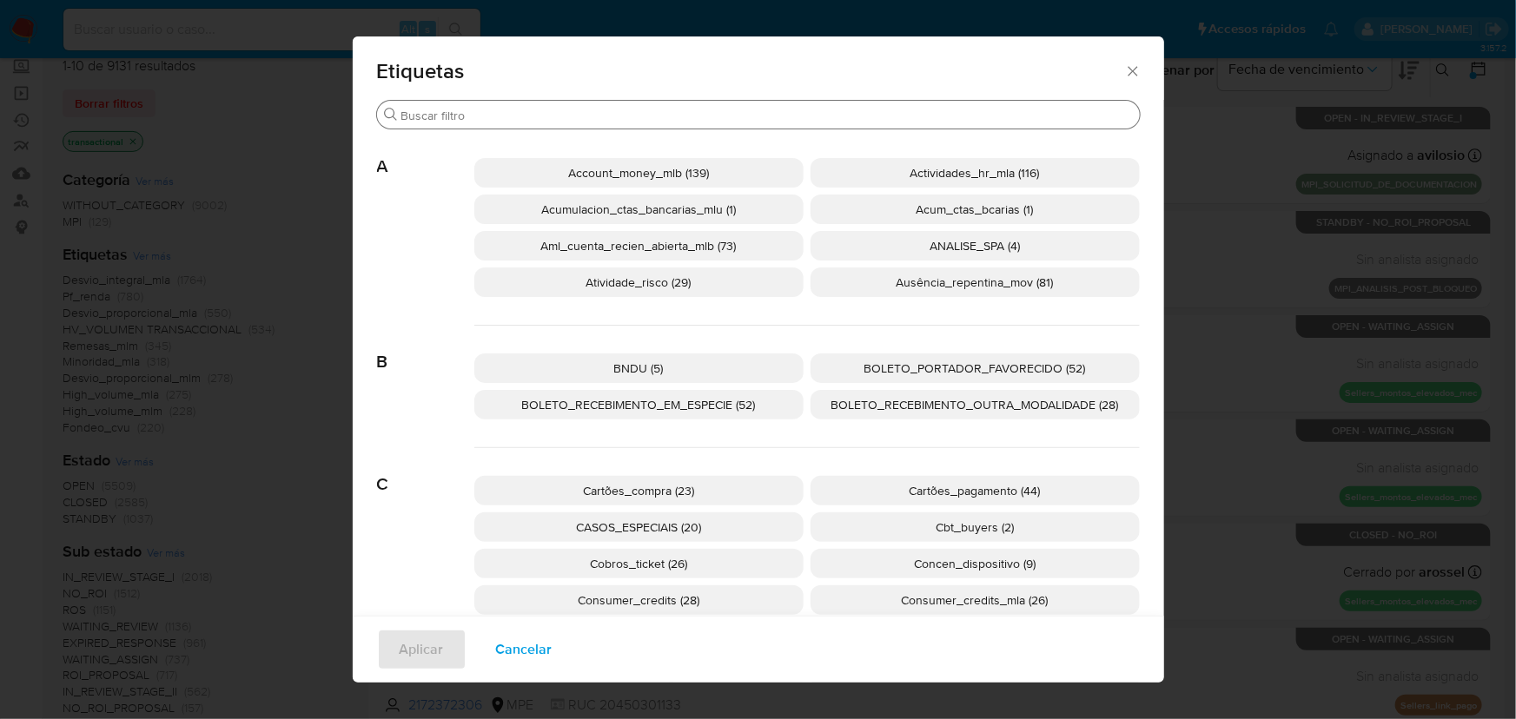
click at [556, 112] on input "Buscar" at bounding box center [767, 116] width 732 height 16
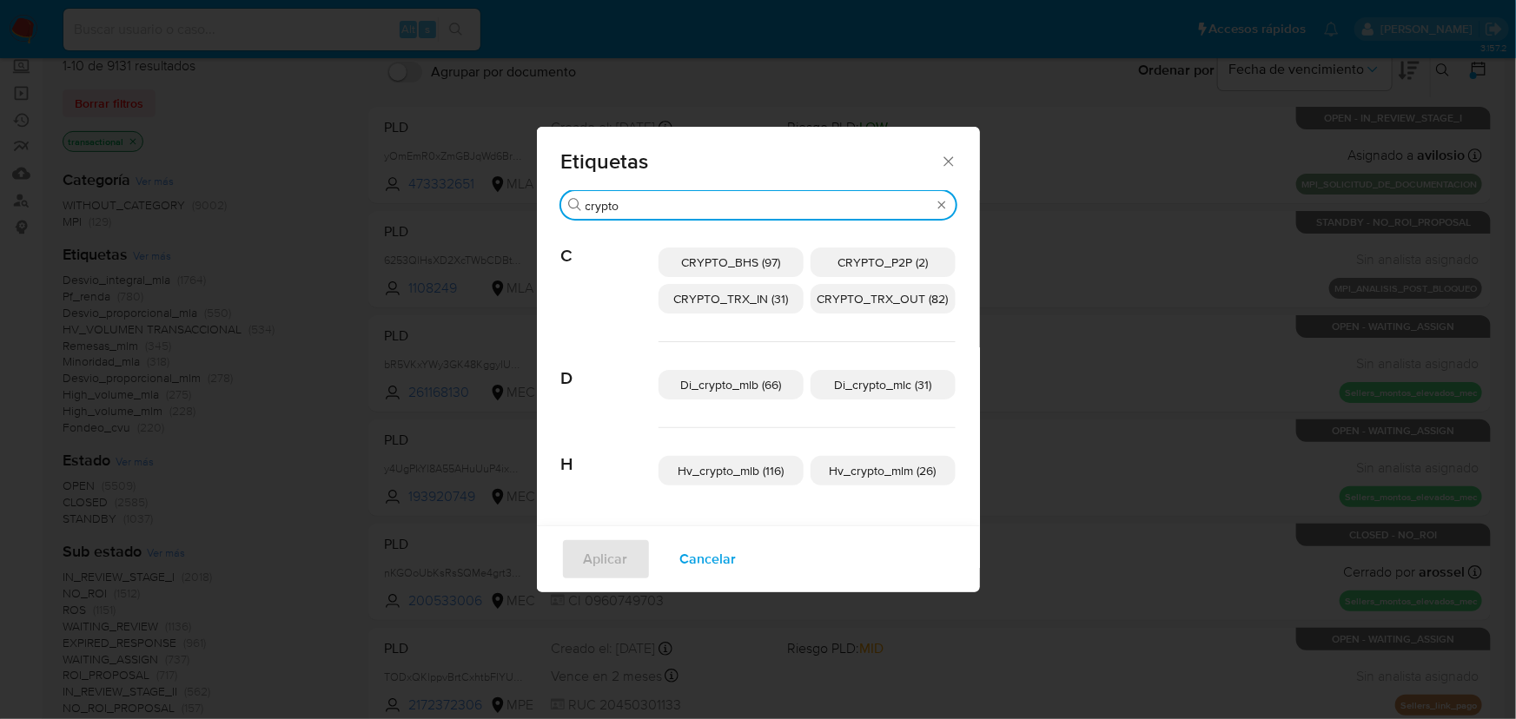
type input "crypto"
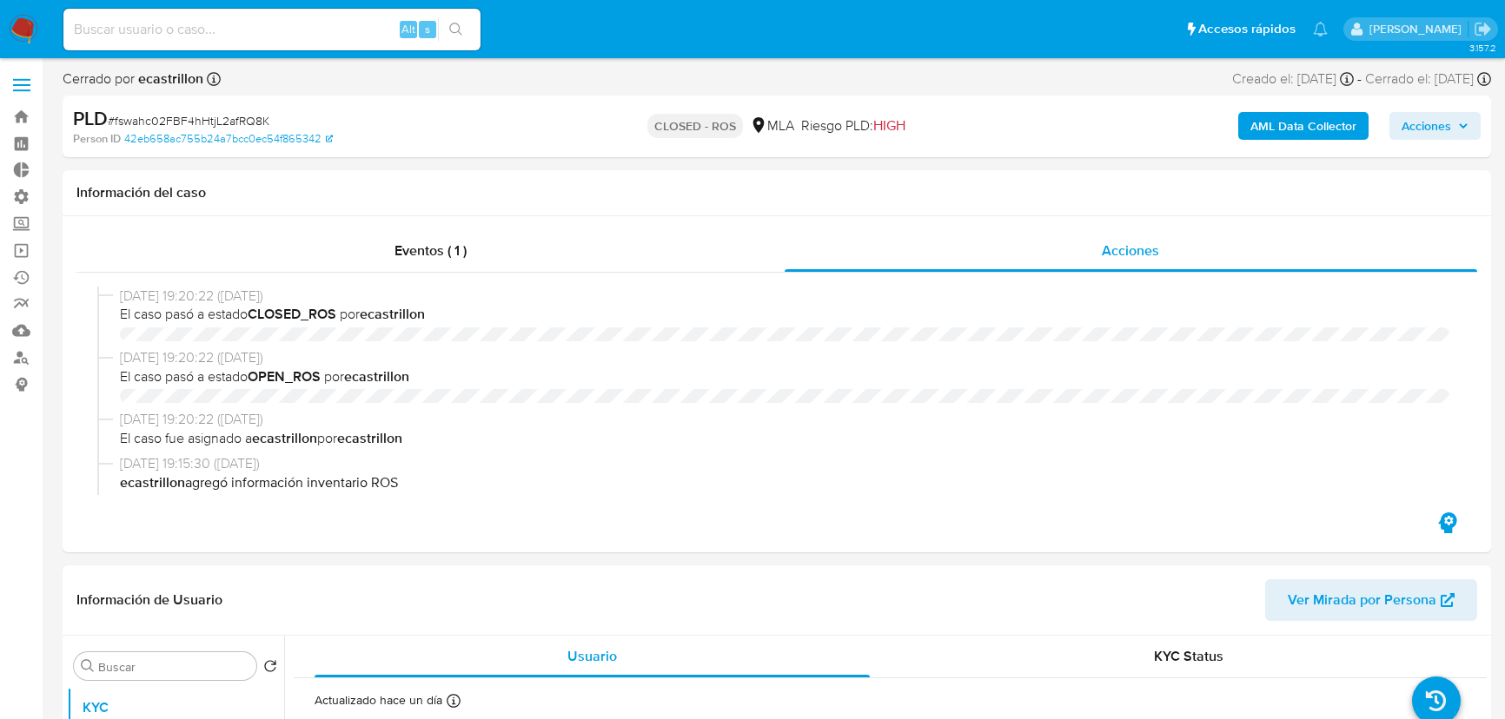
select select "10"
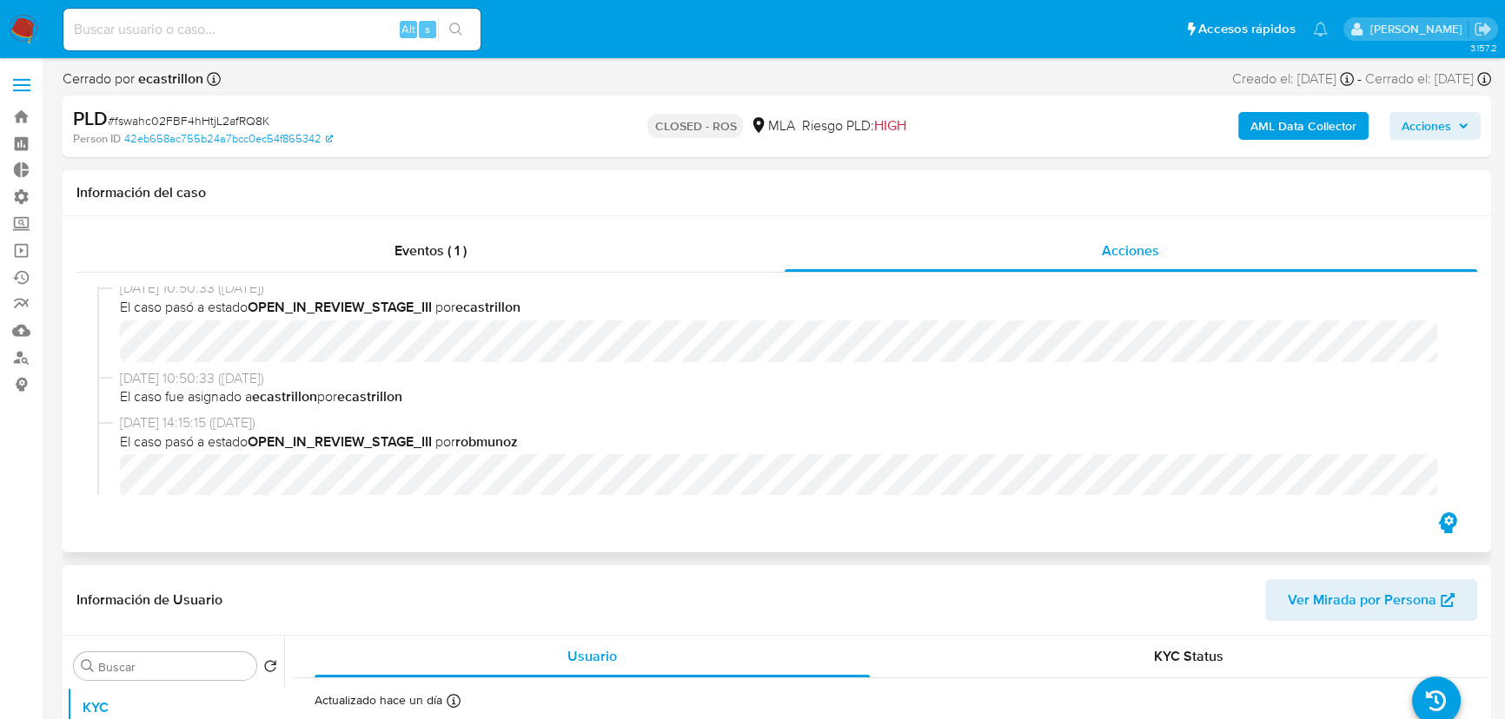
scroll to position [1143, 0]
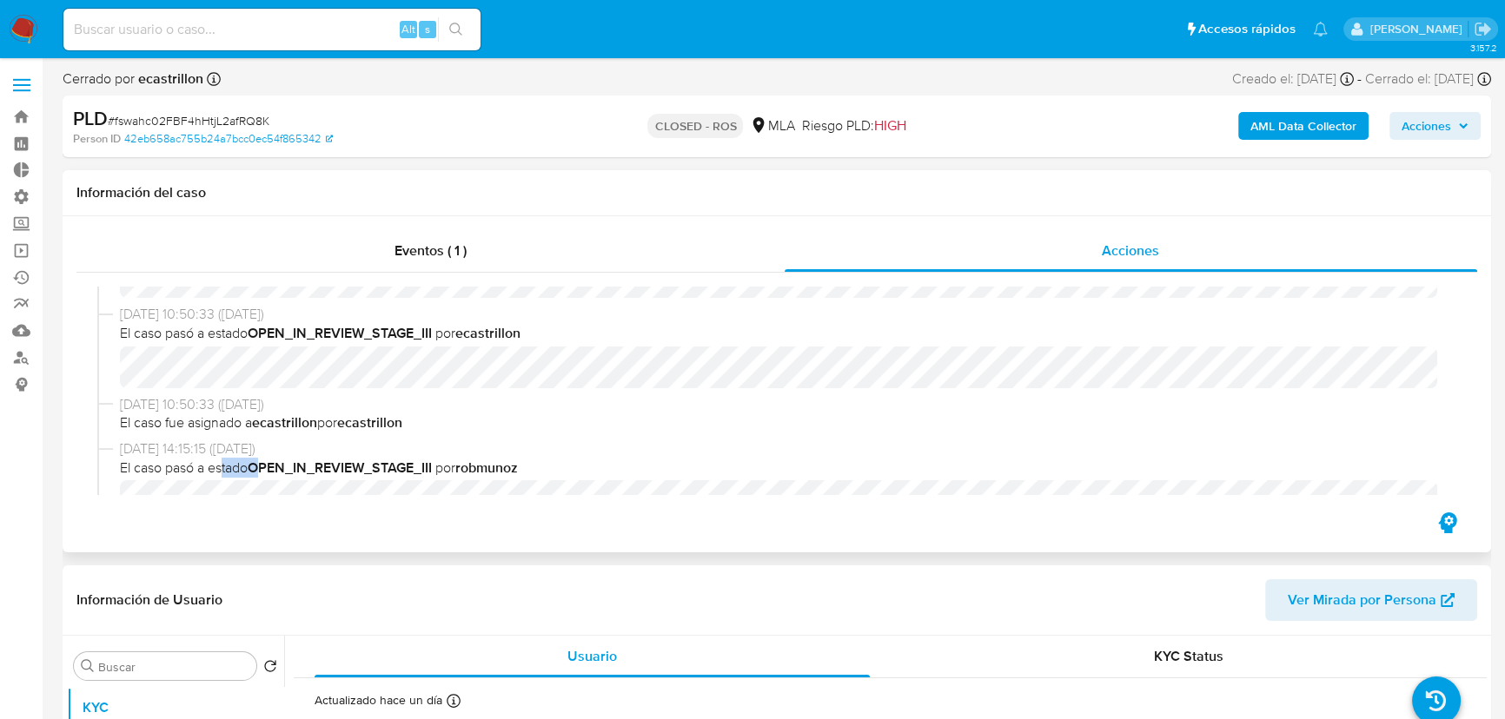
drag, startPoint x: 229, startPoint y: 468, endPoint x: 261, endPoint y: 469, distance: 31.3
click at [261, 469] on span "El caso pasó a estado OPEN_IN_REVIEW_STAGE_III por robmunoz" at bounding box center [784, 468] width 1329 height 19
click at [390, 477] on b "OPEN_IN_REVIEW_STAGE_III" at bounding box center [340, 468] width 184 height 20
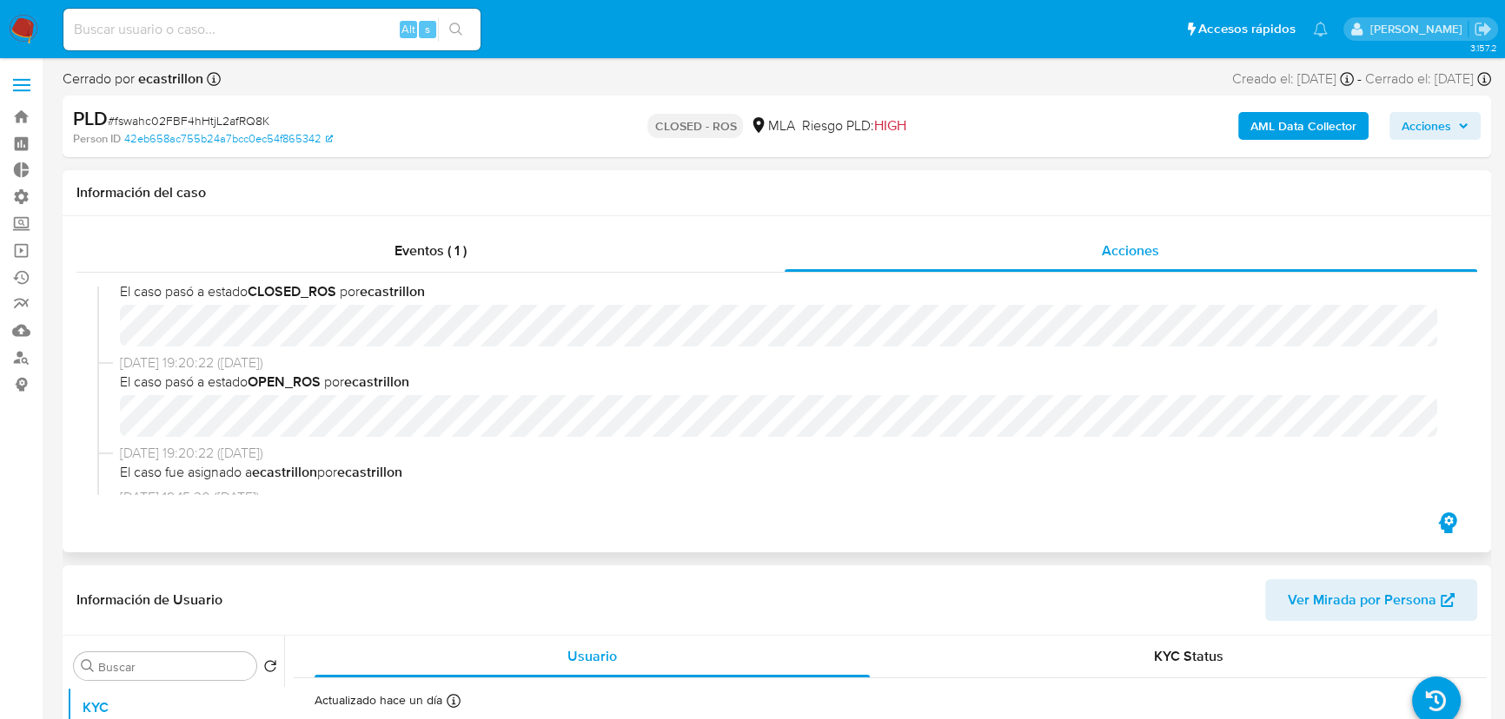
scroll to position [0, 0]
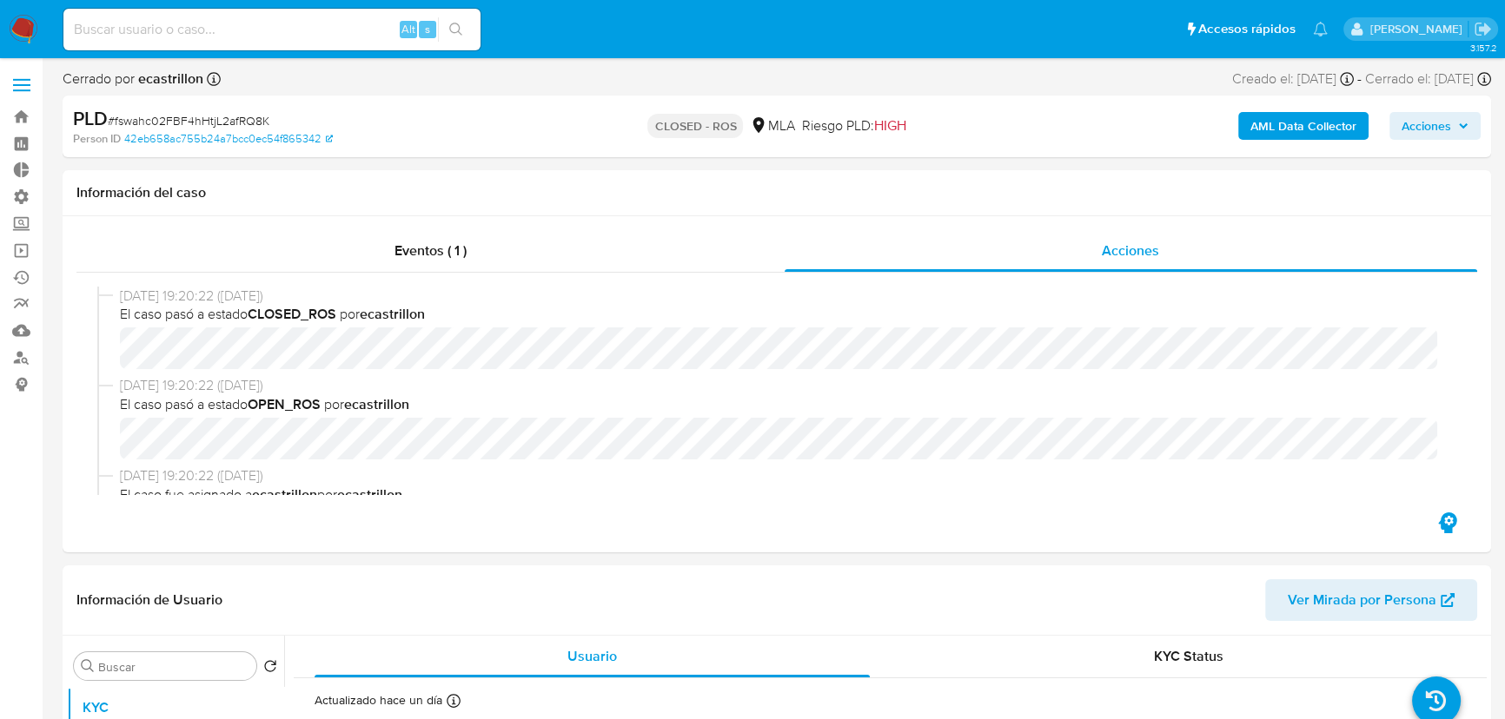
click at [1460, 124] on icon "button" at bounding box center [1463, 126] width 7 height 4
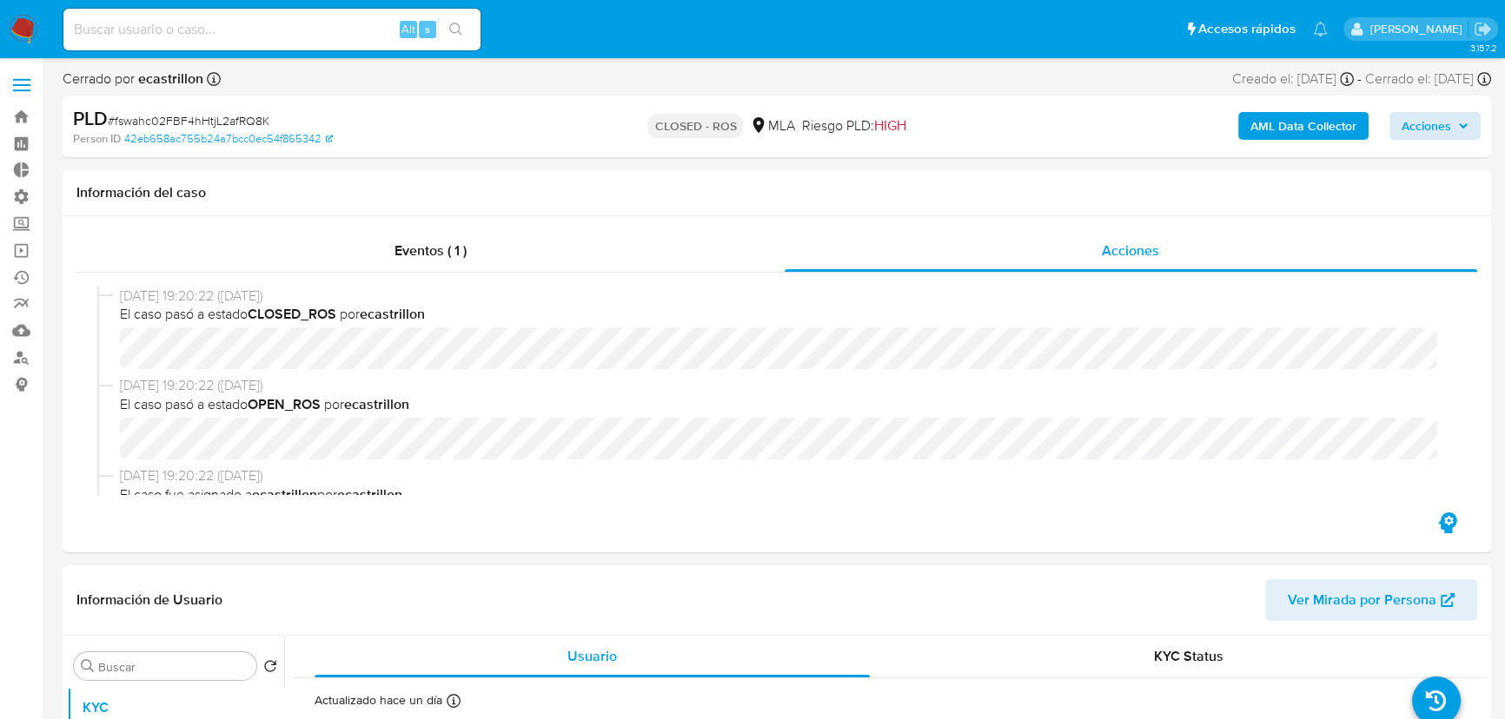
click at [1260, 127] on b "AML Data Collector" at bounding box center [1303, 126] width 106 height 28
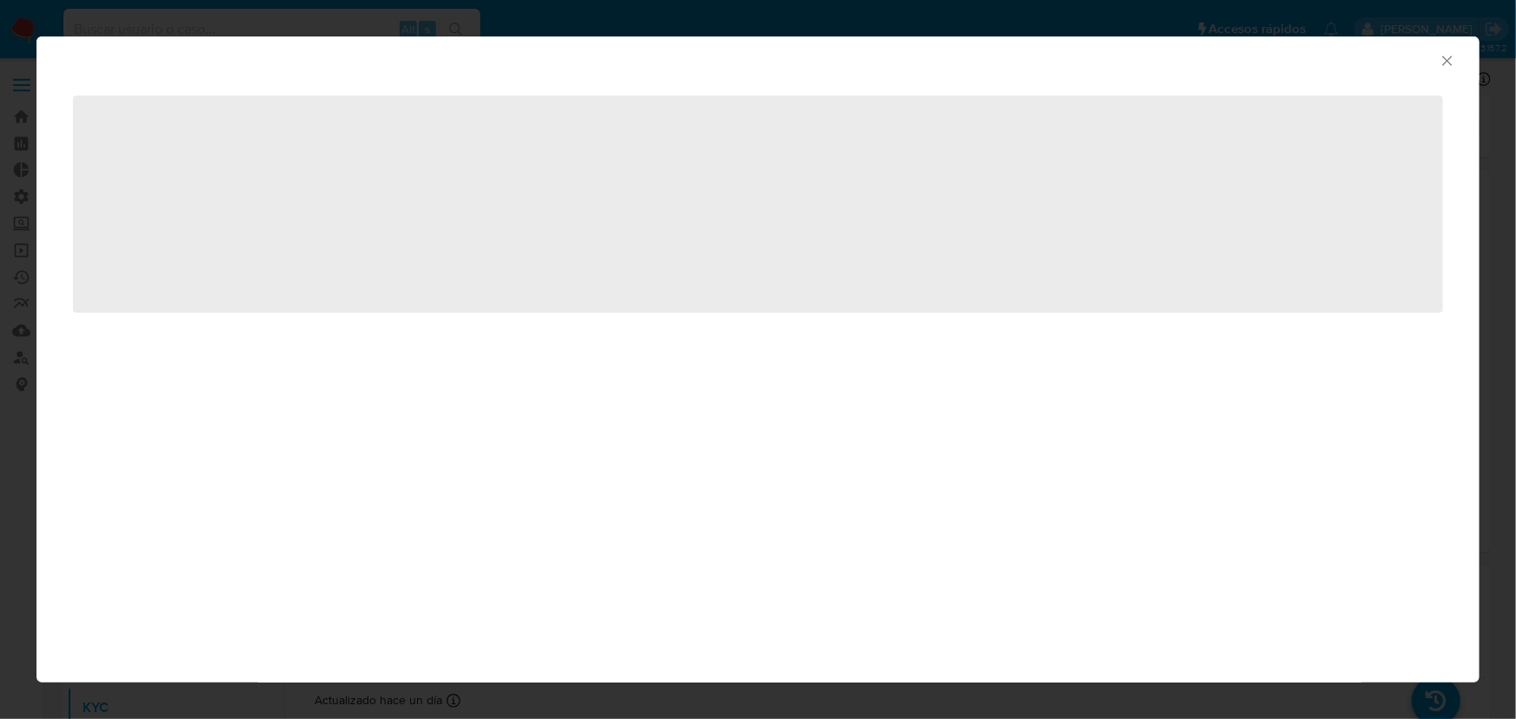
click at [1451, 55] on icon "Cerrar ventana" at bounding box center [1447, 60] width 17 height 17
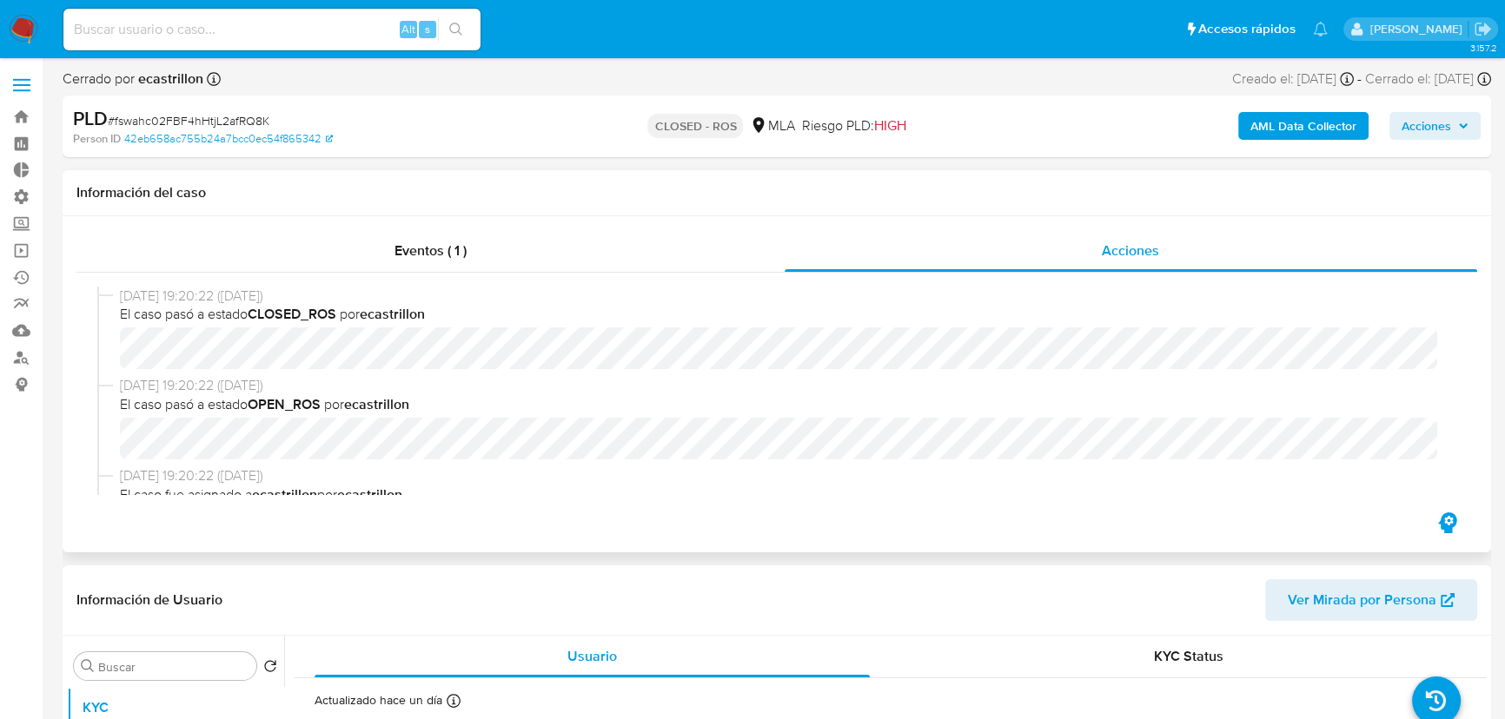
drag, startPoint x: 1444, startPoint y: 122, endPoint x: 1098, endPoint y: 183, distance: 351.3
click at [1091, 186] on h1 "Información del caso" at bounding box center [776, 192] width 1401 height 17
click at [1283, 130] on b "AML Data Collector" at bounding box center [1303, 126] width 106 height 28
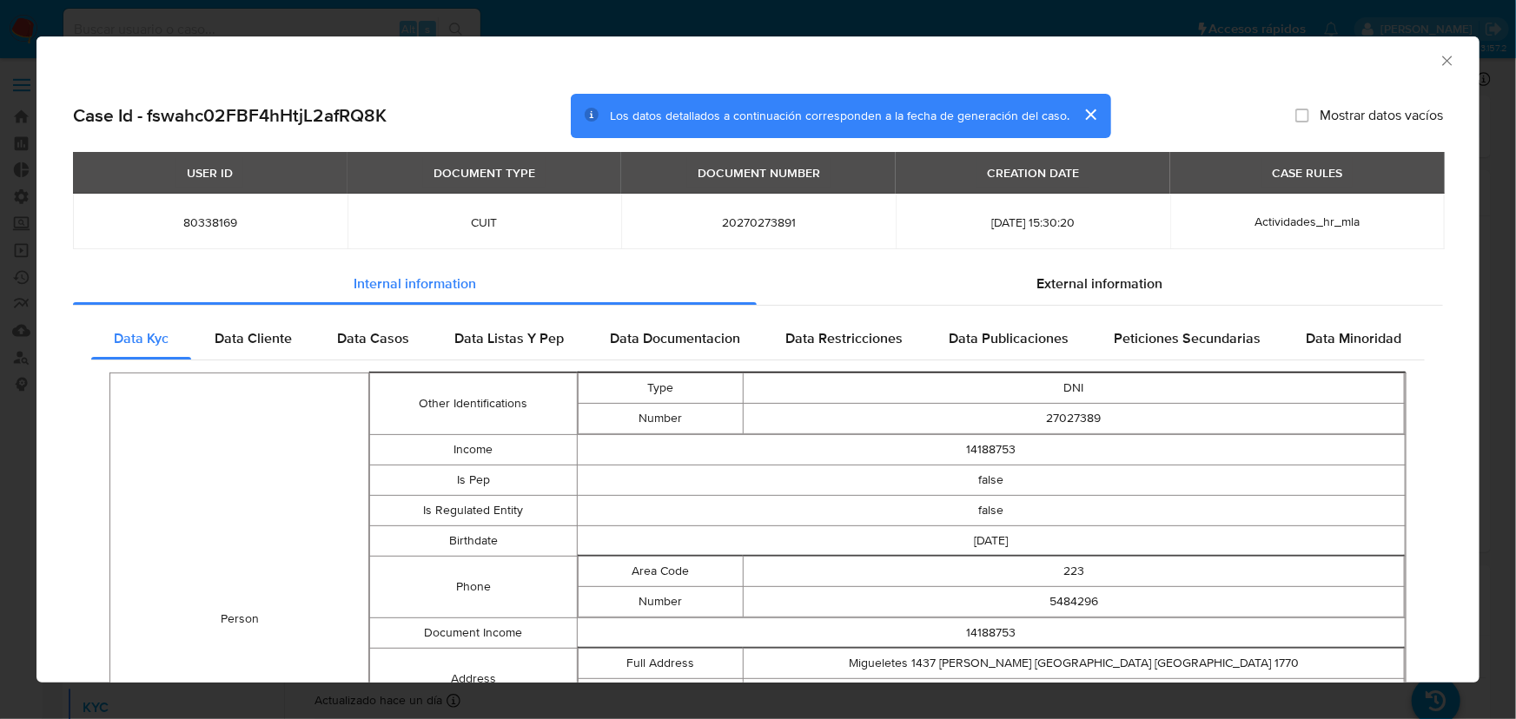
click at [1079, 116] on button "cerrar" at bounding box center [1091, 115] width 42 height 42
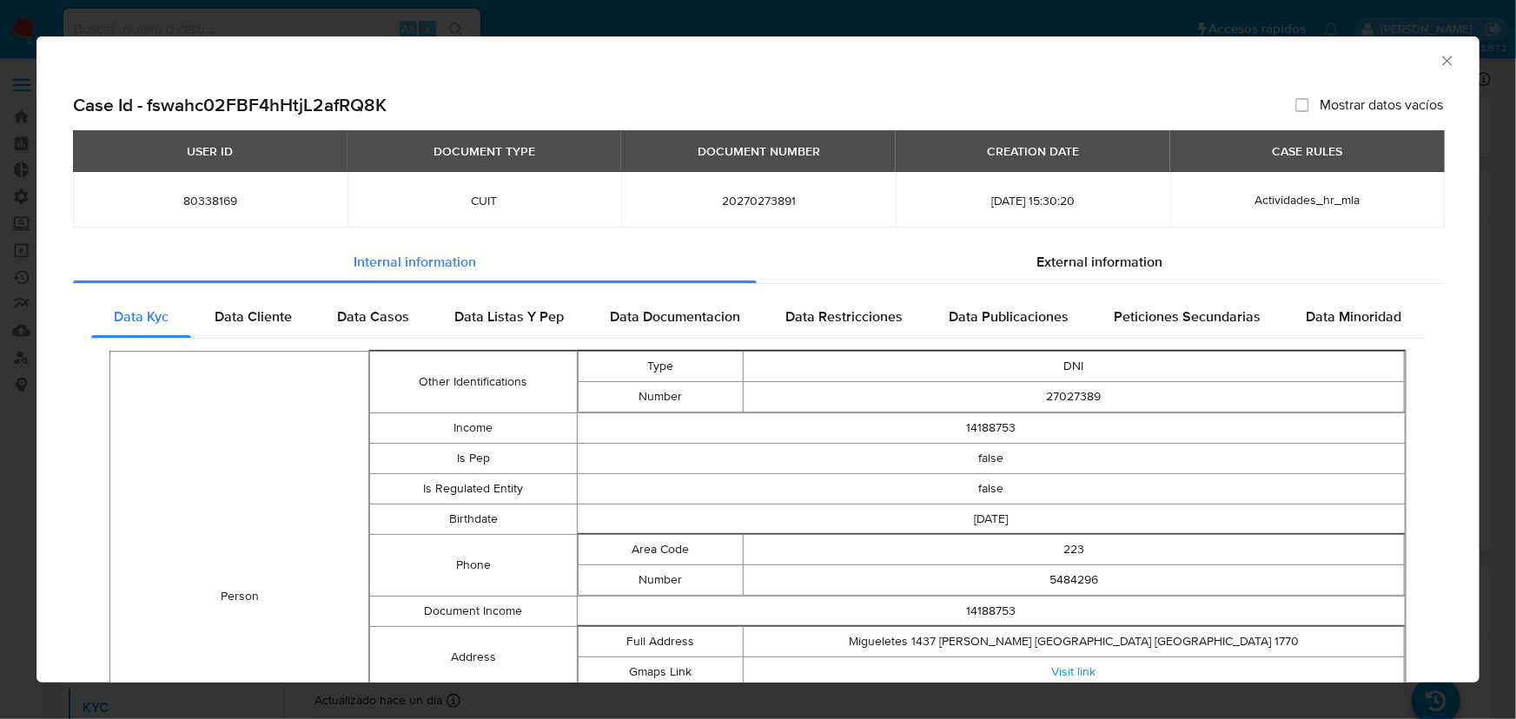
click at [1442, 57] on icon "Cerrar ventana" at bounding box center [1447, 61] width 10 height 10
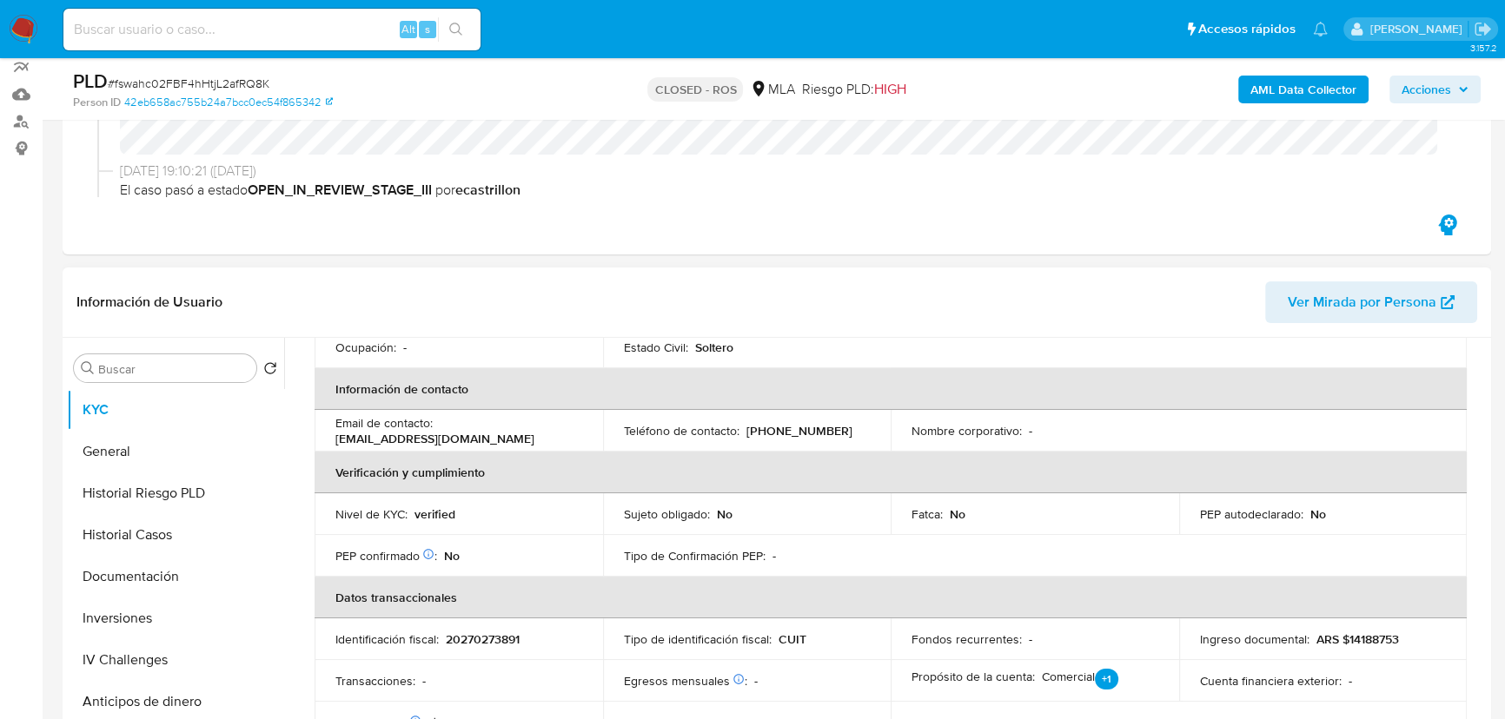
scroll to position [315, 0]
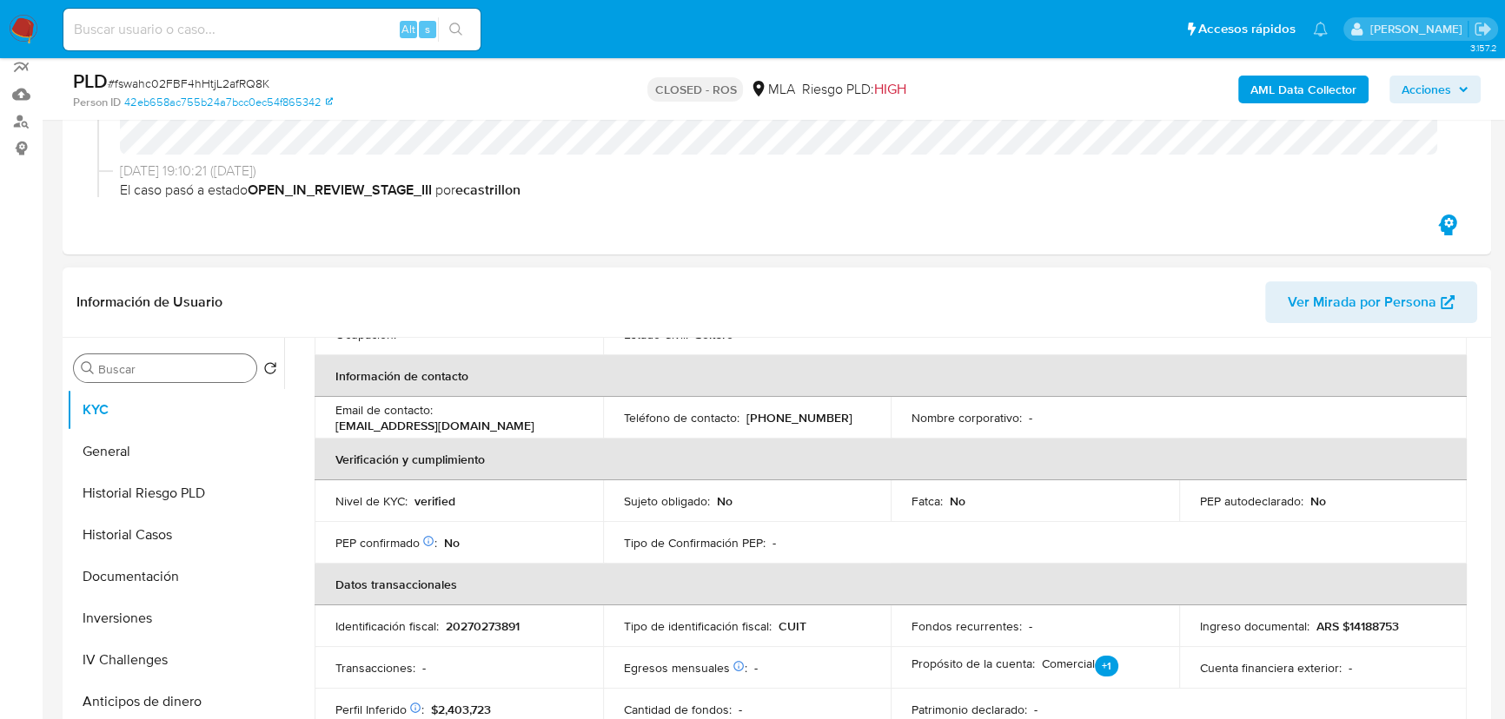
click at [178, 368] on input "Buscar" at bounding box center [173, 369] width 151 height 16
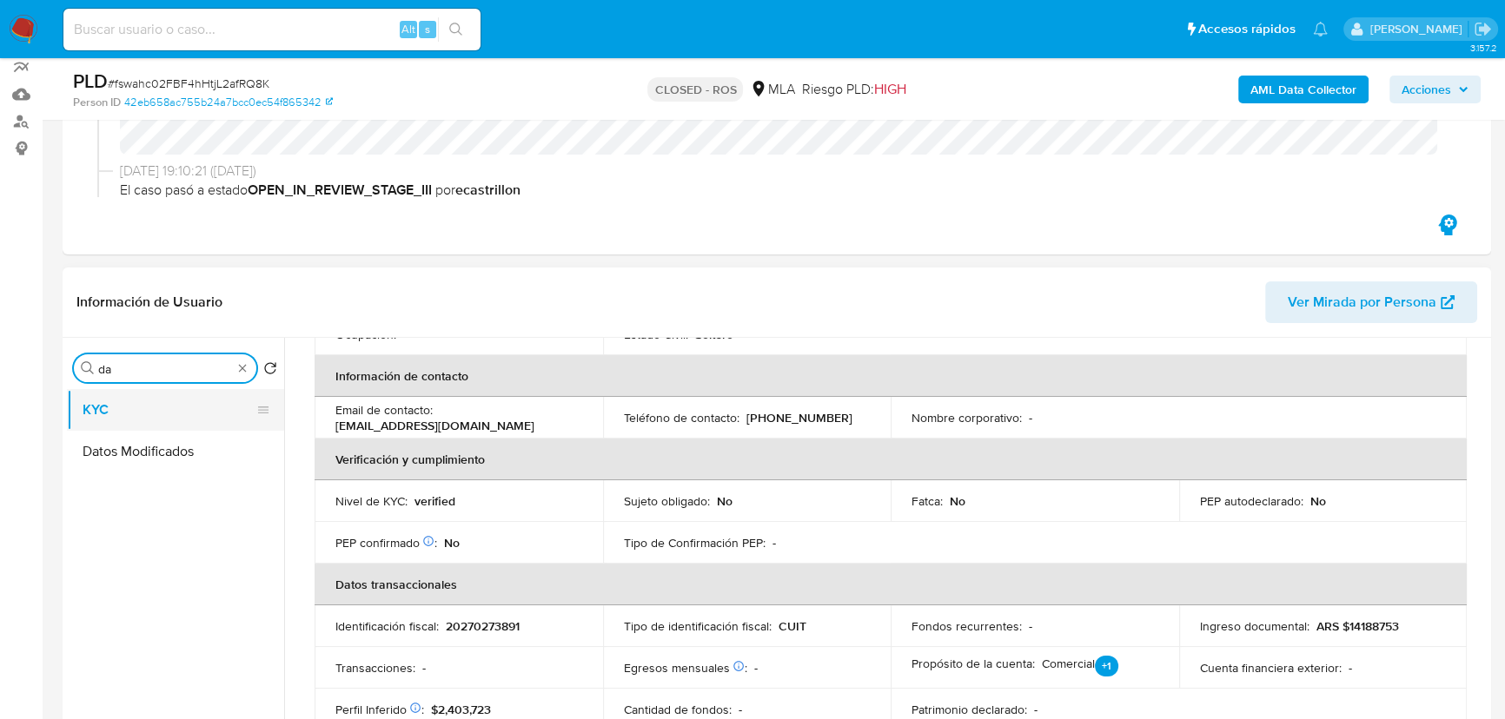
type input "d"
type input "adju"
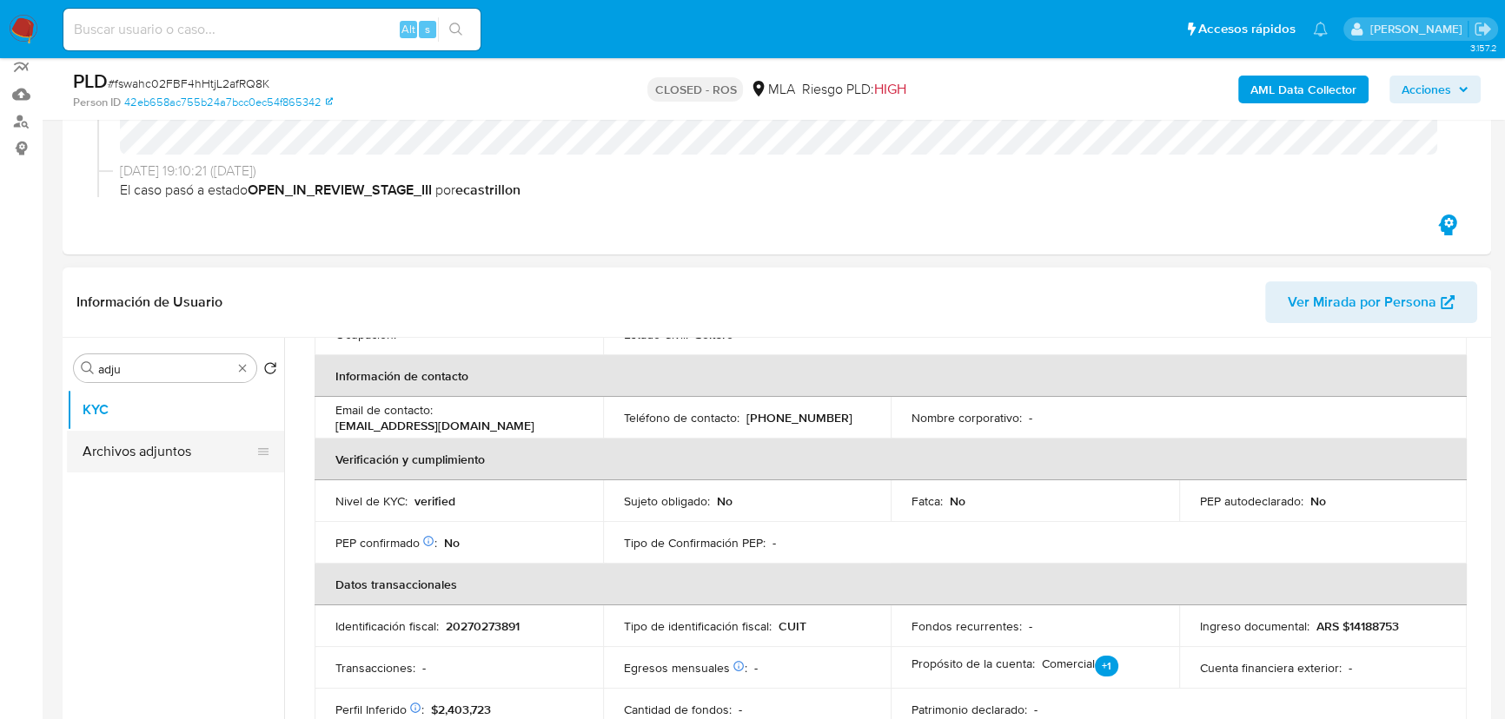
click at [176, 455] on button "Archivos adjuntos" at bounding box center [168, 452] width 203 height 42
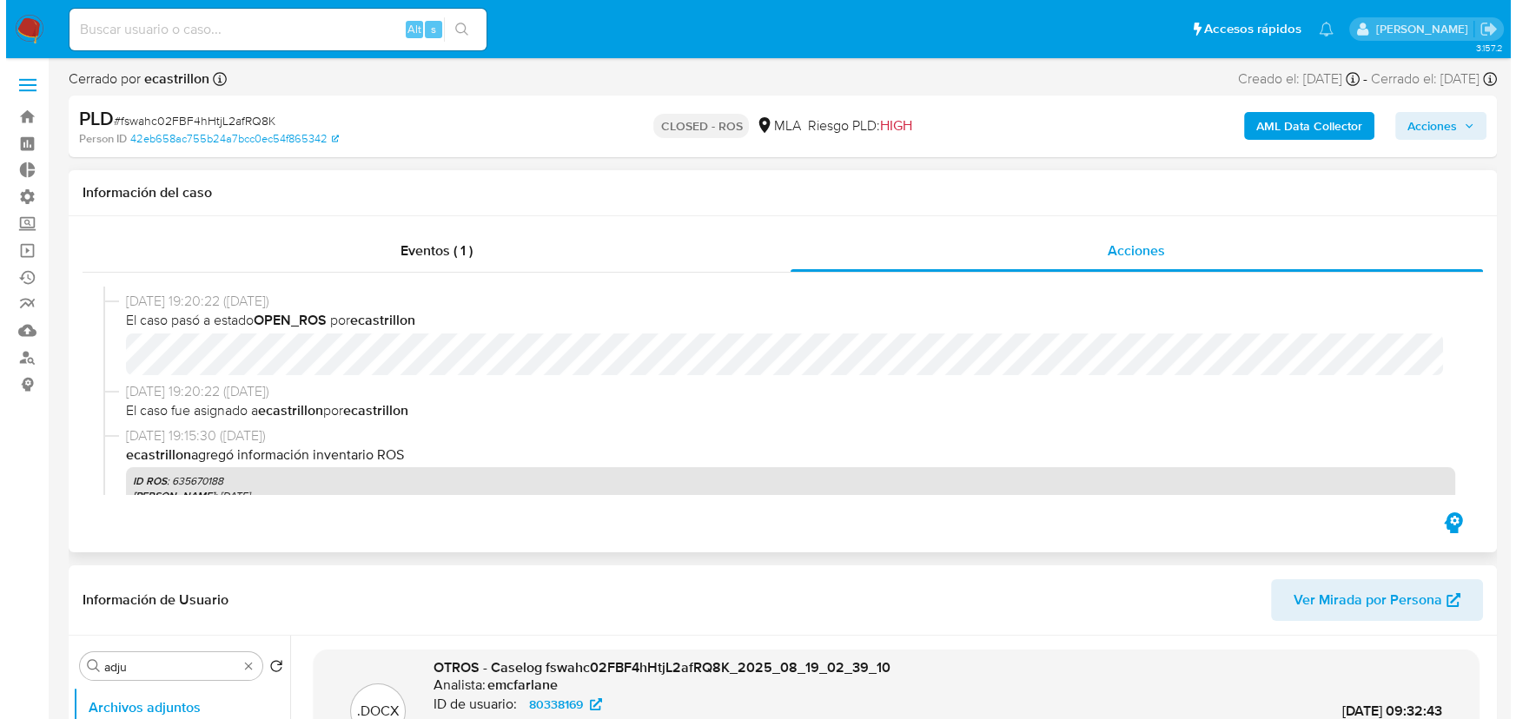
scroll to position [0, 0]
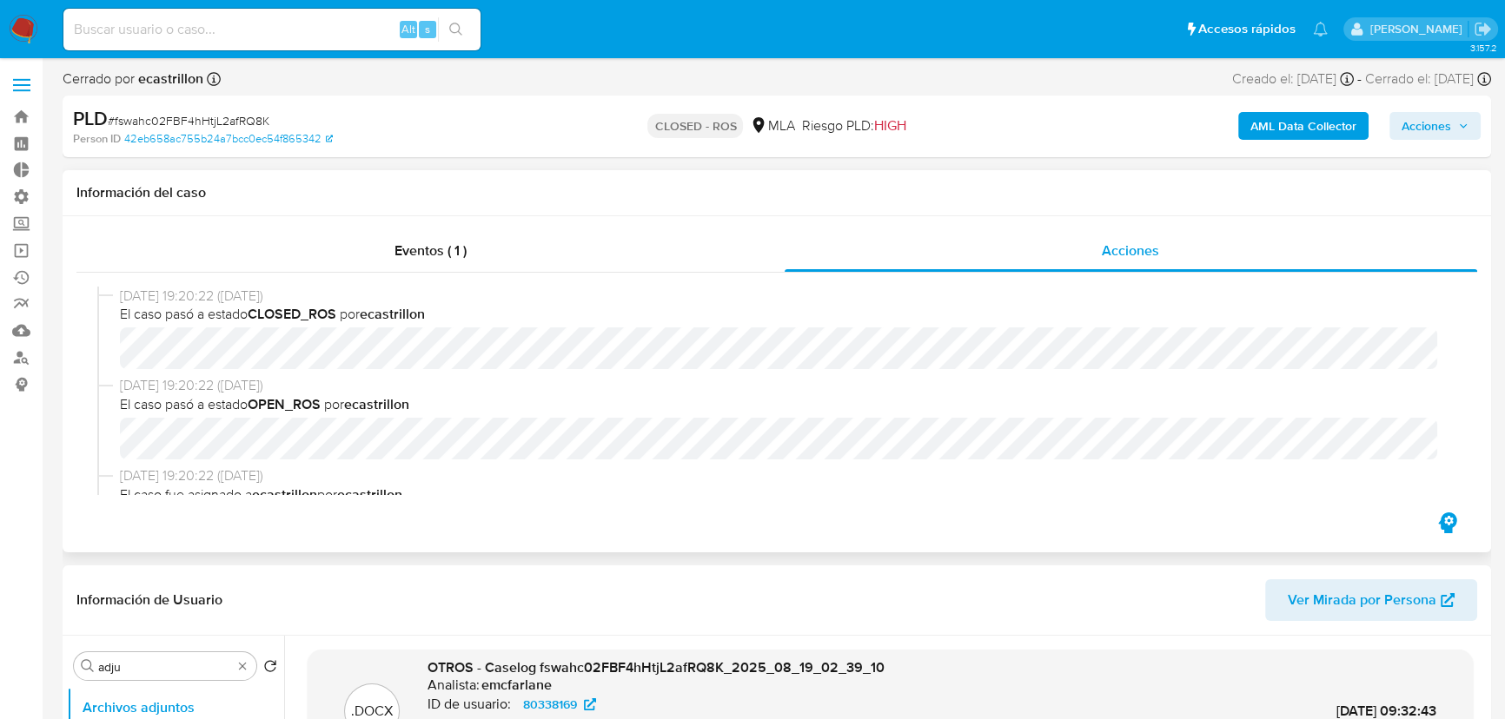
click at [1451, 528] on icon "button" at bounding box center [1447, 523] width 18 height 21
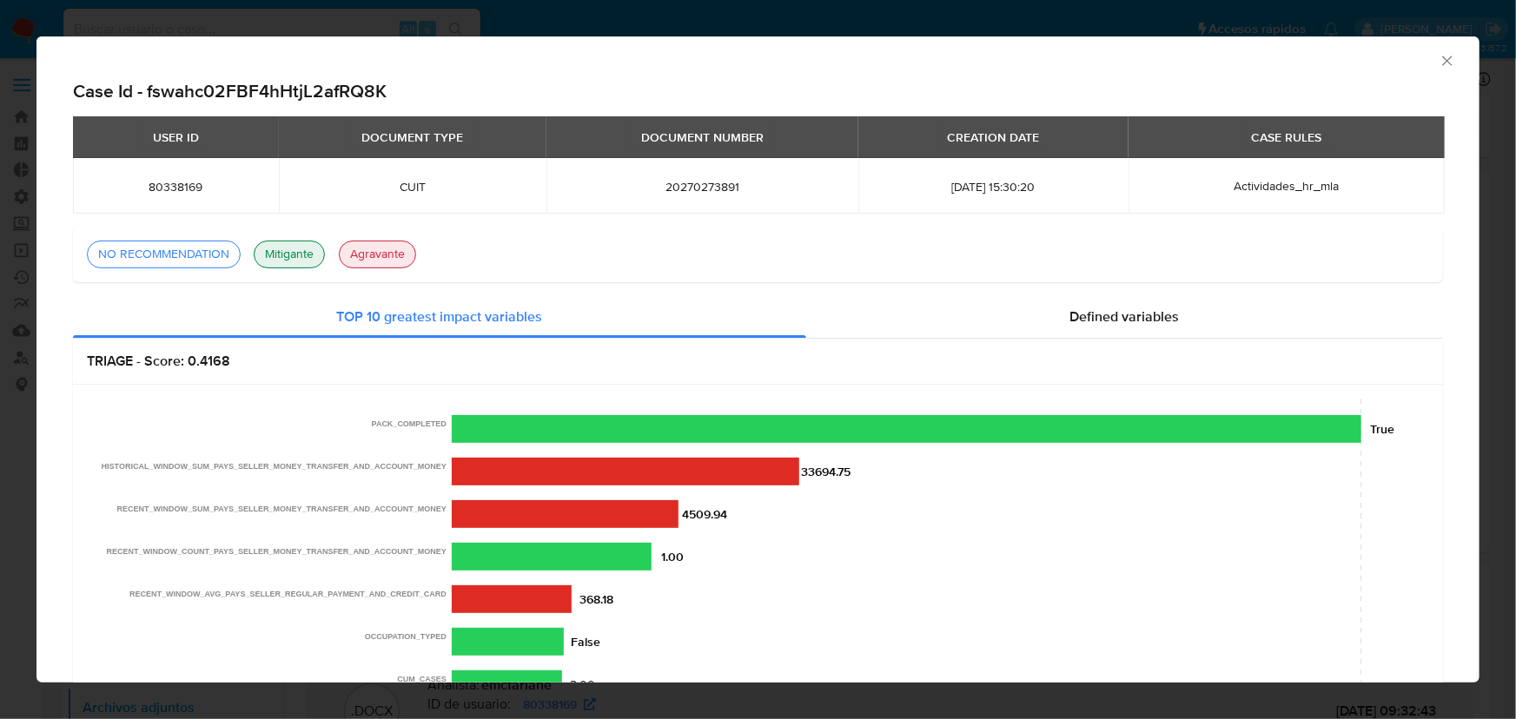
click at [1439, 57] on icon "Cerrar ventana" at bounding box center [1447, 60] width 17 height 17
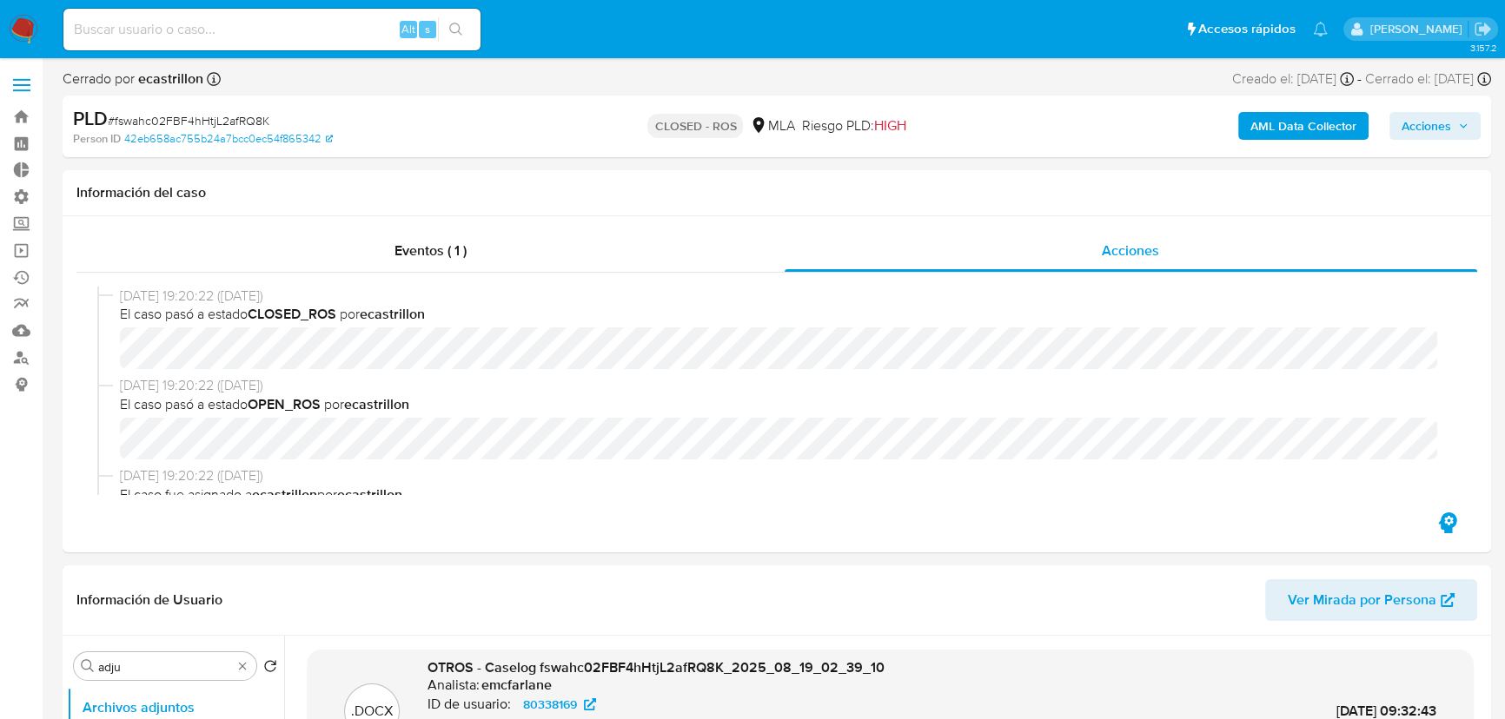
click at [25, 88] on label at bounding box center [21, 85] width 43 height 36
